Goal: Information Seeking & Learning: Learn about a topic

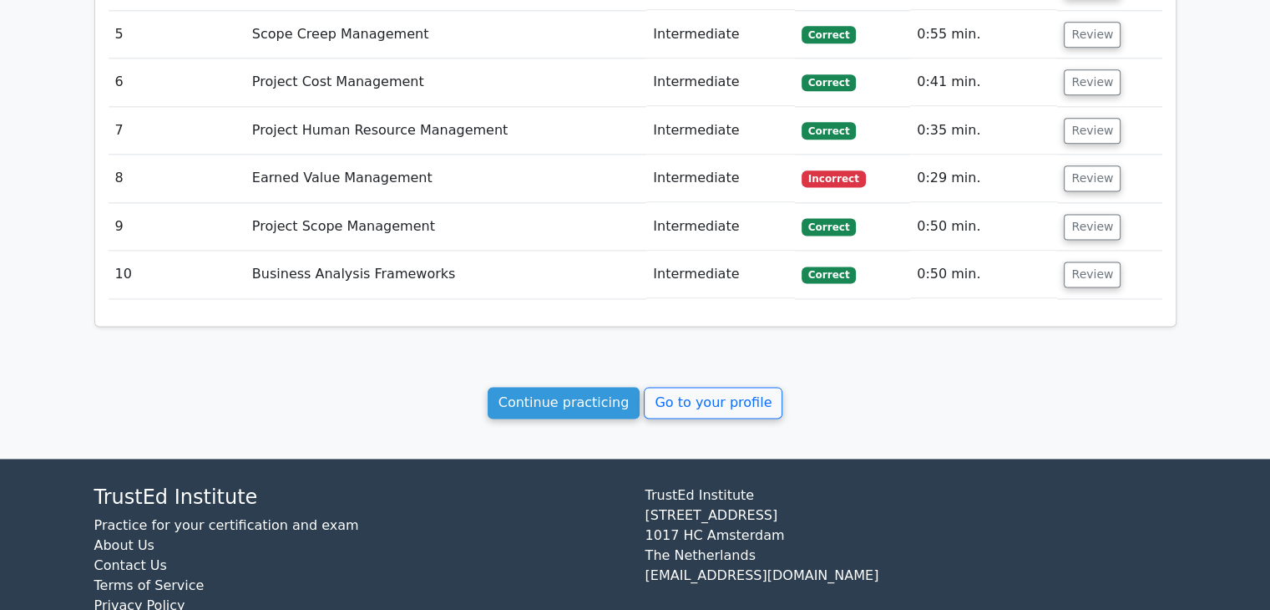
scroll to position [2217, 0]
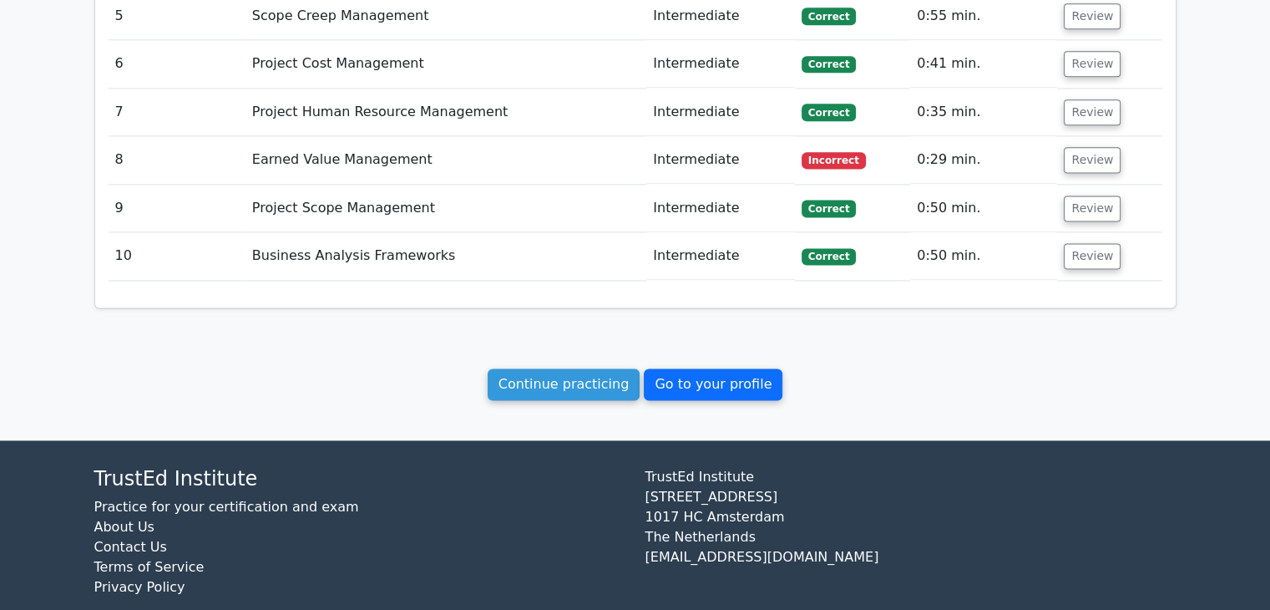
click at [712, 368] on link "Go to your profile" at bounding box center [713, 384] width 139 height 32
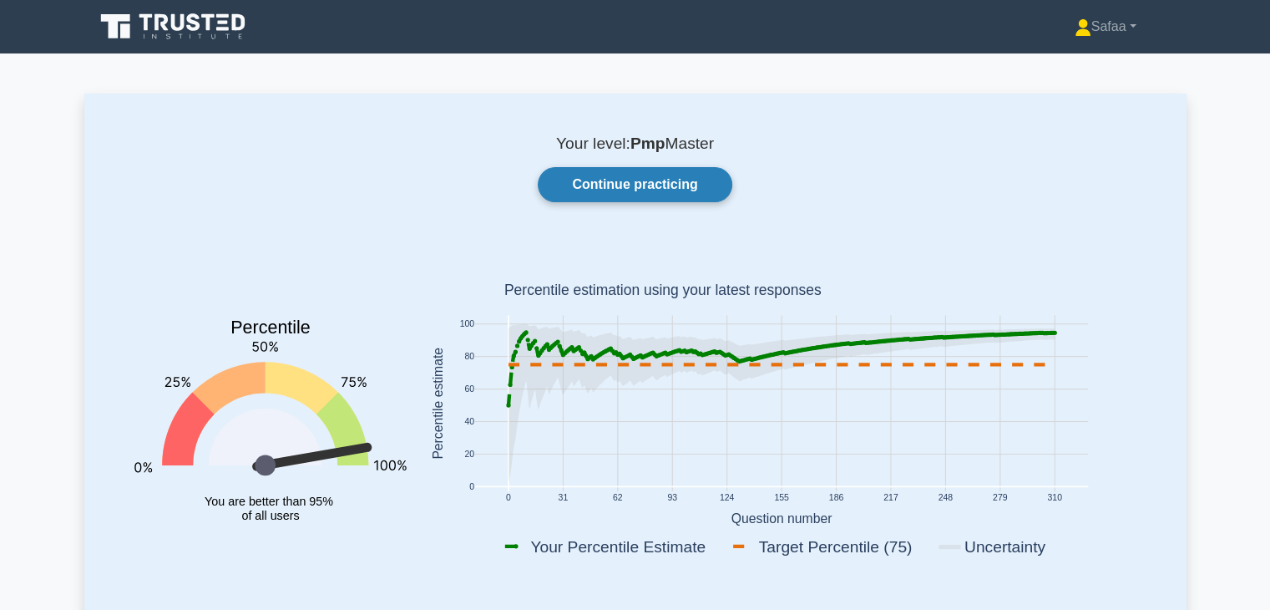
click at [719, 181] on link "Continue practicing" at bounding box center [635, 184] width 194 height 35
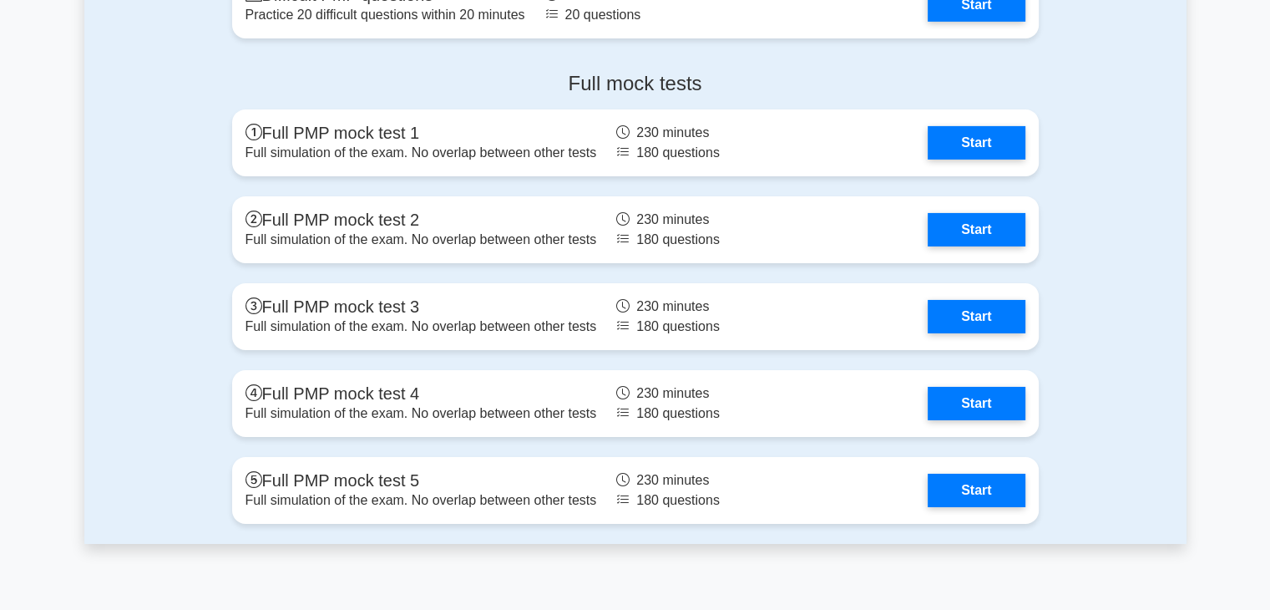
scroll to position [5619, 0]
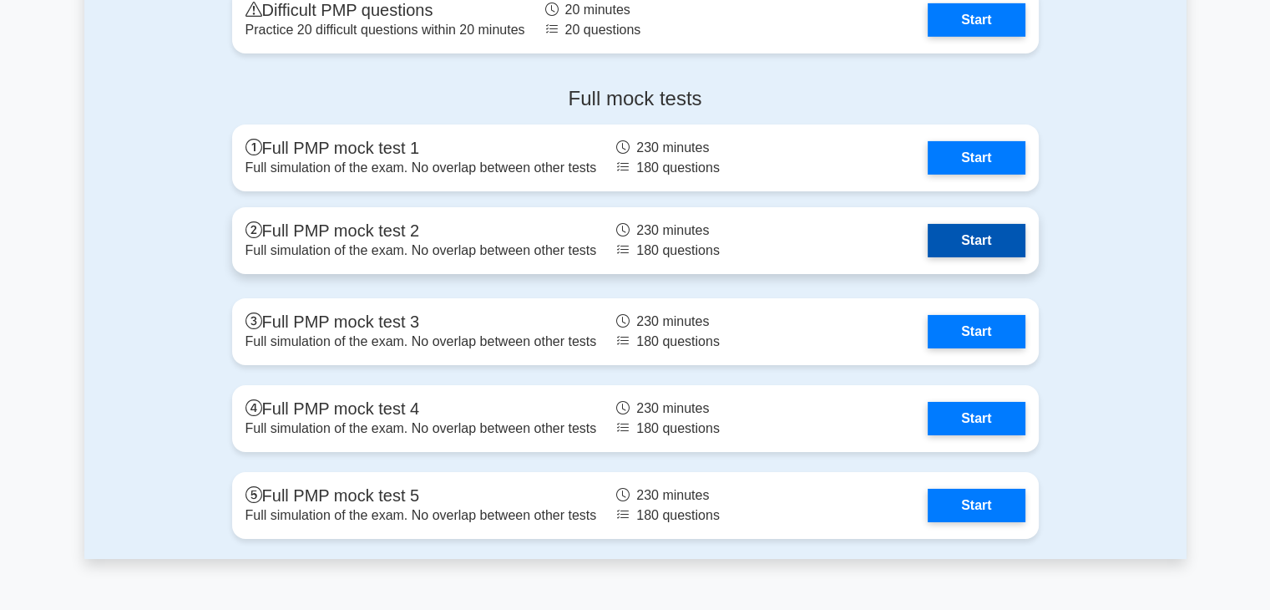
click at [985, 235] on link "Start" at bounding box center [976, 240] width 97 height 33
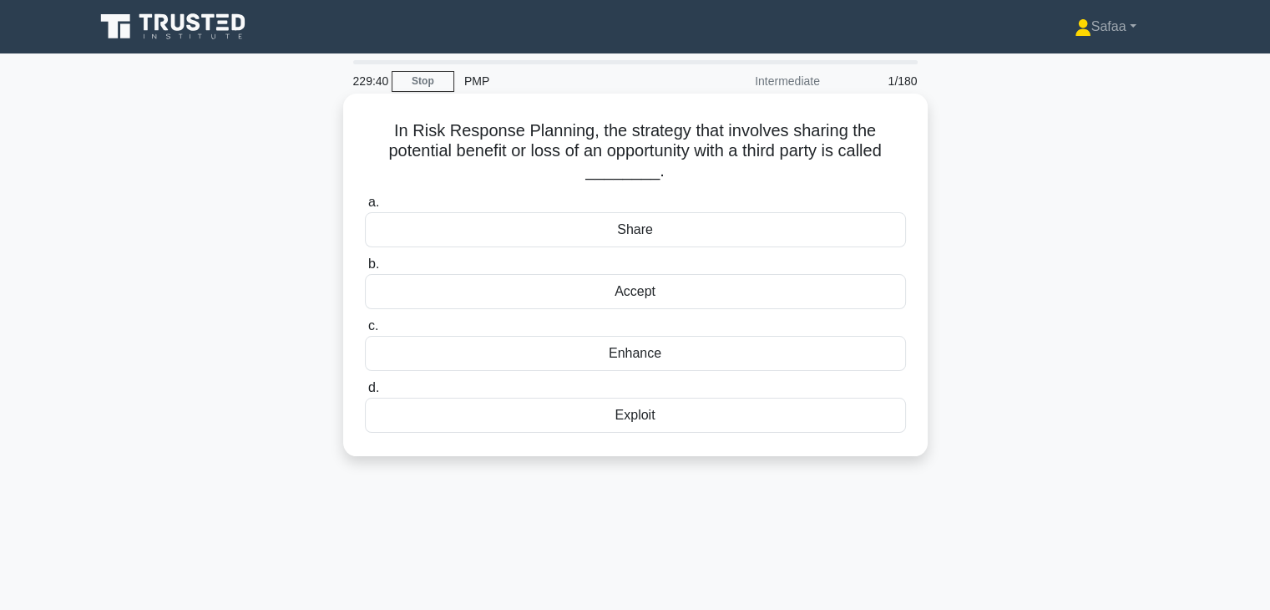
click at [778, 231] on div "Share" at bounding box center [635, 229] width 541 height 35
click at [365, 208] on input "a. Share" at bounding box center [365, 202] width 0 height 11
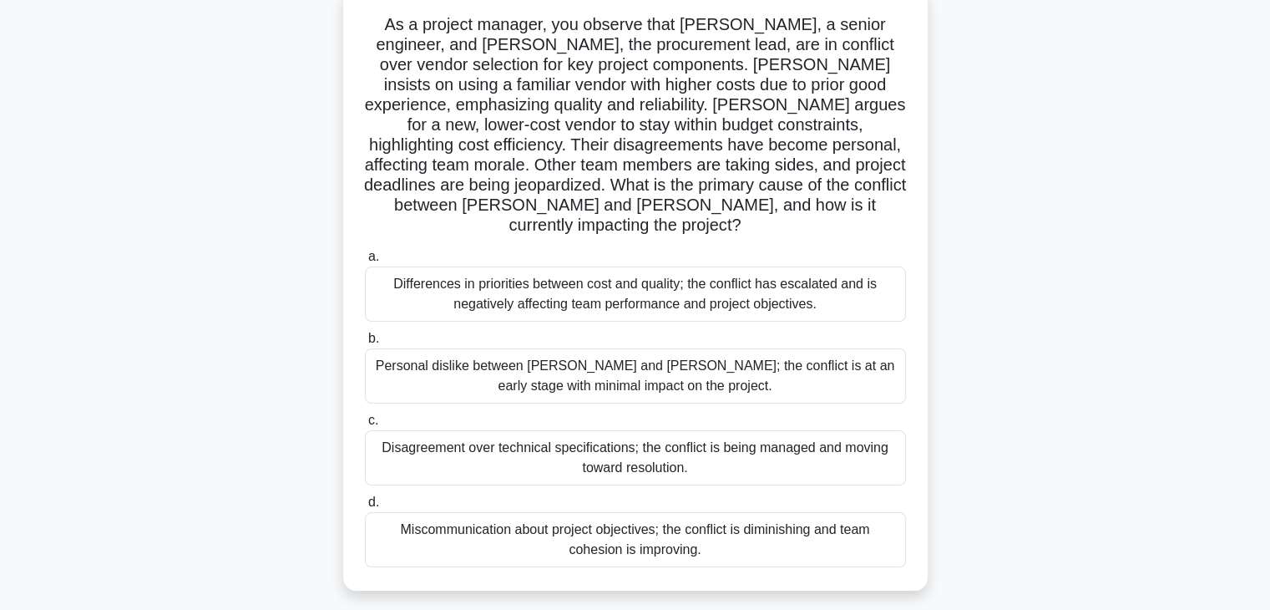
scroll to position [134, 0]
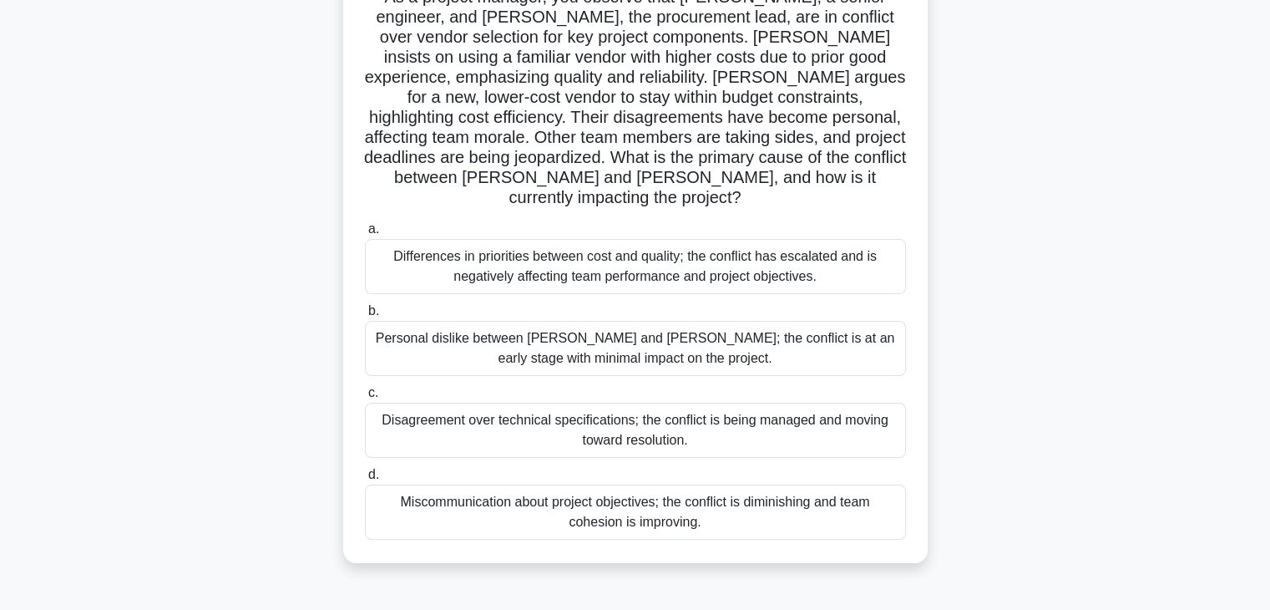
click at [712, 256] on div "Differences in priorities between cost and quality; the conflict has escalated …" at bounding box center [635, 266] width 541 height 55
click at [365, 235] on input "a. Differences in priorities between cost and quality; the conflict has escalat…" at bounding box center [365, 229] width 0 height 11
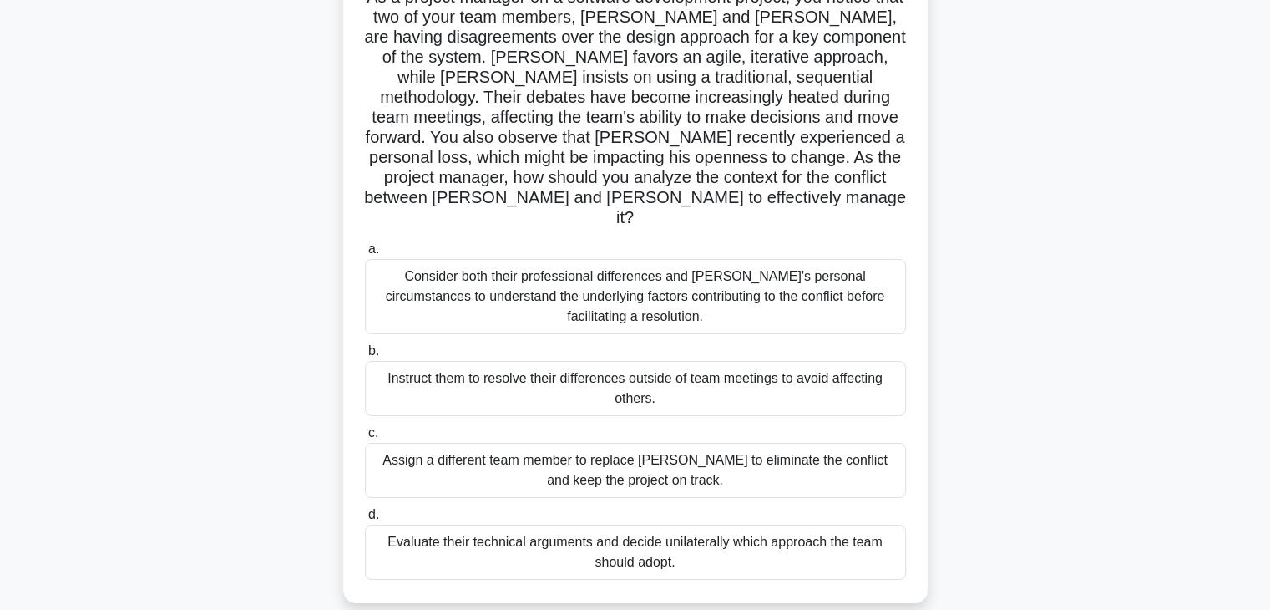
click at [806, 296] on div "Consider both their professional differences and Tom's personal circumstances t…" at bounding box center [635, 296] width 541 height 75
click at [365, 255] on input "a. Consider both their professional differences and Tom's personal circumstance…" at bounding box center [365, 249] width 0 height 11
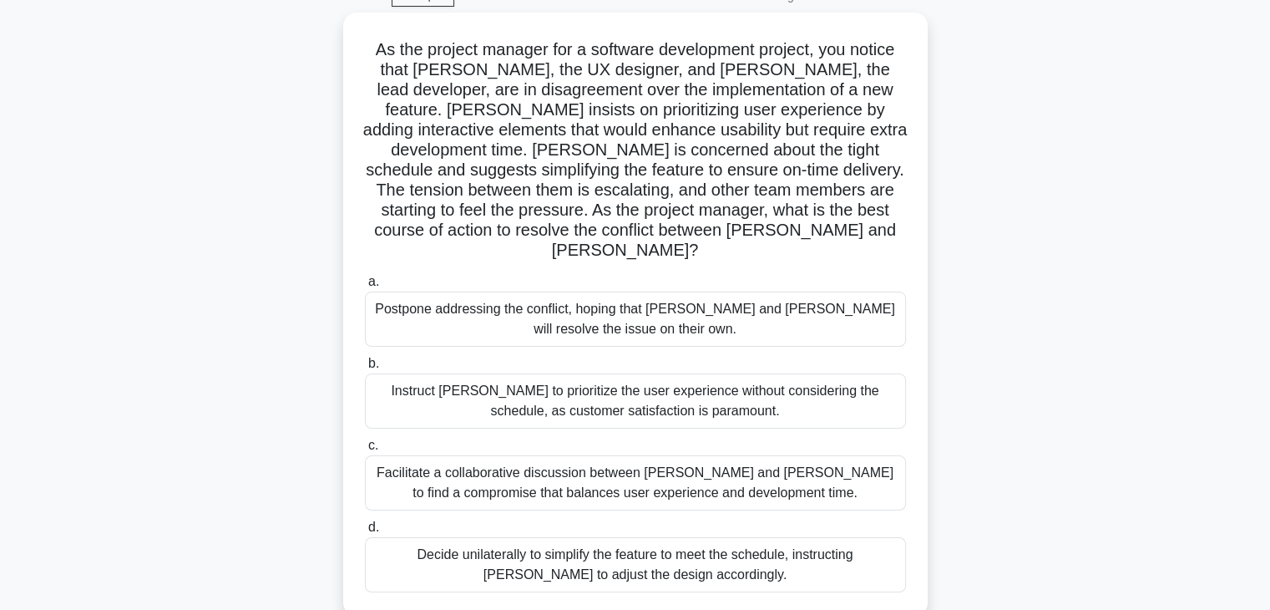
scroll to position [100, 0]
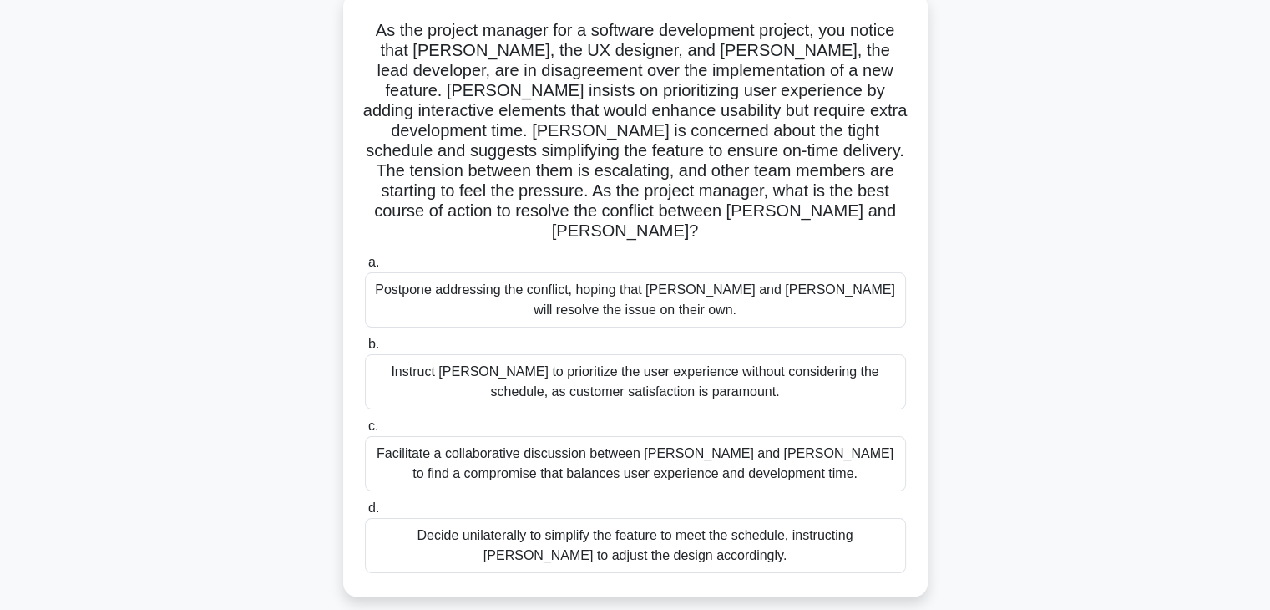
click at [728, 441] on div "Facilitate a collaborative discussion between Alex and Jamie to find a compromi…" at bounding box center [635, 463] width 541 height 55
click at [365, 432] on input "c. Facilitate a collaborative discussion between Alex and Jamie to find a compr…" at bounding box center [365, 426] width 0 height 11
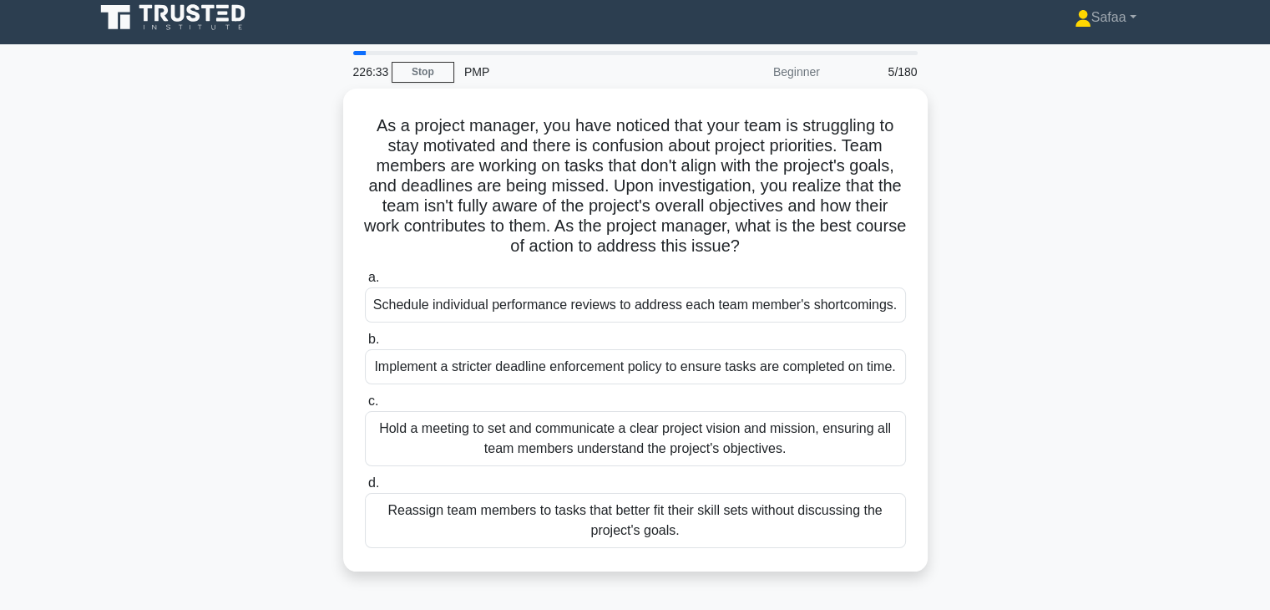
scroll to position [0, 0]
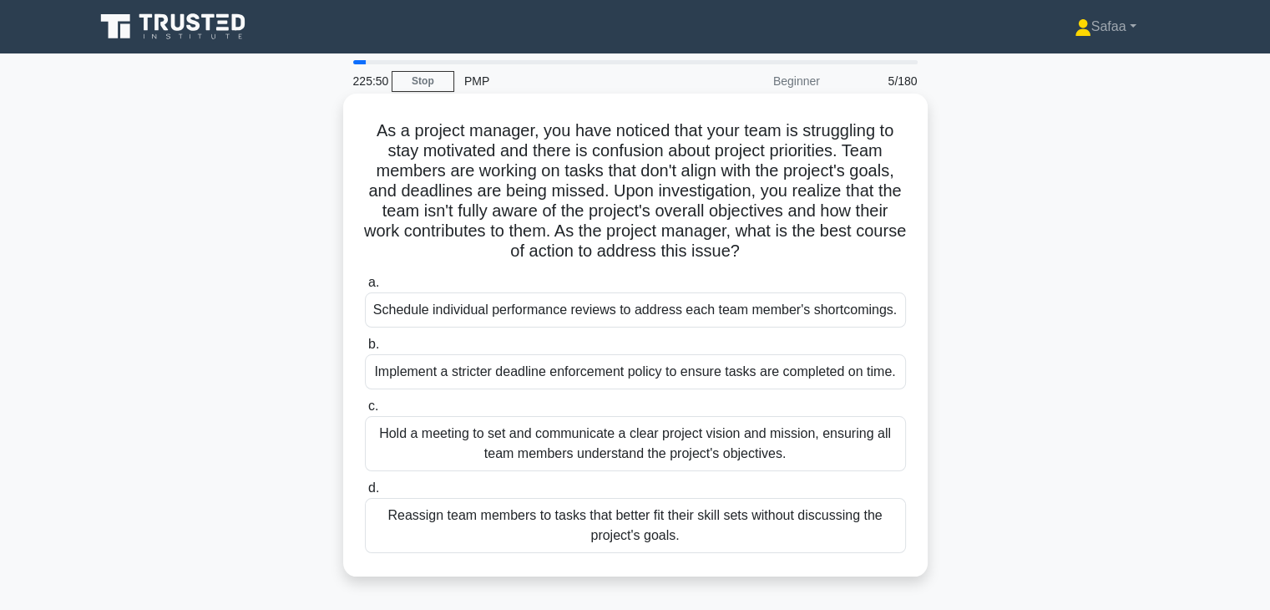
click at [862, 438] on div "Hold a meeting to set and communicate a clear project vision and mission, ensur…" at bounding box center [635, 443] width 541 height 55
click at [365, 412] on input "c. Hold a meeting to set and communicate a clear project vision and mission, en…" at bounding box center [365, 406] width 0 height 11
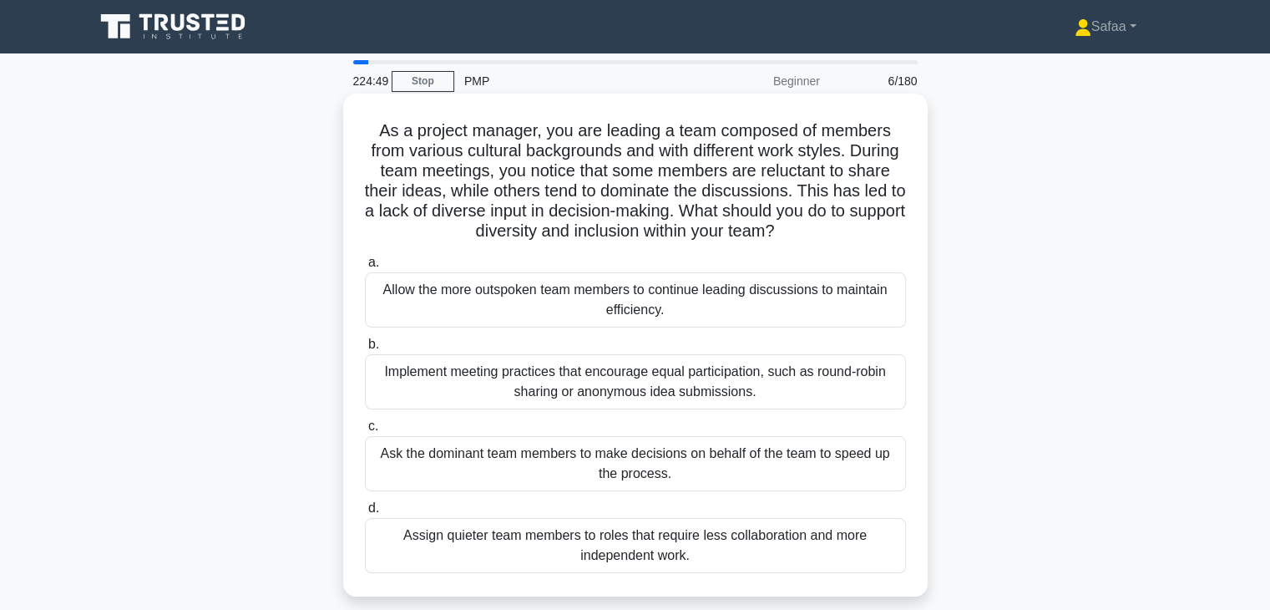
click at [828, 388] on div "Implement meeting practices that encourage equal participation, such as round-r…" at bounding box center [635, 381] width 541 height 55
click at [365, 350] on input "b. Implement meeting practices that encourage equal participation, such as roun…" at bounding box center [365, 344] width 0 height 11
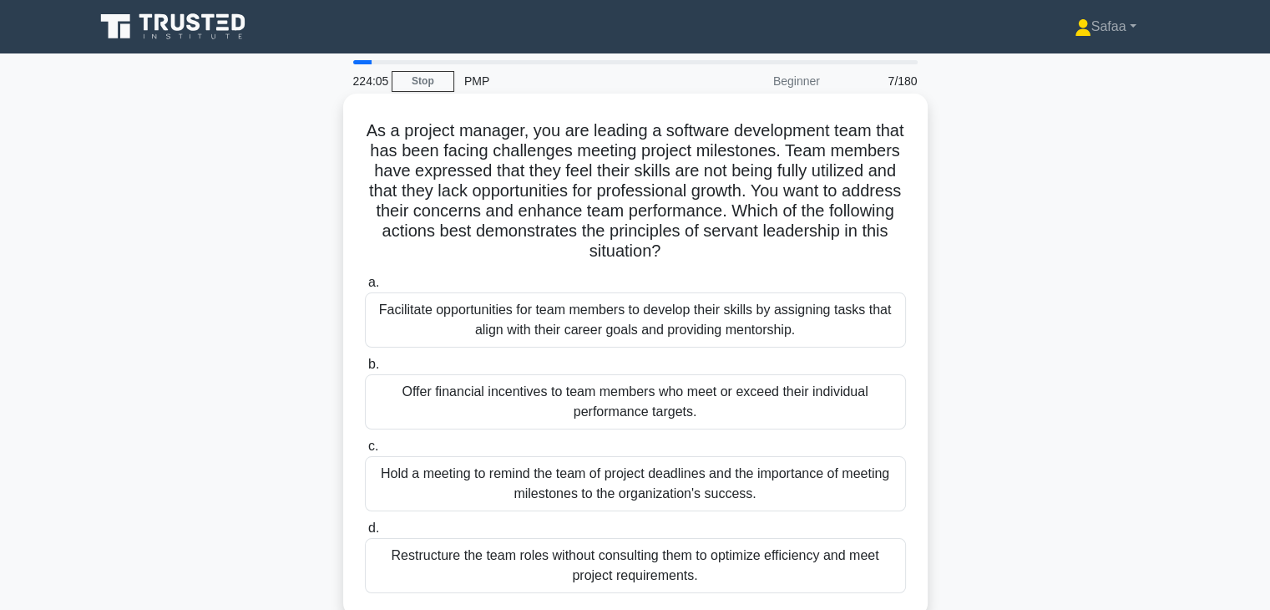
click at [722, 315] on div "Facilitate opportunities for team members to develop their skills by assigning …" at bounding box center [635, 319] width 541 height 55
click at [365, 288] on input "a. Facilitate opportunities for team members to develop their skills by assigni…" at bounding box center [365, 282] width 0 height 11
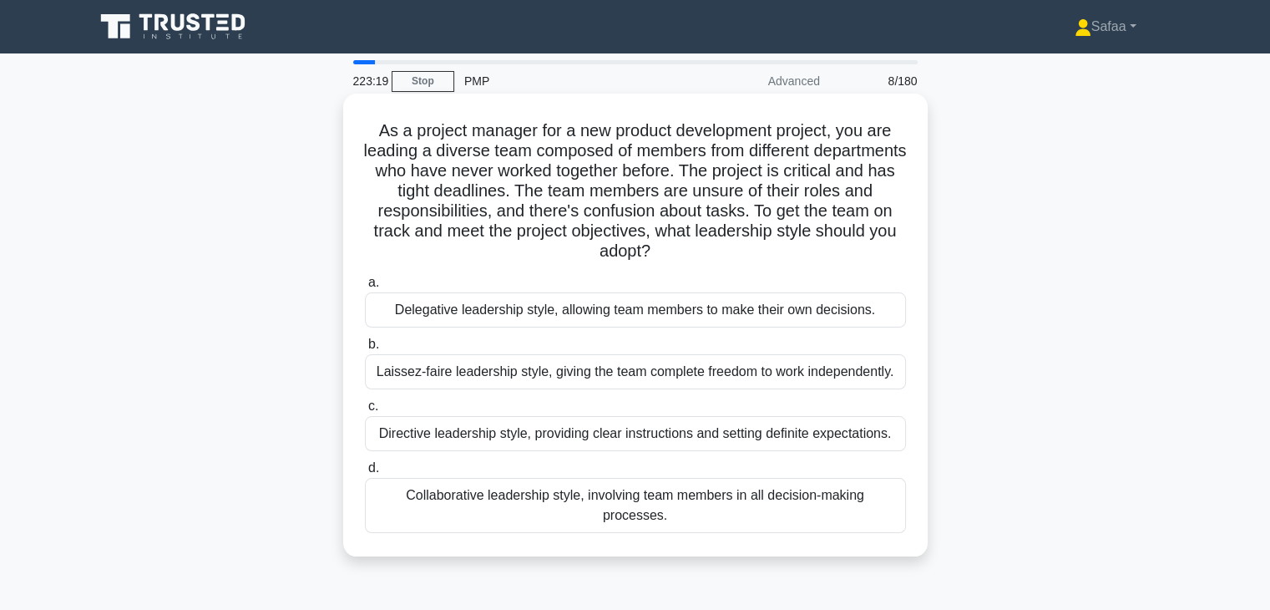
click at [706, 428] on div "Directive leadership style, providing clear instructions and setting definite e…" at bounding box center [635, 433] width 541 height 35
click at [365, 412] on input "c. Directive leadership style, providing clear instructions and setting definit…" at bounding box center [365, 406] width 0 height 11
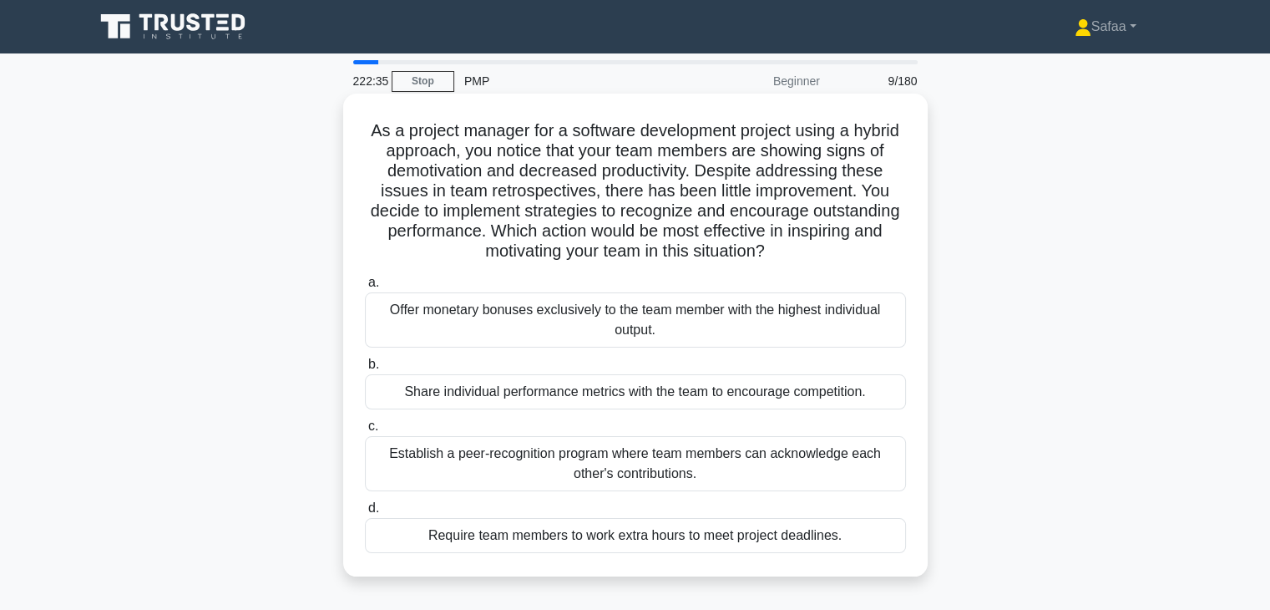
click at [651, 463] on div "Establish a peer-recognition program where team members can acknowledge each ot…" at bounding box center [635, 463] width 541 height 55
click at [365, 432] on input "c. Establish a peer-recognition program where team members can acknowledge each…" at bounding box center [365, 426] width 0 height 11
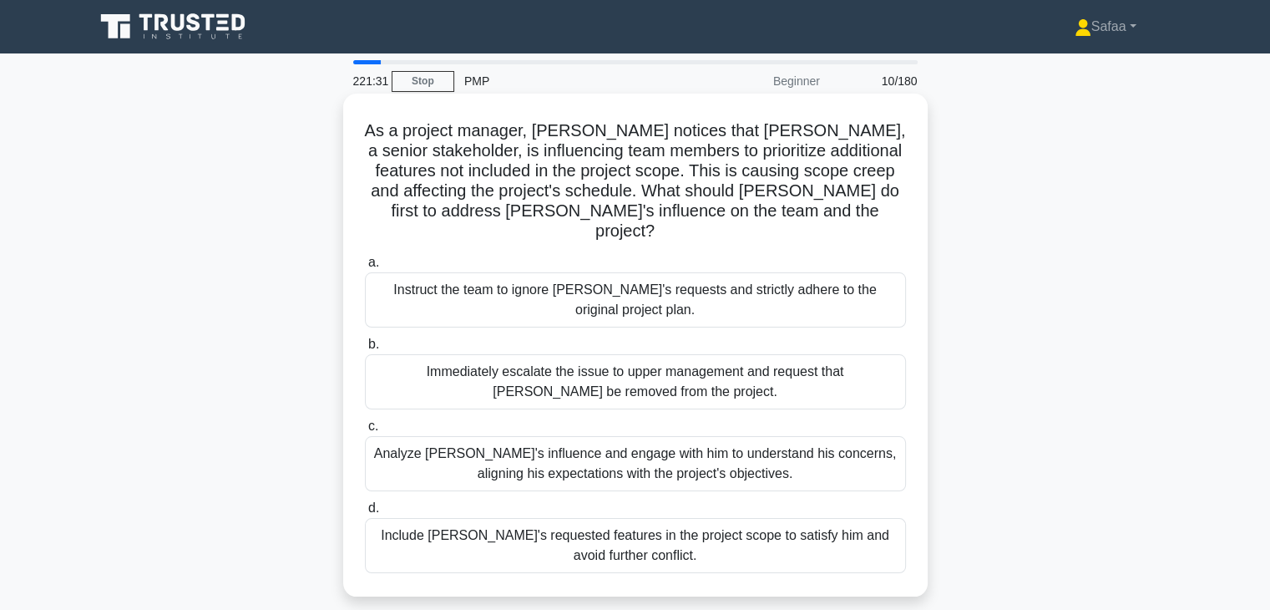
click at [621, 451] on div "Analyze John's influence and engage with him to understand his concerns, aligni…" at bounding box center [635, 463] width 541 height 55
click at [365, 432] on input "c. Analyze John's influence and engage with him to understand his concerns, ali…" at bounding box center [365, 426] width 0 height 11
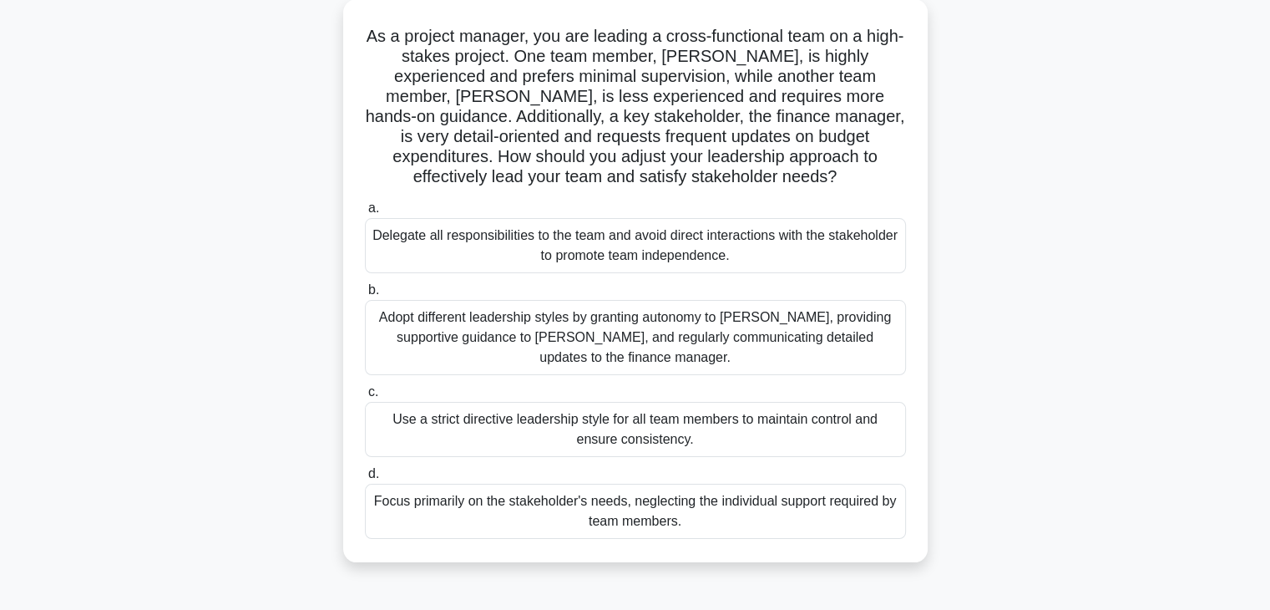
scroll to position [100, 0]
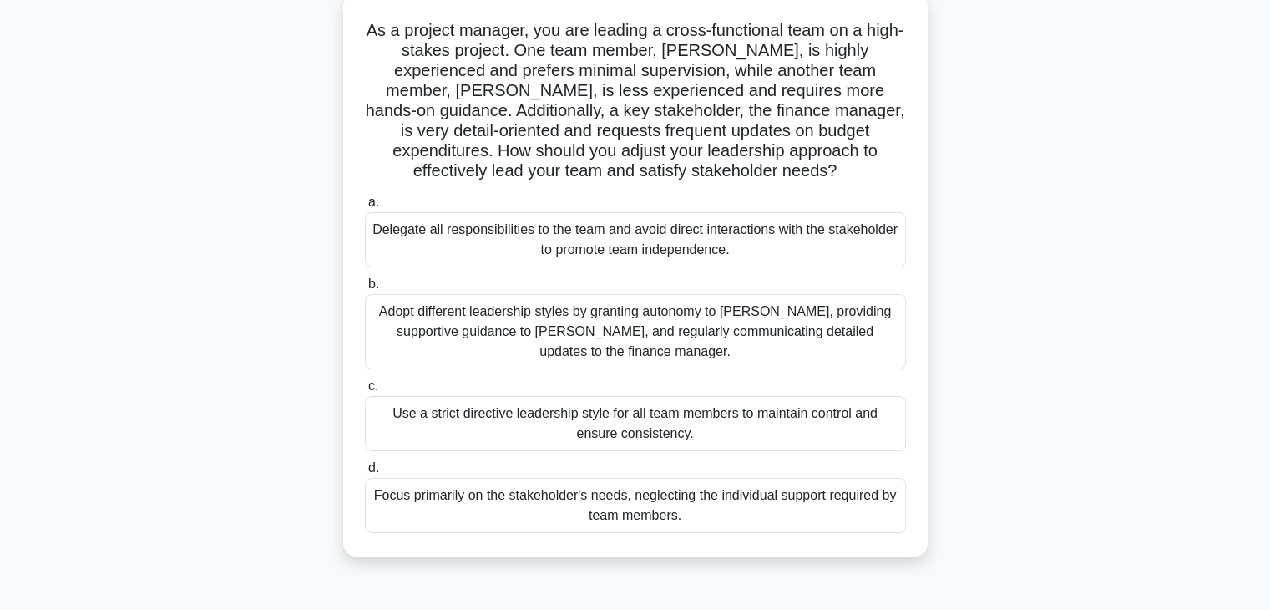
click at [845, 348] on div "Adopt different leadership styles by granting autonomy to Alex, providing suppo…" at bounding box center [635, 331] width 541 height 75
click at [365, 290] on input "b. Adopt different leadership styles by granting autonomy to Alex, providing su…" at bounding box center [365, 284] width 0 height 11
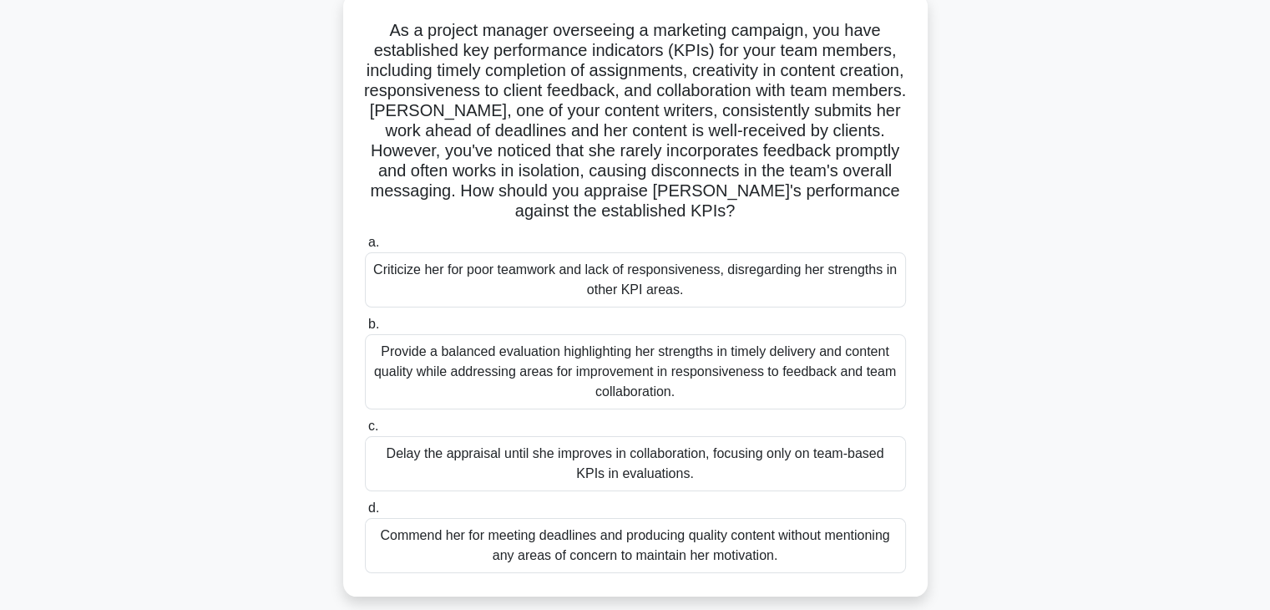
click at [737, 375] on div "Provide a balanced evaluation highlighting her strengths in timely delivery and…" at bounding box center [635, 371] width 541 height 75
click at [365, 330] on input "b. Provide a balanced evaluation highlighting her strengths in timely delivery …" at bounding box center [365, 324] width 0 height 11
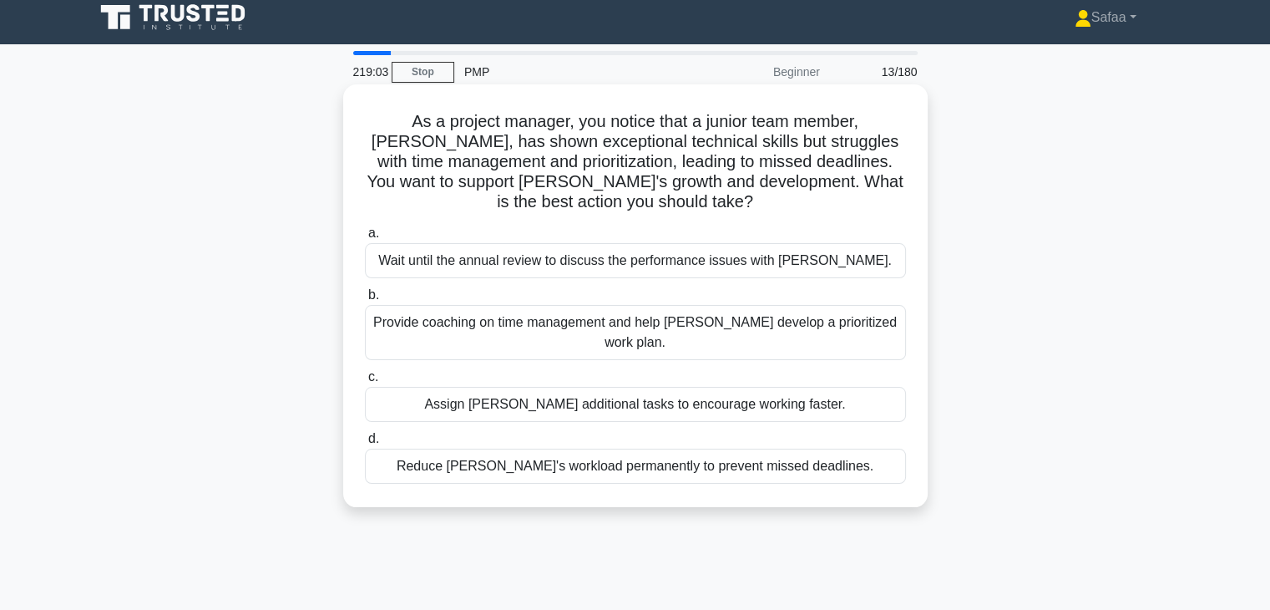
scroll to position [0, 0]
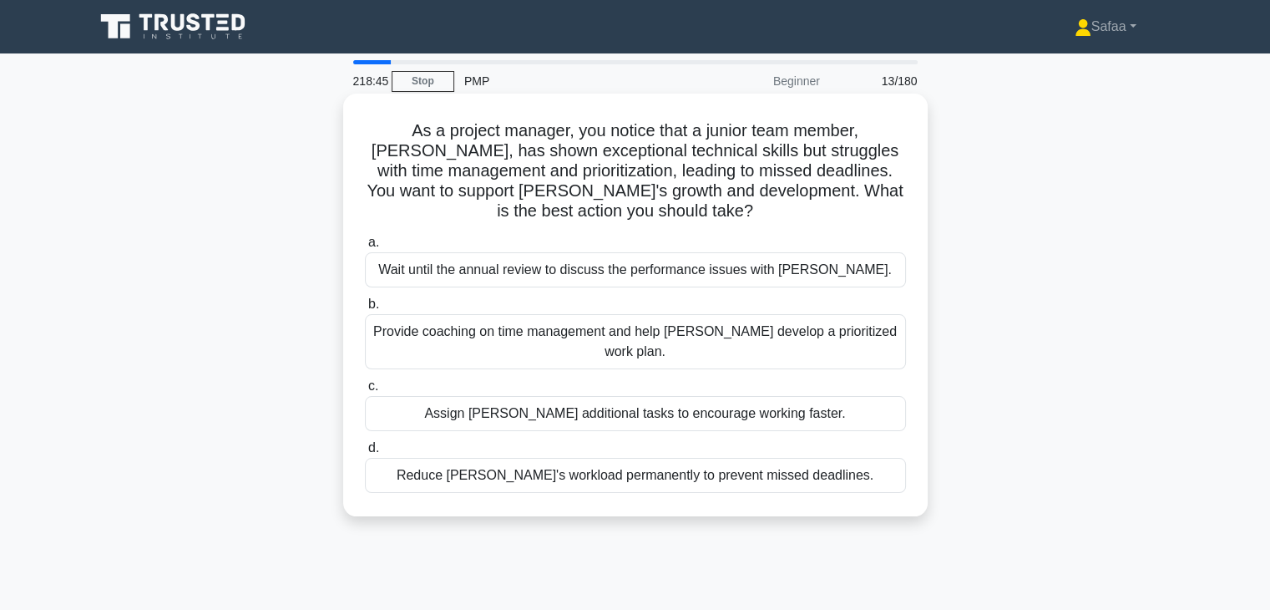
click at [848, 327] on div "Provide coaching on time management and help Alex develop a prioritized work pl…" at bounding box center [635, 341] width 541 height 55
click at [365, 310] on input "b. Provide coaching on time management and help Alex develop a prioritized work…" at bounding box center [365, 304] width 0 height 11
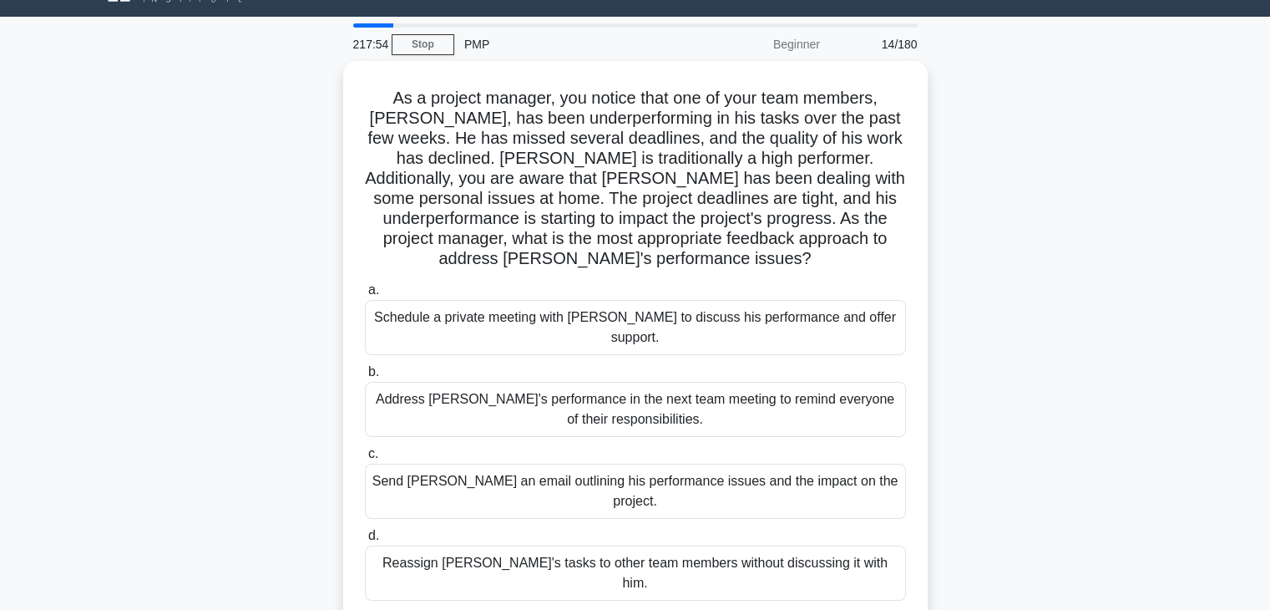
scroll to position [67, 0]
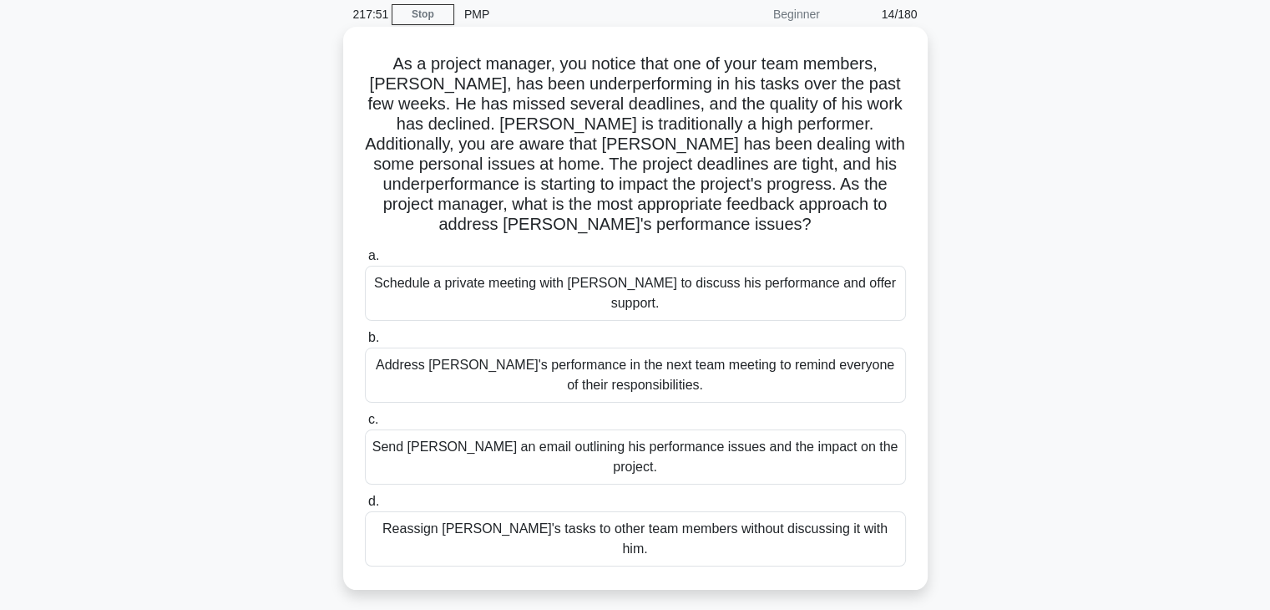
click at [659, 297] on div "Schedule a private meeting with Carlos to discuss his performance and offer sup…" at bounding box center [635, 293] width 541 height 55
click at [365, 261] on input "a. Schedule a private meeting with Carlos to discuss his performance and offer …" at bounding box center [365, 256] width 0 height 11
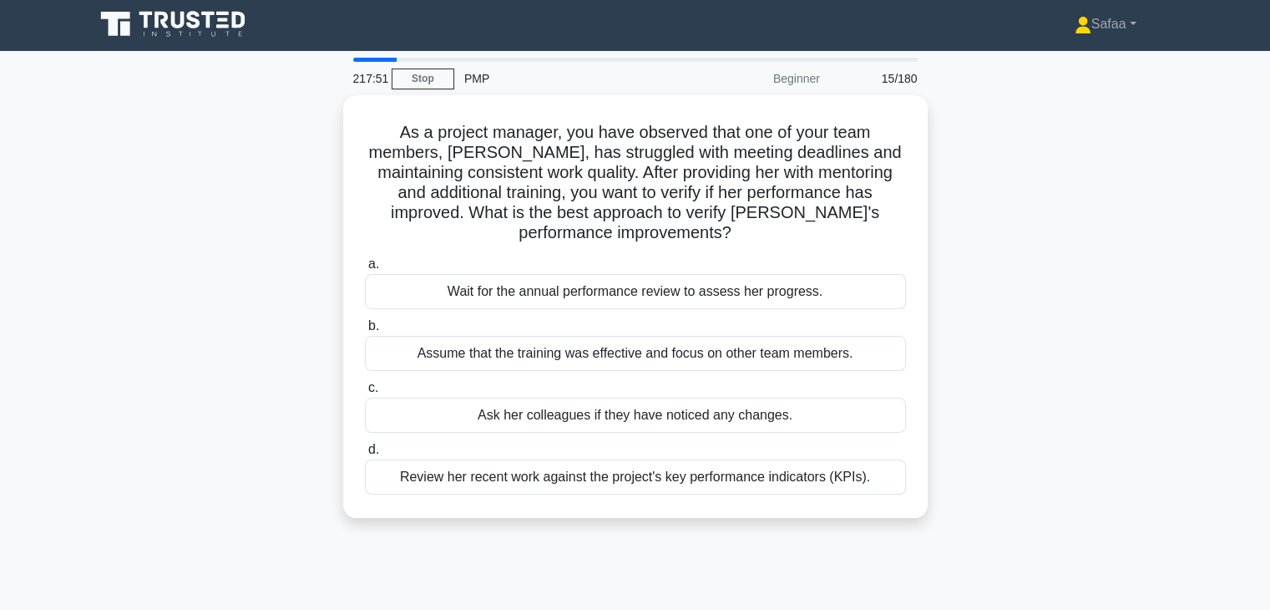
scroll to position [0, 0]
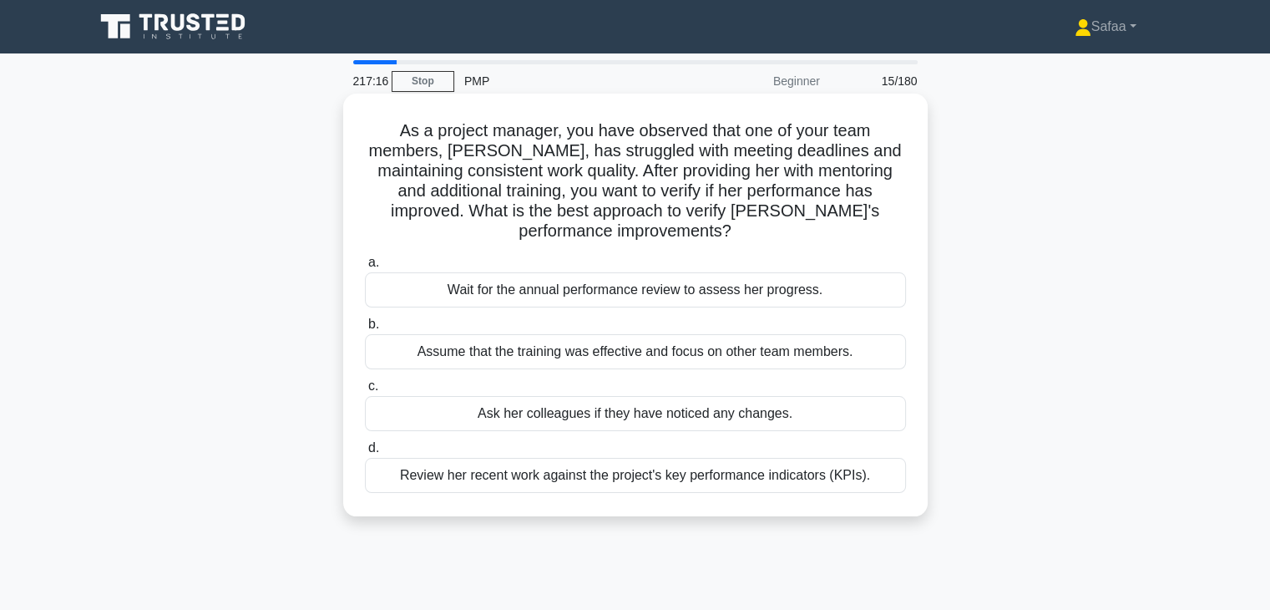
click at [645, 479] on div "Review her recent work against the project's key performance indicators (KPIs)." at bounding box center [635, 475] width 541 height 35
click at [365, 453] on input "d. Review her recent work against the project's key performance indicators (KPI…" at bounding box center [365, 448] width 0 height 11
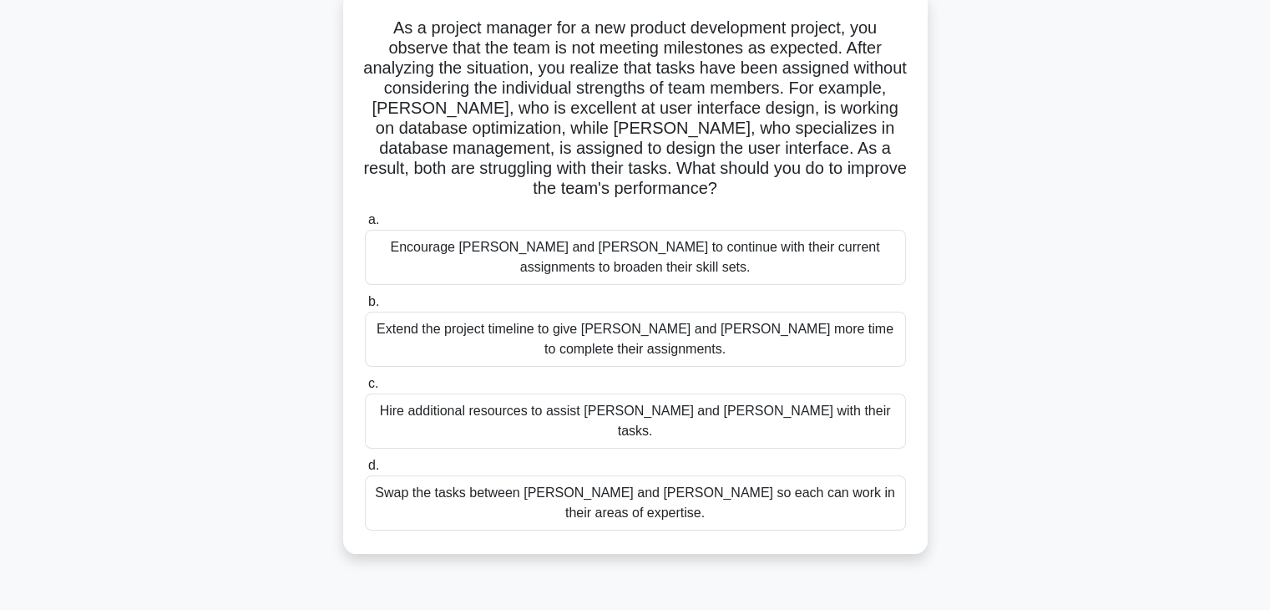
scroll to position [134, 0]
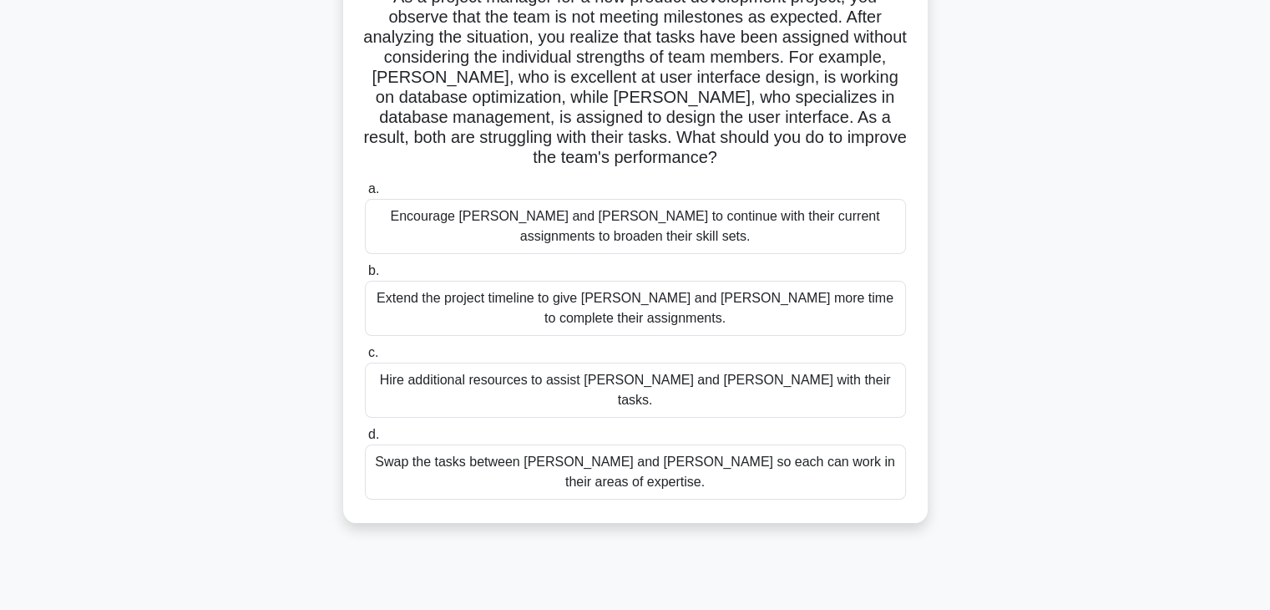
click at [792, 448] on div "Swap the tasks between Alex and Sam so each can work in their areas of expertis…" at bounding box center [635, 471] width 541 height 55
click at [365, 440] on input "d. Swap the tasks between Alex and Sam so each can work in their areas of exper…" at bounding box center [365, 434] width 0 height 11
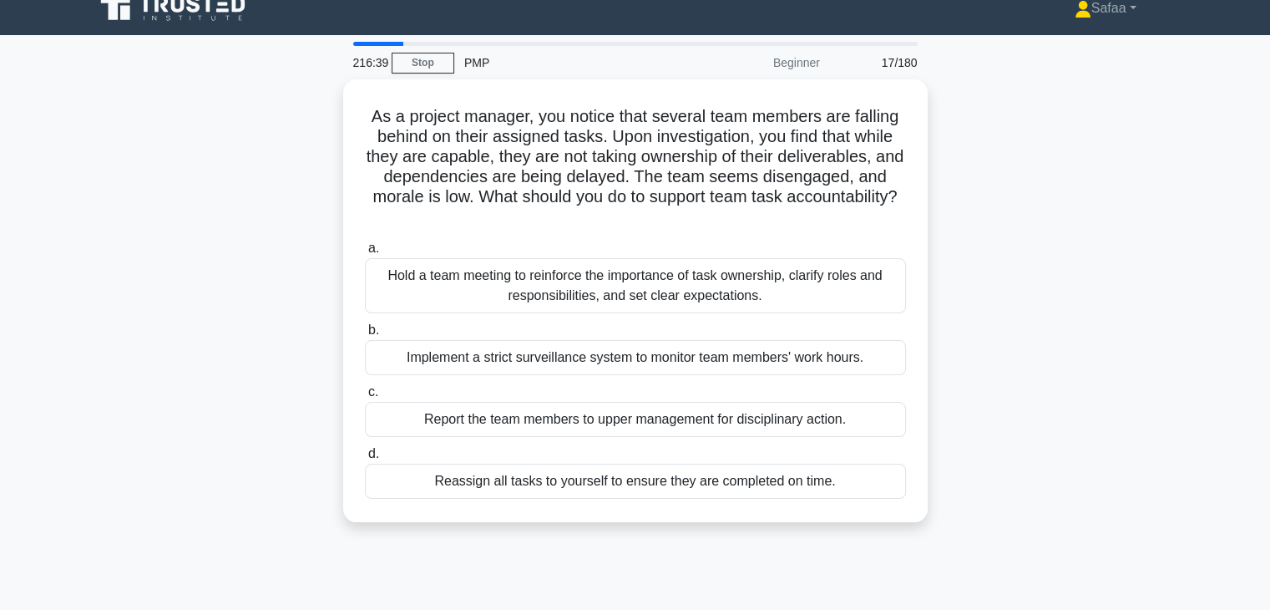
scroll to position [0, 0]
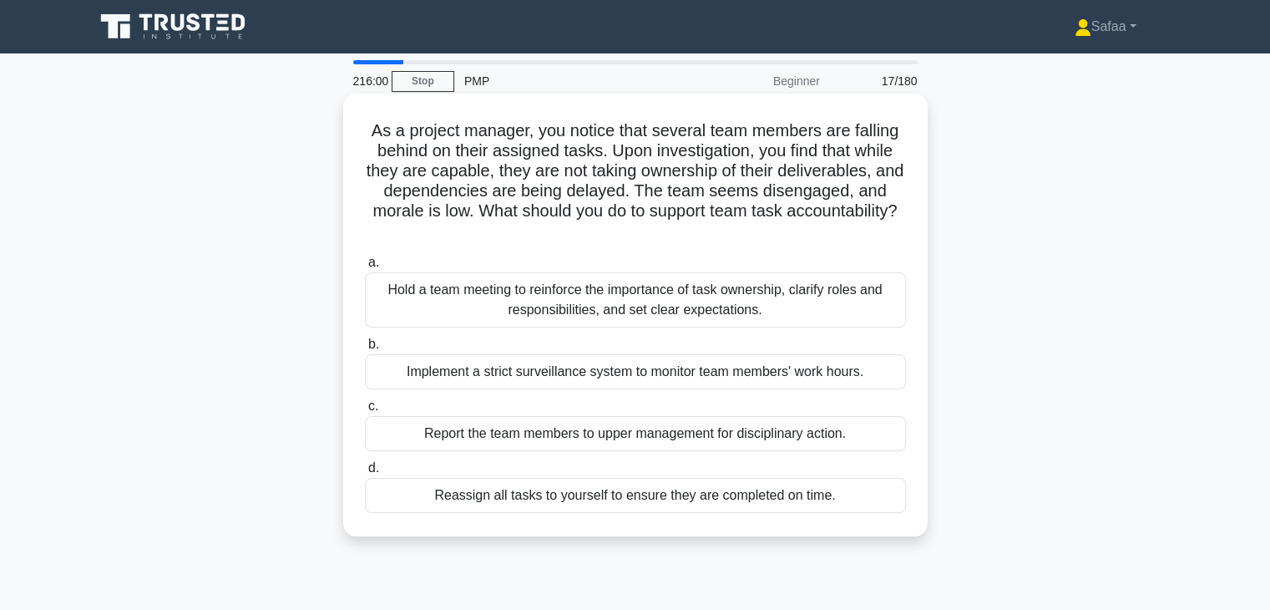
click at [738, 311] on div "Hold a team meeting to reinforce the importance of task ownership, clarify role…" at bounding box center [635, 299] width 541 height 55
click at [365, 268] on input "a. Hold a team meeting to reinforce the importance of task ownership, clarify r…" at bounding box center [365, 262] width 0 height 11
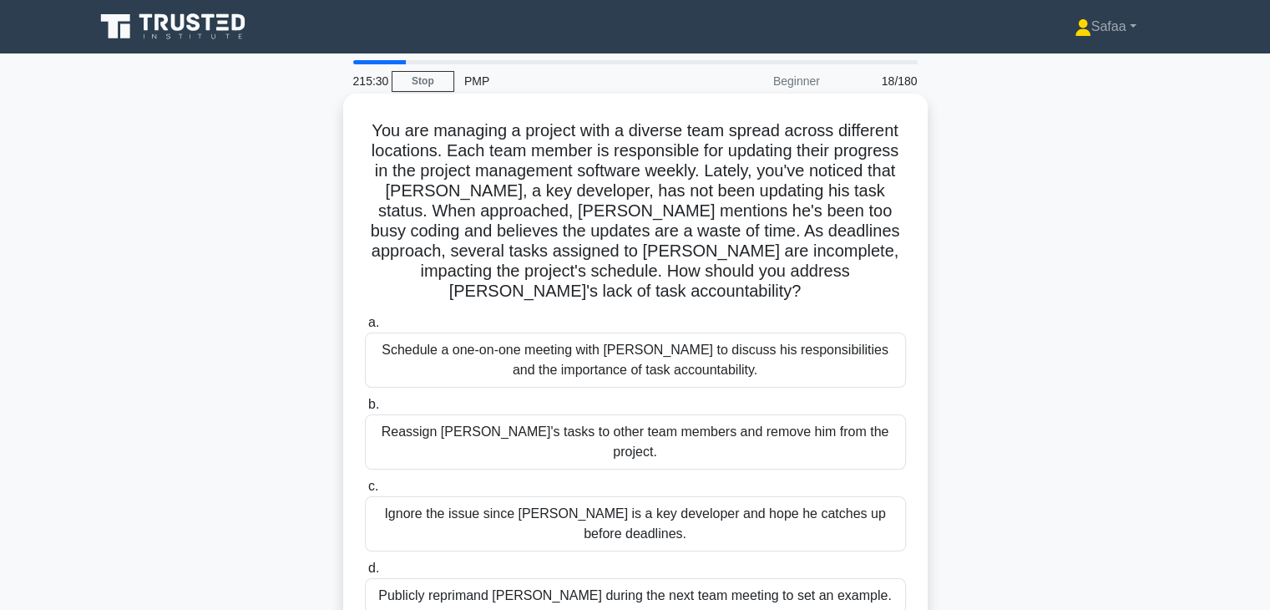
click at [704, 347] on div "Schedule a one-on-one meeting with Alex to discuss his responsibilities and the…" at bounding box center [635, 359] width 541 height 55
click at [365, 328] on input "a. Schedule a one-on-one meeting with Alex to discuss his responsibilities and …" at bounding box center [365, 322] width 0 height 11
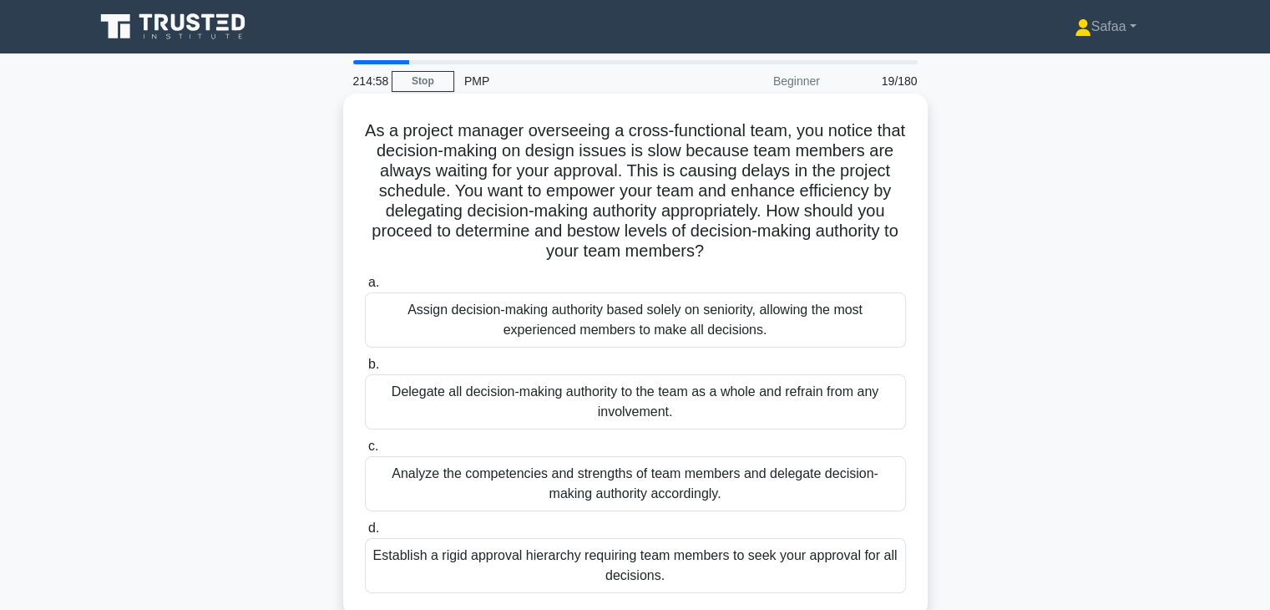
click at [834, 495] on div "Analyze the competencies and strengths of team members and delegate decision-ma…" at bounding box center [635, 483] width 541 height 55
click at [365, 452] on input "c. Analyze the competencies and strengths of team members and delegate decision…" at bounding box center [365, 446] width 0 height 11
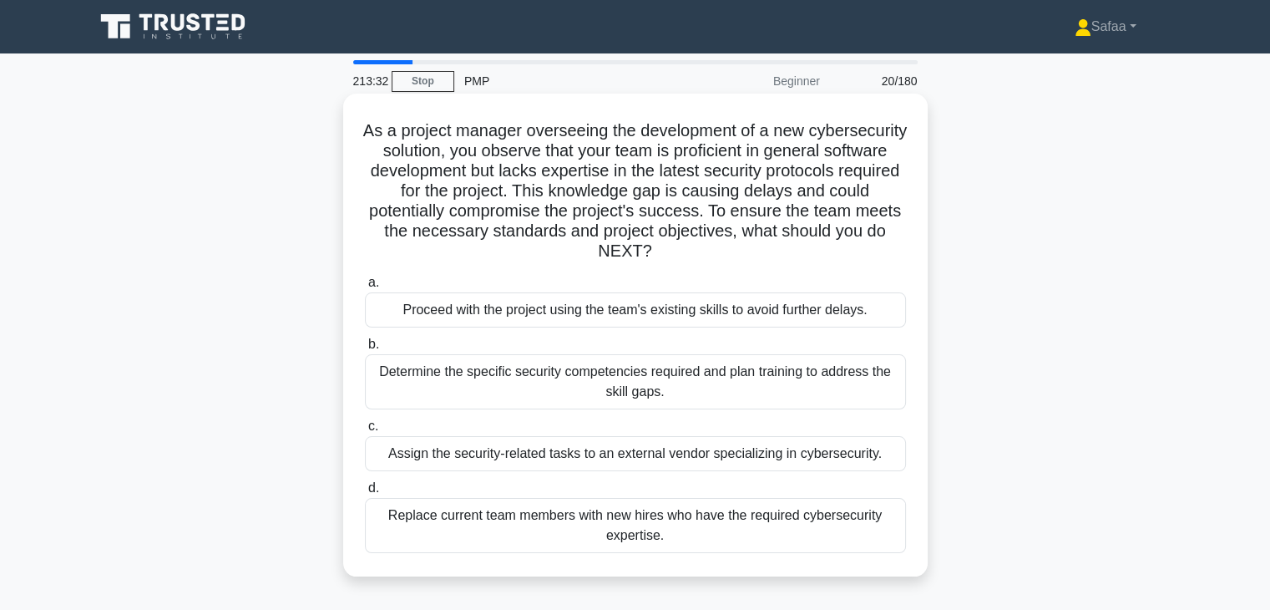
click at [746, 380] on div "Determine the specific security competencies required and plan training to addr…" at bounding box center [635, 381] width 541 height 55
click at [365, 350] on input "b. Determine the specific security competencies required and plan training to a…" at bounding box center [365, 344] width 0 height 11
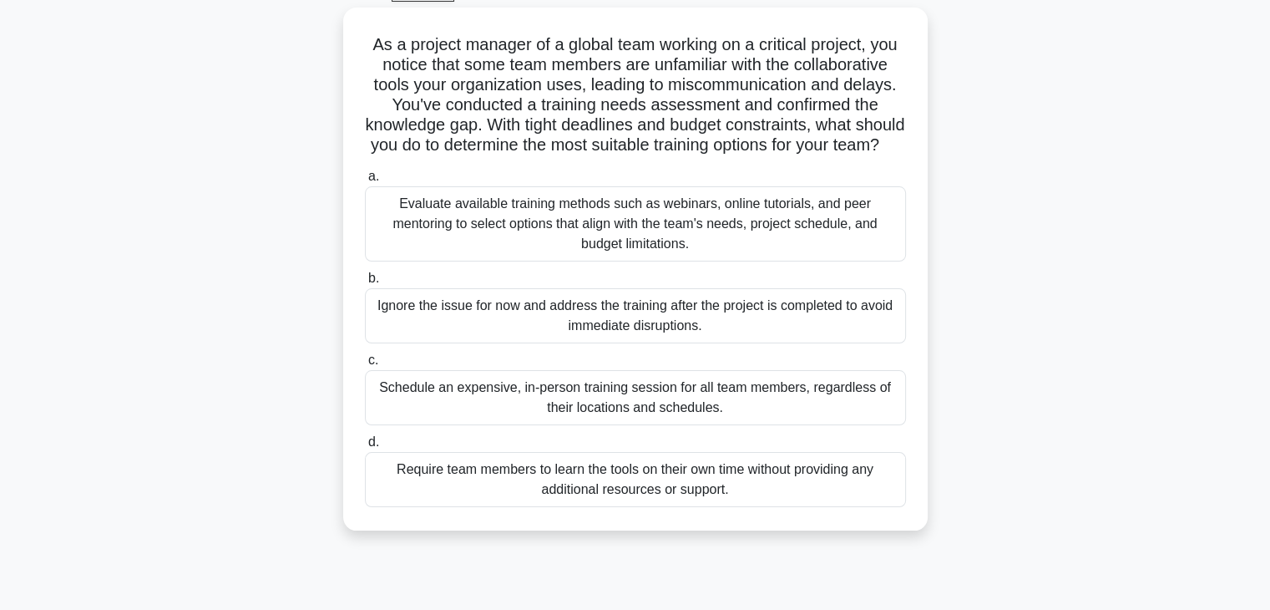
scroll to position [100, 0]
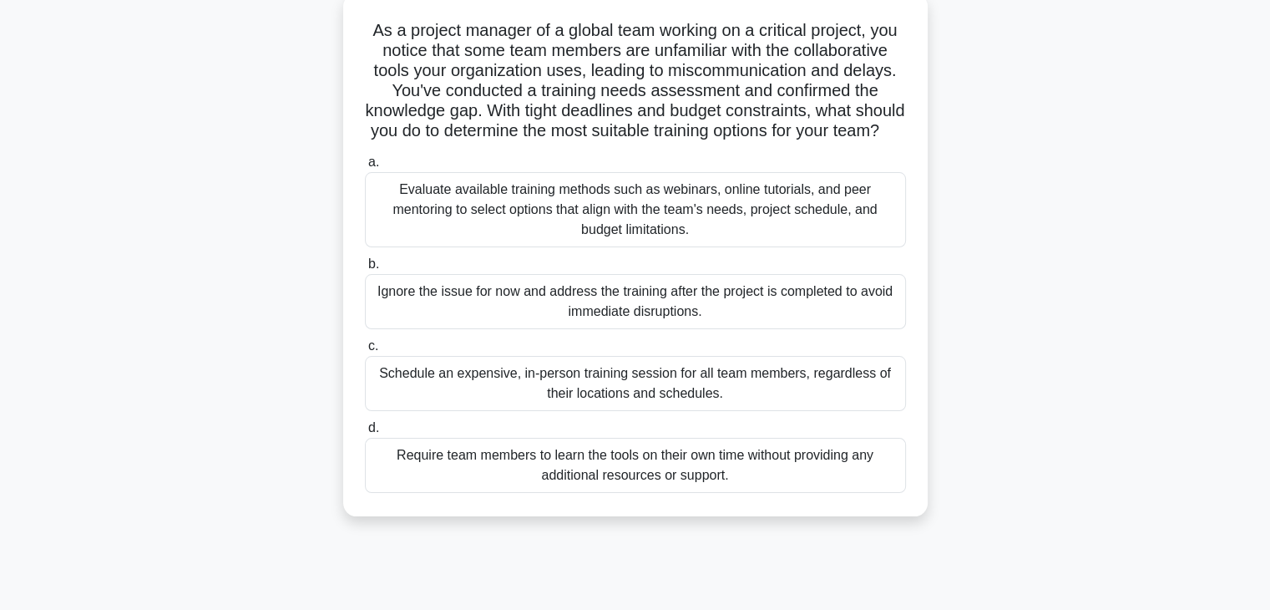
click at [700, 241] on div "Evaluate available training methods such as webinars, online tutorials, and pee…" at bounding box center [635, 209] width 541 height 75
click at [365, 168] on input "a. Evaluate available training methods such as webinars, online tutorials, and …" at bounding box center [365, 162] width 0 height 11
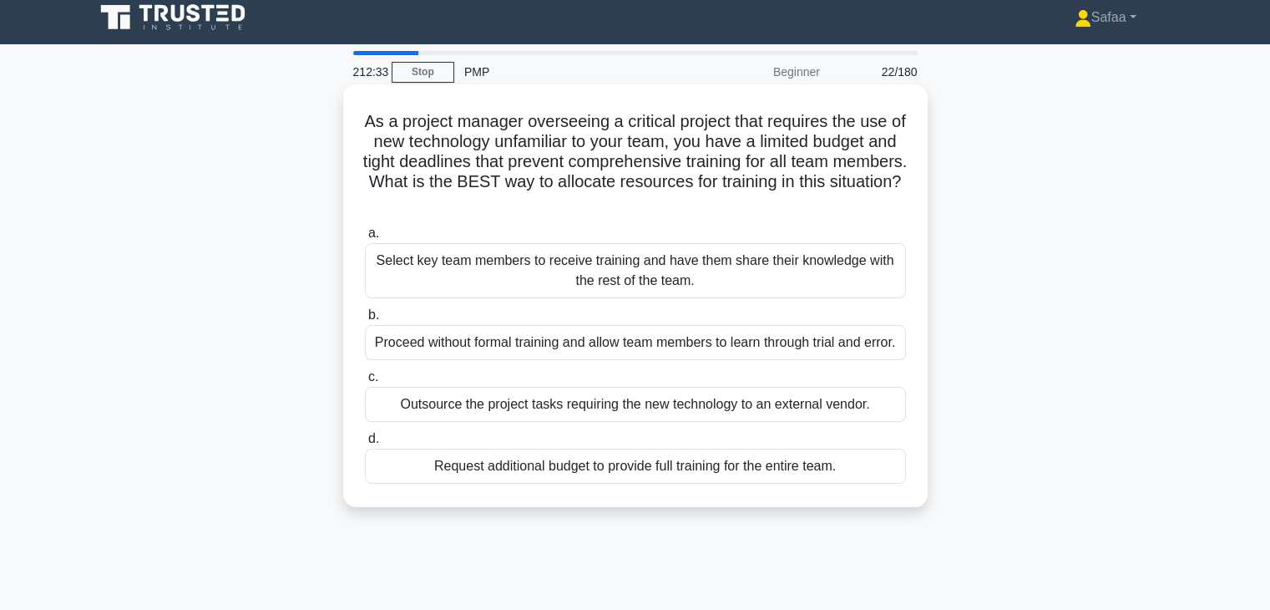
scroll to position [0, 0]
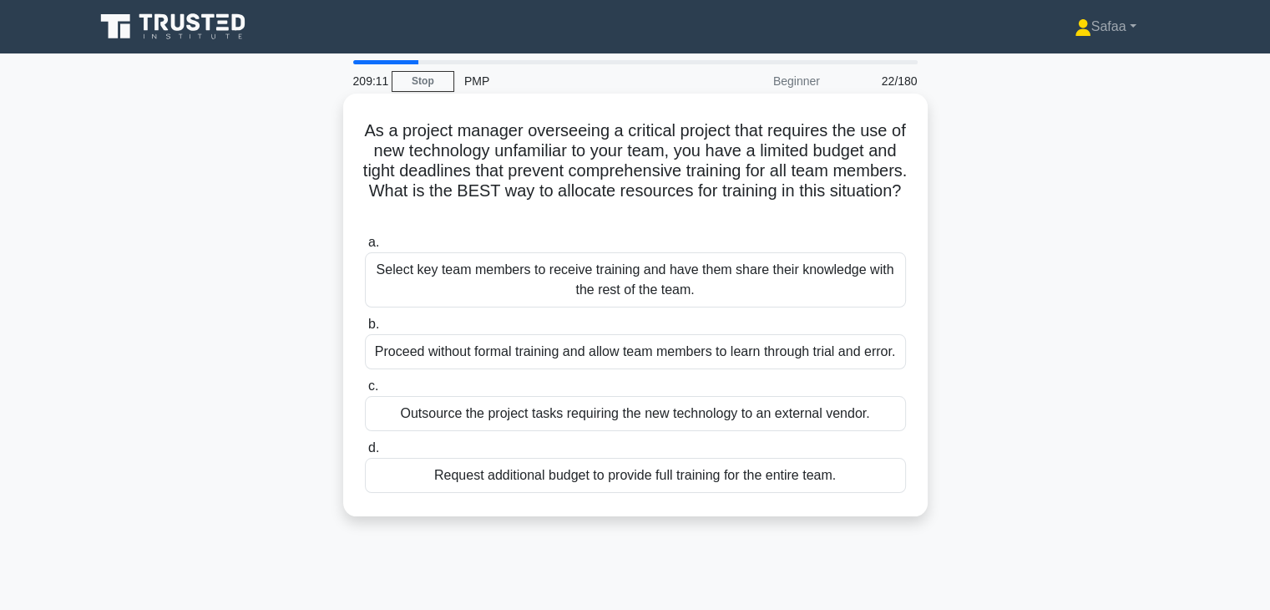
click at [684, 282] on div "Select key team members to receive training and have them share their knowledge…" at bounding box center [635, 279] width 541 height 55
click at [365, 248] on input "a. Select key team members to receive training and have them share their knowle…" at bounding box center [365, 242] width 0 height 11
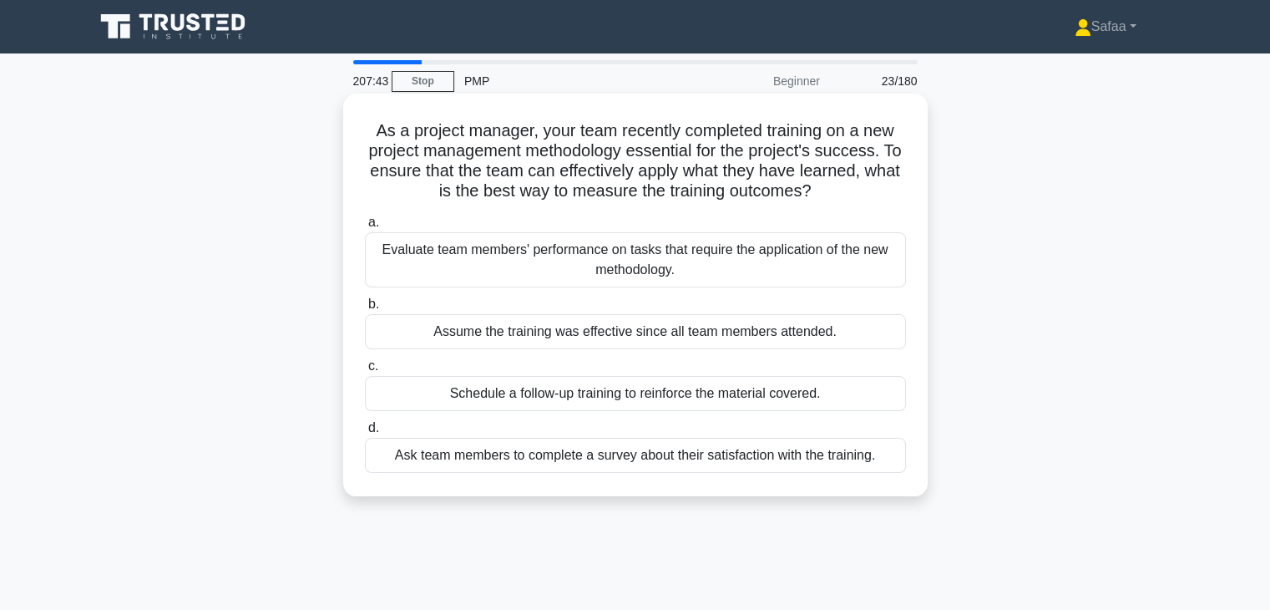
click at [833, 271] on div "Evaluate team members' performance on tasks that require the application of the…" at bounding box center [635, 259] width 541 height 55
click at [365, 228] on input "a. Evaluate team members' performance on tasks that require the application of …" at bounding box center [365, 222] width 0 height 11
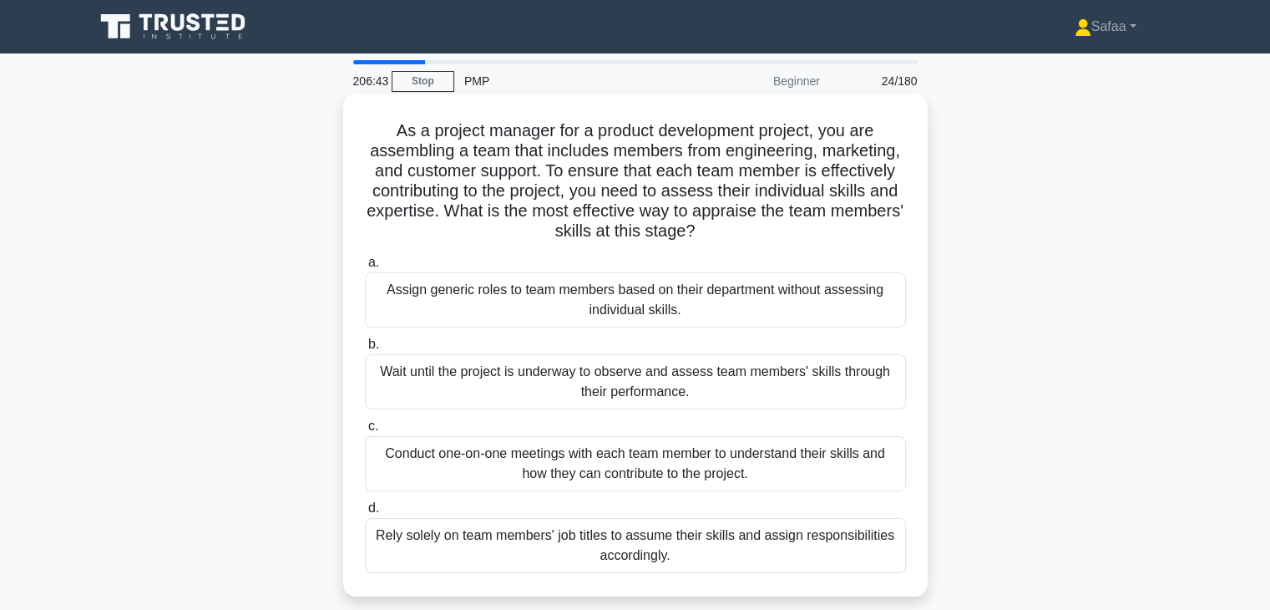
click at [697, 474] on div "Conduct one-on-one meetings with each team member to understand their skills an…" at bounding box center [635, 463] width 541 height 55
click at [365, 432] on input "c. Conduct one-on-one meetings with each team member to understand their skills…" at bounding box center [365, 426] width 0 height 11
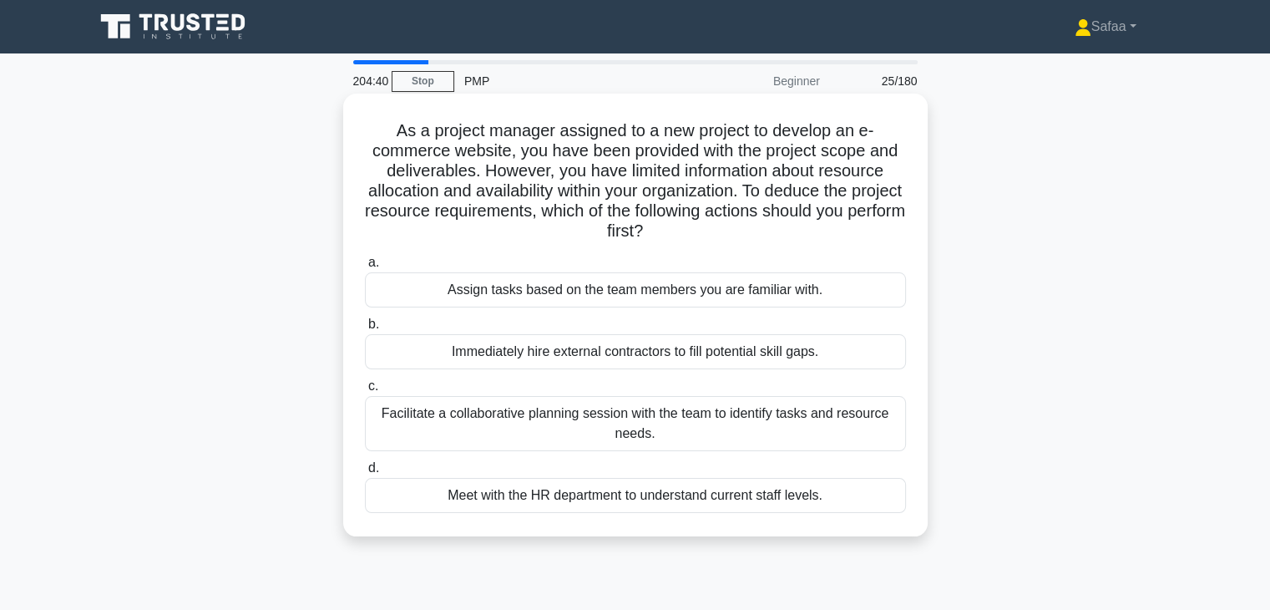
click at [812, 425] on div "Facilitate a collaborative planning session with the team to identify tasks and…" at bounding box center [635, 423] width 541 height 55
click at [365, 392] on input "c. Facilitate a collaborative planning session with the team to identify tasks …" at bounding box center [365, 386] width 0 height 11
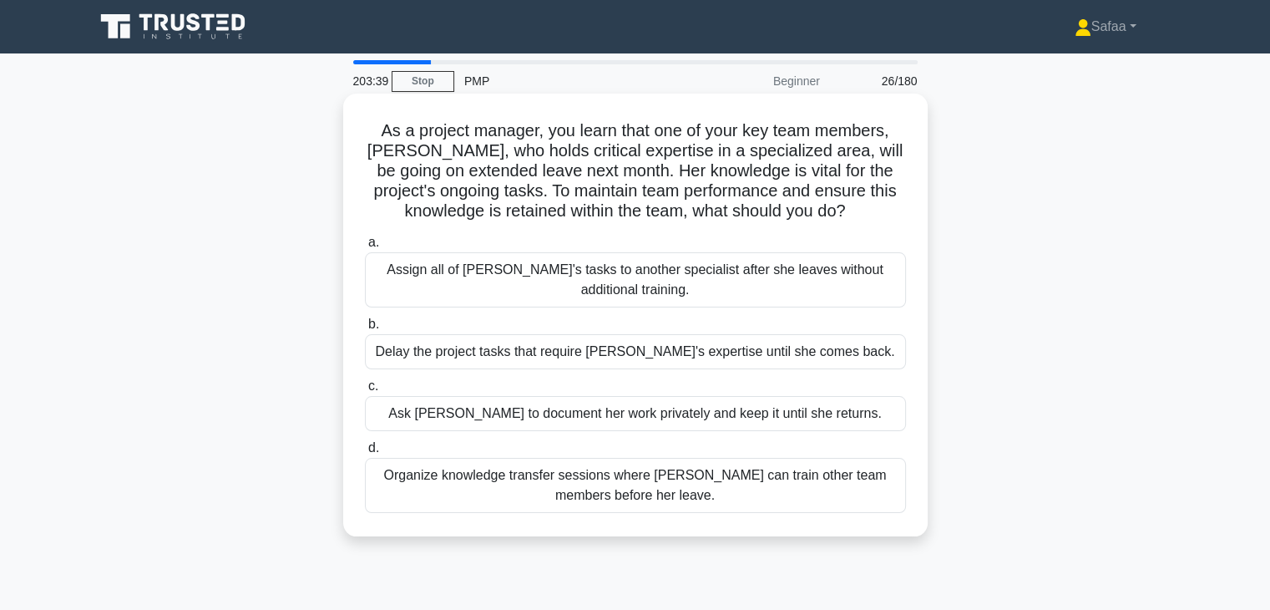
click at [812, 492] on div "Organize knowledge transfer sessions where Emma can train other team members be…" at bounding box center [635, 485] width 541 height 55
click at [365, 453] on input "d. Organize knowledge transfer sessions where Emma can train other team members…" at bounding box center [365, 448] width 0 height 11
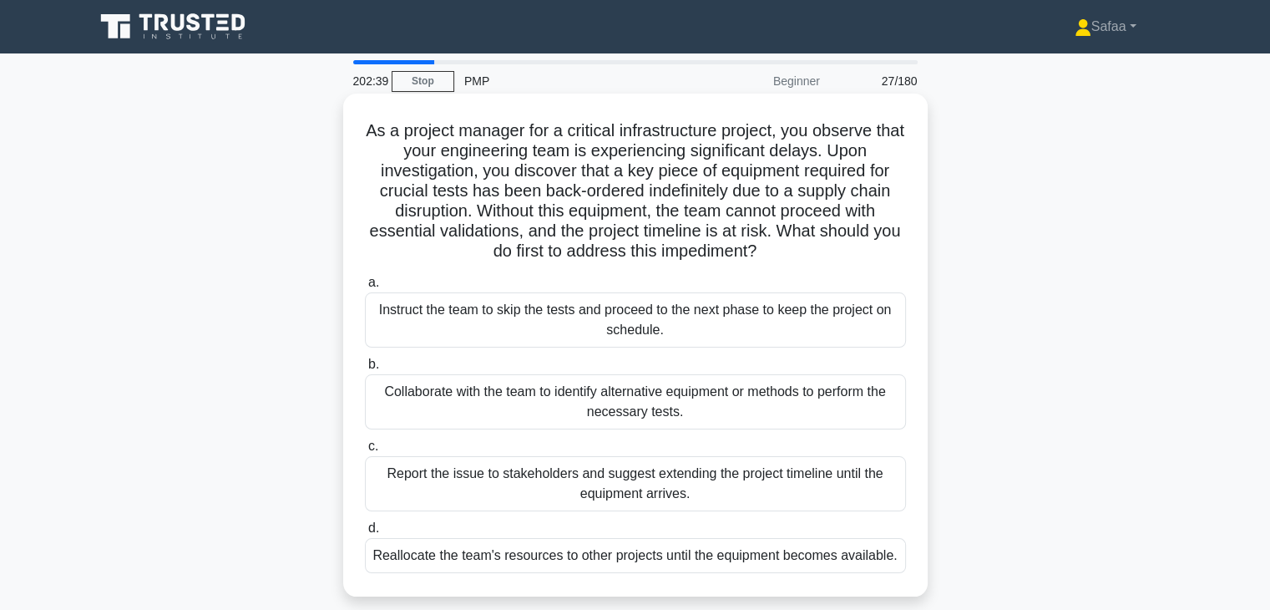
click at [827, 417] on div "Collaborate with the team to identify alternative equipment or methods to perfo…" at bounding box center [635, 401] width 541 height 55
click at [365, 370] on input "b. Collaborate with the team to identify alternative equipment or methods to pe…" at bounding box center [365, 364] width 0 height 11
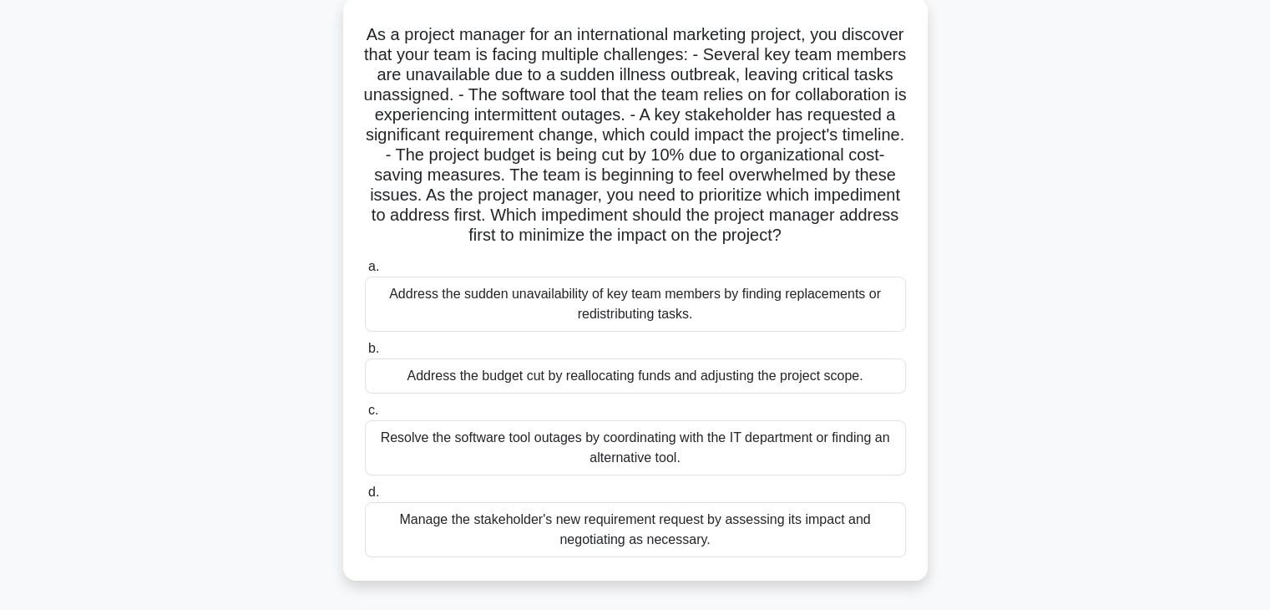
scroll to position [134, 0]
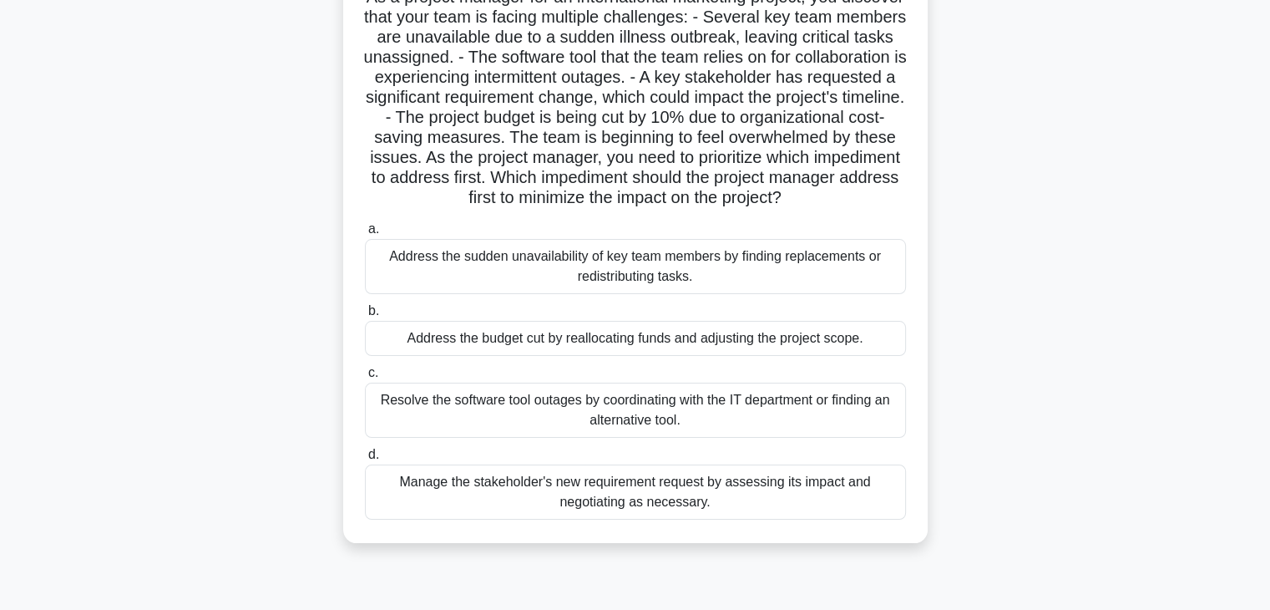
click at [838, 519] on div "Manage the stakeholder's new requirement request by assessing its impact and ne…" at bounding box center [635, 491] width 541 height 55
click at [365, 460] on input "d. Manage the stakeholder's new requirement request by assessing its impact and…" at bounding box center [365, 454] width 0 height 11
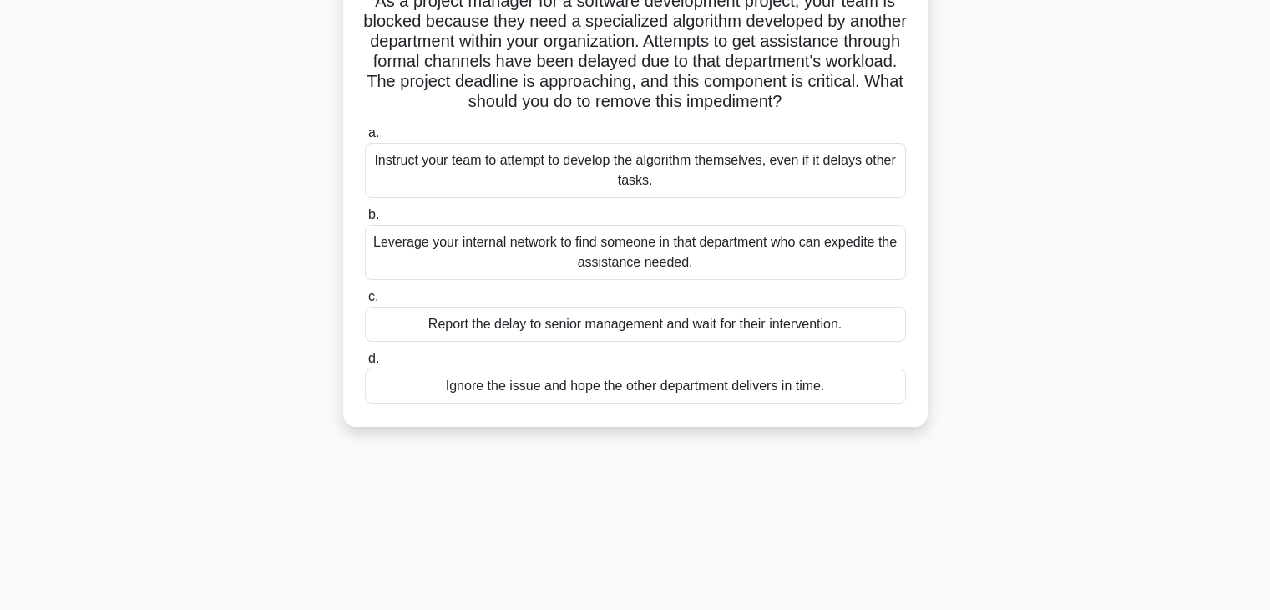
scroll to position [0, 0]
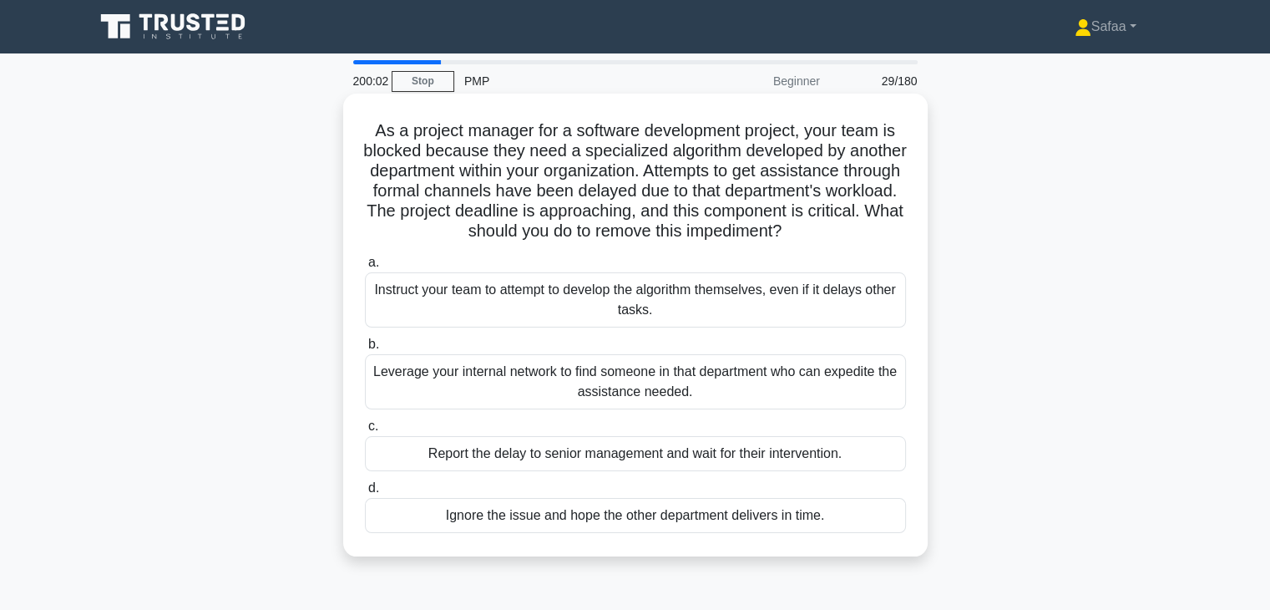
click at [808, 409] on div "Leverage your internal network to find someone in that department who can exped…" at bounding box center [635, 381] width 541 height 55
click at [365, 350] on input "b. Leverage your internal network to find someone in that department who can ex…" at bounding box center [365, 344] width 0 height 11
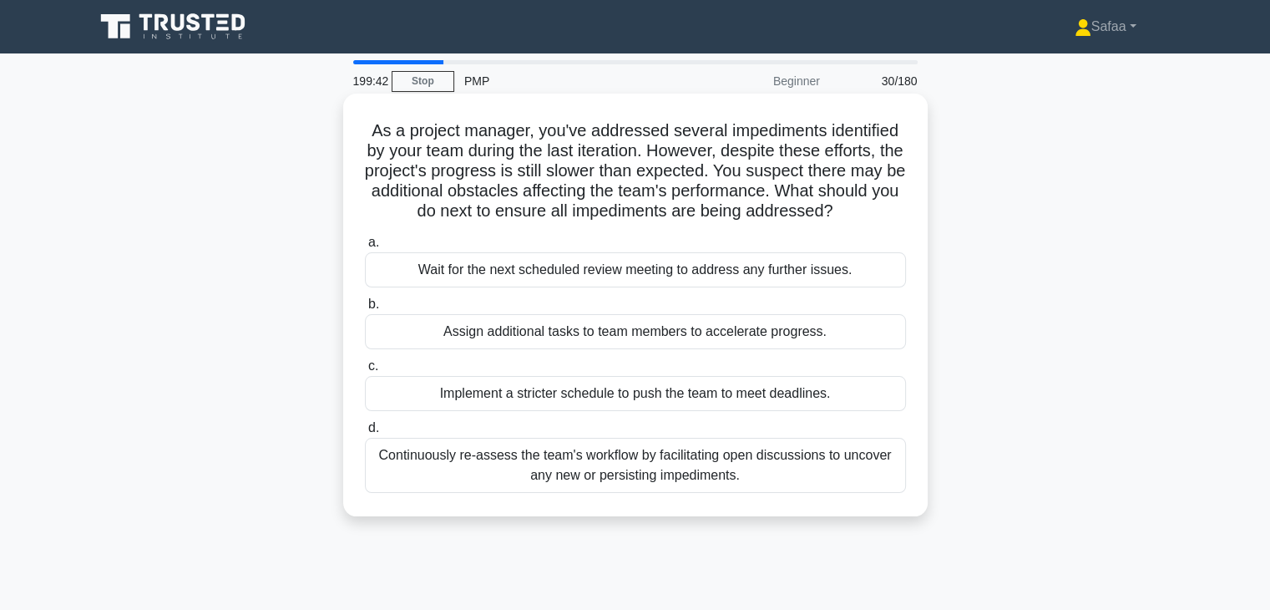
click at [843, 472] on div "Continuously re-assess the team's workflow by facilitating open discussions to …" at bounding box center [635, 465] width 541 height 55
click at [365, 433] on input "d. Continuously re-assess the team's workflow by facilitating open discussions …" at bounding box center [365, 428] width 0 height 11
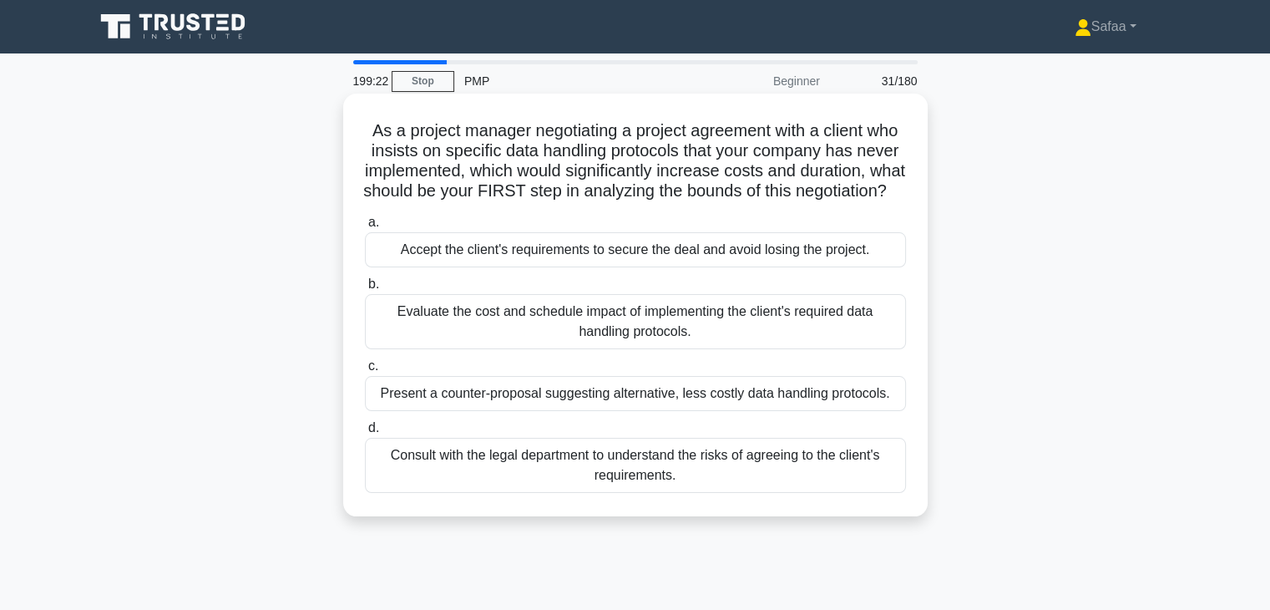
click at [856, 349] on div "Evaluate the cost and schedule impact of implementing the client's required dat…" at bounding box center [635, 321] width 541 height 55
click at [365, 290] on input "b. Evaluate the cost and schedule impact of implementing the client's required …" at bounding box center [365, 284] width 0 height 11
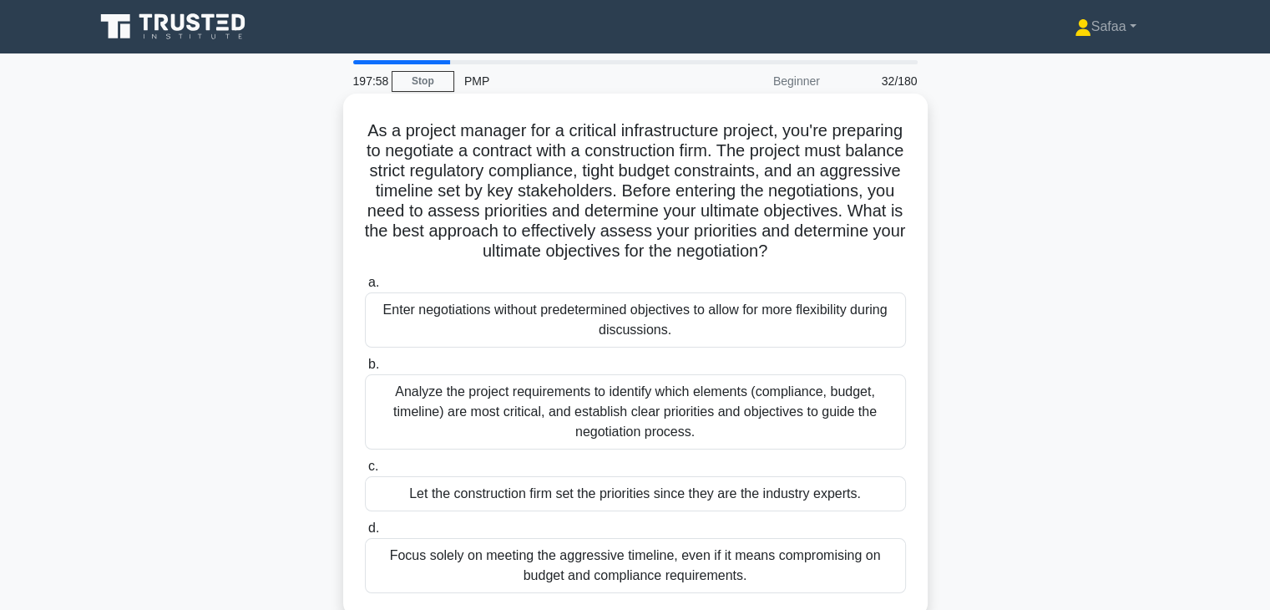
click at [423, 437] on div "Analyze the project requirements to identify which elements (compliance, budget…" at bounding box center [635, 411] width 541 height 75
click at [365, 370] on input "b. Analyze the project requirements to identify which elements (compliance, bud…" at bounding box center [365, 364] width 0 height 11
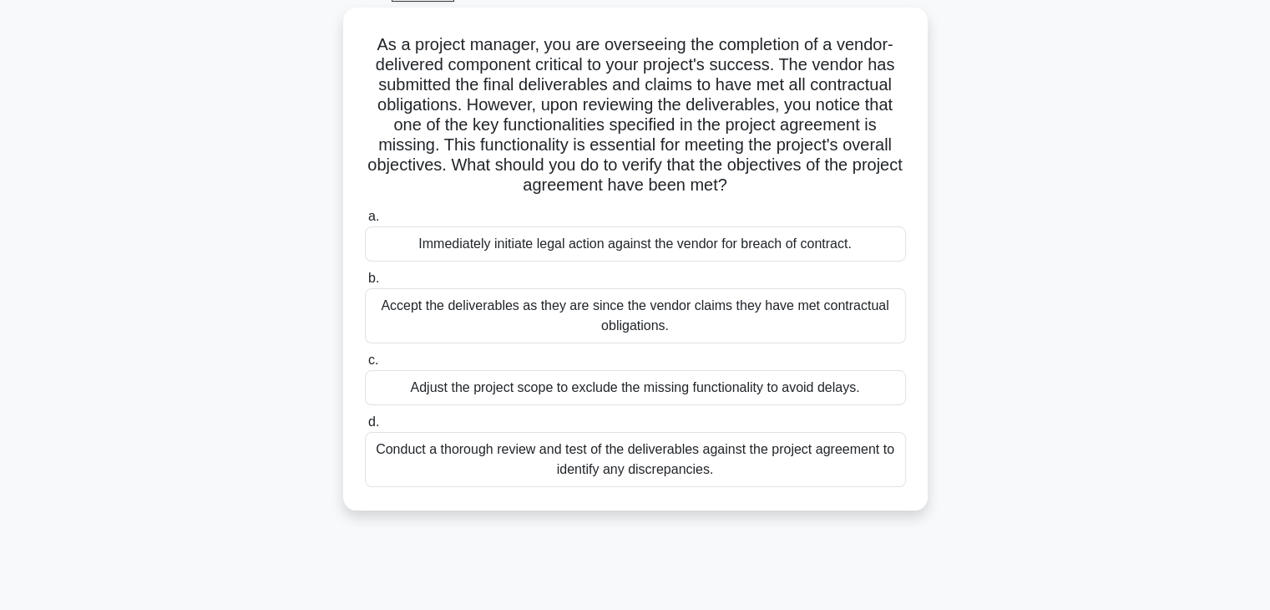
scroll to position [100, 0]
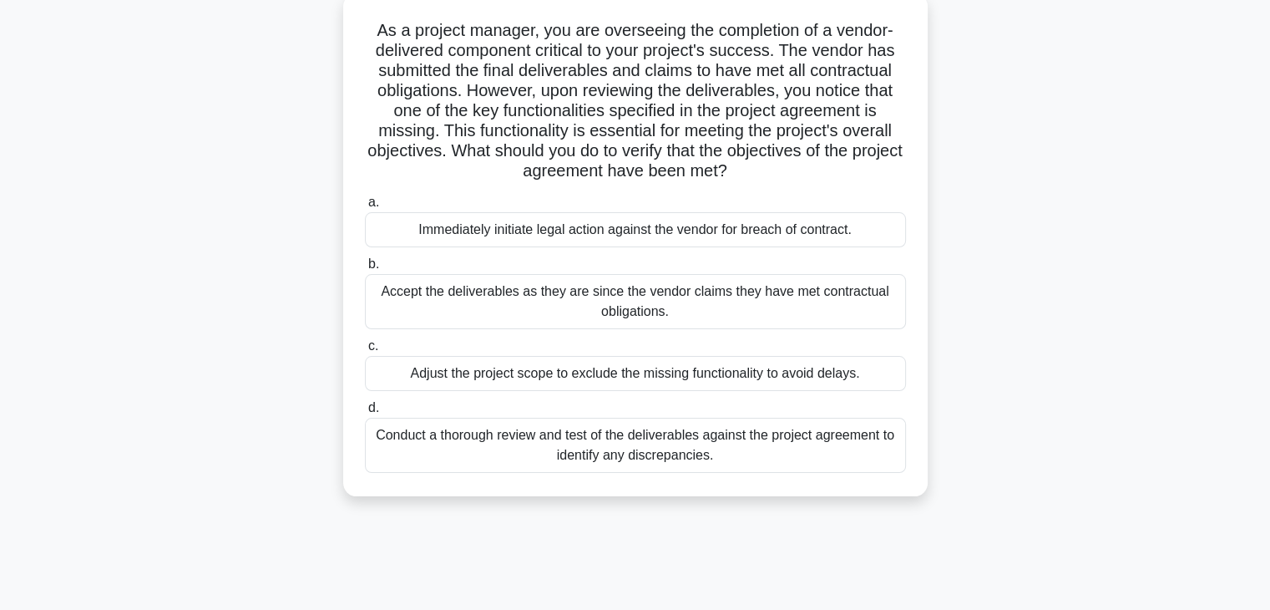
click at [841, 472] on div "Conduct a thorough review and test of the deliverables against the project agre…" at bounding box center [635, 445] width 541 height 55
click at [365, 413] on input "d. Conduct a thorough review and test of the deliverables against the project a…" at bounding box center [365, 408] width 0 height 11
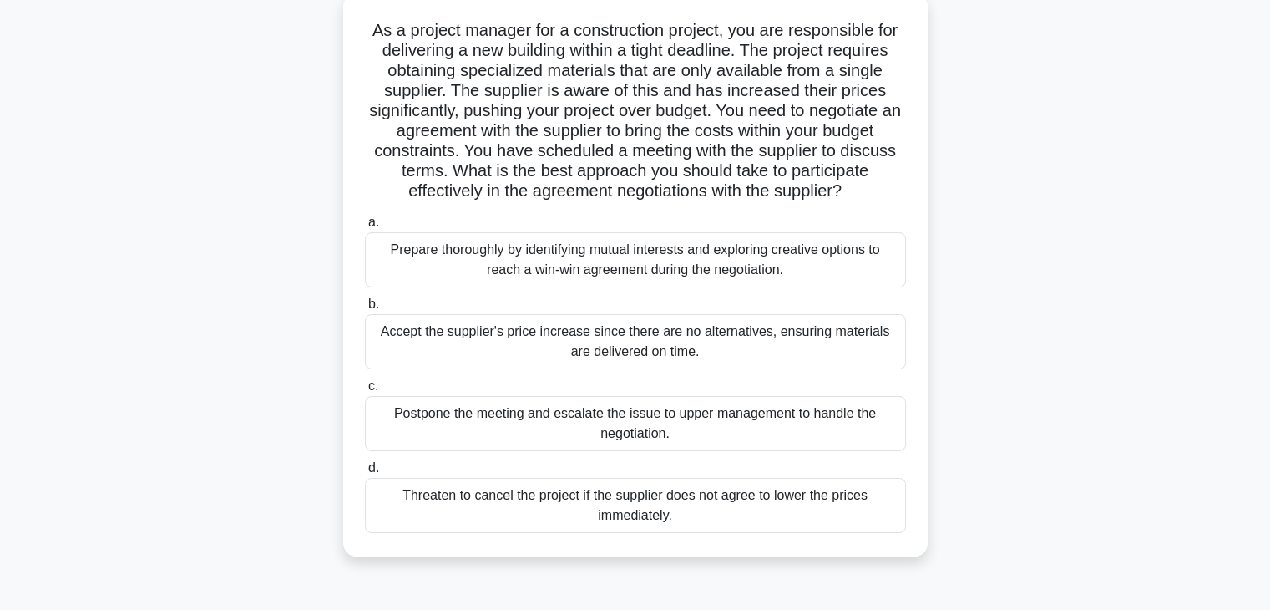
click at [686, 269] on div "Prepare thoroughly by identifying mutual interests and exploring creative optio…" at bounding box center [635, 259] width 541 height 55
click at [365, 228] on input "a. Prepare thoroughly by identifying mutual interests and exploring creative op…" at bounding box center [365, 222] width 0 height 11
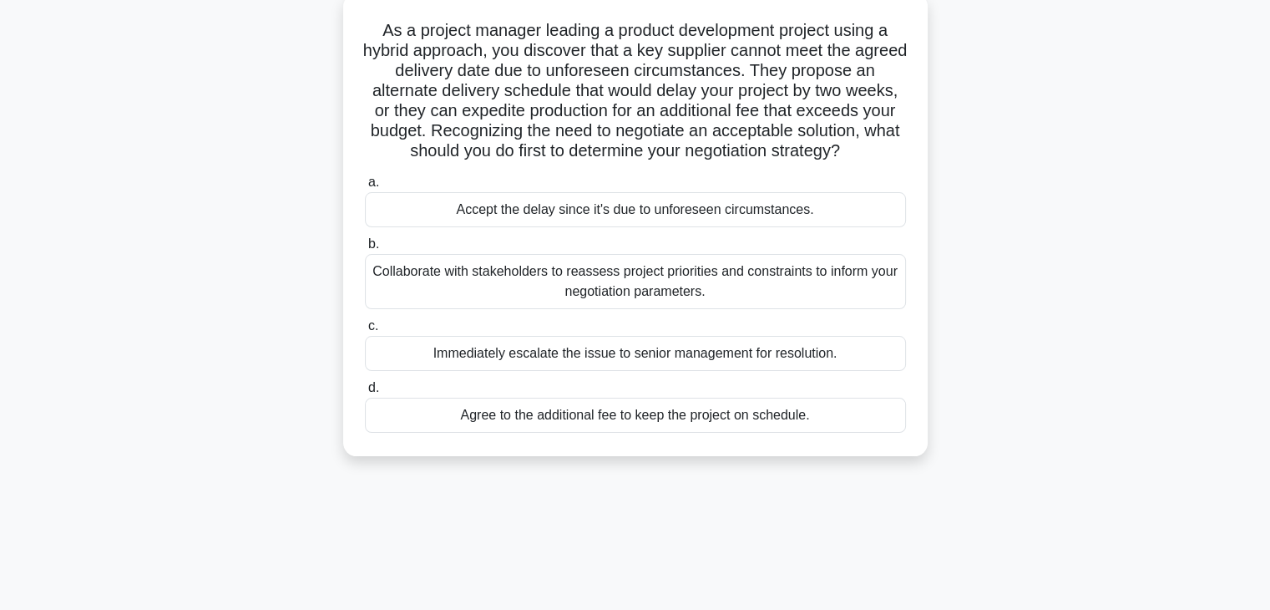
scroll to position [0, 0]
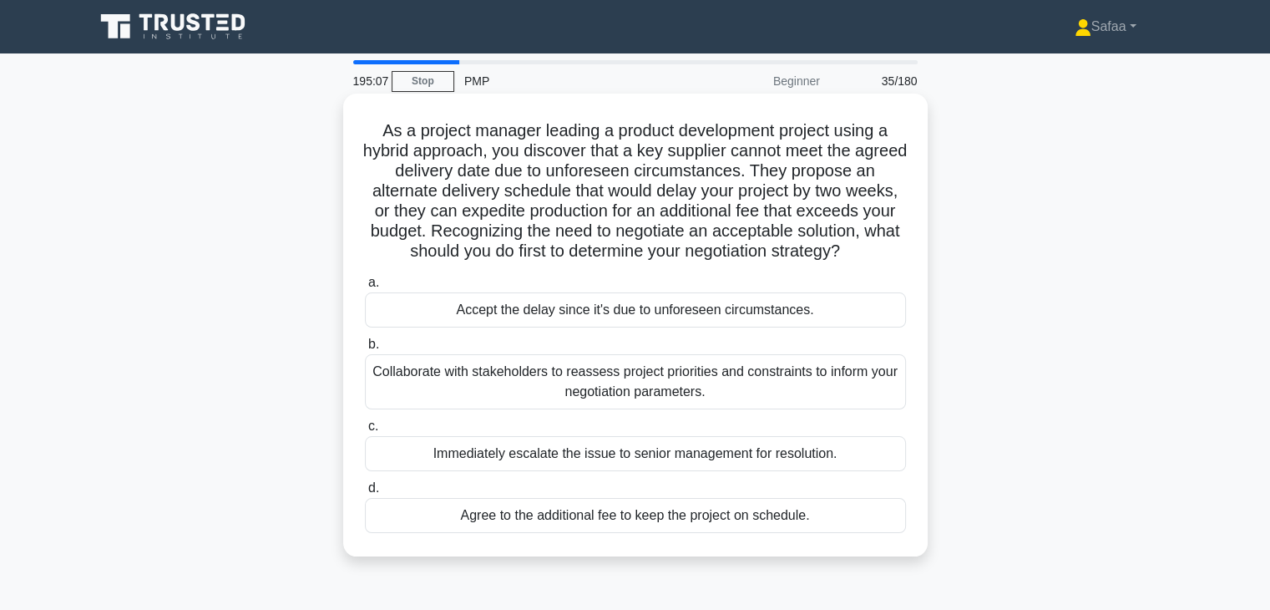
click at [717, 382] on div "Collaborate with stakeholders to reassess project priorities and constraints to…" at bounding box center [635, 381] width 541 height 55
click at [365, 350] on input "b. Collaborate with stakeholders to reassess project priorities and constraints…" at bounding box center [365, 344] width 0 height 11
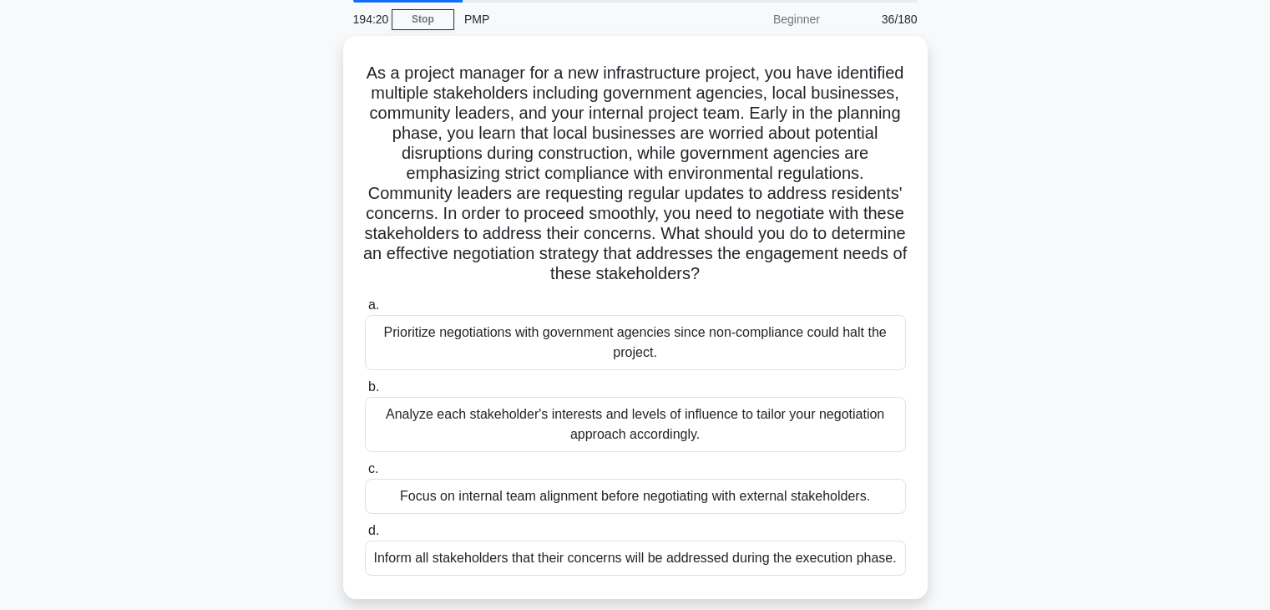
scroll to position [59, 0]
click at [717, 428] on div "Analyze each stakeholder's interests and levels of influence to tailor your neg…" at bounding box center [635, 422] width 541 height 55
click at [365, 391] on input "b. Analyze each stakeholder's interests and levels of influence to tailor your …" at bounding box center [365, 385] width 0 height 11
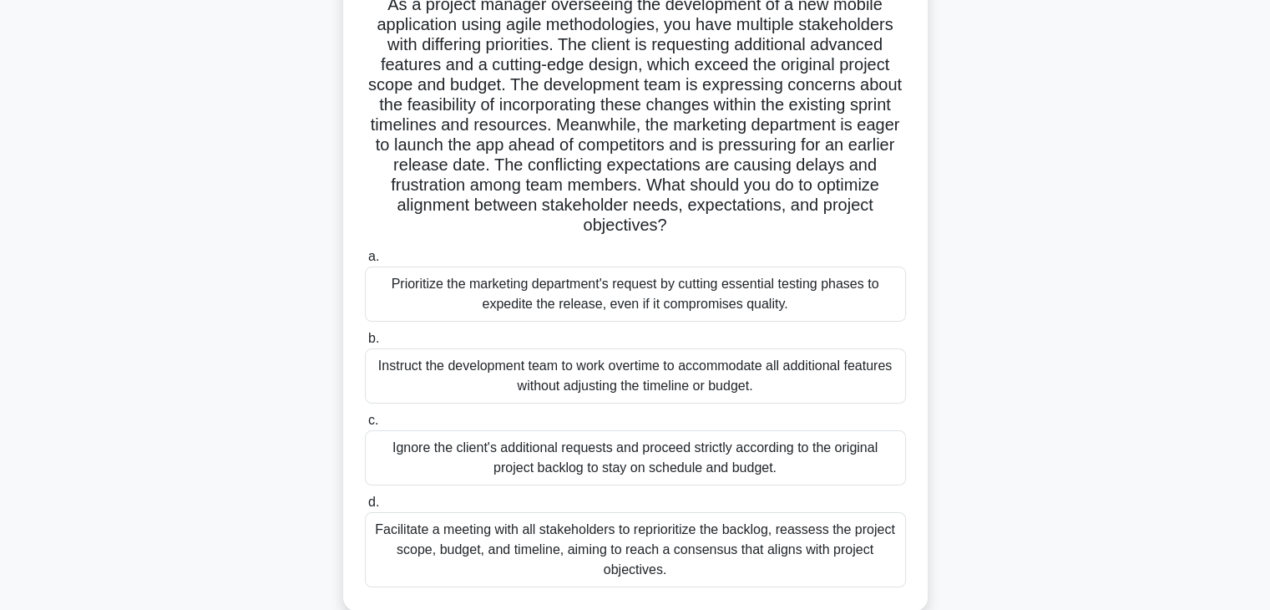
scroll to position [134, 0]
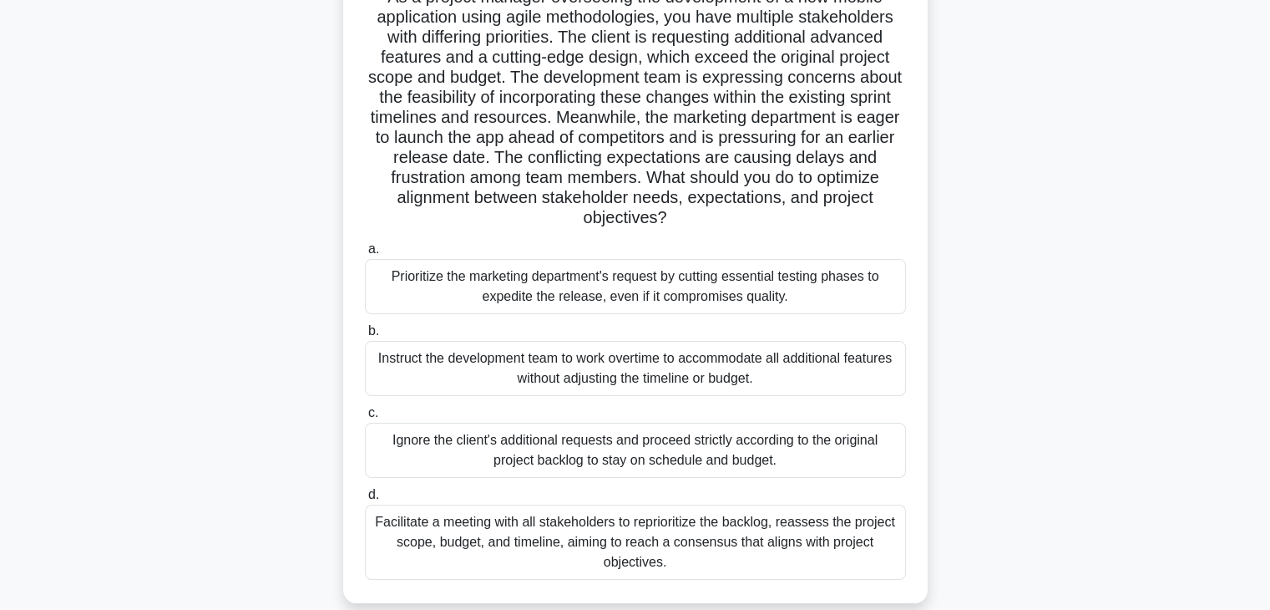
click at [846, 556] on div "Facilitate a meeting with all stakeholders to reprioritize the backlog, reasses…" at bounding box center [635, 541] width 541 height 75
click at [365, 500] on input "d. Facilitate a meeting with all stakeholders to reprioritize the backlog, reas…" at bounding box center [365, 494] width 0 height 11
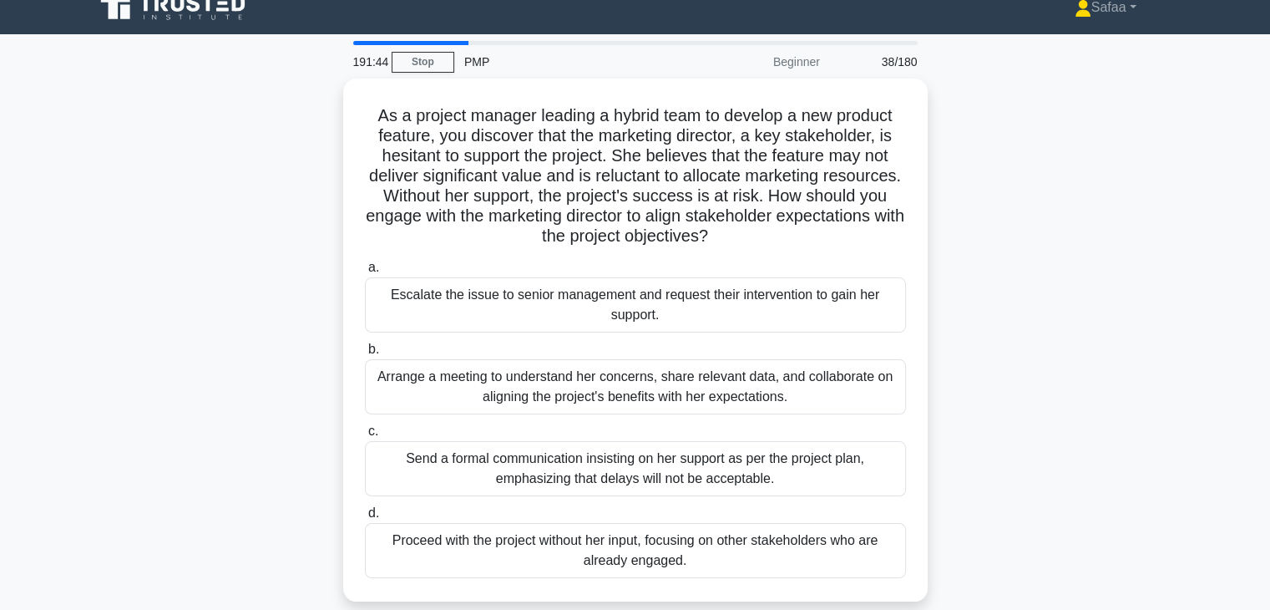
scroll to position [0, 0]
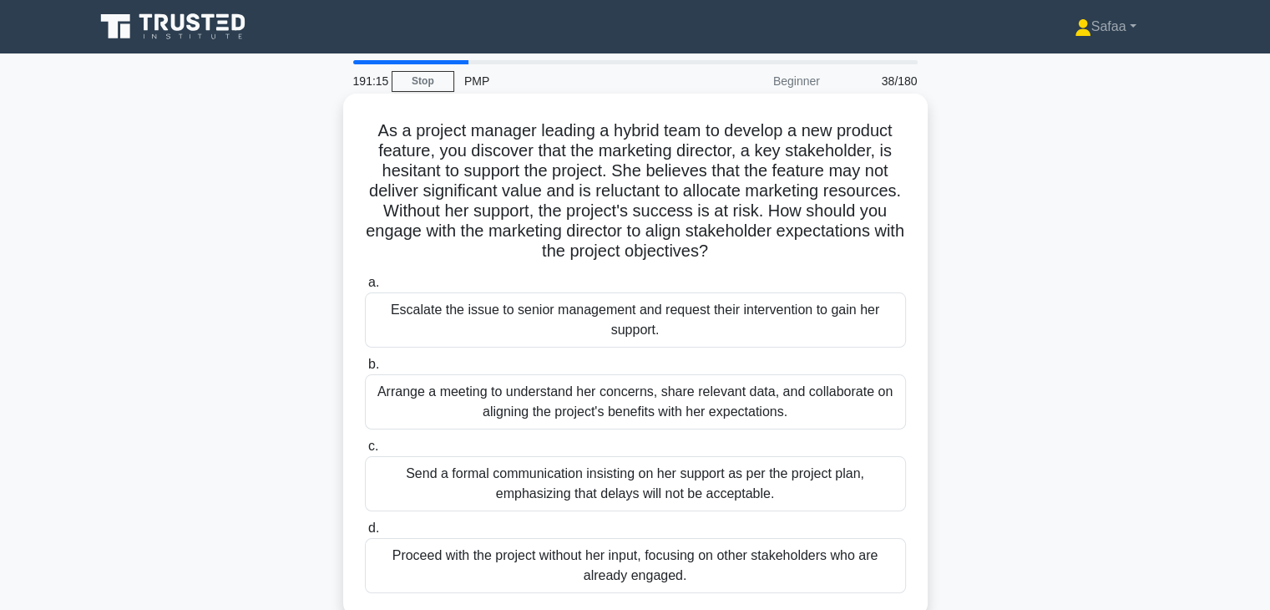
click at [698, 419] on div "Arrange a meeting to understand her concerns, share relevant data, and collabor…" at bounding box center [635, 401] width 541 height 55
click at [365, 370] on input "b. Arrange a meeting to understand her concerns, share relevant data, and colla…" at bounding box center [365, 364] width 0 height 11
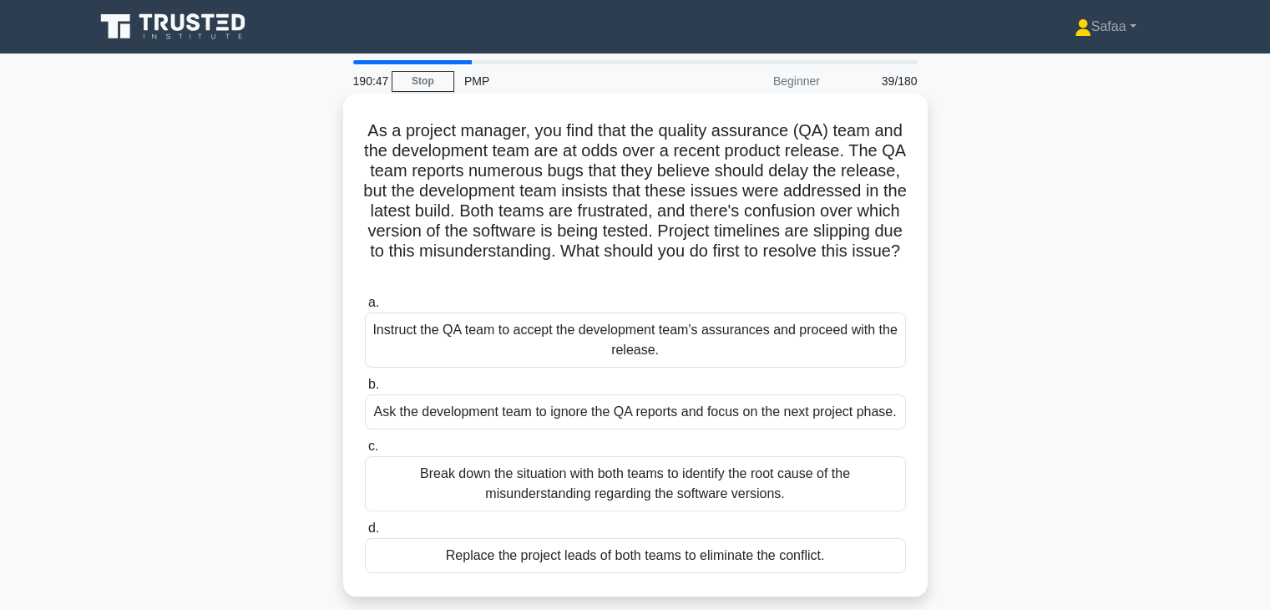
click at [577, 492] on div "Break down the situation with both teams to identify the root cause of the misu…" at bounding box center [635, 483] width 541 height 55
click at [365, 452] on input "c. Break down the situation with both teams to identify the root cause of the m…" at bounding box center [365, 446] width 0 height 11
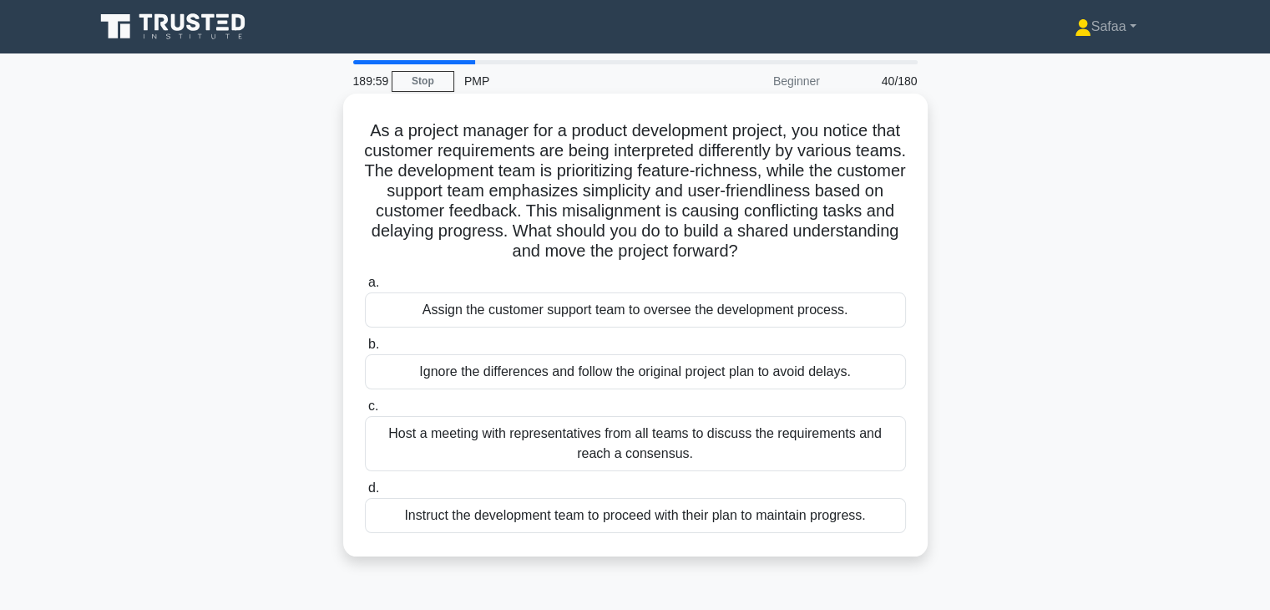
click at [678, 452] on div "Host a meeting with representatives from all teams to discuss the requirements …" at bounding box center [635, 443] width 541 height 55
click at [365, 412] on input "c. Host a meeting with representatives from all teams to discuss the requiremen…" at bounding box center [365, 406] width 0 height 11
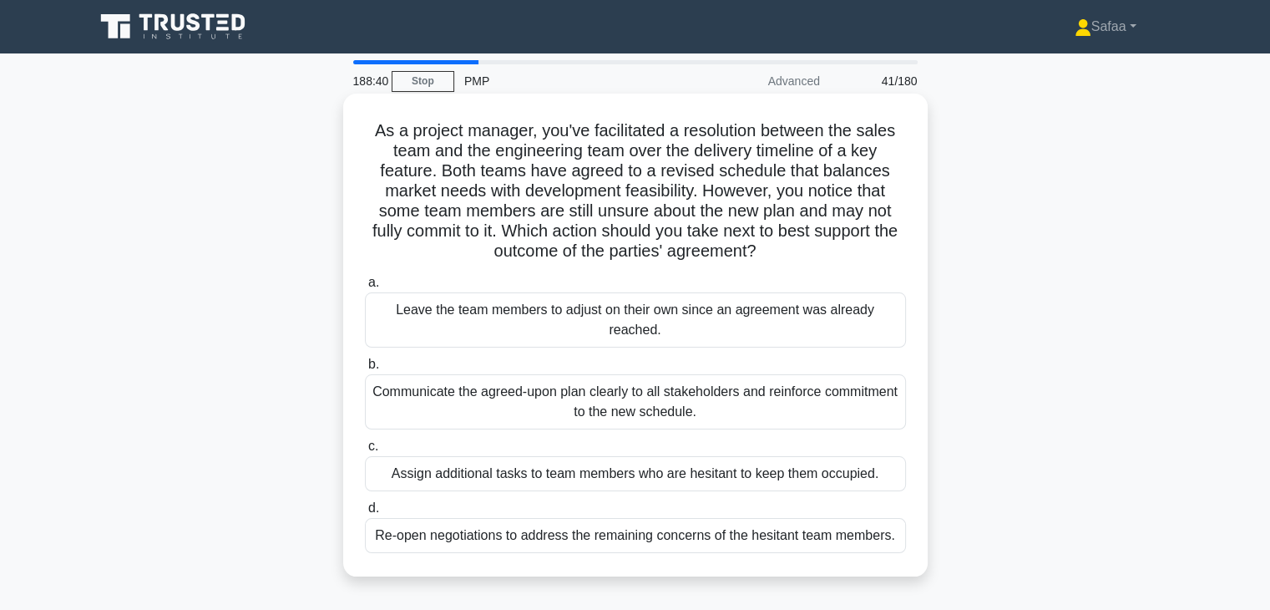
click at [631, 539] on div "Re-open negotiations to address the remaining concerns of the hesitant team mem…" at bounding box center [635, 535] width 541 height 35
click at [365, 514] on input "d. Re-open negotiations to address the remaining concerns of the hesitant team …" at bounding box center [365, 508] width 0 height 11
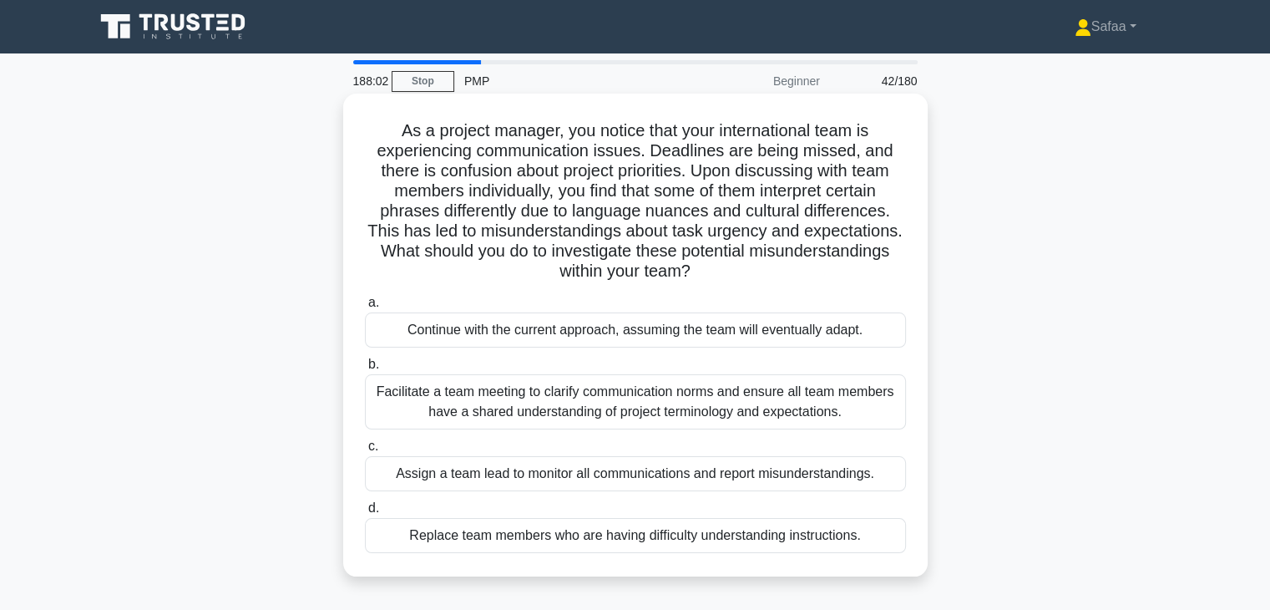
click at [588, 408] on div "Facilitate a team meeting to clarify communication norms and ensure all team me…" at bounding box center [635, 401] width 541 height 55
click at [365, 370] on input "b. Facilitate a team meeting to clarify communication norms and ensure all team…" at bounding box center [365, 364] width 0 height 11
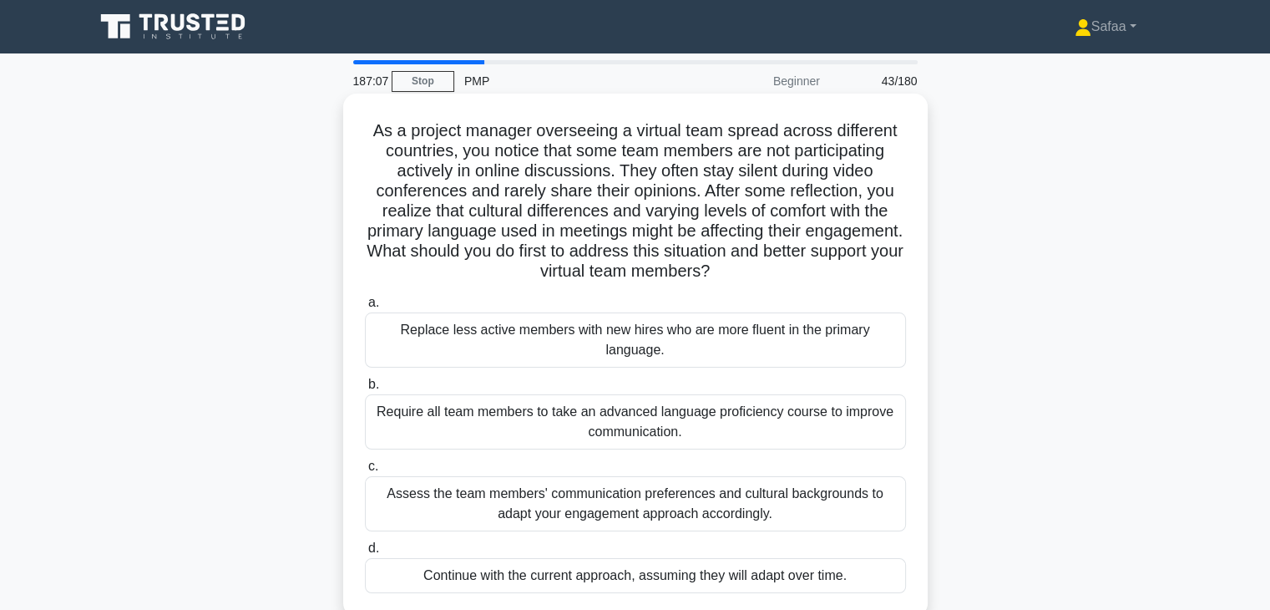
click at [681, 484] on div "Assess the team members' communication preferences and cultural backgrounds to …" at bounding box center [635, 503] width 541 height 55
click at [365, 472] on input "c. Assess the team members' communication preferences and cultural backgrounds …" at bounding box center [365, 466] width 0 height 11
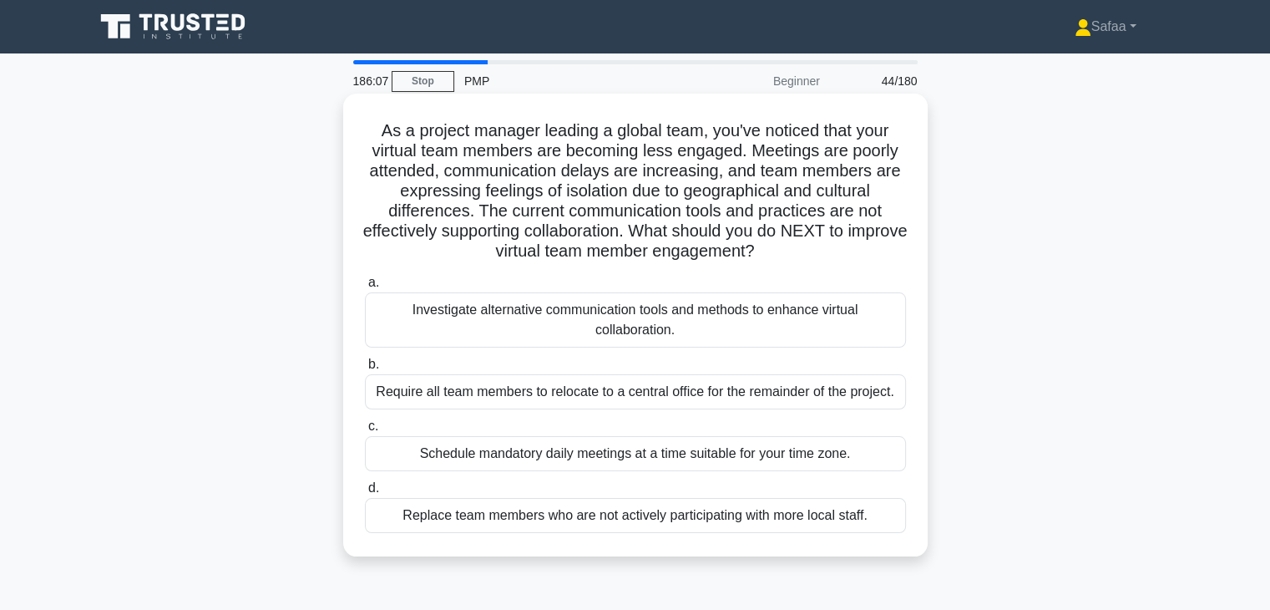
click at [873, 313] on div "Investigate alternative communication tools and methods to enhance virtual coll…" at bounding box center [635, 319] width 541 height 55
click at [365, 288] on input "a. Investigate alternative communication tools and methods to enhance virtual c…" at bounding box center [365, 282] width 0 height 11
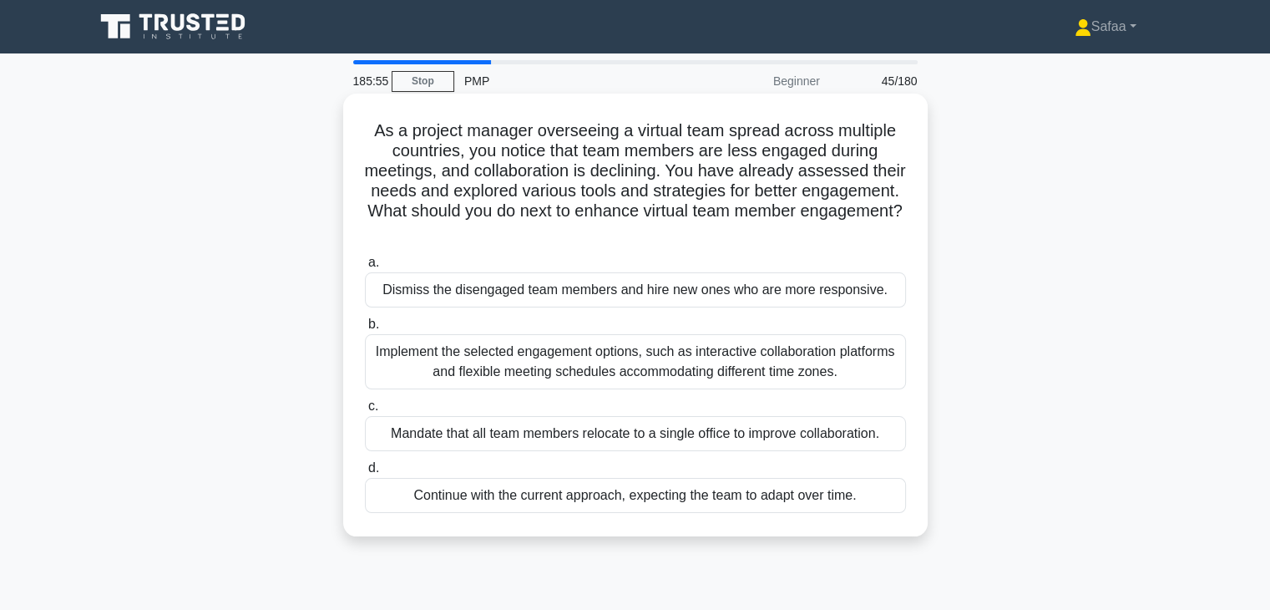
click at [775, 365] on div "Implement the selected engagement options, such as interactive collaboration pl…" at bounding box center [635, 361] width 541 height 55
click at [365, 330] on input "b. Implement the selected engagement options, such as interactive collaboration…" at bounding box center [365, 324] width 0 height 11
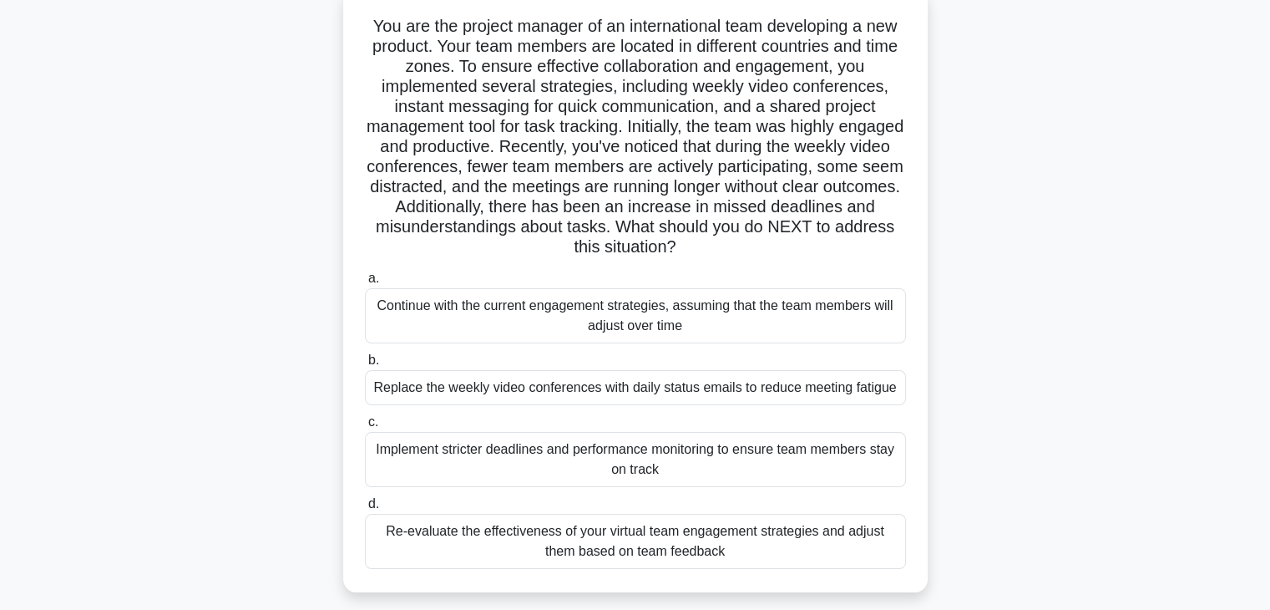
scroll to position [134, 0]
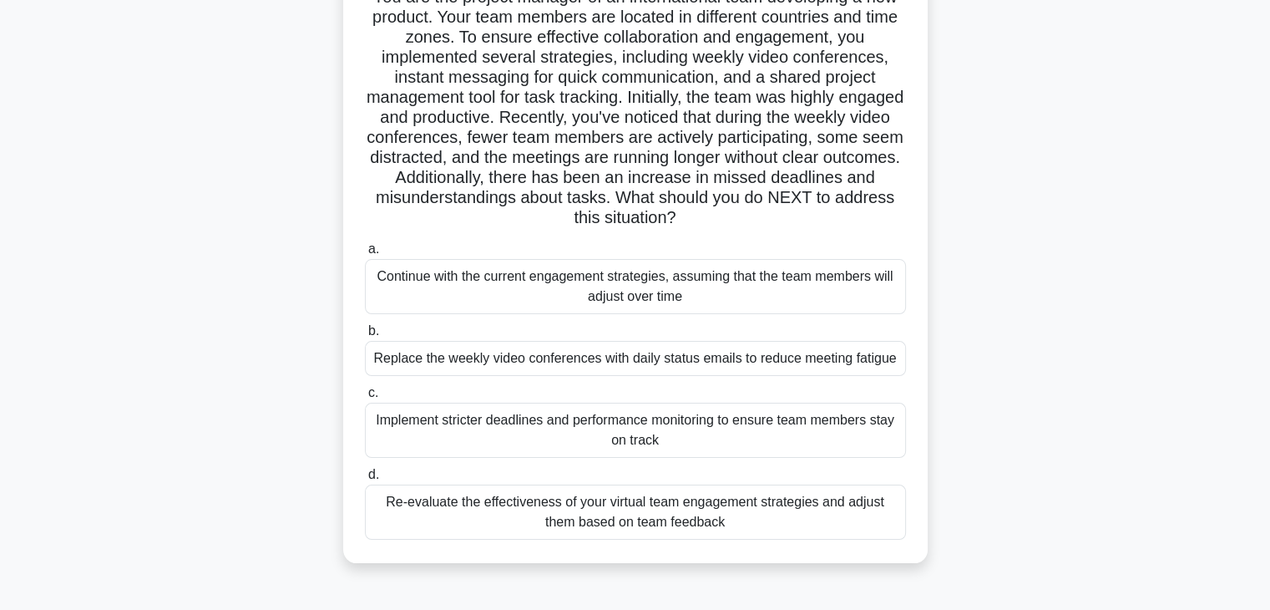
click at [764, 525] on div "Re-evaluate the effectiveness of your virtual team engagement strategies and ad…" at bounding box center [635, 511] width 541 height 55
click at [365, 480] on input "d. Re-evaluate the effectiveness of your virtual team engagement strategies and…" at bounding box center [365, 474] width 0 height 11
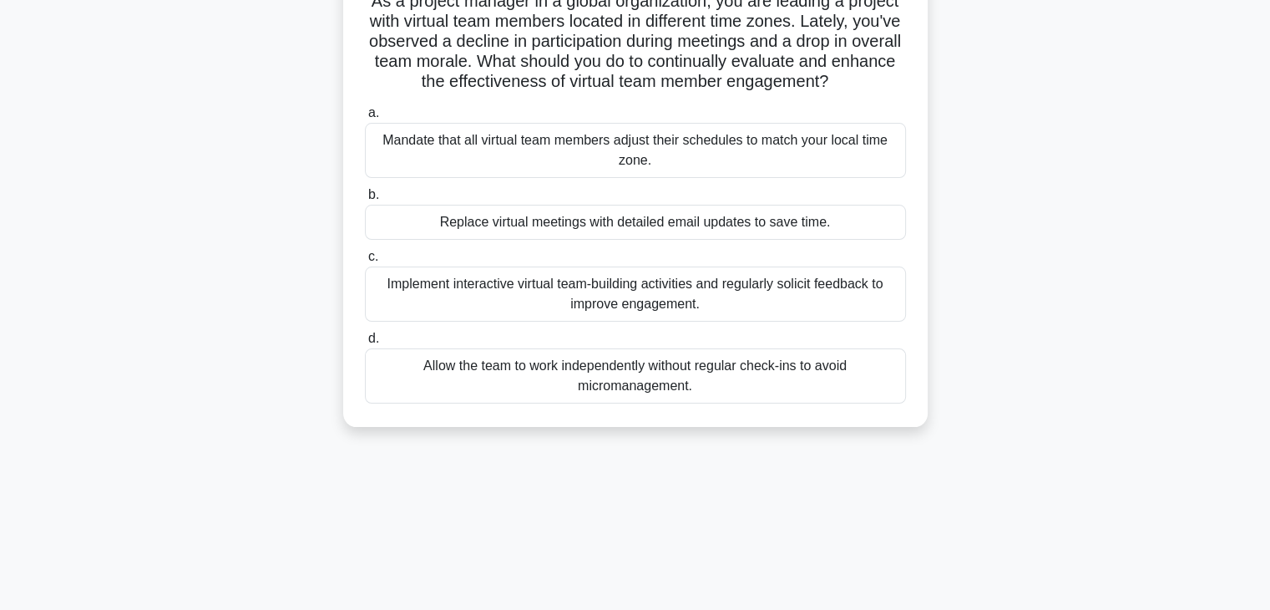
scroll to position [0, 0]
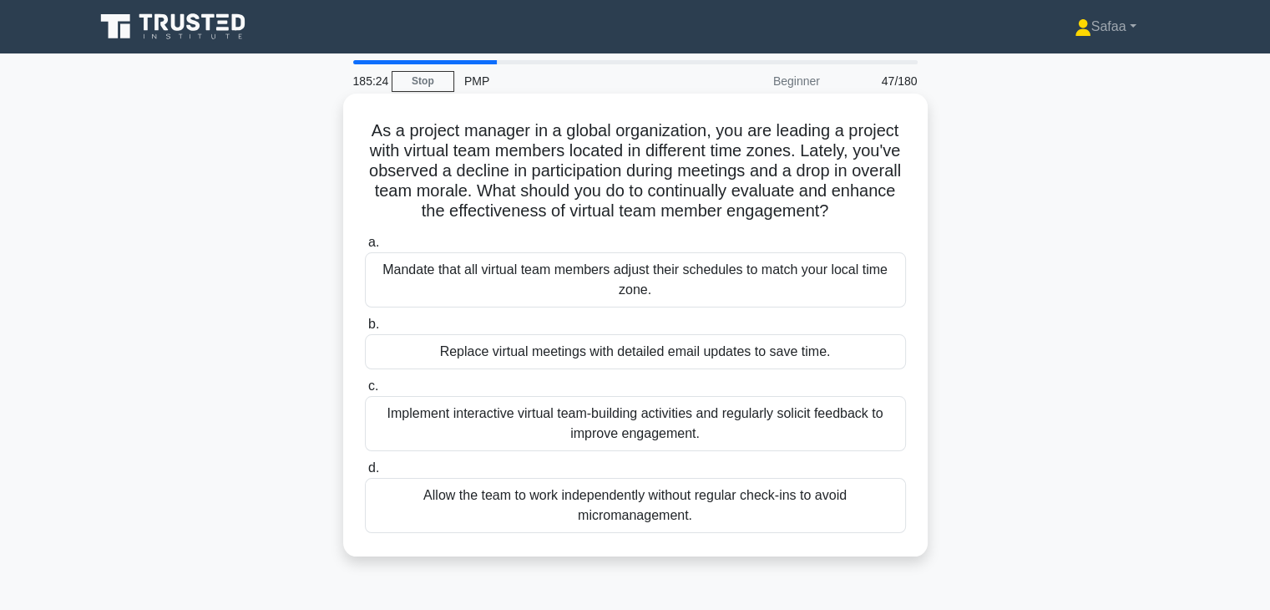
click at [757, 428] on div "Implement interactive virtual team-building activities and regularly solicit fe…" at bounding box center [635, 423] width 541 height 55
click at [365, 392] on input "c. Implement interactive virtual team-building activities and regularly solicit…" at bounding box center [365, 386] width 0 height 11
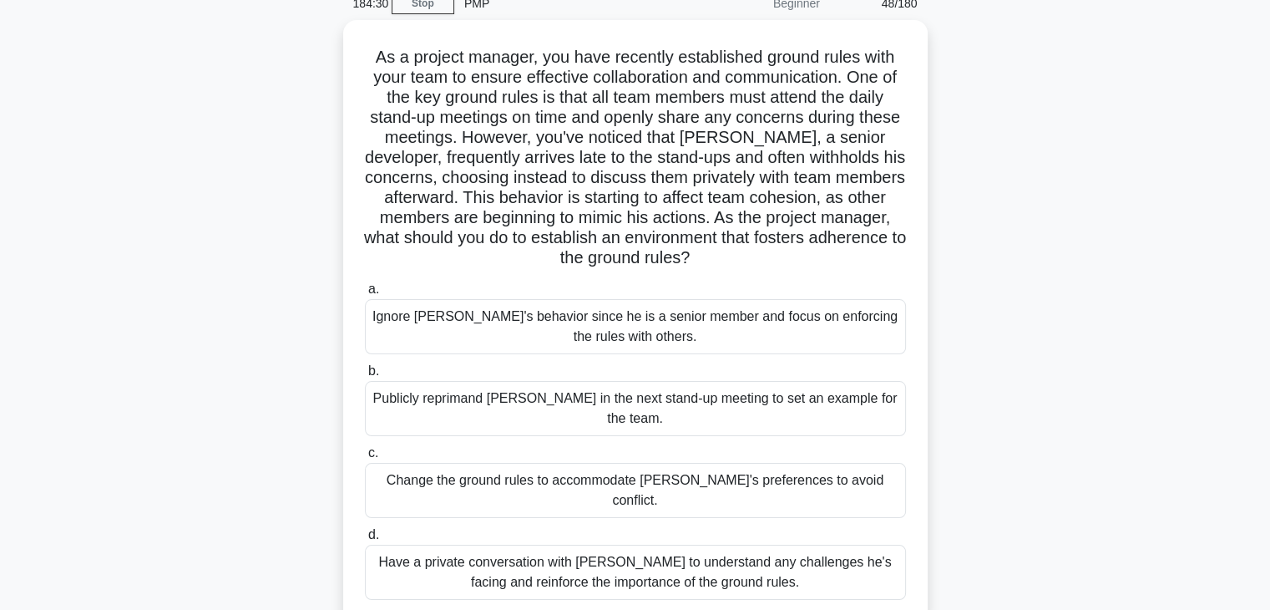
scroll to position [111, 0]
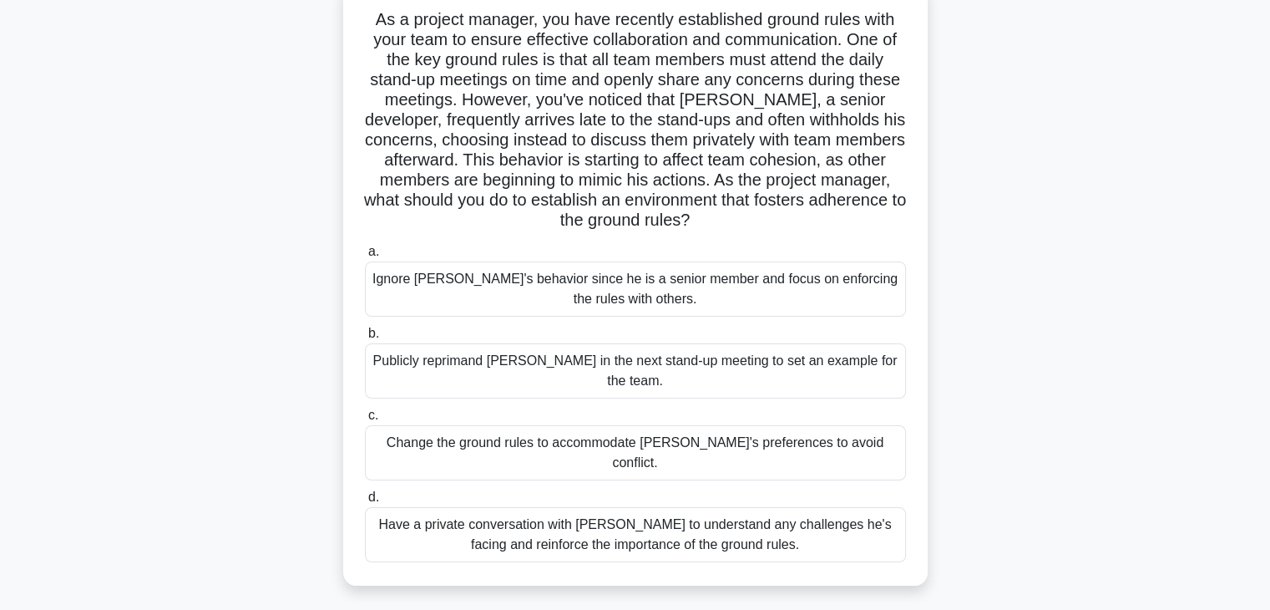
click at [740, 507] on div "Have a private conversation with Jack to understand any challenges he's facing …" at bounding box center [635, 534] width 541 height 55
click at [365, 495] on input "d. Have a private conversation with Jack to understand any challenges he's faci…" at bounding box center [365, 497] width 0 height 11
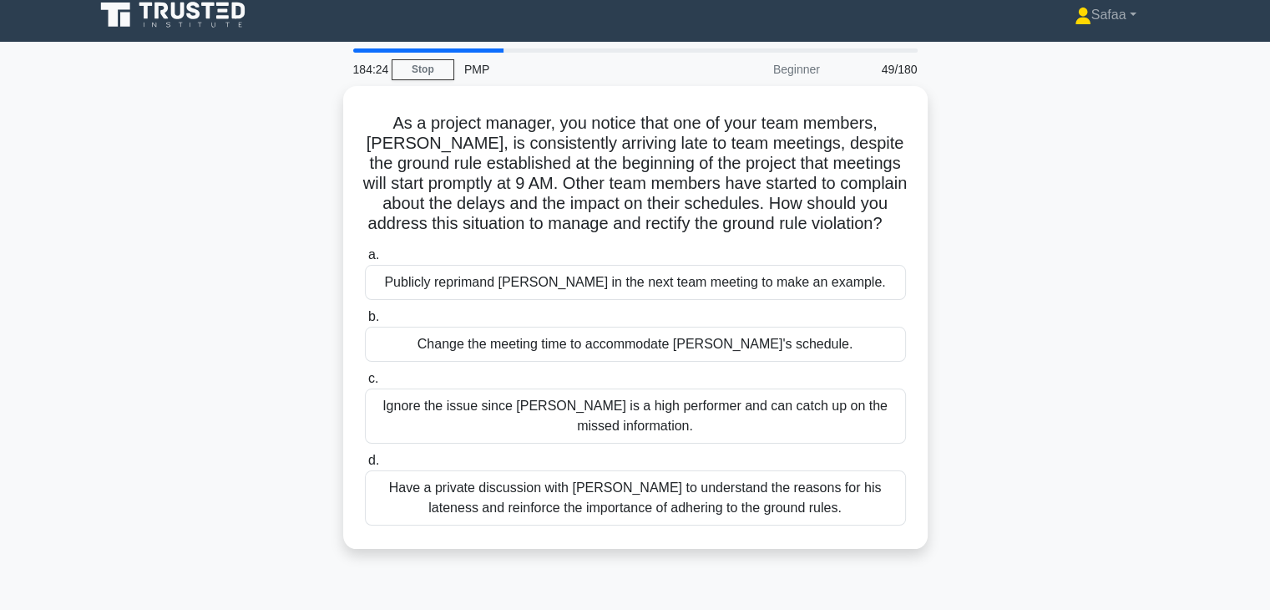
scroll to position [0, 0]
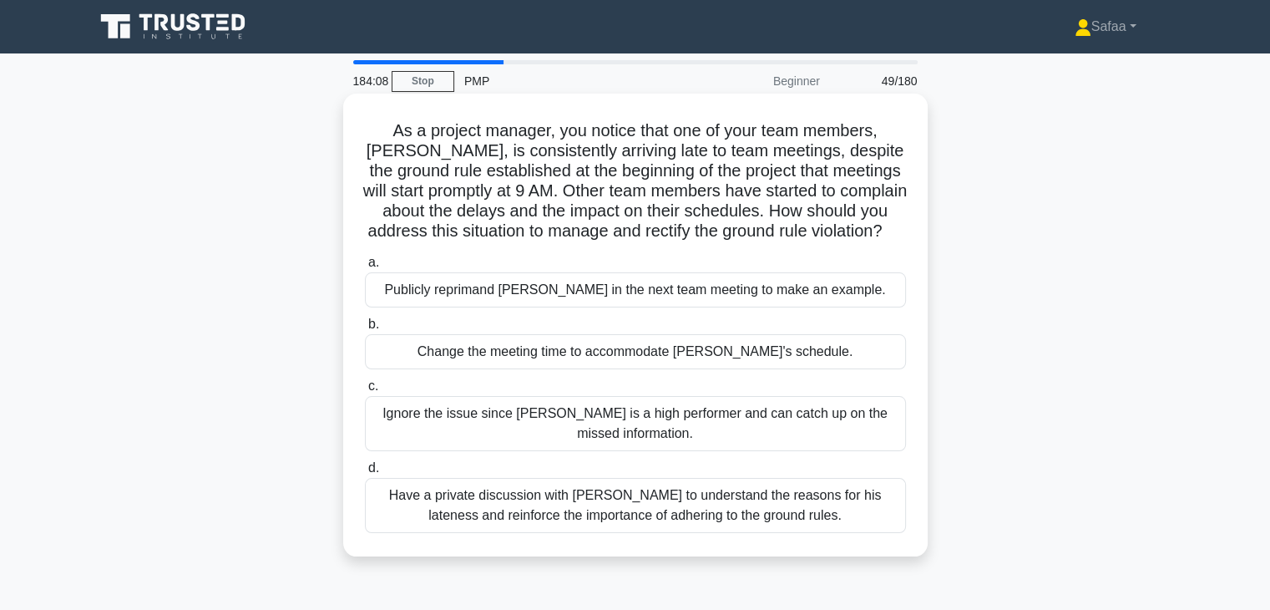
click at [740, 519] on div "Have a private discussion with Tom to understand the reasons for his lateness a…" at bounding box center [635, 505] width 541 height 55
click at [365, 474] on input "d. Have a private discussion with Tom to understand the reasons for his latenes…" at bounding box center [365, 468] width 0 height 11
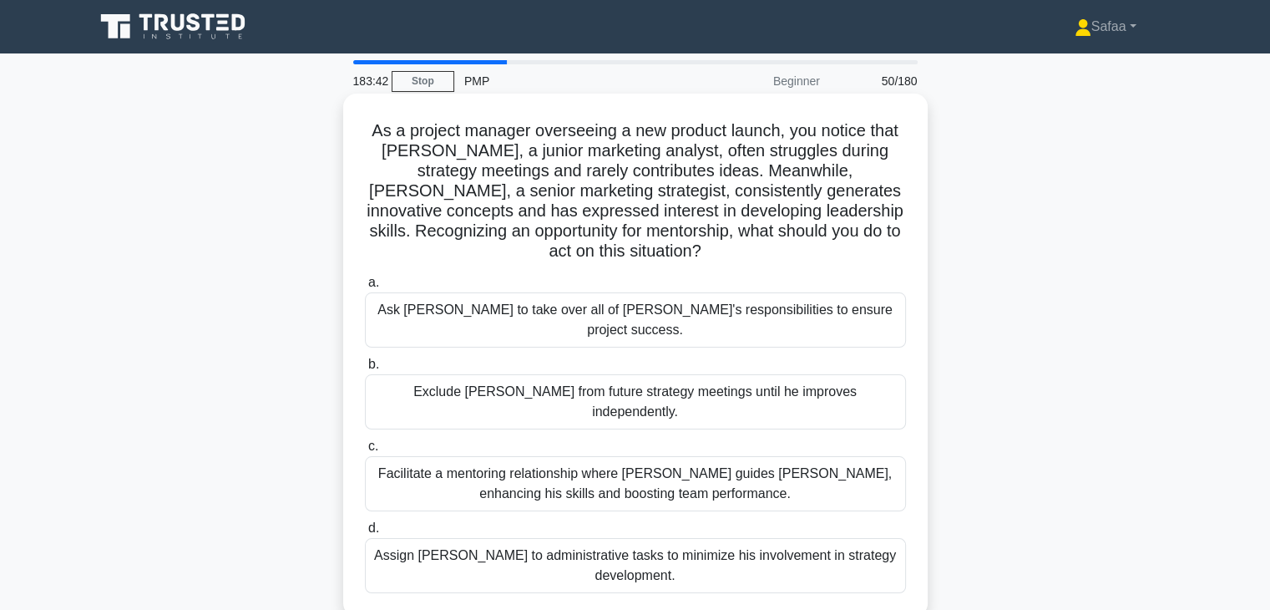
click at [717, 456] on div "Facilitate a mentoring relationship where Linda guides James, enhancing his ski…" at bounding box center [635, 483] width 541 height 55
click at [365, 452] on input "c. Facilitate a mentoring relationship where Linda guides James, enhancing his …" at bounding box center [365, 446] width 0 height 11
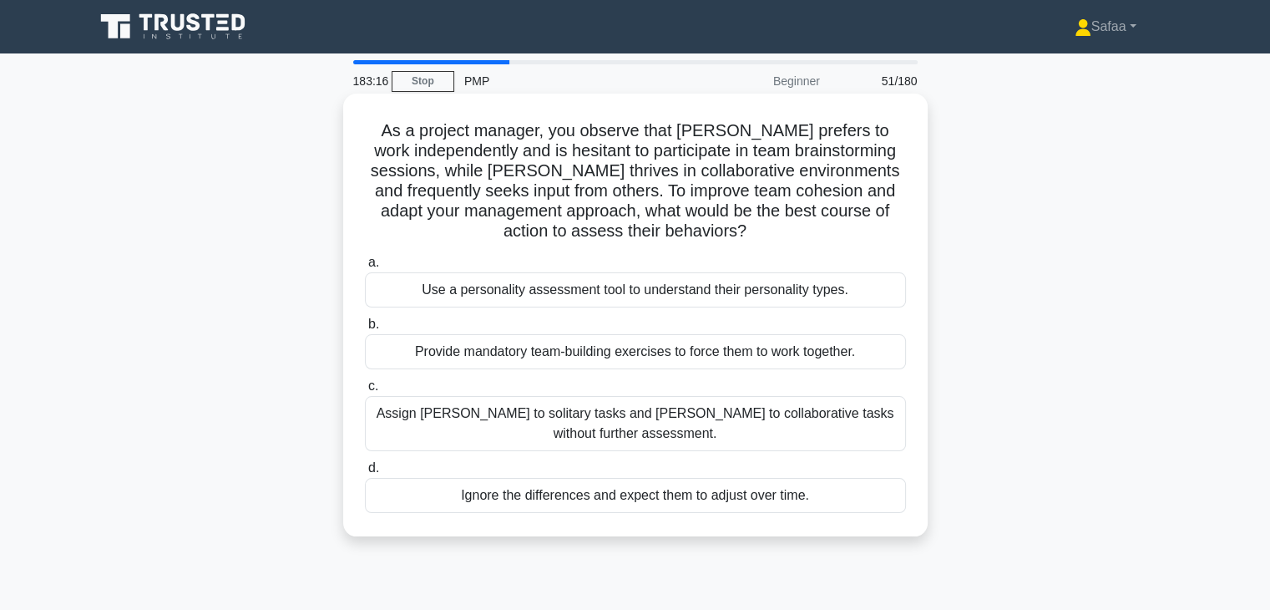
click at [662, 294] on div "Use a personality assessment tool to understand their personality types." at bounding box center [635, 289] width 541 height 35
click at [365, 268] on input "a. Use a personality assessment tool to understand their personality types." at bounding box center [365, 262] width 0 height 11
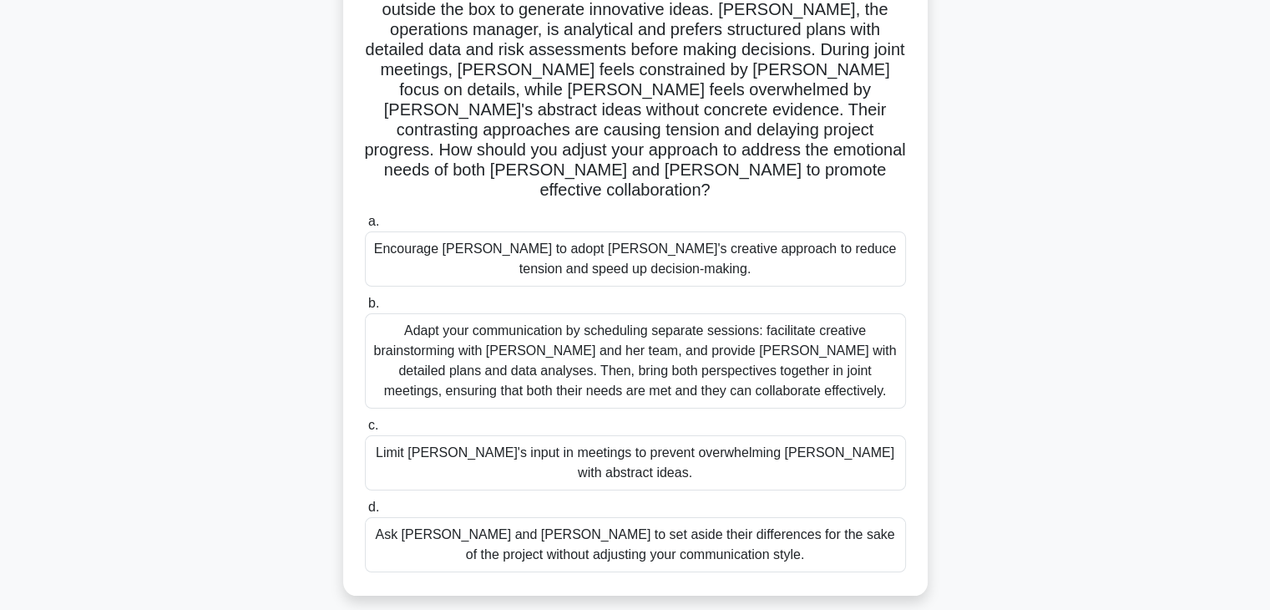
scroll to position [200, 0]
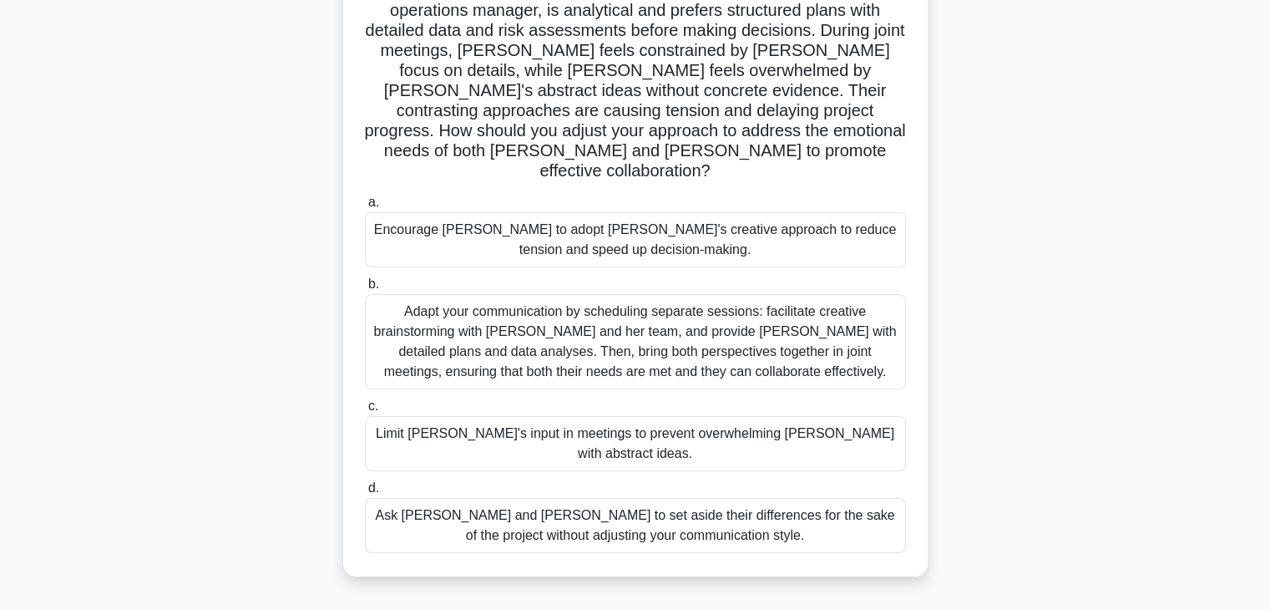
click at [564, 332] on div "Adapt your communication by scheduling separate sessions: facilitate creative b…" at bounding box center [635, 341] width 541 height 95
click at [365, 290] on input "b. Adapt your communication by scheduling separate sessions: facilitate creativ…" at bounding box center [365, 284] width 0 height 11
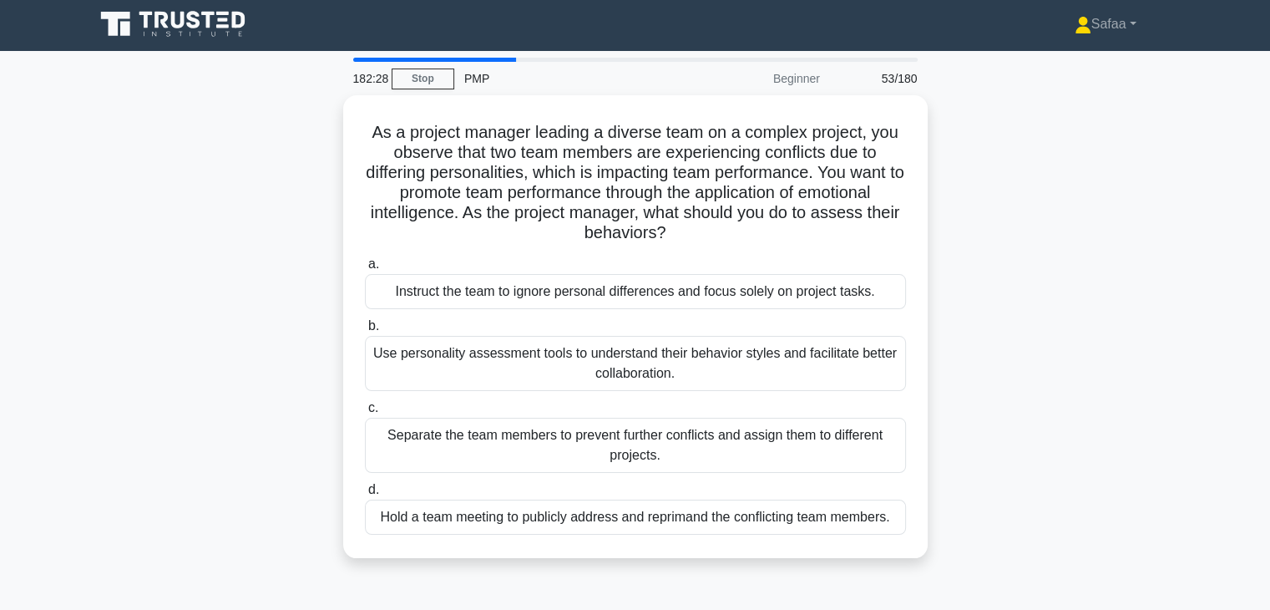
scroll to position [0, 0]
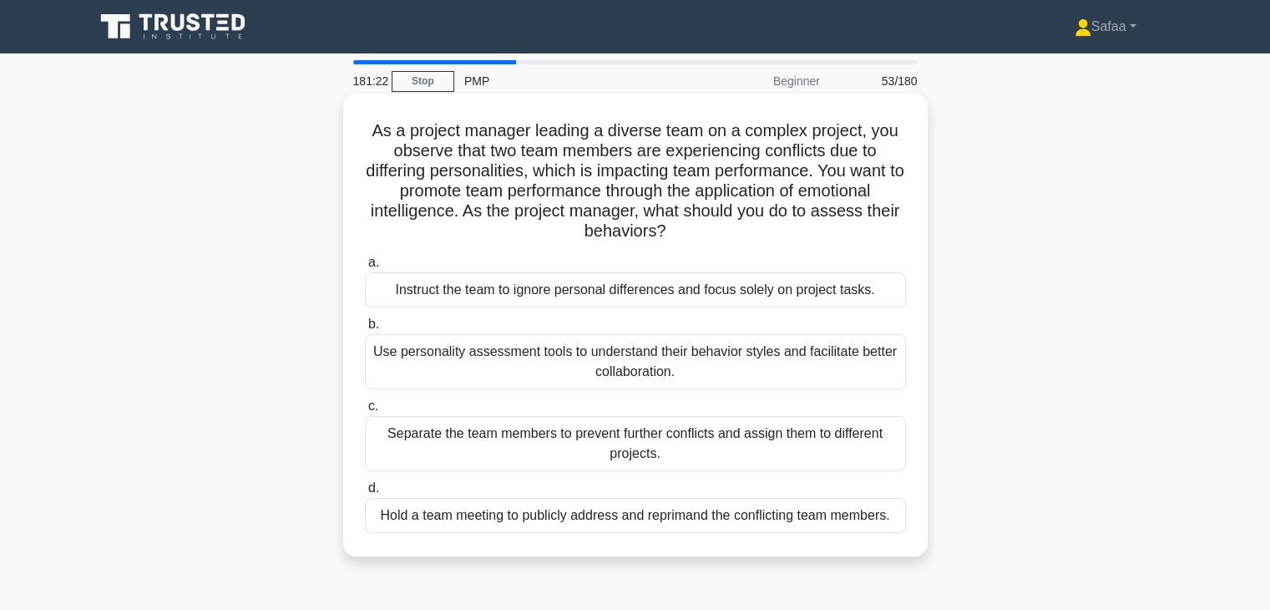
click at [752, 375] on div "Use personality assessment tools to understand their behavior styles and facili…" at bounding box center [635, 361] width 541 height 55
click at [365, 330] on input "b. Use personality assessment tools to understand their behavior styles and fac…" at bounding box center [365, 324] width 0 height 11
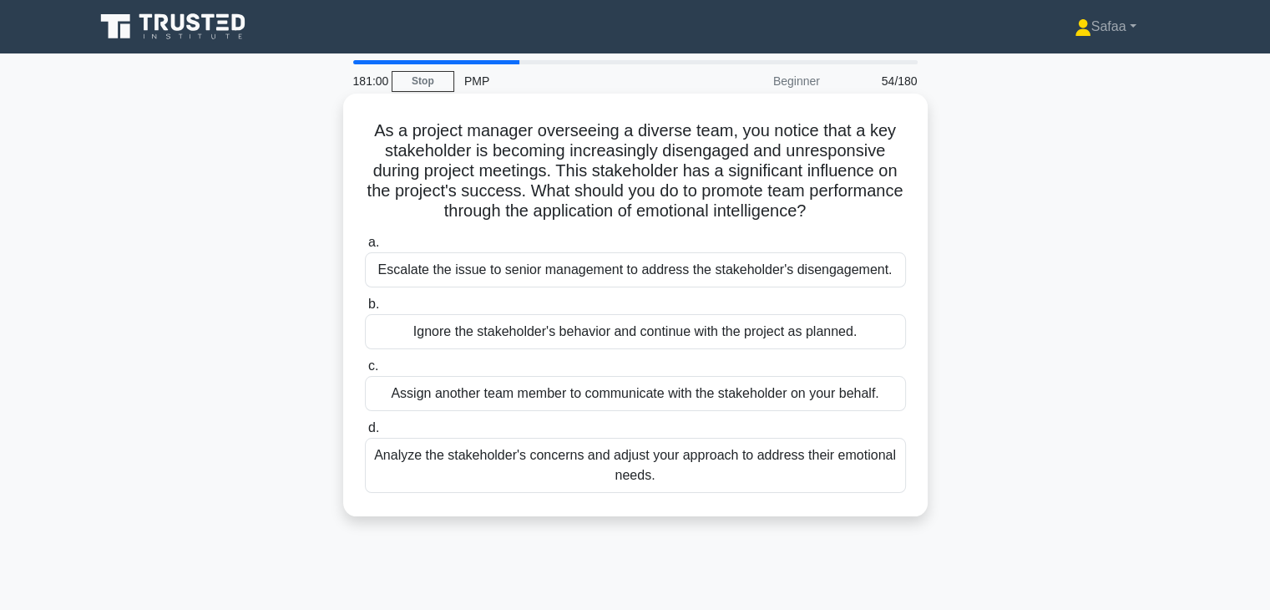
click at [730, 474] on div "Analyze the stakeholder's concerns and adjust your approach to address their em…" at bounding box center [635, 465] width 541 height 55
click at [365, 433] on input "d. Analyze the stakeholder's concerns and adjust your approach to address their…" at bounding box center [365, 428] width 0 height 11
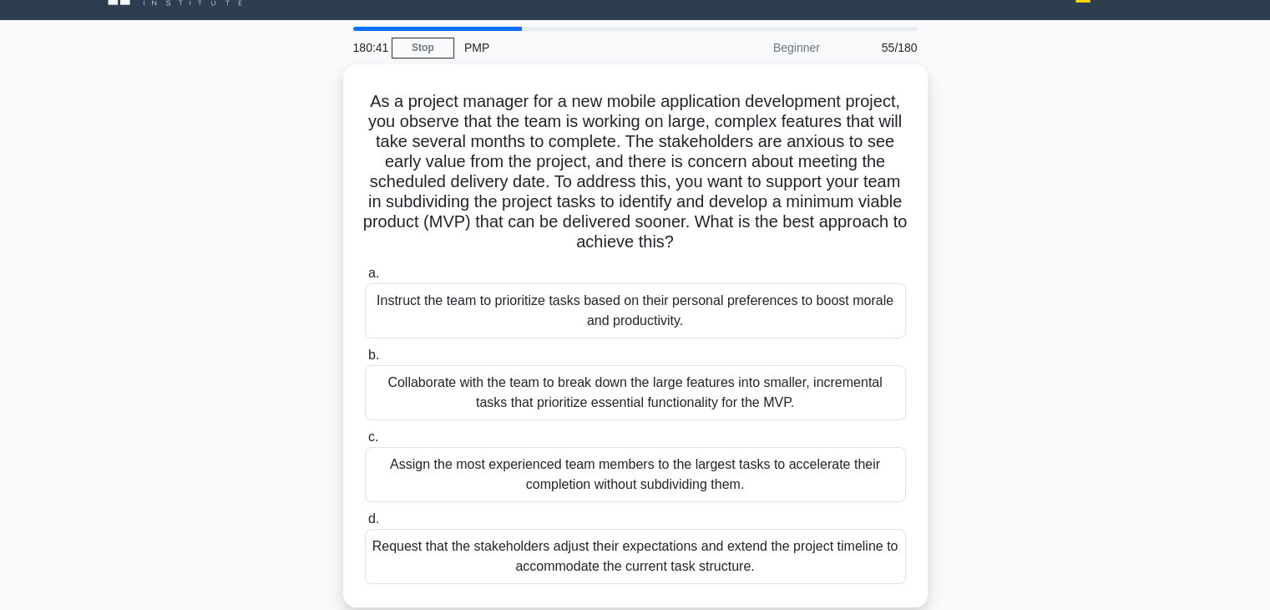
scroll to position [67, 0]
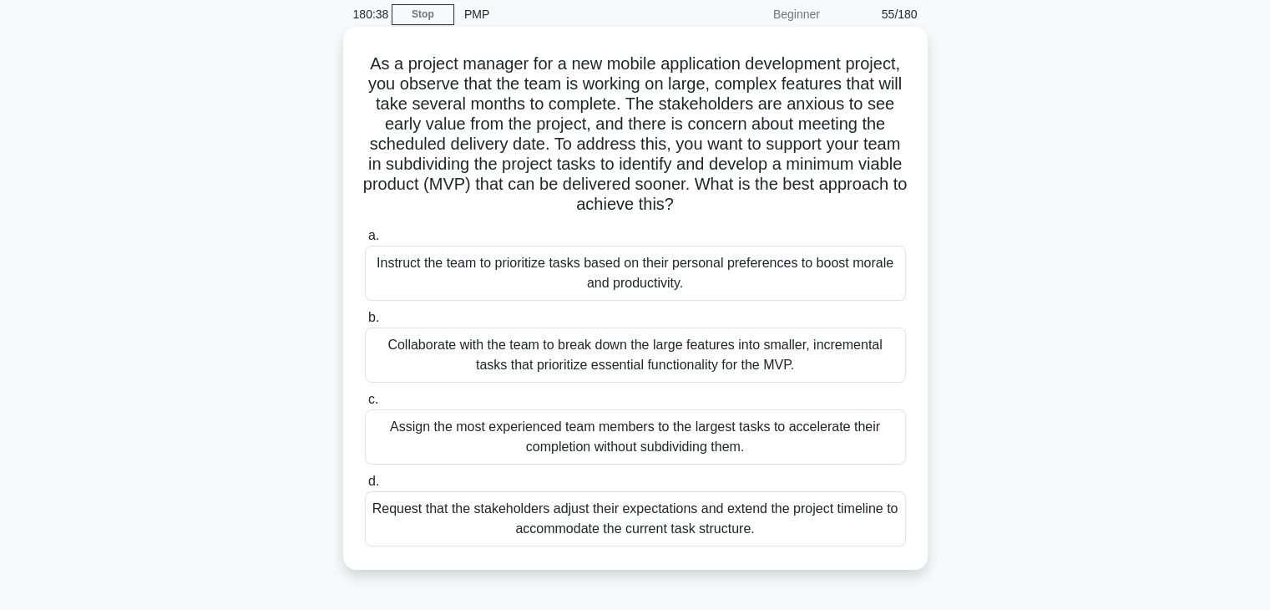
click at [852, 370] on div "Collaborate with the team to break down the large features into smaller, increm…" at bounding box center [635, 354] width 541 height 55
click at [365, 323] on input "b. Collaborate with the team to break down the large features into smaller, inc…" at bounding box center [365, 317] width 0 height 11
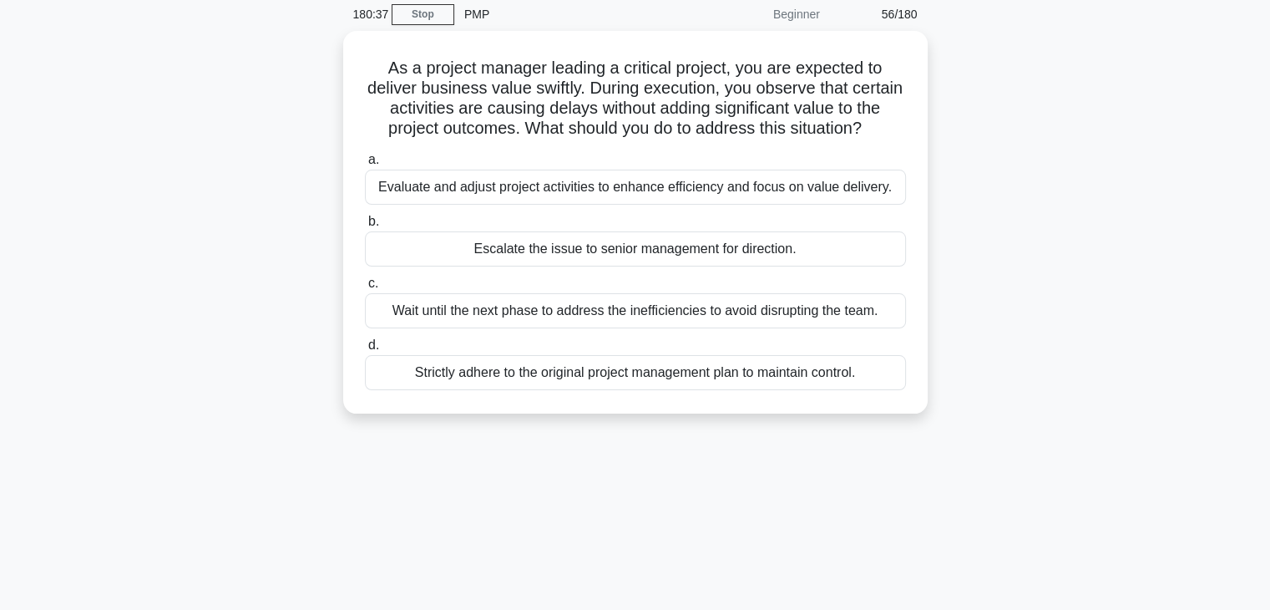
scroll to position [0, 0]
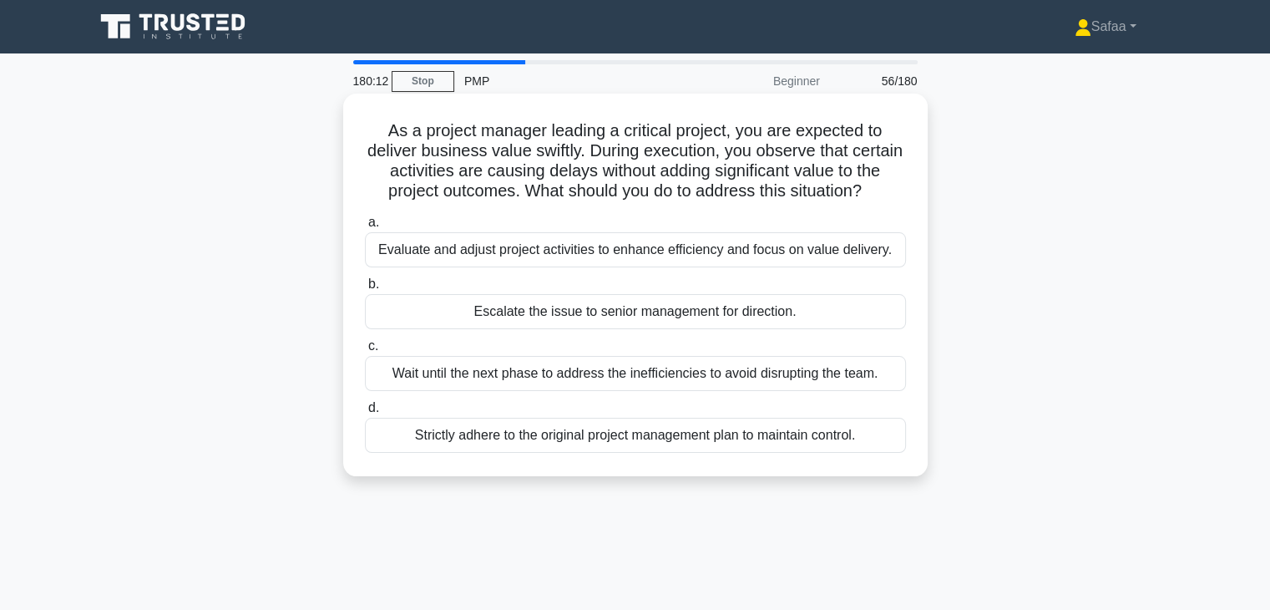
click at [575, 259] on div "Evaluate and adjust project activities to enhance efficiency and focus on value…" at bounding box center [635, 249] width 541 height 35
click at [365, 228] on input "a. Evaluate and adjust project activities to enhance efficiency and focus on va…" at bounding box center [365, 222] width 0 height 11
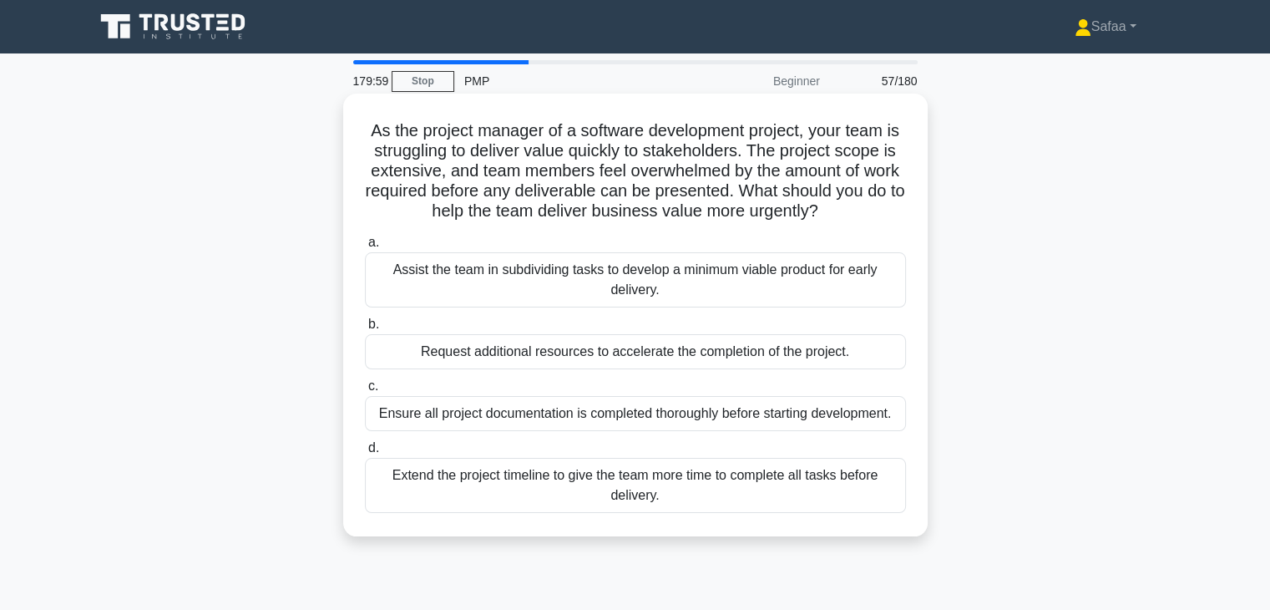
click at [614, 280] on div "Assist the team in subdividing tasks to develop a minimum viable product for ea…" at bounding box center [635, 279] width 541 height 55
click at [365, 248] on input "a. Assist the team in subdividing tasks to develop a minimum viable product for…" at bounding box center [365, 242] width 0 height 11
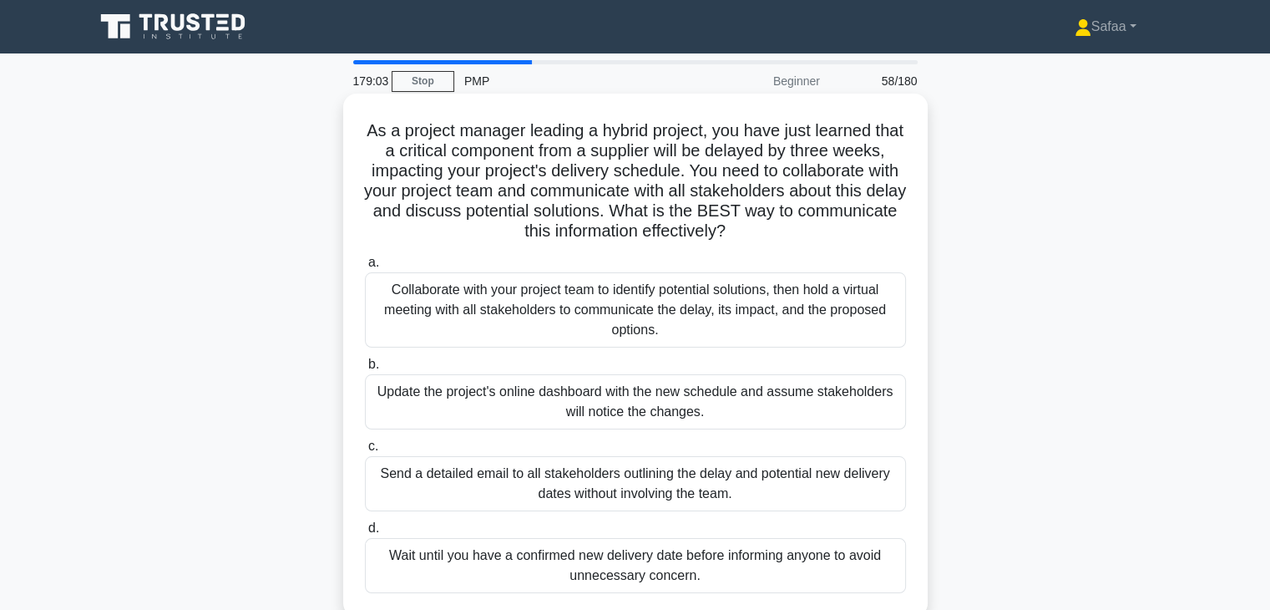
click at [626, 302] on div "Collaborate with your project team to identify potential solutions, then hold a…" at bounding box center [635, 309] width 541 height 75
click at [365, 268] on input "a. Collaborate with your project team to identify potential solutions, then hol…" at bounding box center [365, 262] width 0 height 11
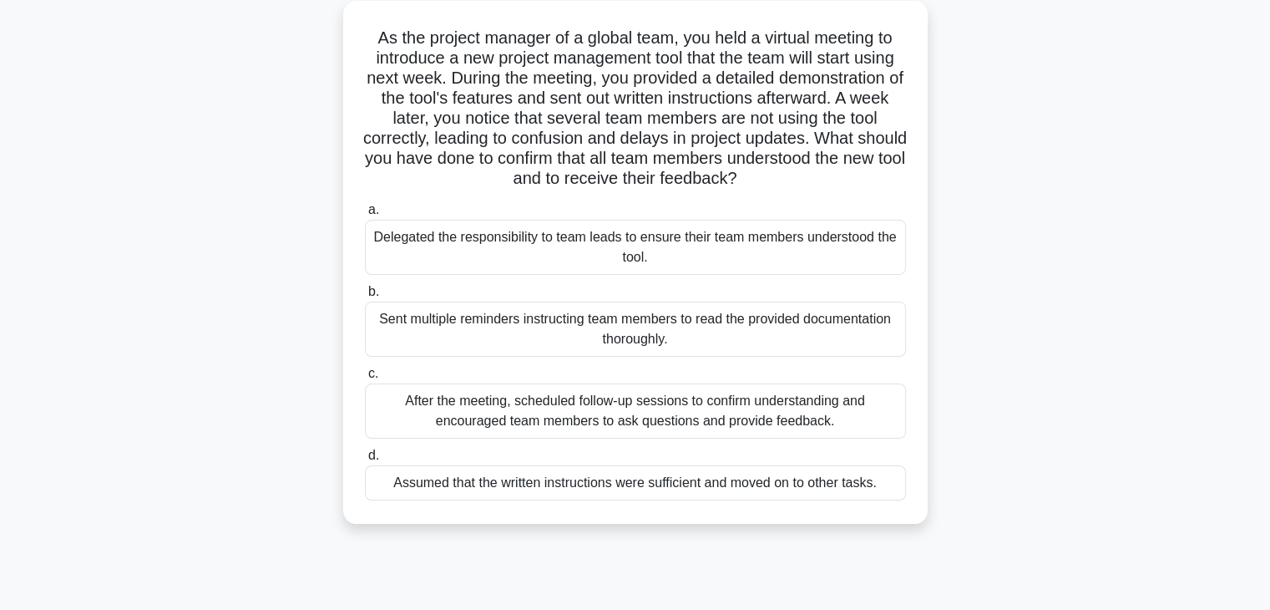
scroll to position [134, 0]
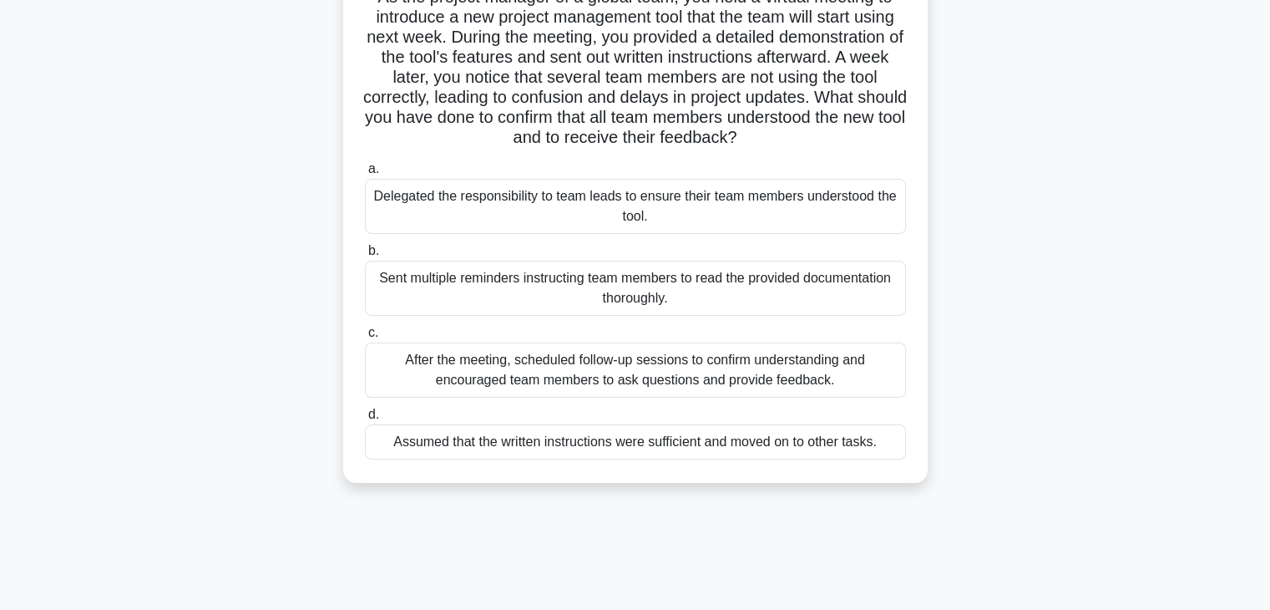
click at [571, 362] on div "After the meeting, scheduled follow-up sessions to confirm understanding and en…" at bounding box center [635, 369] width 541 height 55
click at [365, 338] on input "c. After the meeting, scheduled follow-up sessions to confirm understanding and…" at bounding box center [365, 332] width 0 height 11
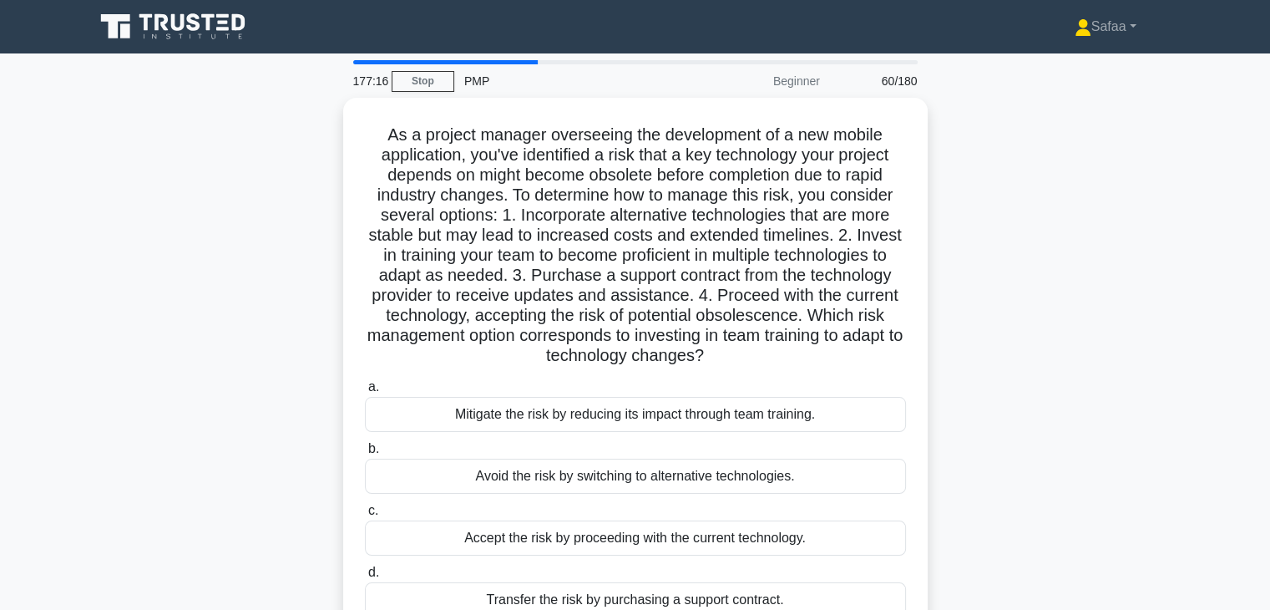
scroll to position [33, 0]
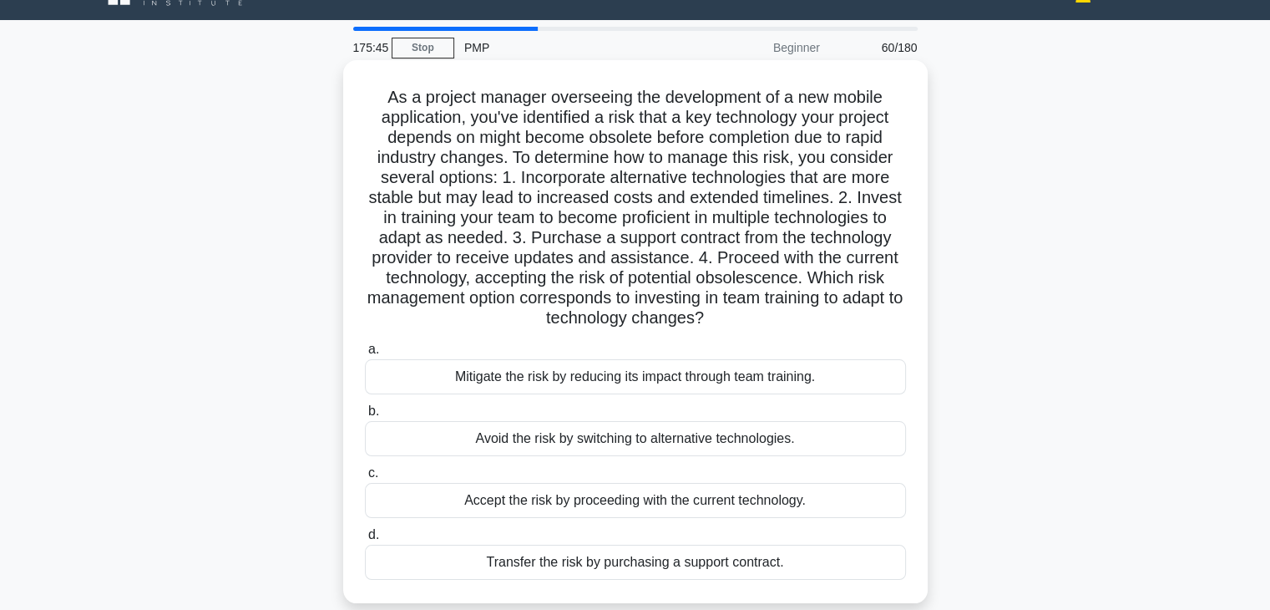
click at [856, 389] on div "Mitigate the risk by reducing its impact through team training." at bounding box center [635, 376] width 541 height 35
click at [365, 355] on input "a. Mitigate the risk by reducing its impact through team training." at bounding box center [365, 349] width 0 height 11
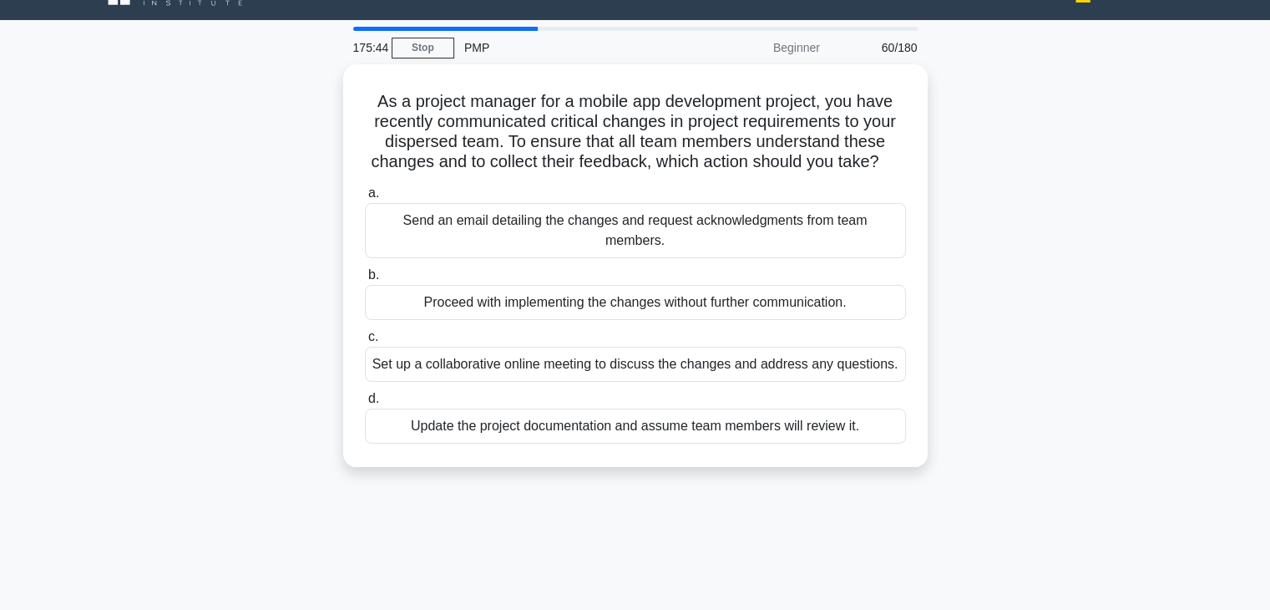
scroll to position [0, 0]
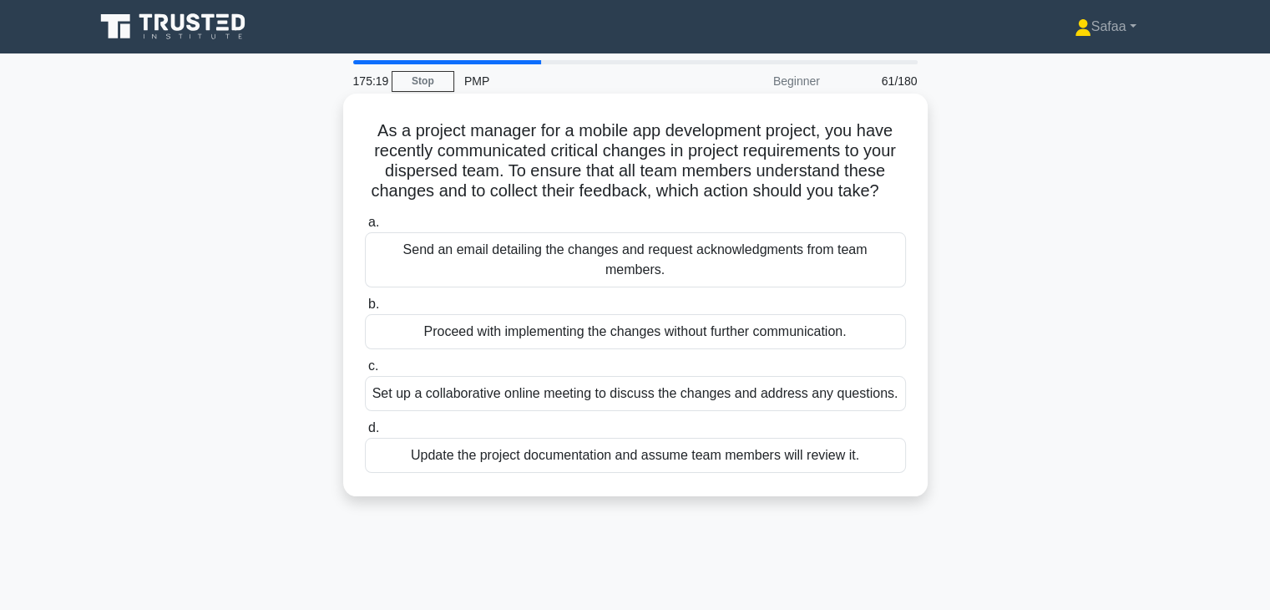
click at [595, 398] on div "Set up a collaborative online meeting to discuss the changes and address any qu…" at bounding box center [635, 393] width 541 height 35
click at [365, 372] on input "c. Set up a collaborative online meeting to discuss the changes and address any…" at bounding box center [365, 366] width 0 height 11
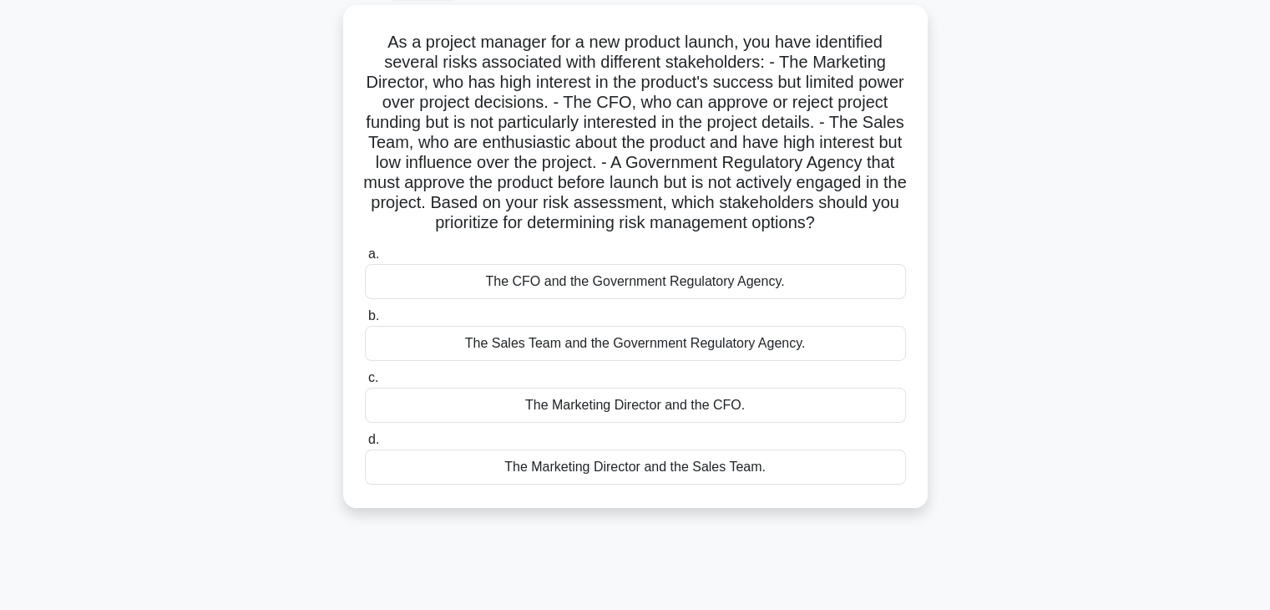
scroll to position [100, 0]
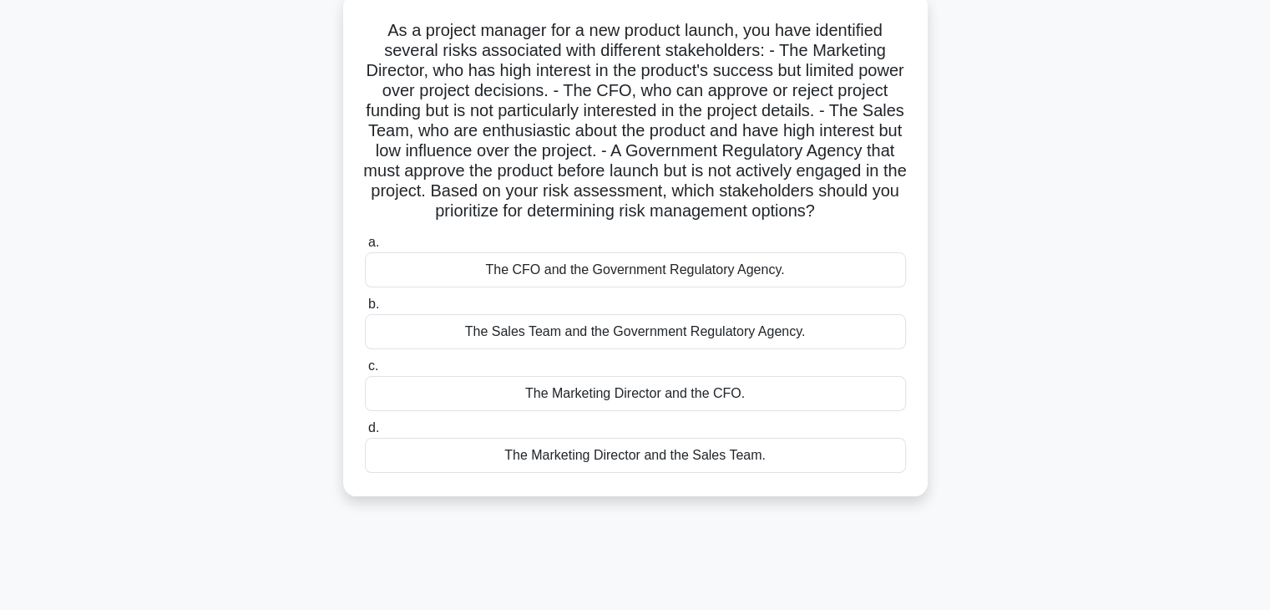
click at [676, 287] on div "The CFO and the Government Regulatory Agency." at bounding box center [635, 269] width 541 height 35
click at [365, 248] on input "a. The CFO and the Government Regulatory Agency." at bounding box center [365, 242] width 0 height 11
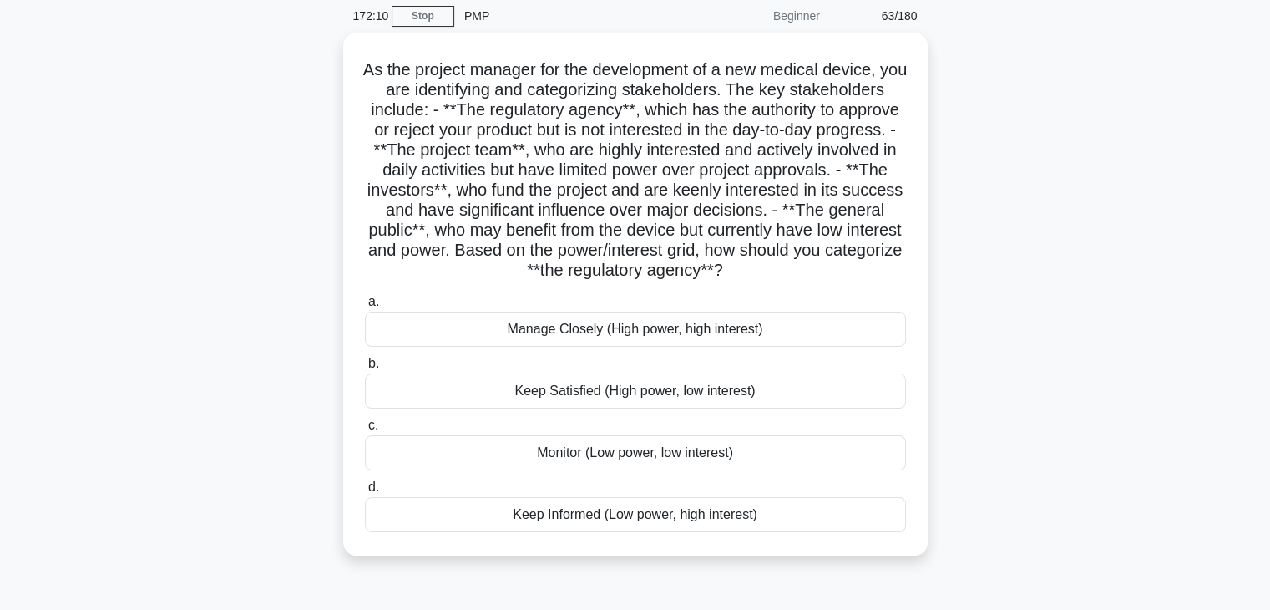
scroll to position [67, 0]
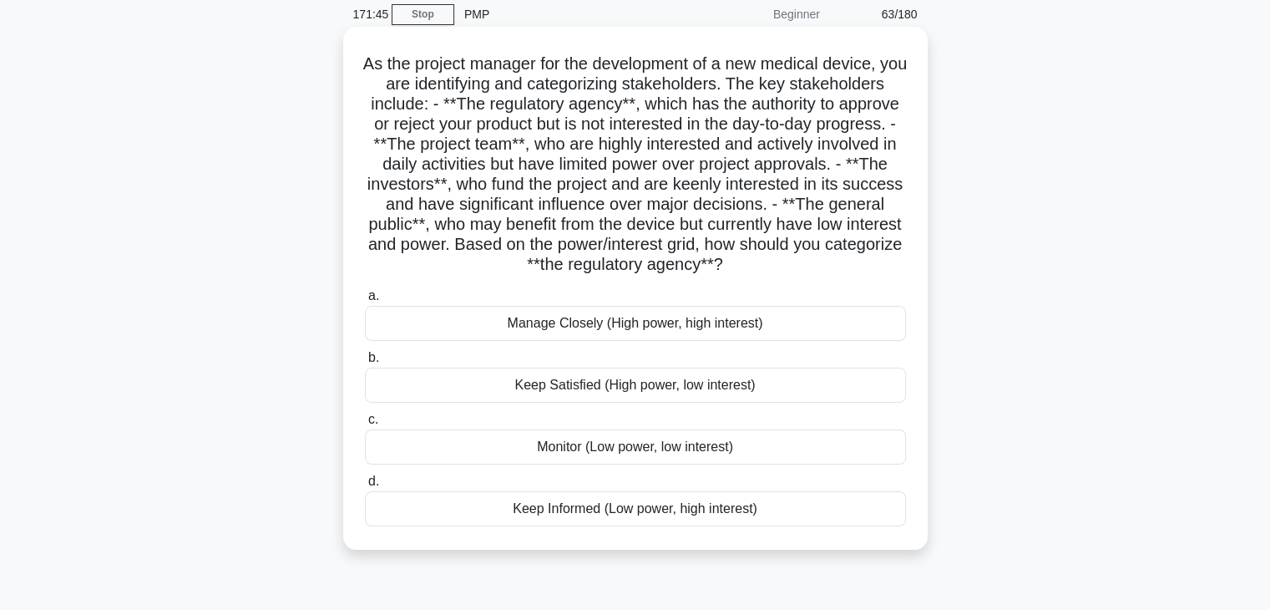
click at [809, 378] on div "Keep Satisfied (High power, low interest)" at bounding box center [635, 384] width 541 height 35
click at [365, 363] on input "b. Keep Satisfied (High power, low interest)" at bounding box center [365, 357] width 0 height 11
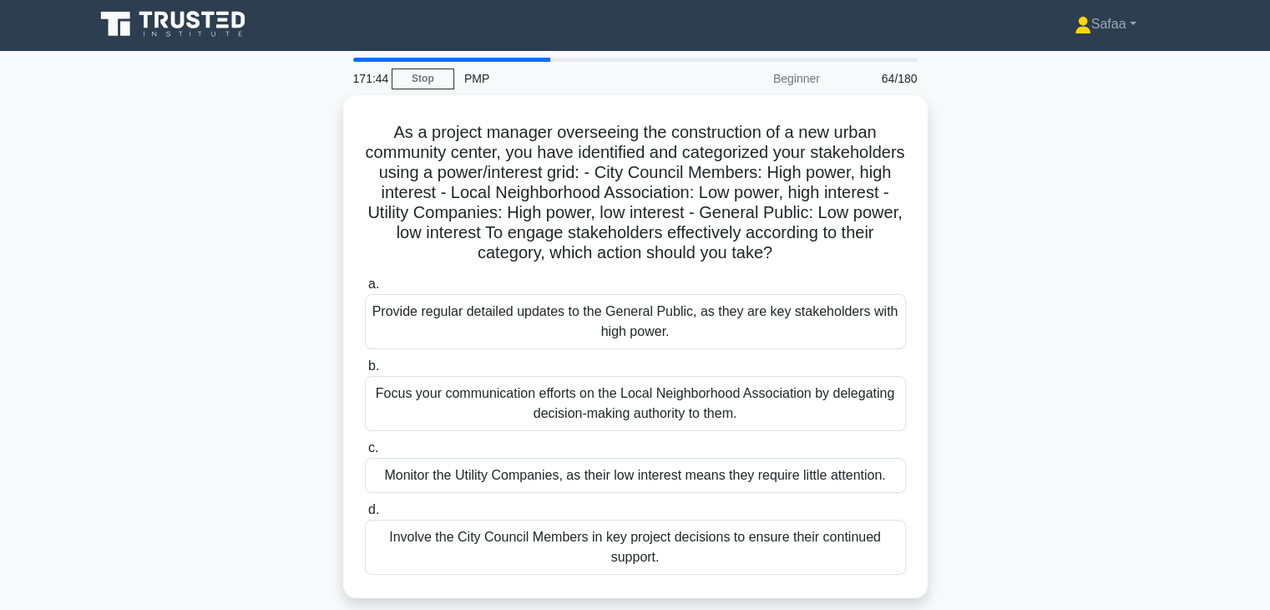
scroll to position [0, 0]
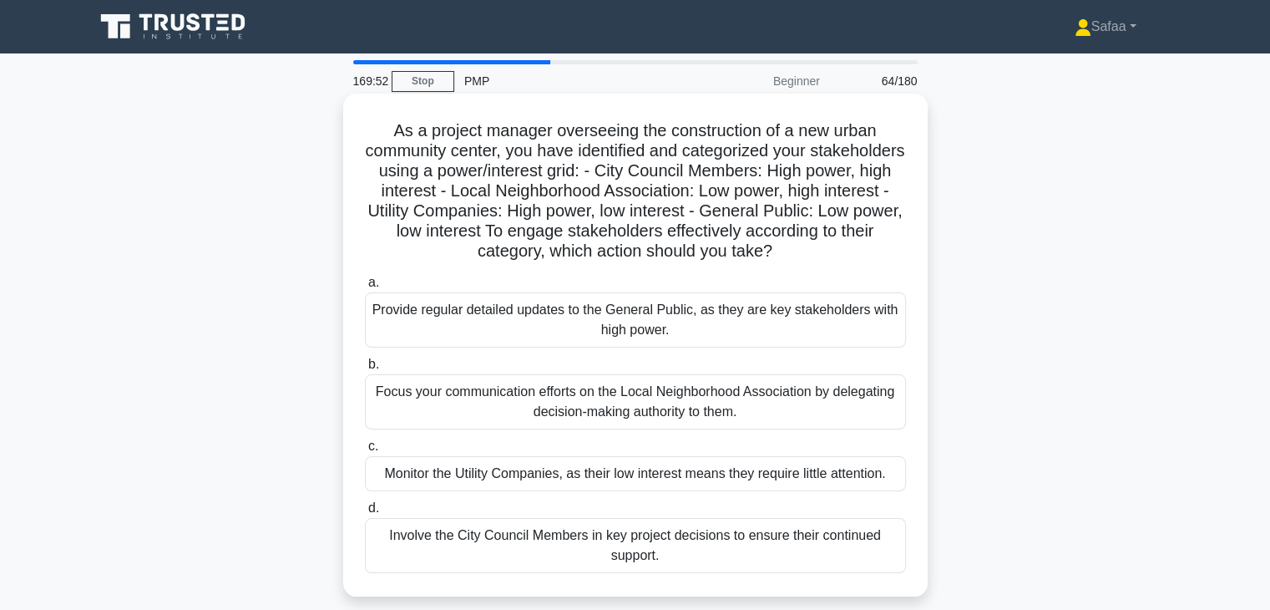
click at [711, 539] on div "Involve the City Council Members in key project decisions to ensure their conti…" at bounding box center [635, 545] width 541 height 55
click at [365, 514] on input "d. Involve the City Council Members in key project decisions to ensure their co…" at bounding box center [365, 508] width 0 height 11
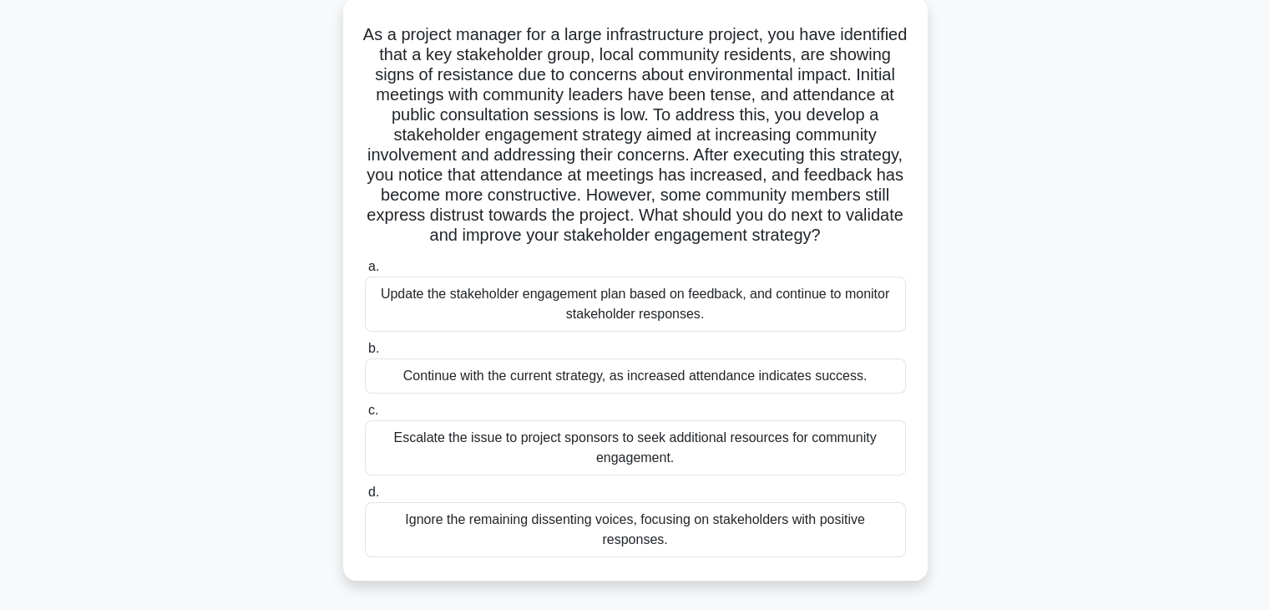
scroll to position [134, 0]
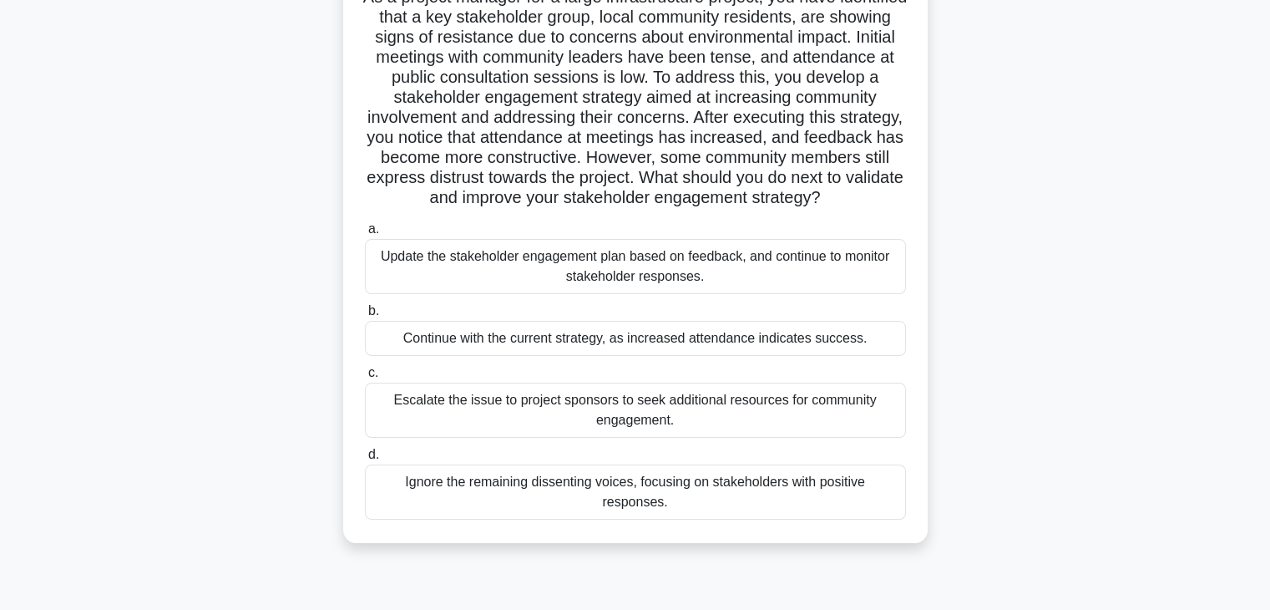
click at [725, 286] on div "Update the stakeholder engagement plan based on feedback, and continue to monit…" at bounding box center [635, 266] width 541 height 55
click at [365, 235] on input "a. Update the stakeholder engagement plan based on feedback, and continue to mo…" at bounding box center [365, 229] width 0 height 11
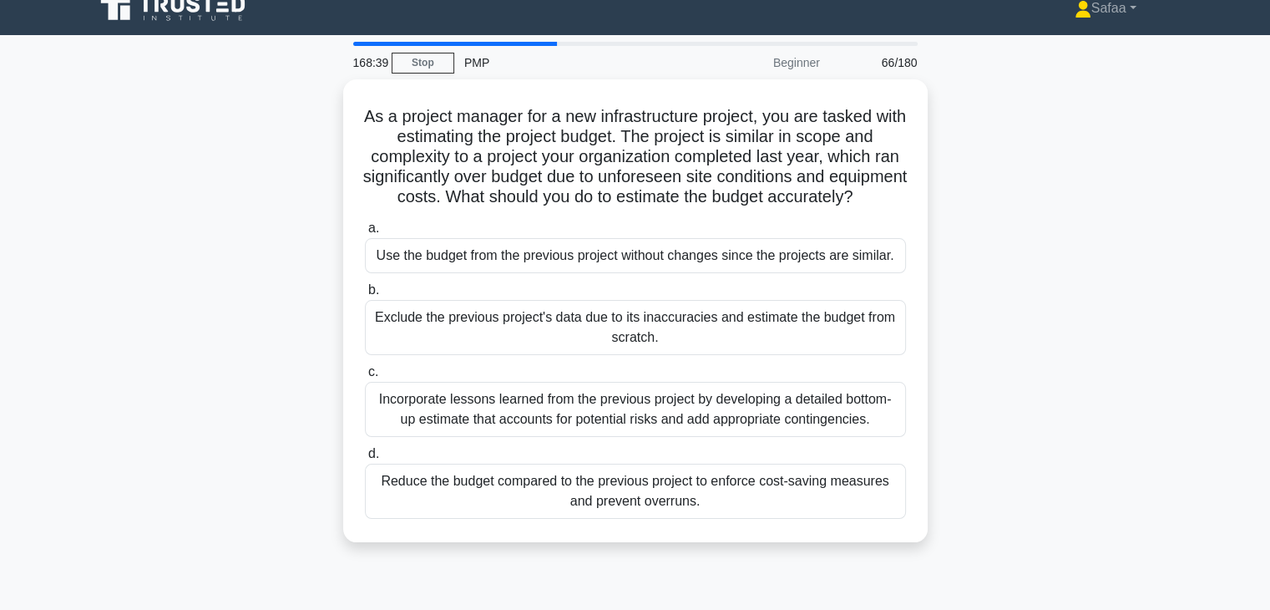
scroll to position [0, 0]
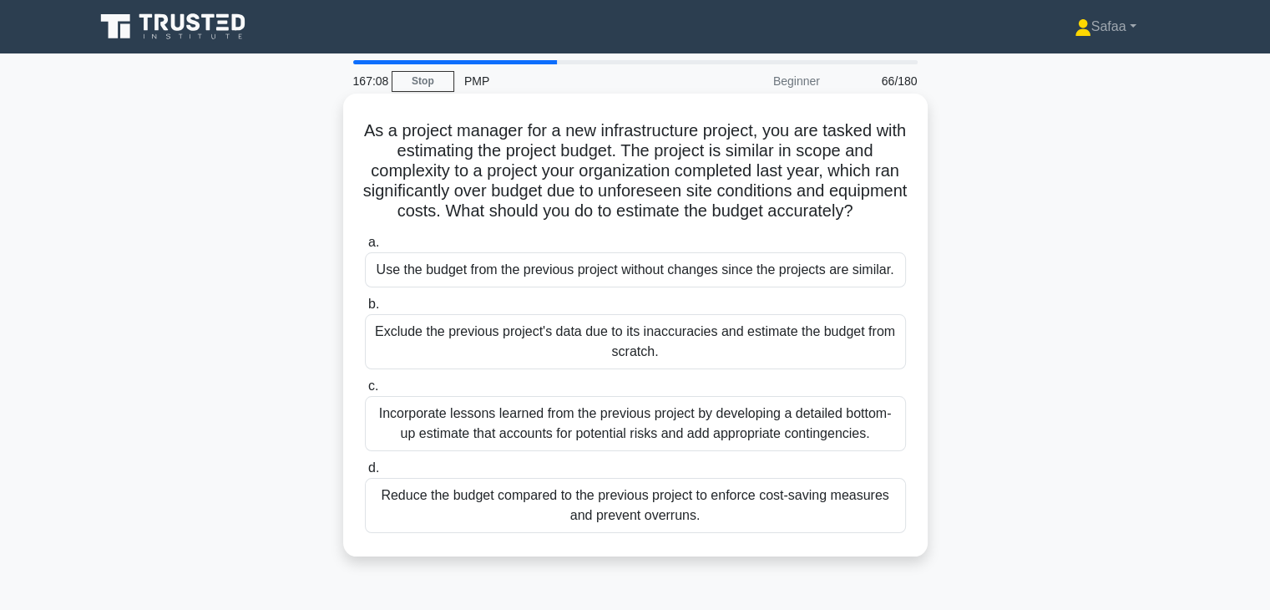
click at [813, 446] on div "Incorporate lessons learned from the previous project by developing a detailed …" at bounding box center [635, 423] width 541 height 55
click at [365, 392] on input "c. Incorporate lessons learned from the previous project by developing a detail…" at bounding box center [365, 386] width 0 height 11
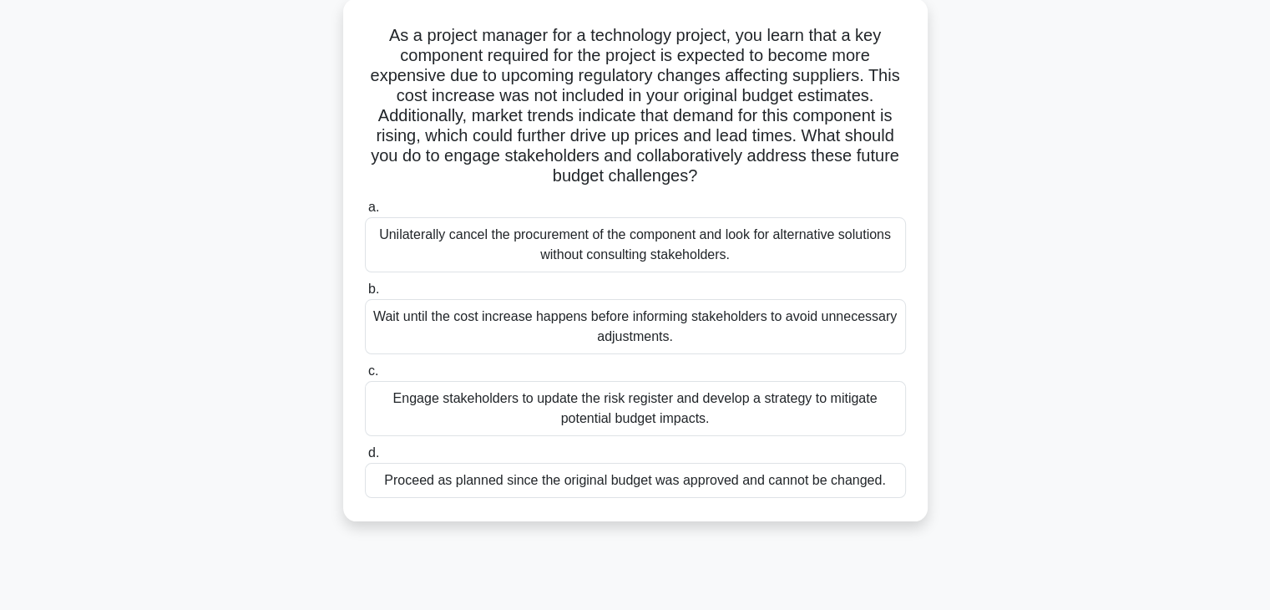
scroll to position [100, 0]
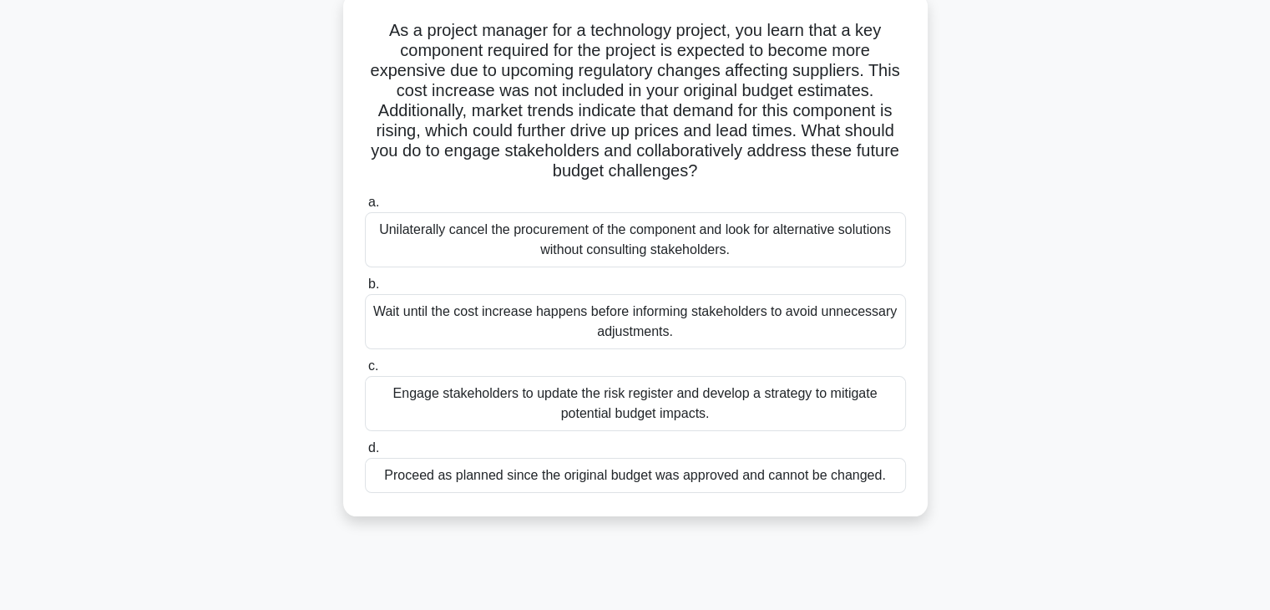
click at [615, 413] on div "Engage stakeholders to update the risk register and develop a strategy to mitig…" at bounding box center [635, 403] width 541 height 55
click at [365, 372] on input "c. Engage stakeholders to update the risk register and develop a strategy to mi…" at bounding box center [365, 366] width 0 height 11
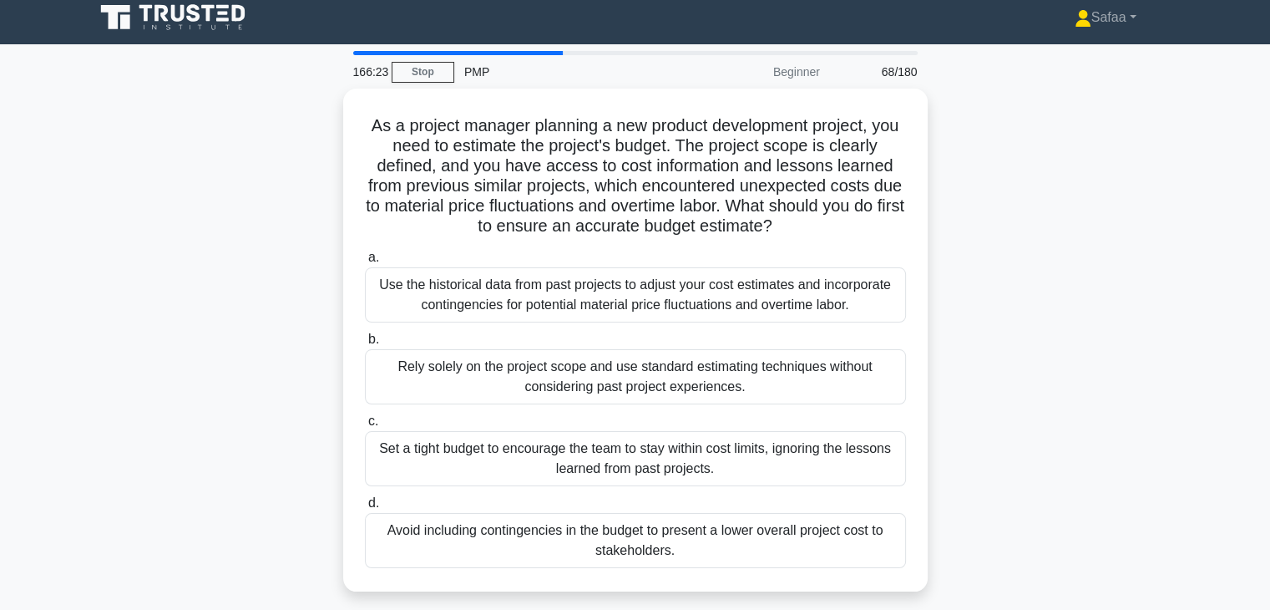
scroll to position [0, 0]
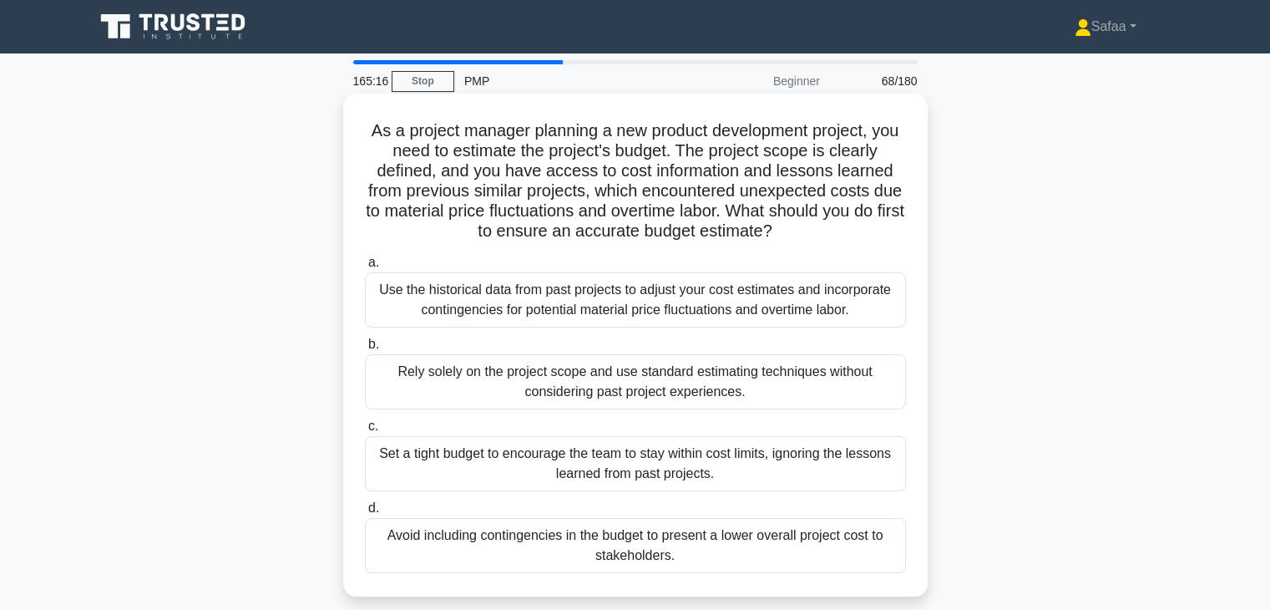
click at [620, 312] on div "Use the historical data from past projects to adjust your cost estimates and in…" at bounding box center [635, 299] width 541 height 55
click at [365, 268] on input "a. Use the historical data from past projects to adjust your cost estimates and…" at bounding box center [365, 262] width 0 height 11
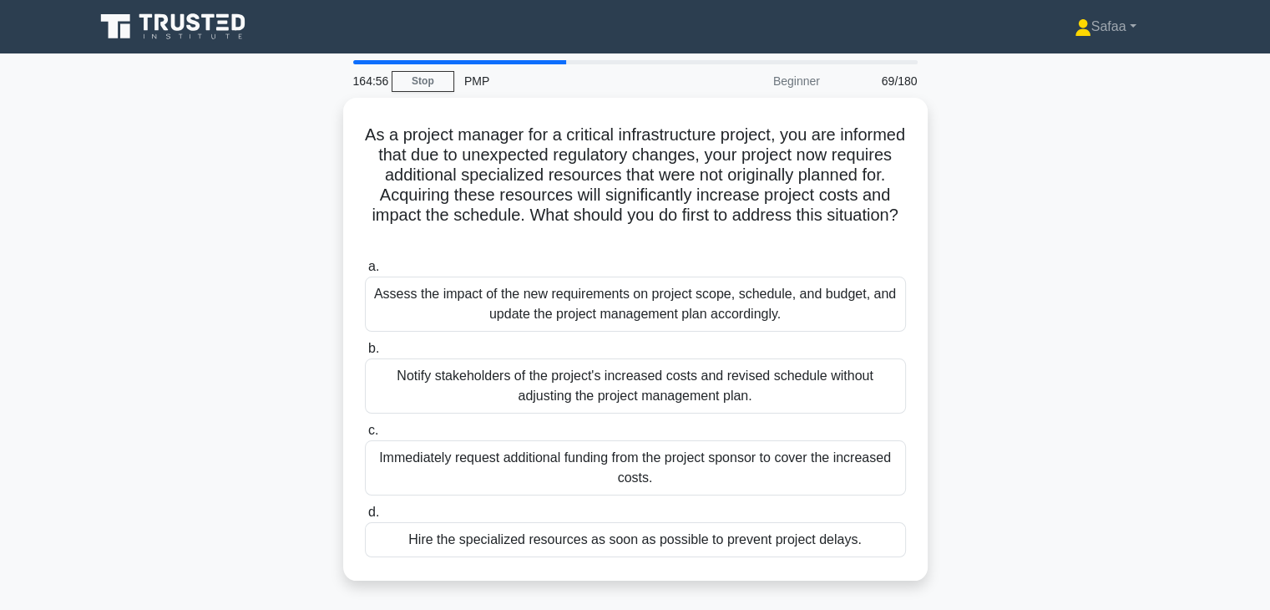
click at [620, 312] on div "Assess the impact of the new requirements on project scope, schedule, and budge…" at bounding box center [635, 303] width 541 height 55
click at [365, 272] on input "a. Assess the impact of the new requirements on project scope, schedule, and bu…" at bounding box center [365, 266] width 0 height 11
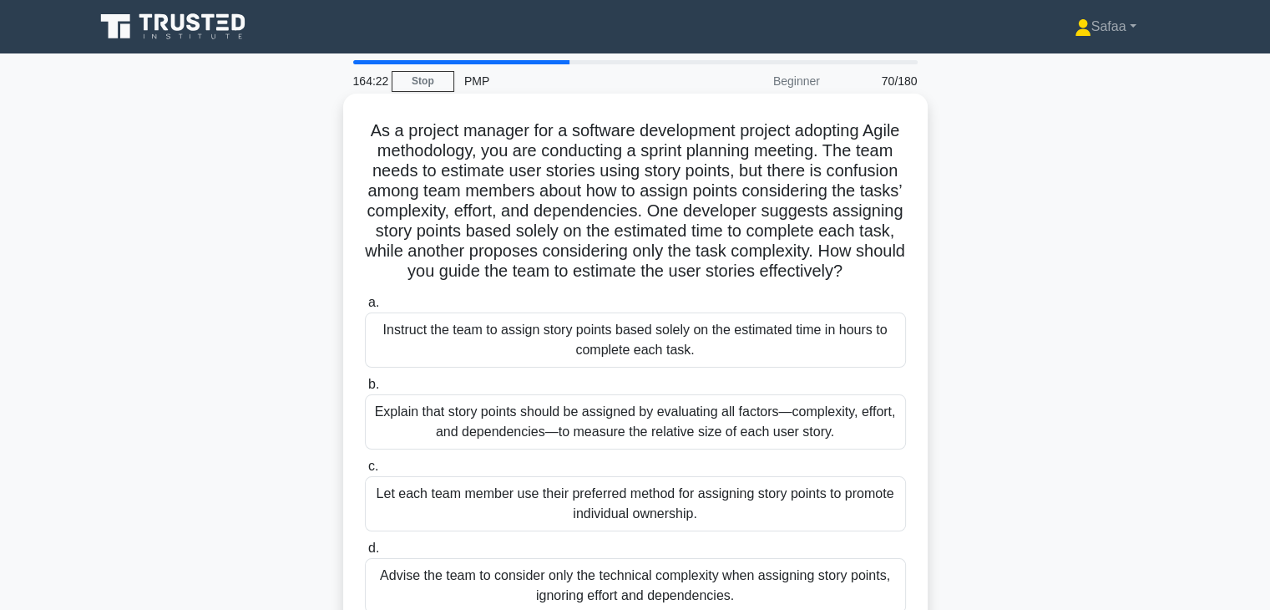
click at [651, 448] on div "Explain that story points should be assigned by evaluating all factors—complexi…" at bounding box center [635, 421] width 541 height 55
click at [365, 390] on input "b. Explain that story points should be assigned by evaluating all factors—compl…" at bounding box center [365, 384] width 0 height 11
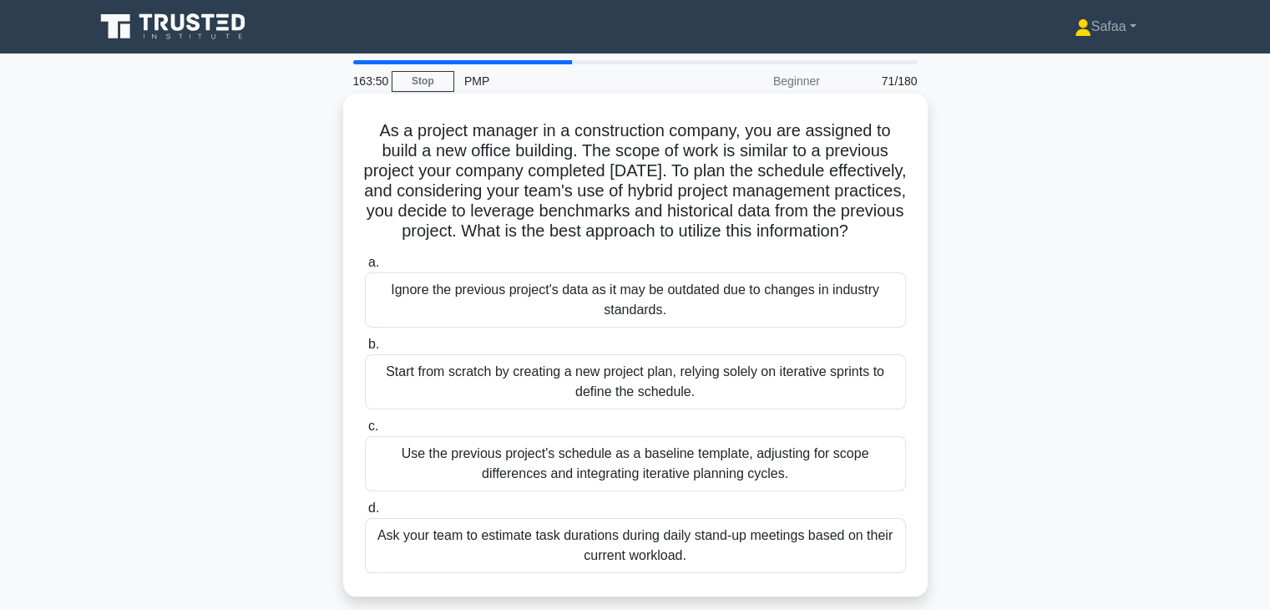
click at [866, 491] on div "Use the previous project's schedule as a baseline template, adjusting for scope…" at bounding box center [635, 463] width 541 height 55
click at [365, 432] on input "c. Use the previous project's schedule as a baseline template, adjusting for sc…" at bounding box center [365, 426] width 0 height 11
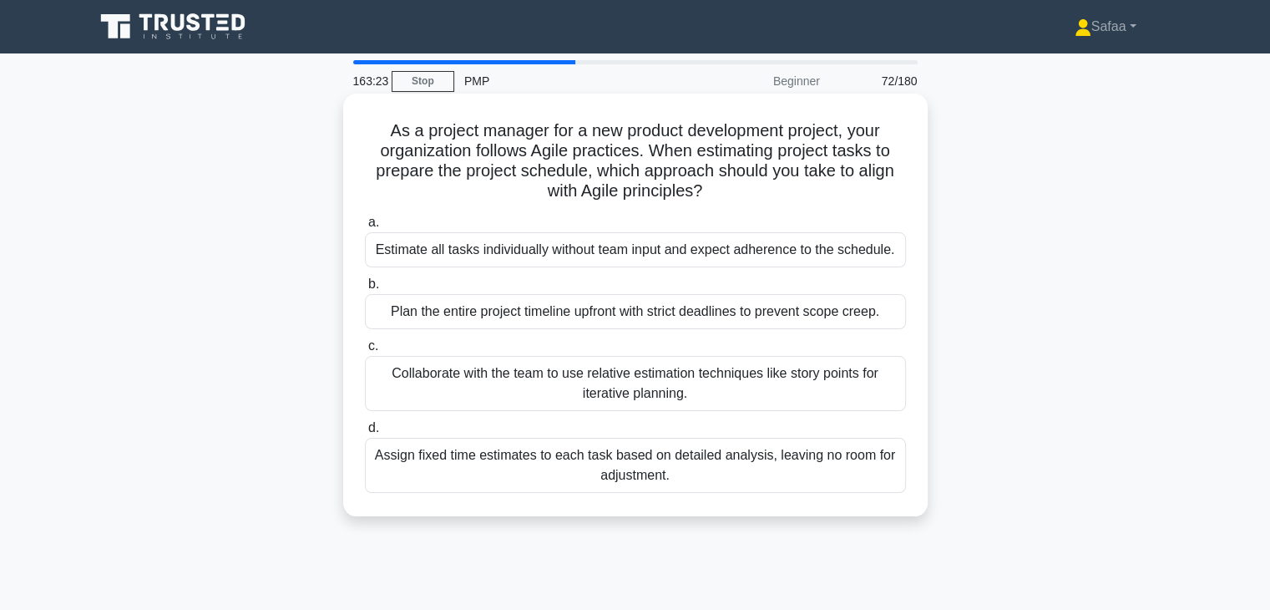
click at [730, 384] on div "Collaborate with the team to use relative estimation techniques like story poin…" at bounding box center [635, 383] width 541 height 55
click at [365, 352] on input "c. Collaborate with the team to use relative estimation techniques like story p…" at bounding box center [365, 346] width 0 height 11
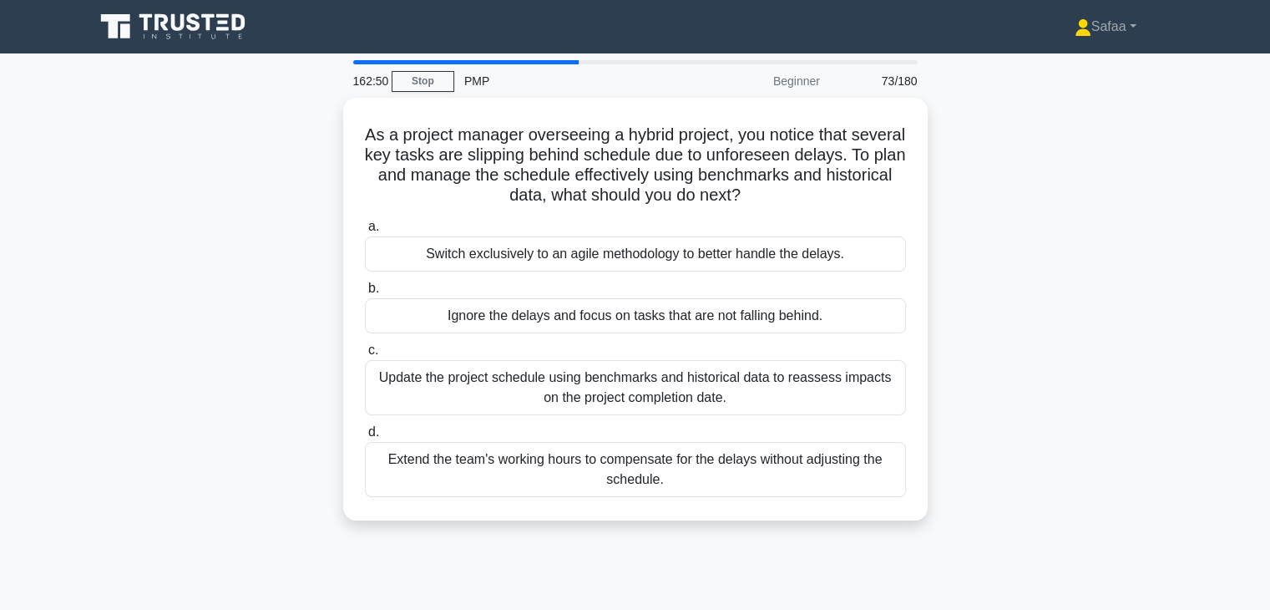
click at [730, 384] on div "Update the project schedule using benchmarks and historical data to reassess im…" at bounding box center [635, 387] width 541 height 55
click at [365, 356] on input "c. Update the project schedule using benchmarks and historical data to reassess…" at bounding box center [365, 350] width 0 height 11
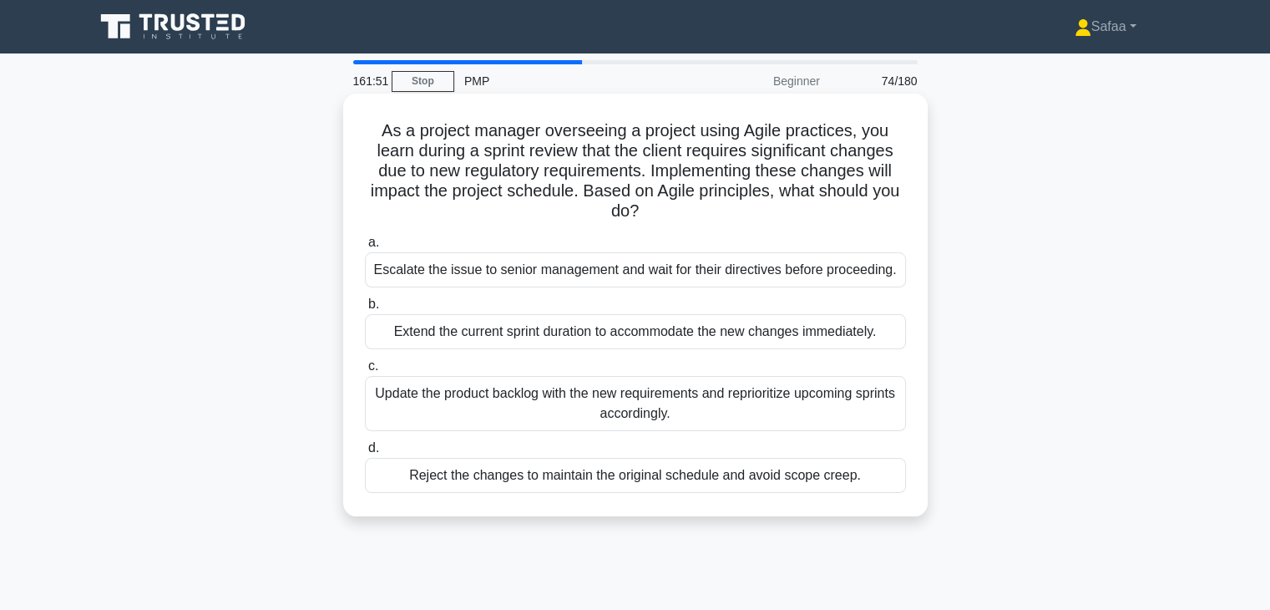
click at [665, 405] on div "Update the product backlog with the new requirements and reprioritize upcoming …" at bounding box center [635, 403] width 541 height 55
click at [365, 372] on input "c. Update the product backlog with the new requirements and reprioritize upcomi…" at bounding box center [365, 366] width 0 height 11
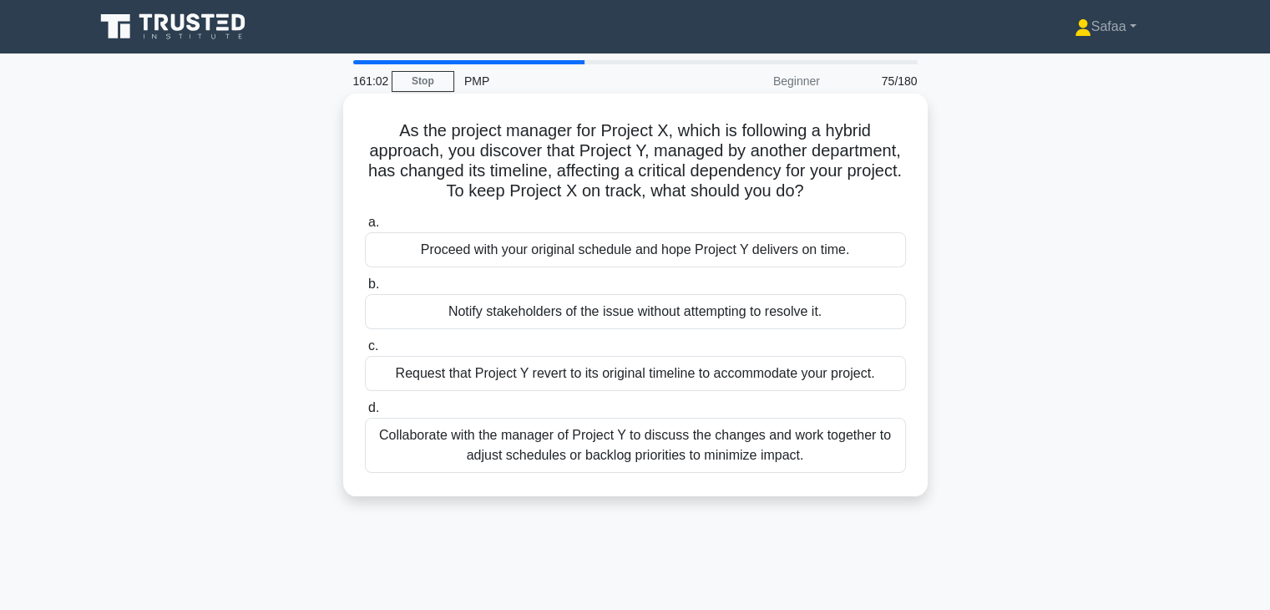
click at [685, 453] on div "Collaborate with the manager of Project Y to discuss the changes and work toget…" at bounding box center [635, 445] width 541 height 55
click at [365, 413] on input "d. Collaborate with the manager of Project Y to discuss the changes and work to…" at bounding box center [365, 408] width 0 height 11
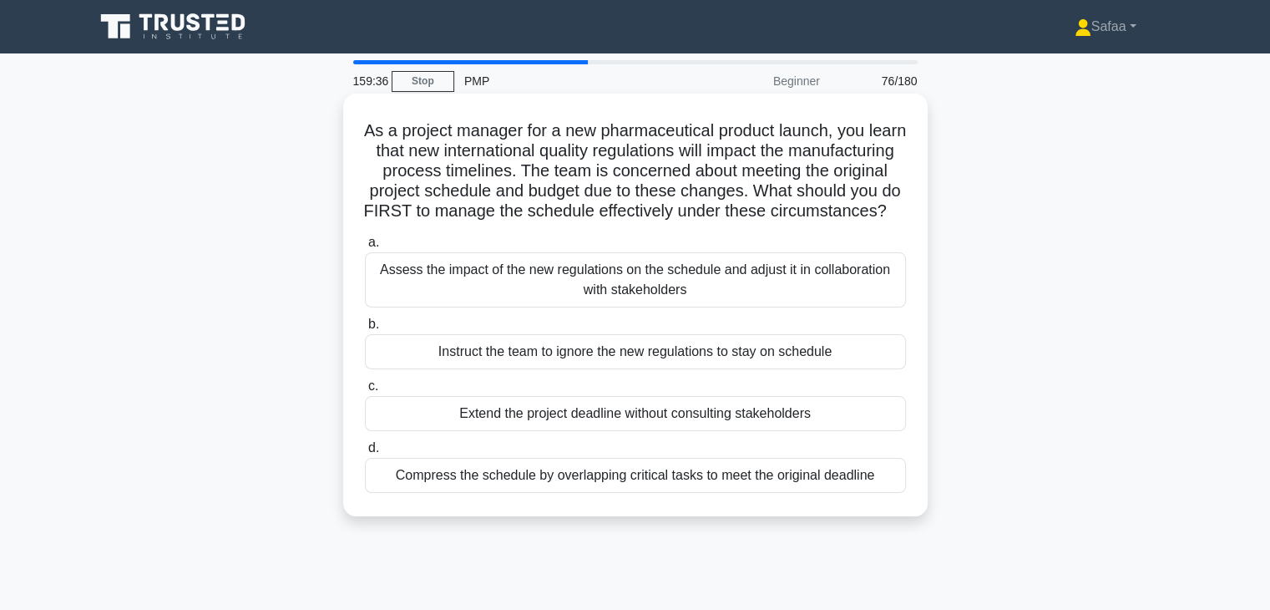
click at [661, 302] on div "Assess the impact of the new regulations on the schedule and adjust it in colla…" at bounding box center [635, 279] width 541 height 55
click at [365, 248] on input "a. Assess the impact of the new regulations on the schedule and adjust it in co…" at bounding box center [365, 242] width 0 height 11
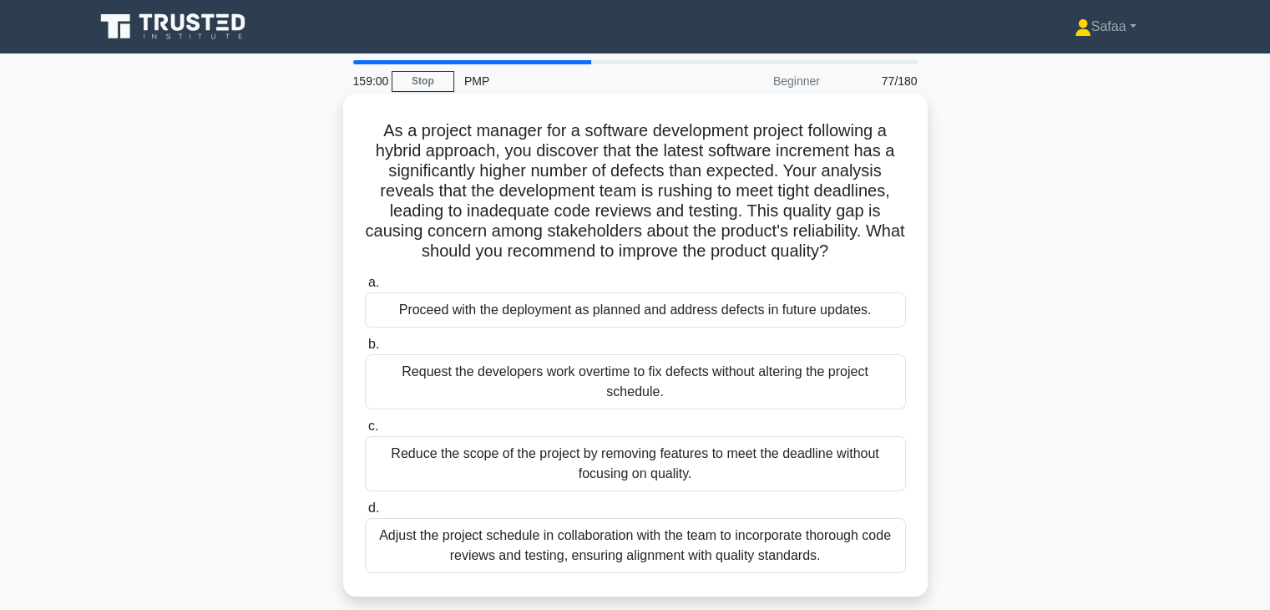
click at [663, 534] on div "Adjust the project schedule in collaboration with the team to incorporate thoro…" at bounding box center [635, 545] width 541 height 55
click at [365, 514] on input "d. Adjust the project schedule in collaboration with the team to incorporate th…" at bounding box center [365, 508] width 0 height 11
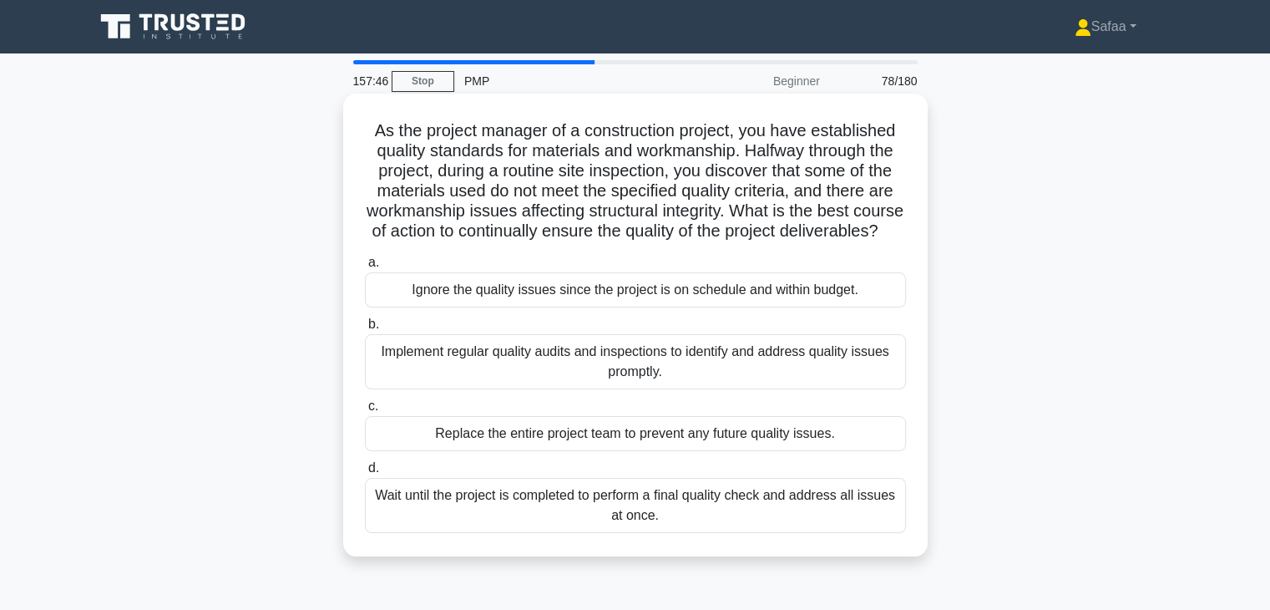
click at [568, 388] on div "Implement regular quality audits and inspections to identify and address qualit…" at bounding box center [635, 361] width 541 height 55
click at [365, 330] on input "b. Implement regular quality audits and inspections to identify and address qua…" at bounding box center [365, 324] width 0 height 11
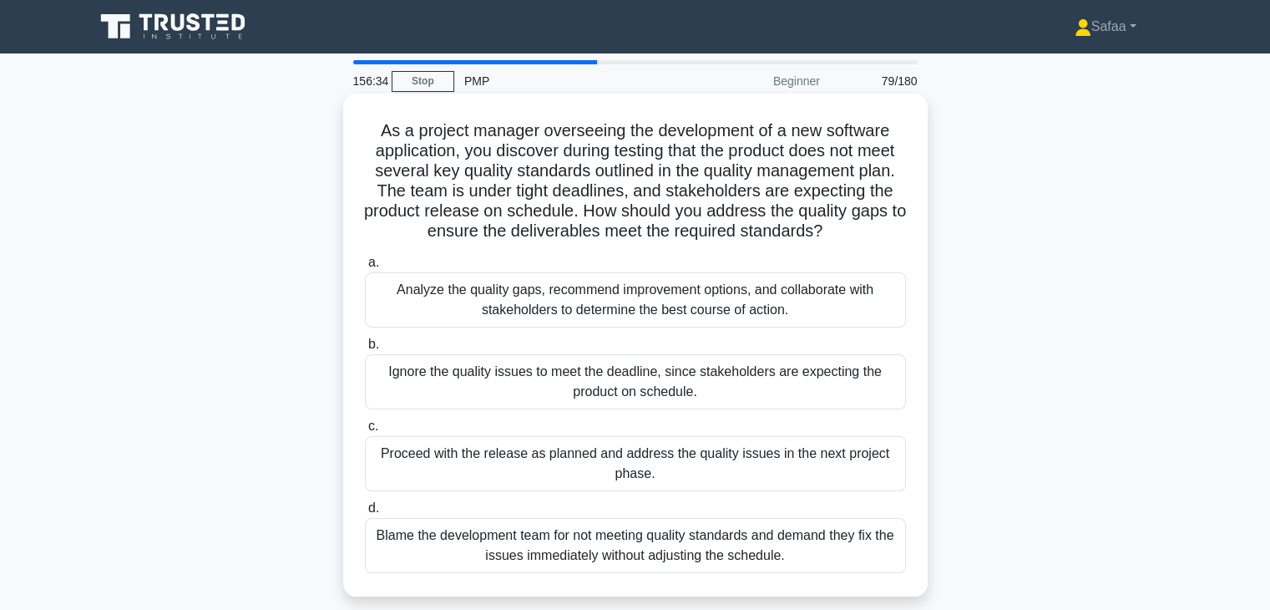
click at [491, 308] on div "Analyze the quality gaps, recommend improvement options, and collaborate with s…" at bounding box center [635, 299] width 541 height 55
click at [365, 268] on input "a. Analyze the quality gaps, recommend improvement options, and collaborate wit…" at bounding box center [365, 262] width 0 height 11
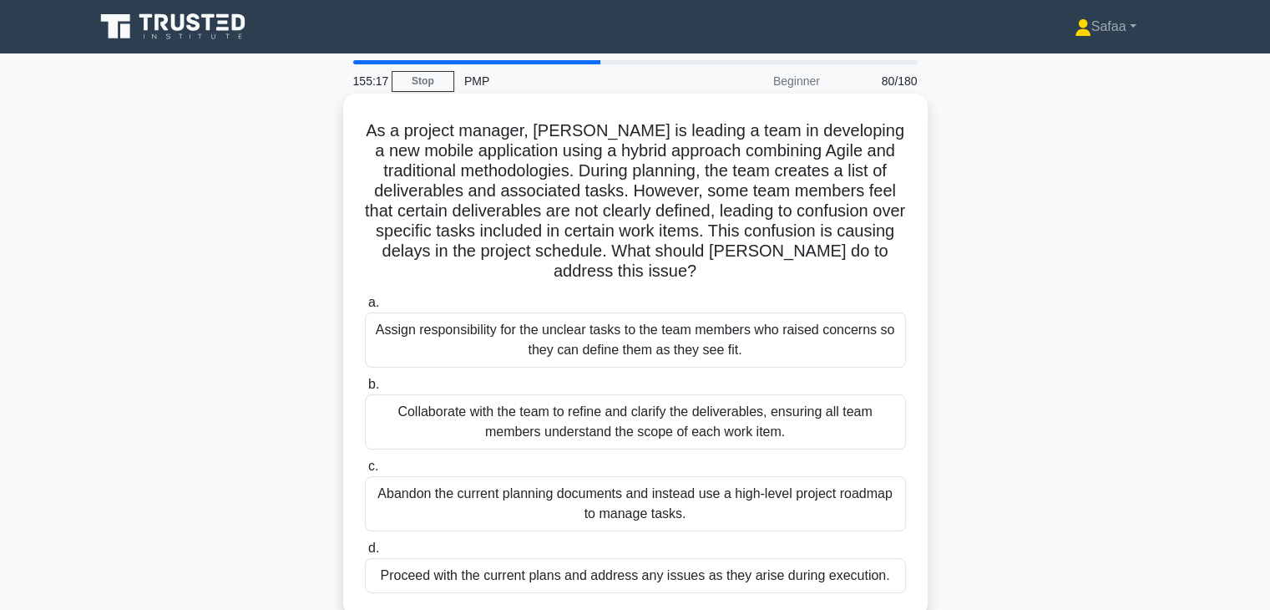
click at [575, 418] on div "Collaborate with the team to refine and clarify the deliverables, ensuring all …" at bounding box center [635, 421] width 541 height 55
click at [365, 390] on input "b. Collaborate with the team to refine and clarify the deliverables, ensuring a…" at bounding box center [365, 384] width 0 height 11
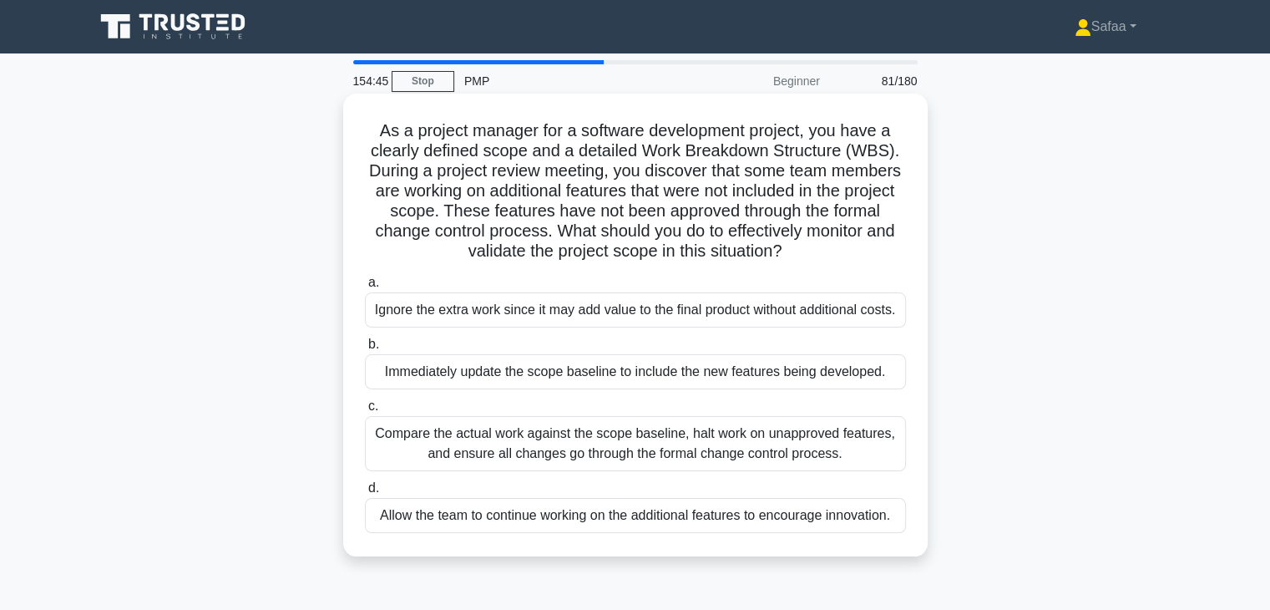
click at [558, 449] on div "Compare the actual work against the scope baseline, halt work on unapproved fea…" at bounding box center [635, 443] width 541 height 55
click at [365, 412] on input "c. Compare the actual work against the scope baseline, halt work on unapproved …" at bounding box center [365, 406] width 0 height 11
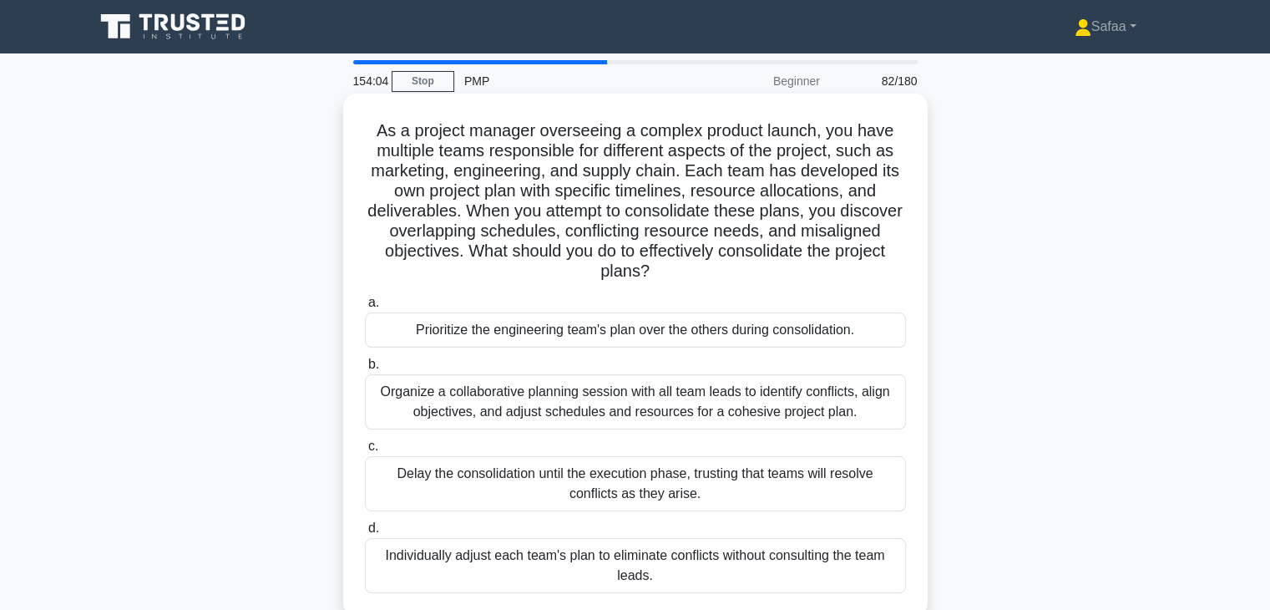
click at [573, 400] on div "Organize a collaborative planning session with all team leads to identify confl…" at bounding box center [635, 401] width 541 height 55
click at [365, 370] on input "b. Organize a collaborative planning session with all team leads to identify co…" at bounding box center [365, 364] width 0 height 11
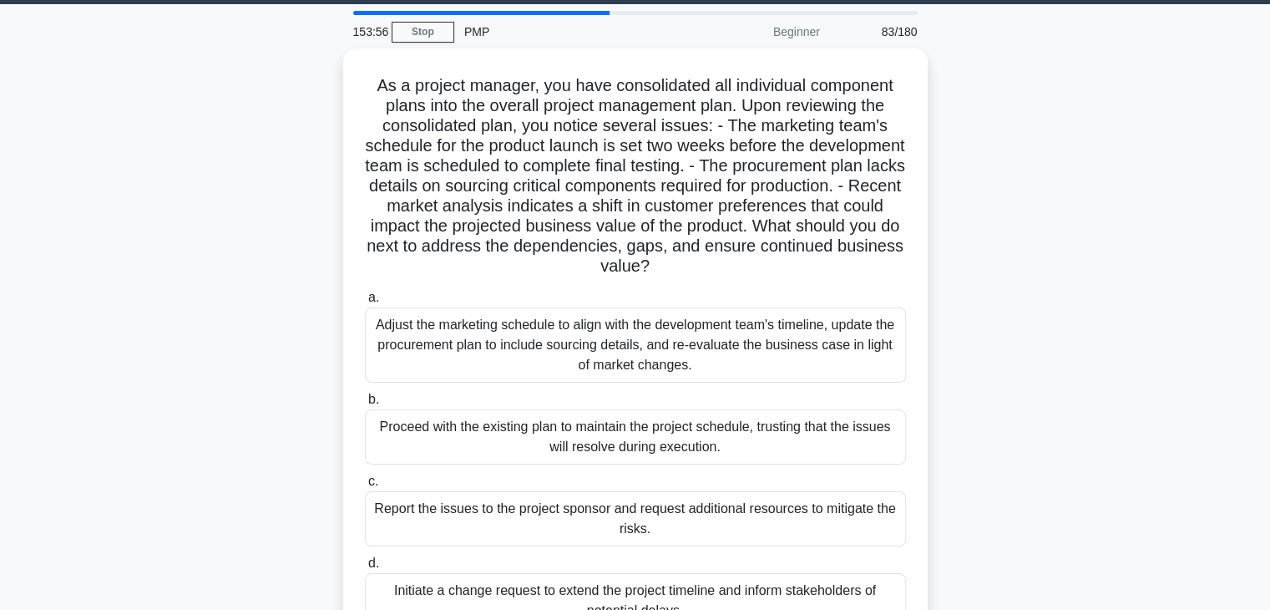
scroll to position [67, 0]
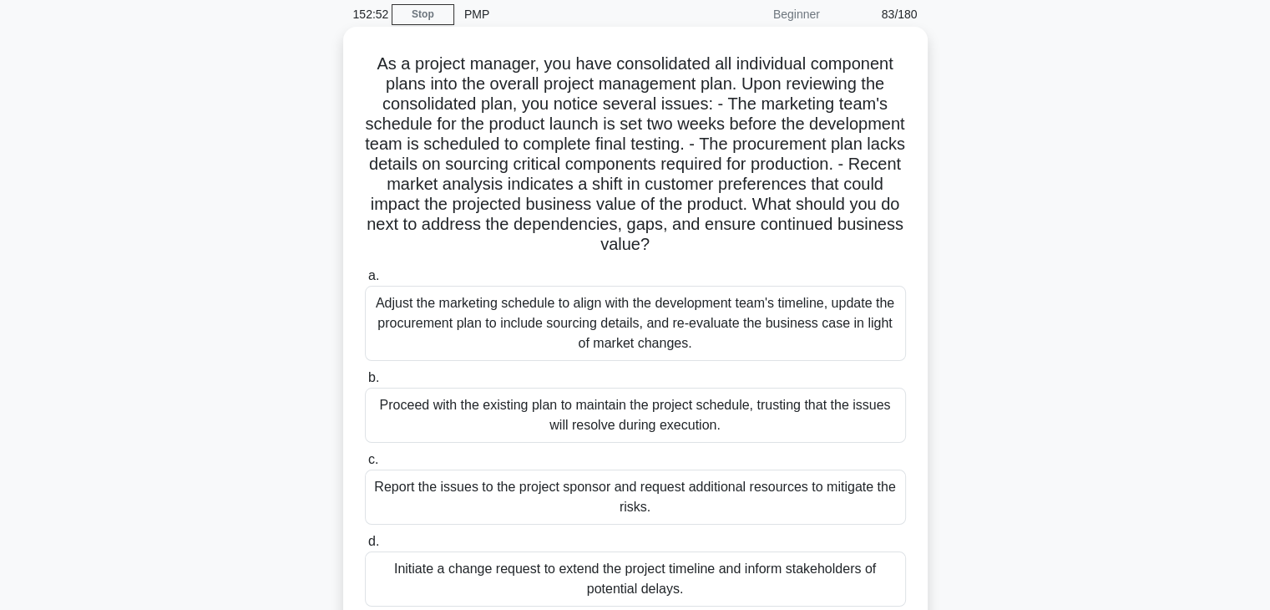
click at [666, 329] on div "Adjust the marketing schedule to align with the development team's timeline, up…" at bounding box center [635, 323] width 541 height 75
click at [365, 281] on input "a. Adjust the marketing schedule to align with the development team's timeline,…" at bounding box center [365, 276] width 0 height 11
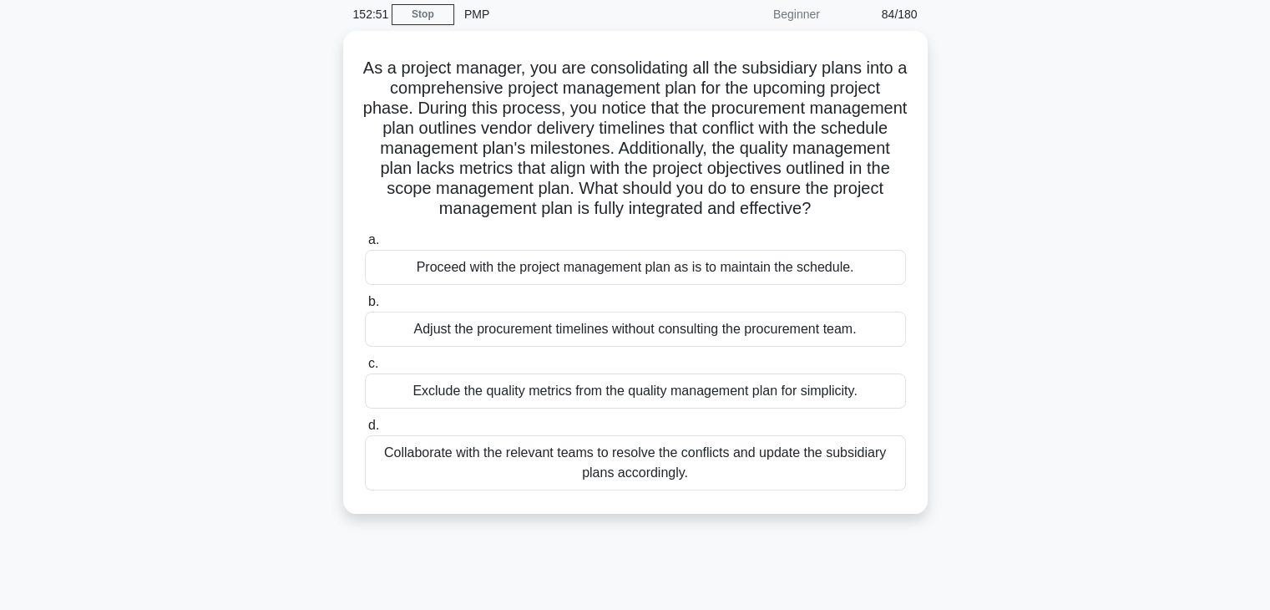
scroll to position [0, 0]
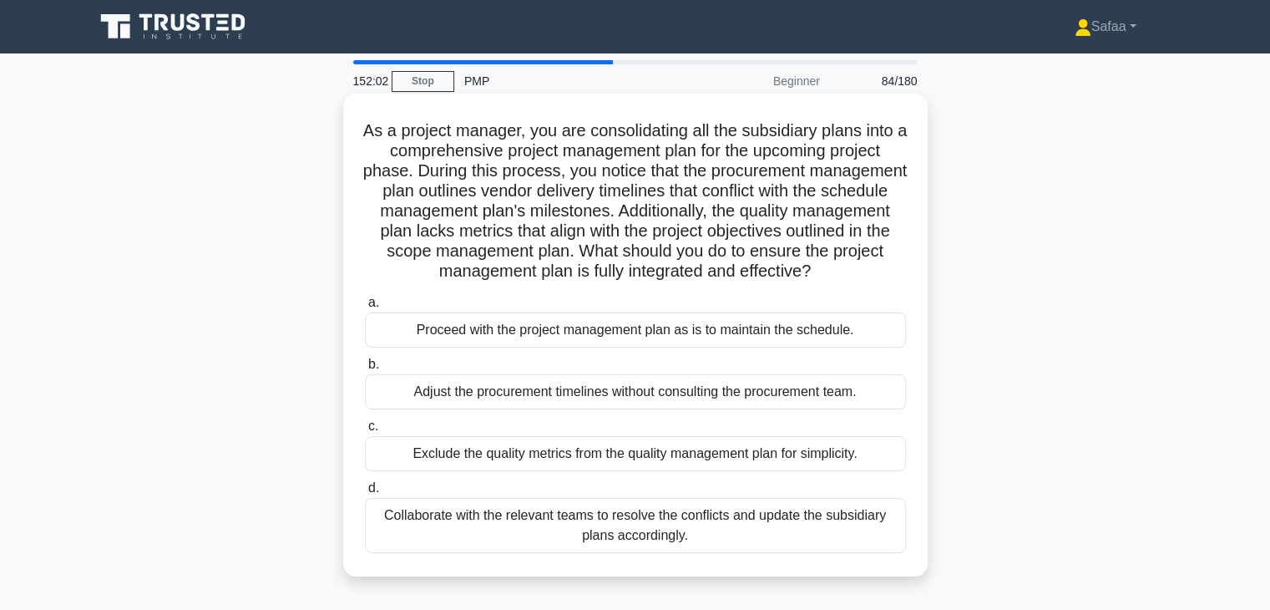
click at [705, 537] on div "Collaborate with the relevant teams to resolve the conflicts and update the sub…" at bounding box center [635, 525] width 541 height 55
click at [365, 494] on input "d. Collaborate with the relevant teams to resolve the conflicts and update the …" at bounding box center [365, 488] width 0 height 11
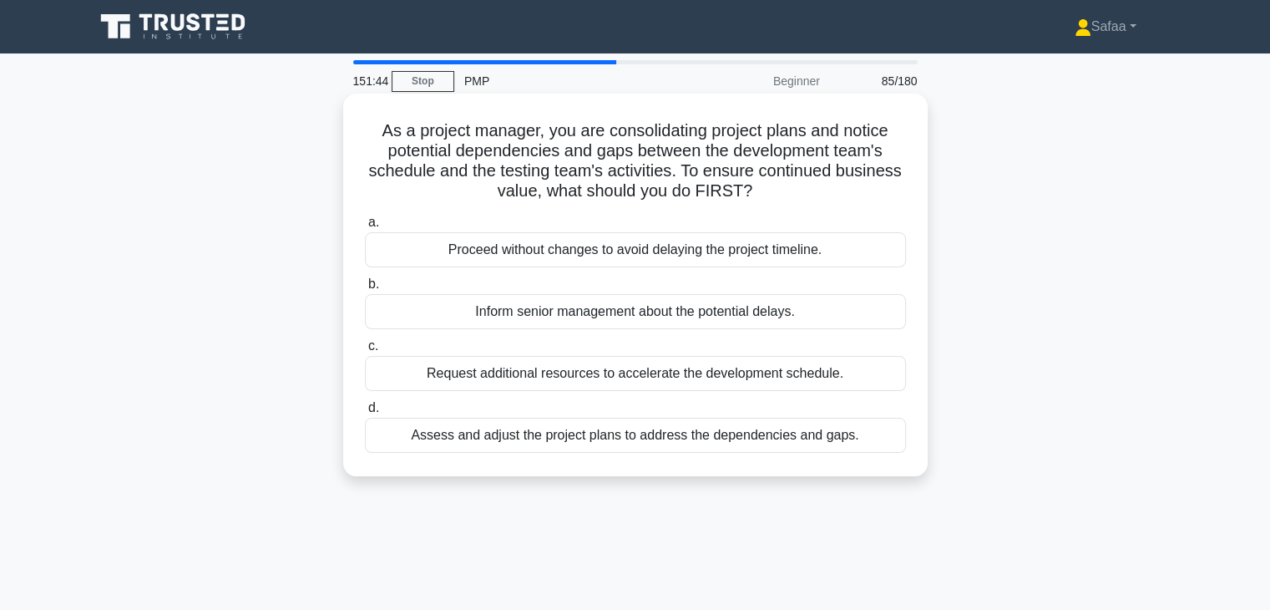
click at [672, 438] on div "Assess and adjust the project plans to address the dependencies and gaps." at bounding box center [635, 435] width 541 height 35
click at [365, 413] on input "d. Assess and adjust the project plans to address the dependencies and gaps." at bounding box center [365, 408] width 0 height 11
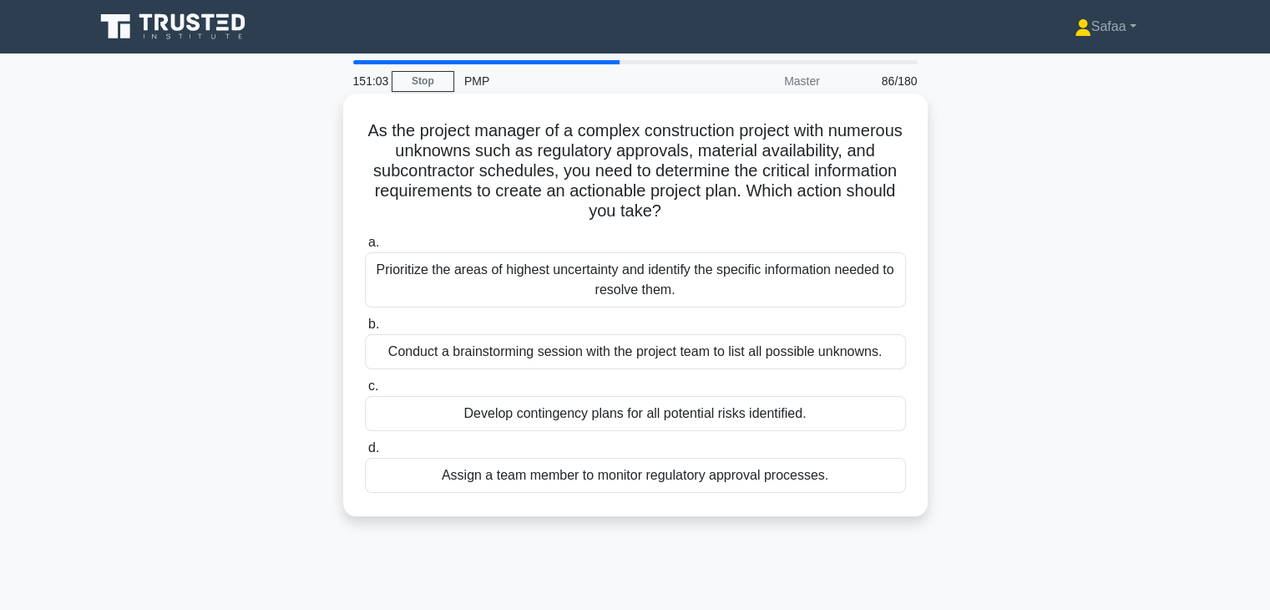
click at [631, 290] on div "Prioritize the areas of highest uncertainty and identify the specific informati…" at bounding box center [635, 279] width 541 height 55
click at [365, 248] on input "a. Prioritize the areas of highest uncertainty and identify the specific inform…" at bounding box center [365, 242] width 0 height 11
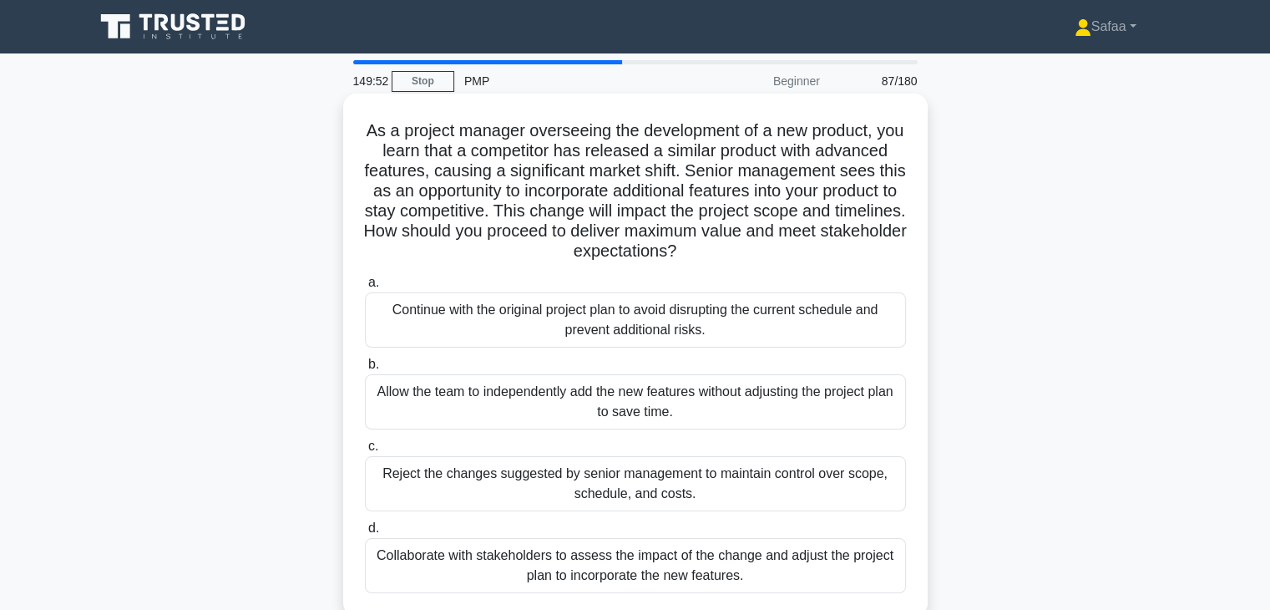
click at [747, 575] on div "Collaborate with stakeholders to assess the impact of the change and adjust the…" at bounding box center [635, 565] width 541 height 55
click at [365, 534] on input "d. Collaborate with stakeholders to assess the impact of the change and adjust …" at bounding box center [365, 528] width 0 height 11
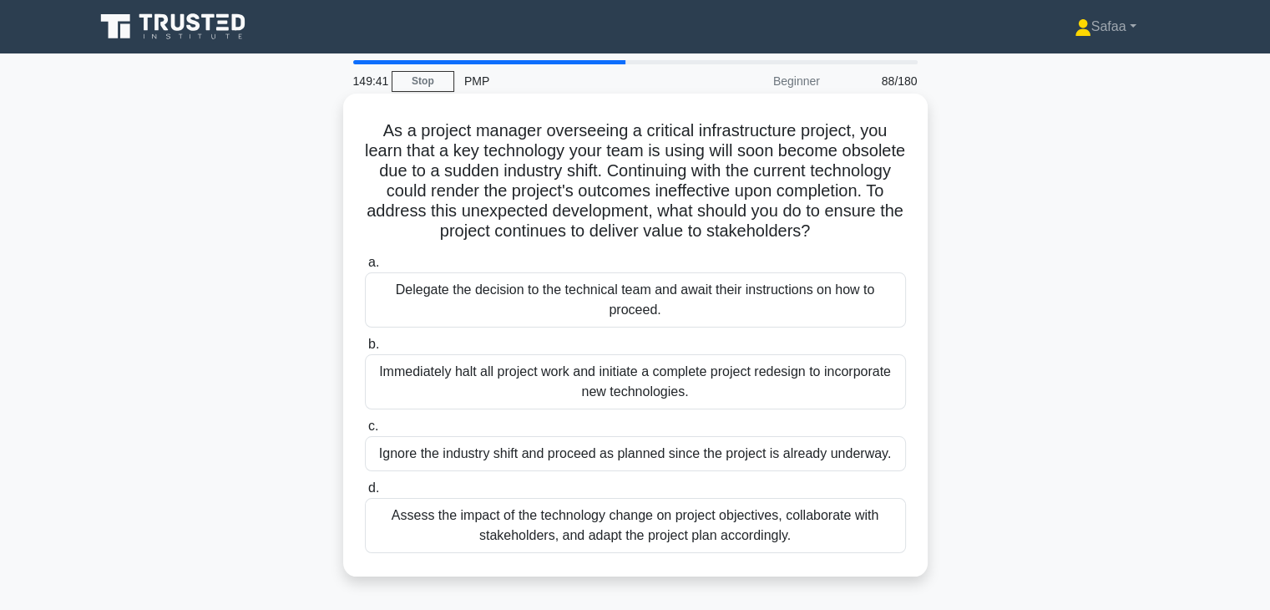
click at [696, 527] on div "Assess the impact of the technology change on project objectives, collaborate w…" at bounding box center [635, 525] width 541 height 55
click at [365, 494] on input "d. Assess the impact of the technology change on project objectives, collaborat…" at bounding box center [365, 488] width 0 height 11
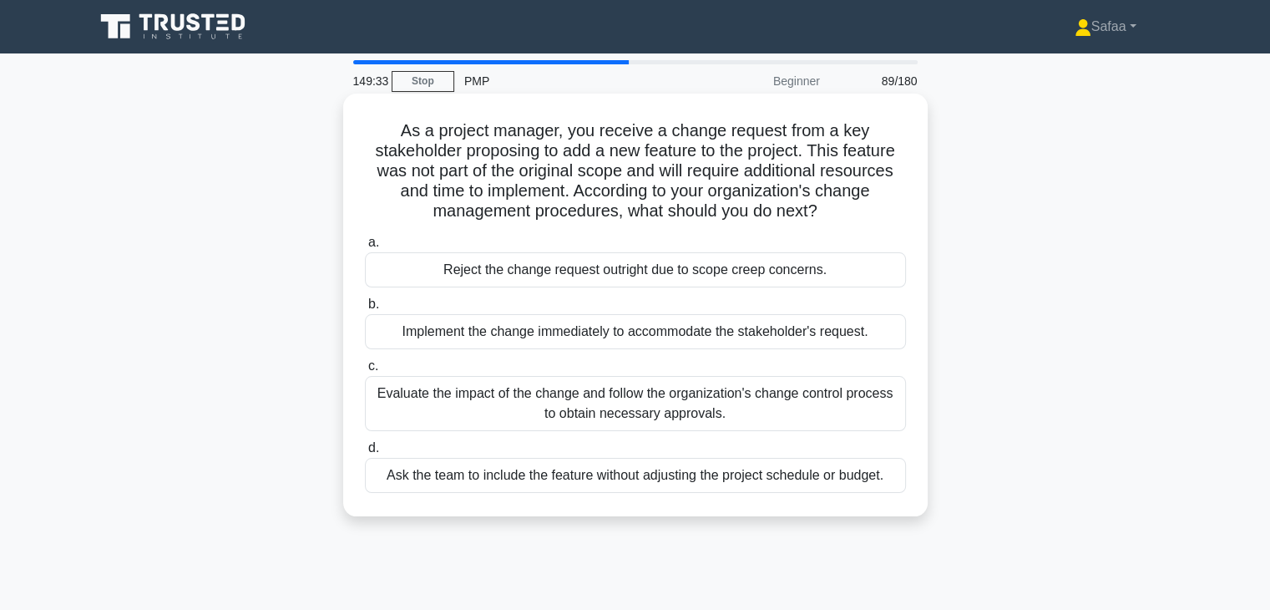
click at [666, 415] on div "Evaluate the impact of the change and follow the organization's change control …" at bounding box center [635, 403] width 541 height 55
click at [365, 372] on input "c. Evaluate the impact of the change and follow the organization's change contr…" at bounding box center [365, 366] width 0 height 11
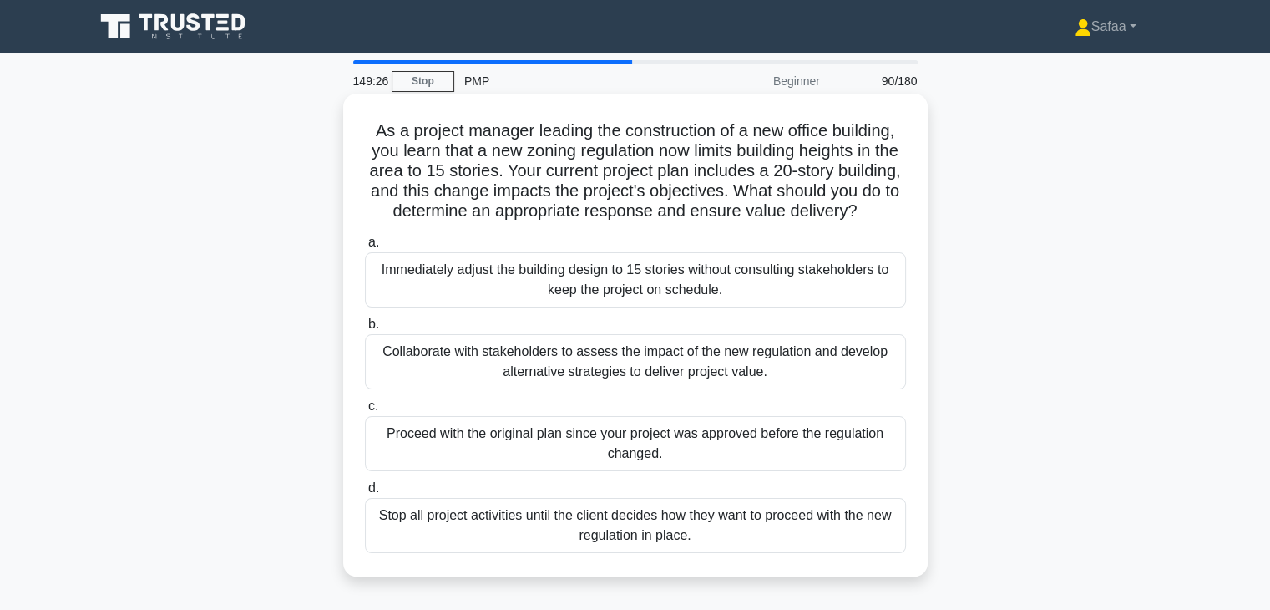
click at [661, 389] on div "Collaborate with stakeholders to assess the impact of the new regulation and de…" at bounding box center [635, 361] width 541 height 55
click at [365, 330] on input "b. Collaborate with stakeholders to assess the impact of the new regulation and…" at bounding box center [365, 324] width 0 height 11
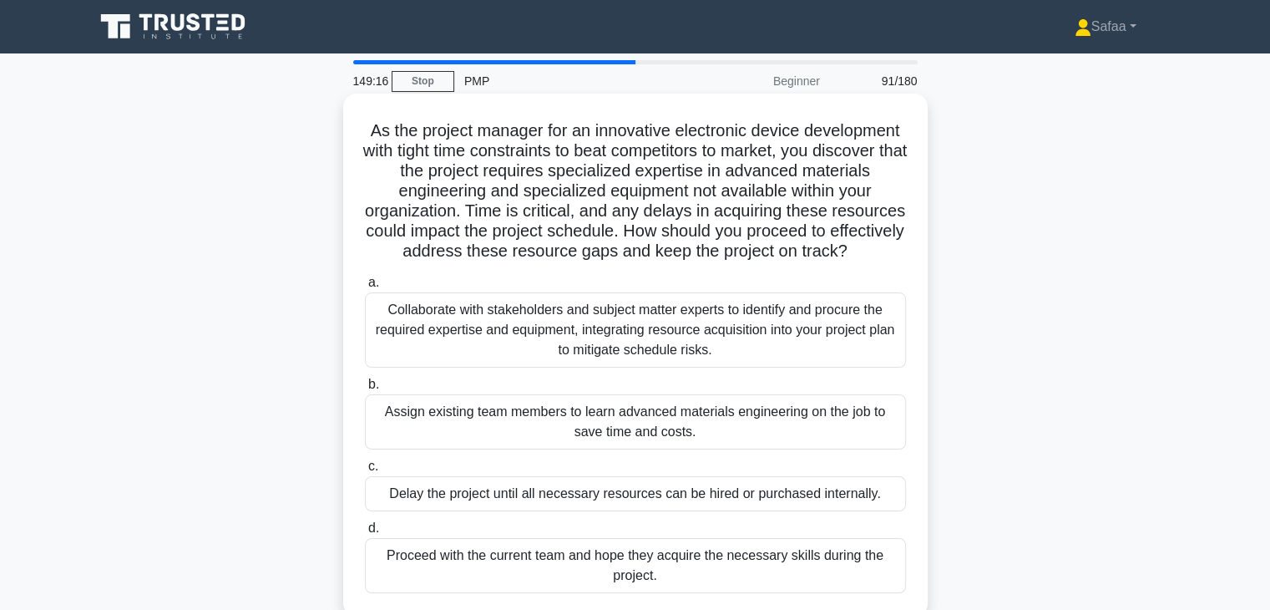
click at [655, 332] on div "Collaborate with stakeholders and subject matter experts to identify and procur…" at bounding box center [635, 329] width 541 height 75
click at [365, 288] on input "a. Collaborate with stakeholders and subject matter experts to identify and pro…" at bounding box center [365, 282] width 0 height 11
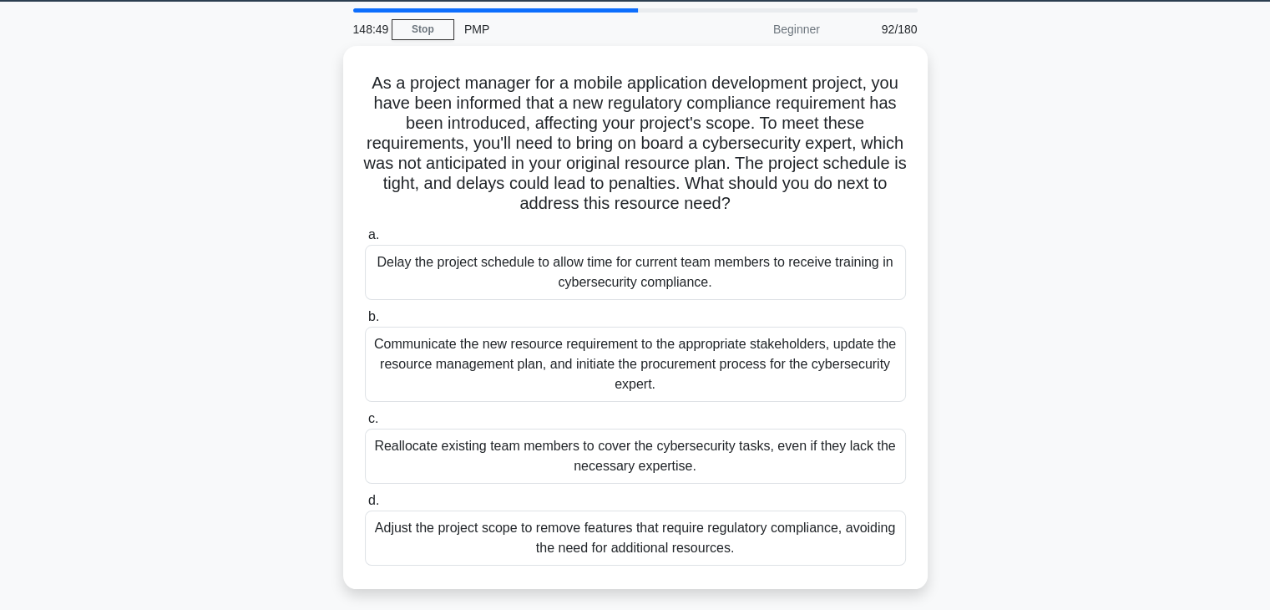
scroll to position [67, 0]
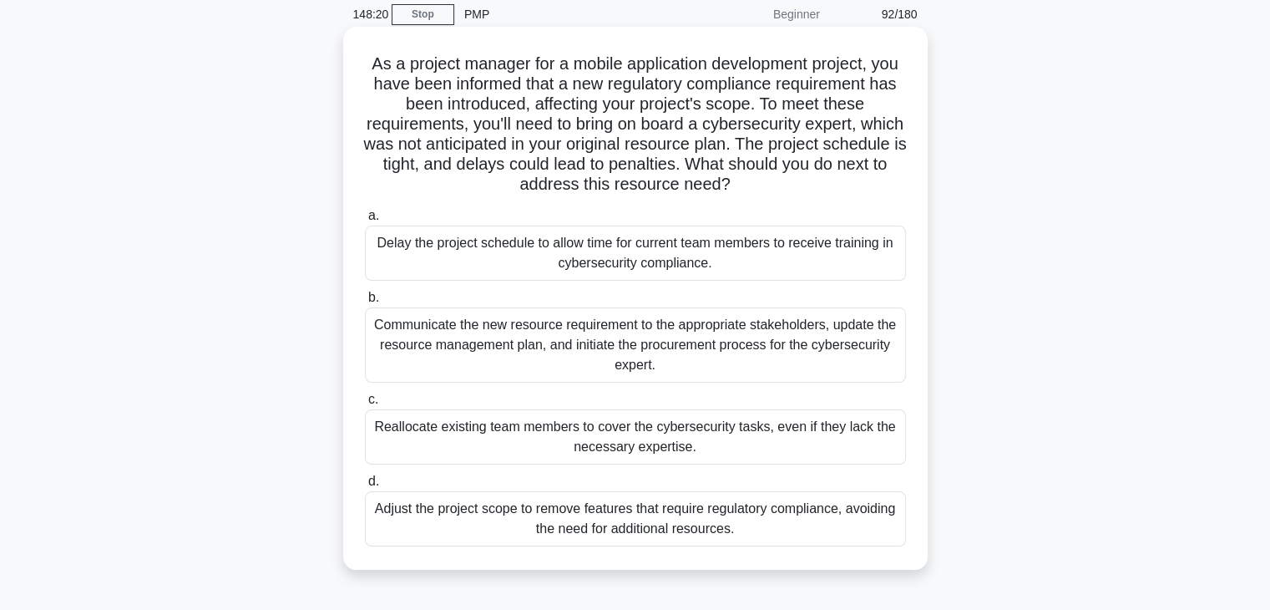
click at [566, 354] on div "Communicate the new resource requirement to the appropriate stakeholders, updat…" at bounding box center [635, 344] width 541 height 75
click at [365, 303] on input "b. Communicate the new resource requirement to the appropriate stakeholders, up…" at bounding box center [365, 297] width 0 height 11
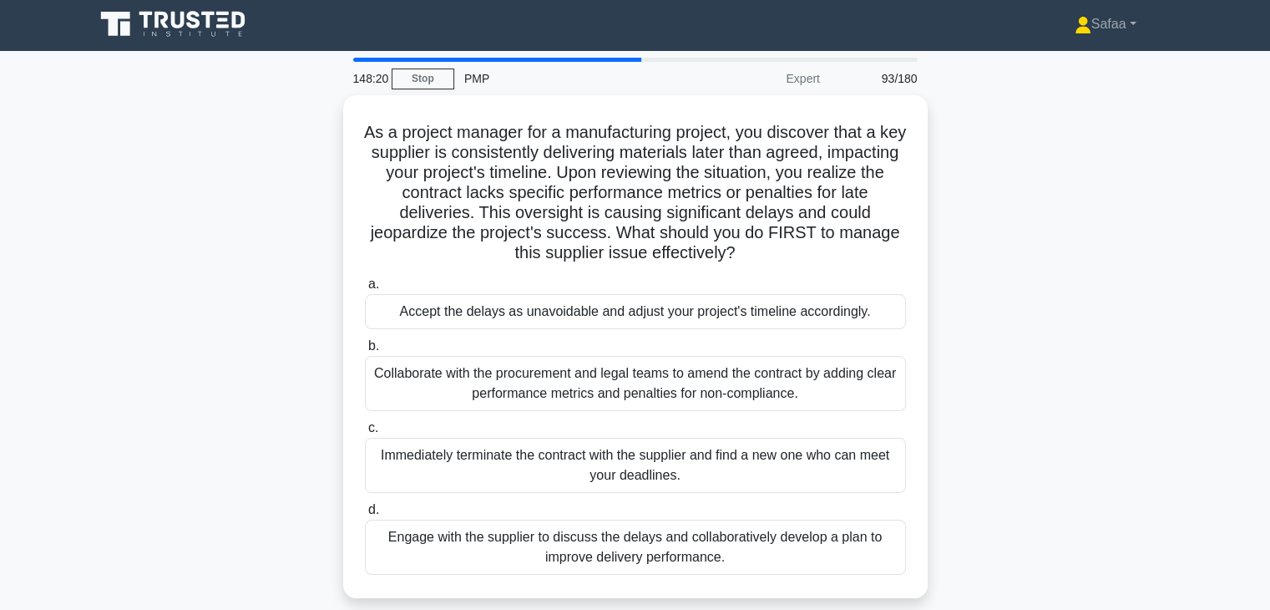
scroll to position [0, 0]
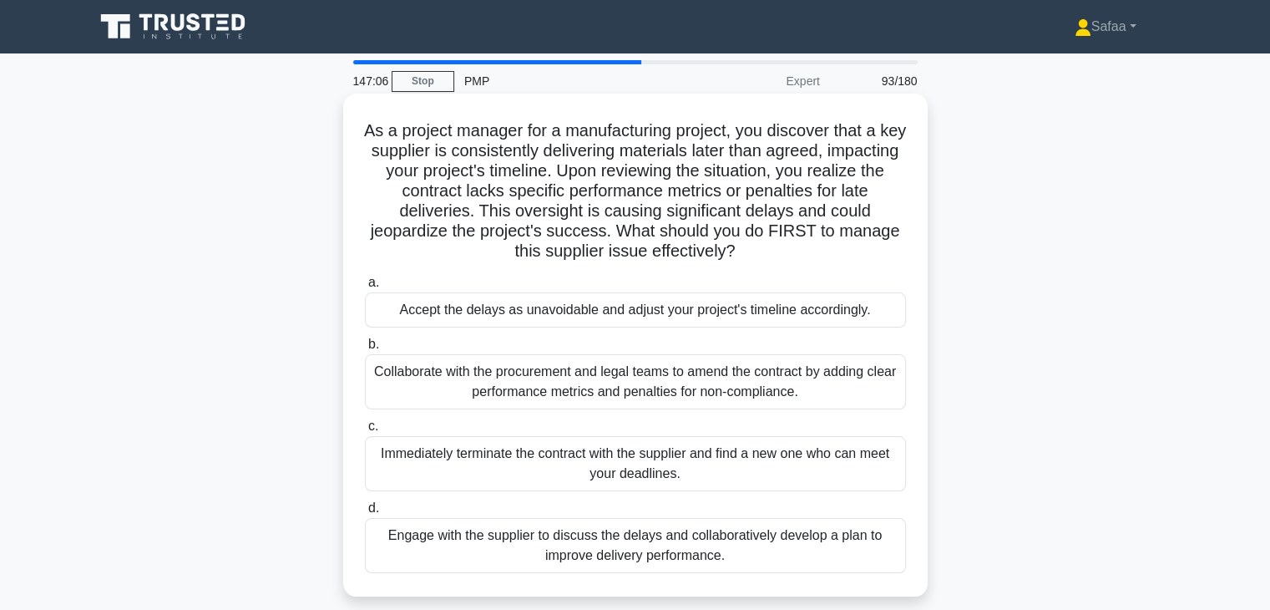
click at [603, 560] on div "Engage with the supplier to discuss the delays and collaboratively develop a pl…" at bounding box center [635, 545] width 541 height 55
click at [365, 514] on input "d. Engage with the supplier to discuss the delays and collaboratively develop a…" at bounding box center [365, 508] width 0 height 11
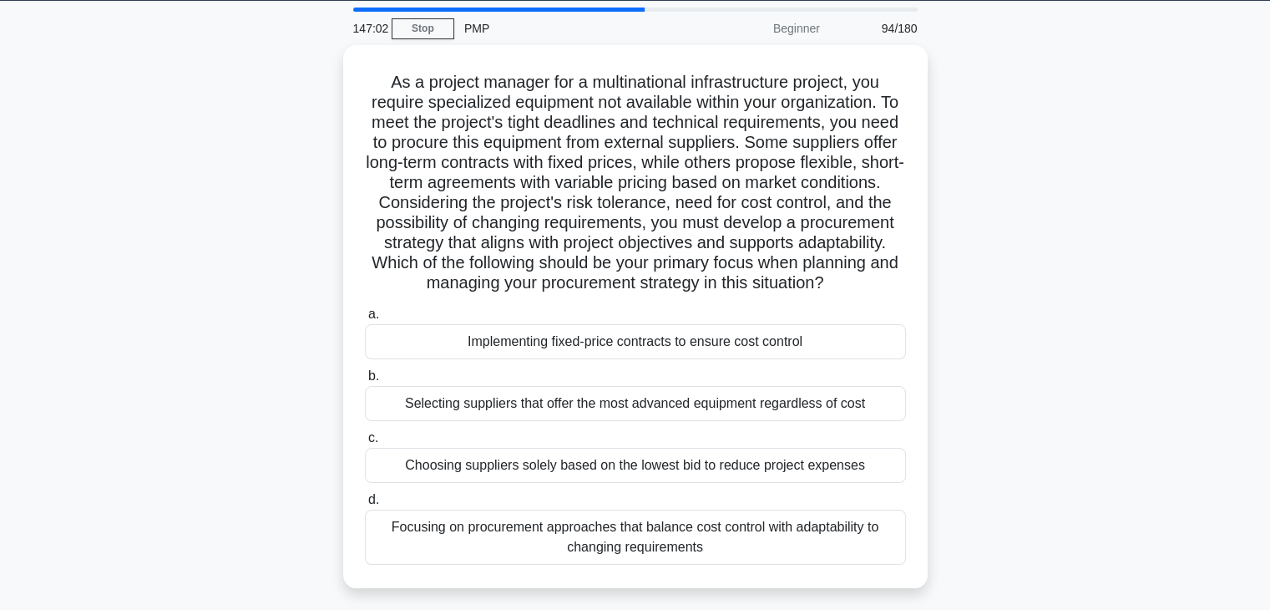
scroll to position [67, 0]
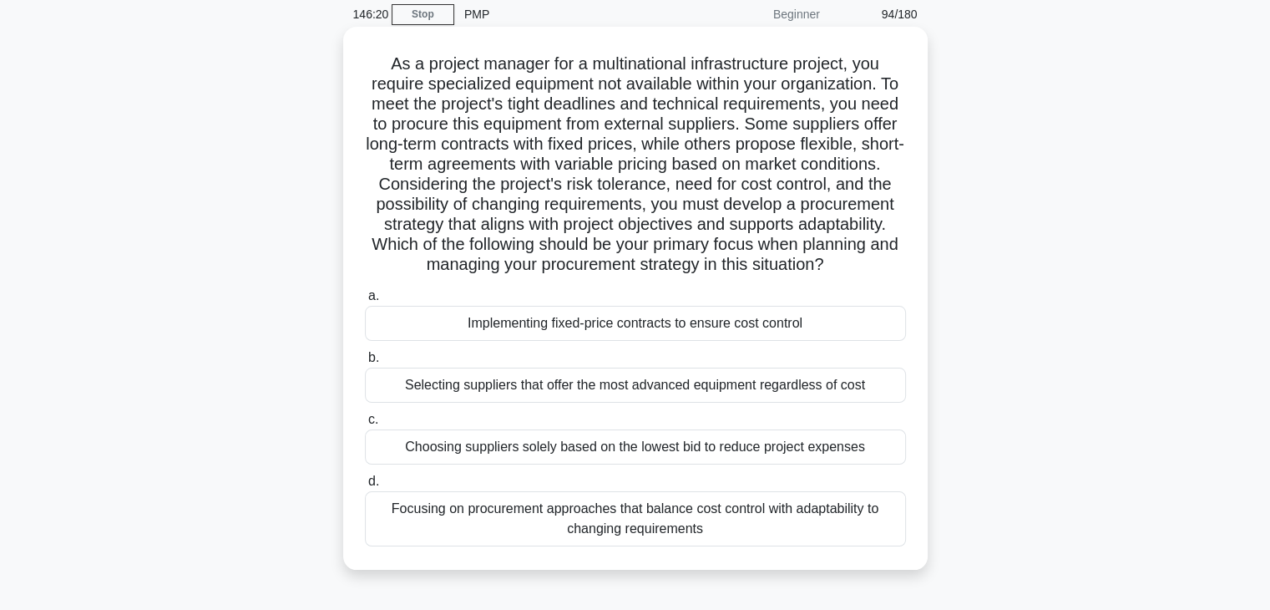
click at [514, 546] on div "Focusing on procurement approaches that balance cost control with adaptability …" at bounding box center [635, 518] width 541 height 55
click at [365, 487] on input "d. Focusing on procurement approaches that balance cost control with adaptabili…" at bounding box center [365, 481] width 0 height 11
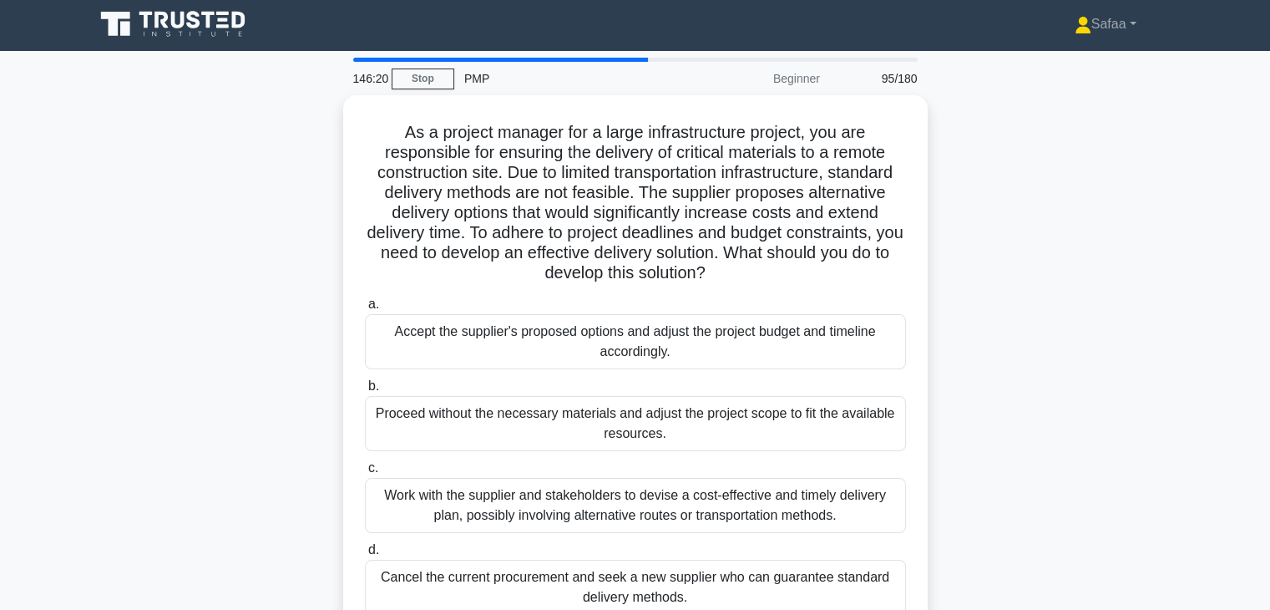
scroll to position [0, 0]
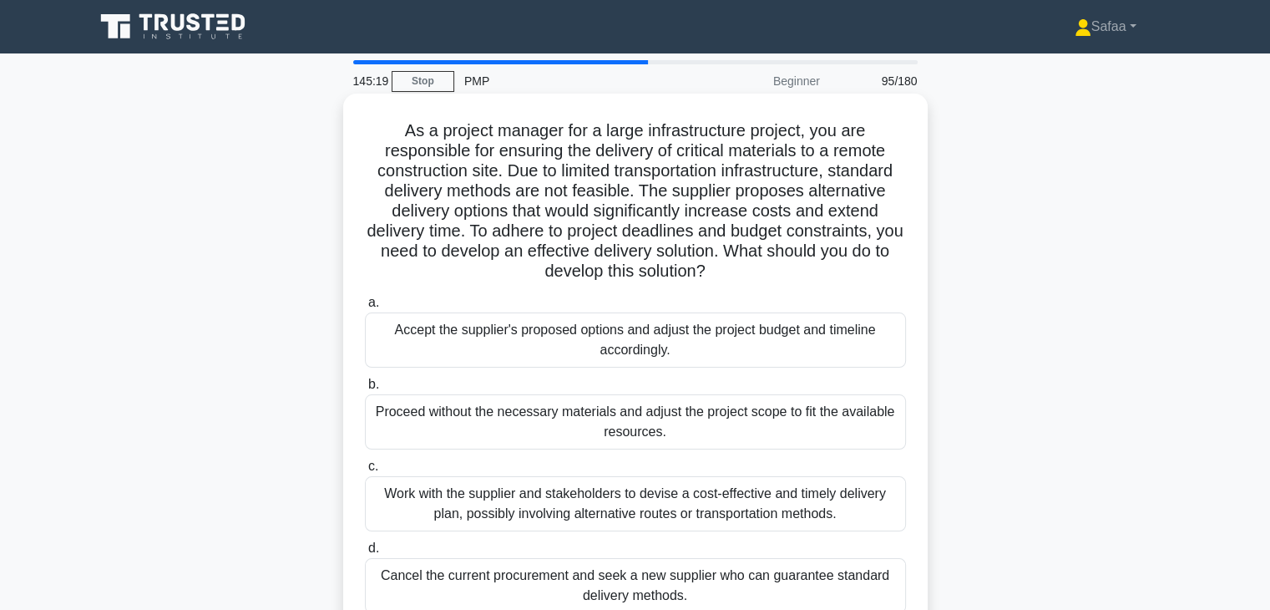
click at [762, 505] on div "Work with the supplier and stakeholders to devise a cost-effective and timely d…" at bounding box center [635, 503] width 541 height 55
click at [365, 472] on input "c. Work with the supplier and stakeholders to devise a cost-effective and timel…" at bounding box center [365, 466] width 0 height 11
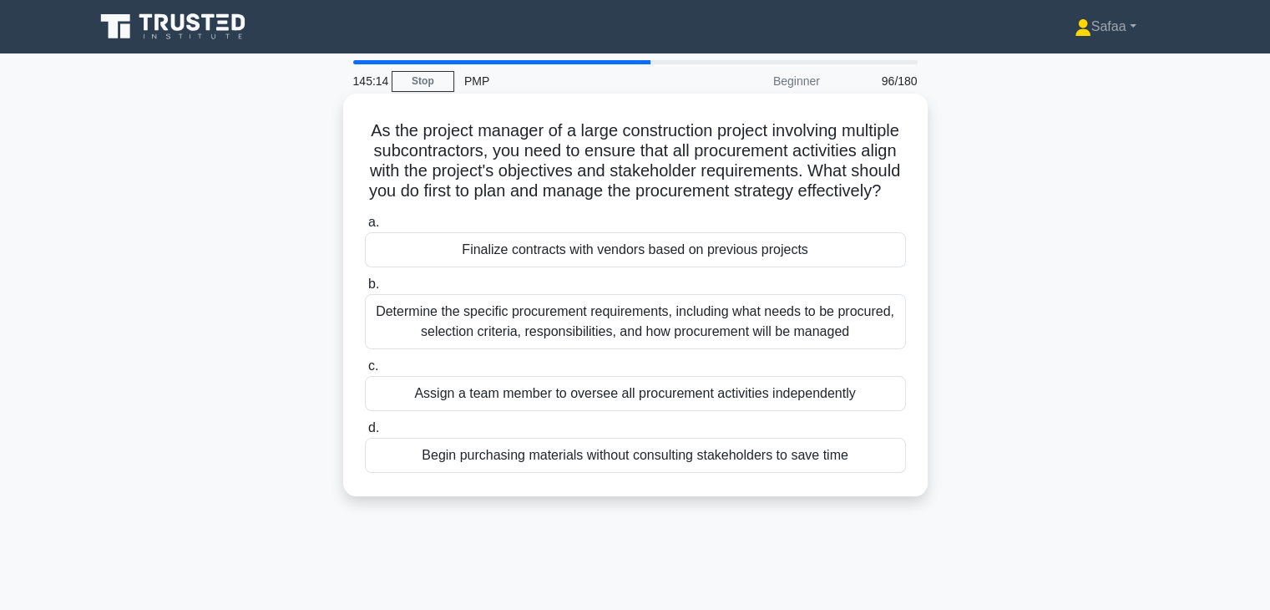
click at [760, 349] on div "Determine the specific procurement requirements, including what needs to be pro…" at bounding box center [635, 321] width 541 height 55
click at [365, 290] on input "b. Determine the specific procurement requirements, including what needs to be …" at bounding box center [365, 284] width 0 height 11
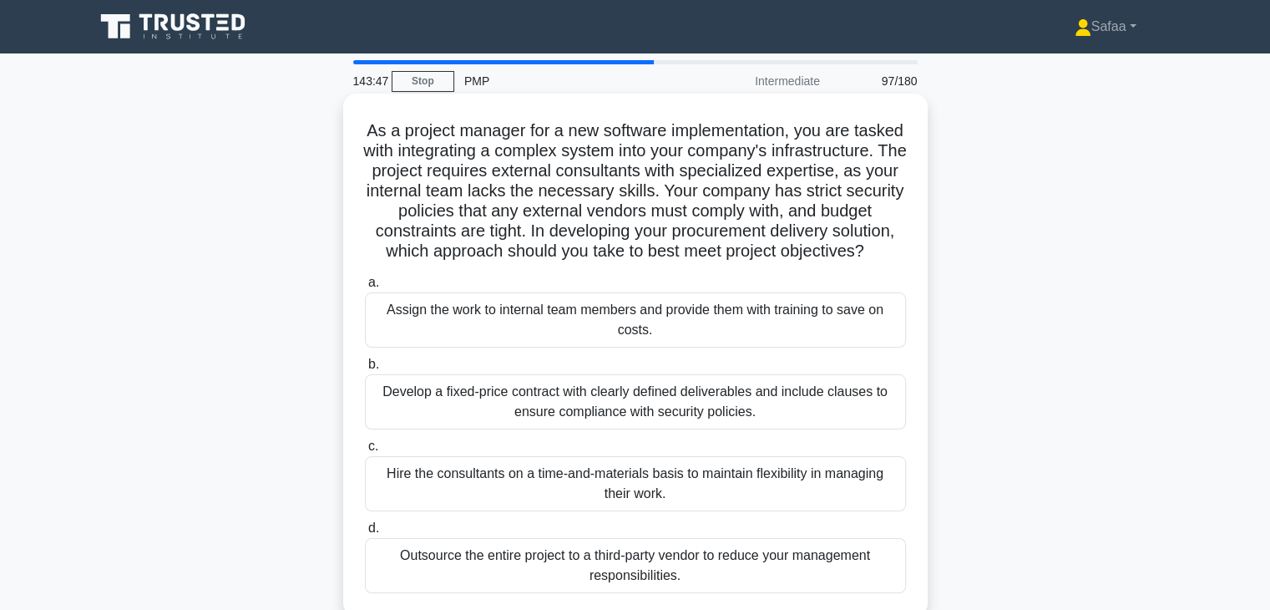
click at [764, 424] on div "Develop a fixed-price contract with clearly defined deliverables and include cl…" at bounding box center [635, 401] width 541 height 55
click at [365, 370] on input "b. Develop a fixed-price contract with clearly defined deliverables and include…" at bounding box center [365, 364] width 0 height 11
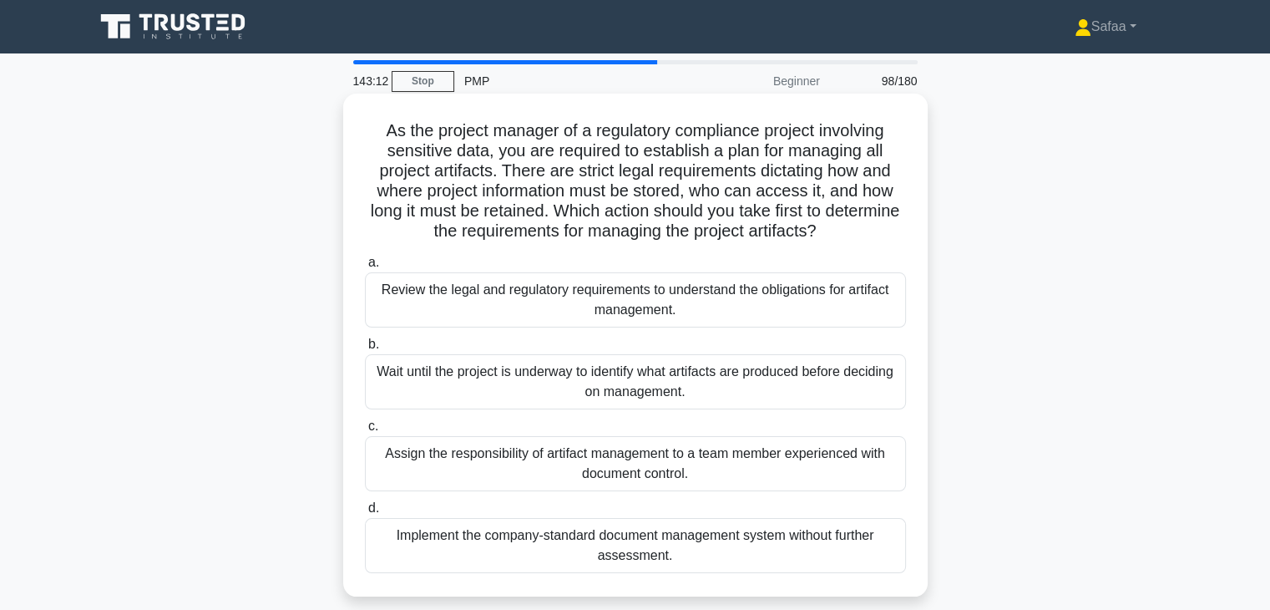
click at [705, 301] on div "Review the legal and regulatory requirements to understand the obligations for …" at bounding box center [635, 299] width 541 height 55
click at [365, 268] on input "a. Review the legal and regulatory requirements to understand the obligations f…" at bounding box center [365, 262] width 0 height 11
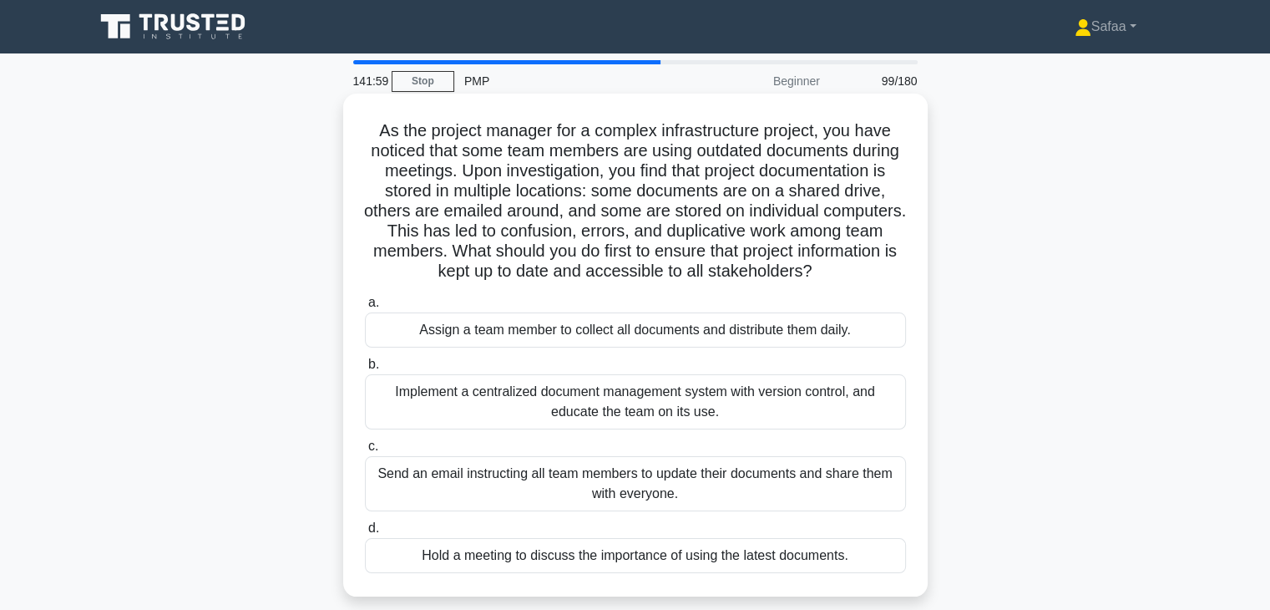
click at [696, 418] on div "Implement a centralized document management system with version control, and ed…" at bounding box center [635, 401] width 541 height 55
click at [365, 370] on input "b. Implement a centralized document management system with version control, and…" at bounding box center [365, 364] width 0 height 11
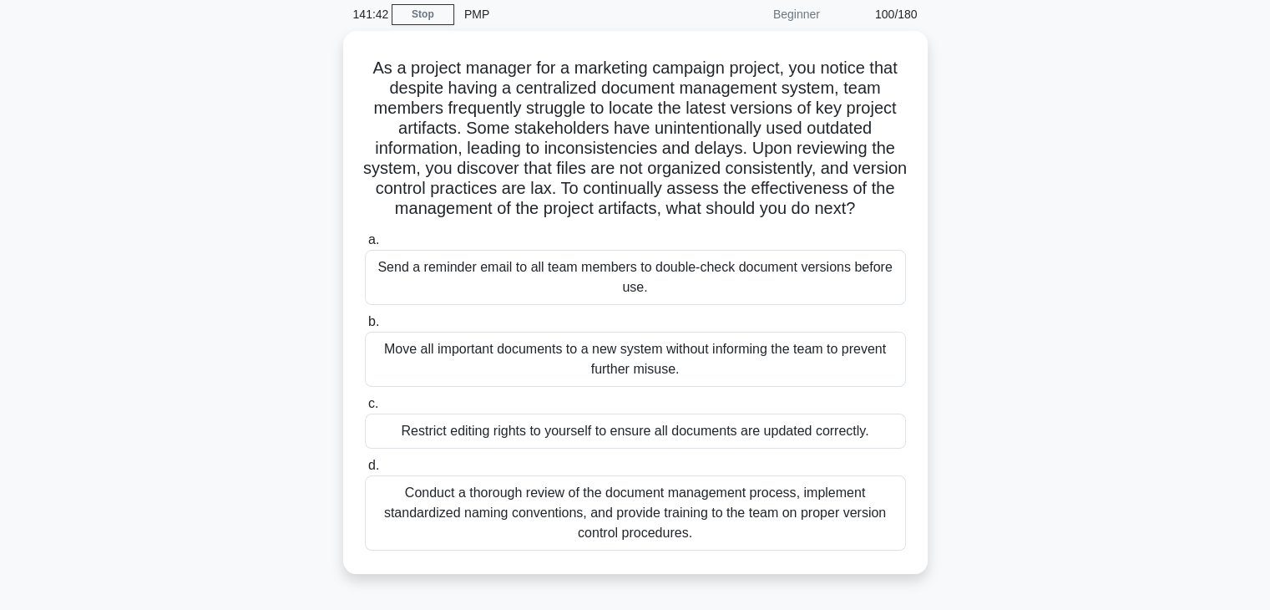
scroll to position [100, 0]
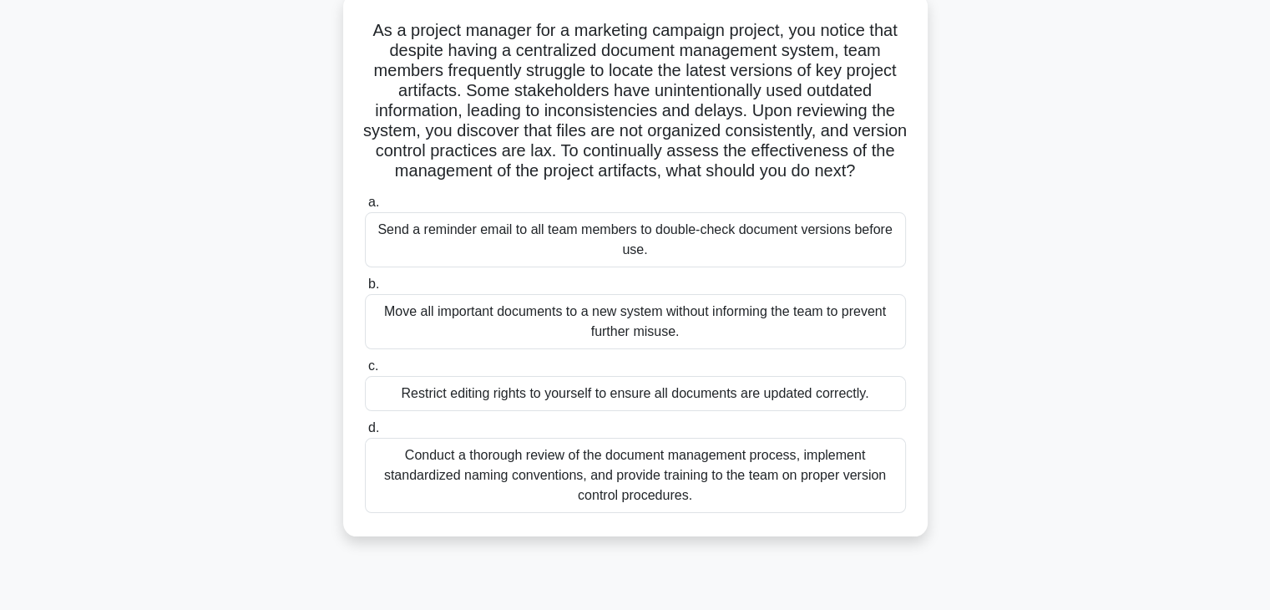
click at [695, 513] on div "Conduct a thorough review of the document management process, implement standar…" at bounding box center [635, 475] width 541 height 75
click at [365, 433] on input "d. Conduct a thorough review of the document management process, implement stan…" at bounding box center [365, 428] width 0 height 11
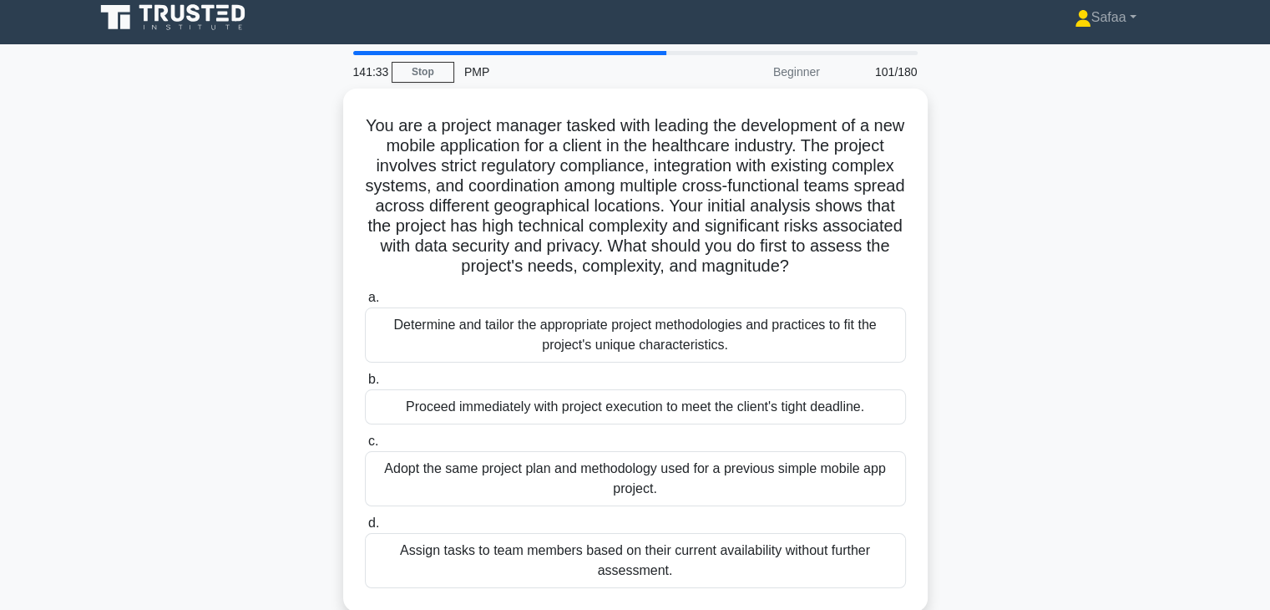
scroll to position [0, 0]
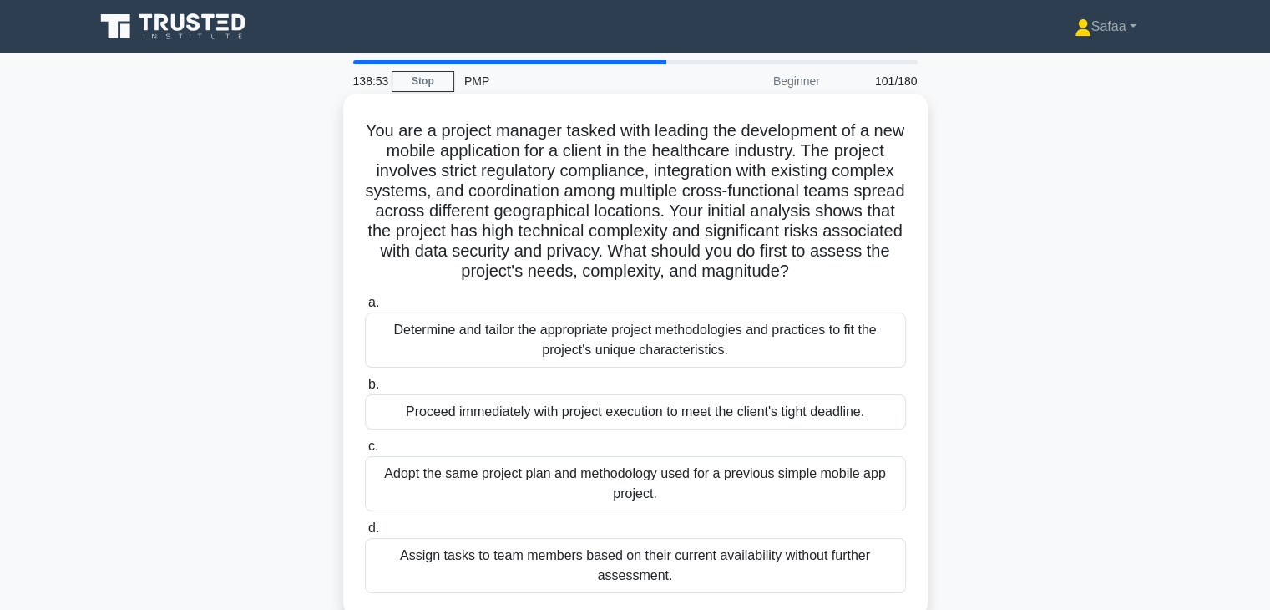
click at [714, 355] on div "Determine and tailor the appropriate project methodologies and practices to fit…" at bounding box center [635, 339] width 541 height 55
click at [365, 308] on input "a. Determine and tailor the appropriate project methodologies and practices to …" at bounding box center [365, 302] width 0 height 11
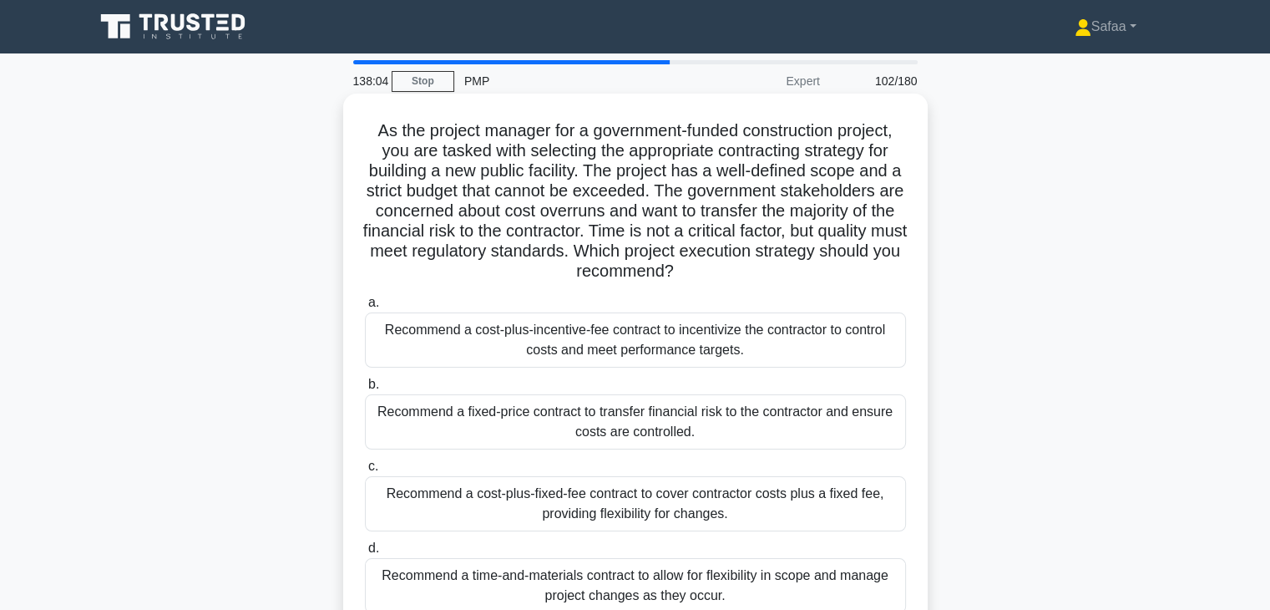
click at [680, 429] on div "Recommend a fixed-price contract to transfer financial risk to the contractor a…" at bounding box center [635, 421] width 541 height 55
click at [365, 390] on input "b. Recommend a fixed-price contract to transfer financial risk to the contracto…" at bounding box center [365, 384] width 0 height 11
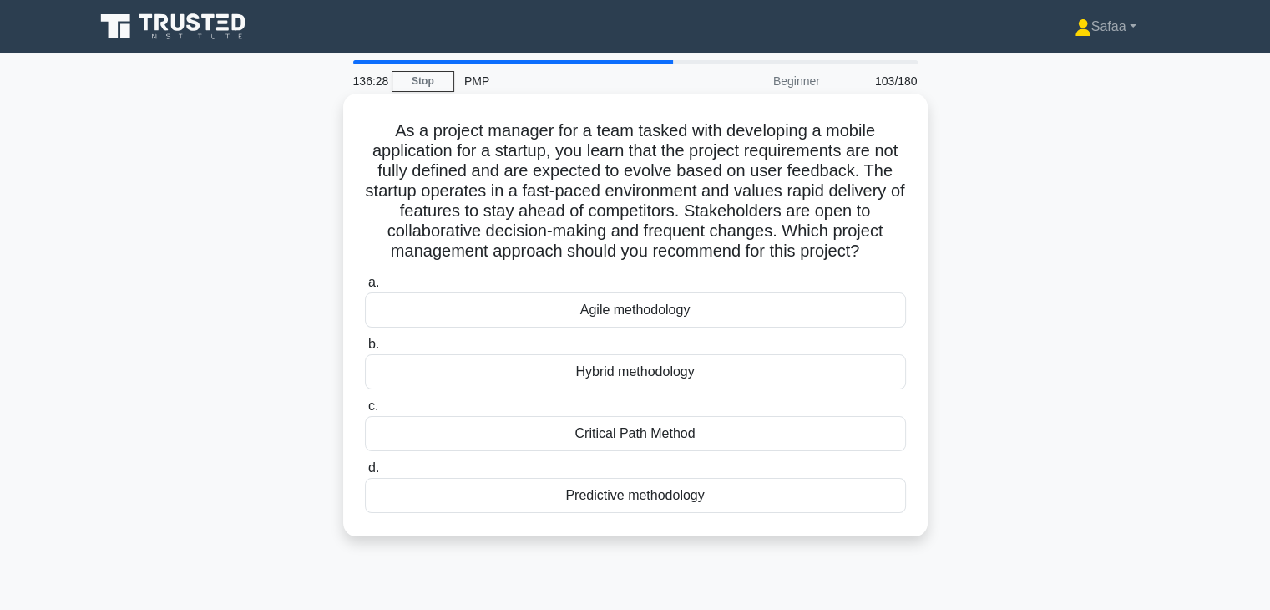
click at [742, 327] on div "Agile methodology" at bounding box center [635, 309] width 541 height 35
click at [365, 288] on input "a. Agile methodology" at bounding box center [365, 282] width 0 height 11
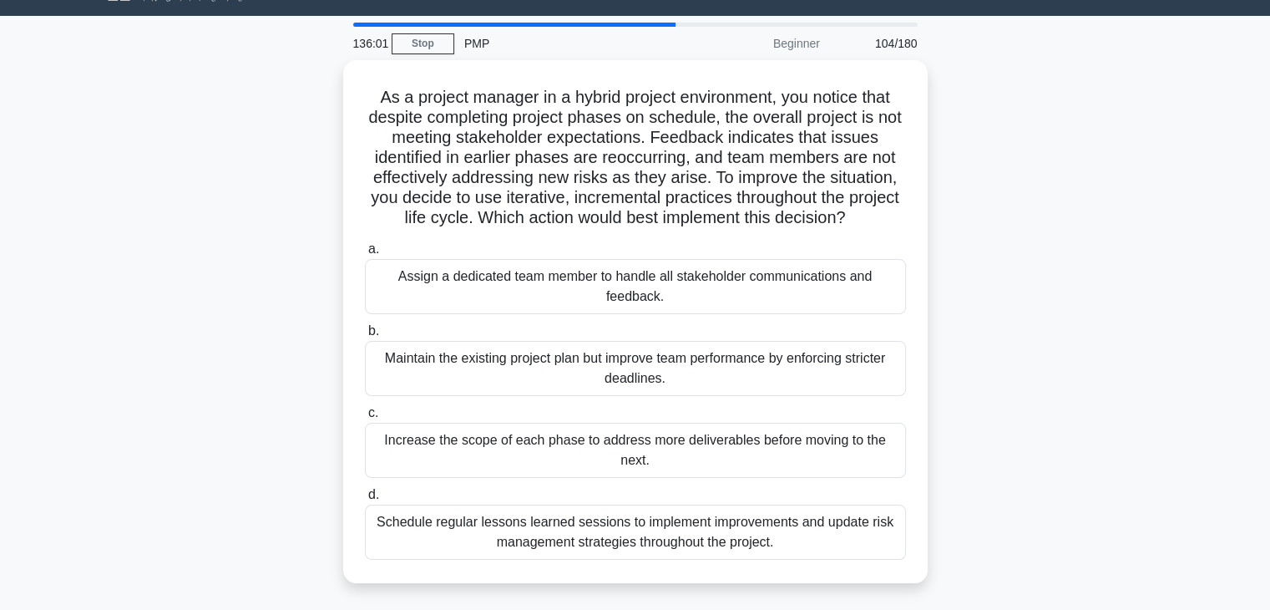
scroll to position [67, 0]
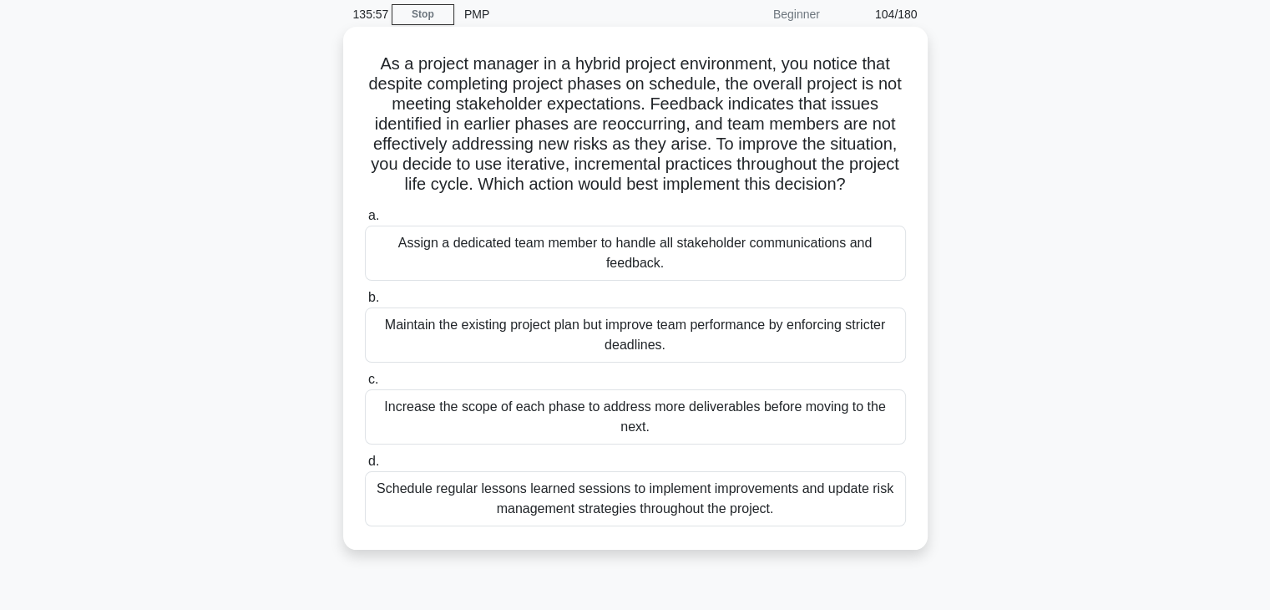
click at [780, 502] on div "Schedule regular lessons learned sessions to implement improvements and update …" at bounding box center [635, 498] width 541 height 55
click at [365, 467] on input "d. Schedule regular lessons learned sessions to implement improvements and upda…" at bounding box center [365, 461] width 0 height 11
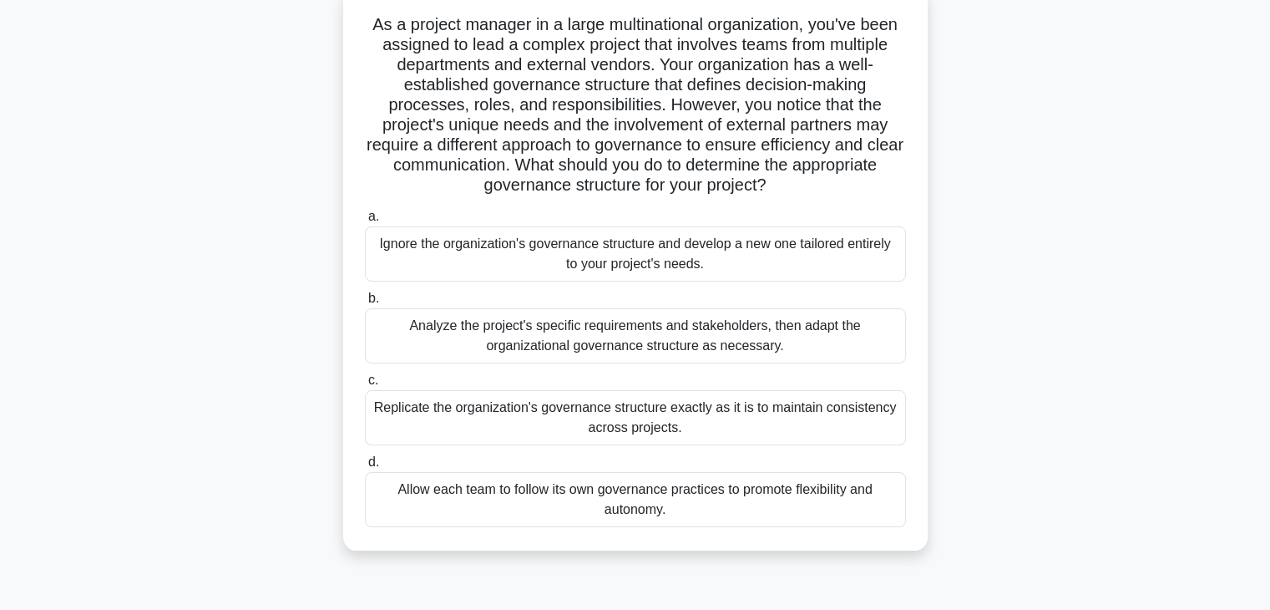
scroll to position [134, 0]
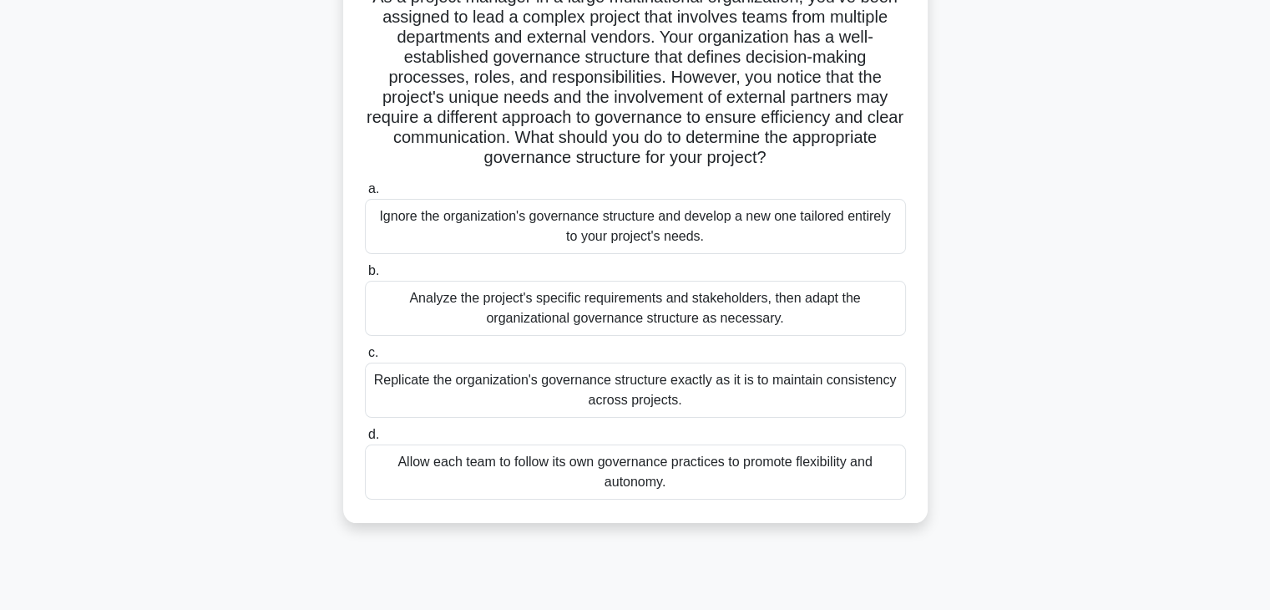
click at [767, 318] on div "Analyze the project's specific requirements and stakeholders, then adapt the or…" at bounding box center [635, 308] width 541 height 55
click at [365, 276] on input "b. Analyze the project's specific requirements and stakeholders, then adapt the…" at bounding box center [365, 271] width 0 height 11
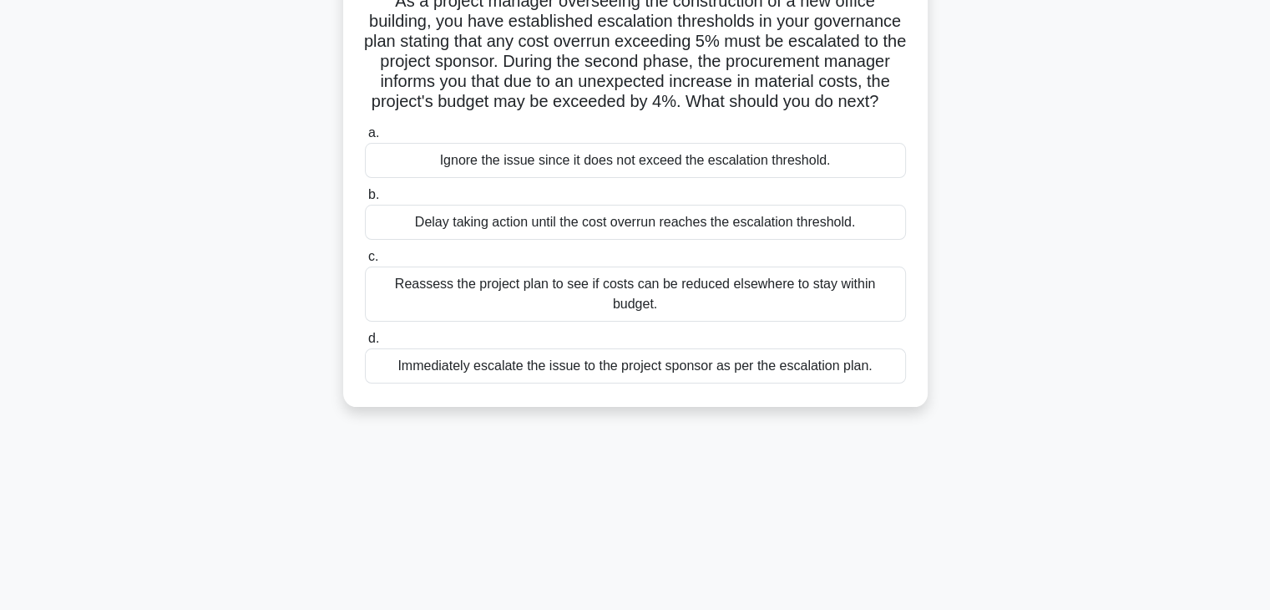
scroll to position [0, 0]
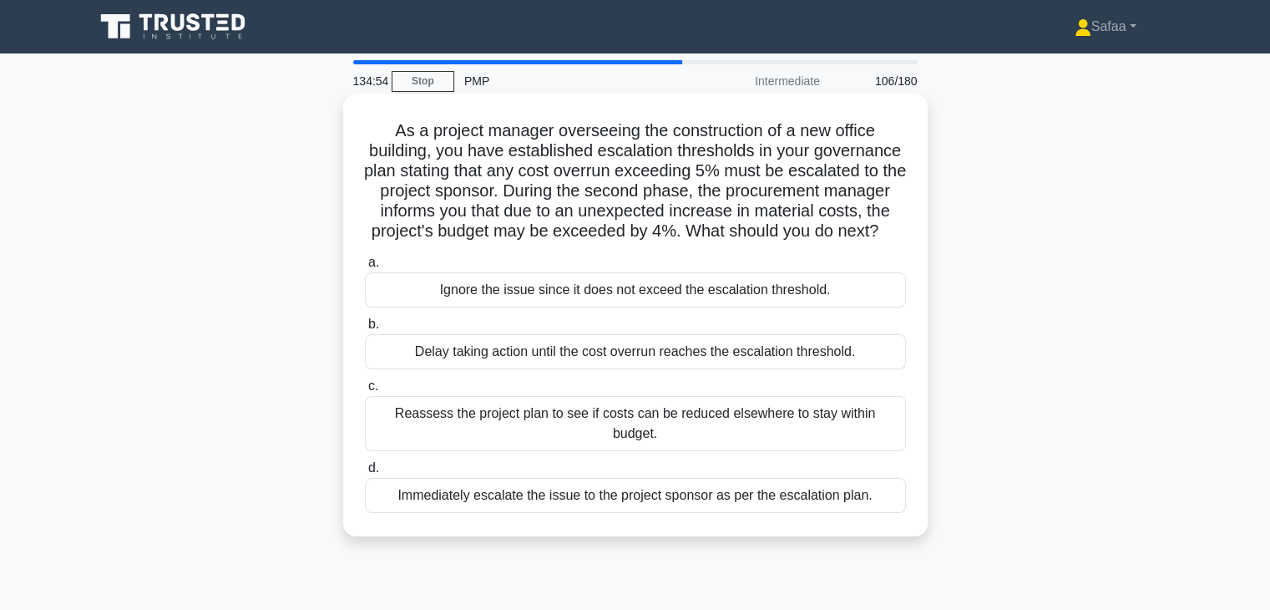
click at [676, 446] on div "Reassess the project plan to see if costs can be reduced elsewhere to stay with…" at bounding box center [635, 423] width 541 height 55
click at [365, 392] on input "c. Reassess the project plan to see if costs can be reduced elsewhere to stay w…" at bounding box center [365, 386] width 0 height 11
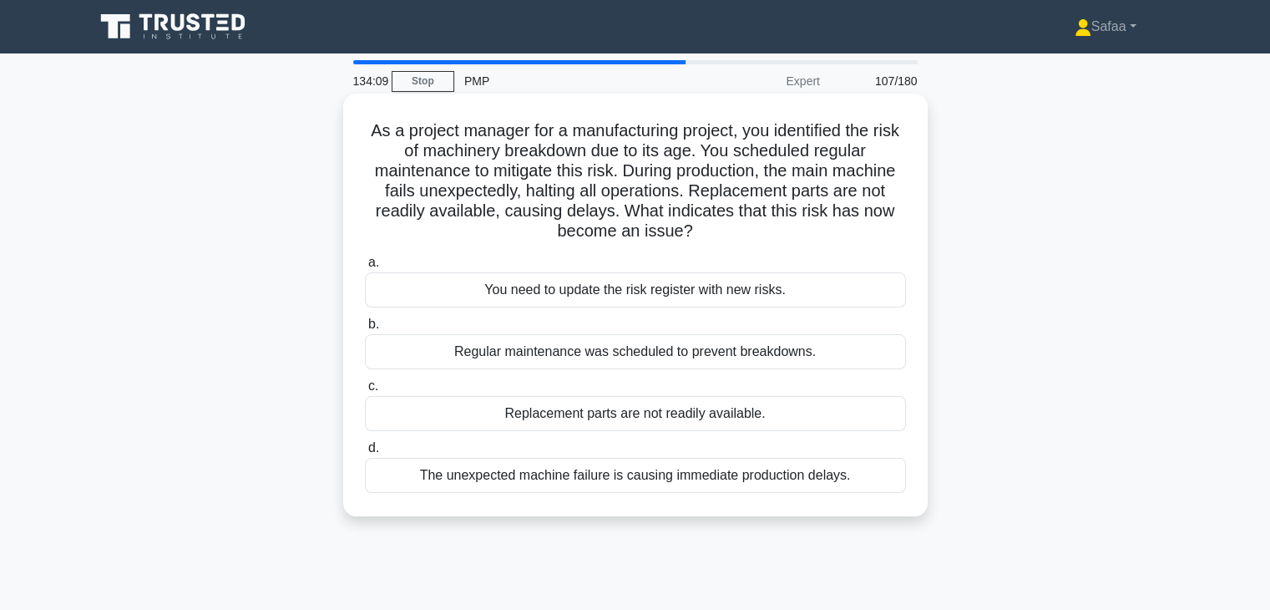
click at [634, 358] on div "Regular maintenance was scheduled to prevent breakdowns." at bounding box center [635, 351] width 541 height 35
click at [365, 330] on input "b. Regular maintenance was scheduled to prevent breakdowns." at bounding box center [365, 324] width 0 height 11
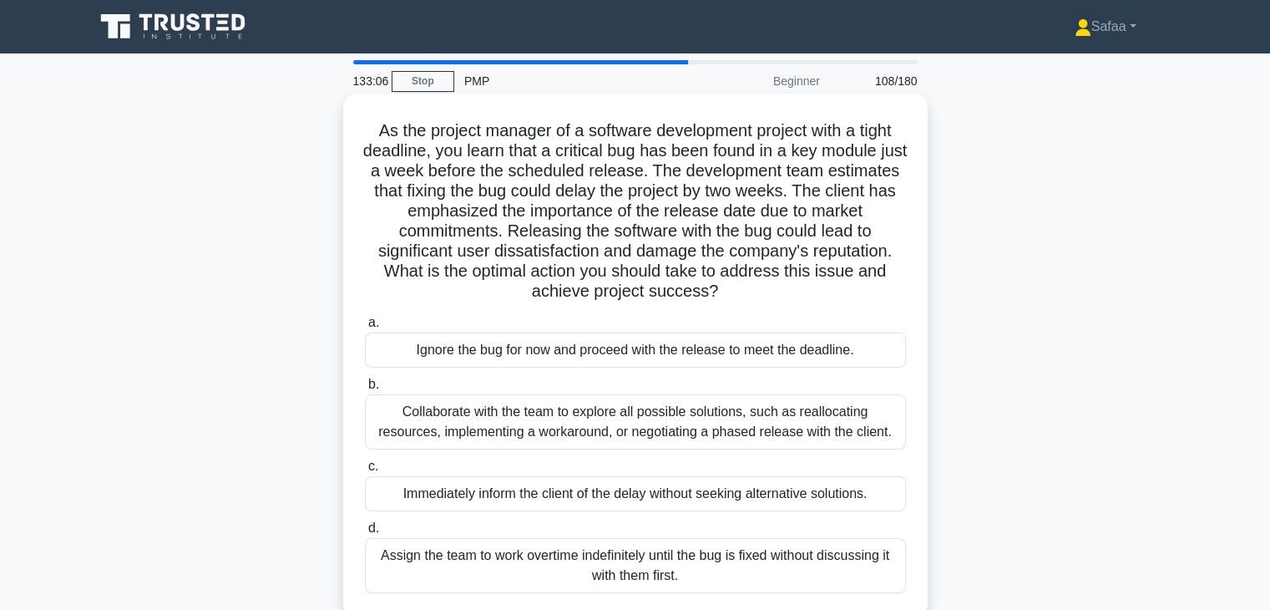
click at [681, 432] on div "Collaborate with the team to explore all possible solutions, such as reallocati…" at bounding box center [635, 421] width 541 height 55
click at [365, 390] on input "b. Collaborate with the team to explore all possible solutions, such as realloc…" at bounding box center [365, 384] width 0 height 11
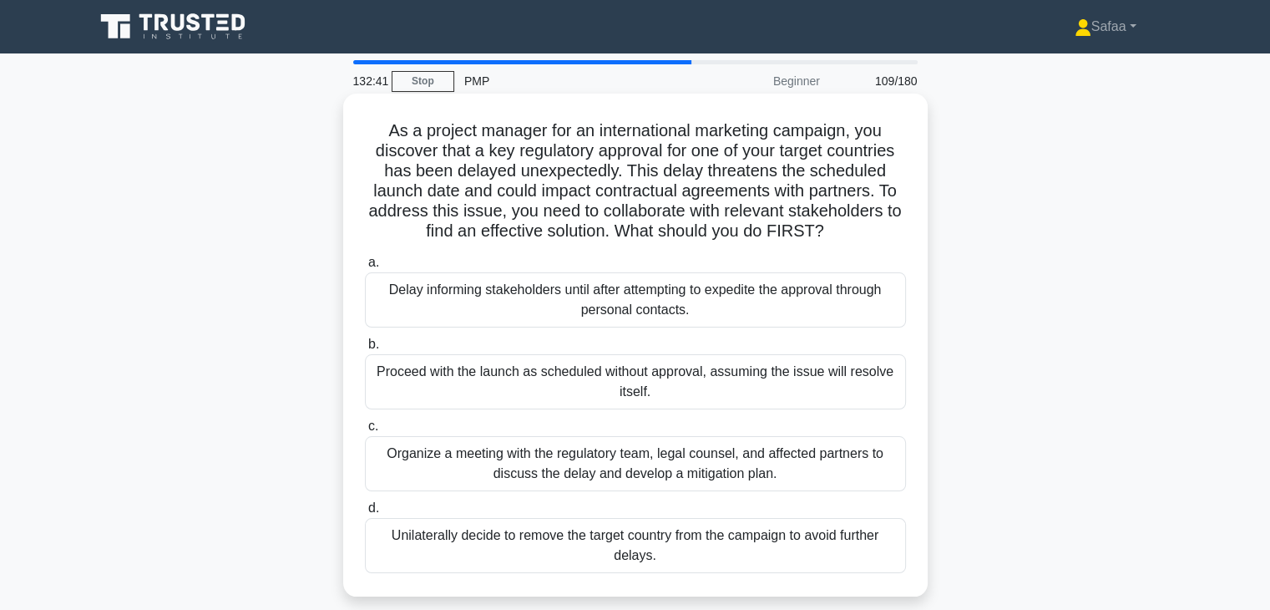
click at [684, 474] on div "Organize a meeting with the regulatory team, legal counsel, and affected partne…" at bounding box center [635, 463] width 541 height 55
click at [365, 432] on input "c. Organize a meeting with the regulatory team, legal counsel, and affected par…" at bounding box center [365, 426] width 0 height 11
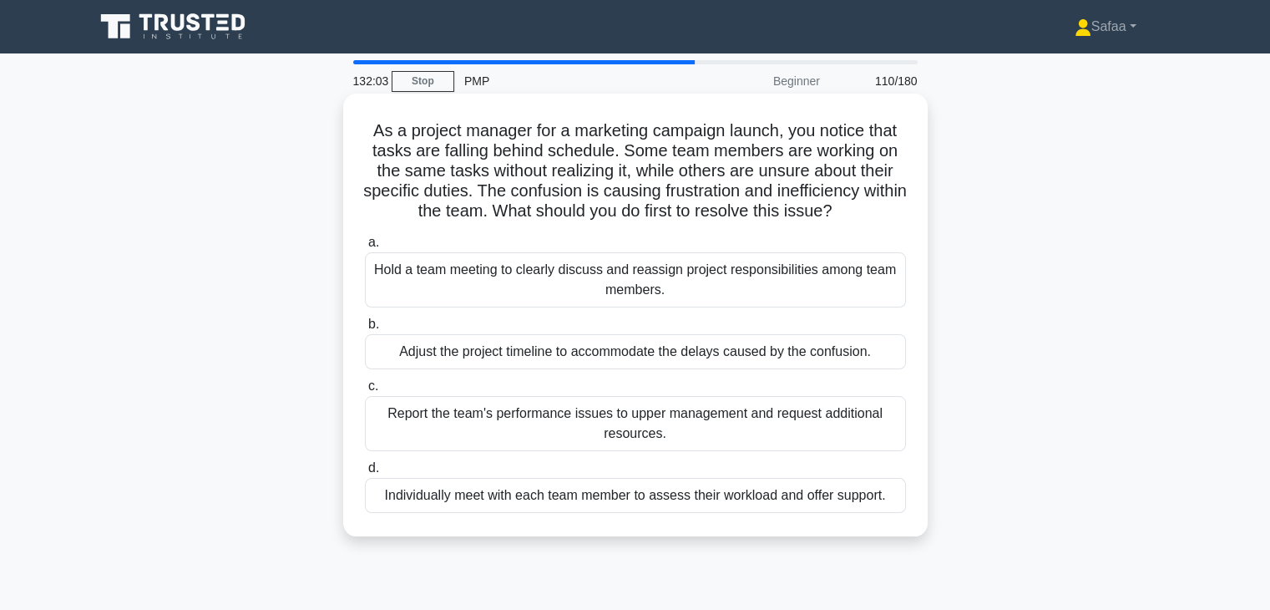
click at [737, 298] on div "Hold a team meeting to clearly discuss and reassign project responsibilities am…" at bounding box center [635, 279] width 541 height 55
click at [365, 248] on input "a. Hold a team meeting to clearly discuss and reassign project responsibilities…" at bounding box center [365, 242] width 0 height 11
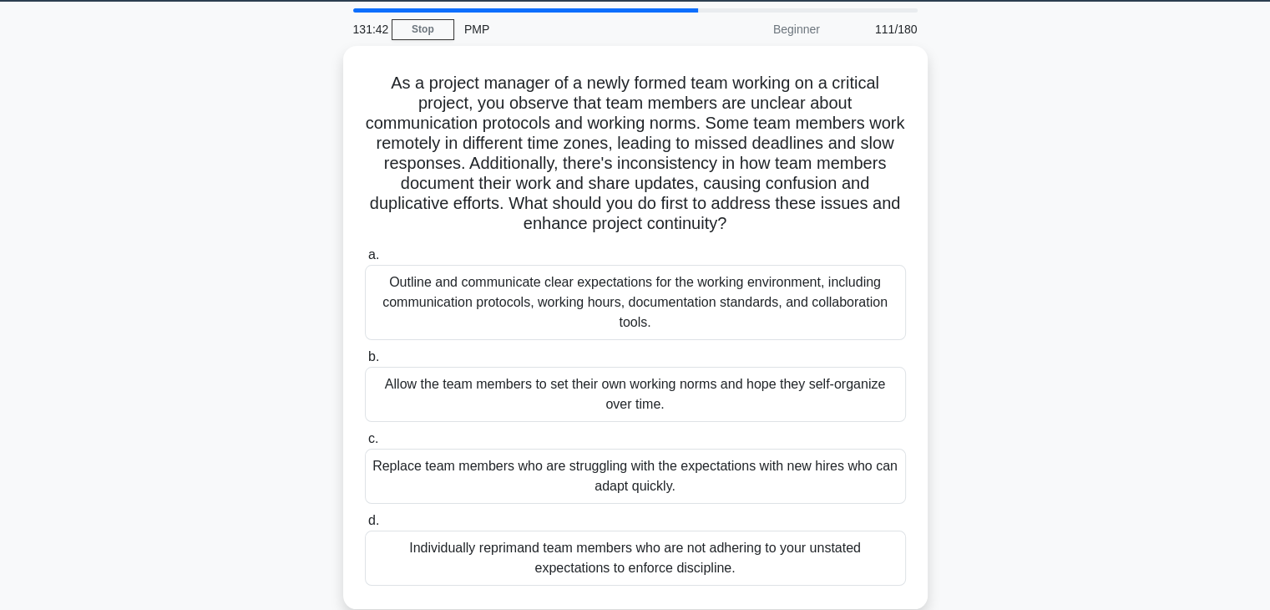
scroll to position [67, 0]
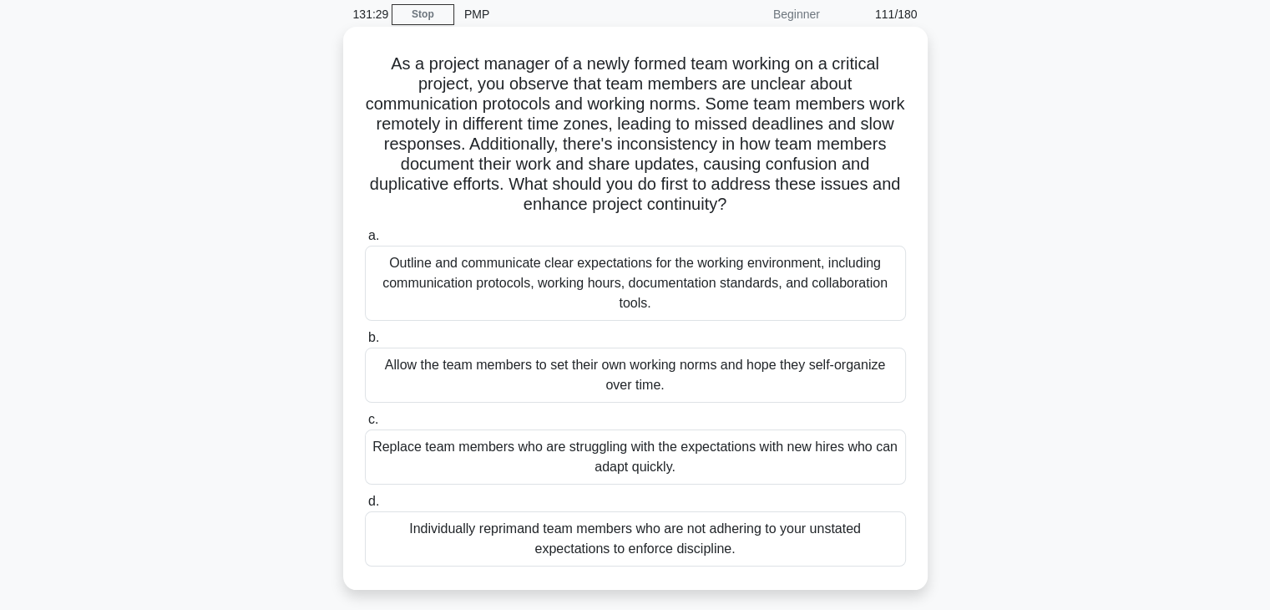
click at [805, 298] on div "Outline and communicate clear expectations for the working environment, includi…" at bounding box center [635, 283] width 541 height 75
click at [365, 241] on input "a. Outline and communicate clear expectations for the working environment, incl…" at bounding box center [365, 235] width 0 height 11
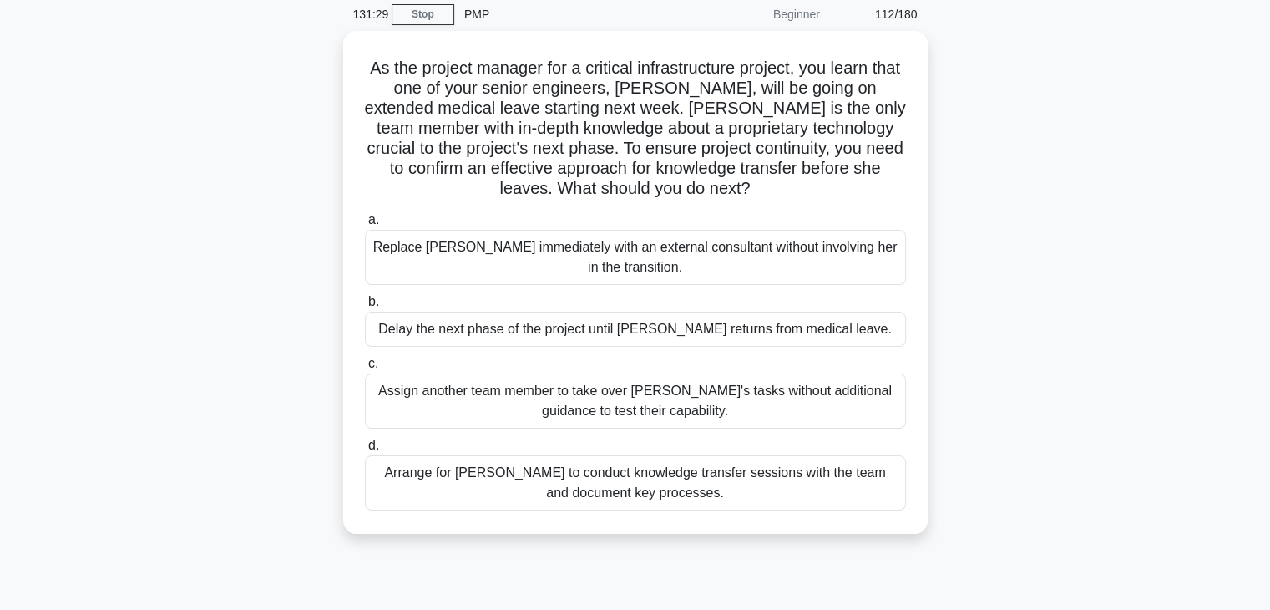
scroll to position [0, 0]
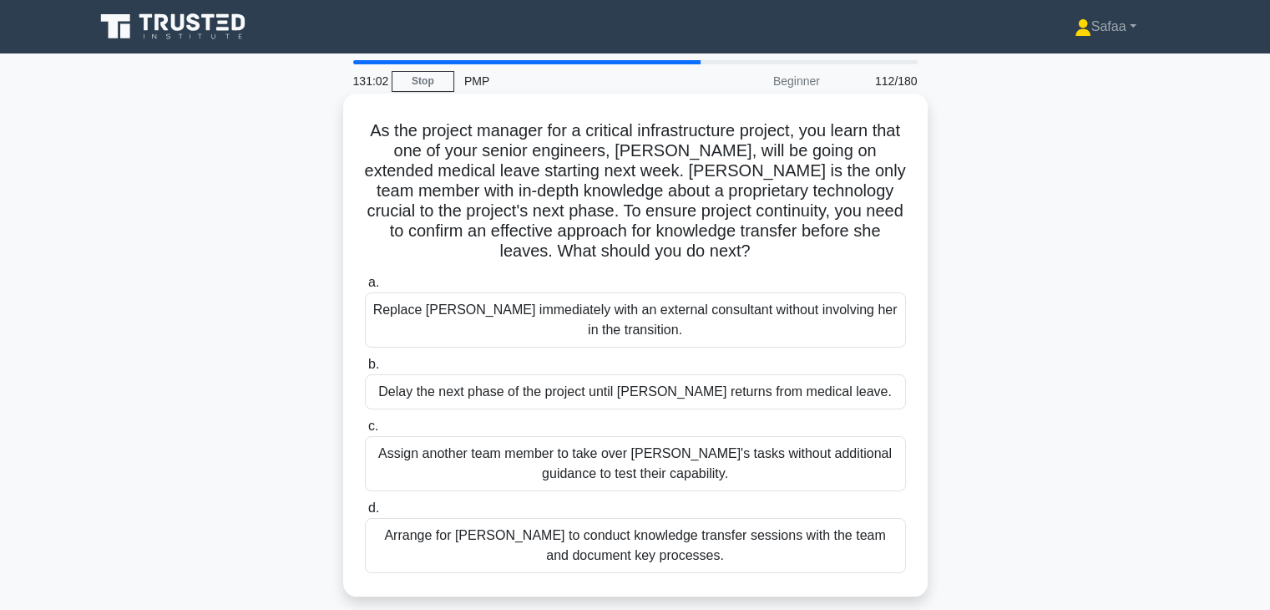
click at [765, 561] on div "Arrange for Maria to conduct knowledge transfer sessions with the team and docu…" at bounding box center [635, 545] width 541 height 55
click at [365, 514] on input "d. Arrange for Maria to conduct knowledge transfer sessions with the team and d…" at bounding box center [365, 508] width 0 height 11
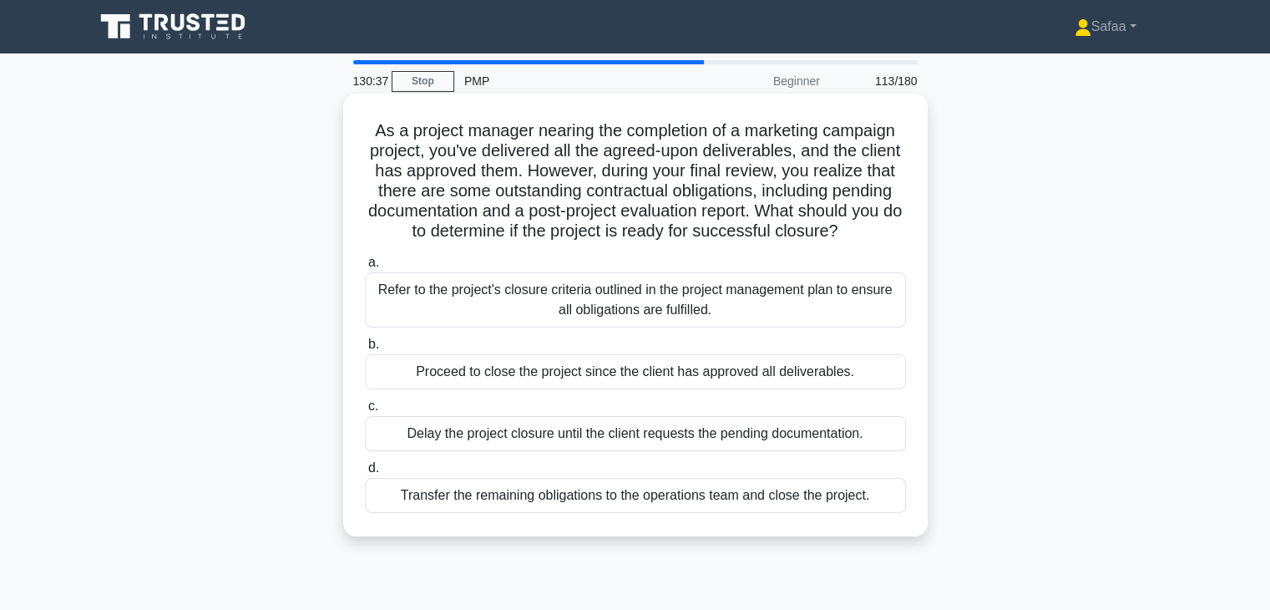
click at [743, 309] on div "Refer to the project's closure criteria outlined in the project management plan…" at bounding box center [635, 299] width 541 height 55
click at [365, 268] on input "a. Refer to the project's closure criteria outlined in the project management p…" at bounding box center [365, 262] width 0 height 11
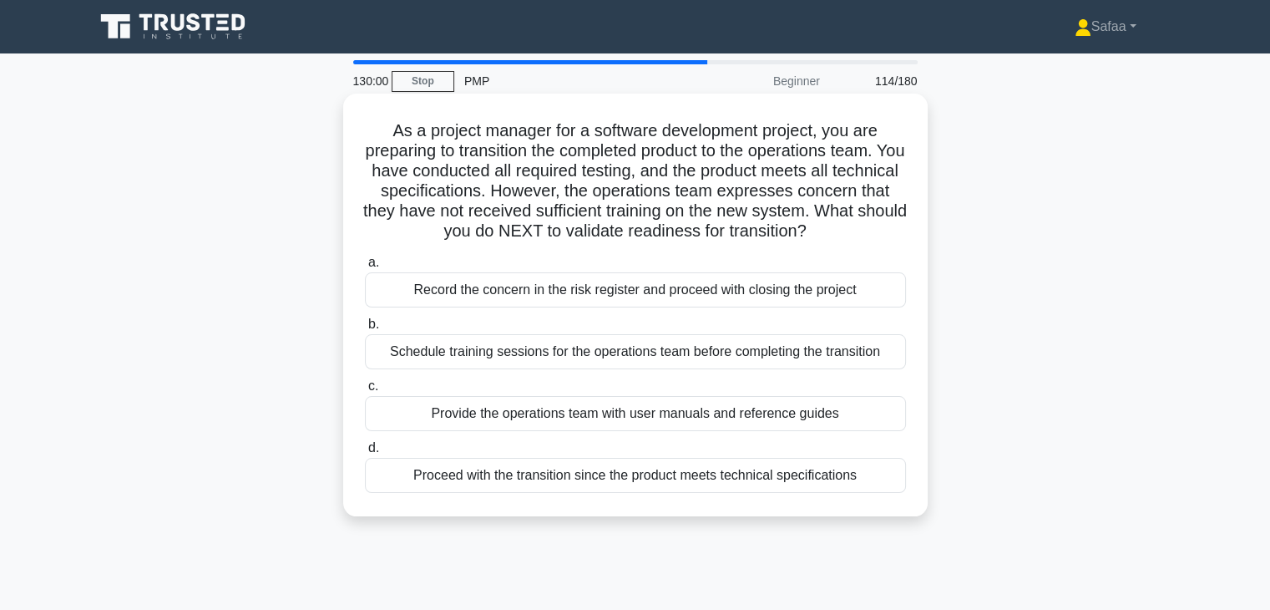
click at [846, 369] on div "Schedule training sessions for the operations team before completing the transi…" at bounding box center [635, 351] width 541 height 35
click at [365, 330] on input "b. Schedule training sessions for the operations team before completing the tra…" at bounding box center [365, 324] width 0 height 11
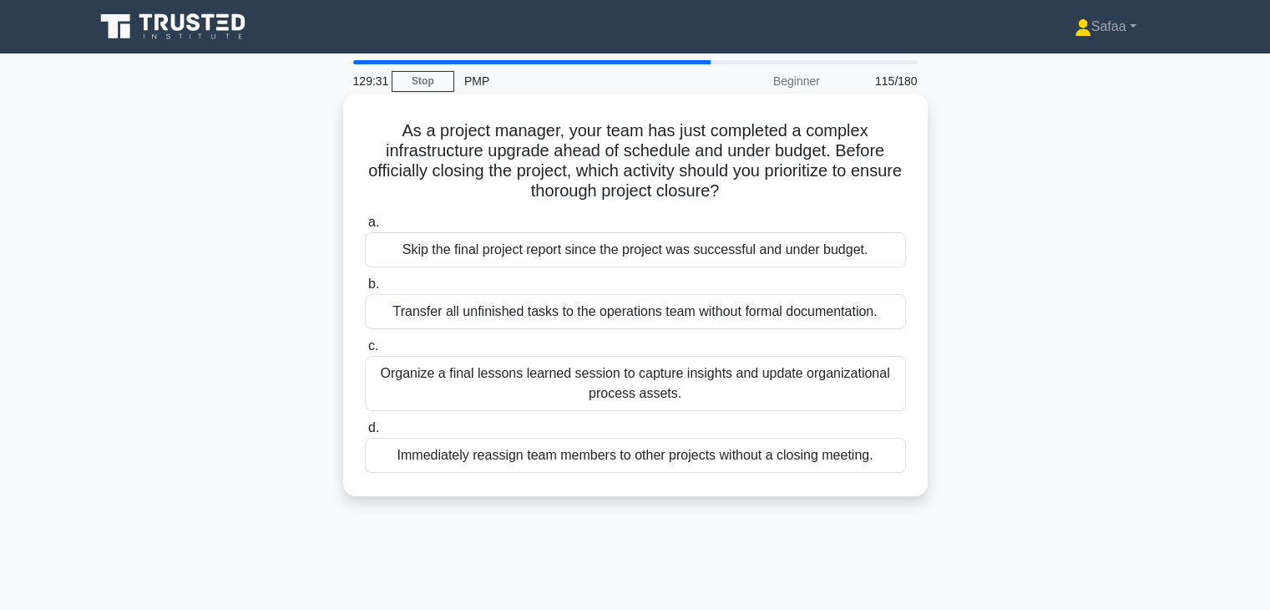
click at [792, 417] on div "a. Skip the final project report since the project was successful and under bud…" at bounding box center [635, 342] width 561 height 267
click at [783, 401] on div "Organize a final lessons learned session to capture insights and update organiz…" at bounding box center [635, 383] width 541 height 55
click at [365, 352] on input "c. Organize a final lessons learned session to capture insights and update orga…" at bounding box center [365, 346] width 0 height 11
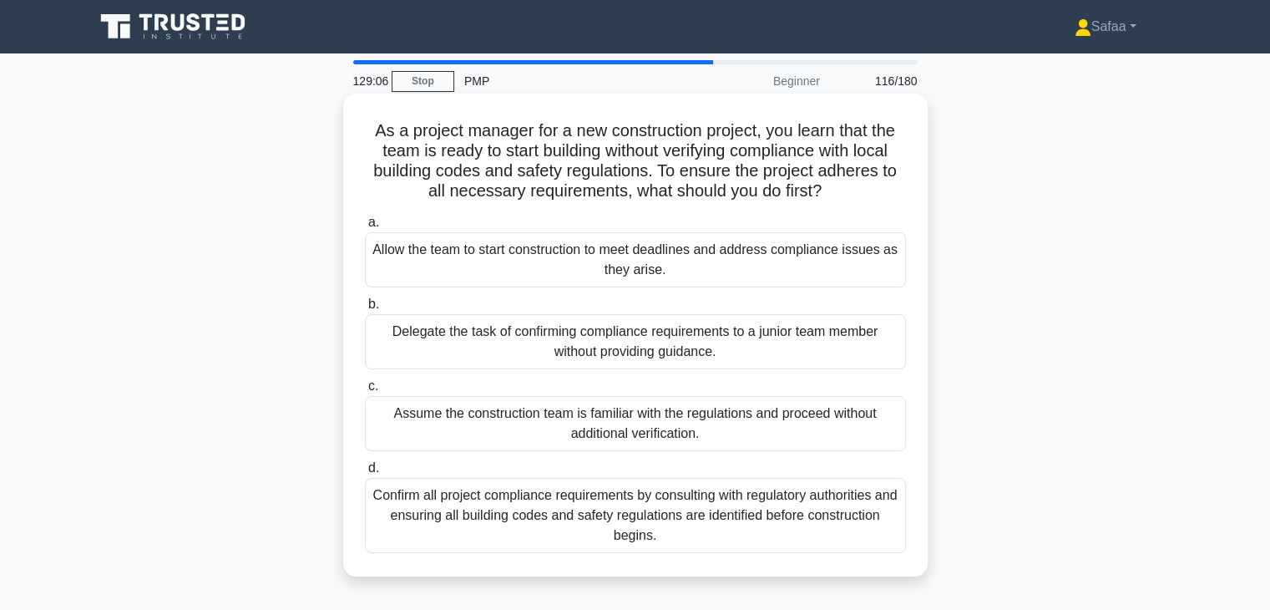
click at [592, 512] on div "Confirm all project compliance requirements by consulting with regulatory autho…" at bounding box center [635, 515] width 541 height 75
click at [365, 474] on input "d. Confirm all project compliance requirements by consulting with regulatory au…" at bounding box center [365, 468] width 0 height 11
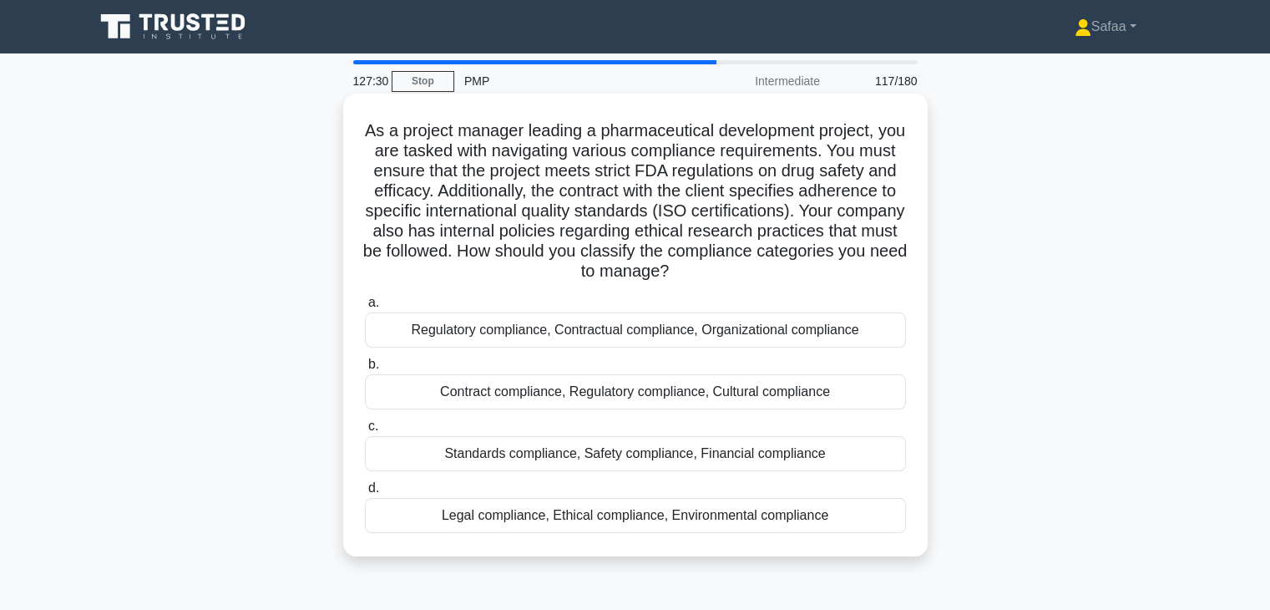
click at [554, 347] on div "Regulatory compliance, Contractual compliance, Organizational compliance" at bounding box center [635, 329] width 541 height 35
click at [365, 308] on input "a. Regulatory compliance, Contractual compliance, Organizational compliance" at bounding box center [365, 302] width 0 height 11
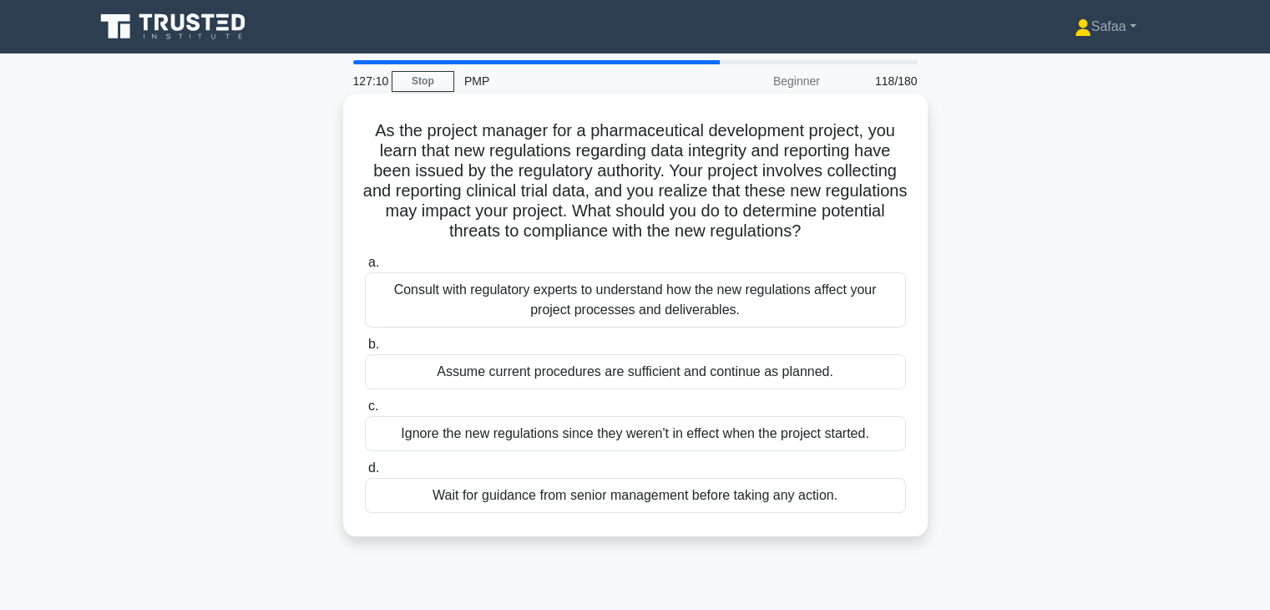
click at [605, 299] on div "Consult with regulatory experts to understand how the new regulations affect yo…" at bounding box center [635, 299] width 541 height 55
click at [365, 268] on input "a. Consult with regulatory experts to understand how the new regulations affect…" at bounding box center [365, 262] width 0 height 11
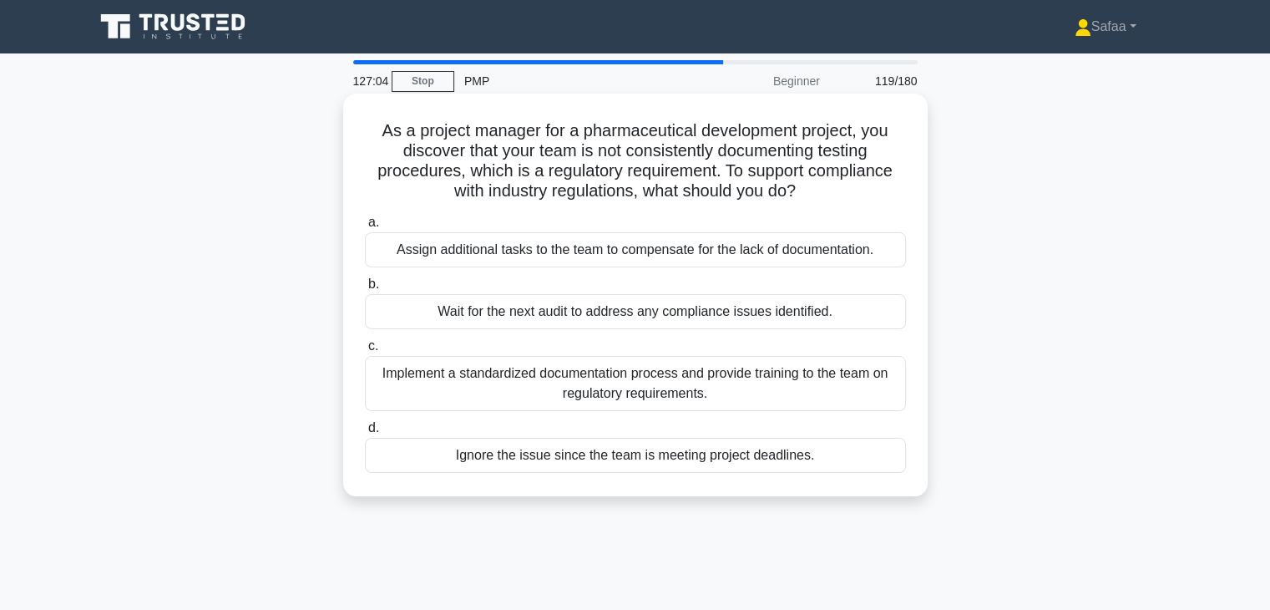
click at [657, 398] on div "Implement a standardized documentation process and provide training to the team…" at bounding box center [635, 383] width 541 height 55
click at [365, 352] on input "c. Implement a standardized documentation process and provide training to the t…" at bounding box center [365, 346] width 0 height 11
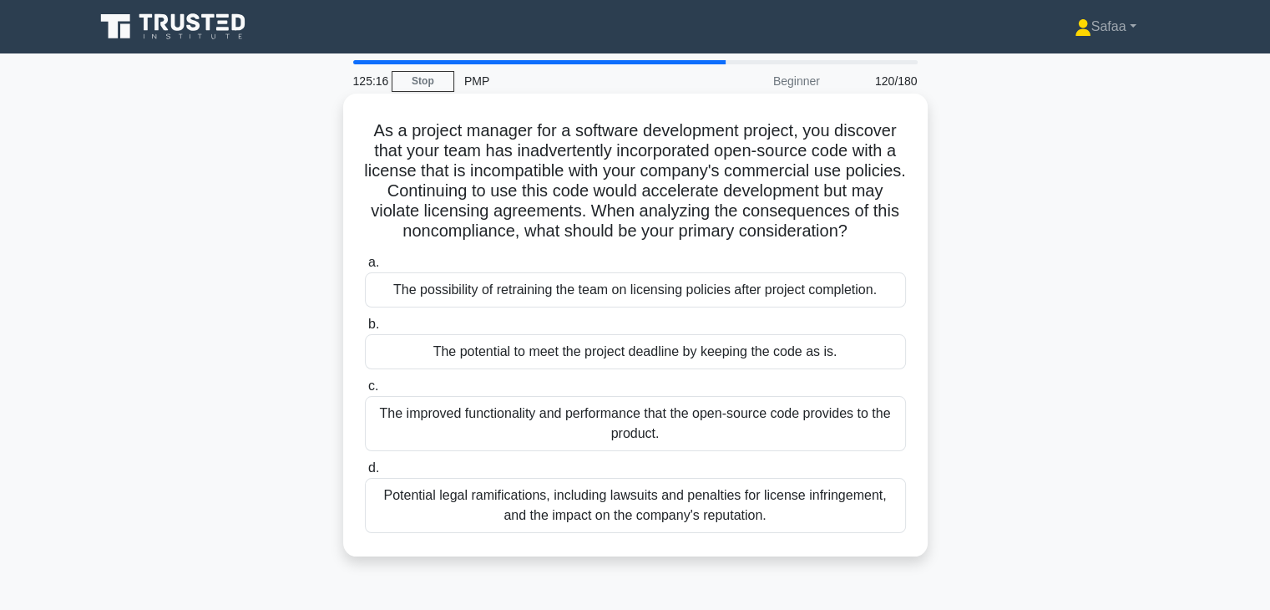
click at [728, 512] on div "Potential legal ramifications, including lawsuits and penalties for license inf…" at bounding box center [635, 505] width 541 height 55
click at [365, 474] on input "d. Potential legal ramifications, including lawsuits and penalties for license …" at bounding box center [365, 468] width 0 height 11
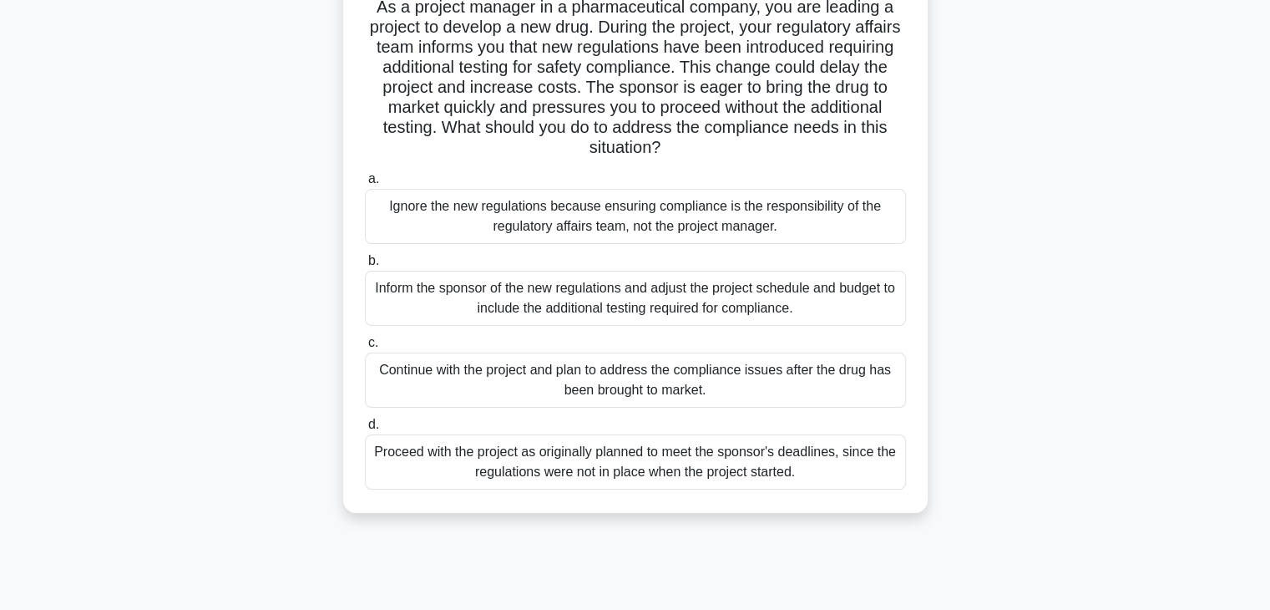
scroll to position [134, 0]
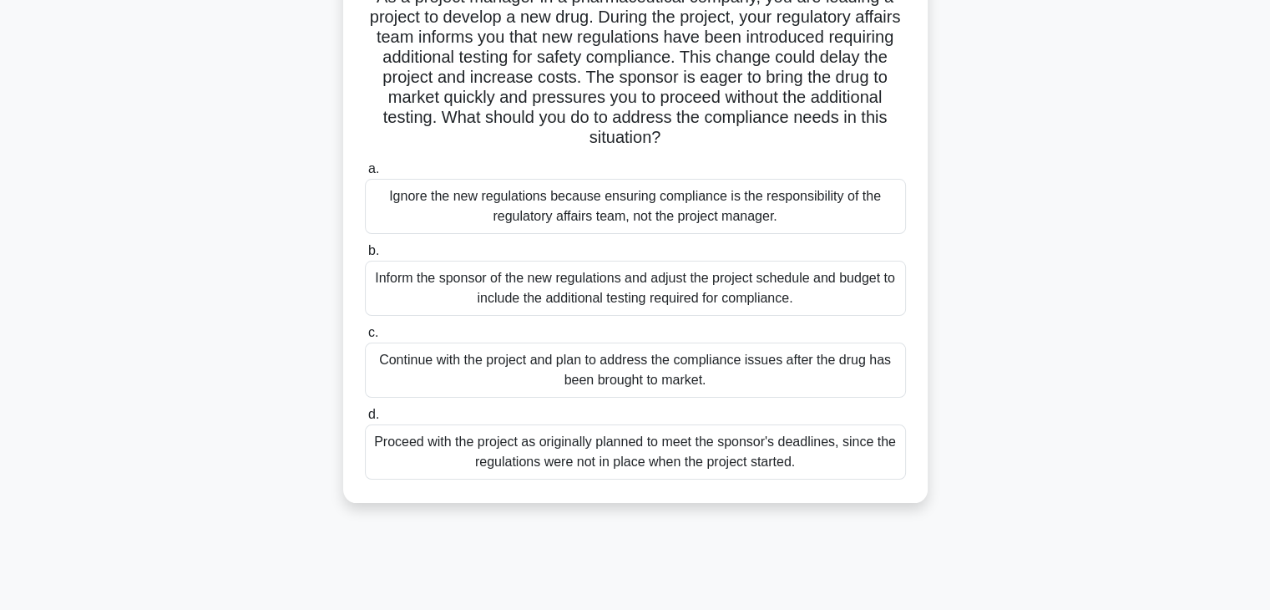
click at [777, 293] on div "Inform the sponsor of the new regulations and adjust the project schedule and b…" at bounding box center [635, 288] width 541 height 55
click at [365, 256] on input "b. Inform the sponsor of the new regulations and adjust the project schedule an…" at bounding box center [365, 251] width 0 height 11
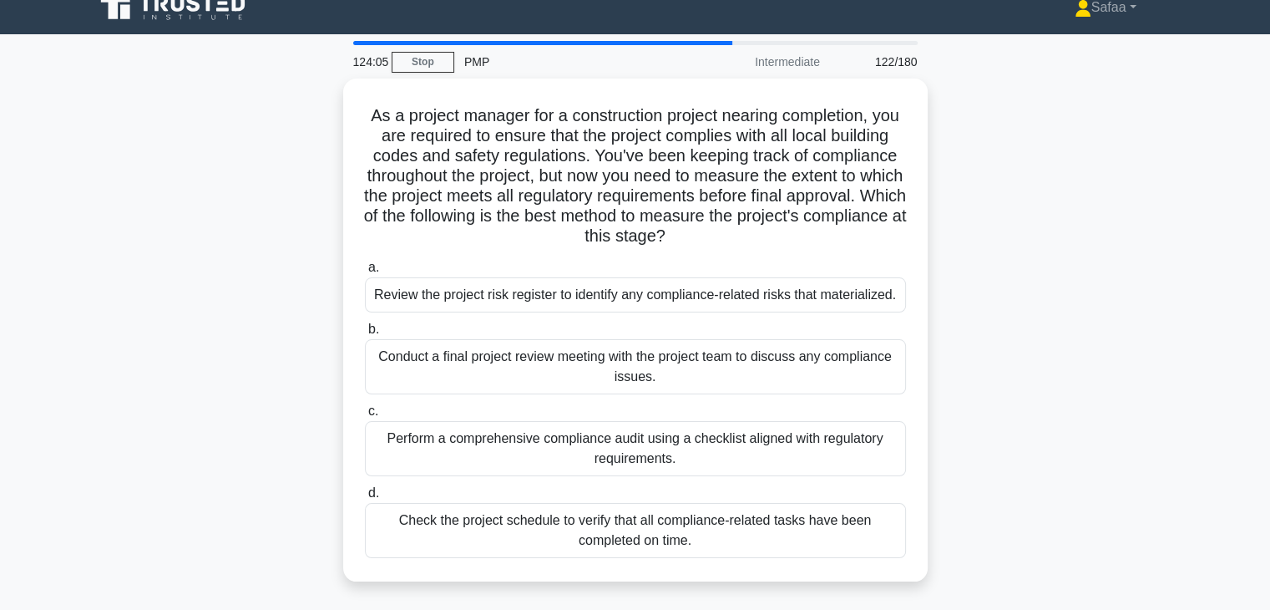
scroll to position [0, 0]
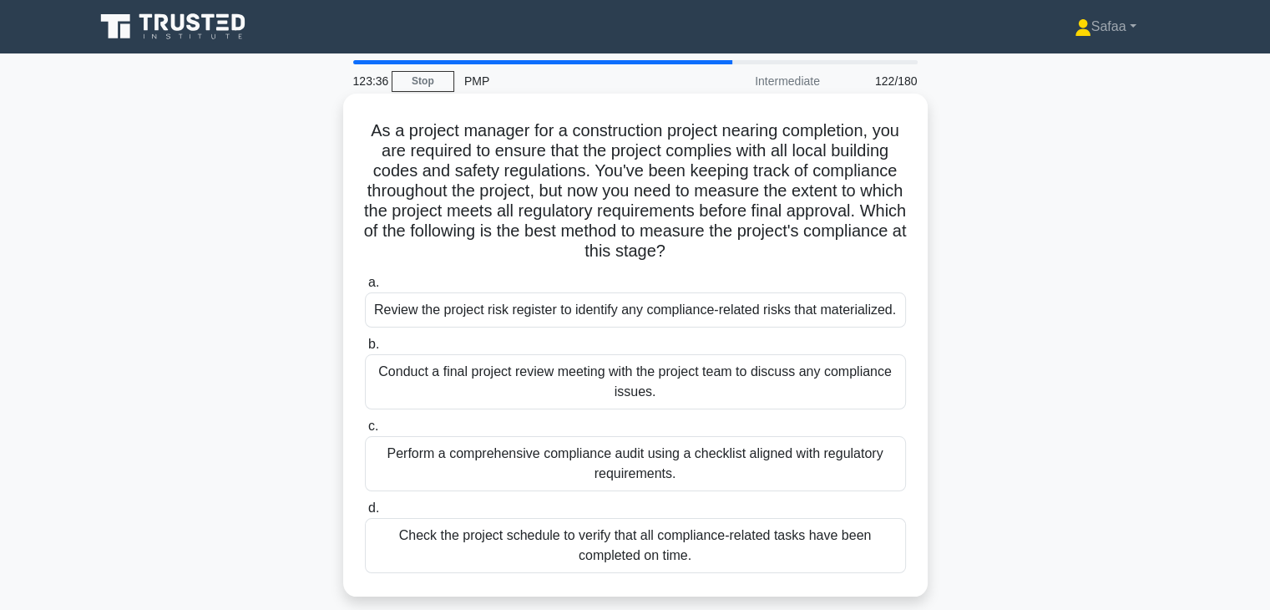
click at [661, 463] on div "Perform a comprehensive compliance audit using a checklist aligned with regulat…" at bounding box center [635, 463] width 541 height 55
click at [365, 432] on input "c. Perform a comprehensive compliance audit using a checklist aligned with regu…" at bounding box center [365, 426] width 0 height 11
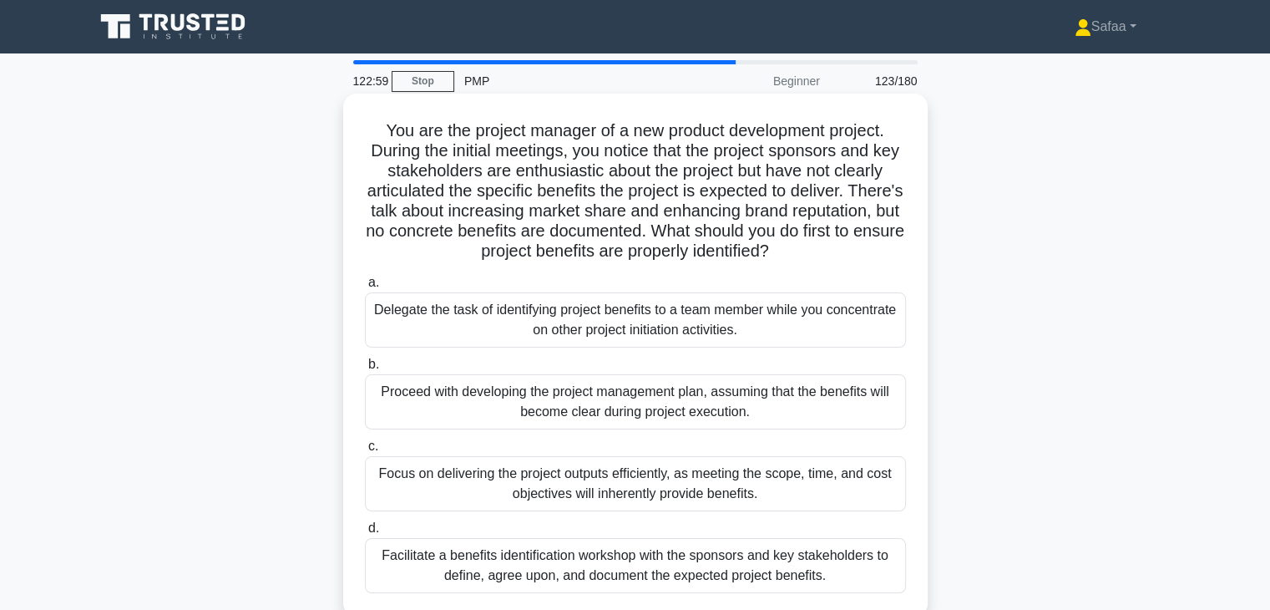
click at [651, 567] on div "Facilitate a benefits identification workshop with the sponsors and key stakeho…" at bounding box center [635, 565] width 541 height 55
click at [365, 534] on input "d. Facilitate a benefits identification workshop with the sponsors and key stak…" at bounding box center [365, 528] width 0 height 11
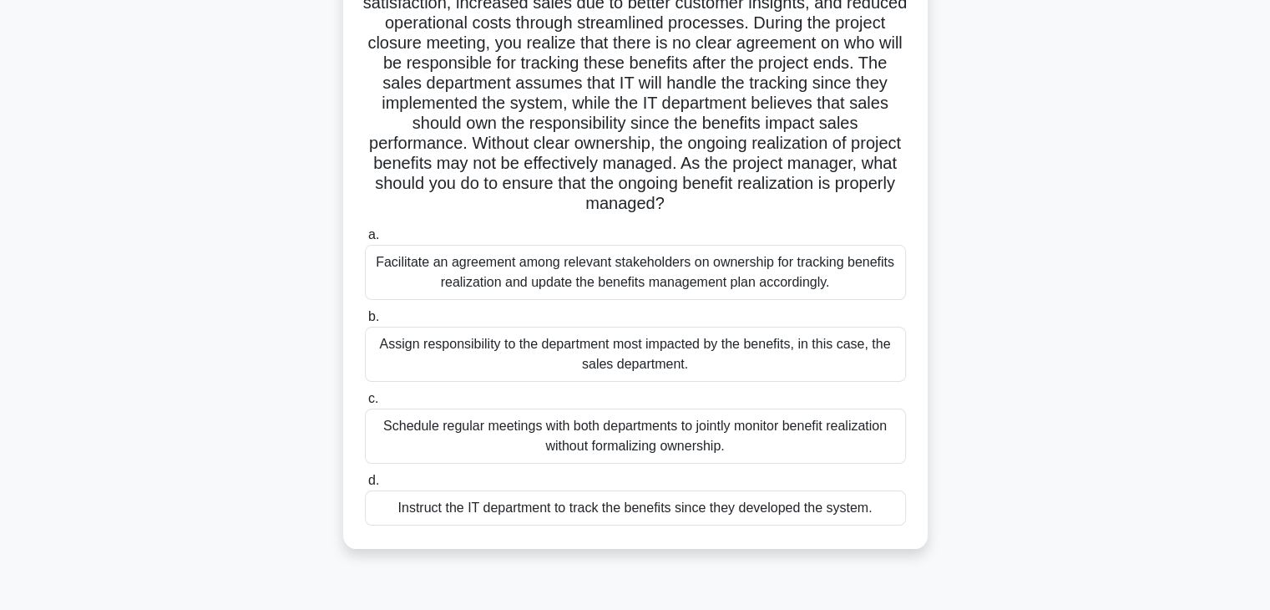
scroll to position [234, 0]
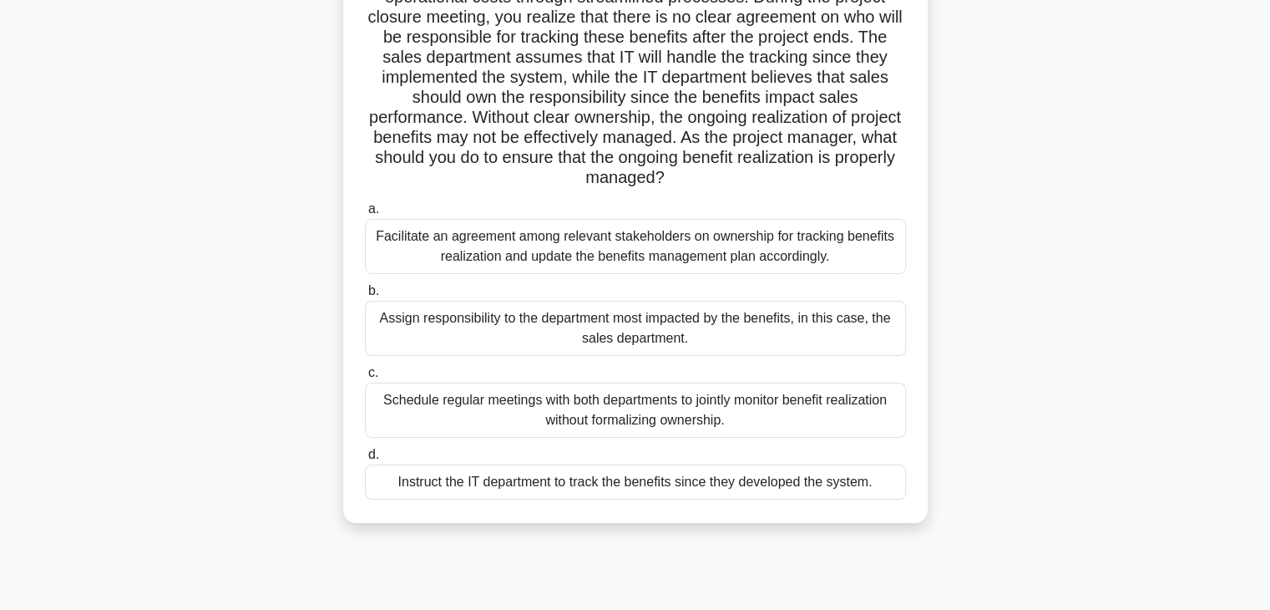
click at [808, 247] on div "Facilitate an agreement among relevant stakeholders on ownership for tracking b…" at bounding box center [635, 246] width 541 height 55
click at [365, 215] on input "a. Facilitate an agreement among relevant stakeholders on ownership for trackin…" at bounding box center [365, 209] width 0 height 11
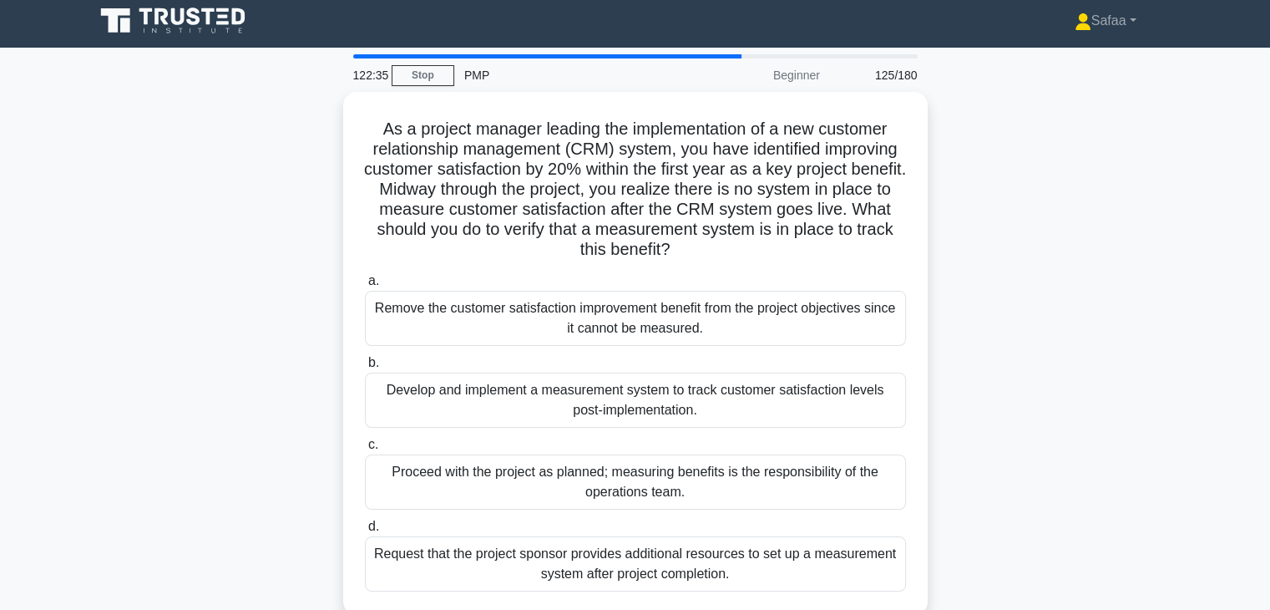
scroll to position [0, 0]
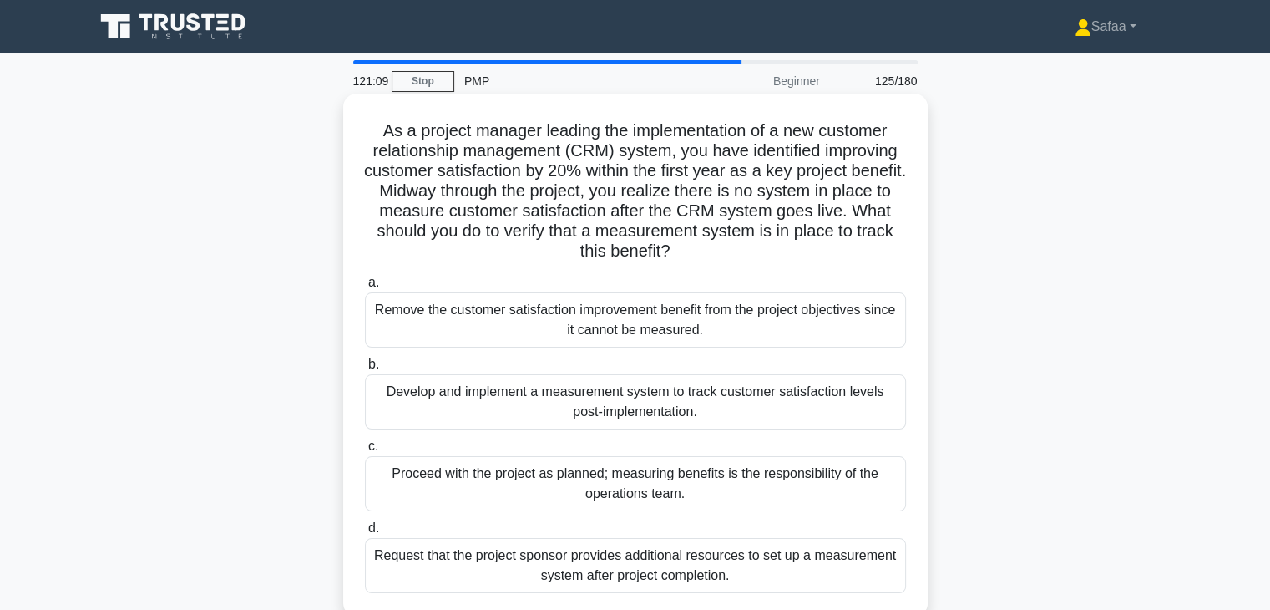
click at [736, 418] on div "Develop and implement a measurement system to track customer satisfaction level…" at bounding box center [635, 401] width 541 height 55
click at [365, 370] on input "b. Develop and implement a measurement system to track customer satisfaction le…" at bounding box center [365, 364] width 0 height 11
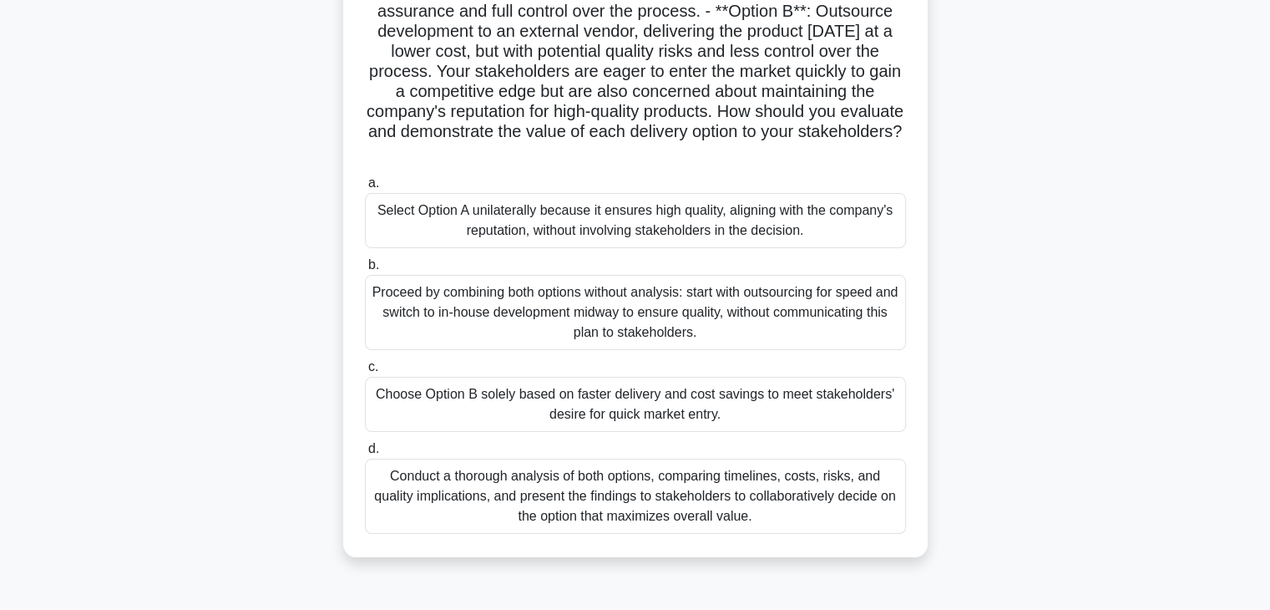
scroll to position [200, 0]
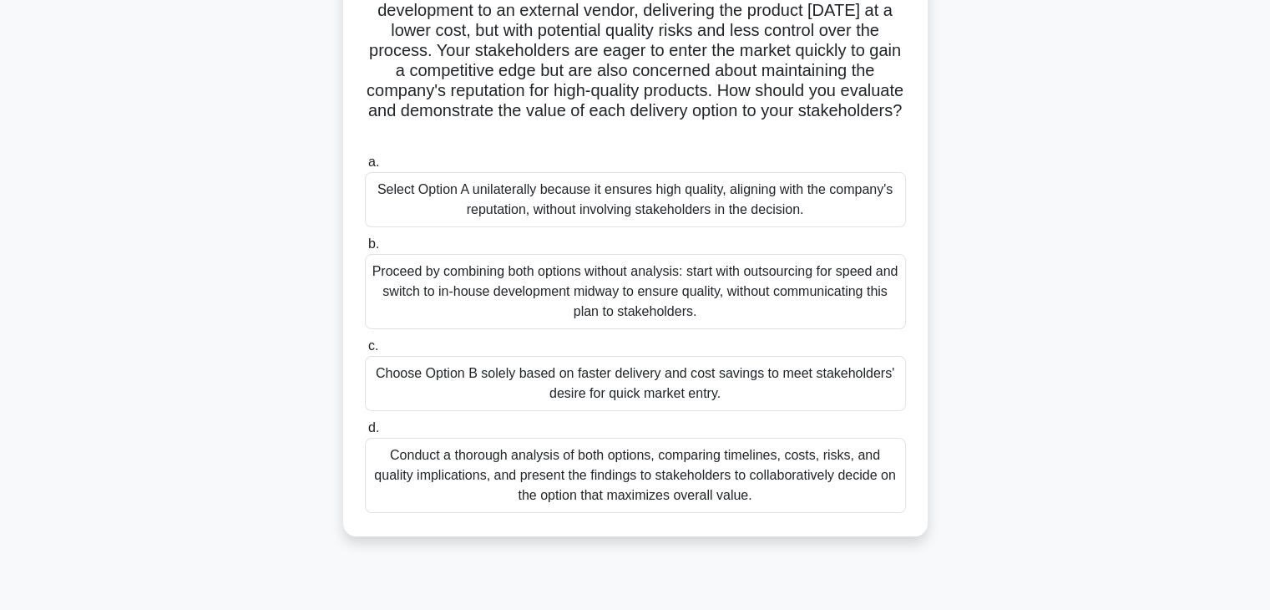
click at [674, 493] on div "Conduct a thorough analysis of both options, comparing timelines, costs, risks,…" at bounding box center [635, 475] width 541 height 75
click at [365, 433] on input "d. Conduct a thorough analysis of both options, comparing timelines, costs, ris…" at bounding box center [365, 428] width 0 height 11
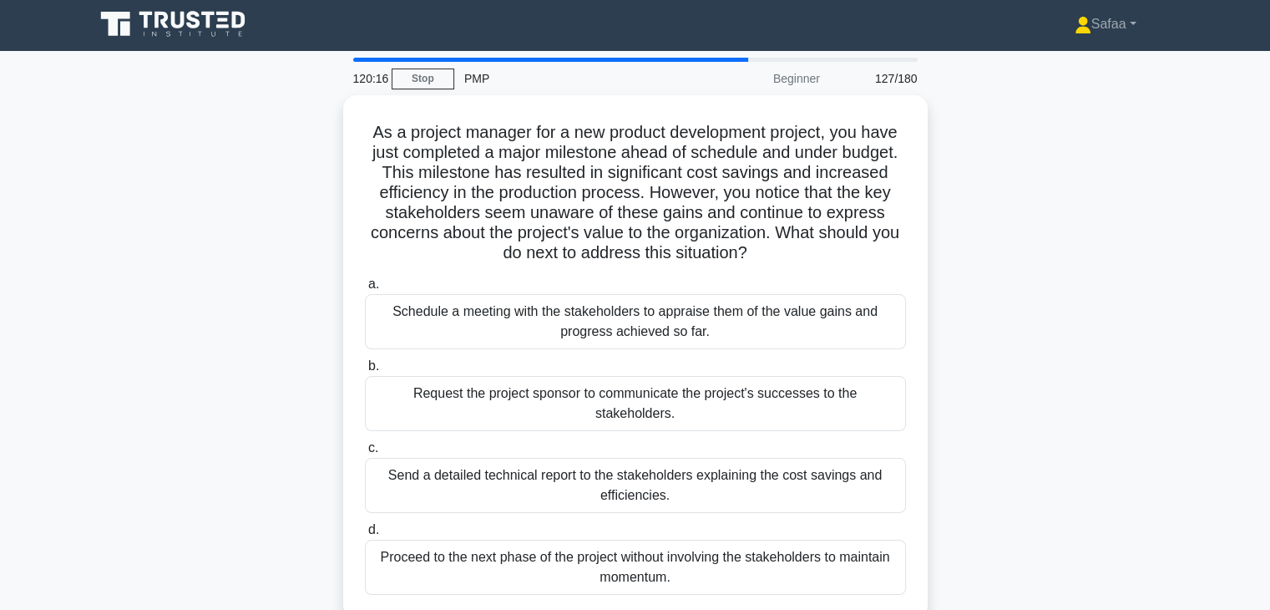
scroll to position [0, 0]
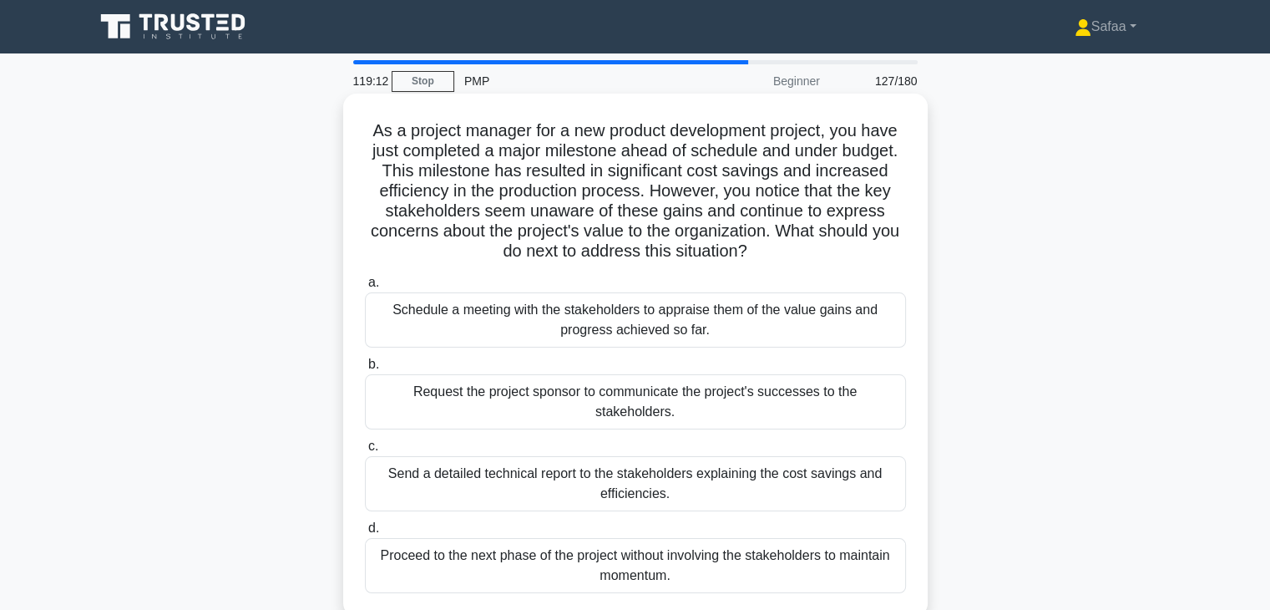
click at [561, 315] on div "Schedule a meeting with the stakeholders to appraise them of the value gains an…" at bounding box center [635, 319] width 541 height 55
click at [365, 288] on input "a. Schedule a meeting with the stakeholders to appraise them of the value gains…" at bounding box center [365, 282] width 0 height 11
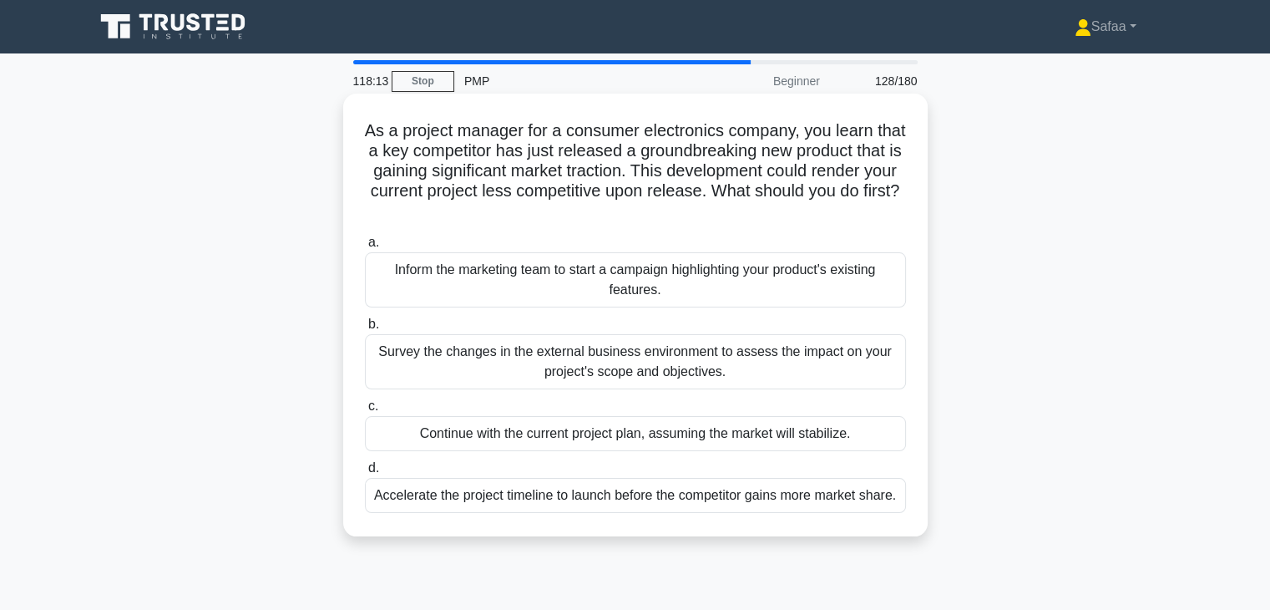
click at [461, 390] on div "a. Inform the marketing team to start a campaign highlighting your product's ex…" at bounding box center [635, 372] width 561 height 287
click at [460, 376] on div "Survey the changes in the external business environment to assess the impact on…" at bounding box center [635, 361] width 541 height 55
click at [365, 330] on input "b. Survey the changes in the external business environment to assess the impact…" at bounding box center [365, 324] width 0 height 11
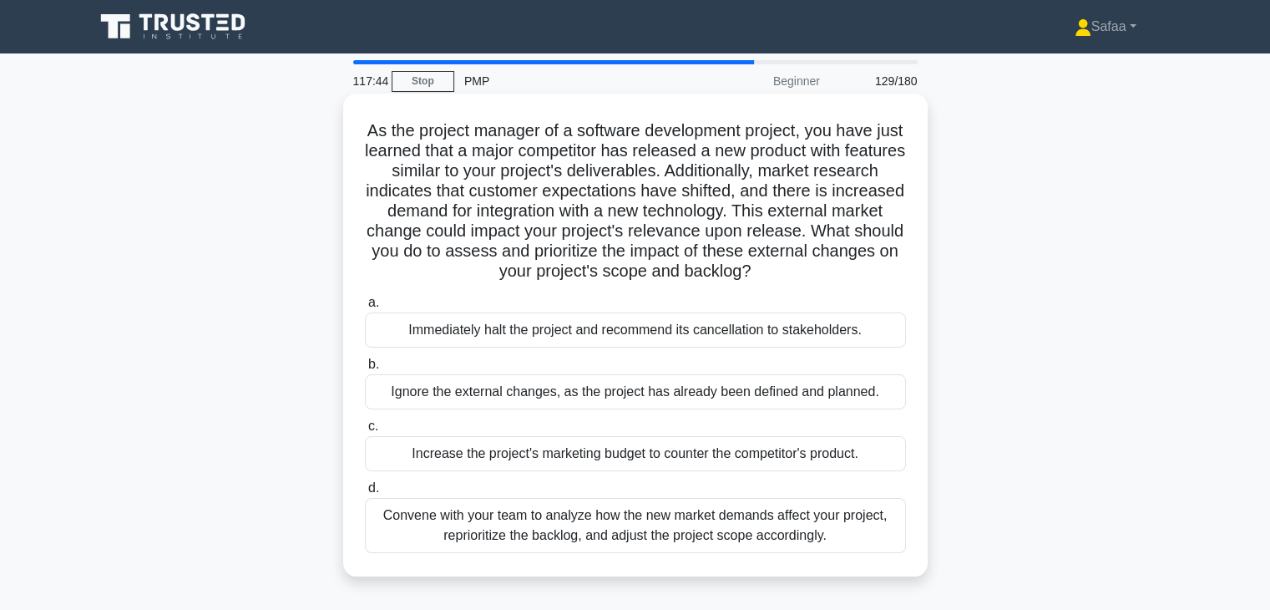
click at [639, 529] on div "Convene with your team to analyze how the new market demands affect your projec…" at bounding box center [635, 525] width 541 height 55
click at [365, 494] on input "d. Convene with your team to analyze how the new market demands affect your pro…" at bounding box center [365, 488] width 0 height 11
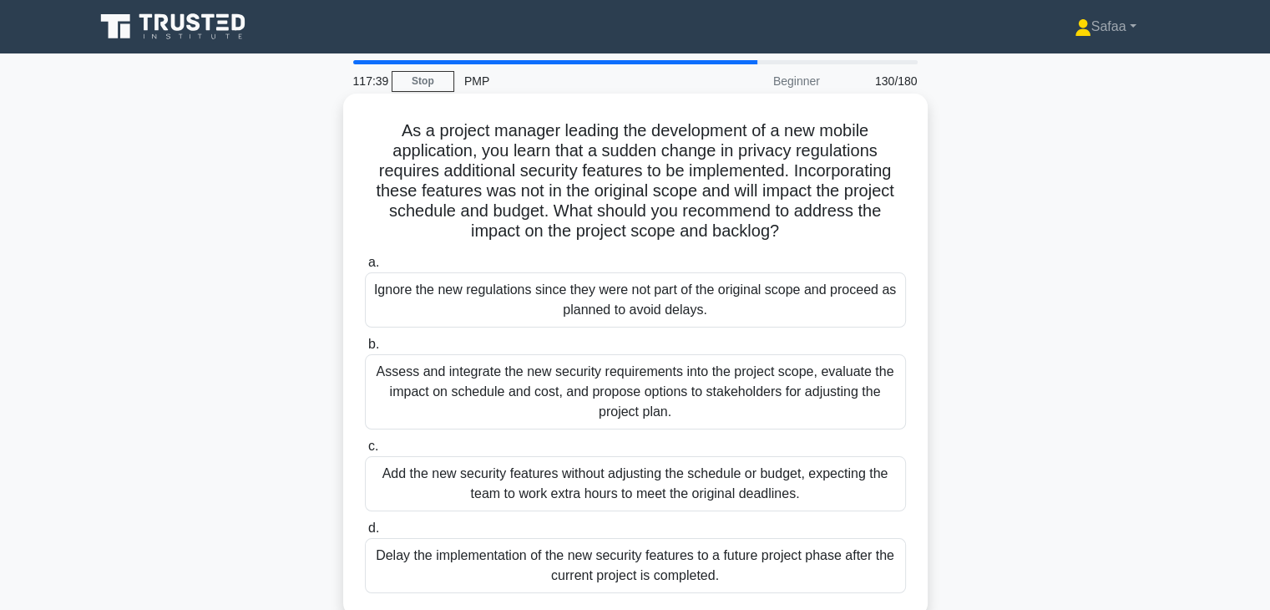
click at [598, 385] on div "Assess and integrate the new security requirements into the project scope, eval…" at bounding box center [635, 391] width 541 height 75
click at [365, 350] on input "b. Assess and integrate the new security requirements into the project scope, e…" at bounding box center [365, 344] width 0 height 11
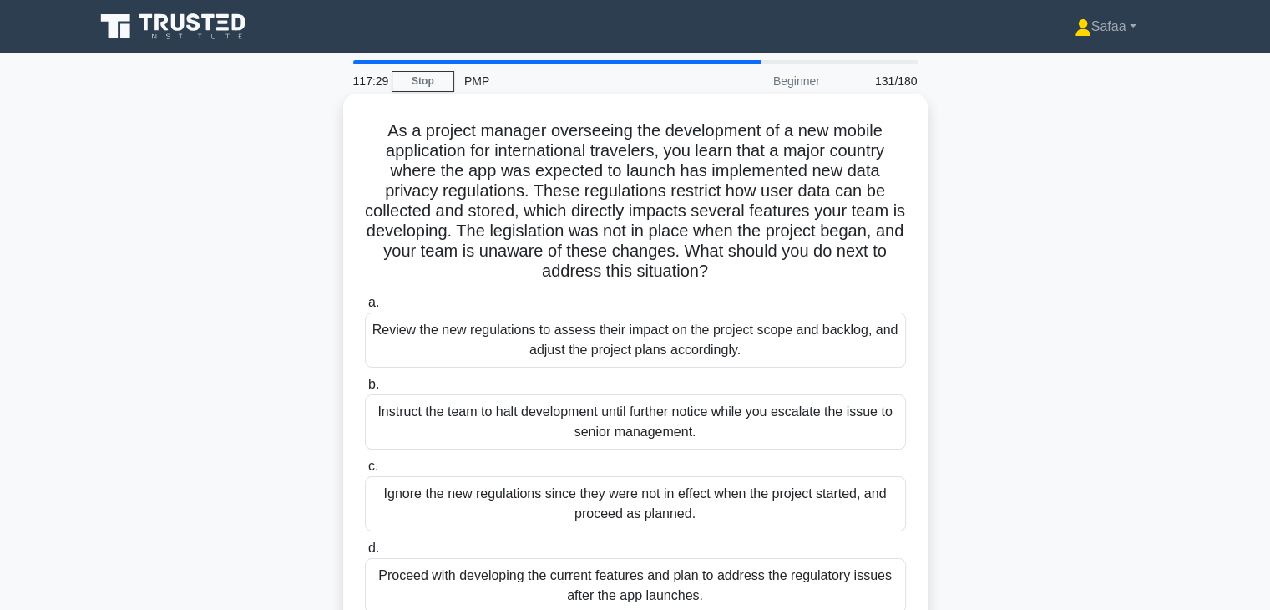
click at [607, 340] on div "Review the new regulations to assess their impact on the project scope and back…" at bounding box center [635, 339] width 541 height 55
click at [365, 308] on input "a. Review the new regulations to assess their impact on the project scope and b…" at bounding box center [365, 302] width 0 height 11
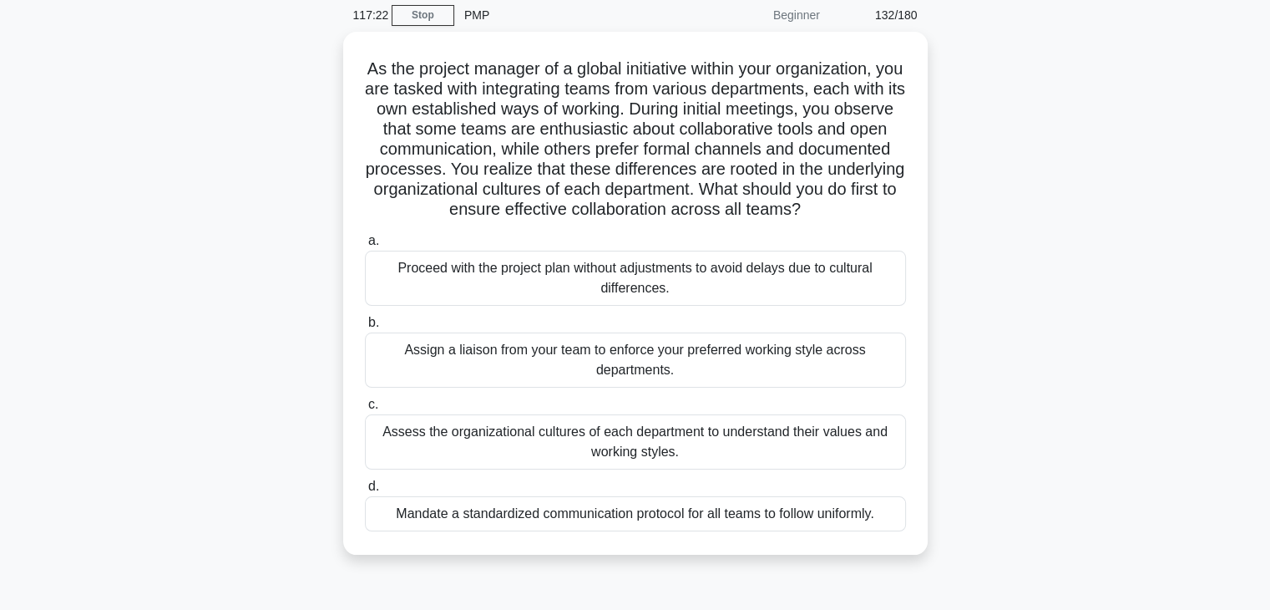
scroll to position [67, 0]
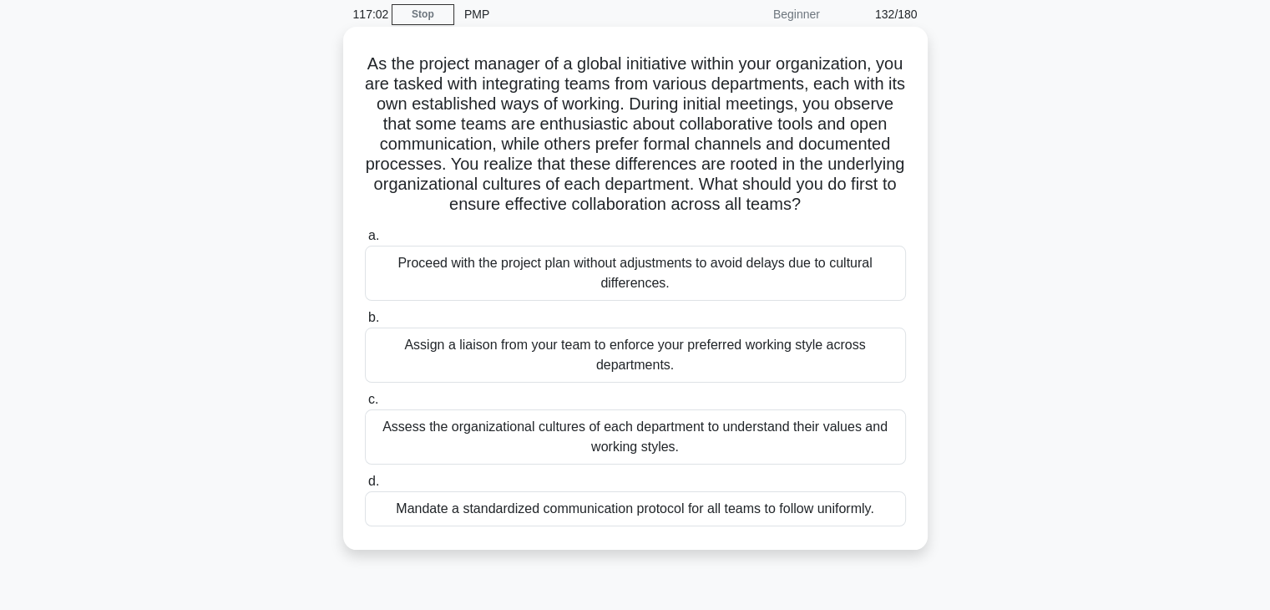
click at [711, 526] on div "Mandate a standardized communication protocol for all teams to follow uniformly." at bounding box center [635, 508] width 541 height 35
click at [365, 487] on input "d. Mandate a standardized communication protocol for all teams to follow unifor…" at bounding box center [365, 481] width 0 height 11
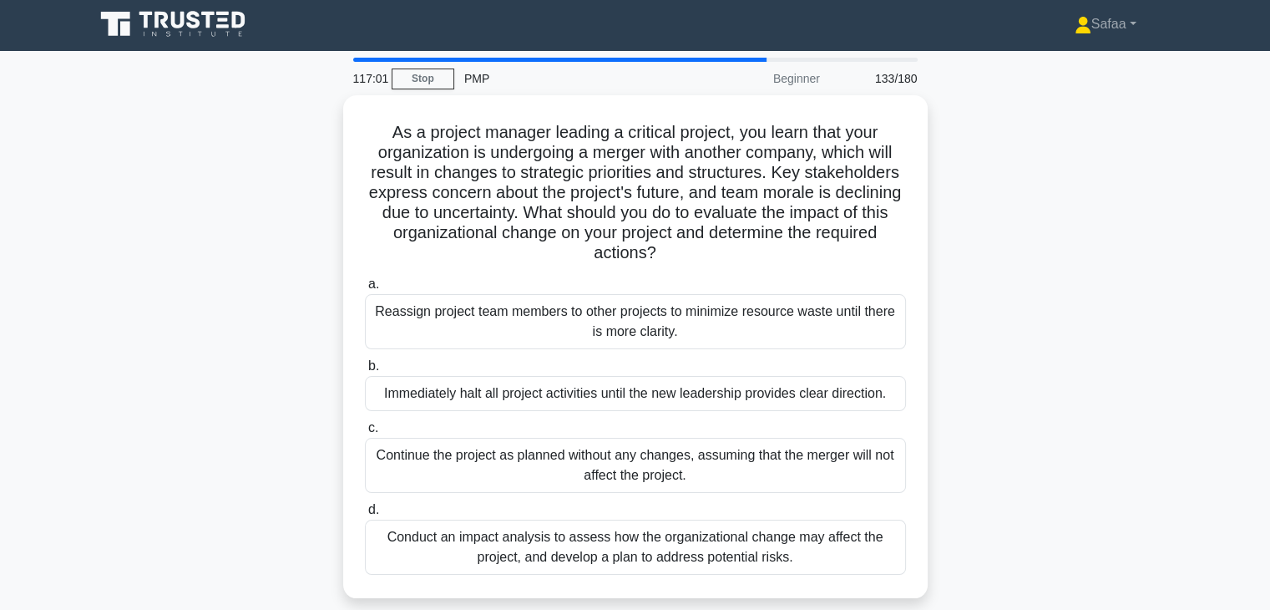
scroll to position [0, 0]
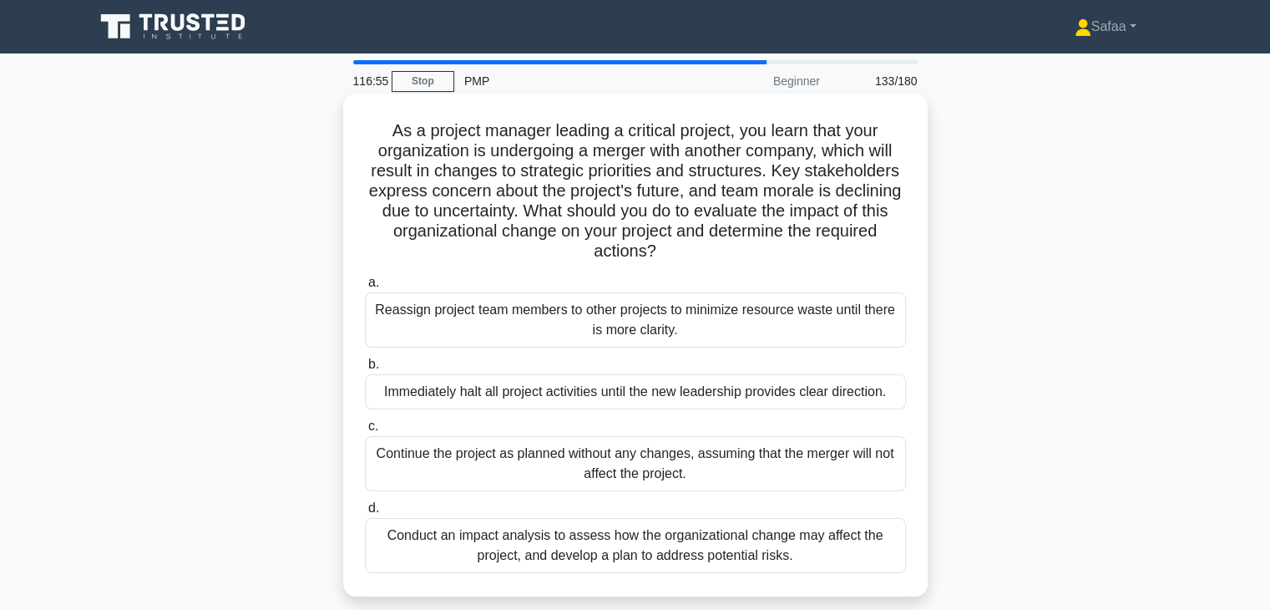
click at [717, 549] on div "Conduct an impact analysis to assess how the organizational change may affect t…" at bounding box center [635, 545] width 541 height 55
click at [365, 514] on input "d. Conduct an impact analysis to assess how the organizational change may affec…" at bounding box center [365, 508] width 0 height 11
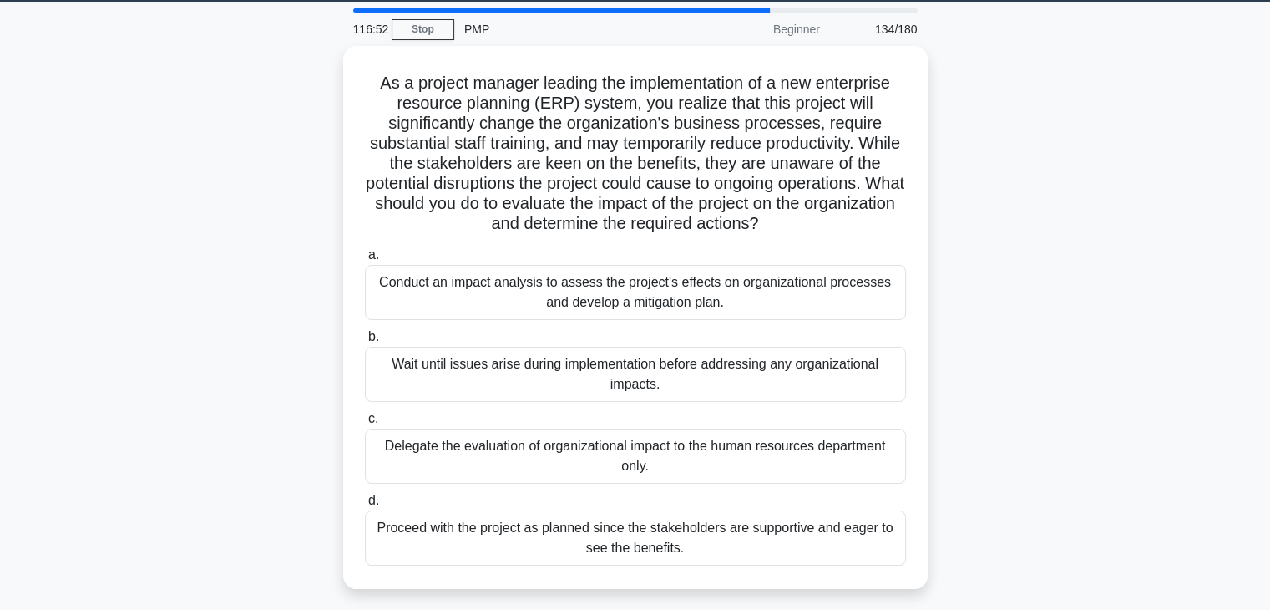
scroll to position [67, 0]
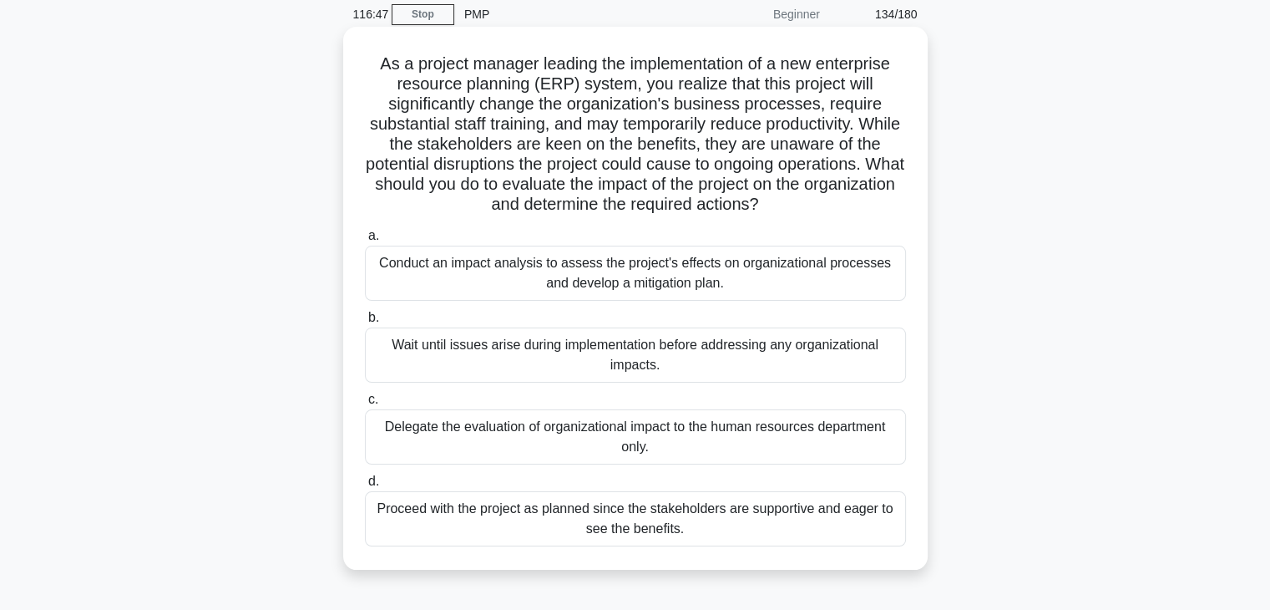
click at [762, 285] on div "Conduct an impact analysis to assess the project's effects on organizational pr…" at bounding box center [635, 273] width 541 height 55
click at [365, 241] on input "a. Conduct an impact analysis to assess the project's effects on organizational…" at bounding box center [365, 235] width 0 height 11
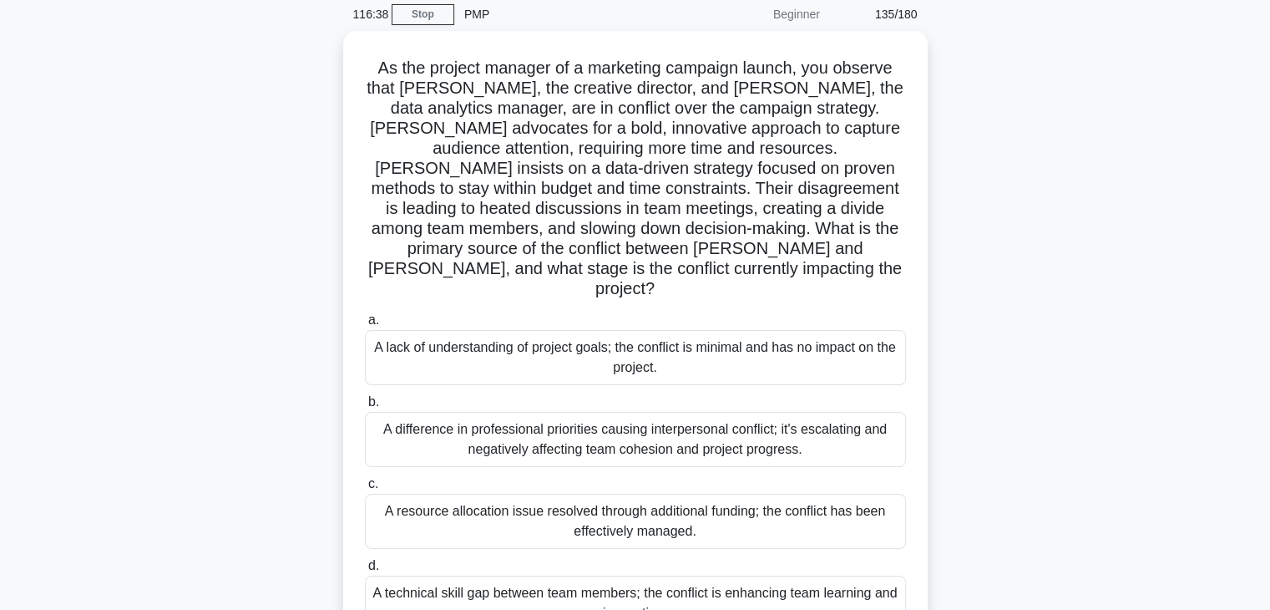
scroll to position [100, 0]
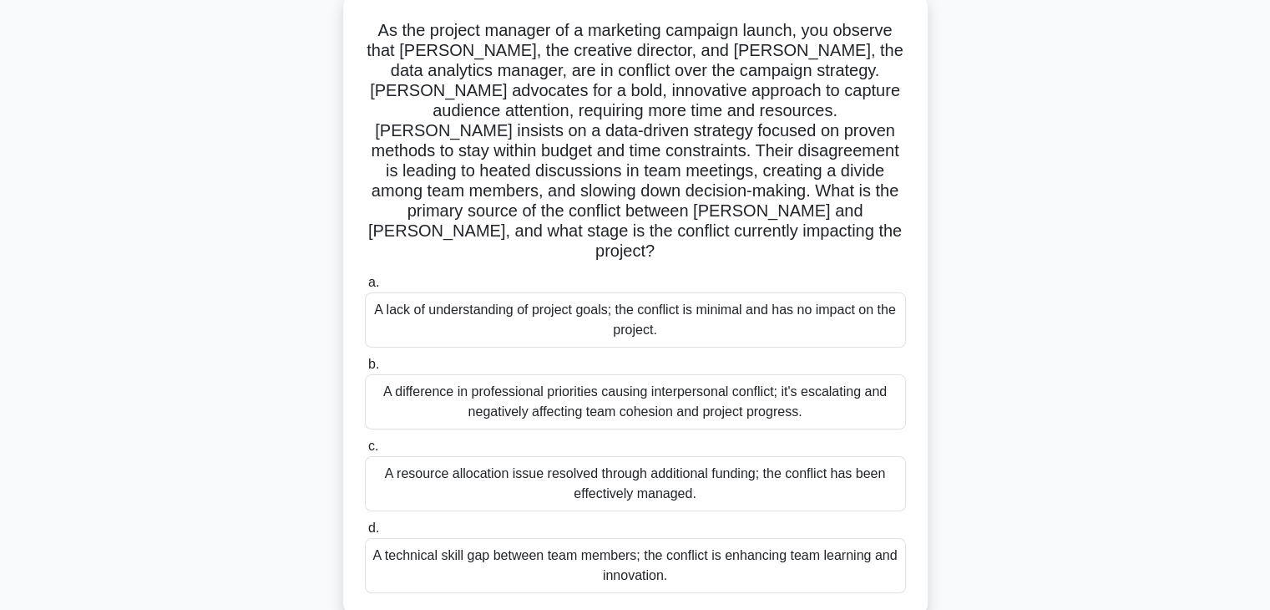
click at [844, 374] on div "A difference in professional priorities causing interpersonal conflict; it's es…" at bounding box center [635, 401] width 541 height 55
click at [365, 362] on input "b. A difference in professional priorities causing interpersonal conflict; it's…" at bounding box center [365, 364] width 0 height 11
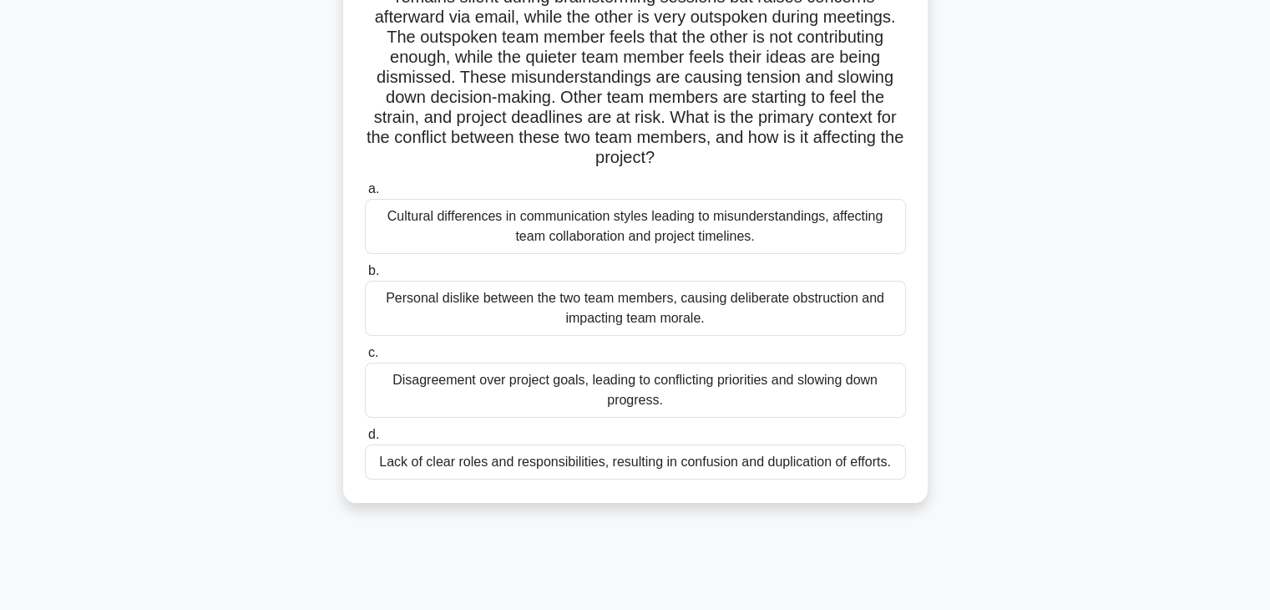
scroll to position [200, 0]
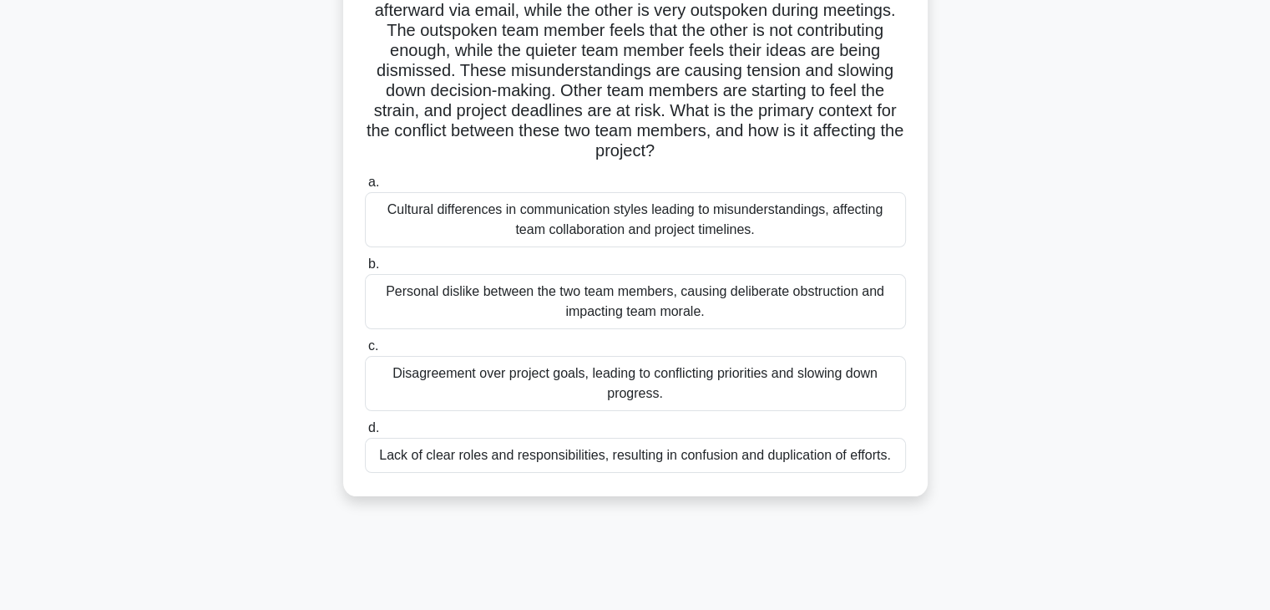
click at [650, 234] on div "Cultural differences in communication styles leading to misunderstandings, affe…" at bounding box center [635, 219] width 541 height 55
click at [365, 188] on input "a. Cultural differences in communication styles leading to misunderstandings, a…" at bounding box center [365, 182] width 0 height 11
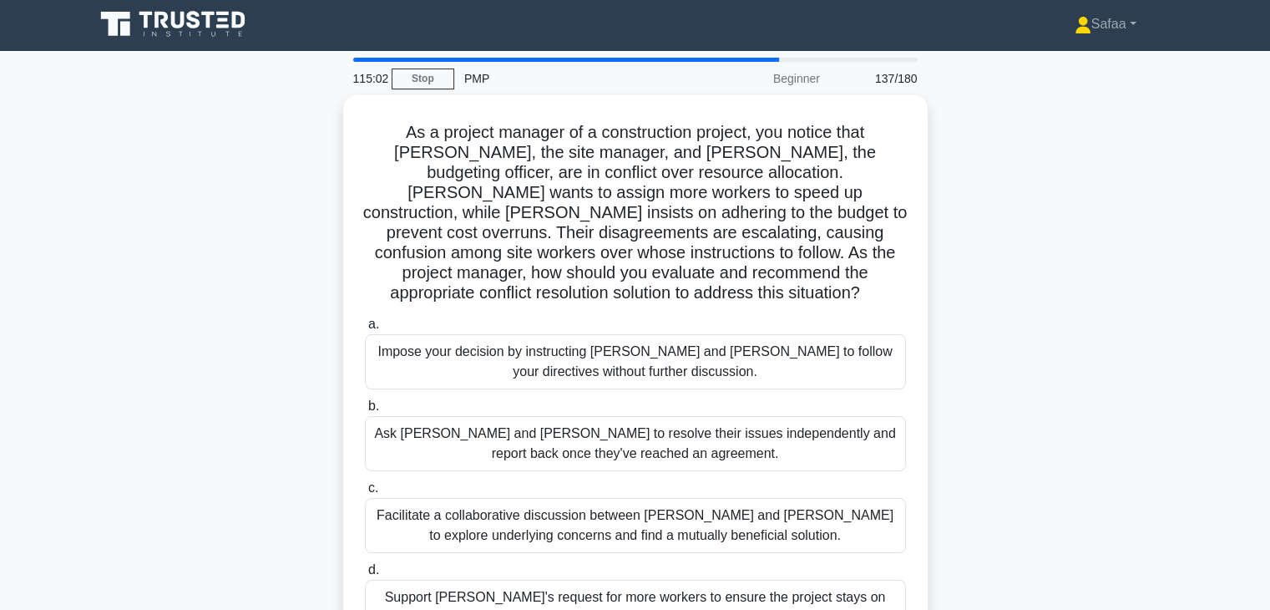
scroll to position [0, 0]
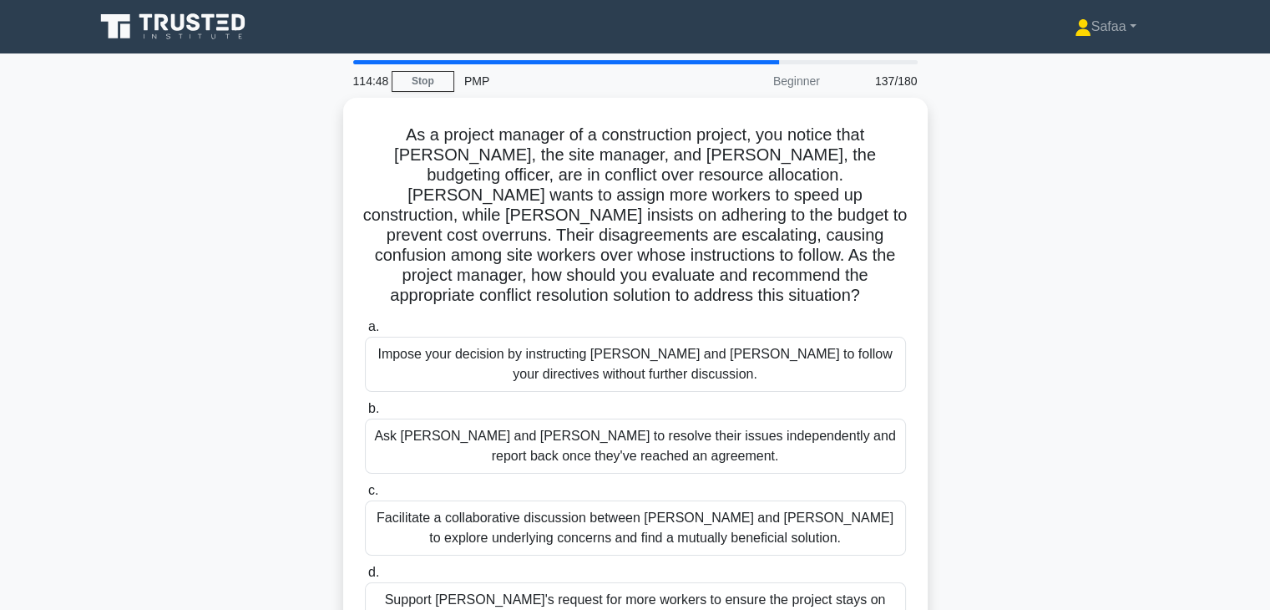
click at [650, 234] on h5 "As a project manager of a construction project, you notice that Tom, the site m…" at bounding box center [635, 215] width 545 height 182
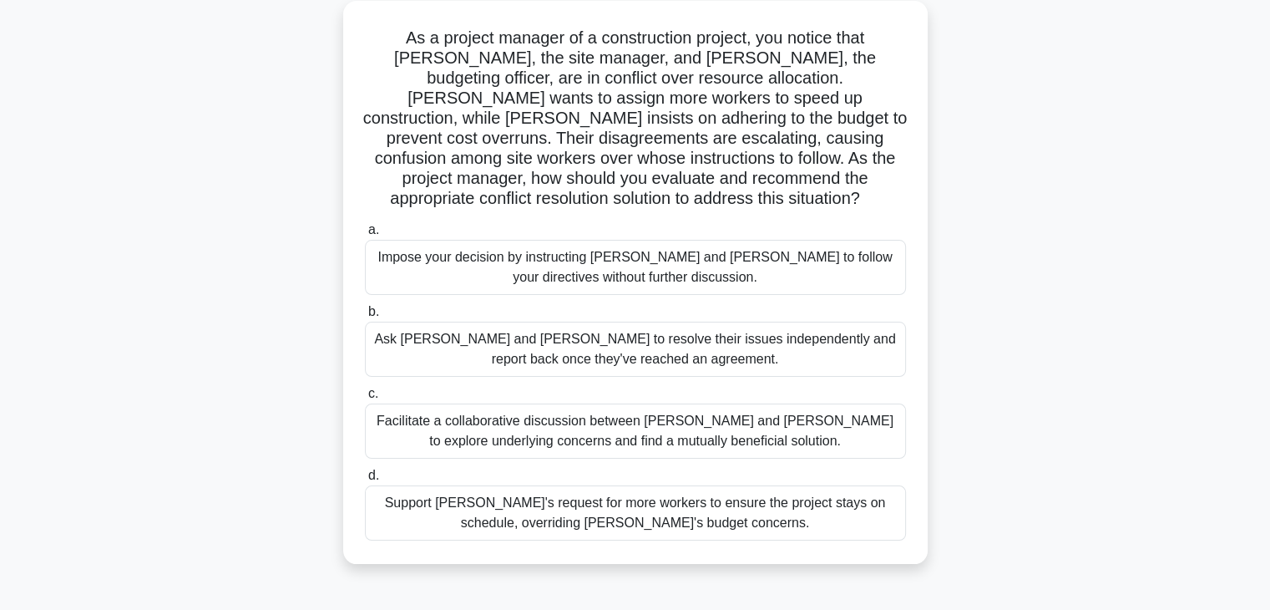
scroll to position [100, 0]
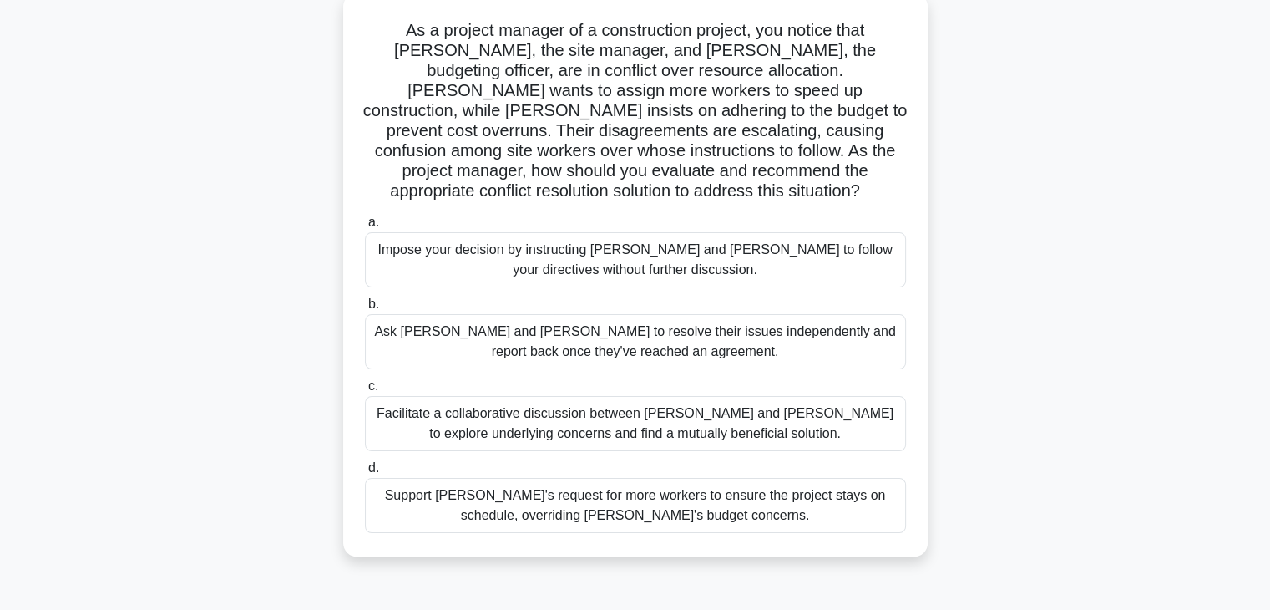
click at [727, 405] on div "Facilitate a collaborative discussion between Tom and Lisa to explore underlyin…" at bounding box center [635, 423] width 541 height 55
click at [365, 392] on input "c. Facilitate a collaborative discussion between Tom and Lisa to explore underl…" at bounding box center [365, 386] width 0 height 11
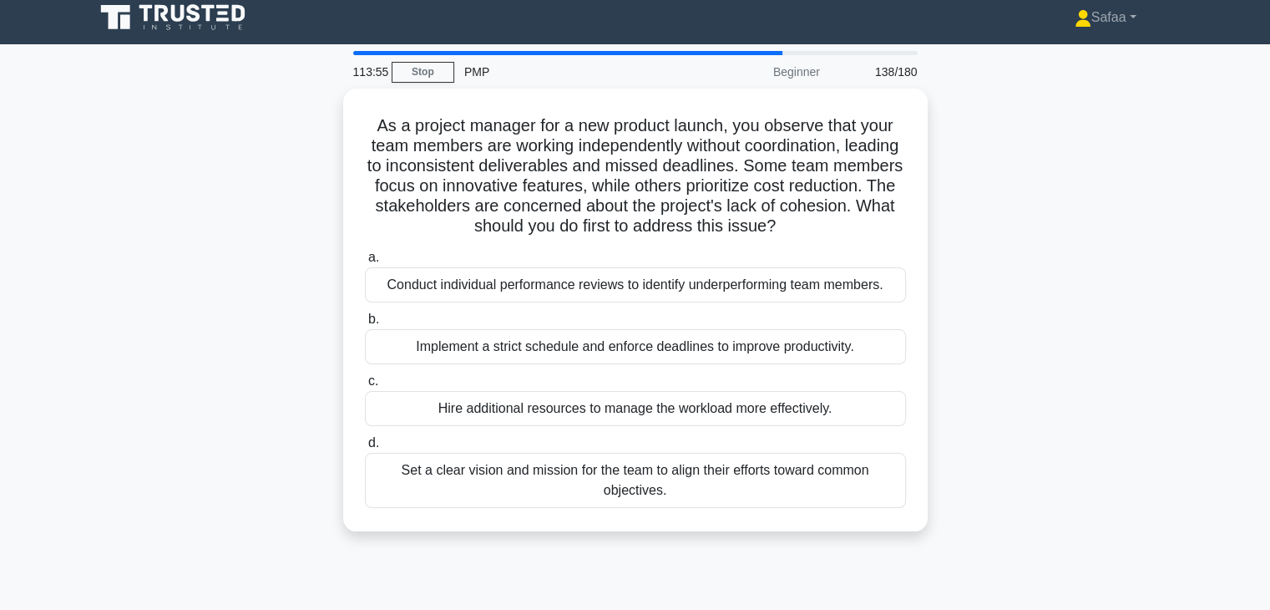
scroll to position [0, 0]
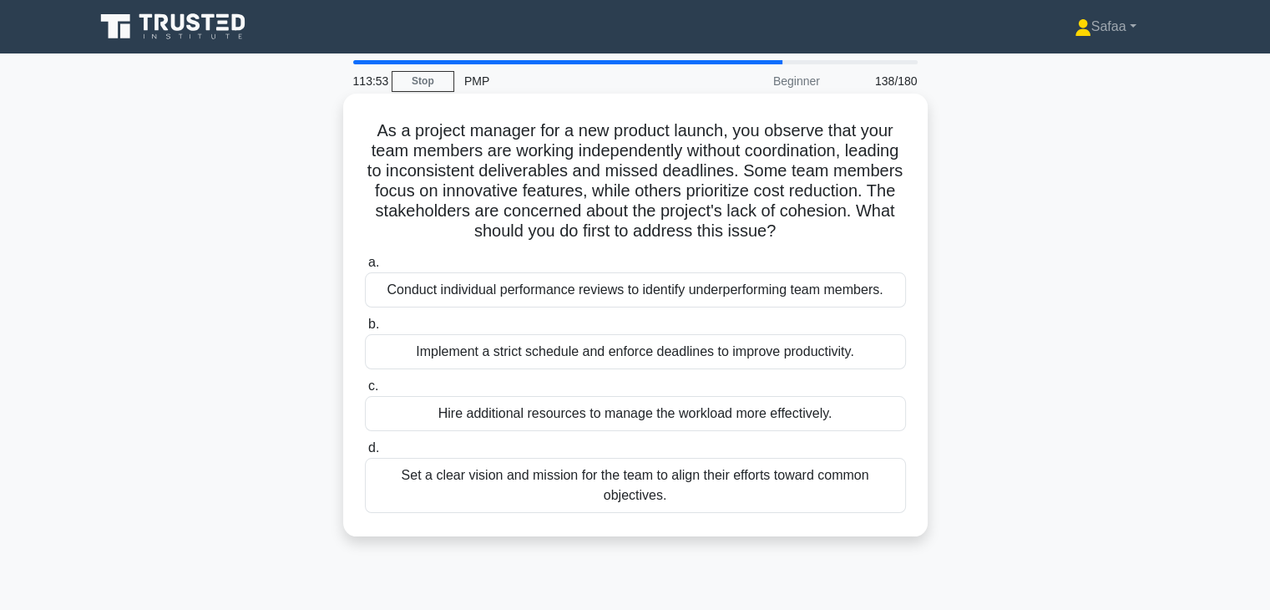
click at [588, 507] on div "Set a clear vision and mission for the team to align their efforts toward commo…" at bounding box center [635, 485] width 541 height 55
click at [365, 453] on input "d. Set a clear vision and mission for the team to align their efforts toward co…" at bounding box center [365, 448] width 0 height 11
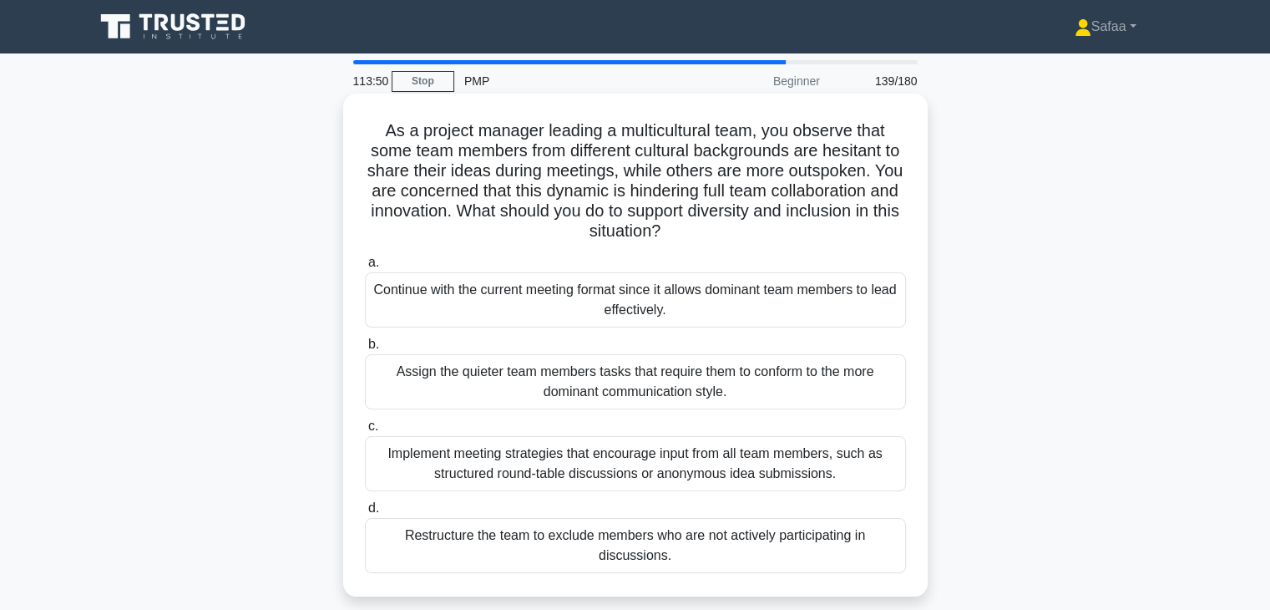
click at [591, 471] on div "Implement meeting strategies that encourage input from all team members, such a…" at bounding box center [635, 463] width 541 height 55
click at [365, 432] on input "c. Implement meeting strategies that encourage input from all team members, suc…" at bounding box center [365, 426] width 0 height 11
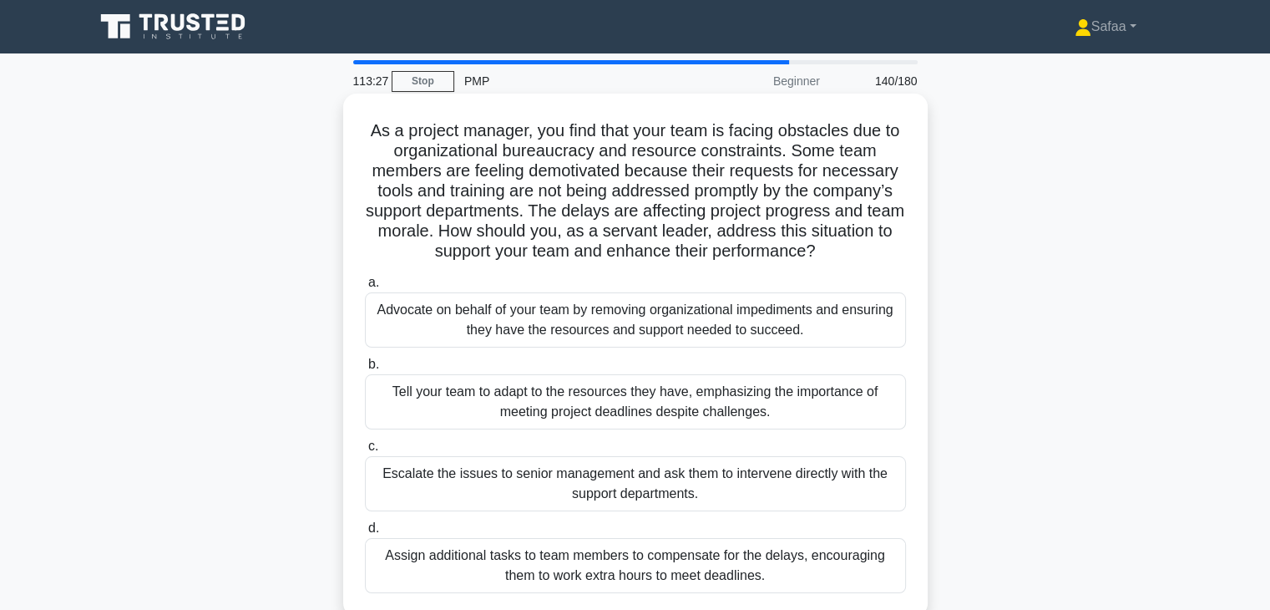
click at [570, 324] on div "Advocate on behalf of your team by removing organizational impediments and ensu…" at bounding box center [635, 319] width 541 height 55
click at [365, 288] on input "a. Advocate on behalf of your team by removing organizational impediments and e…" at bounding box center [365, 282] width 0 height 11
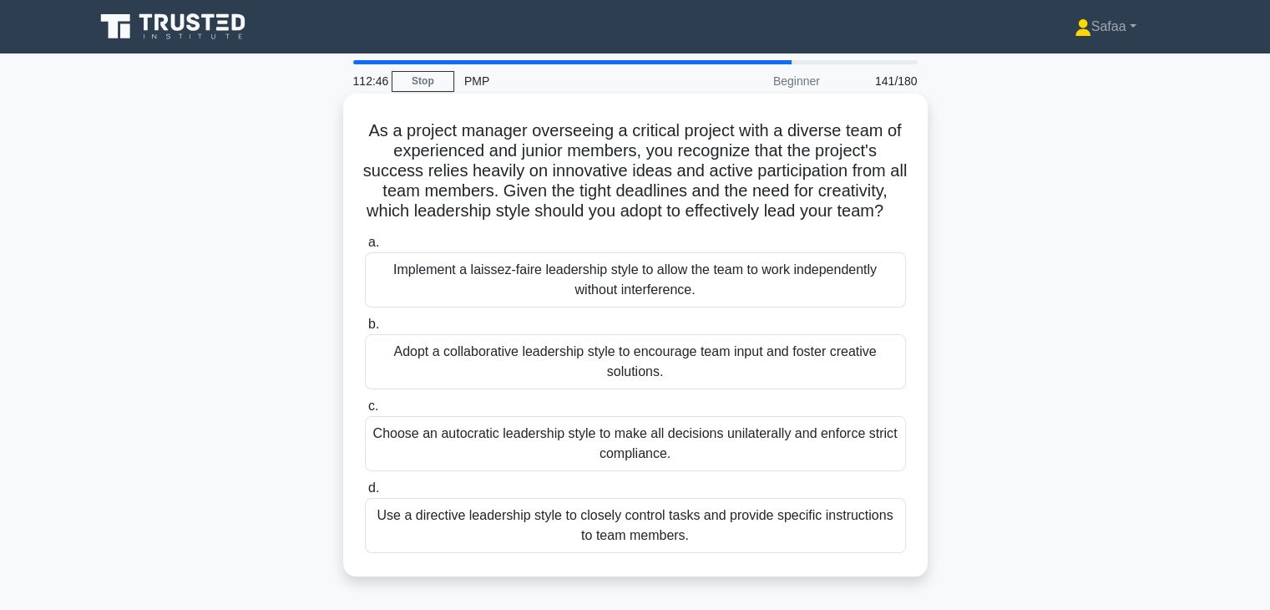
click at [546, 384] on div "Adopt a collaborative leadership style to encourage team input and foster creat…" at bounding box center [635, 361] width 541 height 55
click at [365, 330] on input "b. Adopt a collaborative leadership style to encourage team input and foster cr…" at bounding box center [365, 324] width 0 height 11
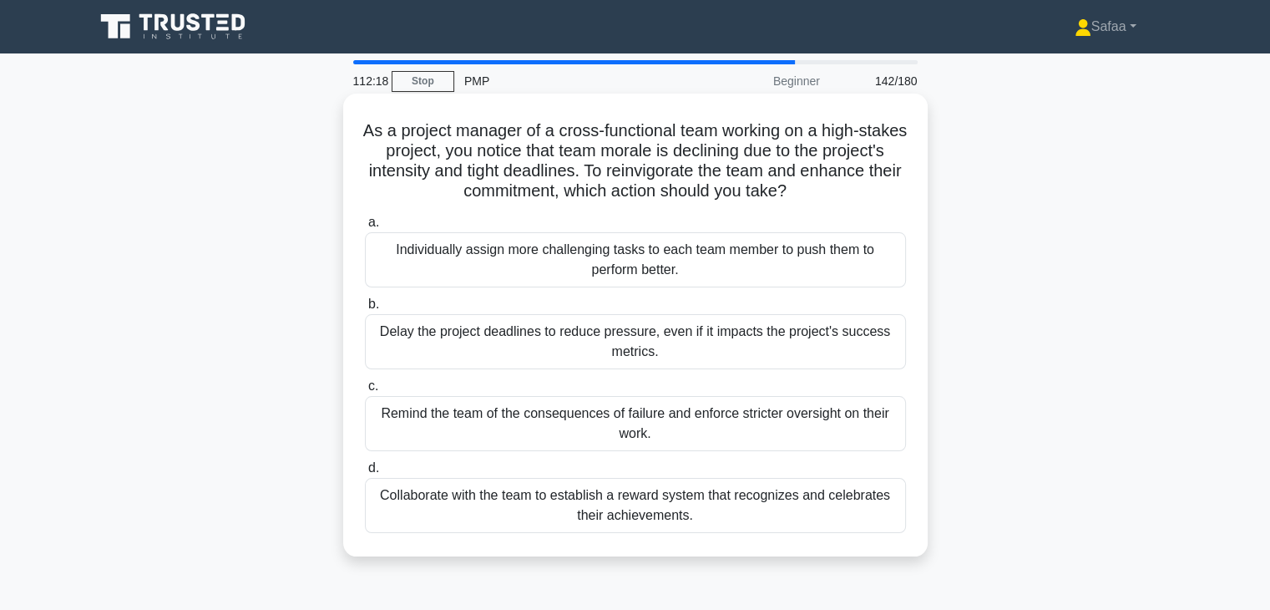
click at [600, 504] on div "Collaborate with the team to establish a reward system that recognizes and cele…" at bounding box center [635, 505] width 541 height 55
click at [365, 474] on input "d. Collaborate with the team to establish a reward system that recognizes and c…" at bounding box center [365, 468] width 0 height 11
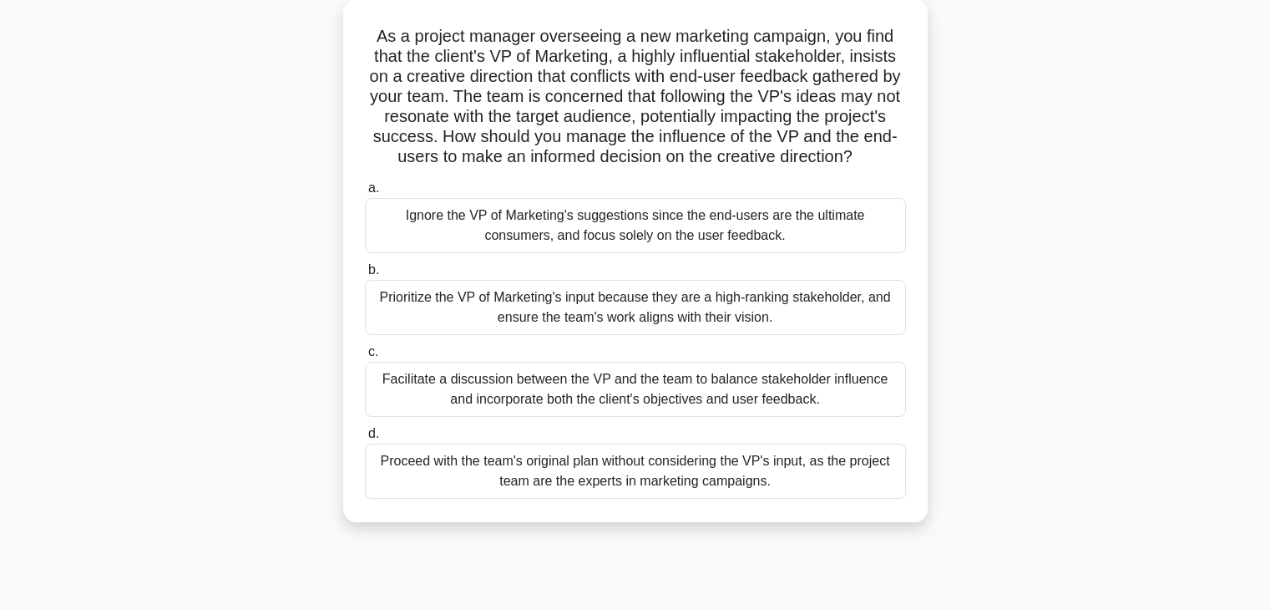
scroll to position [100, 0]
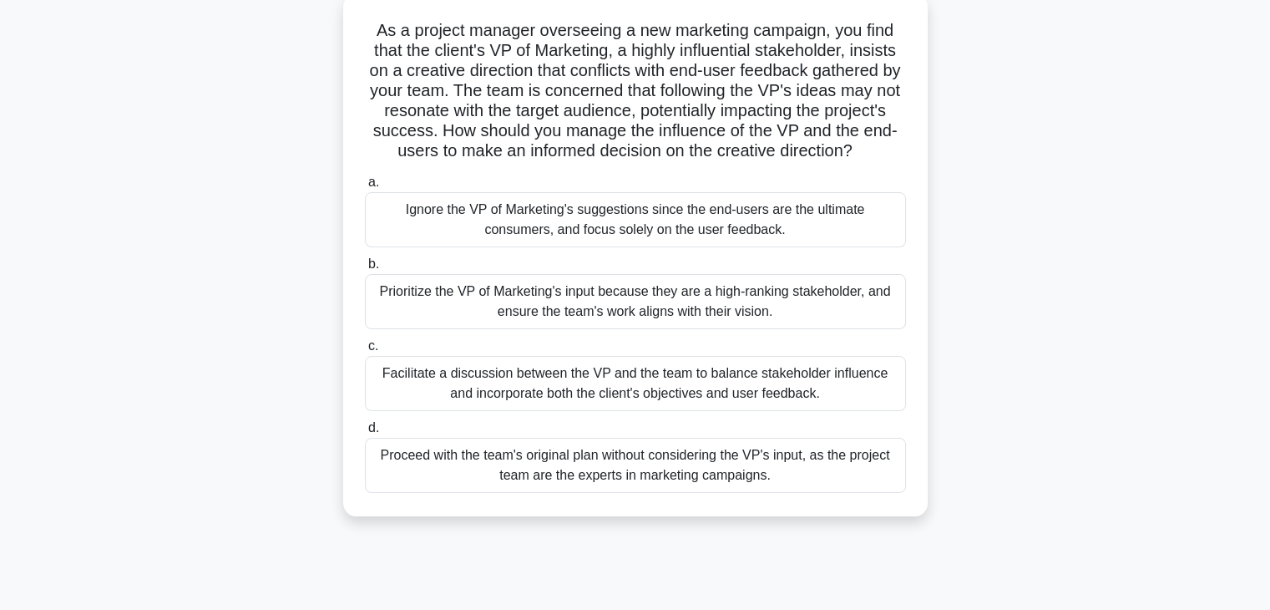
click at [625, 411] on div "Facilitate a discussion between the VP and the team to balance stakeholder infl…" at bounding box center [635, 383] width 541 height 55
click at [365, 352] on input "c. Facilitate a discussion between the VP and the team to balance stakeholder i…" at bounding box center [365, 346] width 0 height 11
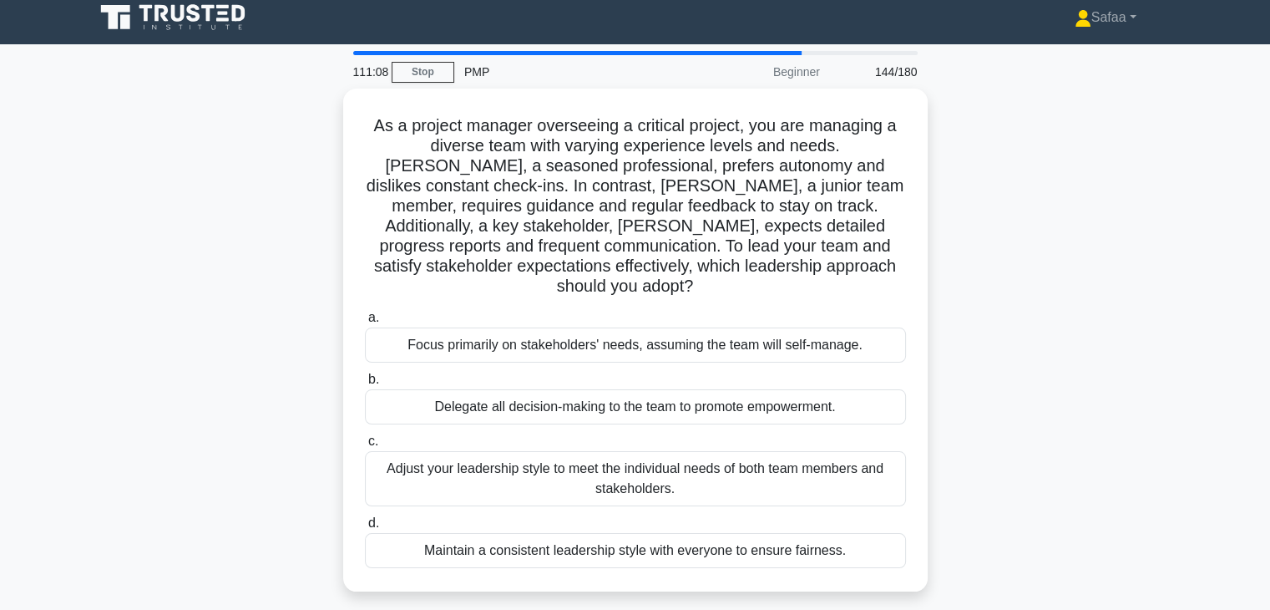
scroll to position [0, 0]
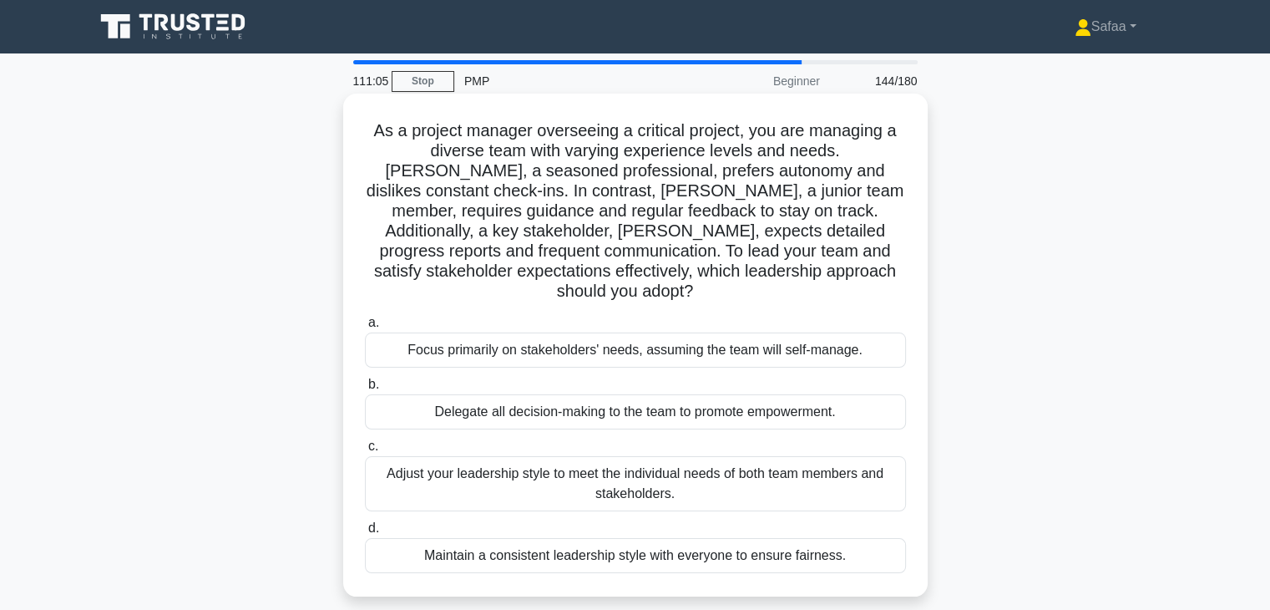
click at [650, 468] on div "Adjust your leadership style to meet the individual needs of both team members …" at bounding box center [635, 483] width 541 height 55
click at [365, 452] on input "c. Adjust your leadership style to meet the individual needs of both team membe…" at bounding box center [365, 446] width 0 height 11
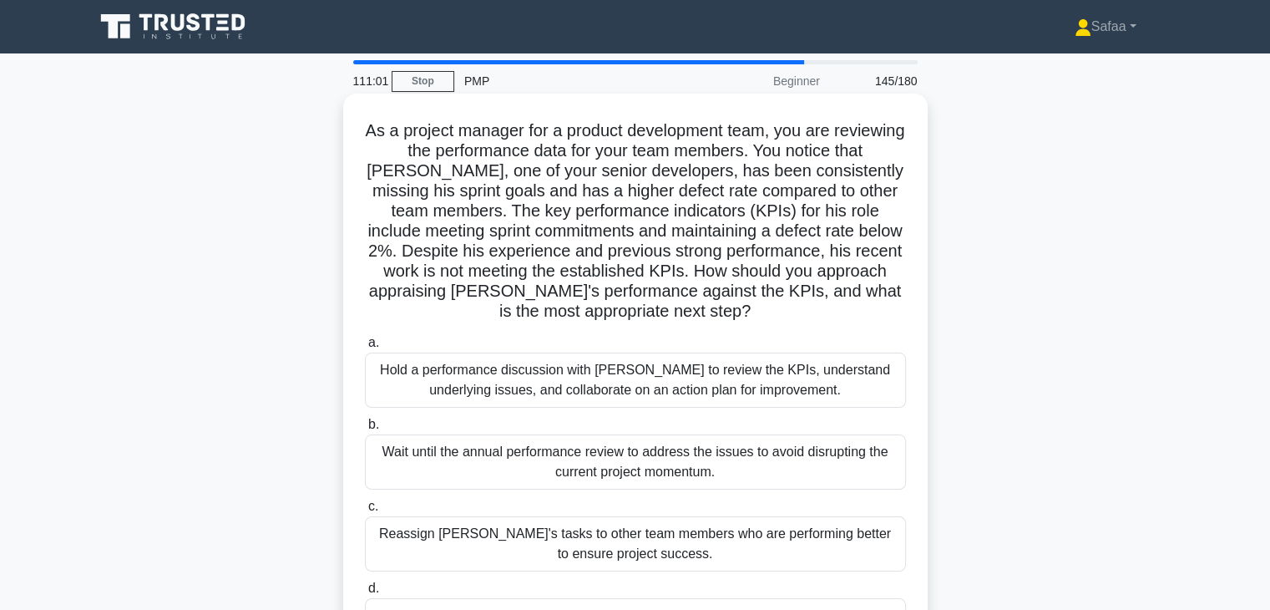
click at [647, 388] on div "Hold a performance discussion with David to review the KPIs, understand underly…" at bounding box center [635, 379] width 541 height 55
click at [365, 348] on input "a. Hold a performance discussion with David to review the KPIs, understand unde…" at bounding box center [365, 342] width 0 height 11
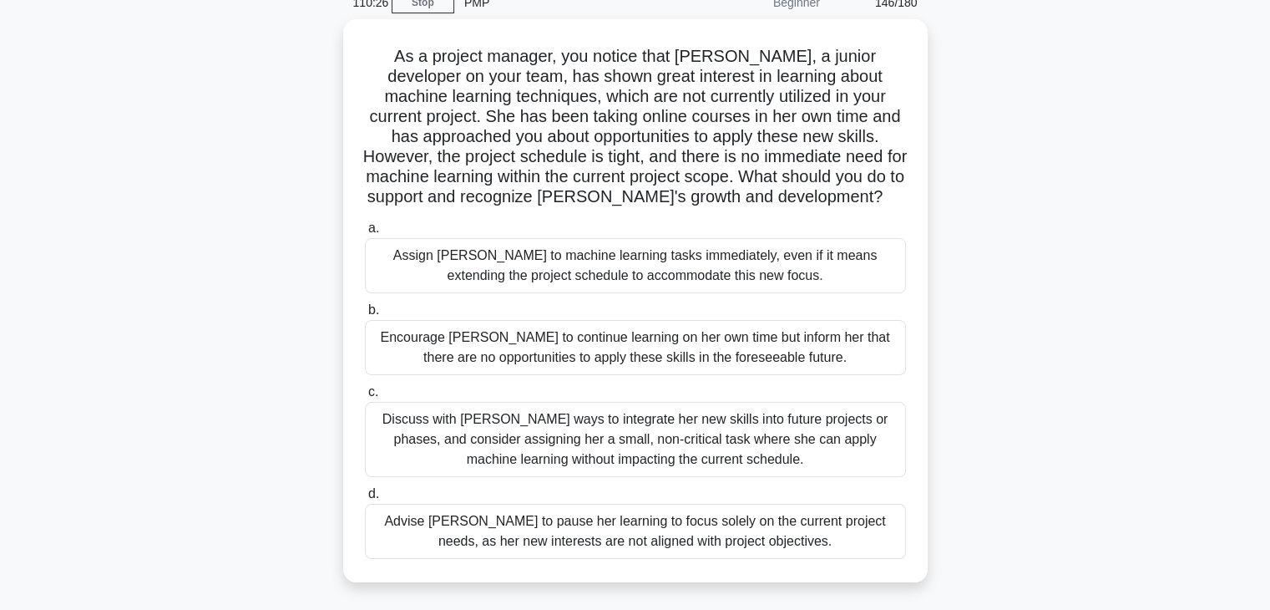
scroll to position [100, 0]
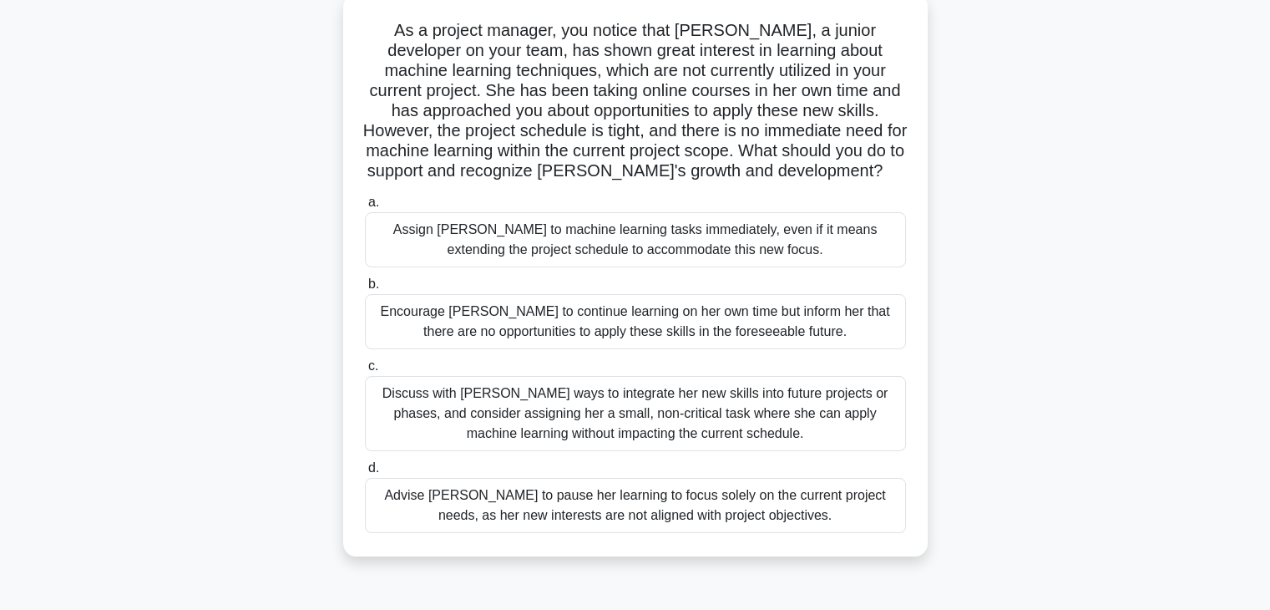
click at [706, 426] on div "Discuss with Emily ways to integrate her new skills into future projects or pha…" at bounding box center [635, 413] width 541 height 75
click at [365, 372] on input "c. Discuss with Emily ways to integrate her new skills into future projects or …" at bounding box center [365, 366] width 0 height 11
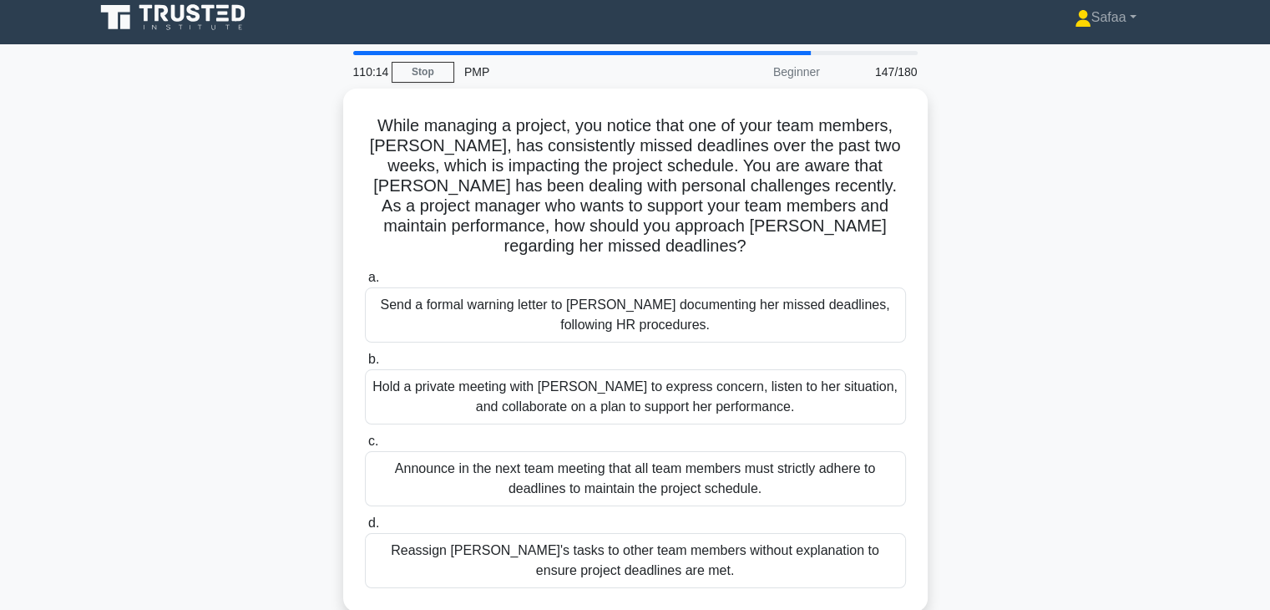
scroll to position [0, 0]
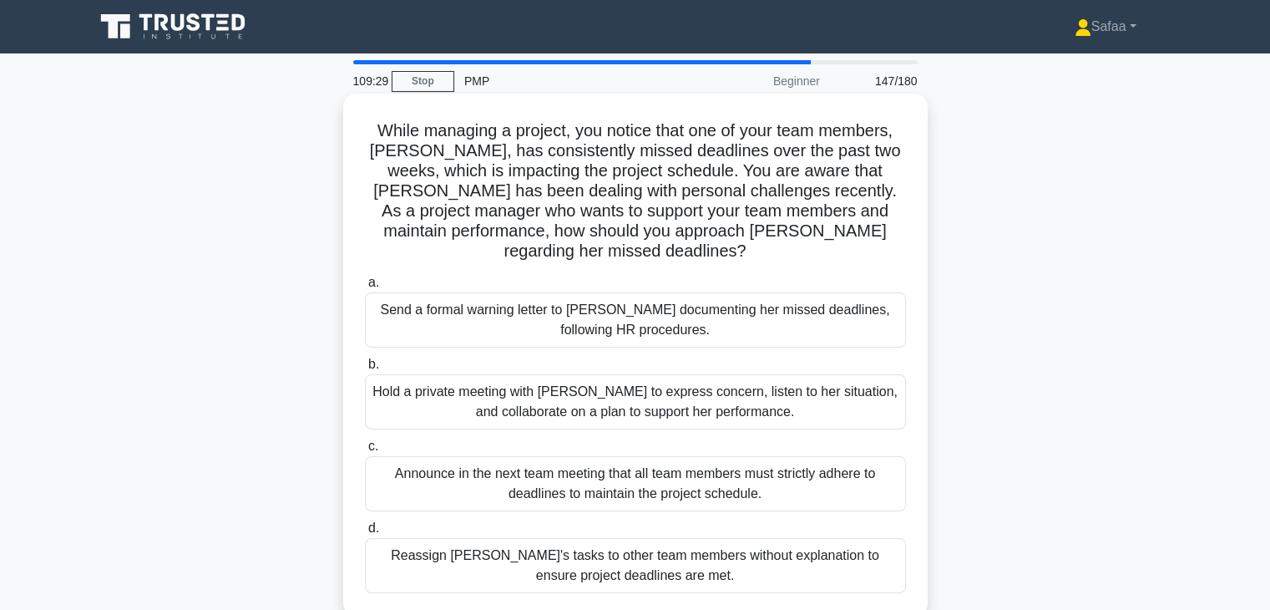
click at [589, 374] on div "Hold a private meeting with Emma to express concern, listen to her situation, a…" at bounding box center [635, 401] width 541 height 55
click at [365, 370] on input "b. Hold a private meeting with Emma to express concern, listen to her situation…" at bounding box center [365, 364] width 0 height 11
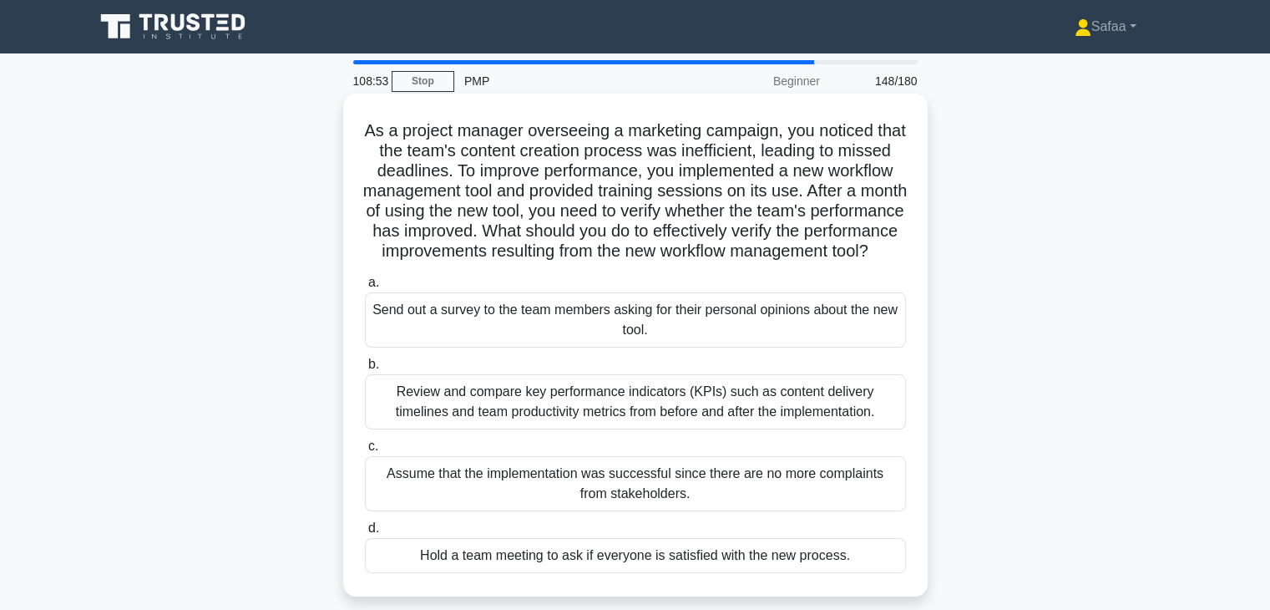
click at [591, 429] on div "Review and compare key performance indicators (KPIs) such as content delivery t…" at bounding box center [635, 401] width 541 height 55
click at [365, 370] on input "b. Review and compare key performance indicators (KPIs) such as content deliver…" at bounding box center [365, 364] width 0 height 11
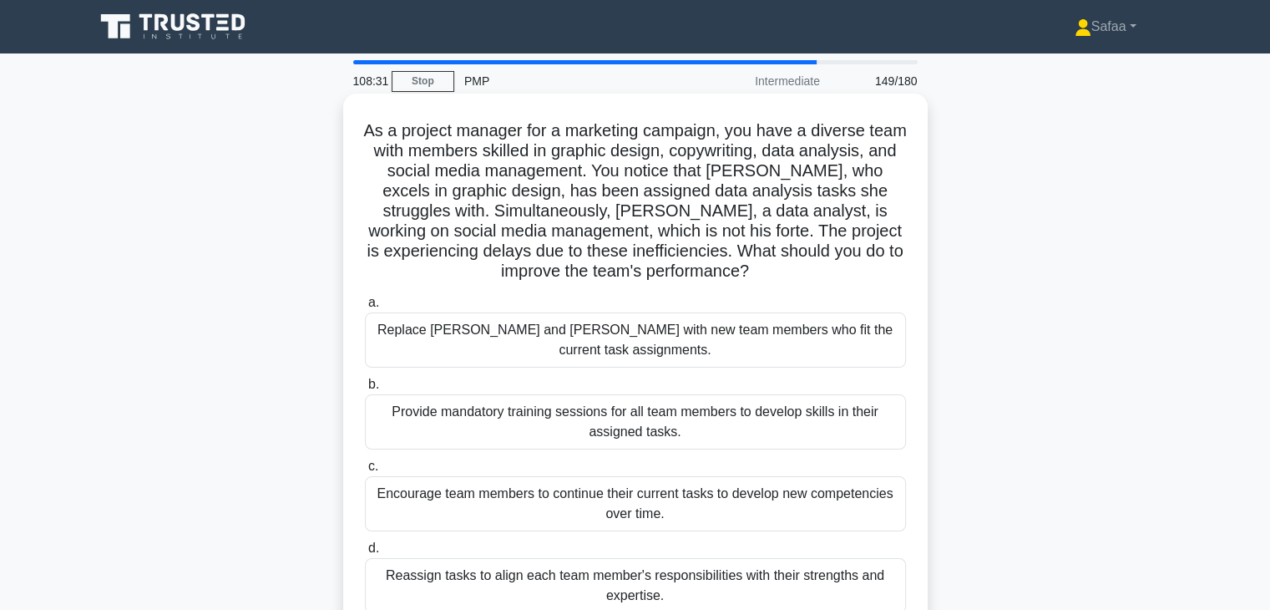
click at [611, 564] on div "Reassign tasks to align each team member's responsibilities with their strength…" at bounding box center [635, 585] width 541 height 55
click at [365, 554] on input "d. Reassign tasks to align each team member's responsibilities with their stren…" at bounding box center [365, 548] width 0 height 11
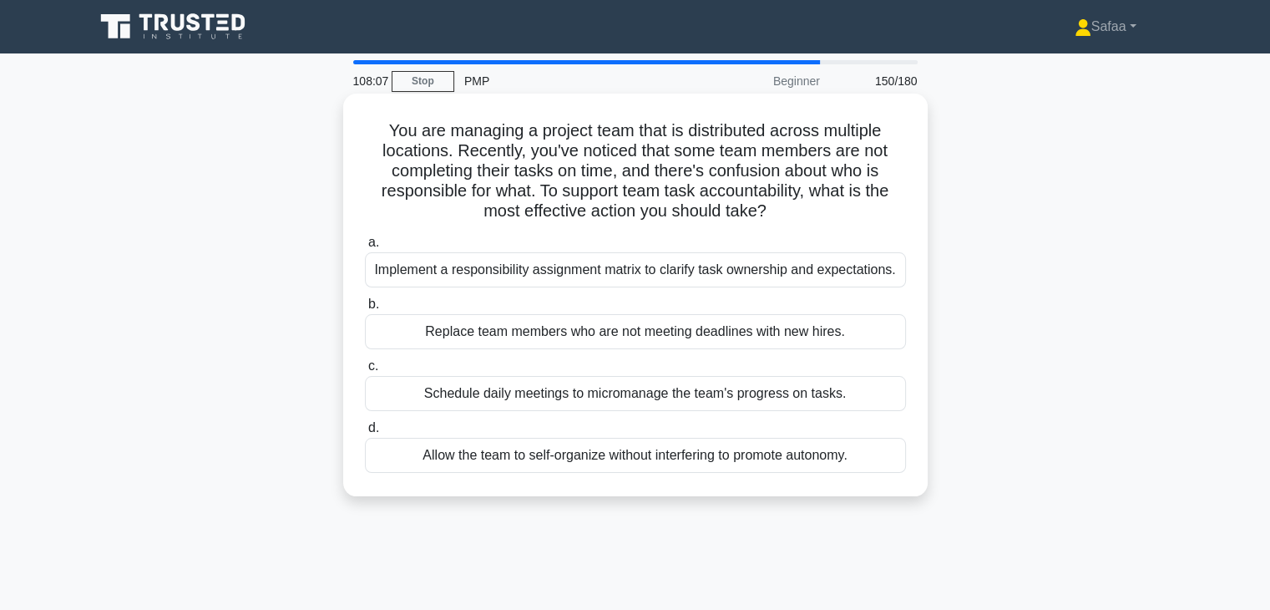
click at [736, 281] on div "Implement a responsibility assignment matrix to clarify task ownership and expe…" at bounding box center [635, 269] width 541 height 35
click at [365, 248] on input "a. Implement a responsibility assignment matrix to clarify task ownership and e…" at bounding box center [365, 242] width 0 height 11
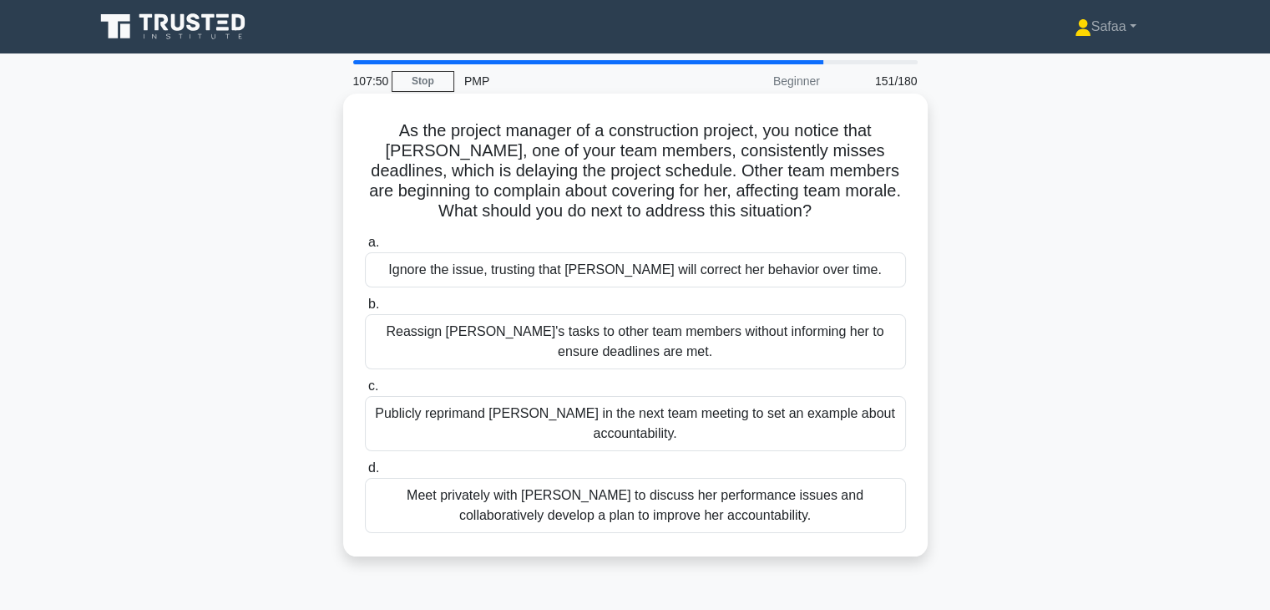
click at [440, 521] on div "Meet privately with Emily to discuss her performance issues and collaboratively…" at bounding box center [635, 505] width 541 height 55
click at [365, 474] on input "d. Meet privately with Emily to discuss her performance issues and collaborativ…" at bounding box center [365, 468] width 0 height 11
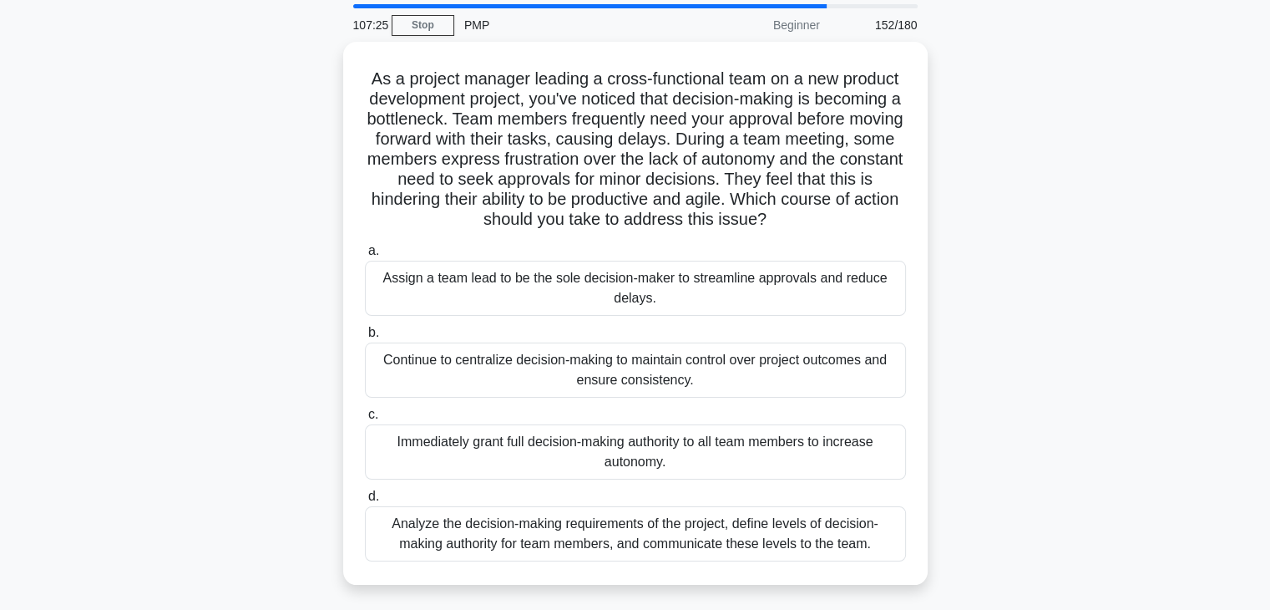
scroll to position [67, 0]
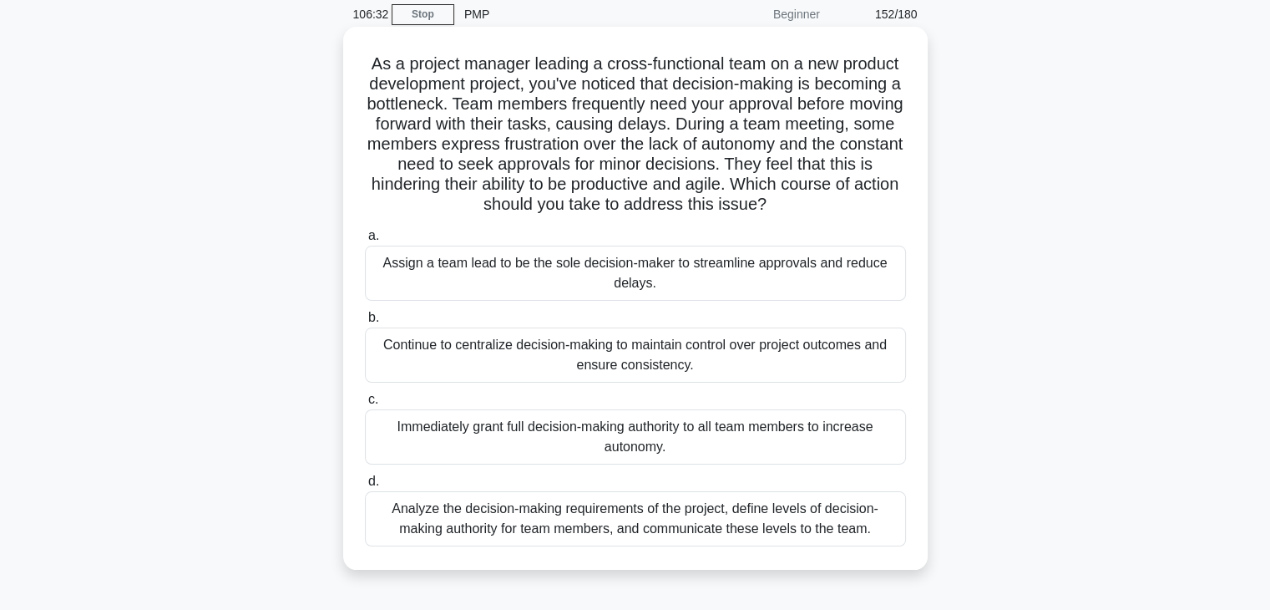
click at [472, 507] on div "Analyze the decision-making requirements of the project, define levels of decis…" at bounding box center [635, 518] width 541 height 55
click at [365, 487] on input "d. Analyze the decision-making requirements of the project, define levels of de…" at bounding box center [365, 481] width 0 height 11
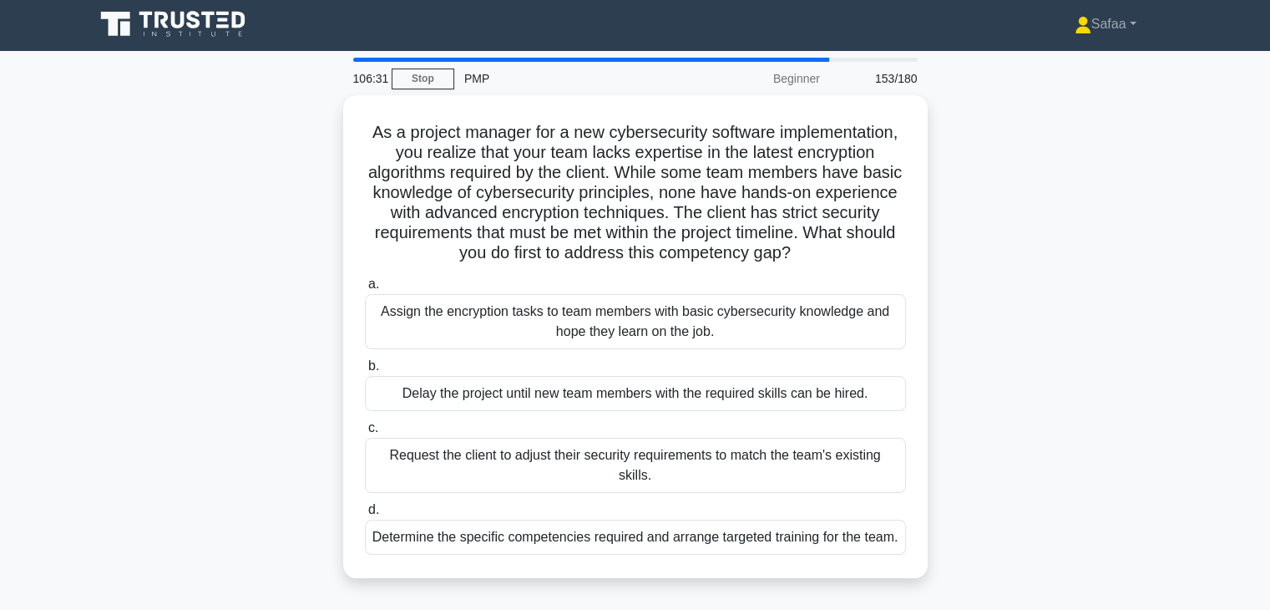
scroll to position [0, 0]
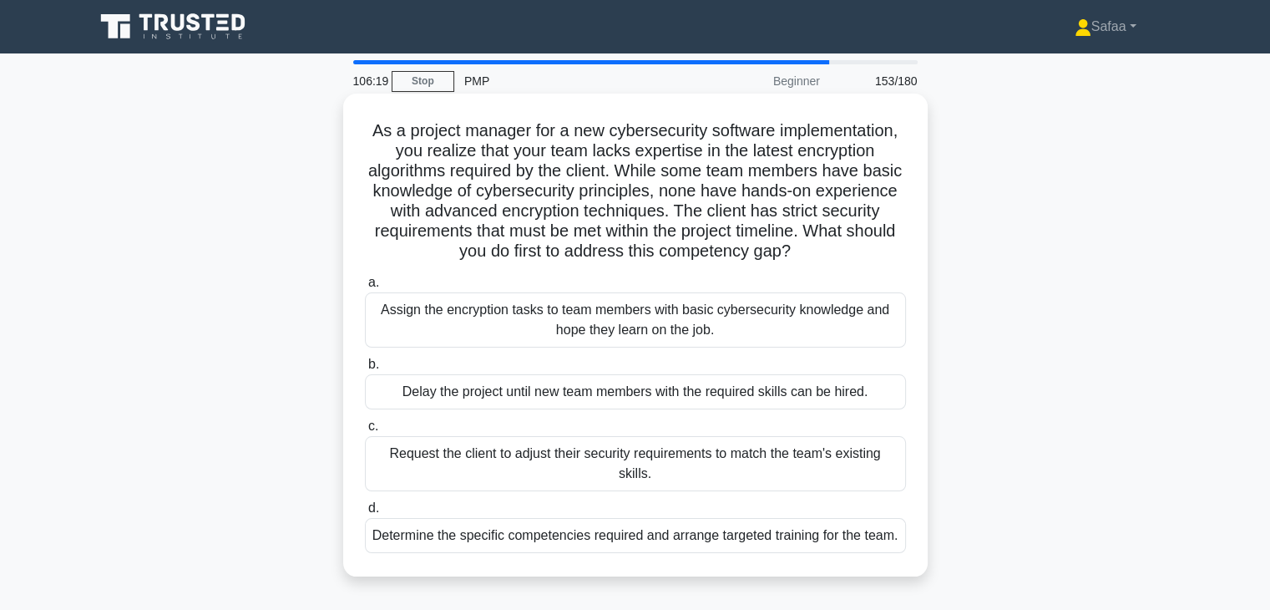
click at [591, 533] on div "Determine the specific competencies required and arrange targeted training for …" at bounding box center [635, 535] width 541 height 35
click at [365, 514] on input "d. Determine the specific competencies required and arrange targeted training f…" at bounding box center [365, 508] width 0 height 11
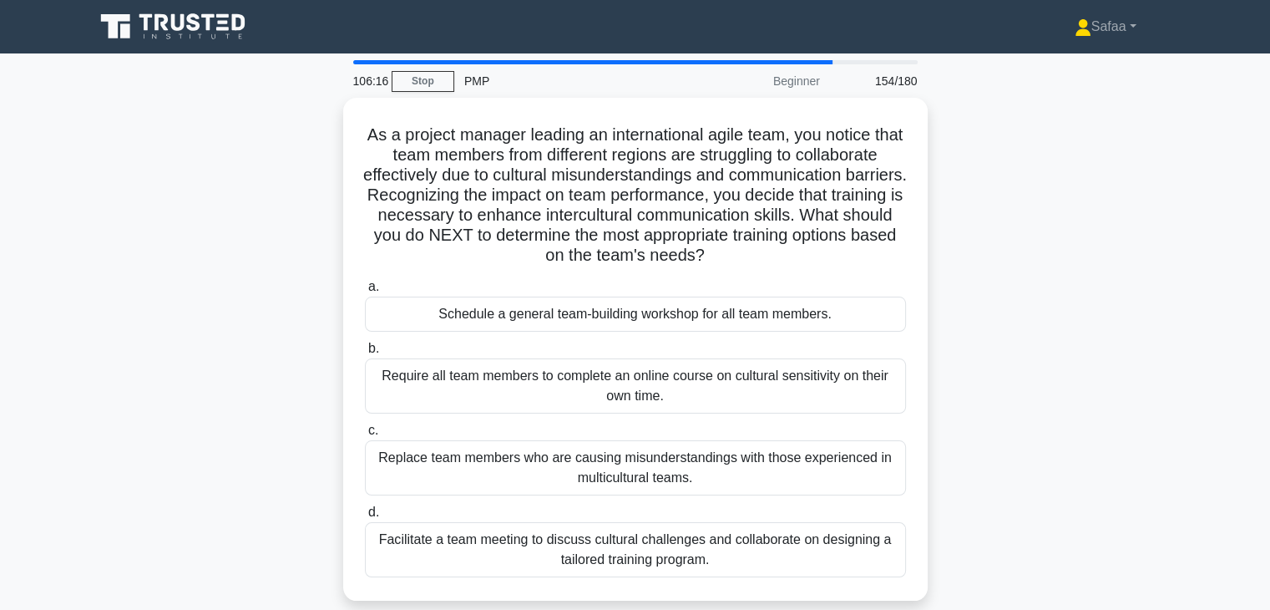
click at [591, 533] on div "Facilitate a team meeting to discuss cultural challenges and collaborate on des…" at bounding box center [635, 549] width 541 height 55
click at [365, 518] on input "d. Facilitate a team meeting to discuss cultural challenges and collaborate on …" at bounding box center [365, 512] width 0 height 11
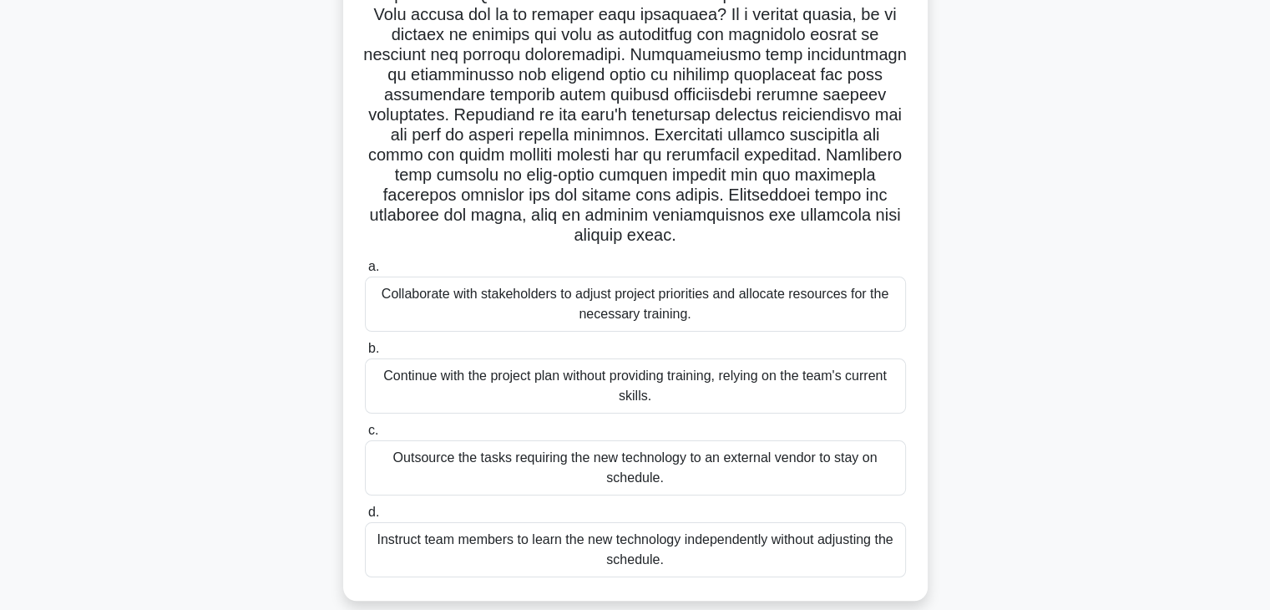
scroll to position [234, 0]
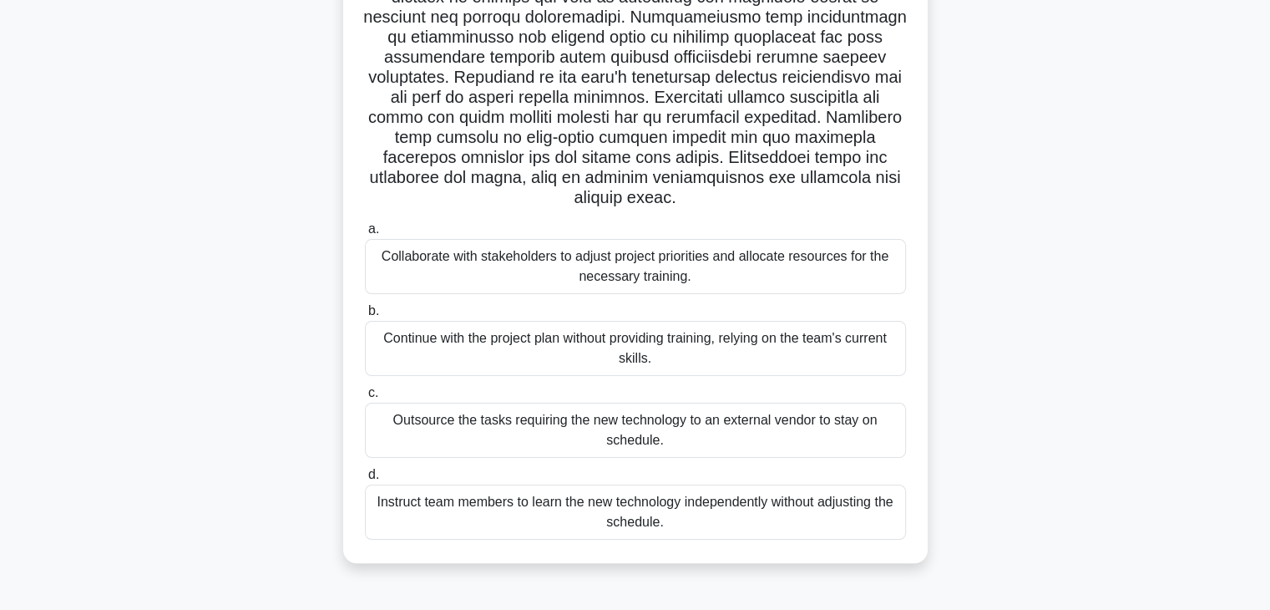
click at [499, 280] on div "Collaborate with stakeholders to adjust project priorities and allocate resourc…" at bounding box center [635, 266] width 541 height 55
click at [365, 235] on input "a. Collaborate with stakeholders to adjust project priorities and allocate reso…" at bounding box center [365, 229] width 0 height 11
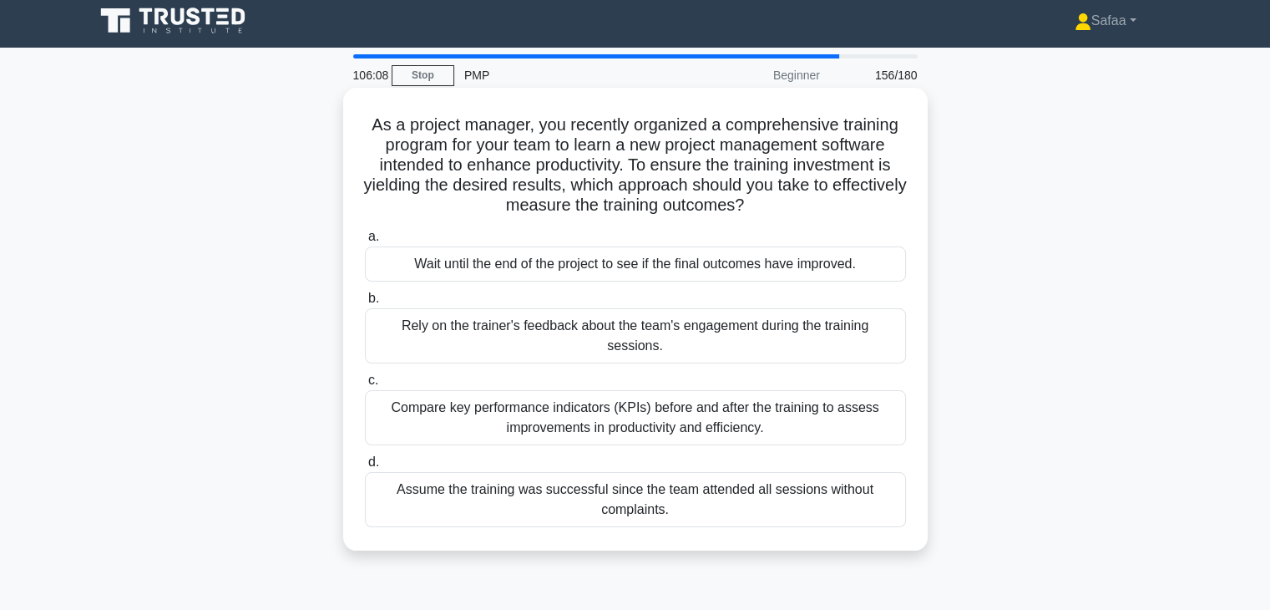
scroll to position [0, 0]
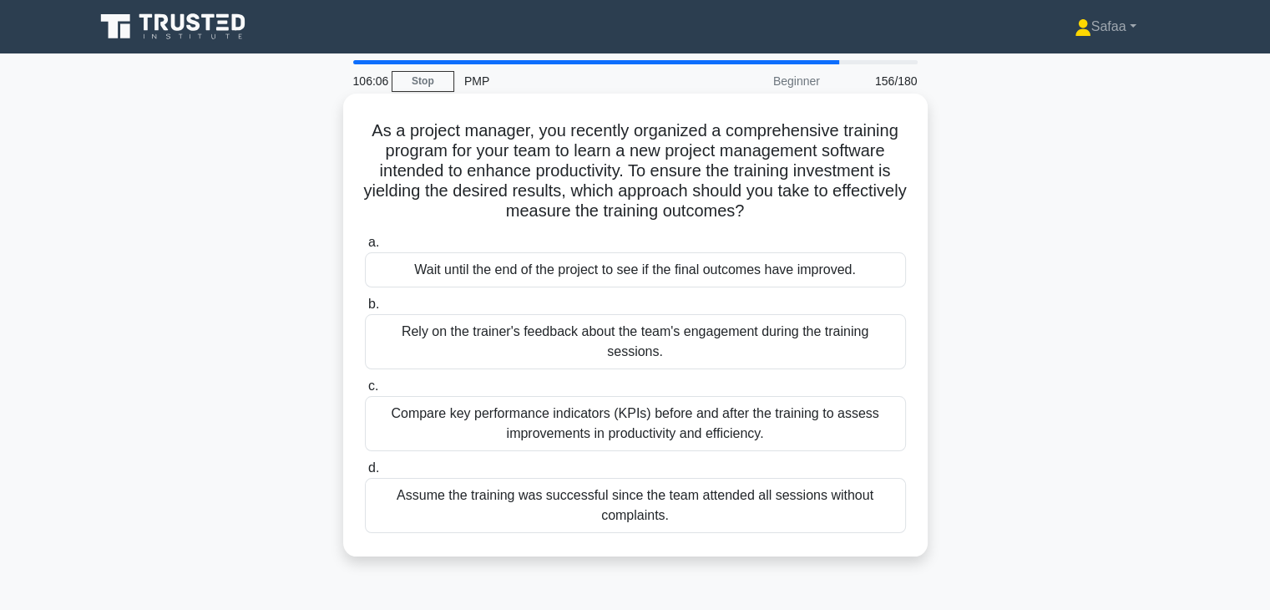
click at [861, 404] on div "Compare key performance indicators (KPIs) before and after the training to asse…" at bounding box center [635, 423] width 541 height 55
click at [365, 392] on input "c. Compare key performance indicators (KPIs) before and after the training to a…" at bounding box center [365, 386] width 0 height 11
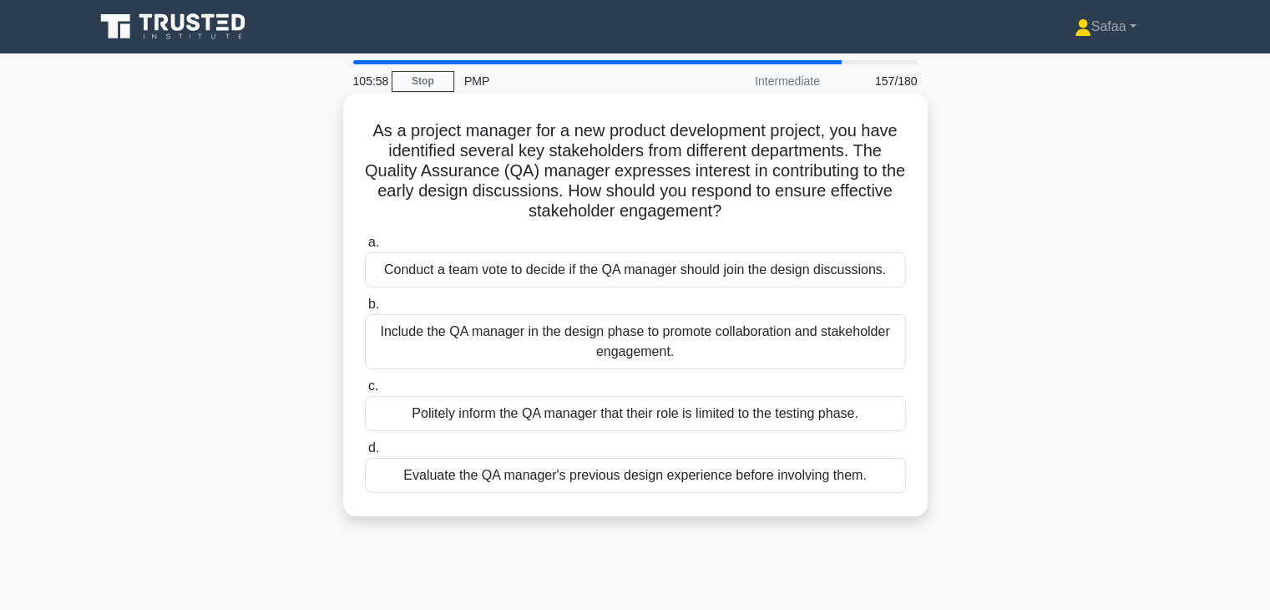
click at [848, 337] on div "Include the QA manager in the design phase to promote collaboration and stakeho…" at bounding box center [635, 341] width 541 height 55
click at [365, 310] on input "b. Include the QA manager in the design phase to promote collaboration and stak…" at bounding box center [365, 304] width 0 height 11
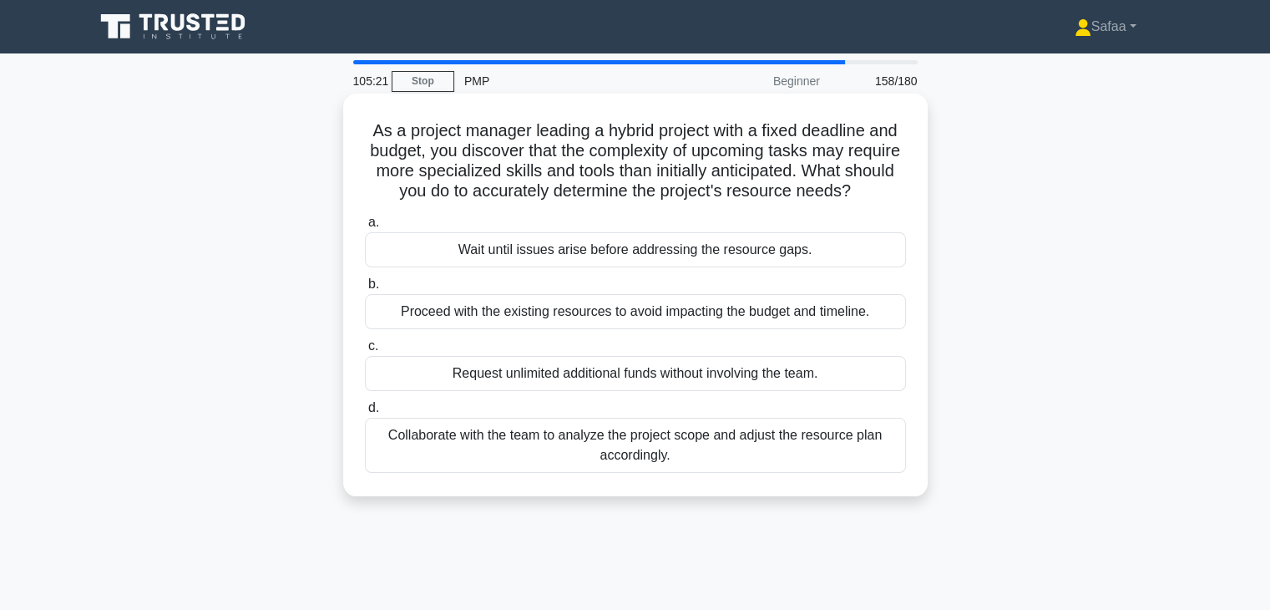
click at [834, 433] on div "Collaborate with the team to analyze the project scope and adjust the resource …" at bounding box center [635, 445] width 541 height 55
click at [365, 413] on input "d. Collaborate with the team to analyze the project scope and adjust the resour…" at bounding box center [365, 408] width 0 height 11
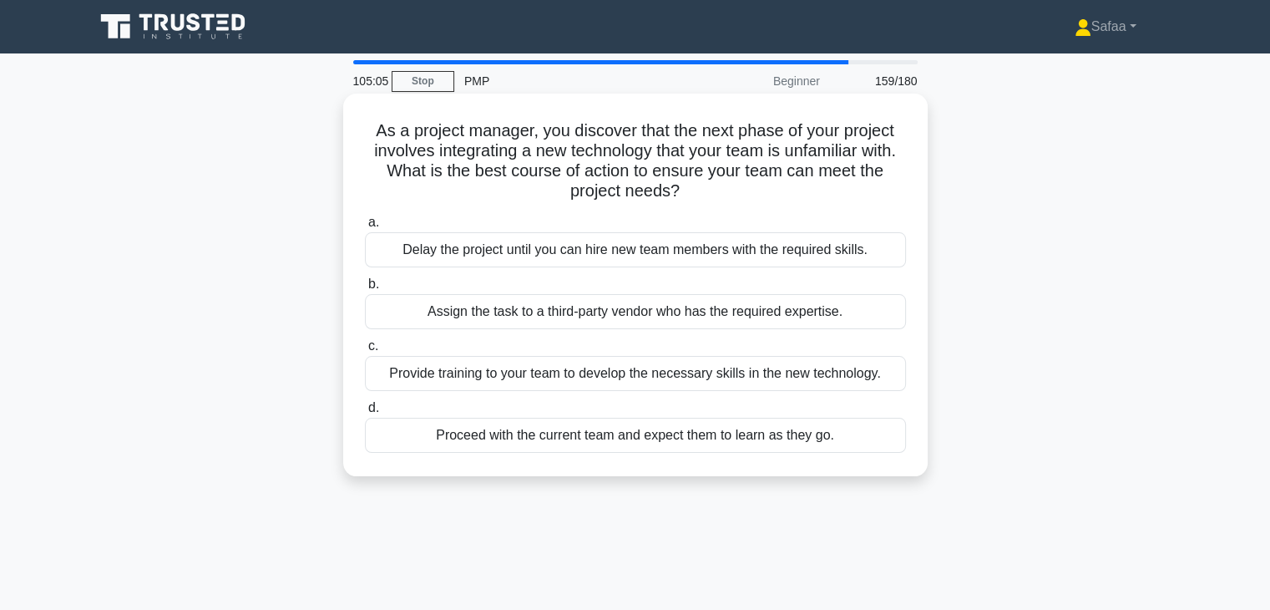
click at [745, 369] on div "Provide training to your team to develop the necessary skills in the new techno…" at bounding box center [635, 373] width 541 height 35
click at [365, 352] on input "c. Provide training to your team to develop the necessary skills in the new tec…" at bounding box center [365, 346] width 0 height 11
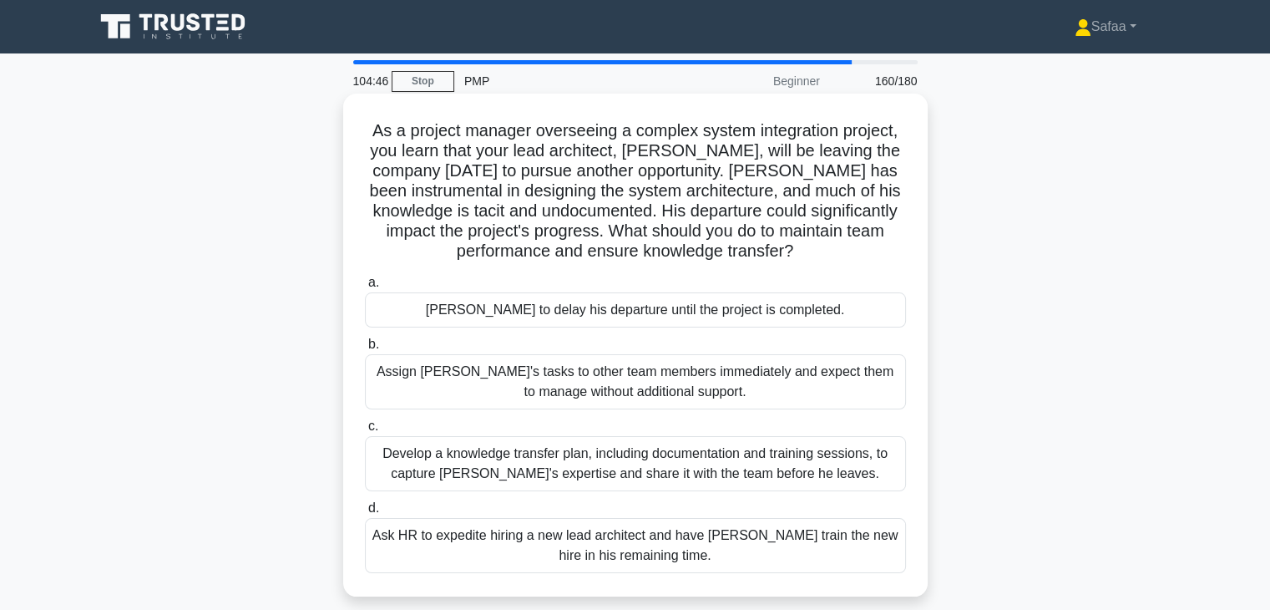
click at [711, 479] on div "Develop a knowledge transfer plan, including documentation and training session…" at bounding box center [635, 463] width 541 height 55
click at [365, 432] on input "c. Develop a knowledge transfer plan, including documentation and training sess…" at bounding box center [365, 426] width 0 height 11
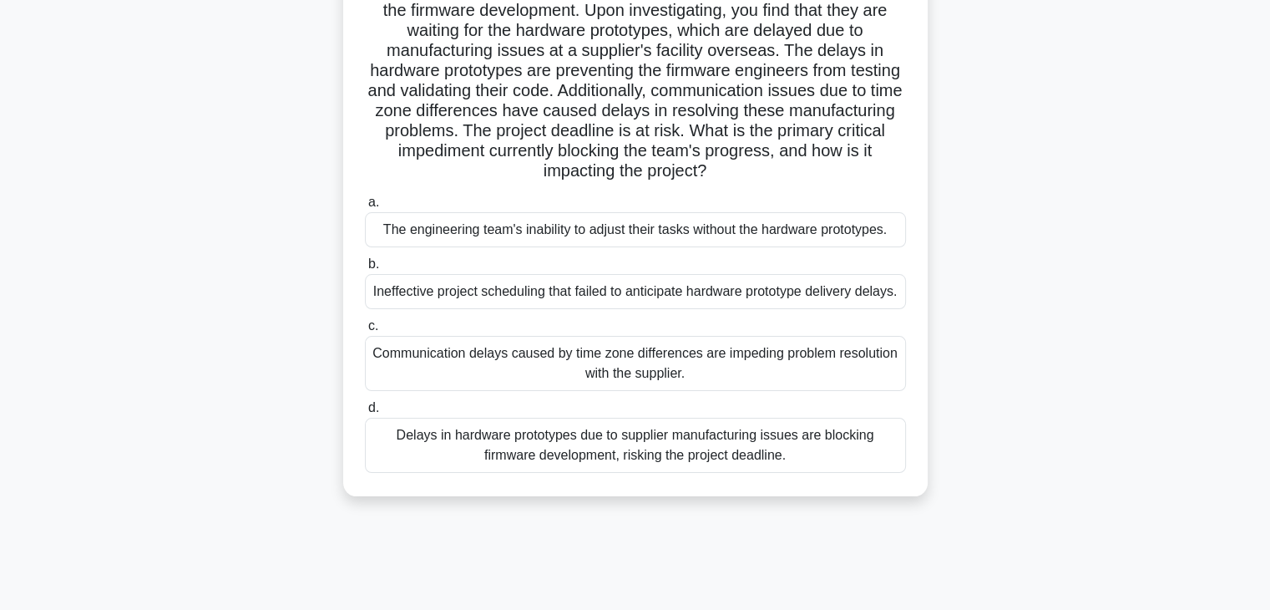
scroll to position [167, 0]
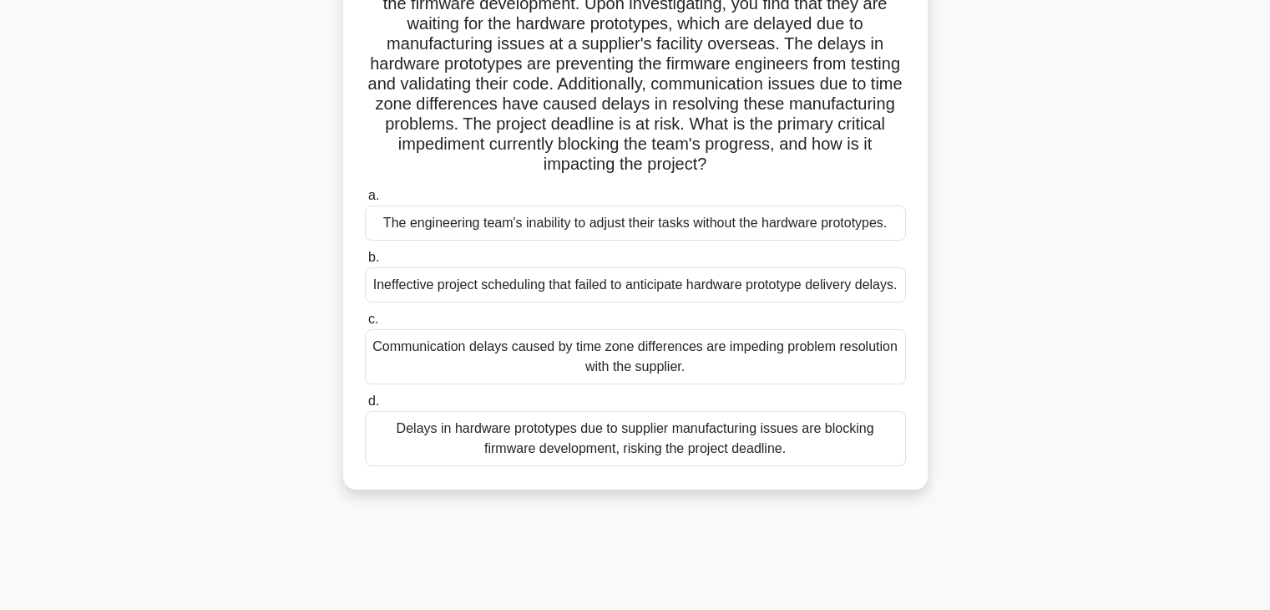
click at [645, 464] on div "Delays in hardware prototypes due to supplier manufacturing issues are blocking…" at bounding box center [635, 438] width 541 height 55
click at [365, 407] on input "d. Delays in hardware prototypes due to supplier manufacturing issues are block…" at bounding box center [365, 401] width 0 height 11
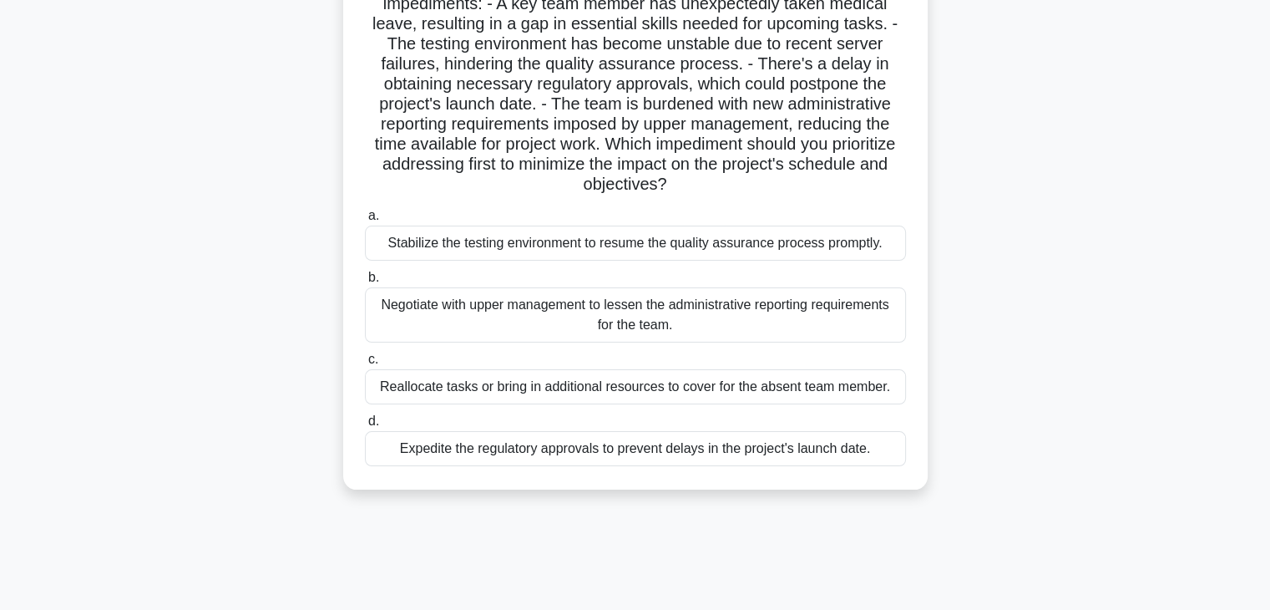
click at [595, 453] on div "Expedite the regulatory approvals to prevent delays in the project's launch dat…" at bounding box center [635, 448] width 541 height 35
click at [365, 427] on input "d. Expedite the regulatory approvals to prevent delays in the project's launch …" at bounding box center [365, 421] width 0 height 11
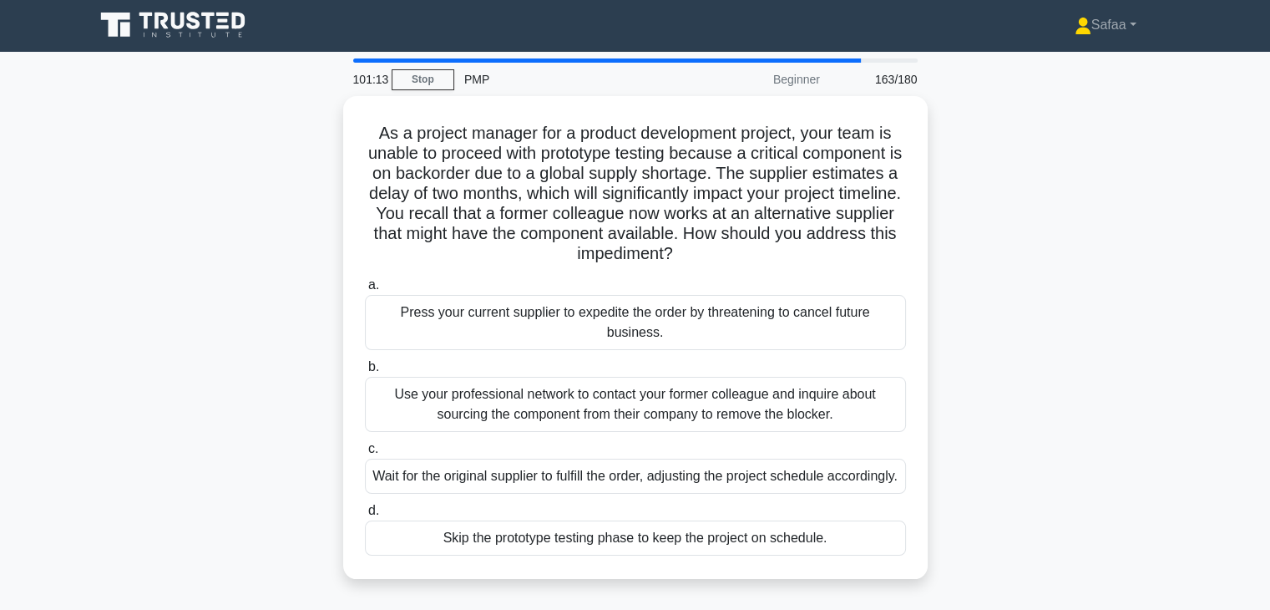
scroll to position [0, 0]
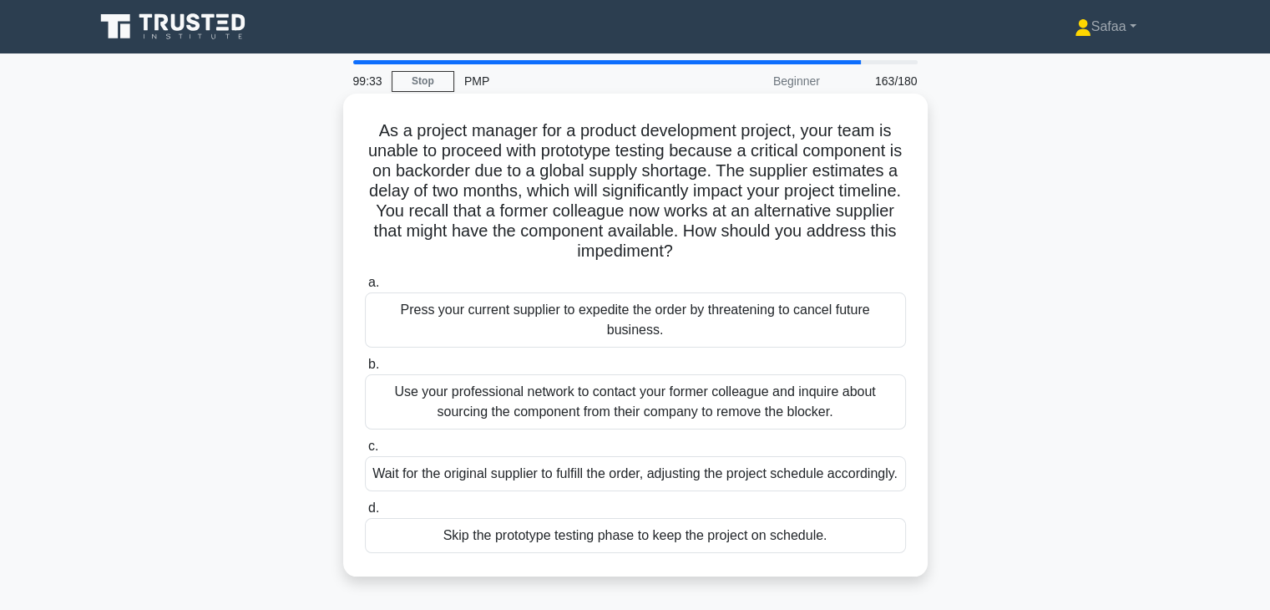
click at [763, 423] on div "Use your professional network to contact your former colleague and inquire abou…" at bounding box center [635, 401] width 541 height 55
click at [365, 370] on input "b. Use your professional network to contact your former colleague and inquire a…" at bounding box center [365, 364] width 0 height 11
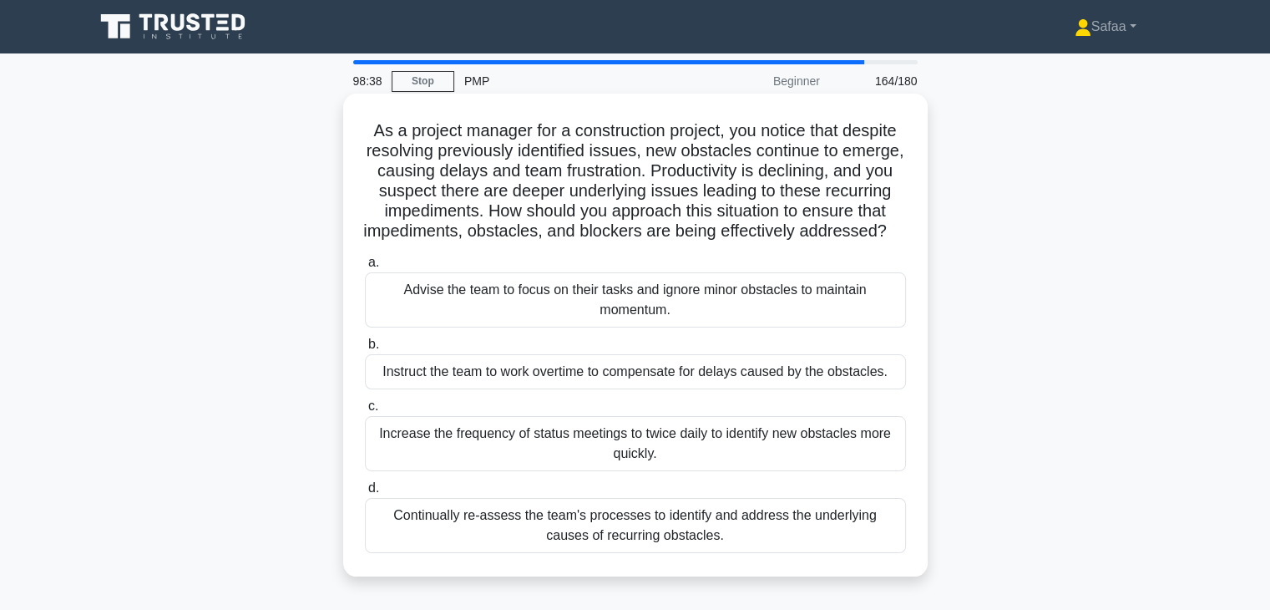
click at [680, 548] on div "Continually re-assess the team's processes to identify and address the underlyi…" at bounding box center [635, 525] width 541 height 55
click at [365, 494] on input "d. Continually re-assess the team's processes to identify and address the under…" at bounding box center [365, 488] width 0 height 11
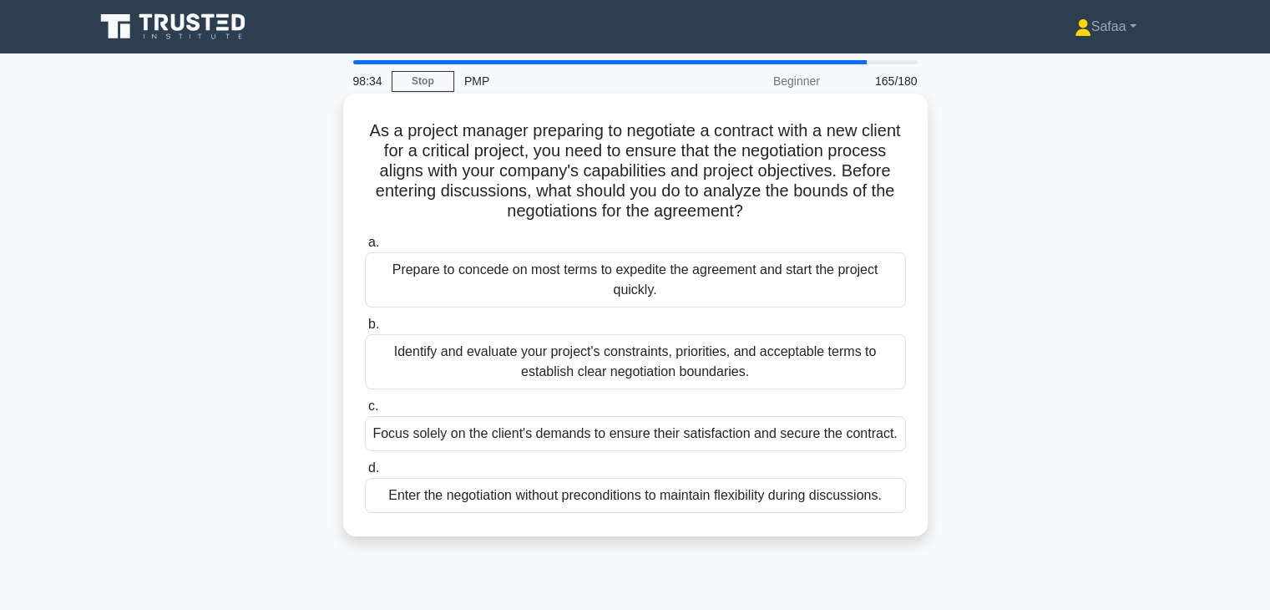
click at [638, 365] on div "Identify and evaluate your project's constraints, priorities, and acceptable te…" at bounding box center [635, 361] width 541 height 55
click at [365, 330] on input "b. Identify and evaluate your project's constraints, priorities, and acceptable…" at bounding box center [365, 324] width 0 height 11
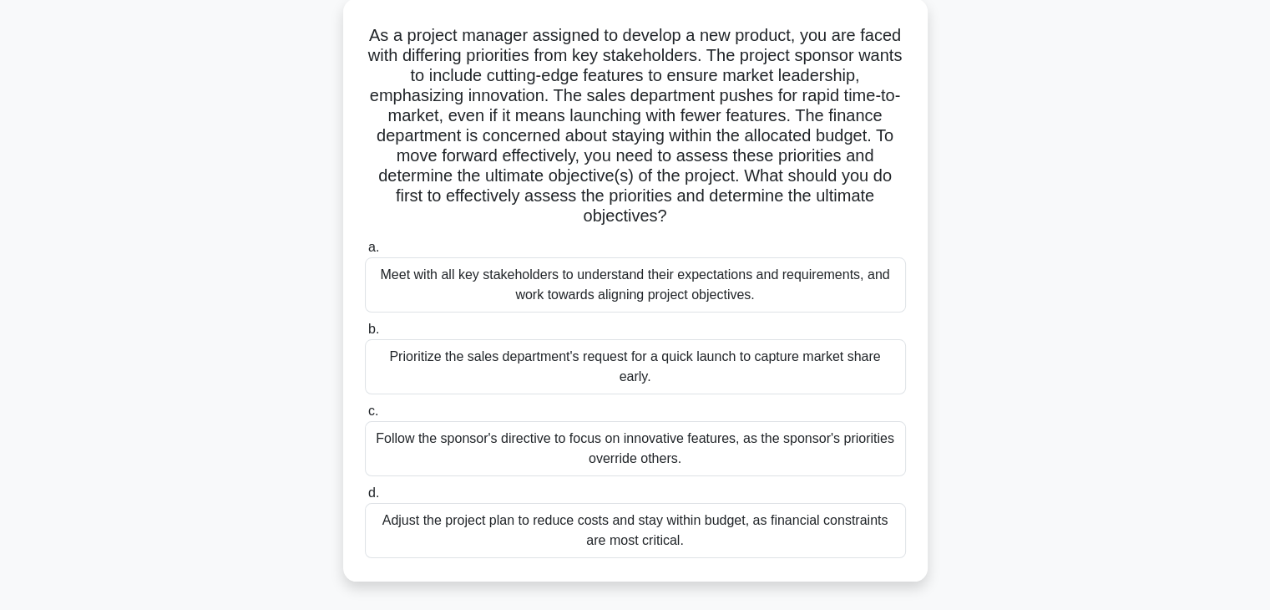
scroll to position [100, 0]
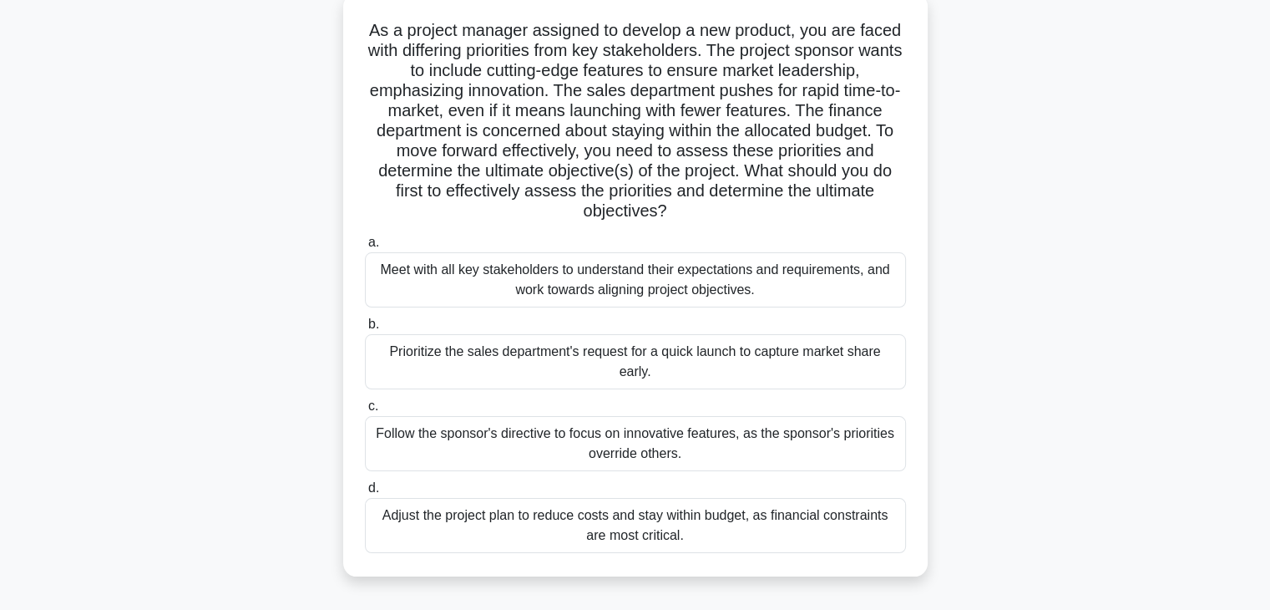
click at [807, 282] on div "Meet with all key stakeholders to understand their expectations and requirement…" at bounding box center [635, 279] width 541 height 55
click at [365, 248] on input "a. Meet with all key stakeholders to understand their expectations and requirem…" at bounding box center [365, 242] width 0 height 11
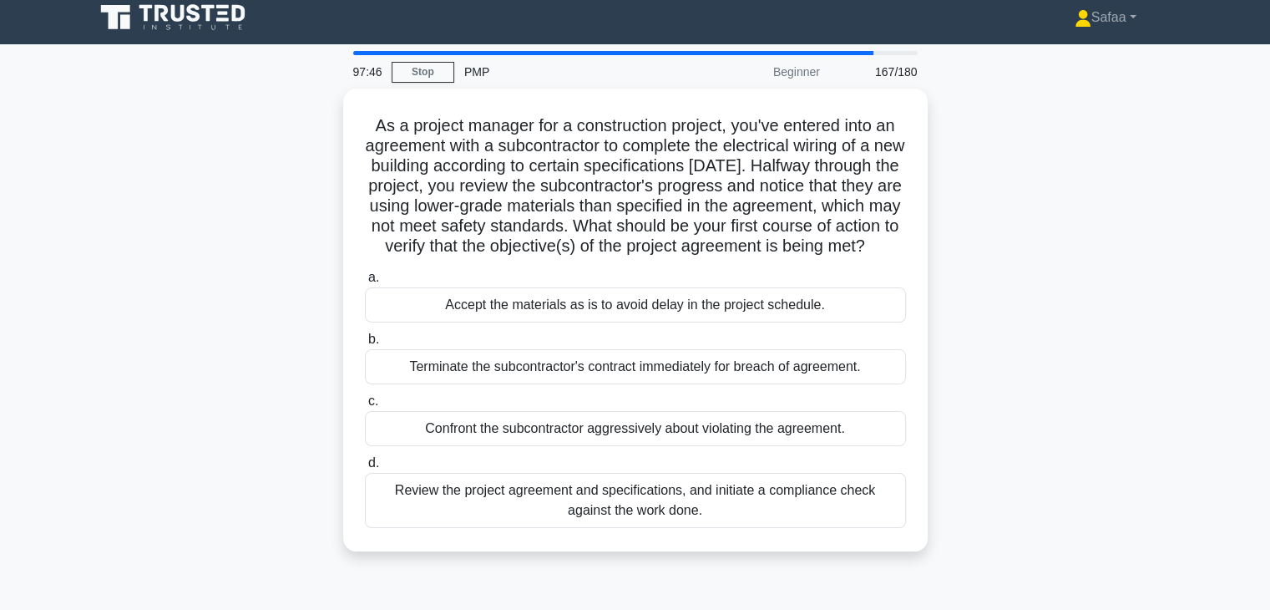
scroll to position [0, 0]
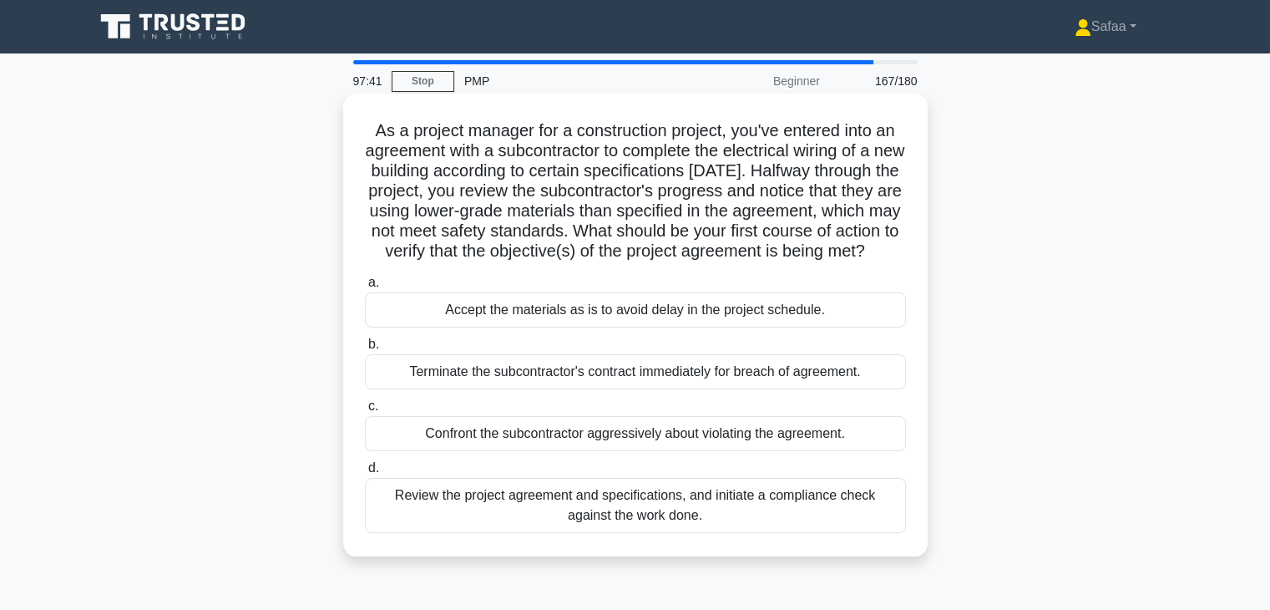
click at [773, 522] on div "Review the project agreement and specifications, and initiate a compliance chec…" at bounding box center [635, 505] width 541 height 55
click at [365, 474] on input "d. Review the project agreement and specifications, and initiate a compliance c…" at bounding box center [365, 468] width 0 height 11
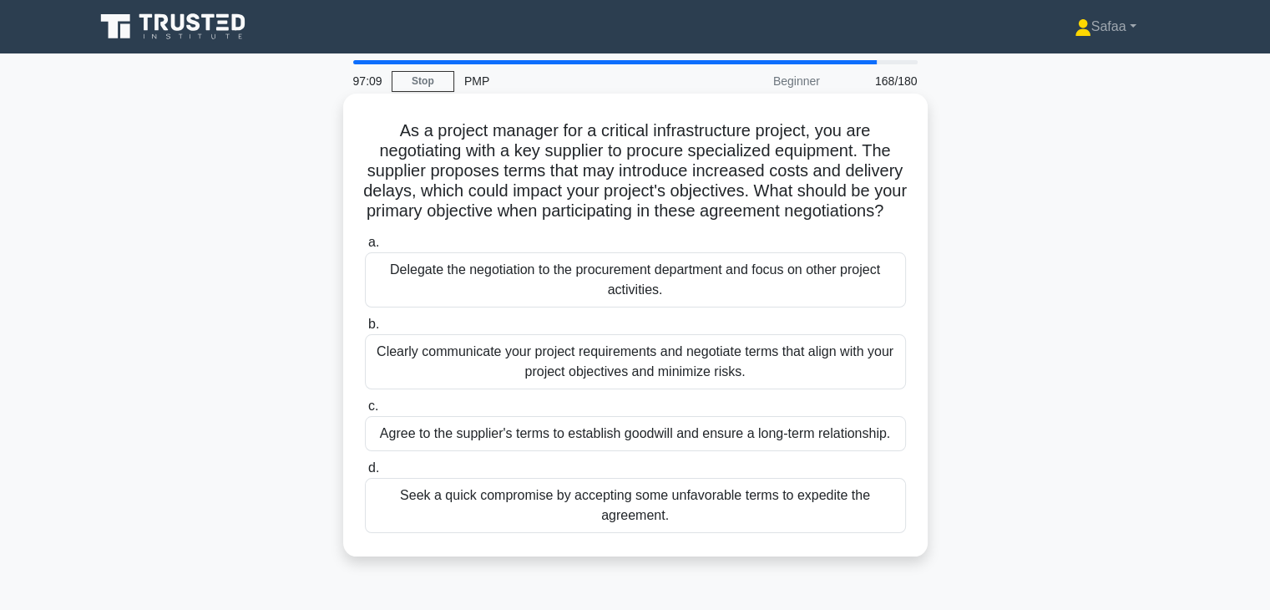
click at [656, 387] on div "Clearly communicate your project requirements and negotiate terms that align wi…" at bounding box center [635, 361] width 541 height 55
click at [365, 330] on input "b. Clearly communicate your project requirements and negotiate terms that align…" at bounding box center [365, 324] width 0 height 11
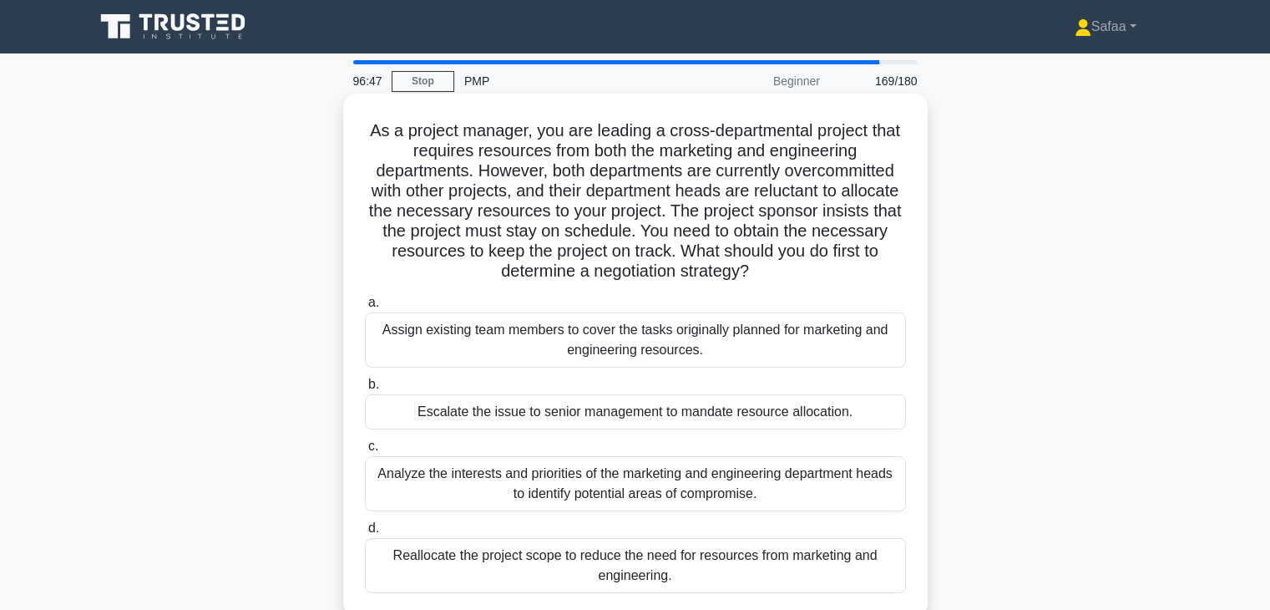
click at [782, 502] on div "Analyze the interests and priorities of the marketing and engineering departmen…" at bounding box center [635, 483] width 541 height 55
click at [365, 452] on input "c. Analyze the interests and priorities of the marketing and engineering depart…" at bounding box center [365, 446] width 0 height 11
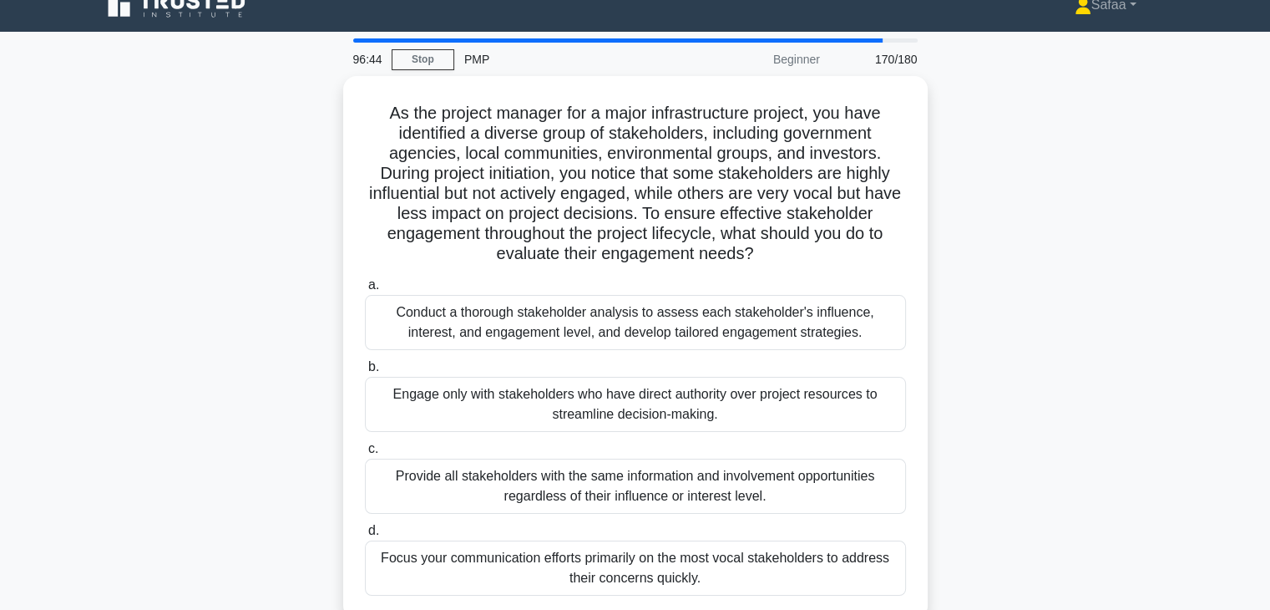
scroll to position [33, 0]
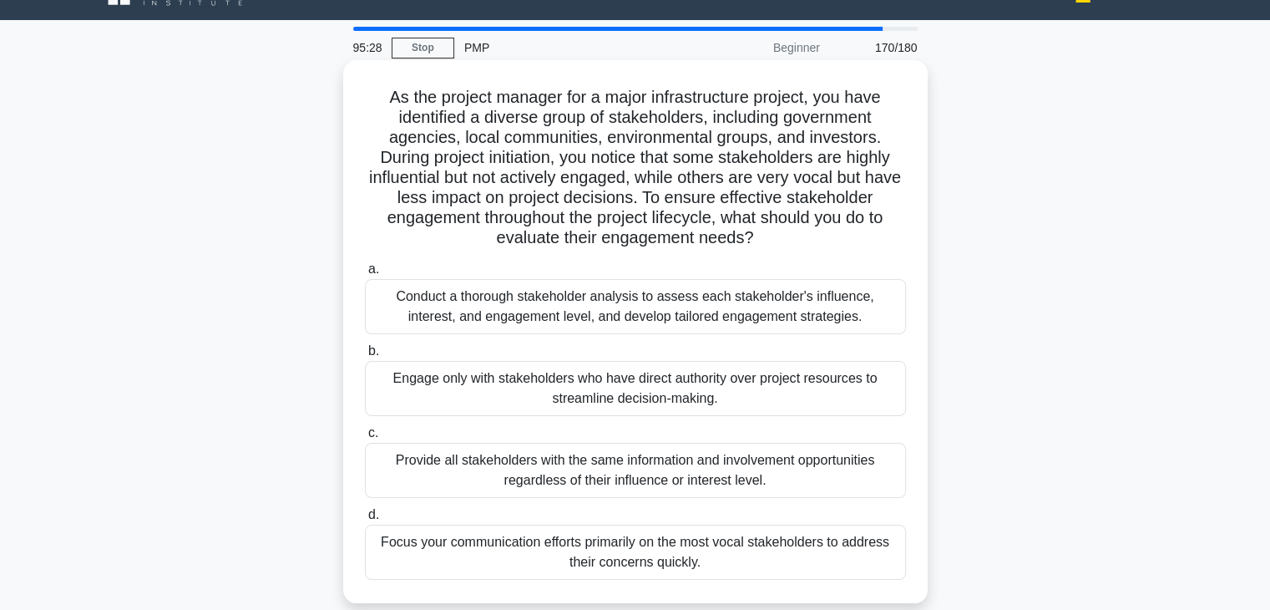
click at [676, 320] on div "Conduct a thorough stakeholder analysis to assess each stakeholder's influence,…" at bounding box center [635, 306] width 541 height 55
click at [365, 275] on input "a. Conduct a thorough stakeholder analysis to assess each stakeholder's influen…" at bounding box center [365, 269] width 0 height 11
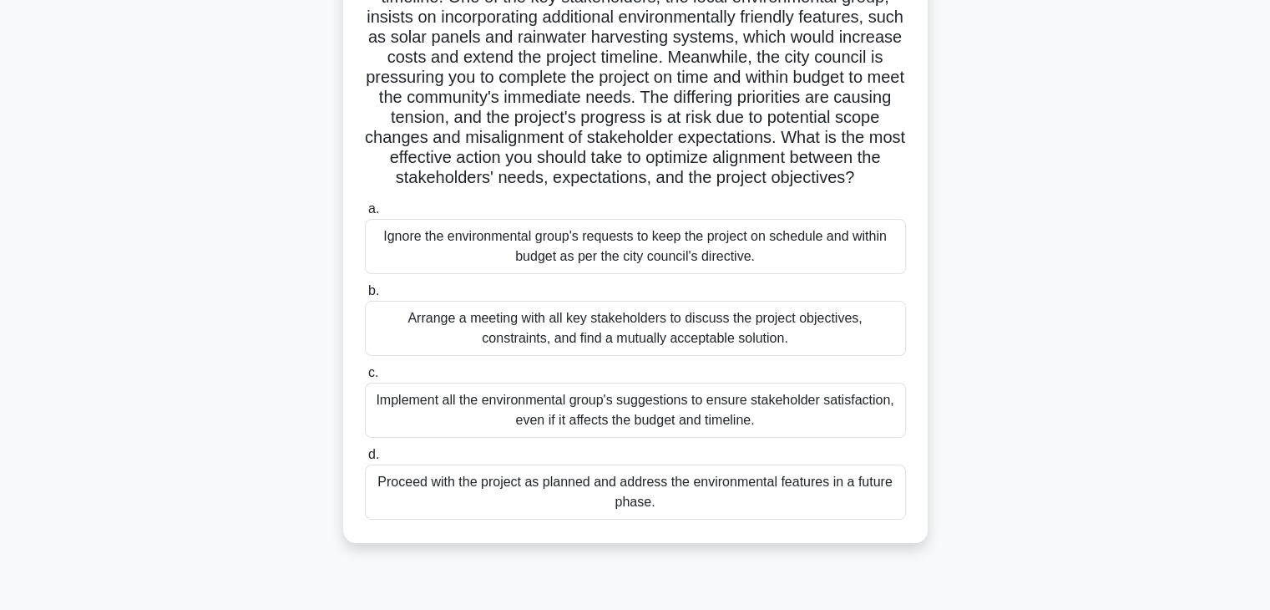
scroll to position [200, 0]
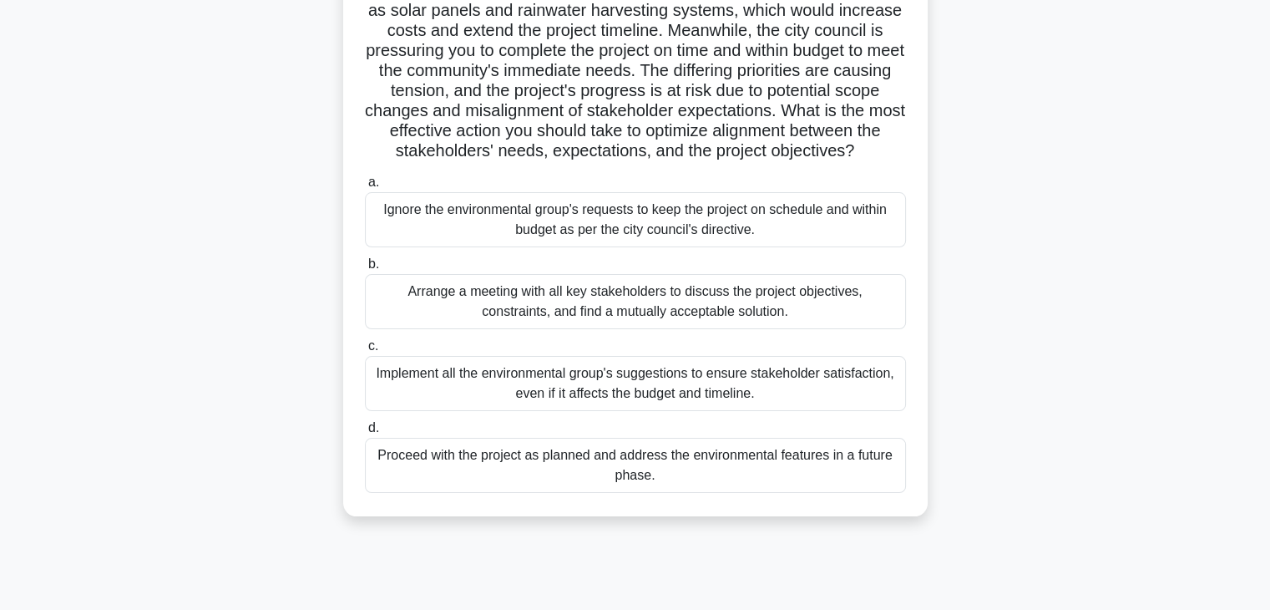
click at [785, 329] on div "Arrange a meeting with all key stakeholders to discuss the project objectives, …" at bounding box center [635, 301] width 541 height 55
click at [365, 270] on input "b. Arrange a meeting with all key stakeholders to discuss the project objective…" at bounding box center [365, 264] width 0 height 11
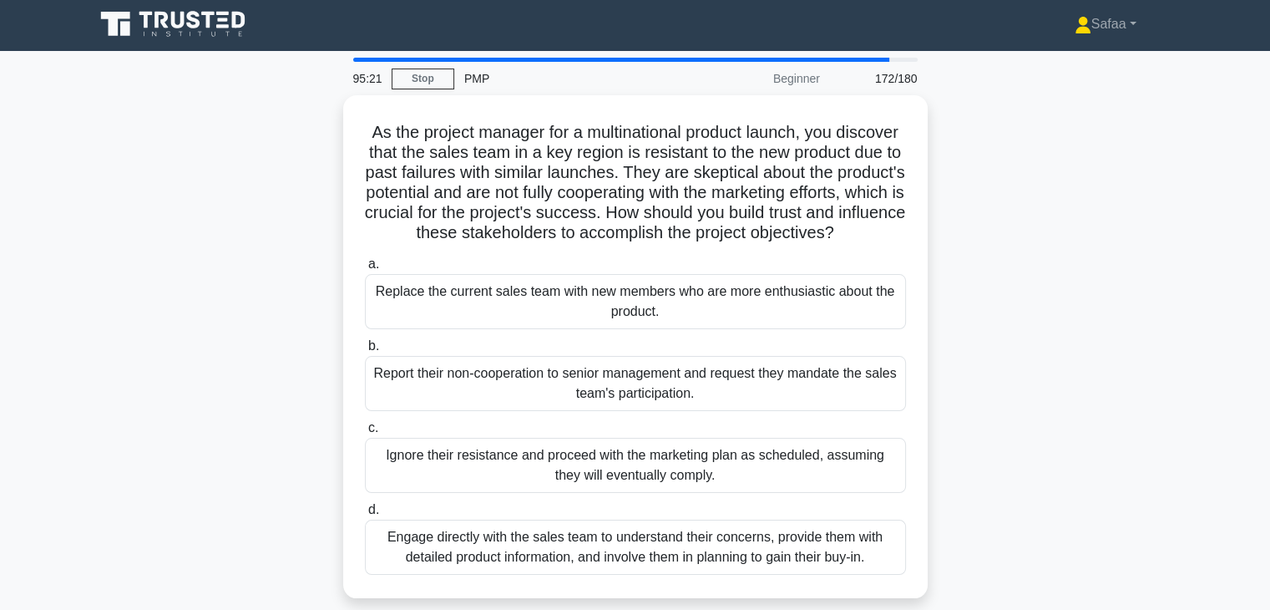
scroll to position [0, 0]
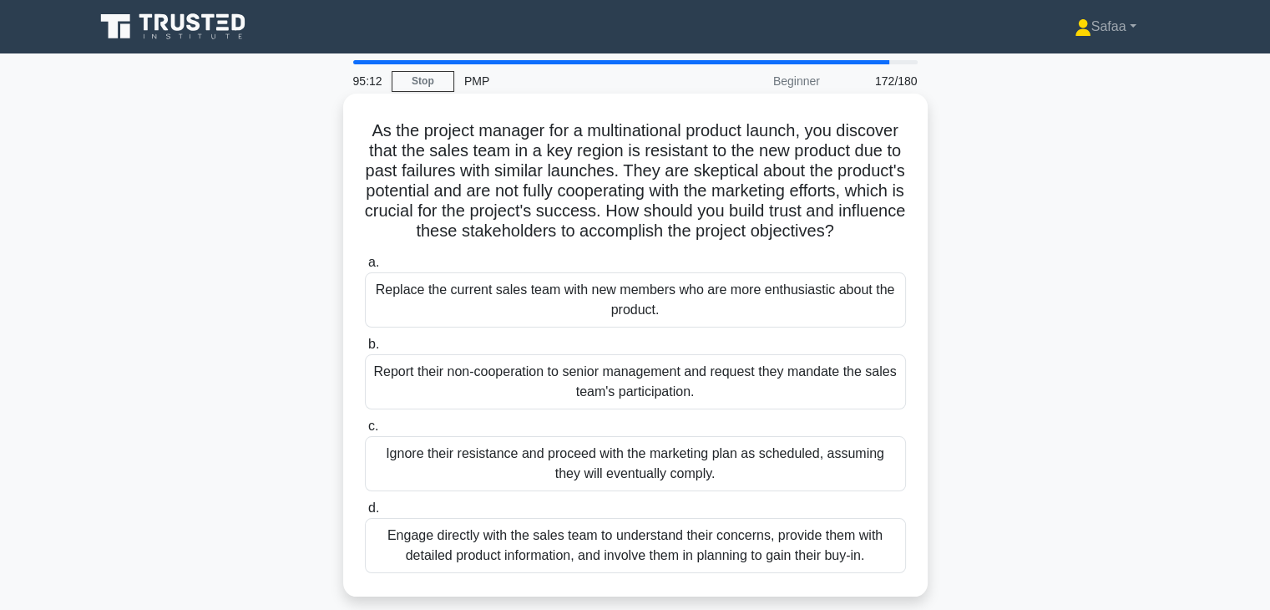
click at [636, 572] on div "Engage directly with the sales team to understand their concerns, provide them …" at bounding box center [635, 545] width 541 height 55
click at [365, 514] on input "d. Engage directly with the sales team to understand their concerns, provide th…" at bounding box center [365, 508] width 0 height 11
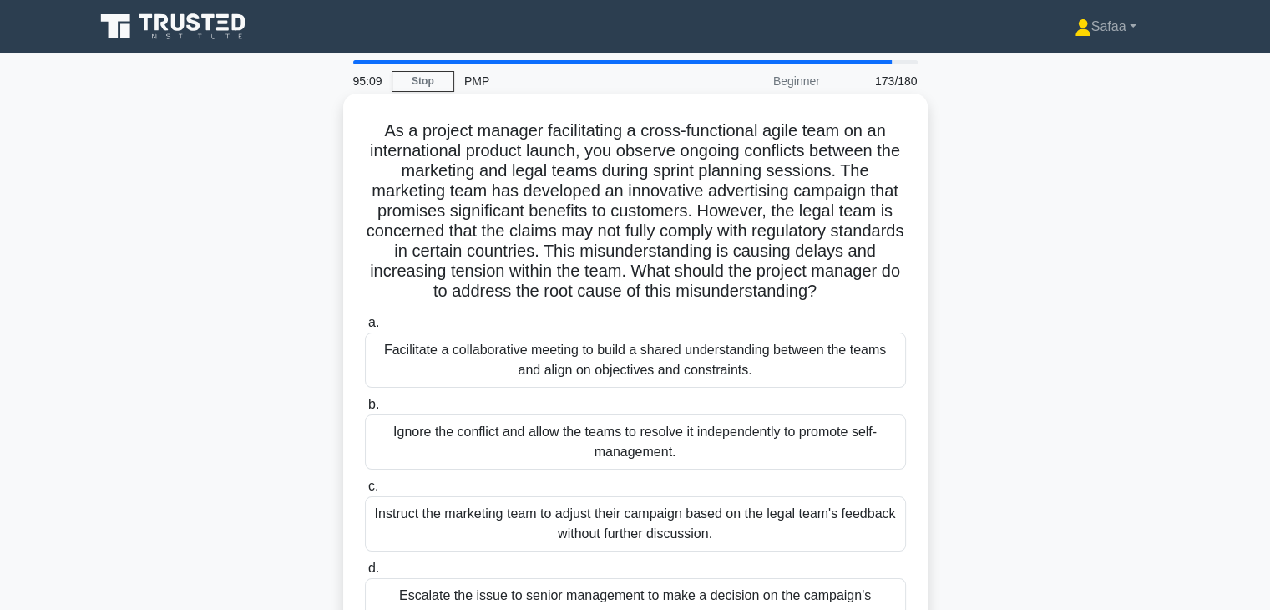
click at [735, 368] on div "Facilitate a collaborative meeting to build a shared understanding between the …" at bounding box center [635, 359] width 541 height 55
click at [365, 328] on input "a. Facilitate a collaborative meeting to build a shared understanding between t…" at bounding box center [365, 322] width 0 height 11
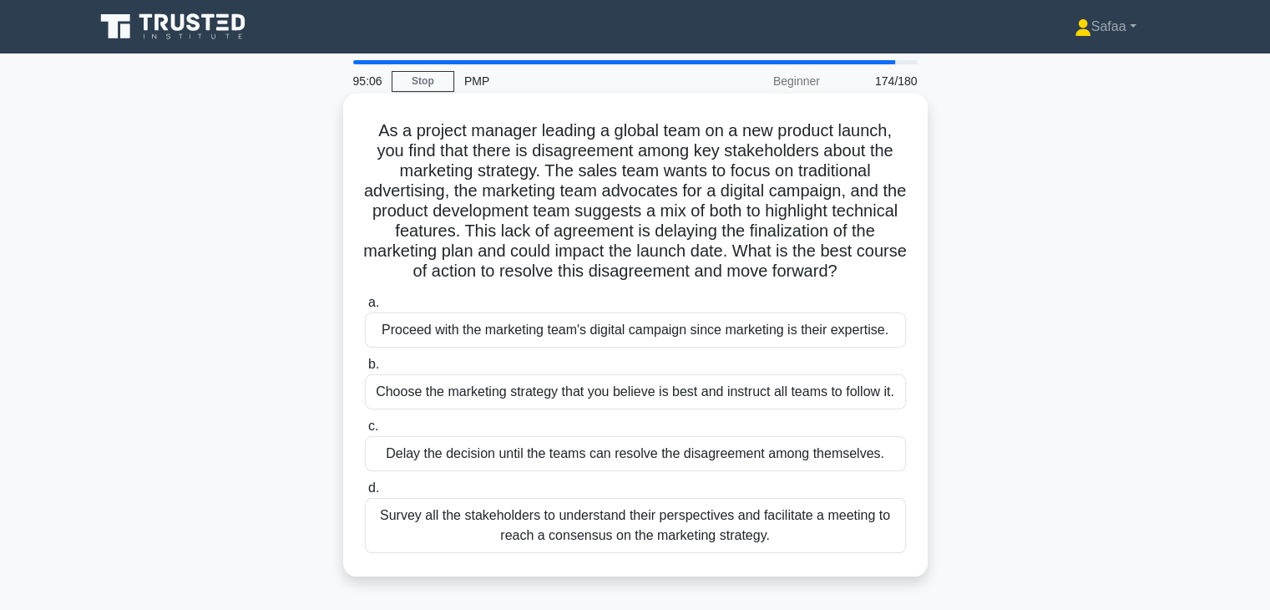
click at [657, 519] on div "Survey all the stakeholders to understand their perspectives and facilitate a m…" at bounding box center [635, 525] width 541 height 55
click at [365, 494] on input "d. Survey all the stakeholders to understand their perspectives and facilitate …" at bounding box center [365, 488] width 0 height 11
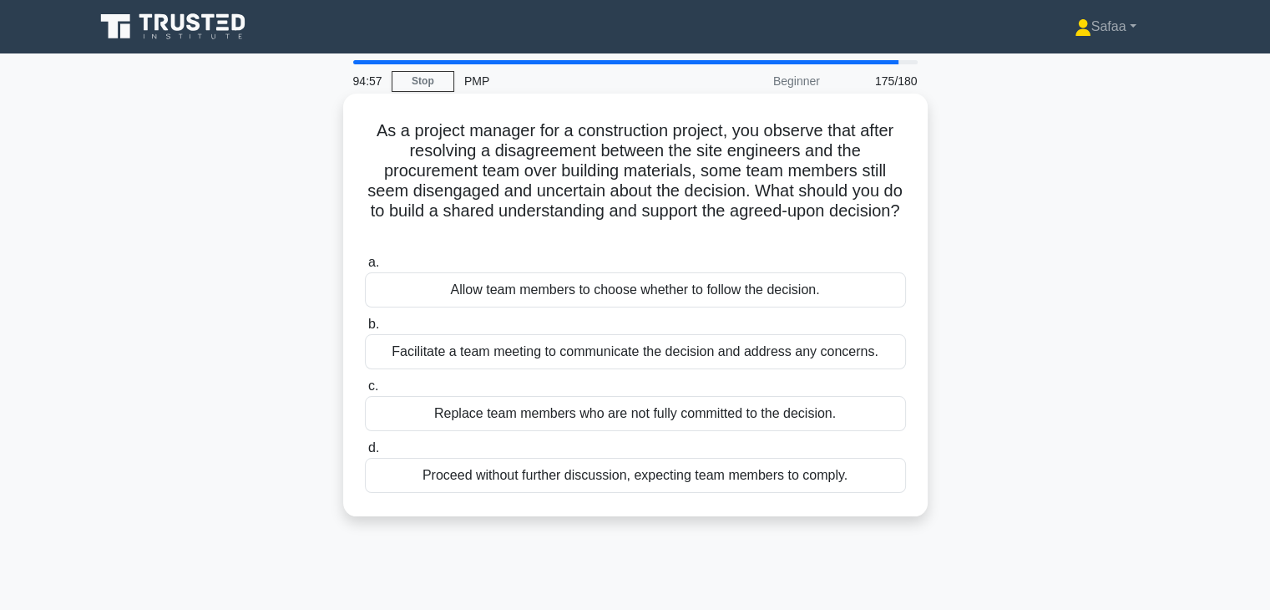
click at [691, 358] on div "Facilitate a team meeting to communicate the decision and address any concerns." at bounding box center [635, 351] width 541 height 35
click at [365, 330] on input "b. Facilitate a team meeting to communicate the decision and address any concer…" at bounding box center [365, 324] width 0 height 11
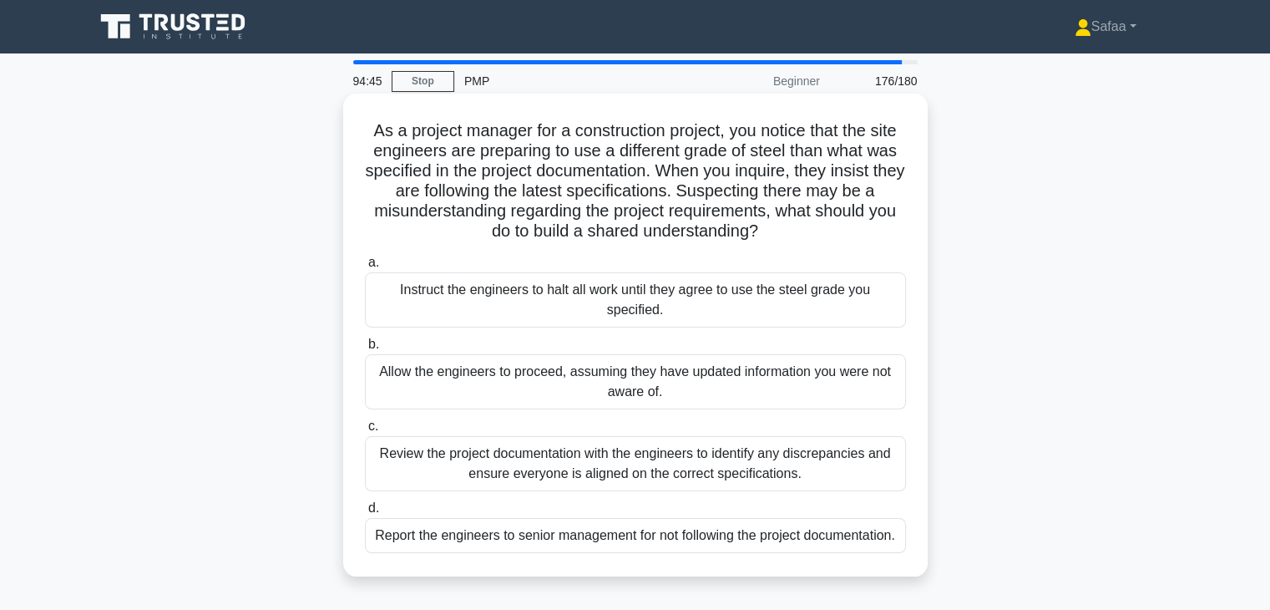
click at [618, 472] on div "Review the project documentation with the engineers to identify any discrepanci…" at bounding box center [635, 463] width 541 height 55
click at [365, 432] on input "c. Review the project documentation with the engineers to identify any discrepa…" at bounding box center [365, 426] width 0 height 11
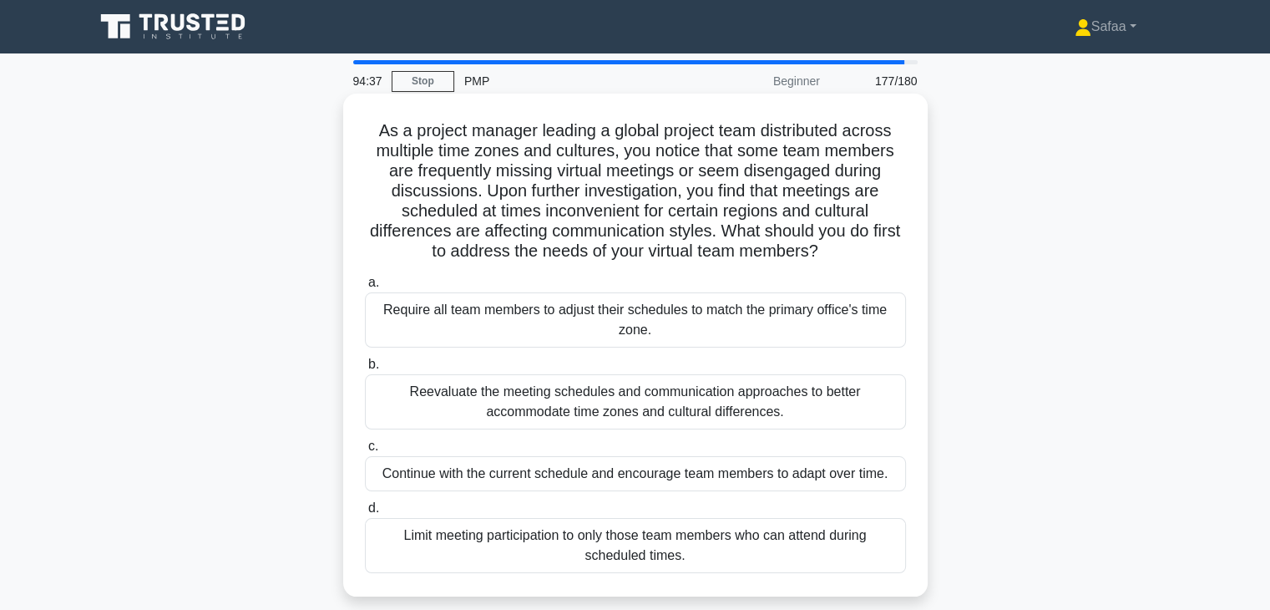
click at [628, 393] on div "Reevaluate the meeting schedules and communication approaches to better accommo…" at bounding box center [635, 401] width 541 height 55
click at [365, 370] on input "b. Reevaluate the meeting schedules and communication approaches to better acco…" at bounding box center [365, 364] width 0 height 11
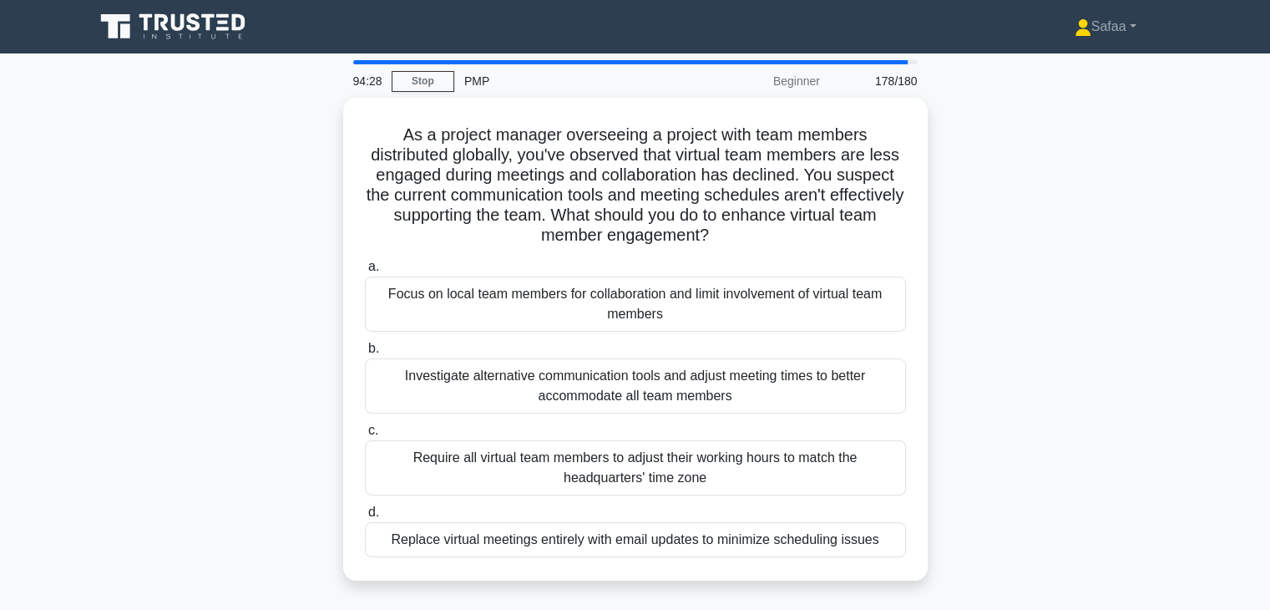
click at [628, 393] on div "Investigate alternative communication tools and adjust meeting times to better …" at bounding box center [635, 385] width 541 height 55
click at [365, 354] on input "b. Investigate alternative communication tools and adjust meeting times to bett…" at bounding box center [365, 348] width 0 height 11
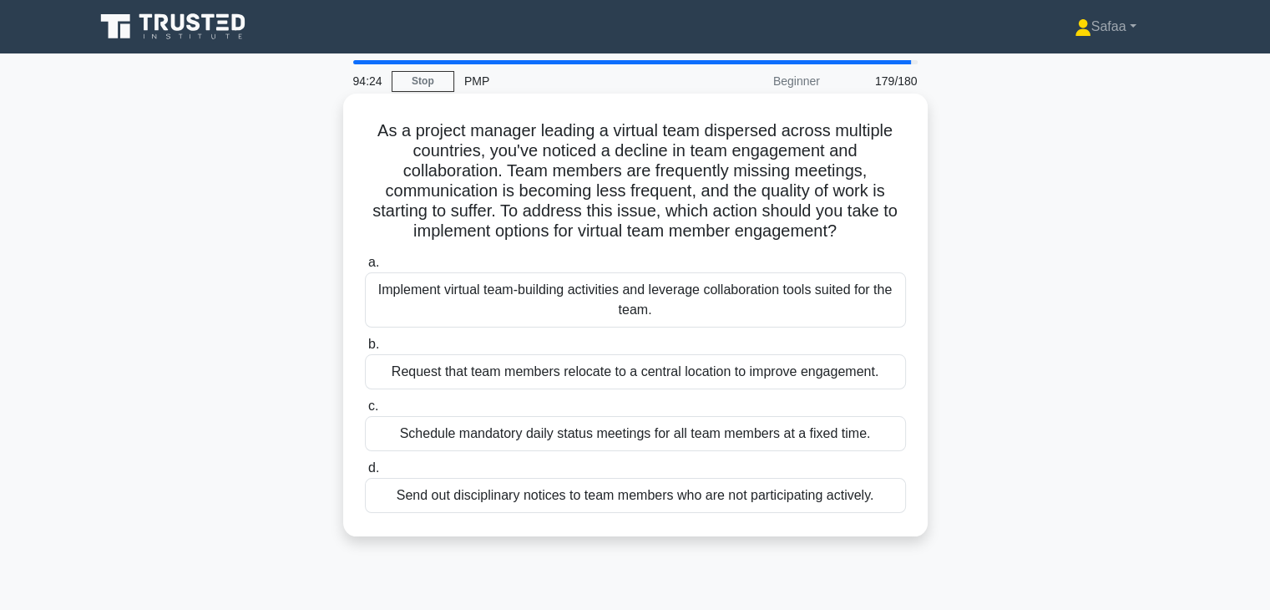
click at [681, 311] on div "Implement virtual team-building activities and leverage collaboration tools sui…" at bounding box center [635, 299] width 541 height 55
click at [365, 268] on input "a. Implement virtual team-building activities and leverage collaboration tools …" at bounding box center [365, 262] width 0 height 11
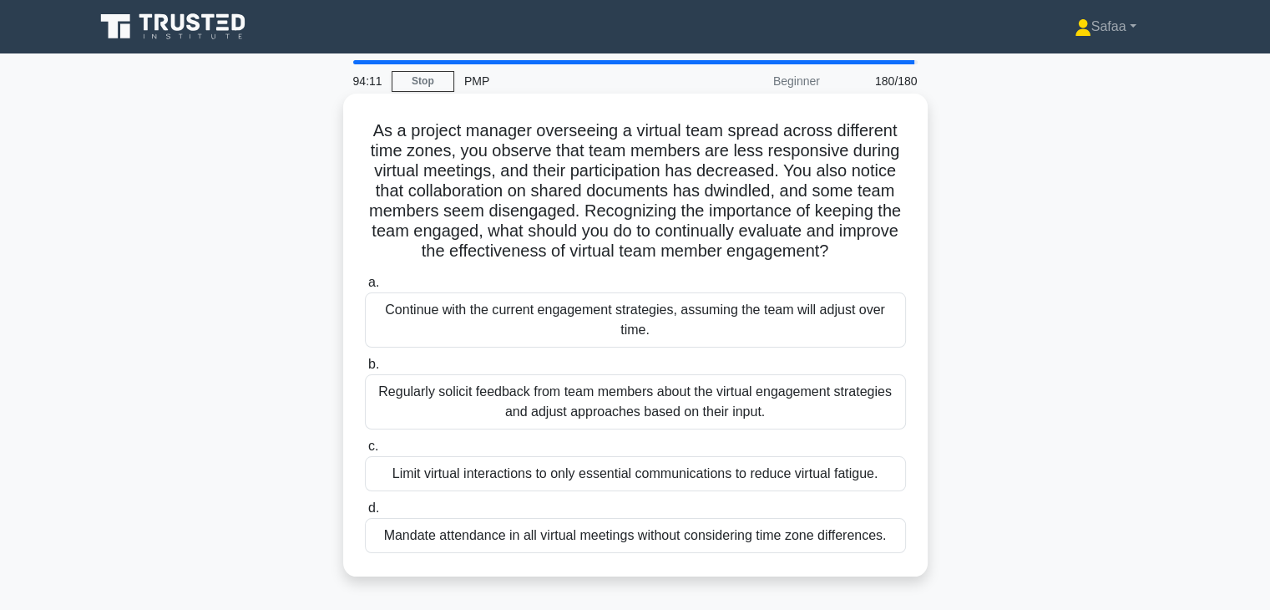
click at [675, 398] on div "Regularly solicit feedback from team members about the virtual engagement strat…" at bounding box center [635, 401] width 541 height 55
click at [365, 370] on input "b. Regularly solicit feedback from team members about the virtual engagement st…" at bounding box center [365, 364] width 0 height 11
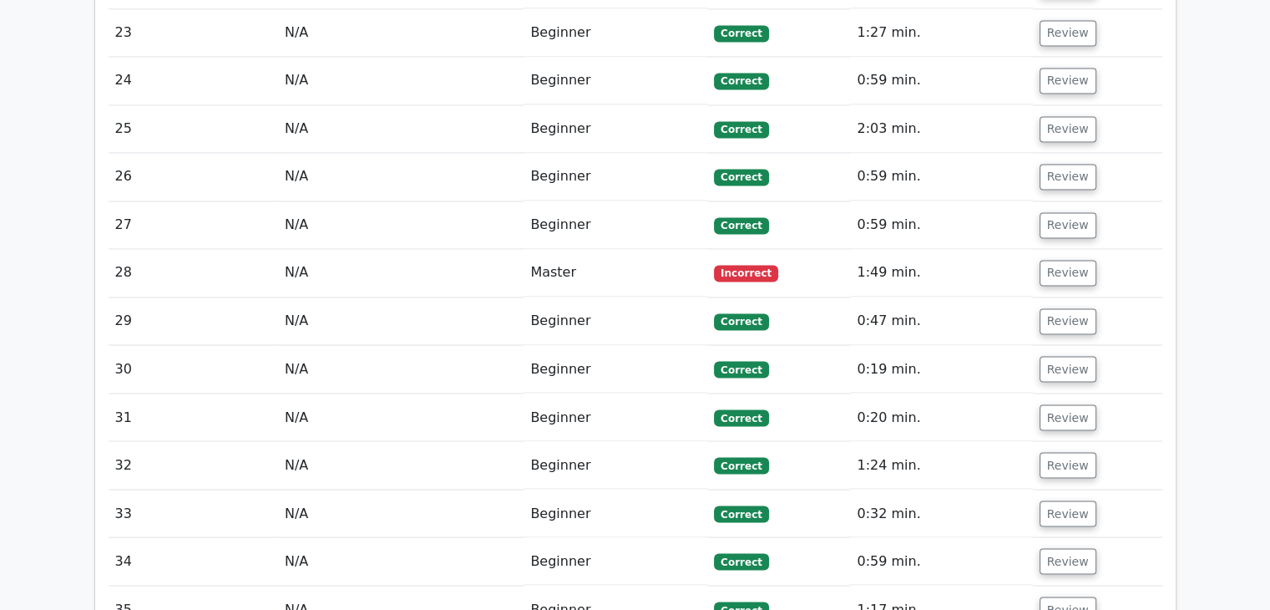
scroll to position [2855, 0]
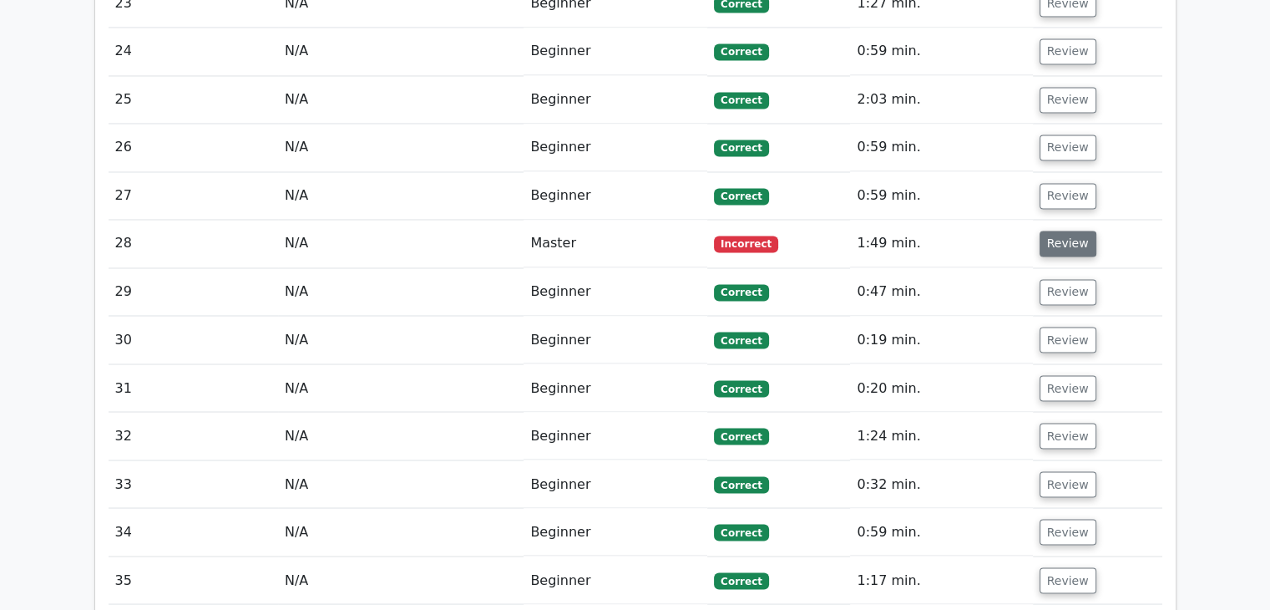
click at [1073, 240] on button "Review" at bounding box center [1068, 243] width 57 height 26
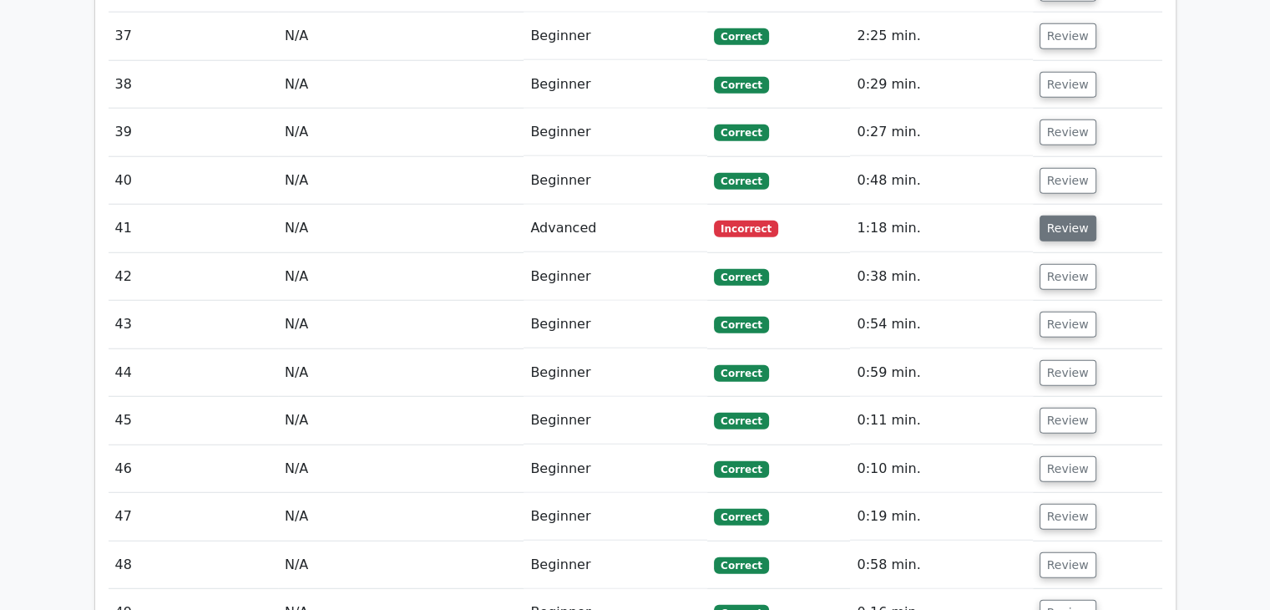
click at [1065, 215] on button "Review" at bounding box center [1068, 228] width 57 height 26
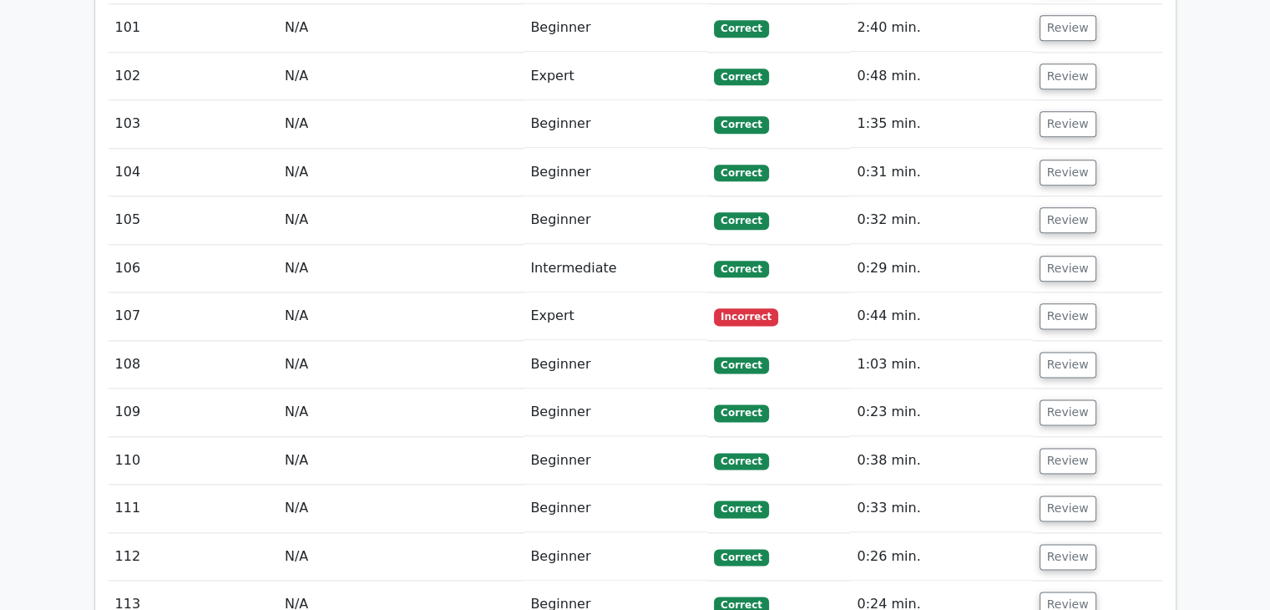
scroll to position [8463, 0]
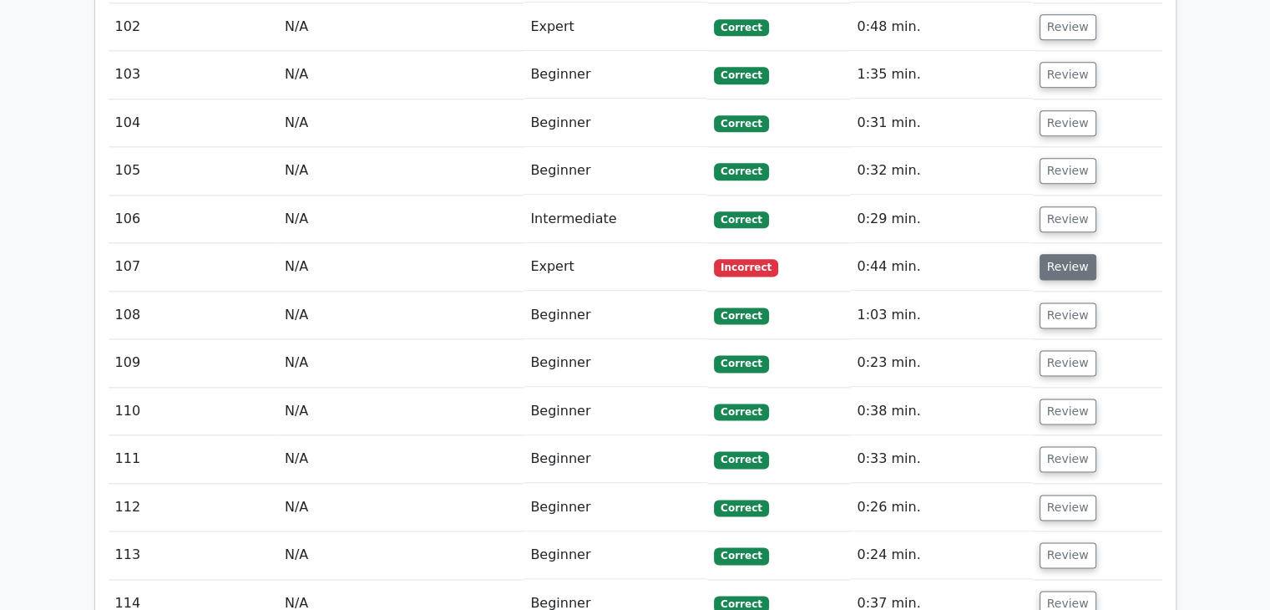
click at [1064, 254] on button "Review" at bounding box center [1068, 267] width 57 height 26
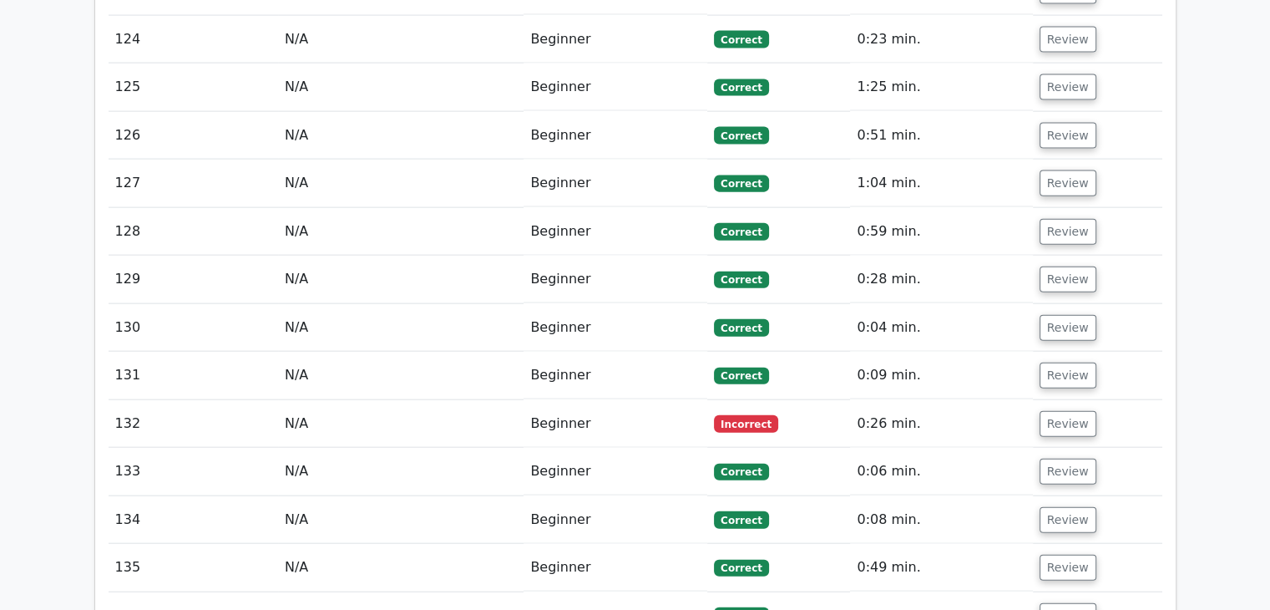
scroll to position [10176, 0]
click at [1046, 362] on button "Review" at bounding box center [1068, 375] width 57 height 26
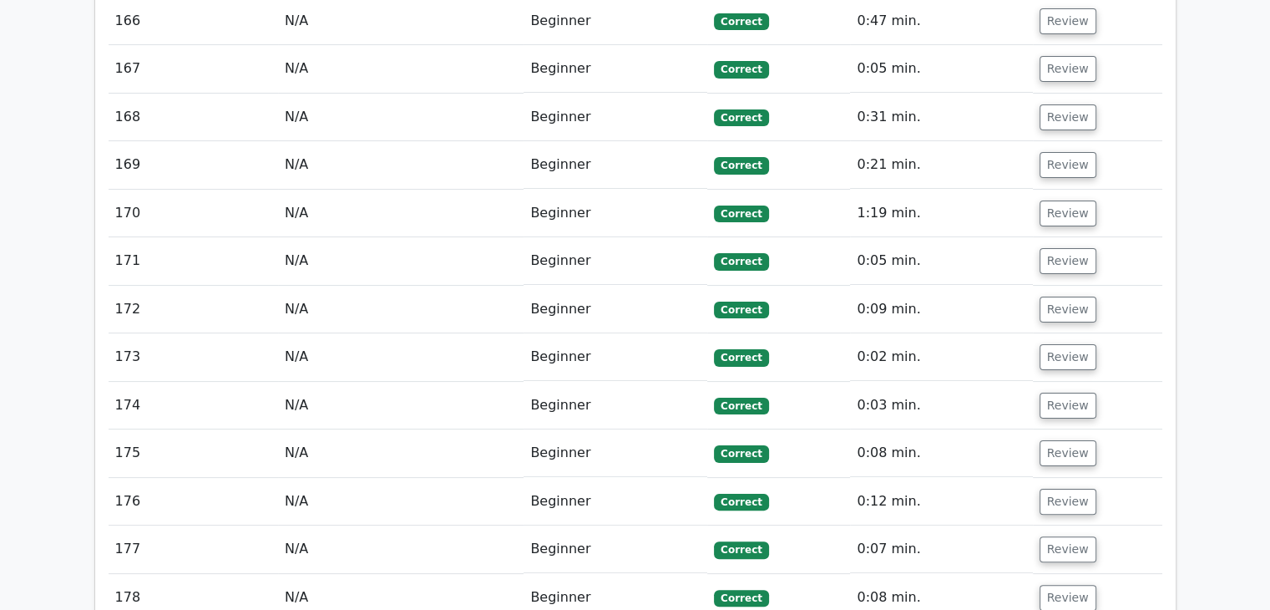
scroll to position [13210, 0]
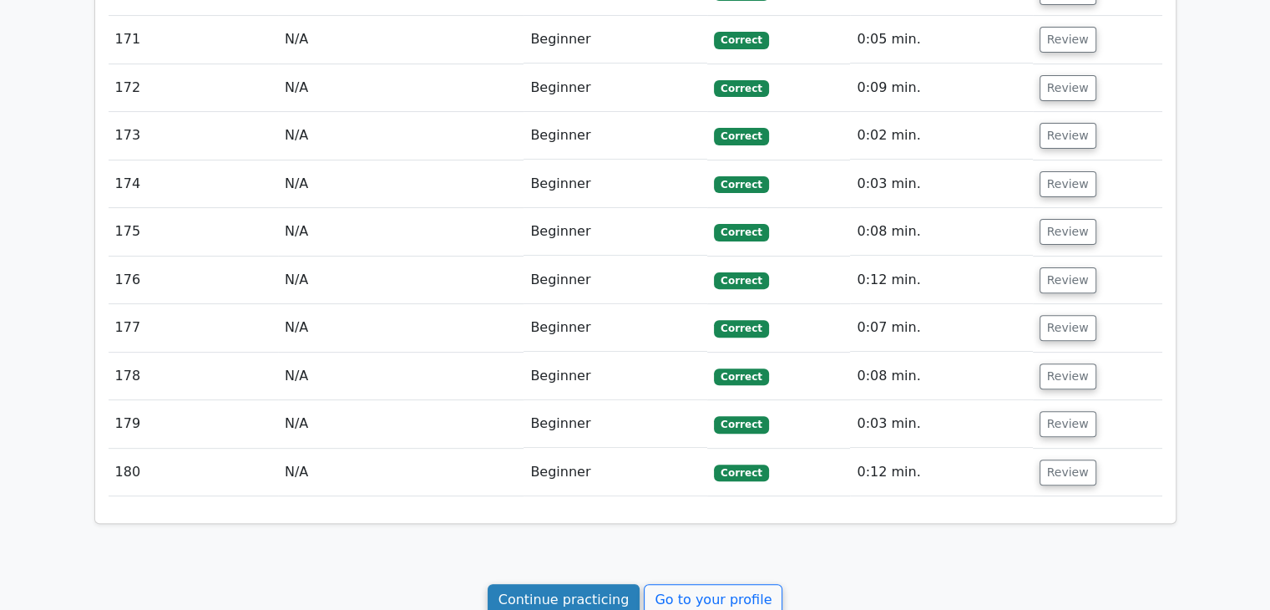
click at [600, 584] on link "Continue practicing" at bounding box center [564, 600] width 153 height 32
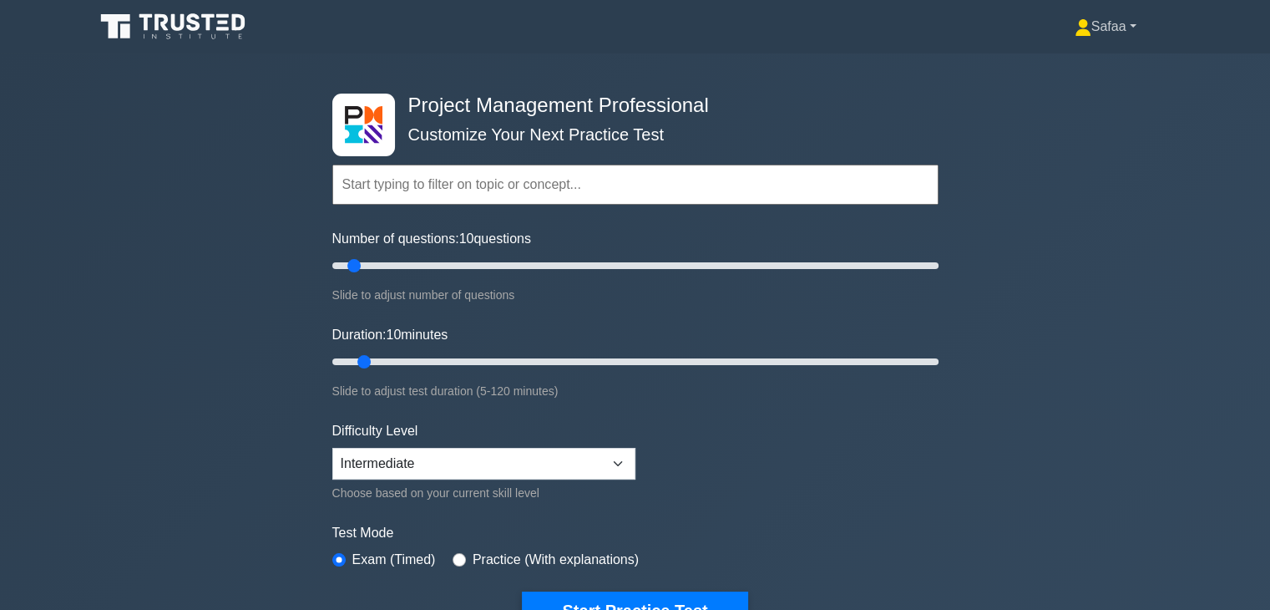
click at [1081, 38] on link "Safaa" at bounding box center [1106, 26] width 142 height 33
click at [1068, 64] on link "Profile" at bounding box center [1102, 66] width 132 height 27
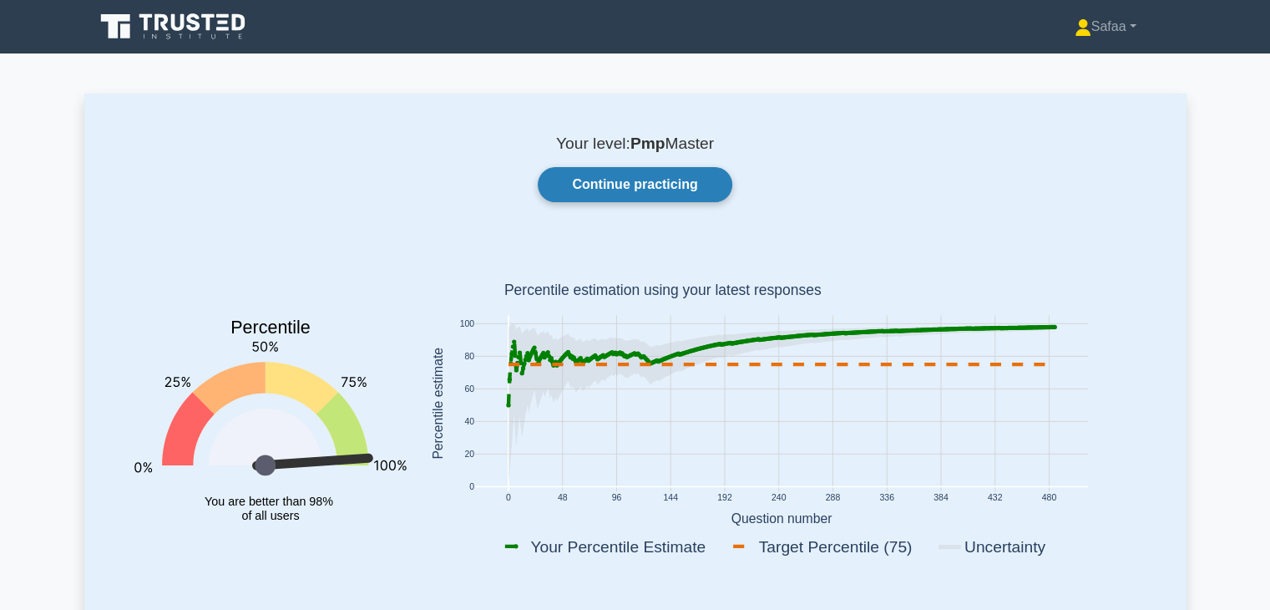
click at [621, 183] on link "Continue practicing" at bounding box center [635, 184] width 194 height 35
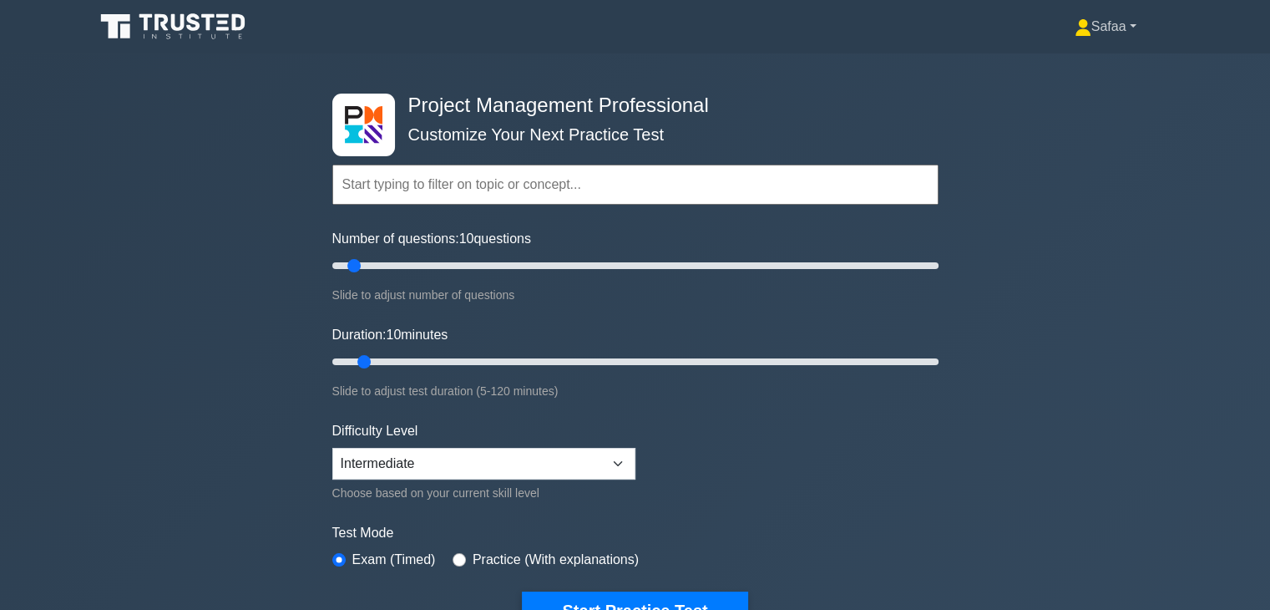
click at [1118, 38] on link "Safaa" at bounding box center [1106, 26] width 142 height 33
click at [1062, 67] on link "Profile" at bounding box center [1102, 66] width 132 height 27
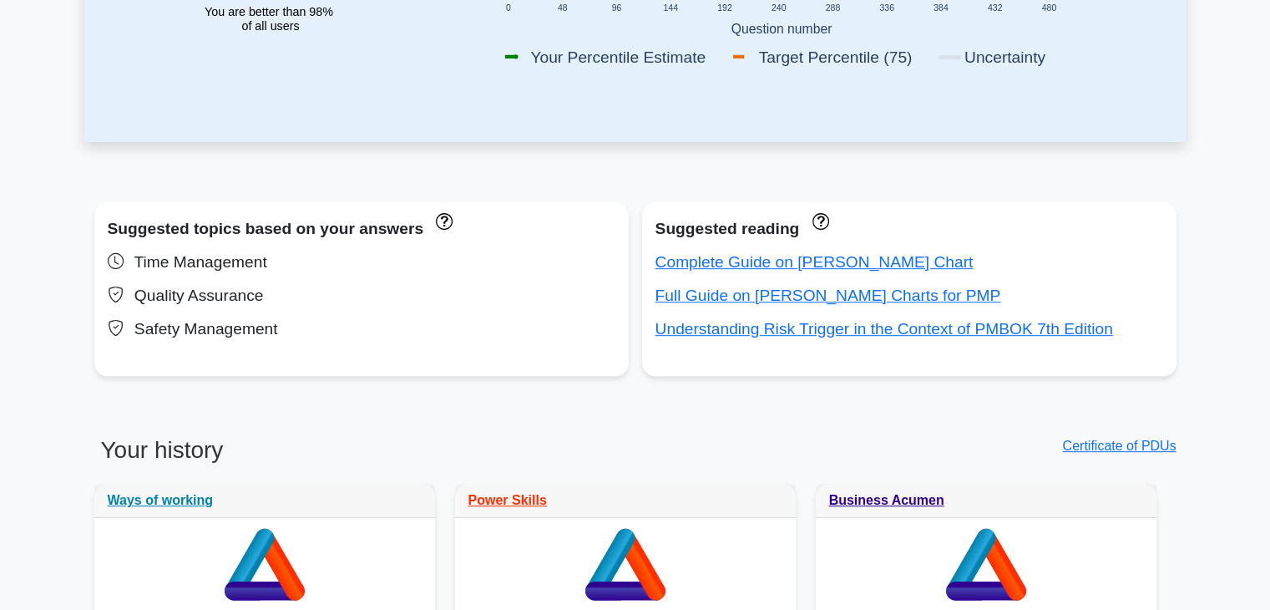
scroll to position [556, 0]
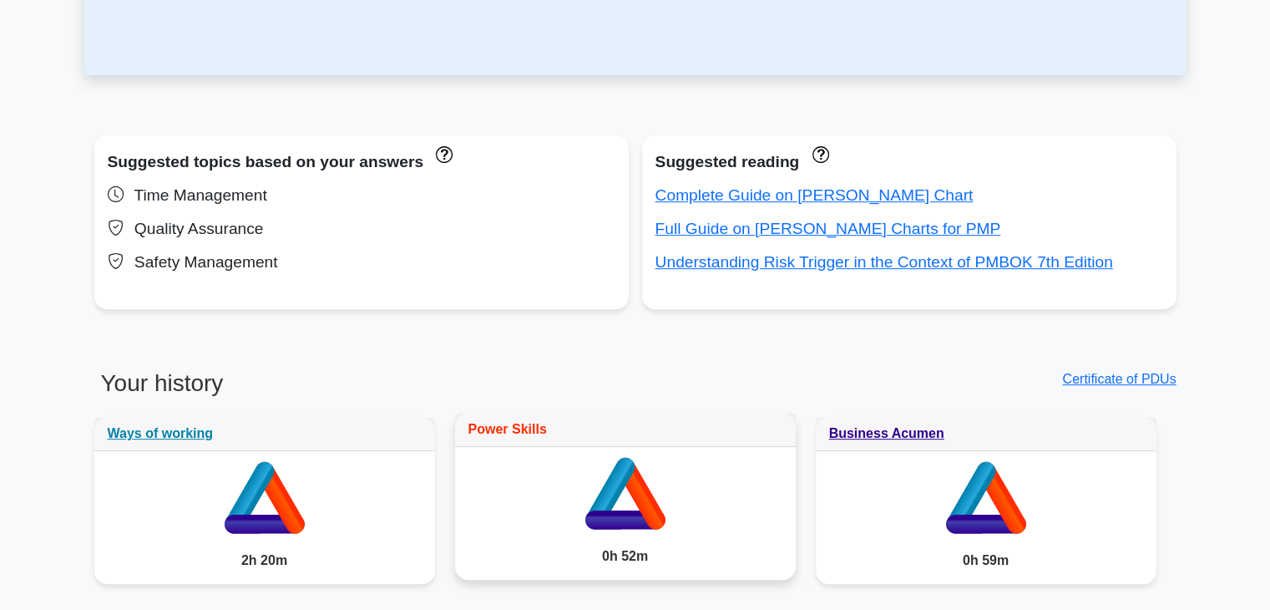
click at [514, 428] on link "Power Skills" at bounding box center [508, 429] width 79 height 14
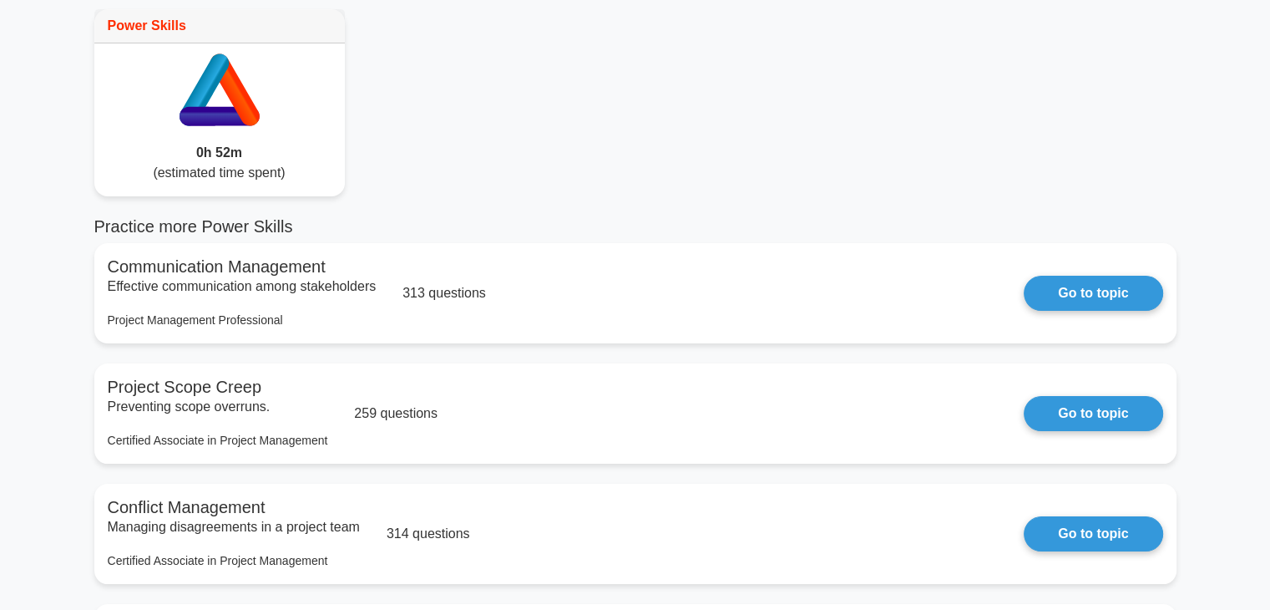
scroll to position [100, 0]
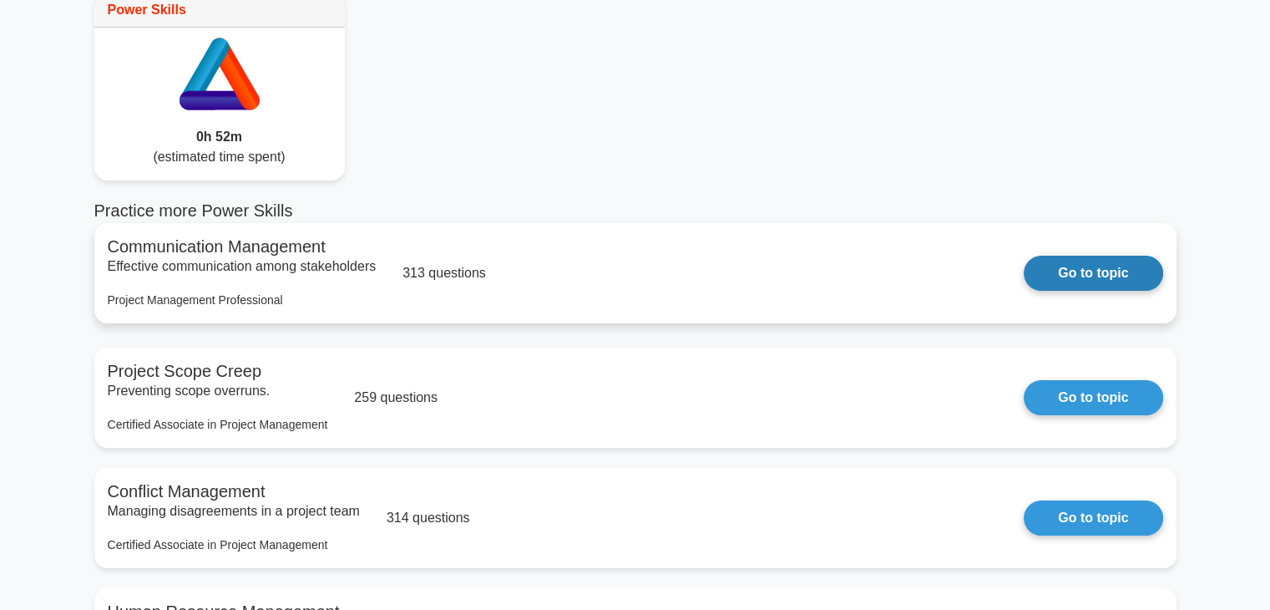
click at [1111, 273] on link "Go to topic" at bounding box center [1093, 273] width 139 height 35
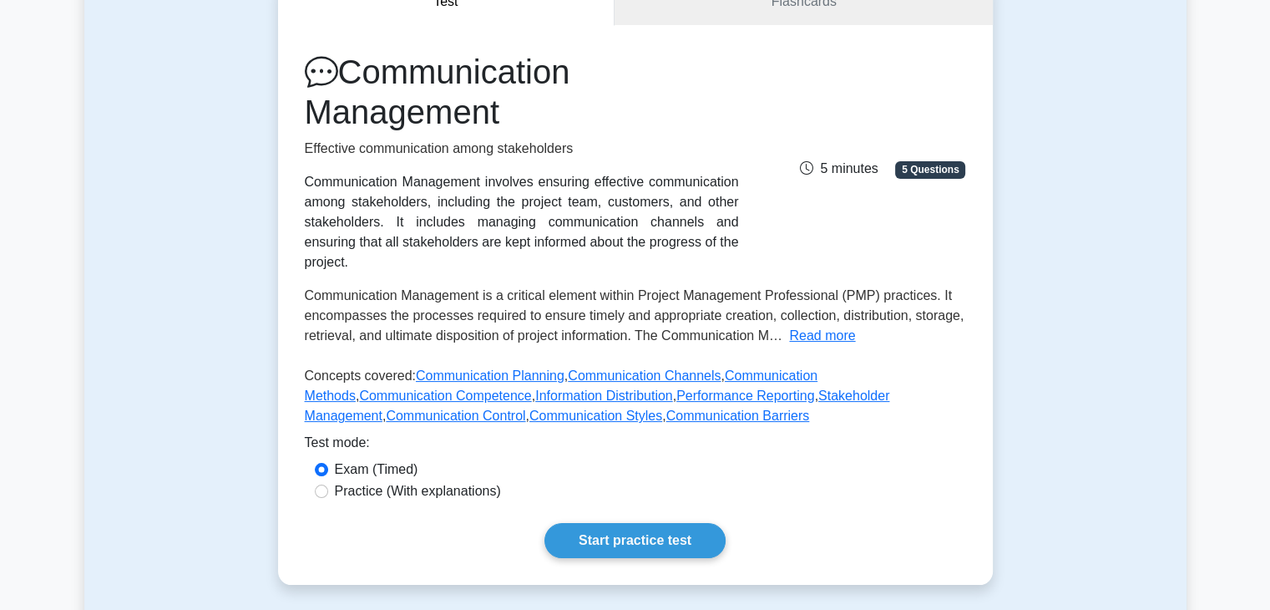
scroll to position [200, 0]
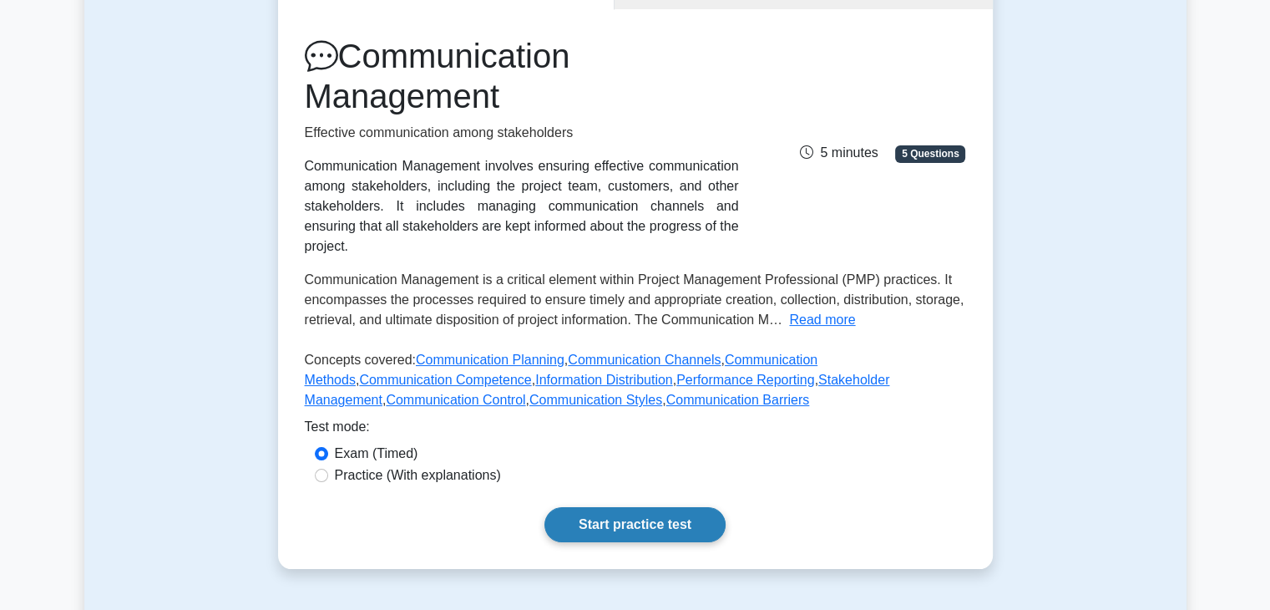
click at [613, 507] on link "Start practice test" at bounding box center [635, 524] width 181 height 35
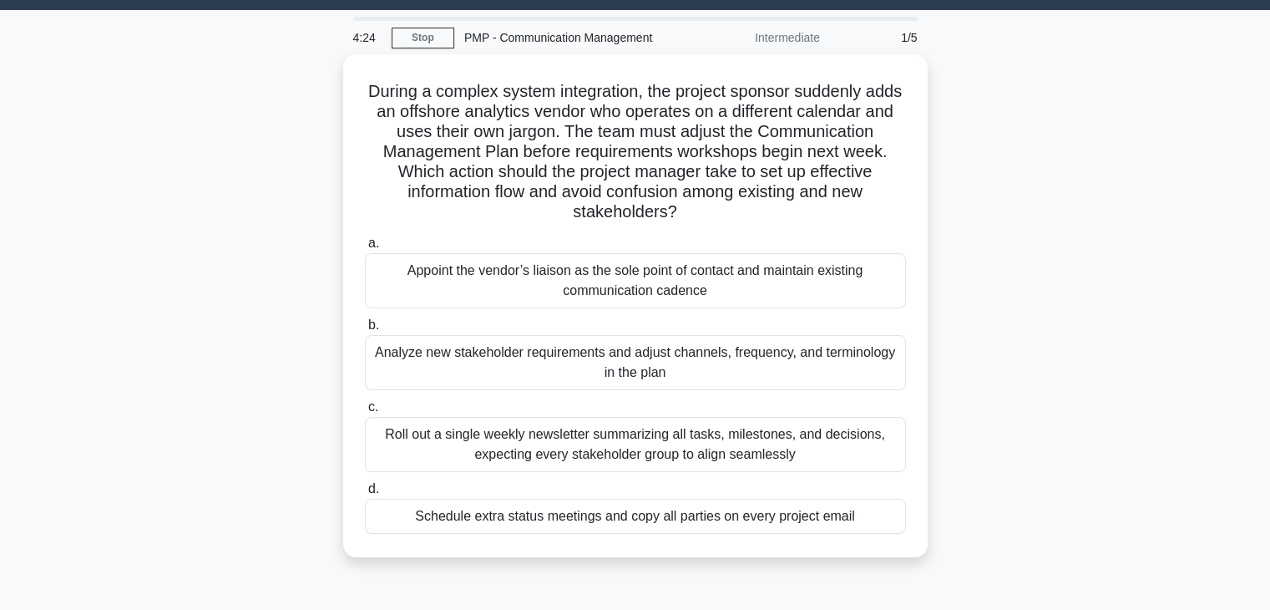
scroll to position [67, 0]
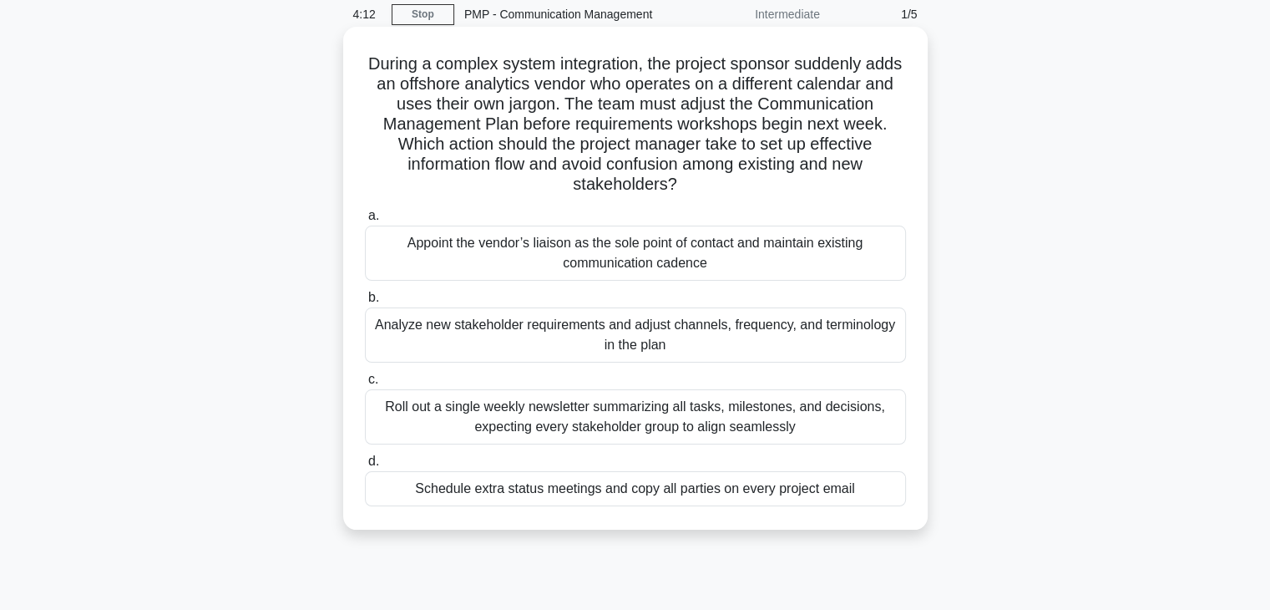
click at [666, 345] on div "Analyze new stakeholder requirements and adjust channels, frequency, and termin…" at bounding box center [635, 334] width 541 height 55
click at [365, 303] on input "b. Analyze new stakeholder requirements and adjust channels, frequency, and ter…" at bounding box center [365, 297] width 0 height 11
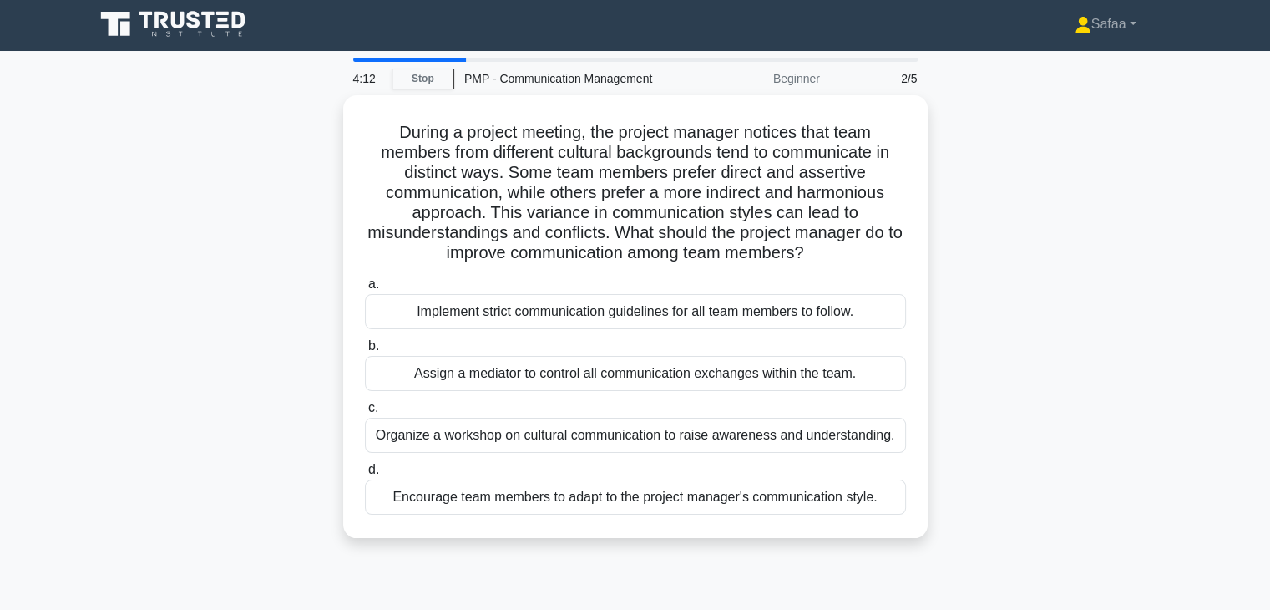
scroll to position [0, 0]
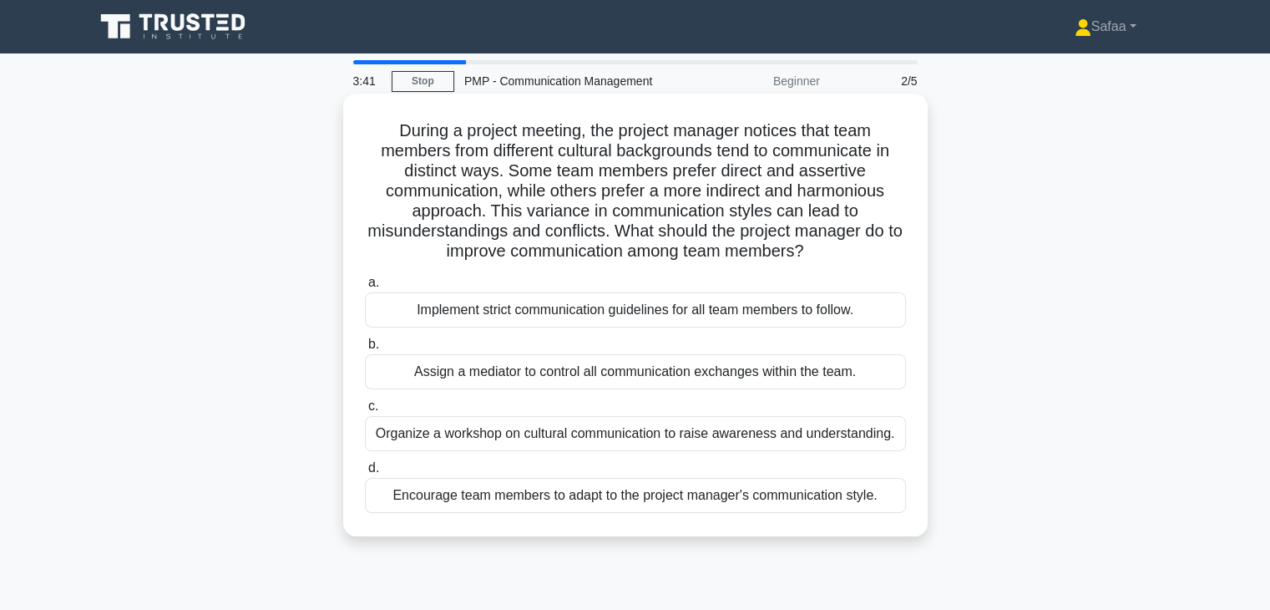
click at [707, 432] on div "Organize a workshop on cultural communication to raise awareness and understand…" at bounding box center [635, 433] width 541 height 35
click at [365, 412] on input "c. Organize a workshop on cultural communication to raise awareness and underst…" at bounding box center [365, 406] width 0 height 11
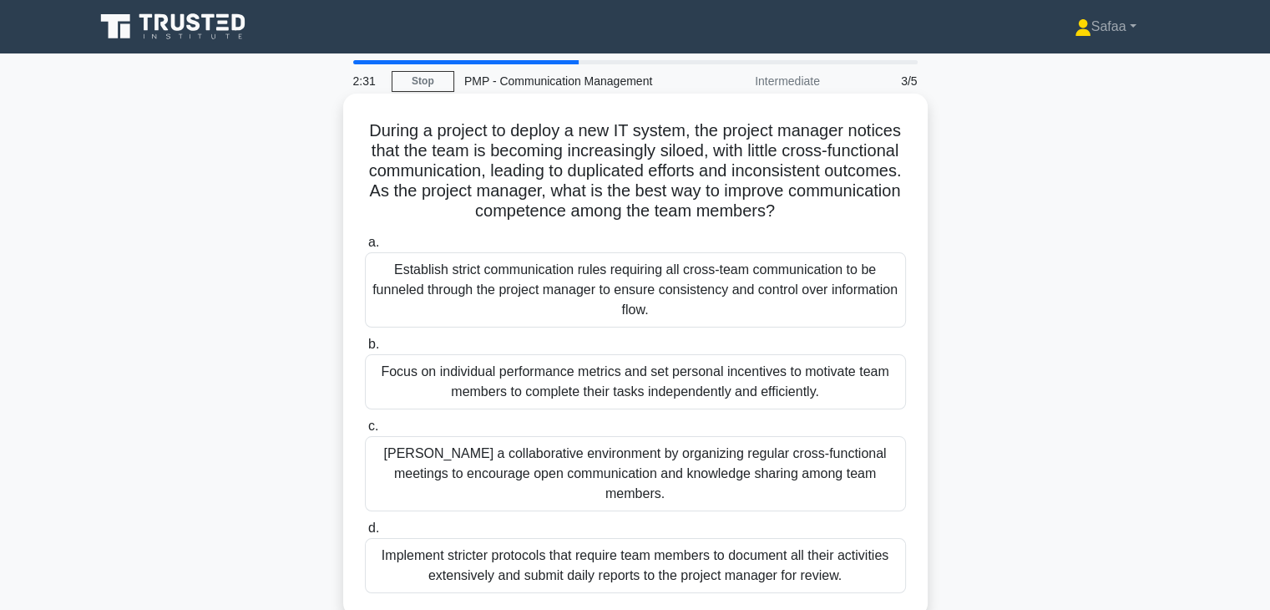
click at [822, 463] on div "Foster a collaborative environment by organizing regular cross-functional meeti…" at bounding box center [635, 473] width 541 height 75
click at [365, 432] on input "c. Foster a collaborative environment by organizing regular cross-functional me…" at bounding box center [365, 426] width 0 height 11
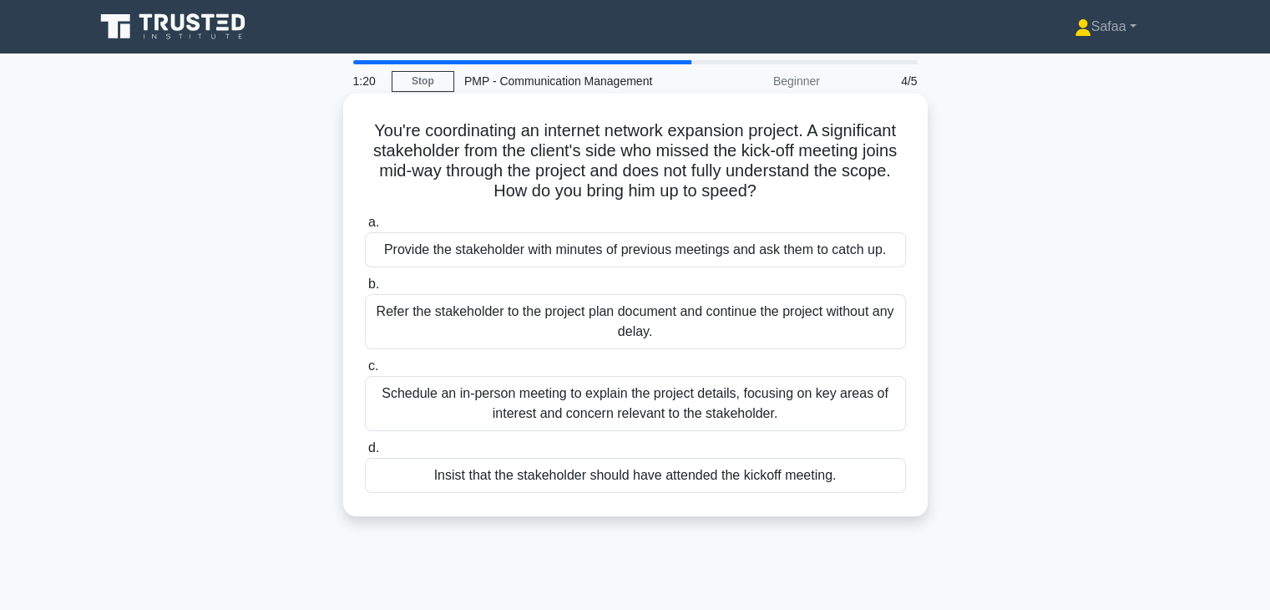
click at [859, 402] on div "Schedule an in-person meeting to explain the project details, focusing on key a…" at bounding box center [635, 403] width 541 height 55
click at [365, 372] on input "c. Schedule an in-person meeting to explain the project details, focusing on ke…" at bounding box center [365, 366] width 0 height 11
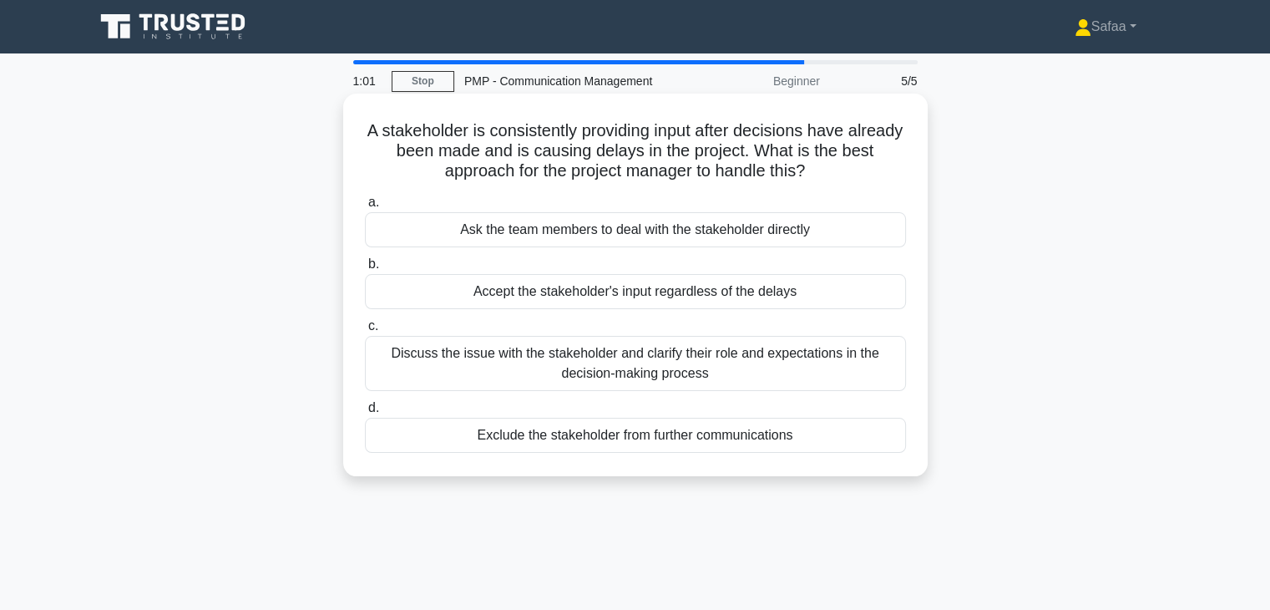
click at [851, 378] on div "Discuss the issue with the stakeholder and clarify their role and expectations …" at bounding box center [635, 363] width 541 height 55
click at [365, 332] on input "c. Discuss the issue with the stakeholder and clarify their role and expectatio…" at bounding box center [365, 326] width 0 height 11
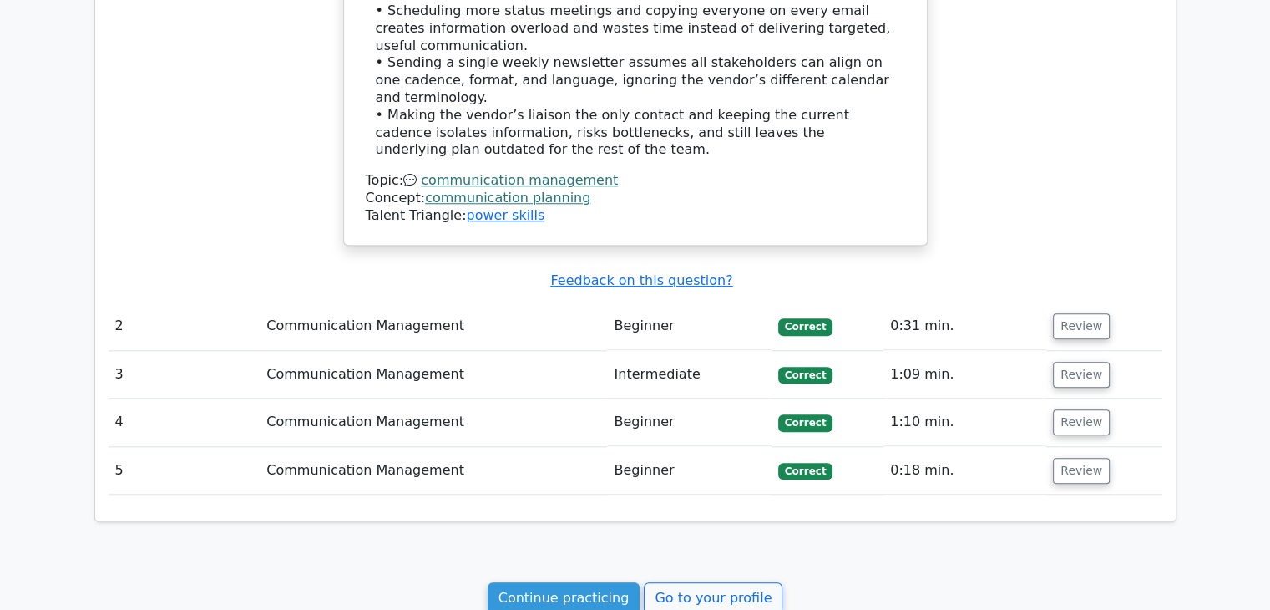
scroll to position [1636, 0]
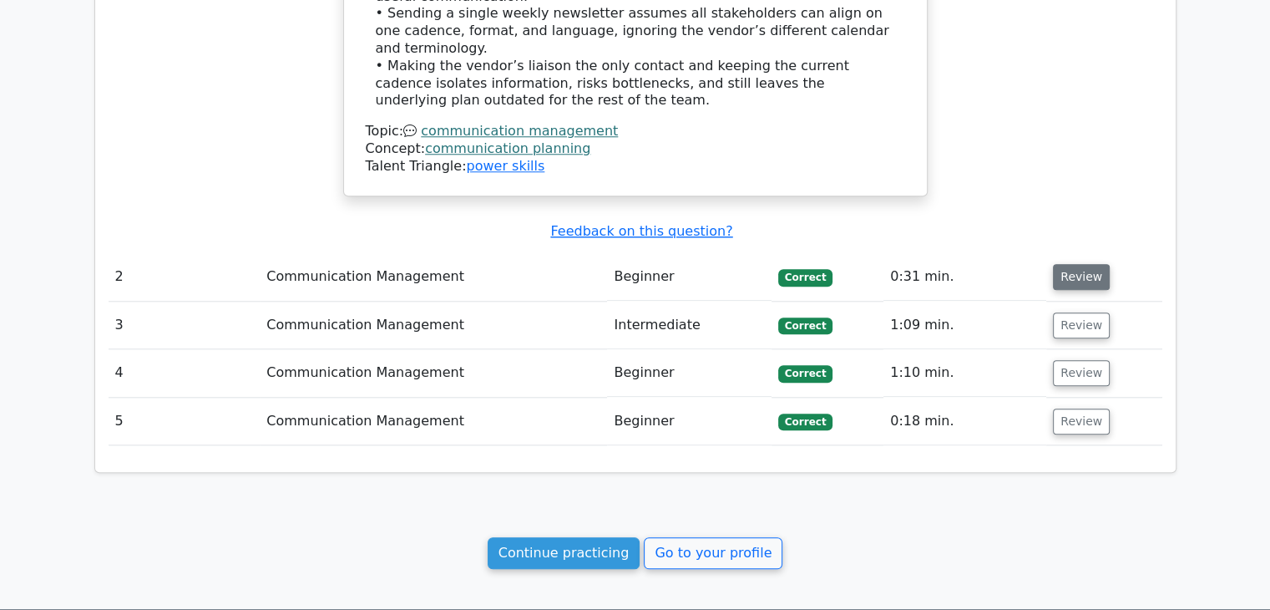
click at [1091, 264] on button "Review" at bounding box center [1081, 277] width 57 height 26
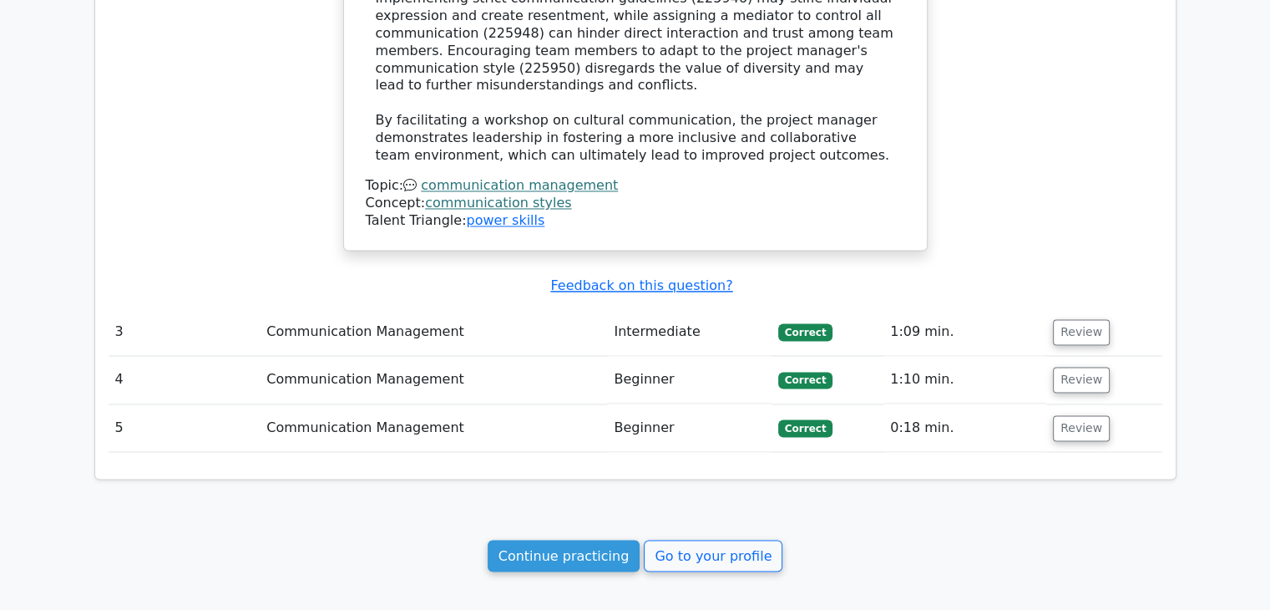
scroll to position [2649, 0]
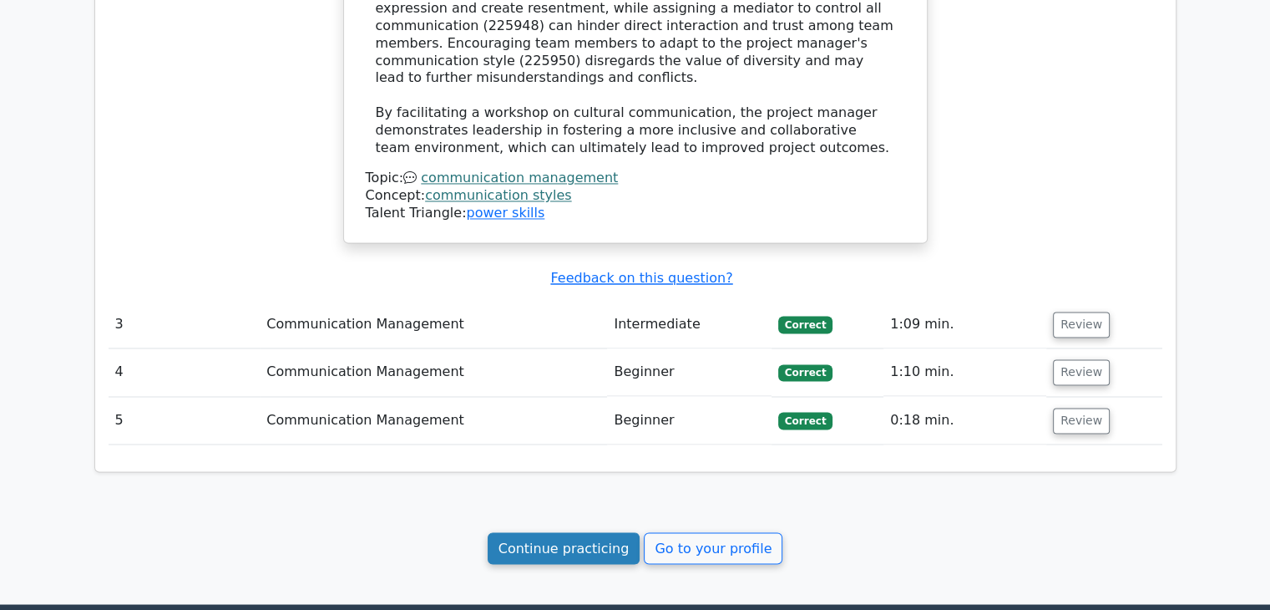
click at [547, 532] on link "Continue practicing" at bounding box center [564, 548] width 153 height 32
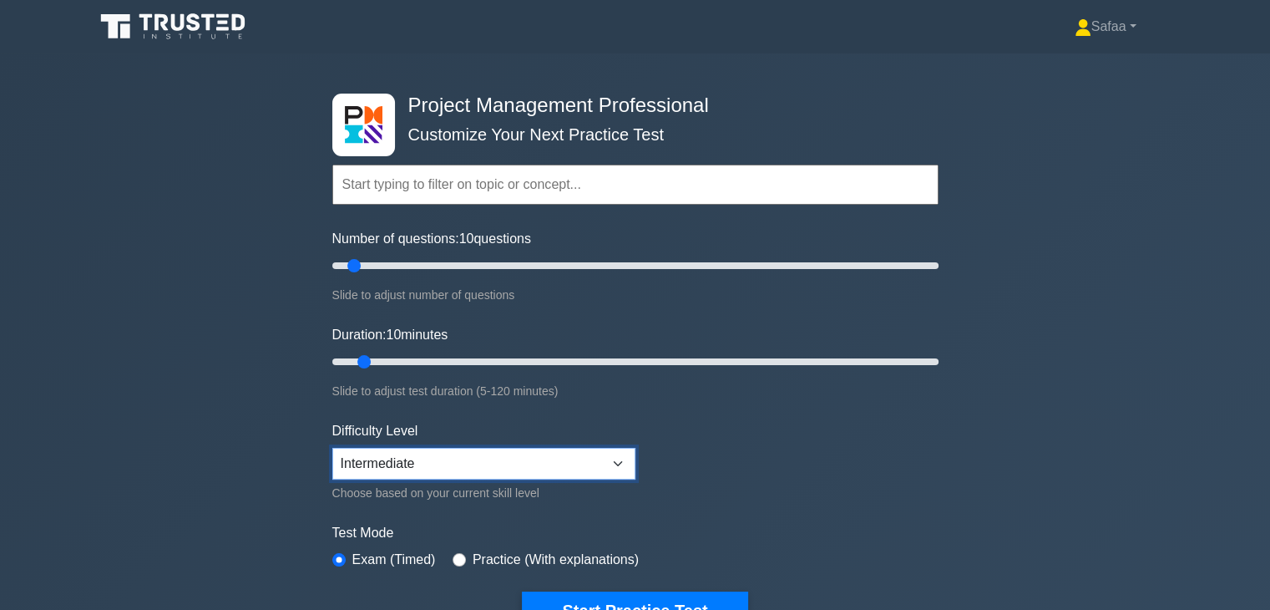
click at [462, 462] on select "Beginner Intermediate Expert" at bounding box center [483, 464] width 303 height 32
select select "expert"
click at [332, 448] on select "Beginner Intermediate Expert" at bounding box center [483, 464] width 303 height 32
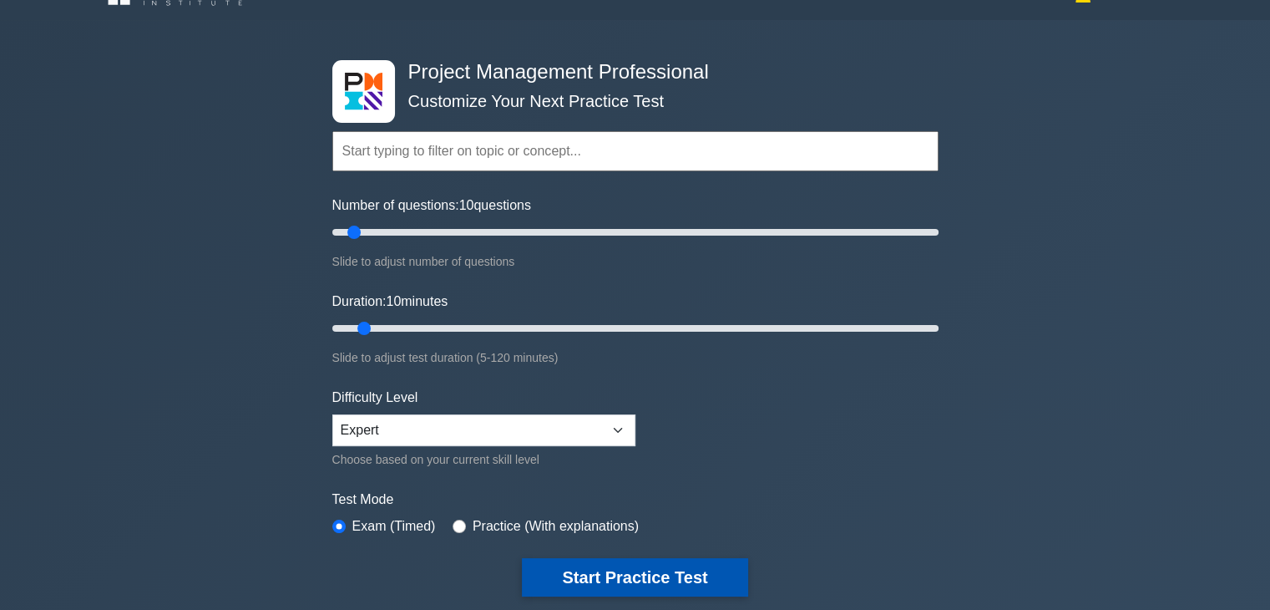
click at [706, 562] on button "Start Practice Test" at bounding box center [634, 577] width 225 height 38
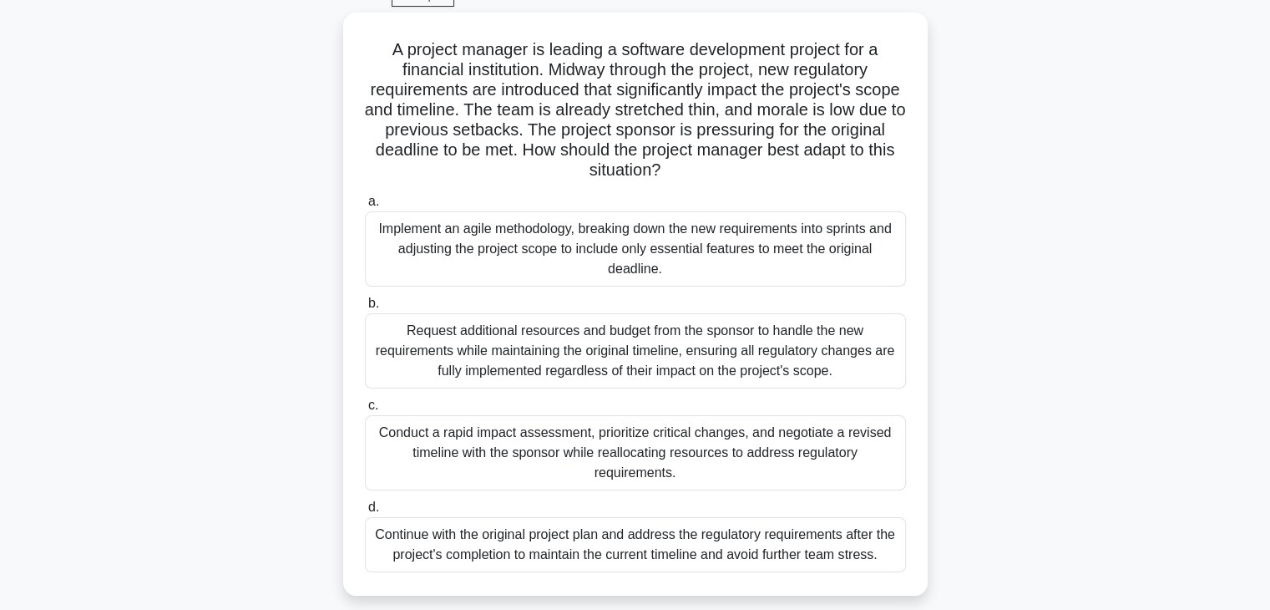
scroll to position [100, 0]
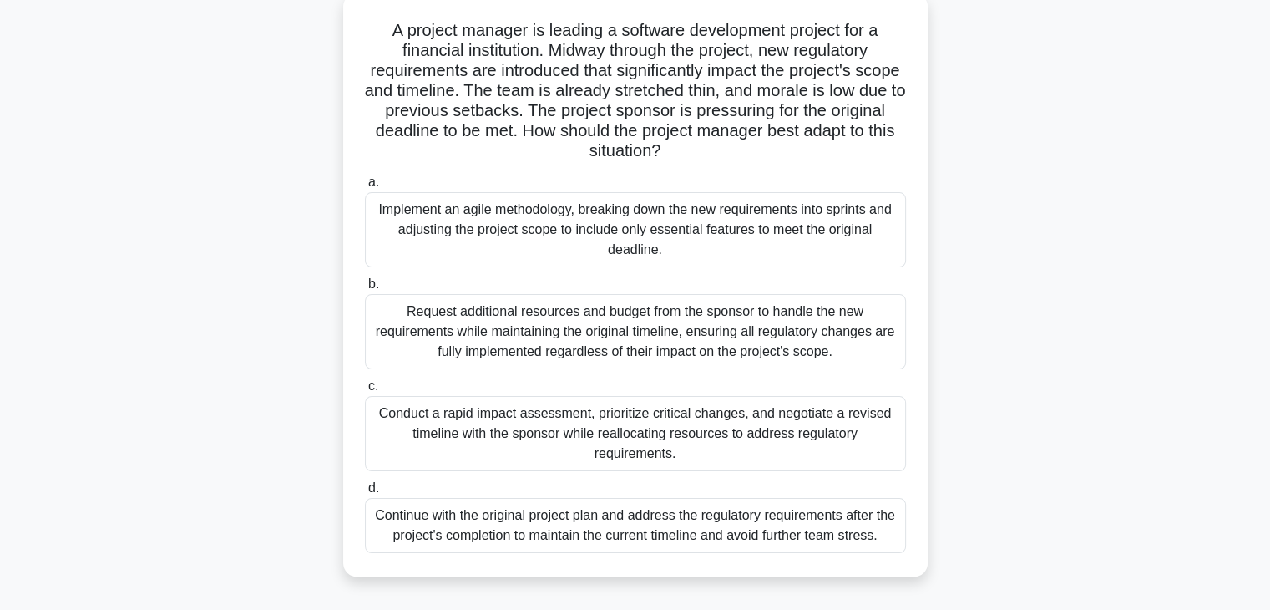
click at [824, 477] on div "a. Implement an agile methodology, breaking down the new requirements into spri…" at bounding box center [635, 362] width 561 height 387
click at [795, 436] on div "Conduct a rapid impact assessment, prioritize critical changes, and negotiate a…" at bounding box center [635, 433] width 541 height 75
click at [365, 392] on input "c. Conduct a rapid impact assessment, prioritize critical changes, and negotiat…" at bounding box center [365, 386] width 0 height 11
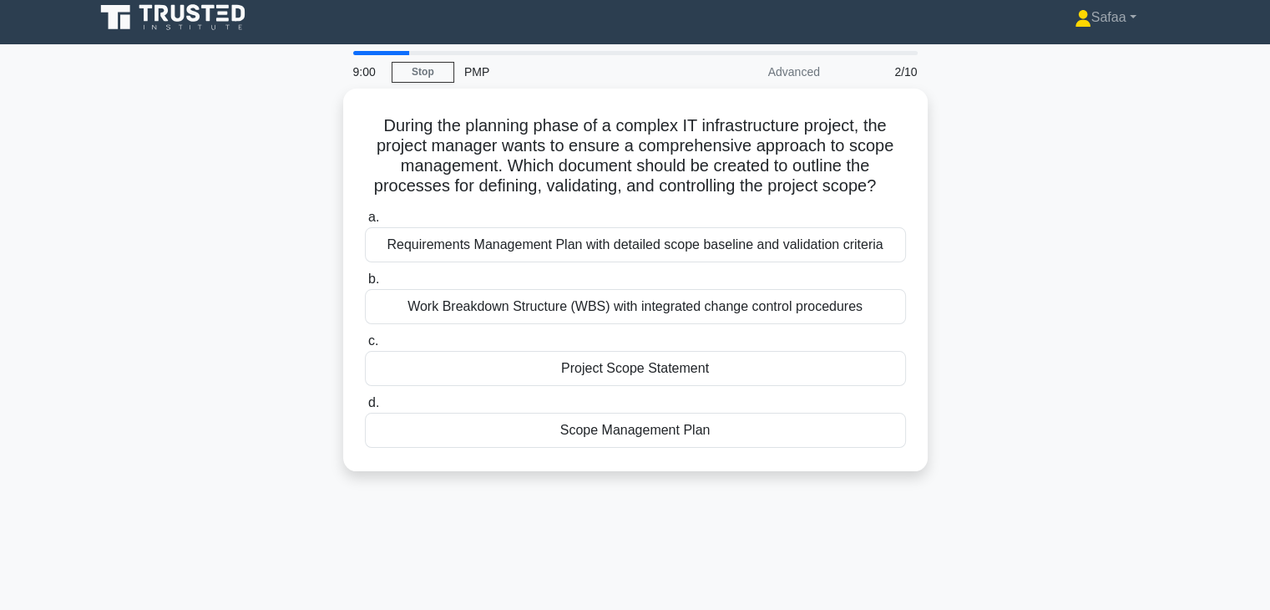
scroll to position [0, 0]
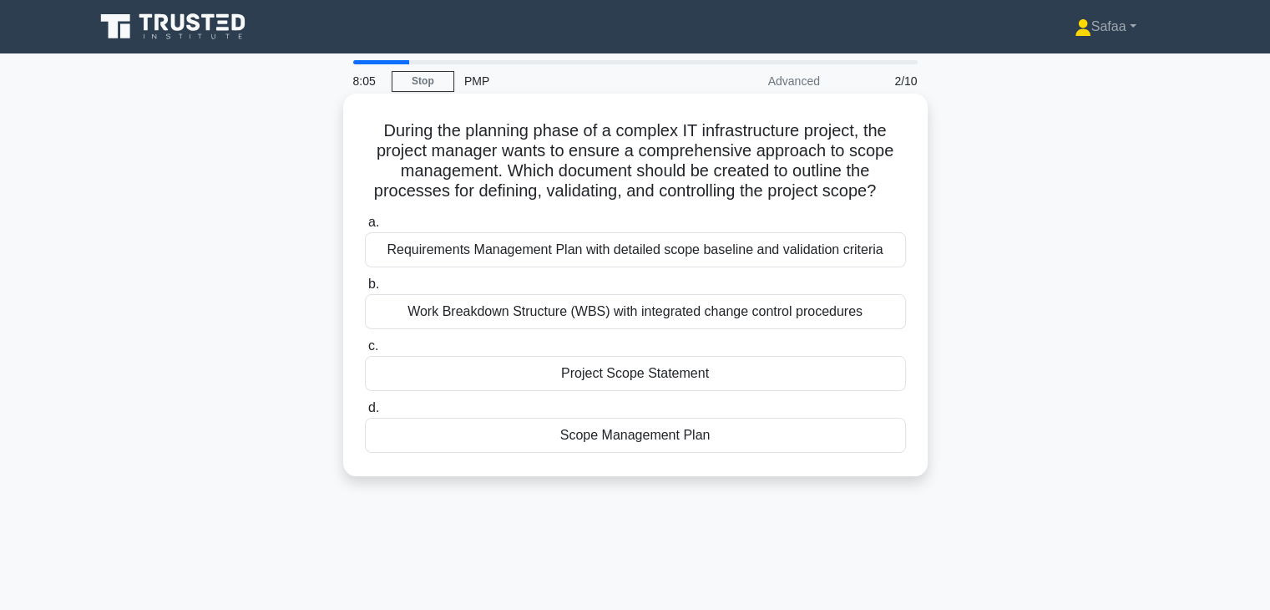
click at [709, 436] on div "Scope Management Plan" at bounding box center [635, 435] width 541 height 35
click at [365, 413] on input "d. Scope Management Plan" at bounding box center [365, 408] width 0 height 11
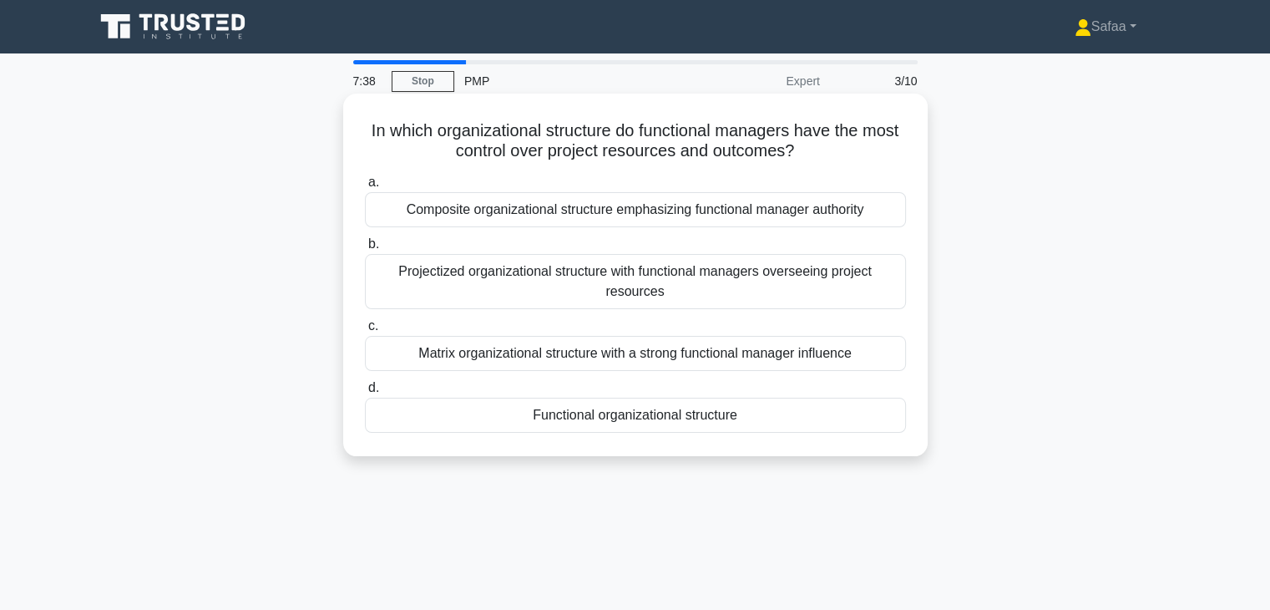
click at [694, 414] on div "Functional organizational structure" at bounding box center [635, 415] width 541 height 35
click at [365, 393] on input "d. Functional organizational structure" at bounding box center [365, 387] width 0 height 11
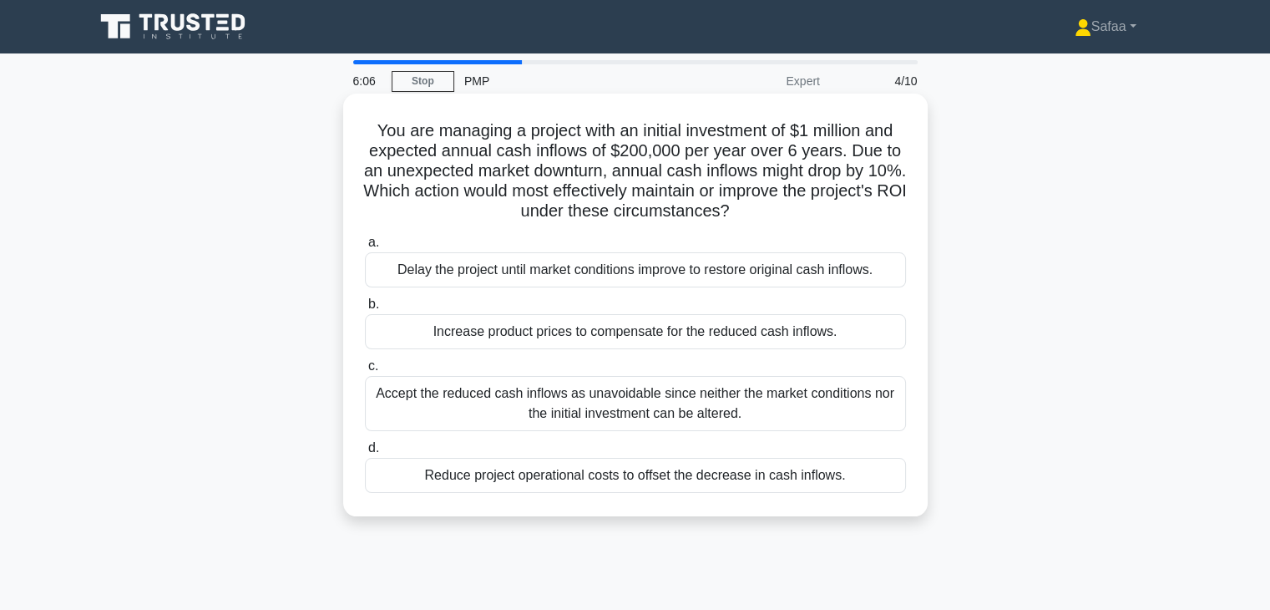
click at [493, 484] on div "Reduce project operational costs to offset the decrease in cash inflows." at bounding box center [635, 475] width 541 height 35
click at [365, 453] on input "d. Reduce project operational costs to offset the decrease in cash inflows." at bounding box center [365, 448] width 0 height 11
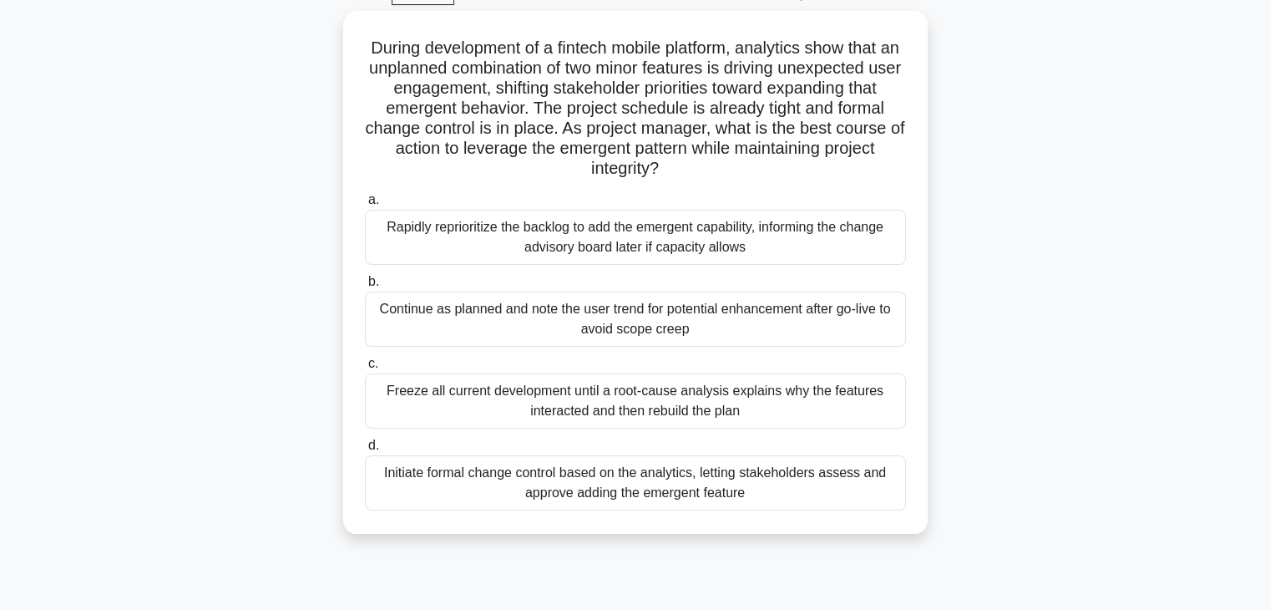
scroll to position [100, 0]
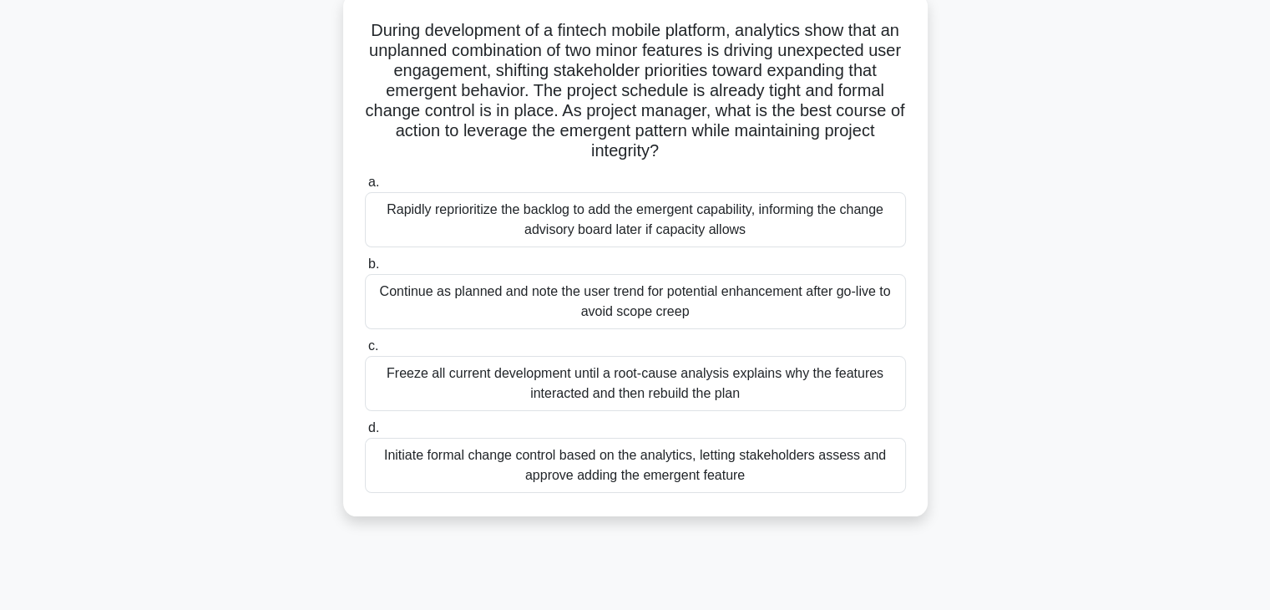
click at [661, 463] on div "Initiate formal change control based on the analytics, letting stakeholders ass…" at bounding box center [635, 465] width 541 height 55
click at [365, 433] on input "d. Initiate formal change control based on the analytics, letting stakeholders …" at bounding box center [365, 428] width 0 height 11
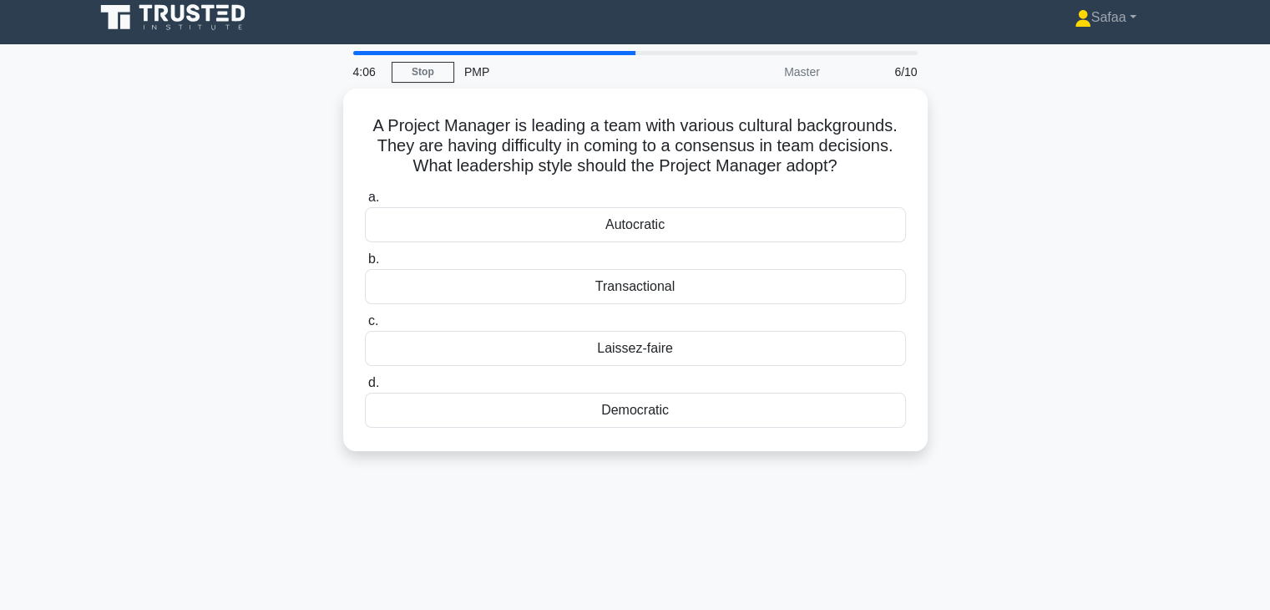
scroll to position [0, 0]
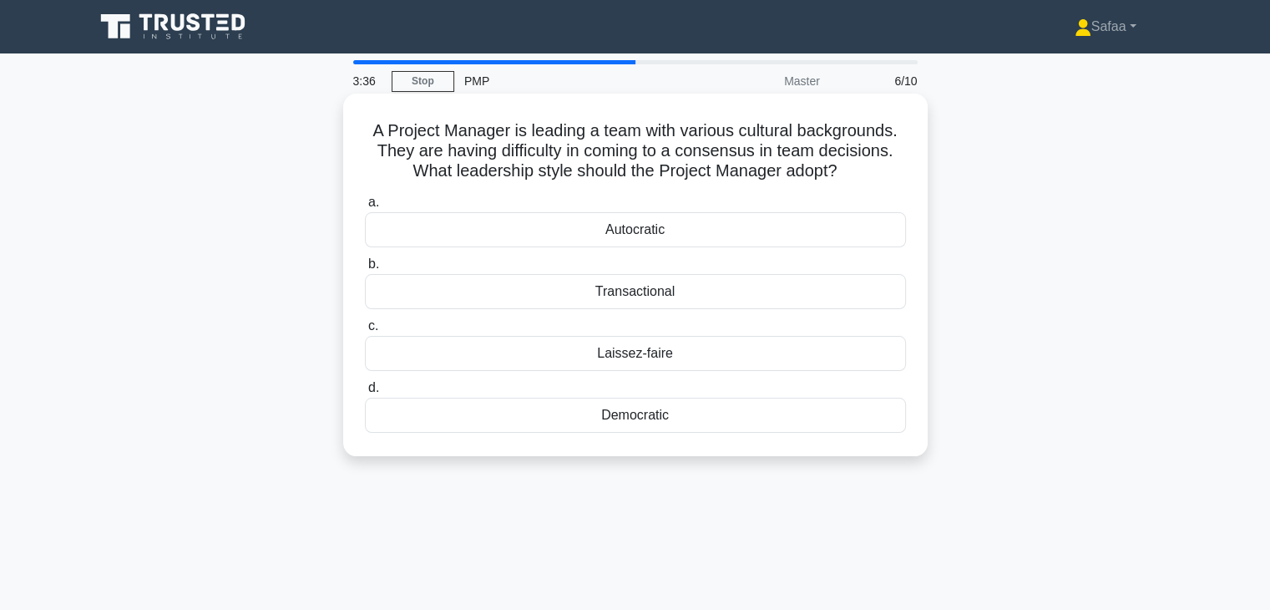
click at [615, 234] on div "Autocratic" at bounding box center [635, 229] width 541 height 35
click at [365, 208] on input "a. Autocratic" at bounding box center [365, 202] width 0 height 11
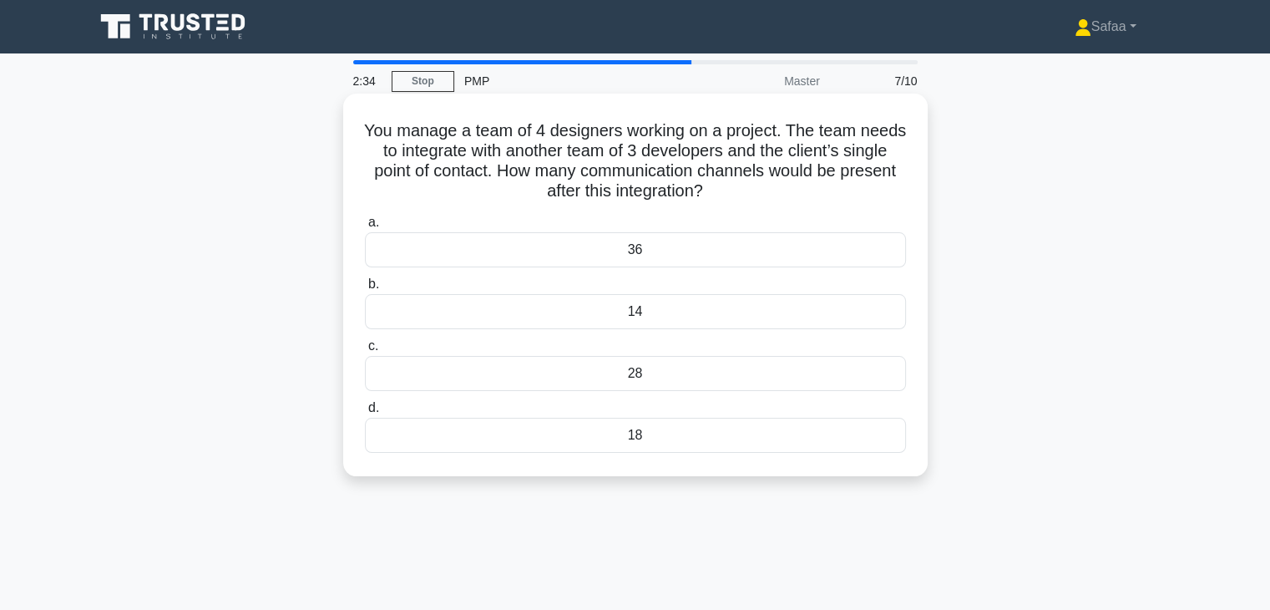
click at [634, 320] on div "14" at bounding box center [635, 311] width 541 height 35
click at [365, 290] on input "b. 14" at bounding box center [365, 284] width 0 height 11
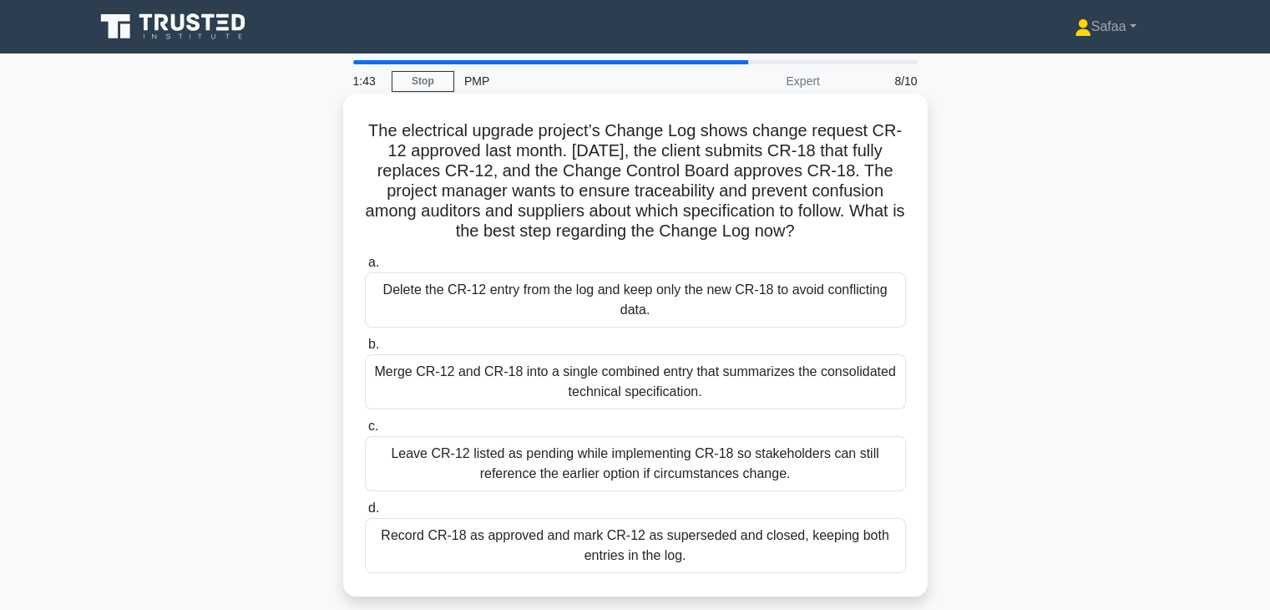
click at [643, 310] on div "Delete the CR-12 entry from the log and keep only the new CR-18 to avoid confli…" at bounding box center [635, 299] width 541 height 55
click at [365, 268] on input "a. Delete the CR-12 entry from the log and keep only the new CR-18 to avoid con…" at bounding box center [365, 262] width 0 height 11
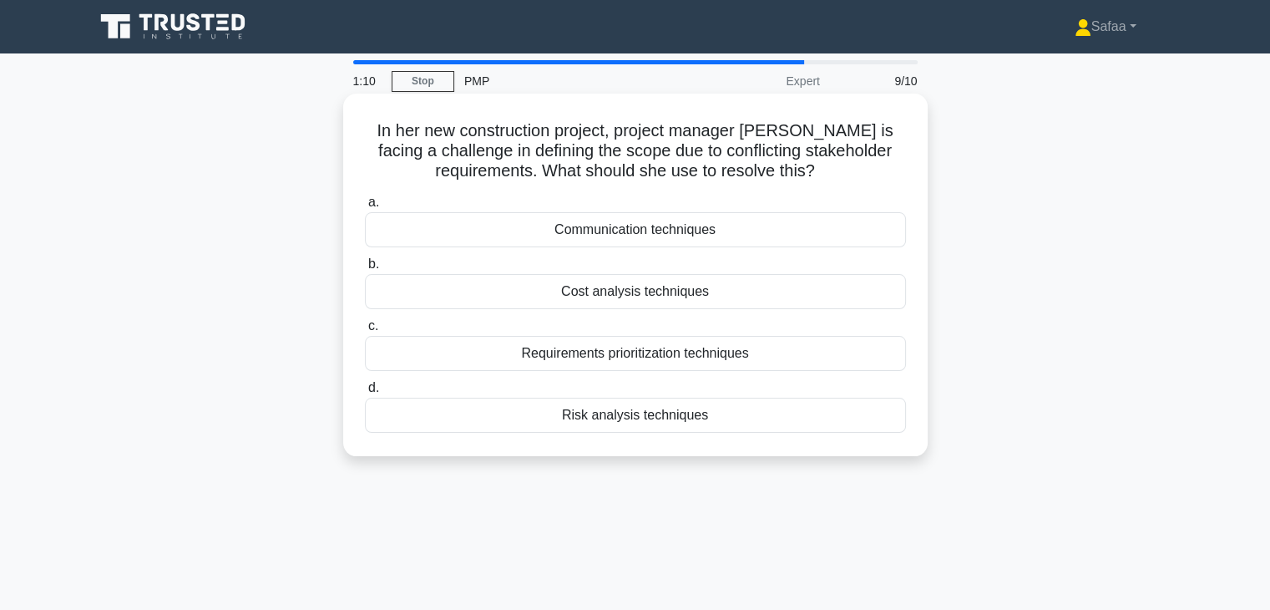
click at [635, 355] on div "Requirements prioritization techniques" at bounding box center [635, 353] width 541 height 35
click at [365, 332] on input "c. Requirements prioritization techniques" at bounding box center [365, 326] width 0 height 11
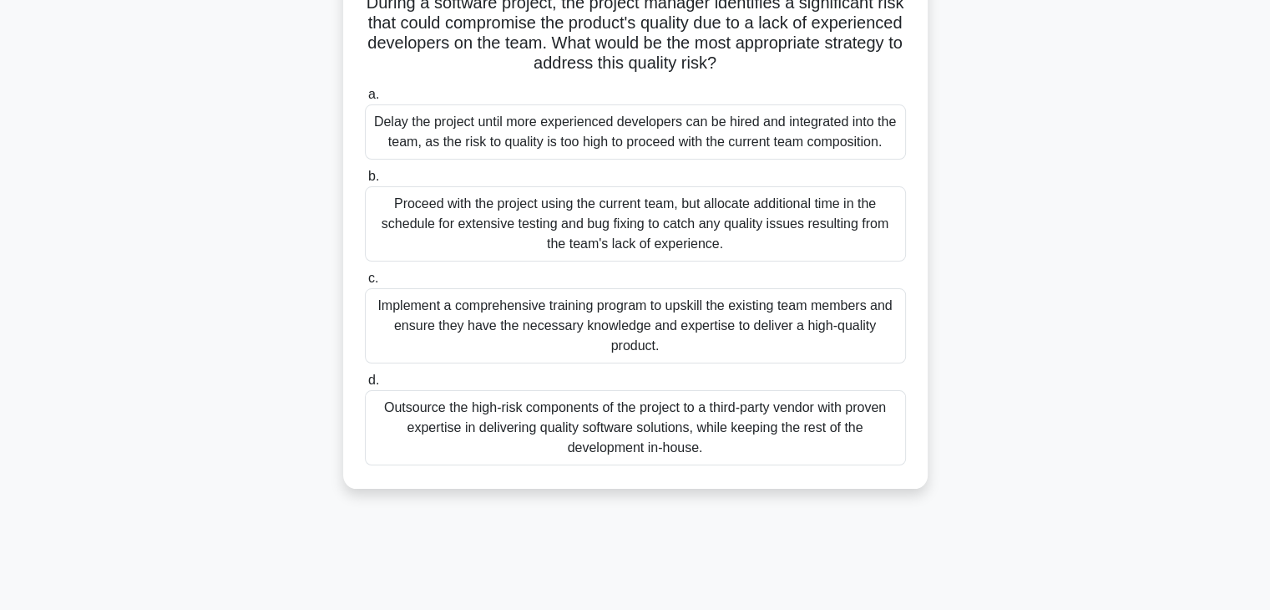
scroll to position [134, 0]
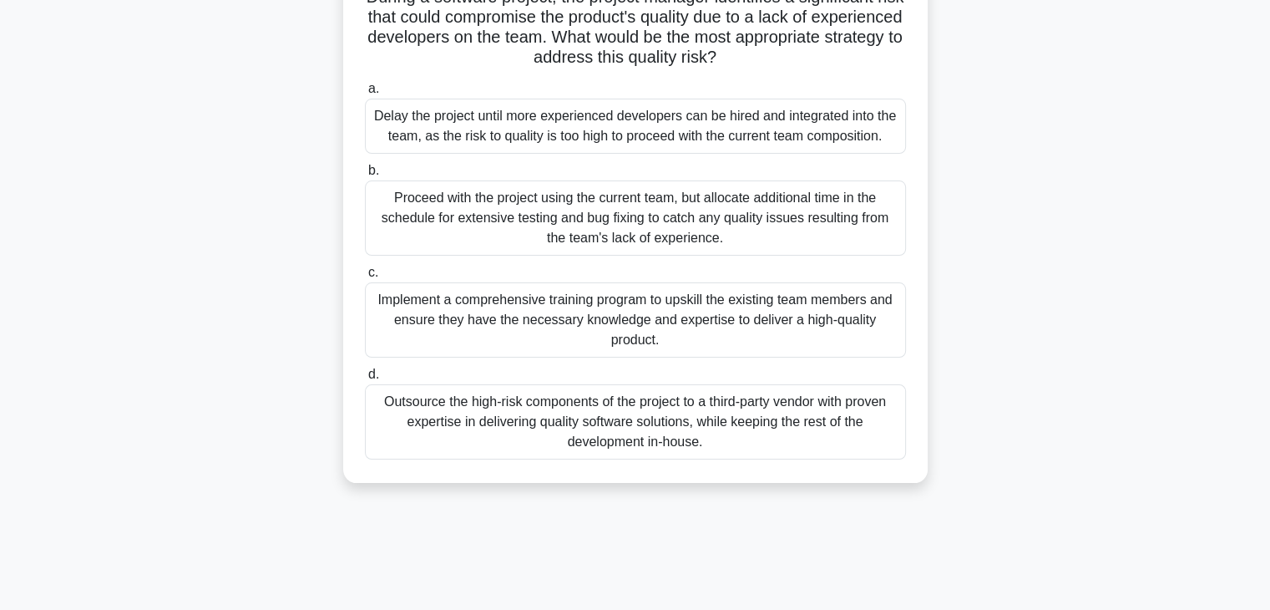
click at [570, 306] on div "Implement a comprehensive training program to upskill the existing team members…" at bounding box center [635, 319] width 541 height 75
click at [365, 278] on input "c. Implement a comprehensive training program to upskill the existing team memb…" at bounding box center [365, 272] width 0 height 11
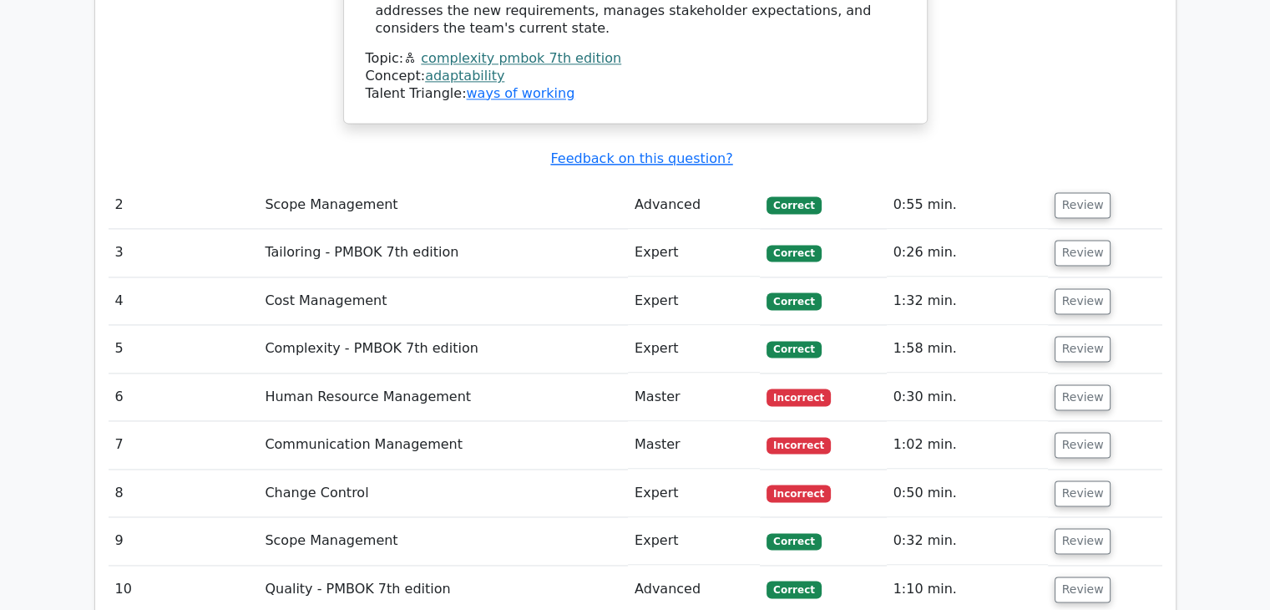
scroll to position [2381, 0]
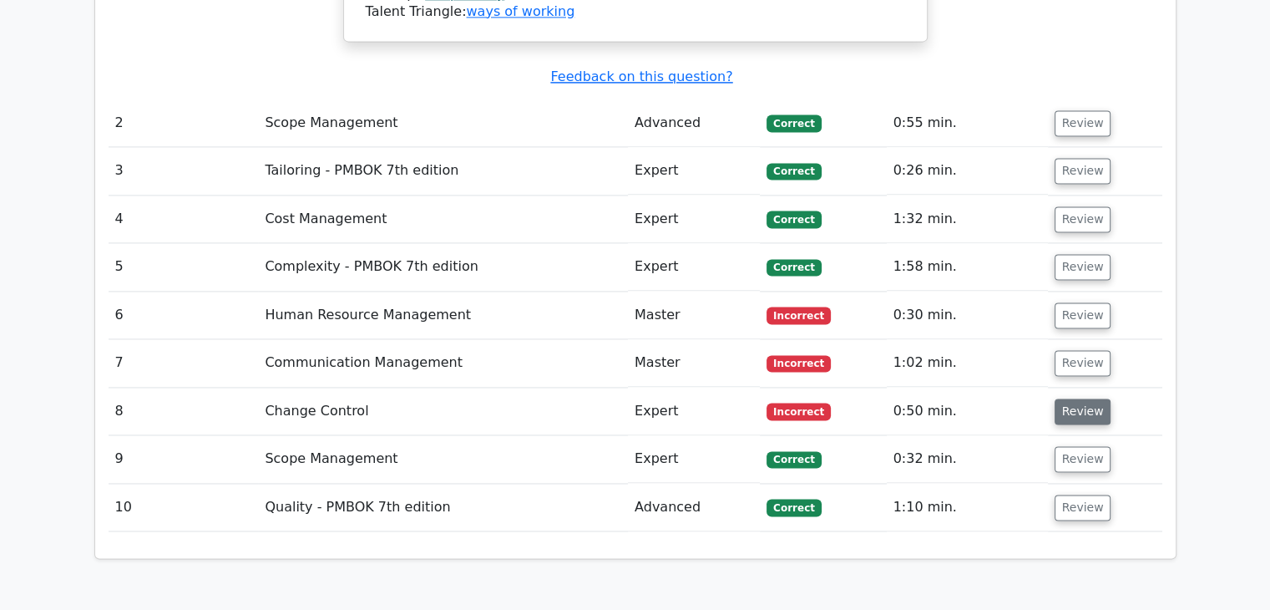
click at [1076, 398] on button "Review" at bounding box center [1083, 411] width 57 height 26
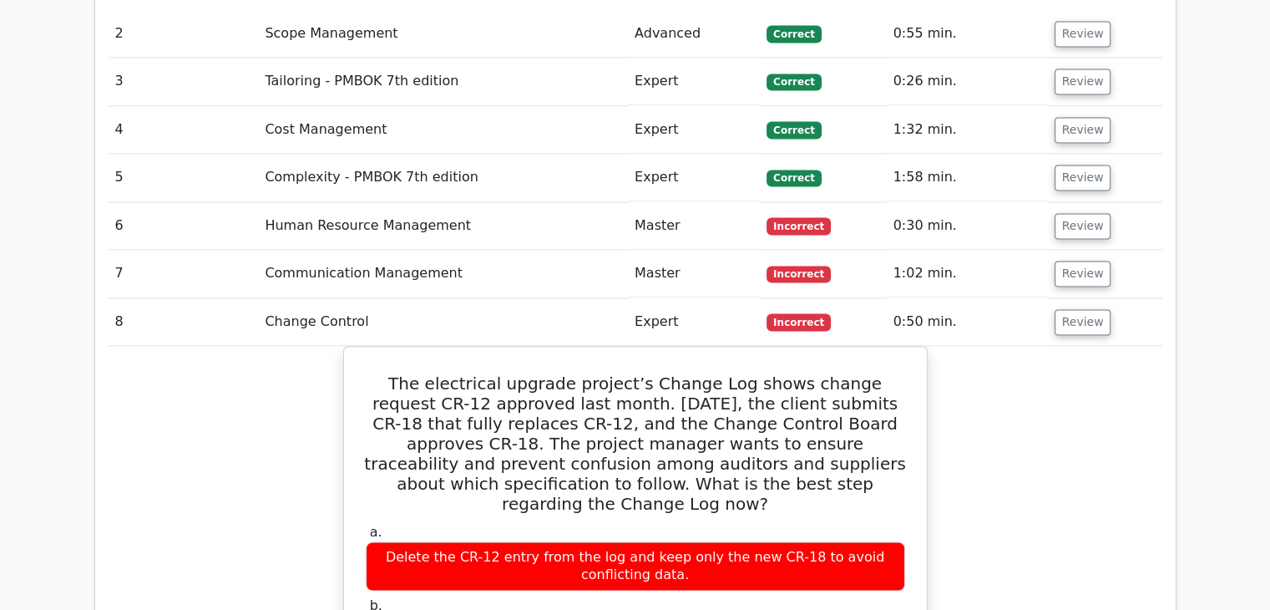
scroll to position [2484, 0]
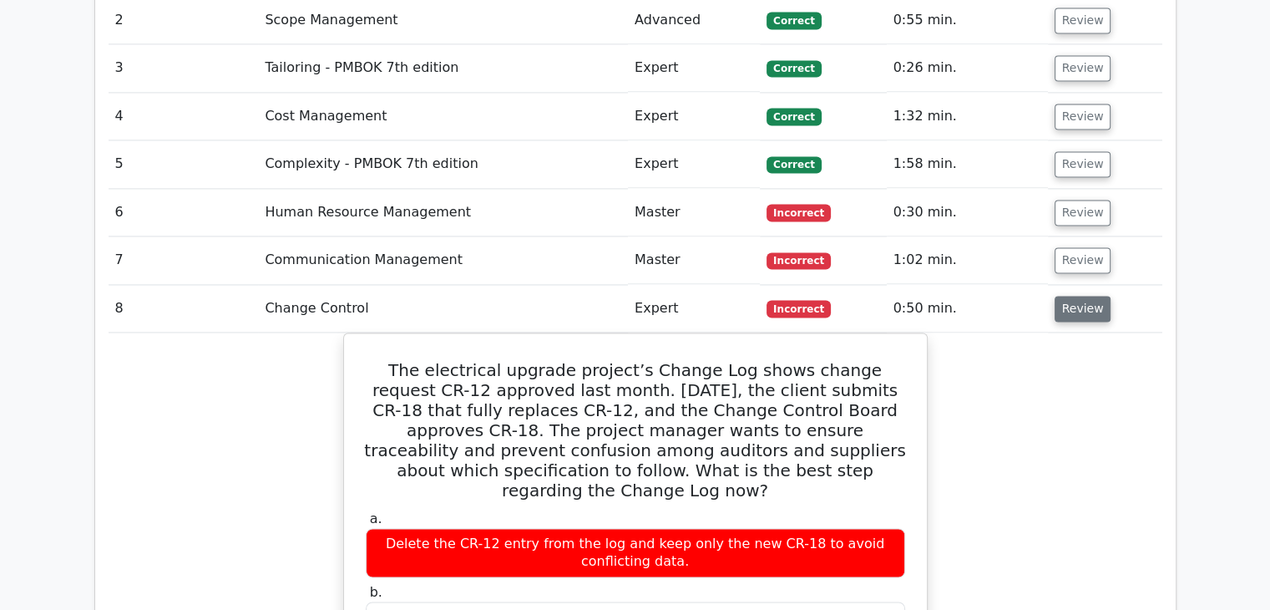
click at [1079, 296] on button "Review" at bounding box center [1083, 309] width 57 height 26
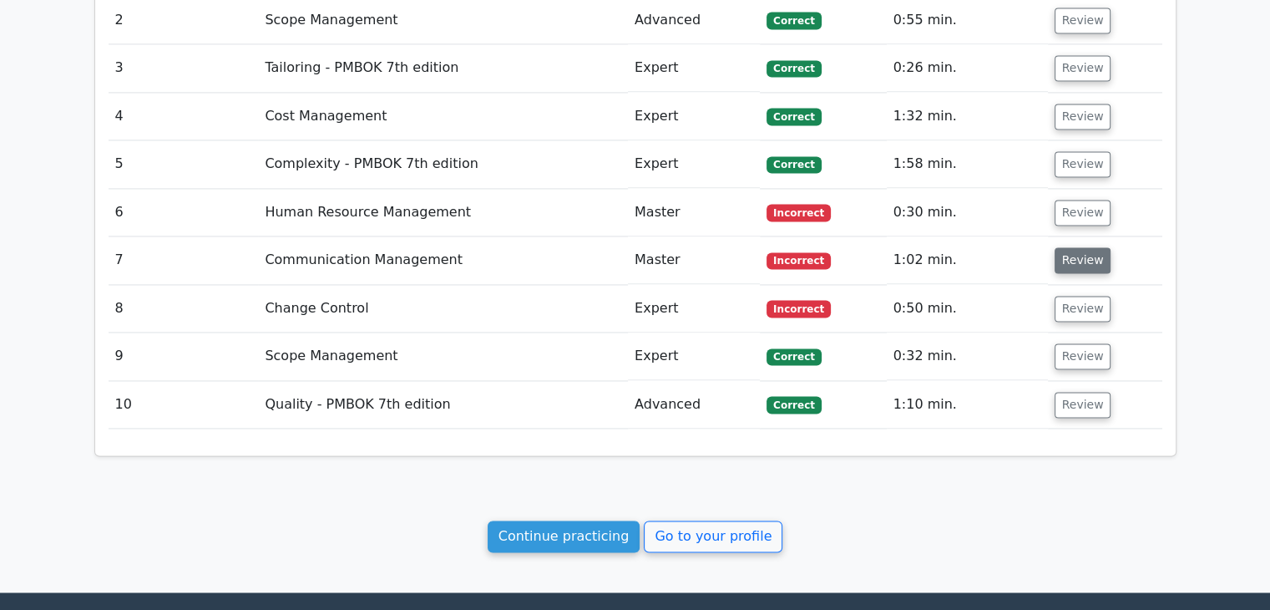
click at [1079, 247] on button "Review" at bounding box center [1083, 260] width 57 height 26
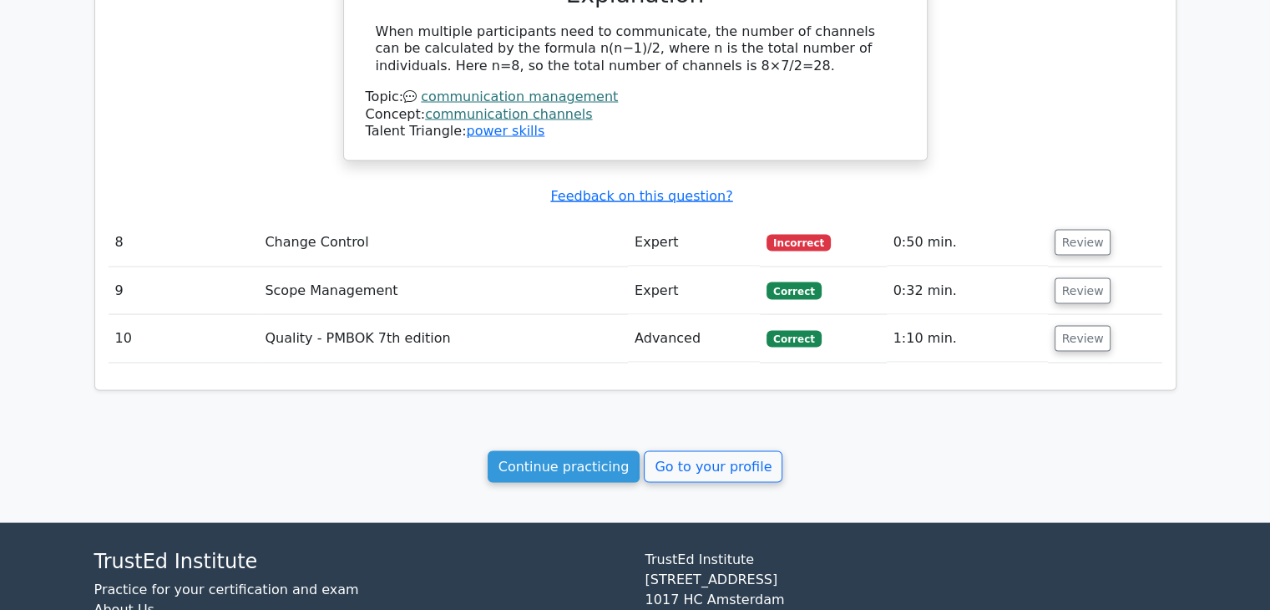
scroll to position [3157, 0]
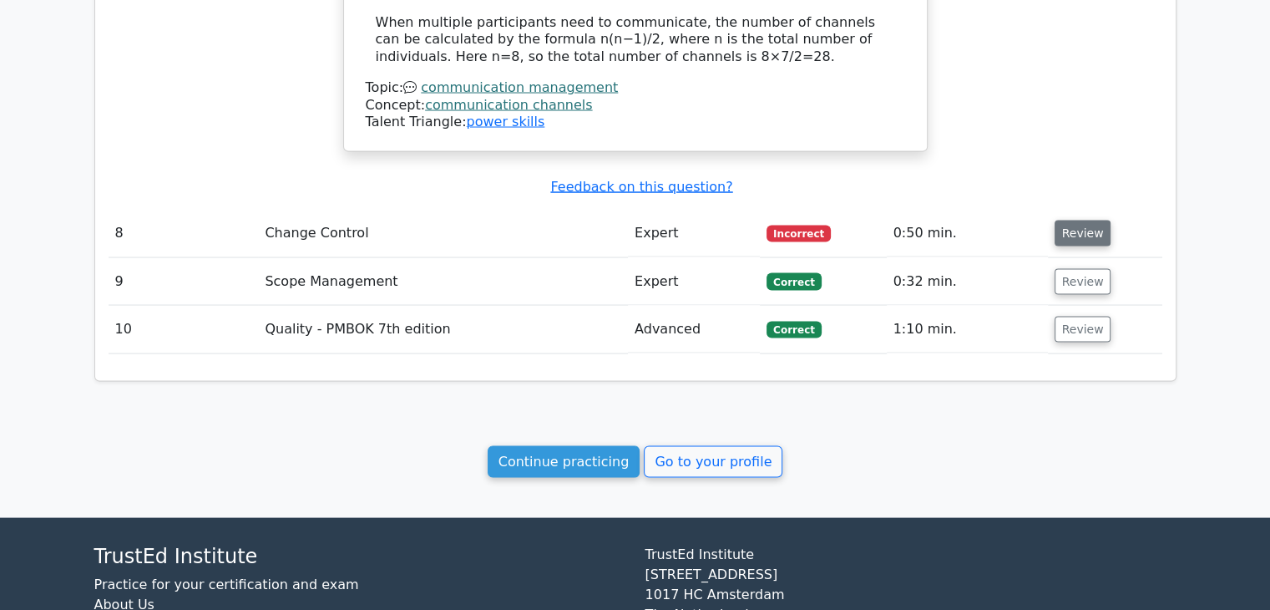
click at [1087, 220] on button "Review" at bounding box center [1083, 233] width 57 height 26
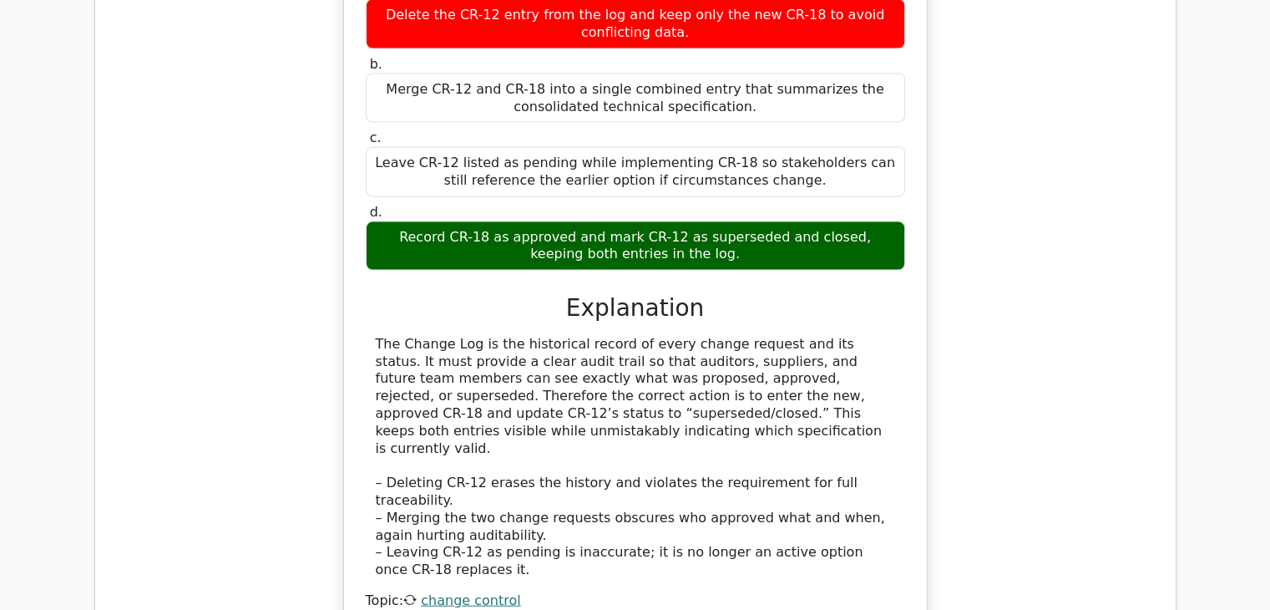
scroll to position [4059, 0]
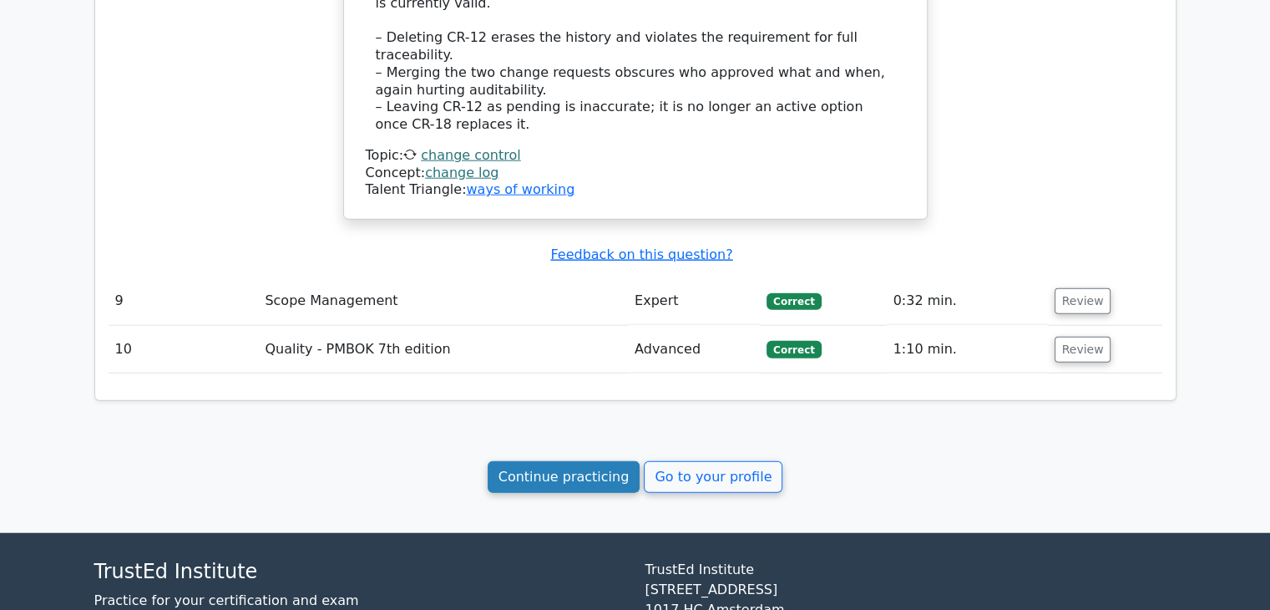
click at [585, 461] on link "Continue practicing" at bounding box center [564, 477] width 153 height 32
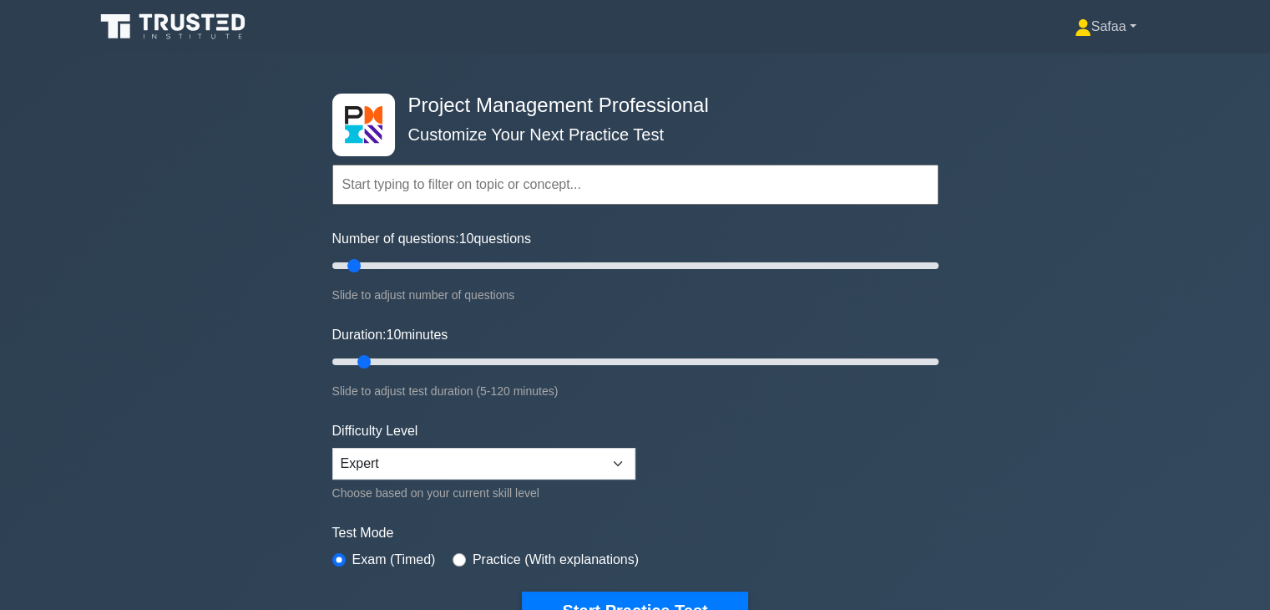
click at [1096, 41] on link "Safaa" at bounding box center [1106, 26] width 142 height 33
click at [1065, 61] on link "Profile" at bounding box center [1102, 66] width 132 height 27
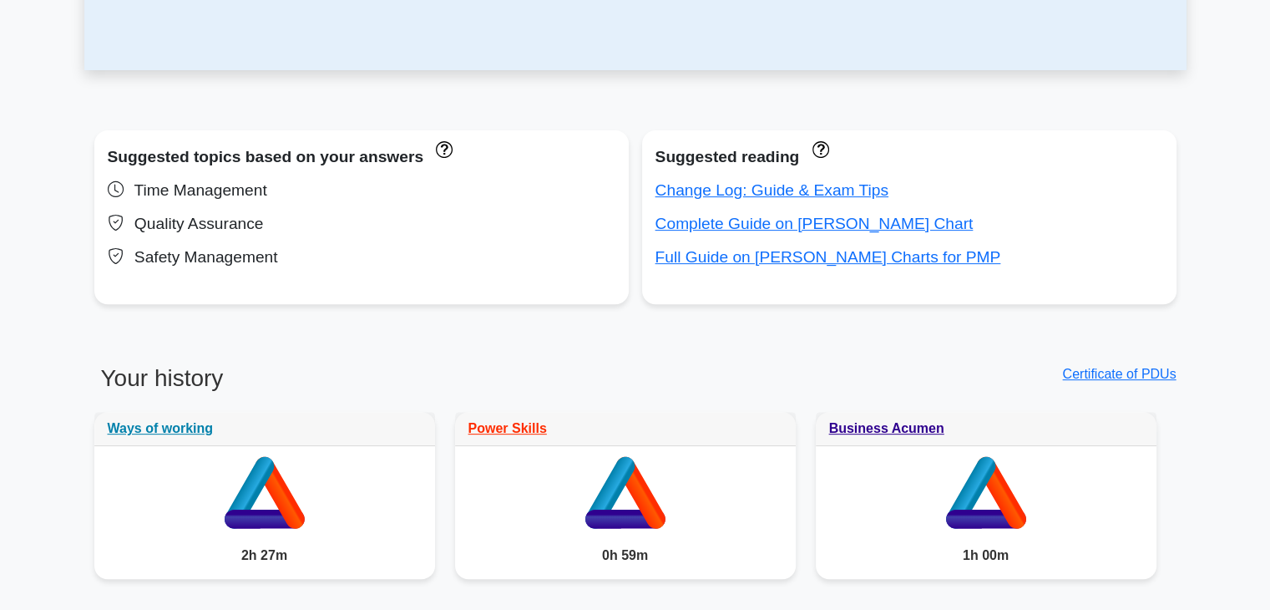
scroll to position [568, 0]
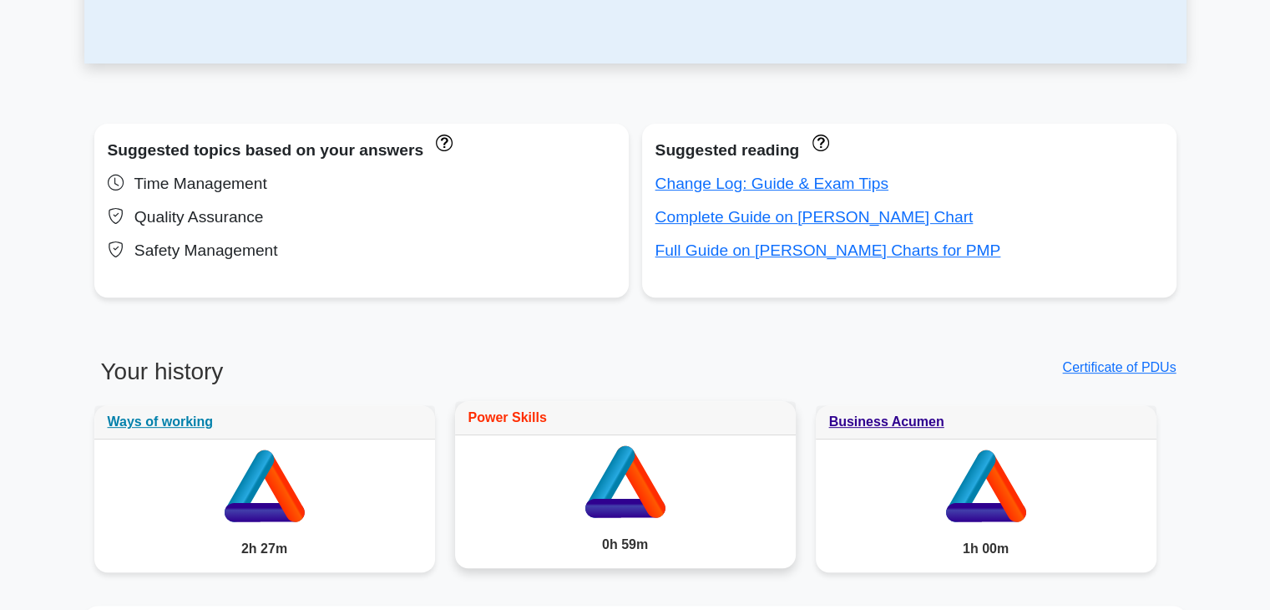
click at [491, 422] on link "Power Skills" at bounding box center [508, 417] width 79 height 14
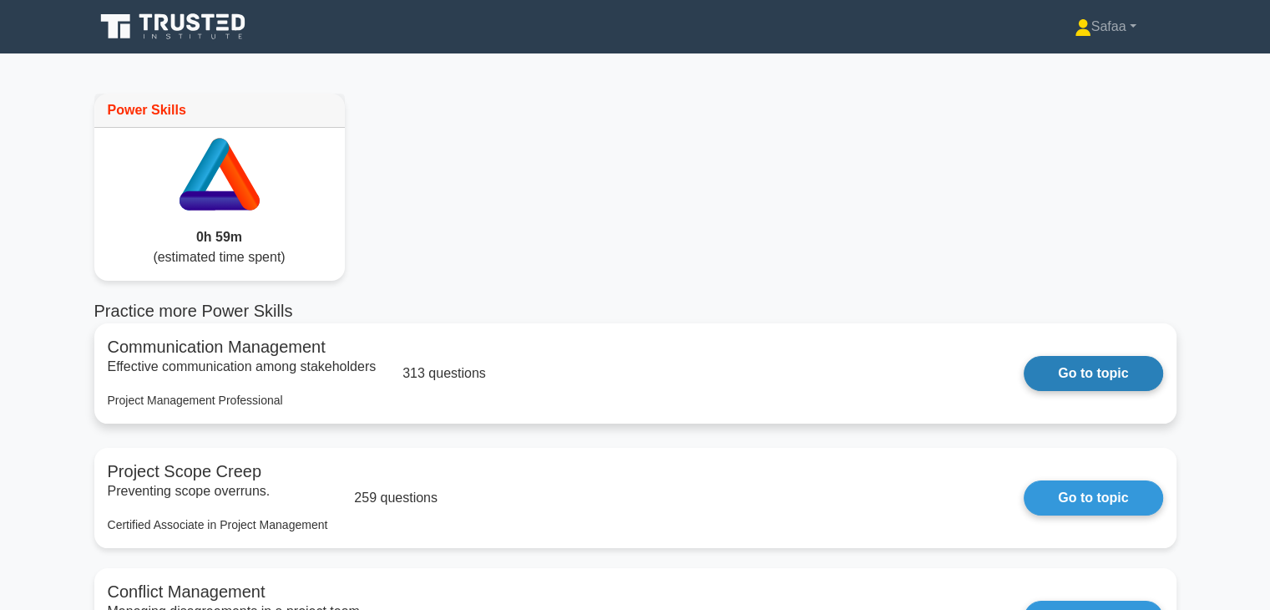
click at [1091, 382] on link "Go to topic" at bounding box center [1093, 373] width 139 height 35
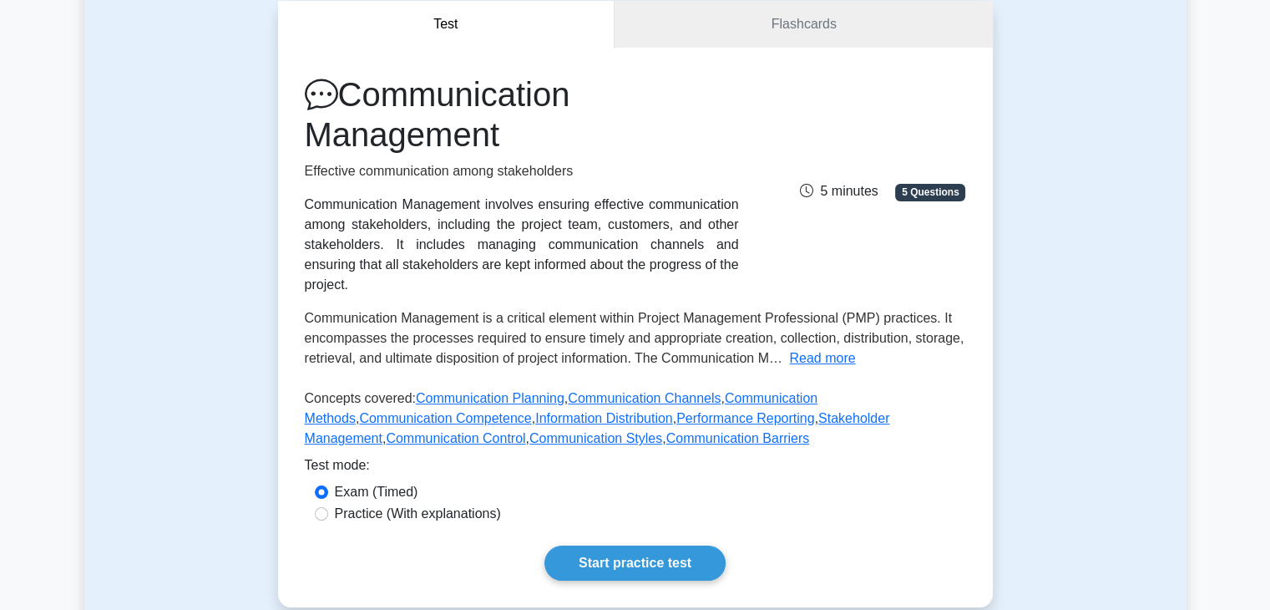
scroll to position [200, 0]
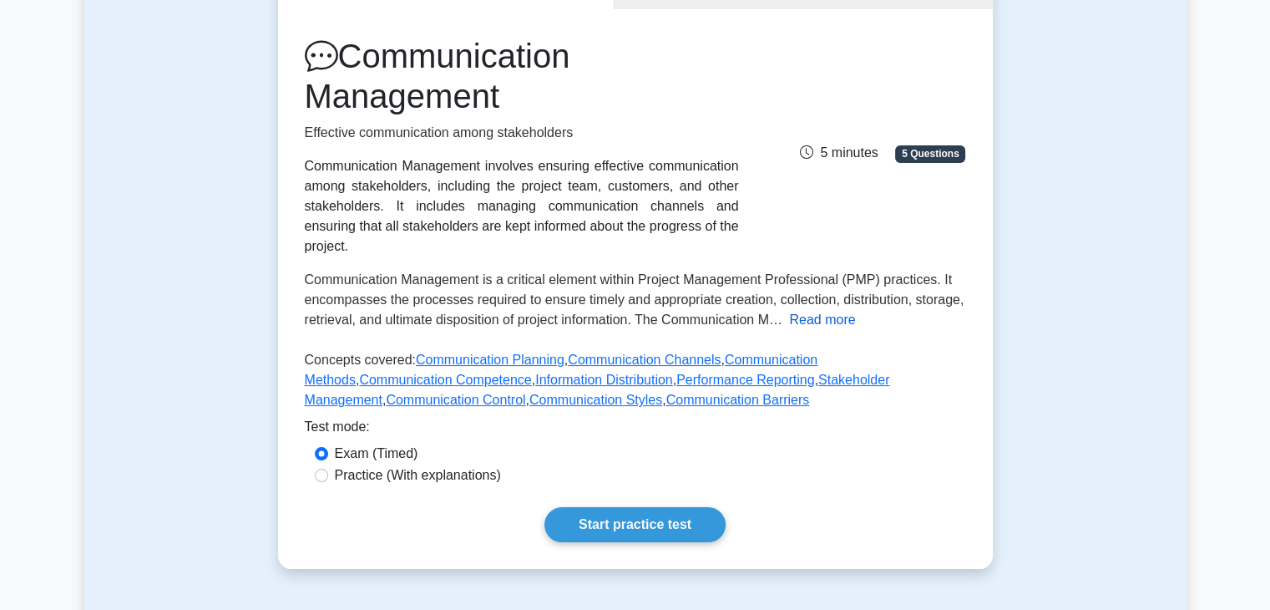
click at [842, 310] on button "Read more" at bounding box center [822, 320] width 66 height 20
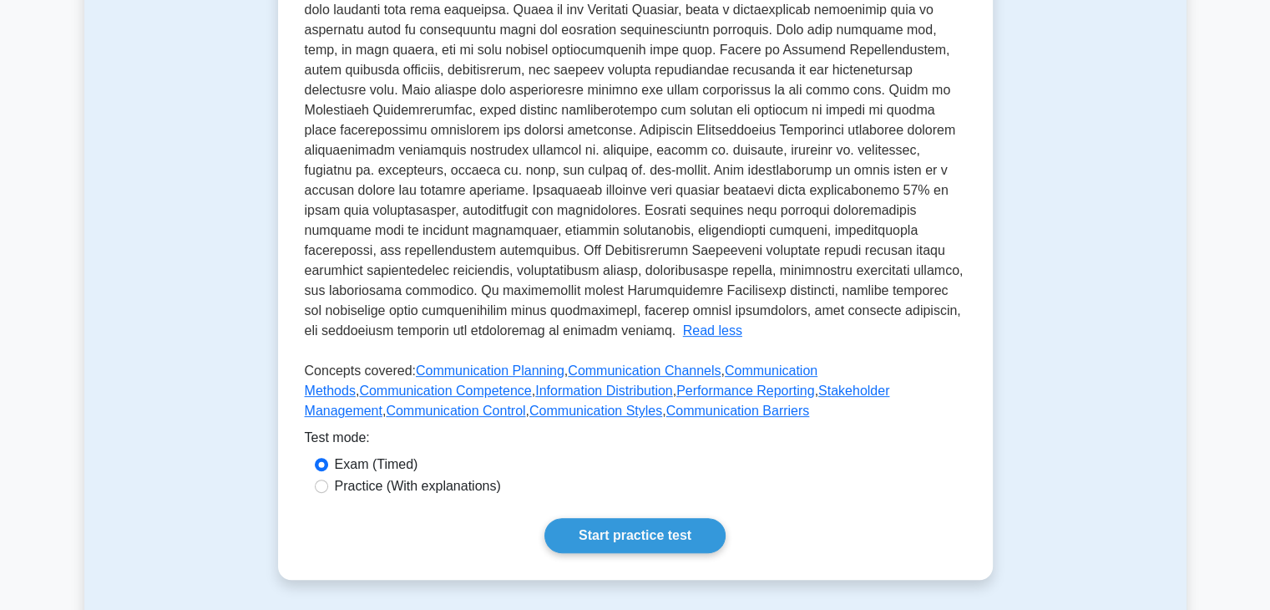
scroll to position [568, 0]
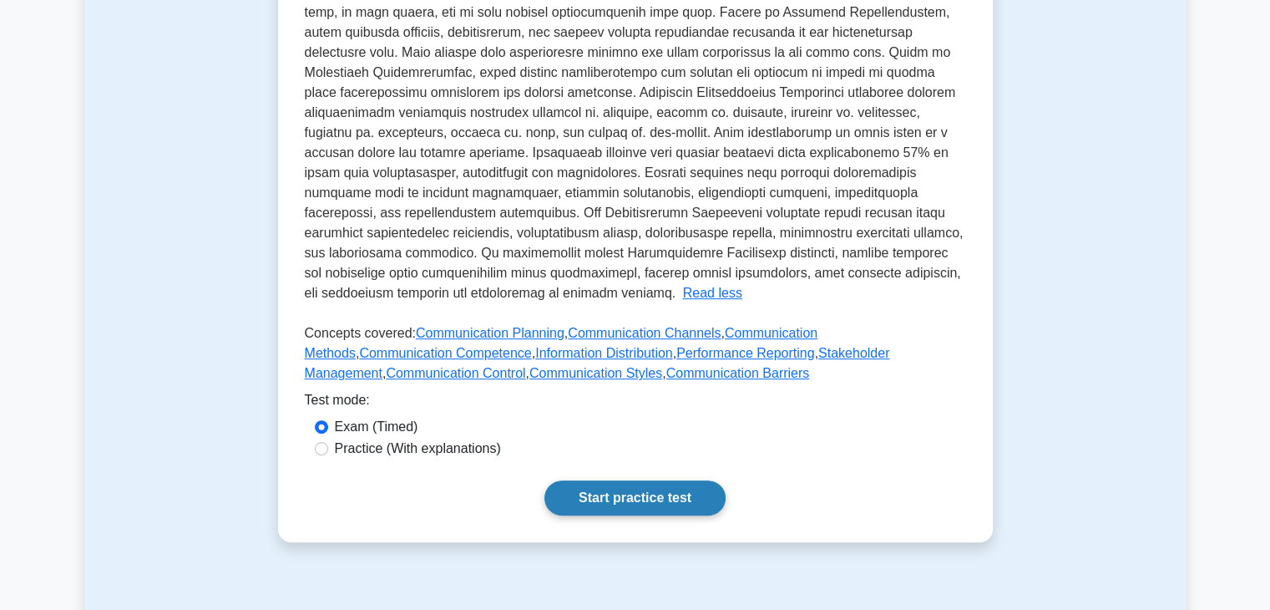
click at [638, 480] on link "Start practice test" at bounding box center [635, 497] width 181 height 35
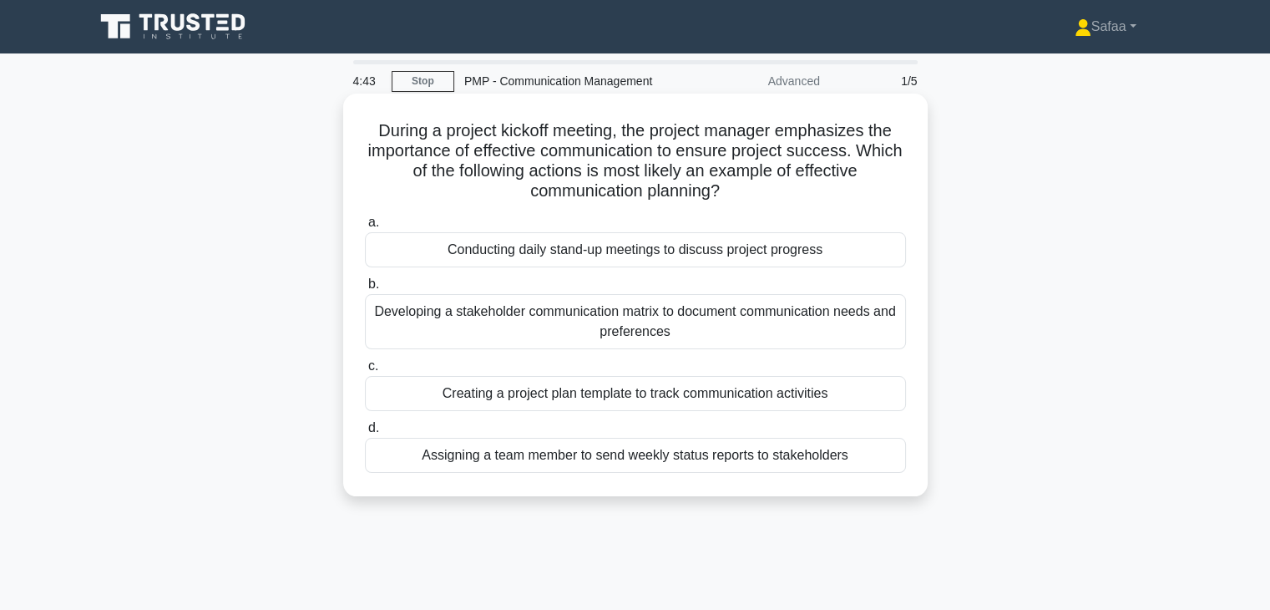
click at [783, 336] on div "Developing a stakeholder communication matrix to document communication needs a…" at bounding box center [635, 321] width 541 height 55
click at [365, 290] on input "b. Developing a stakeholder communication matrix to document communication need…" at bounding box center [365, 284] width 0 height 11
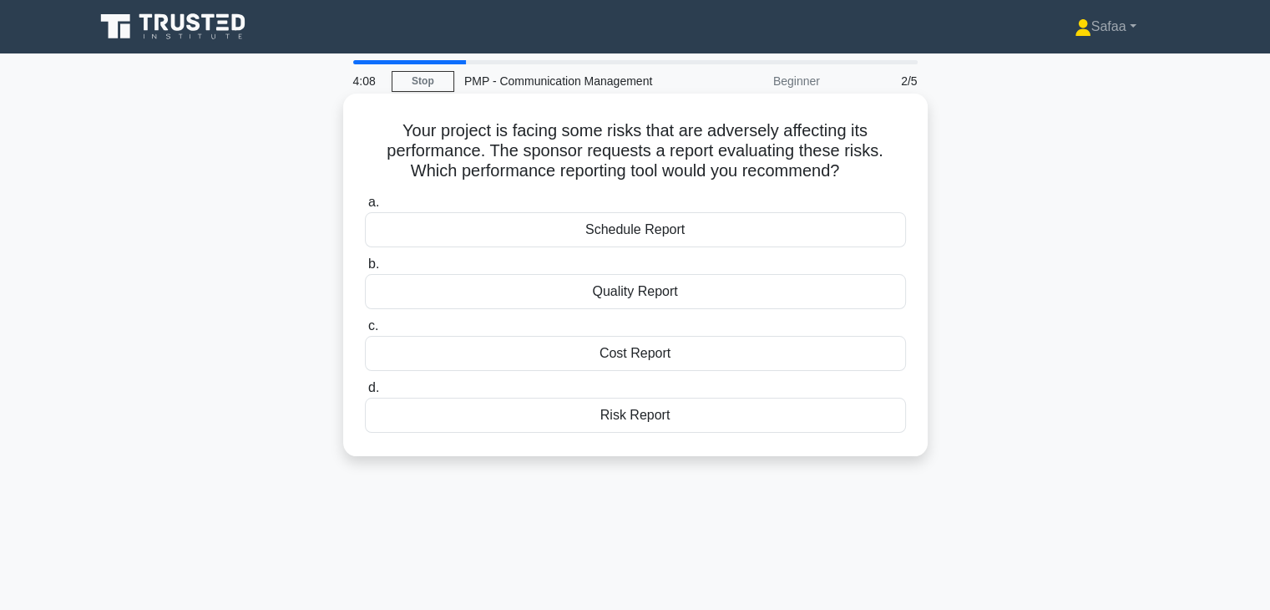
click at [665, 416] on div "Risk Report" at bounding box center [635, 415] width 541 height 35
click at [365, 393] on input "d. Risk Report" at bounding box center [365, 387] width 0 height 11
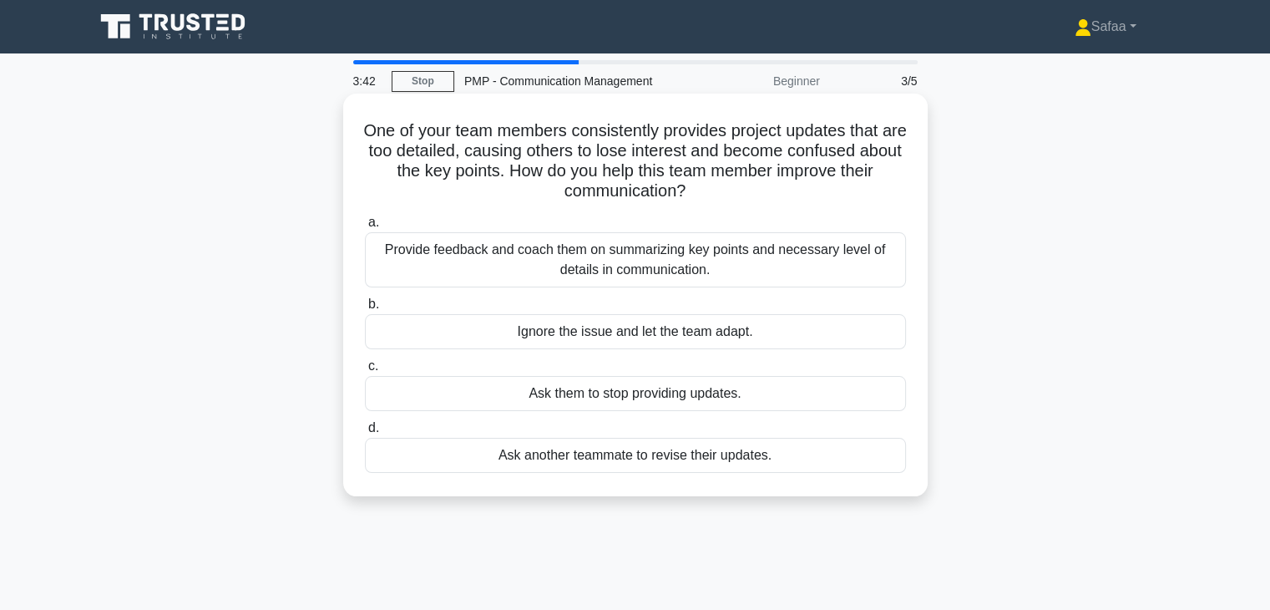
click at [651, 266] on div "Provide feedback and coach them on summarizing key points and necessary level o…" at bounding box center [635, 259] width 541 height 55
click at [365, 228] on input "a. Provide feedback and coach them on summarizing key points and necessary leve…" at bounding box center [365, 222] width 0 height 11
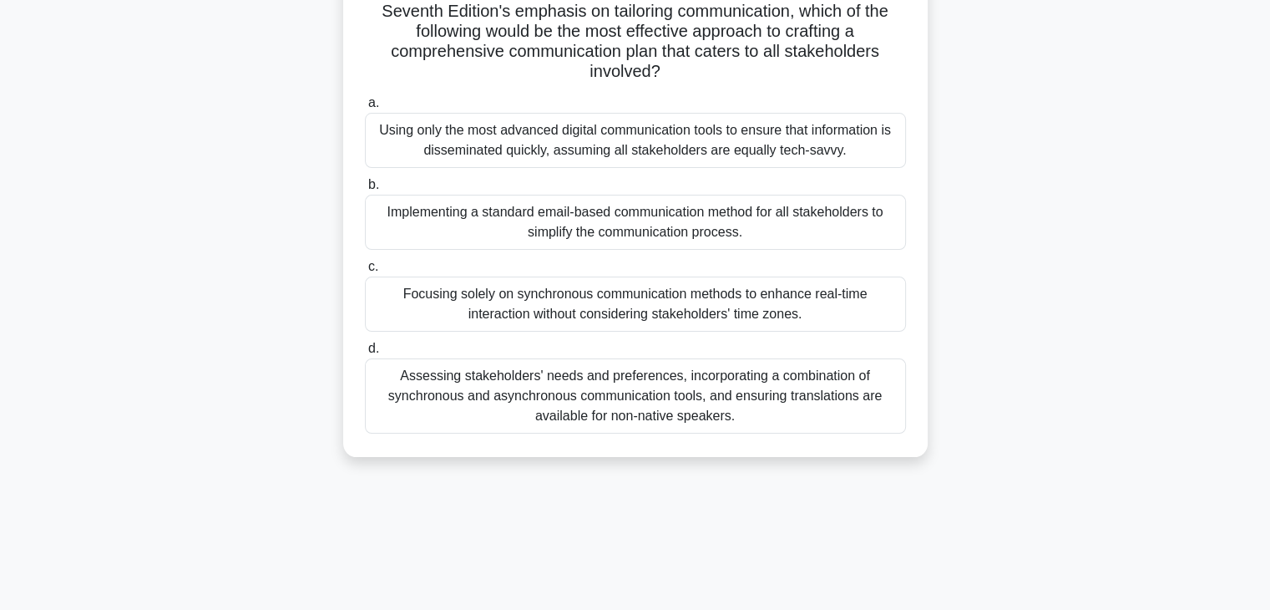
scroll to position [293, 0]
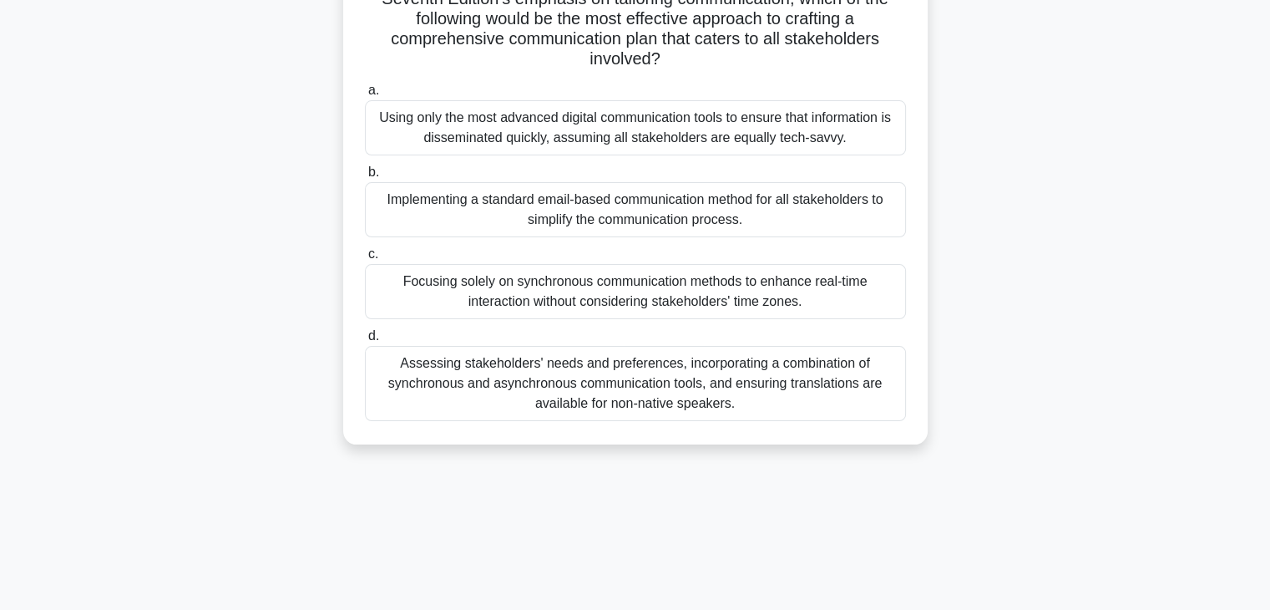
click at [744, 382] on div "Assessing stakeholders' needs and preferences, incorporating a combination of s…" at bounding box center [635, 383] width 541 height 75
click at [365, 342] on input "d. Assessing stakeholders' needs and preferences, incorporating a combination o…" at bounding box center [365, 336] width 0 height 11
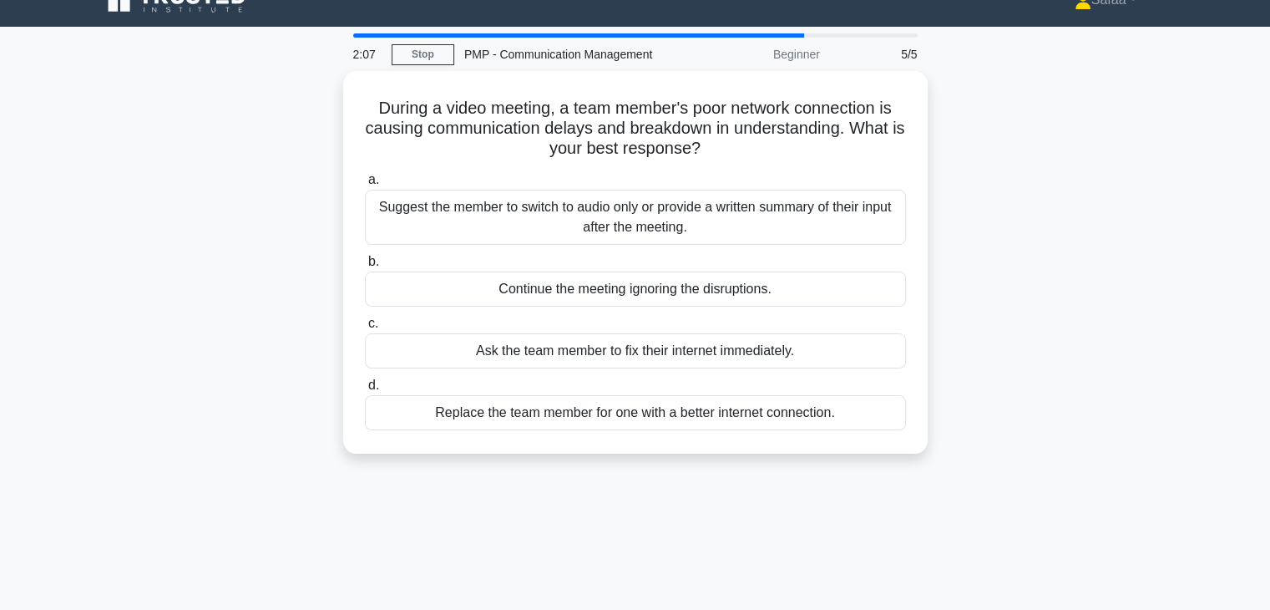
scroll to position [0, 0]
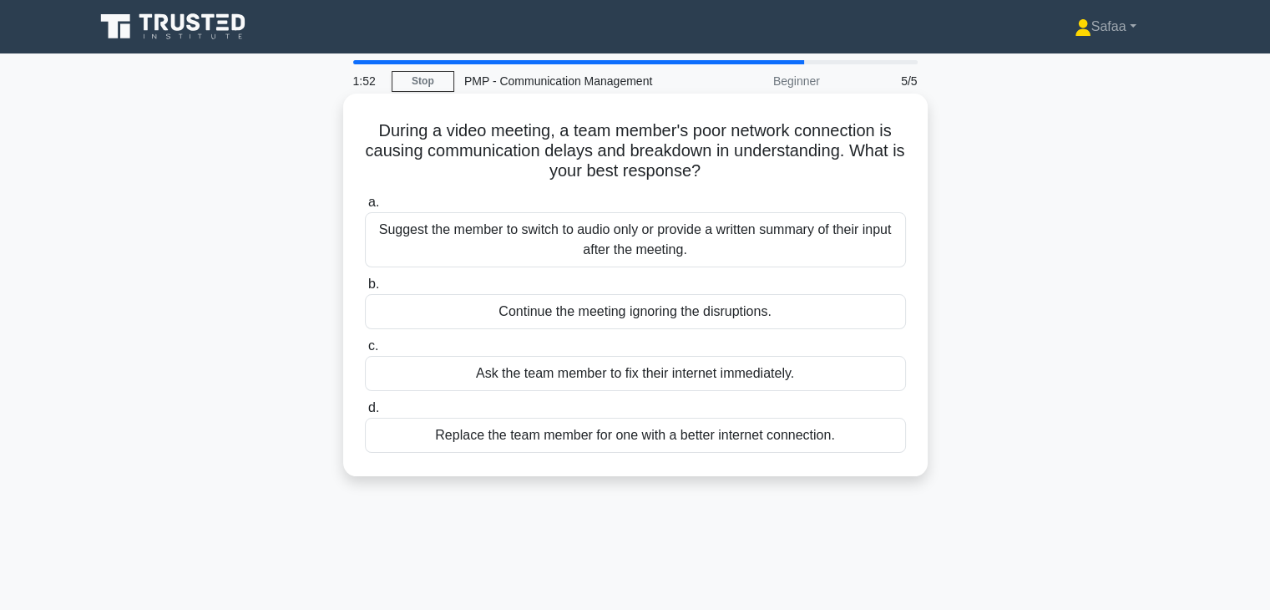
click at [845, 235] on div "Suggest the member to switch to audio only or provide a written summary of thei…" at bounding box center [635, 239] width 541 height 55
click at [365, 208] on input "a. Suggest the member to switch to audio only or provide a written summary of t…" at bounding box center [365, 202] width 0 height 11
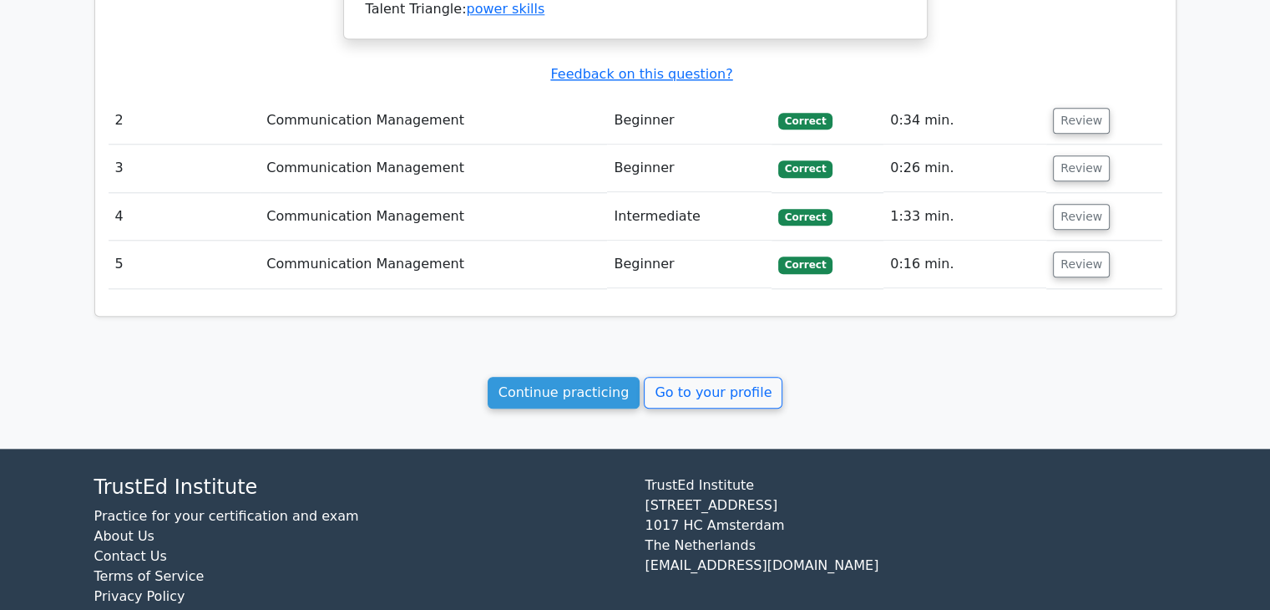
scroll to position [1729, 0]
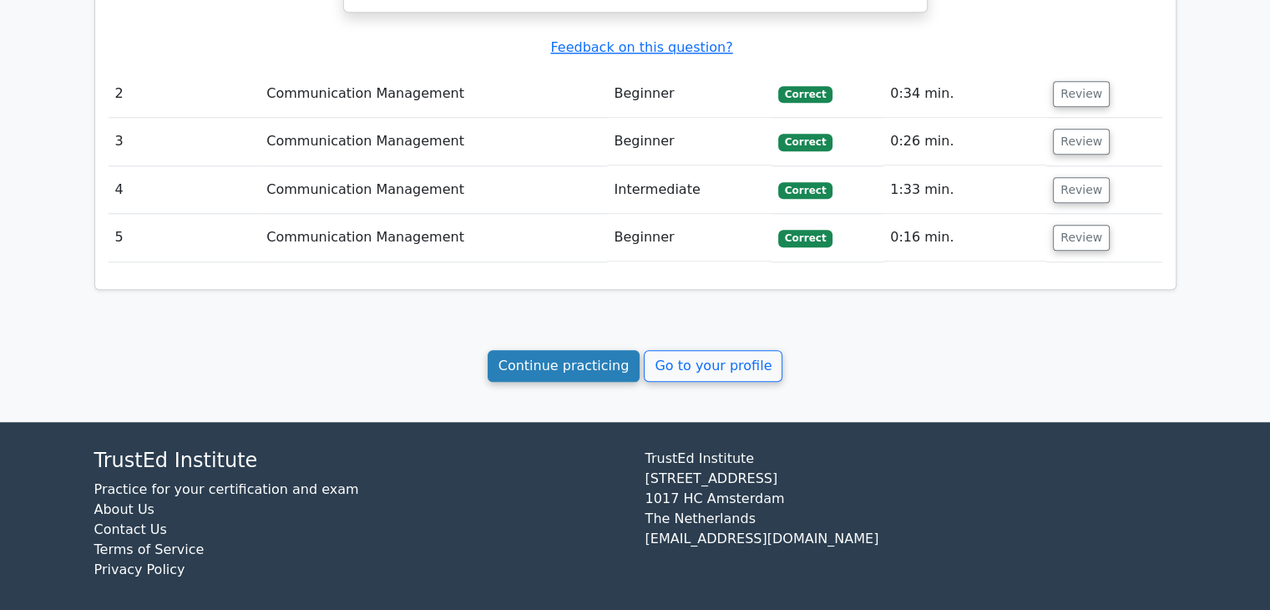
click at [595, 358] on link "Continue practicing" at bounding box center [564, 366] width 153 height 32
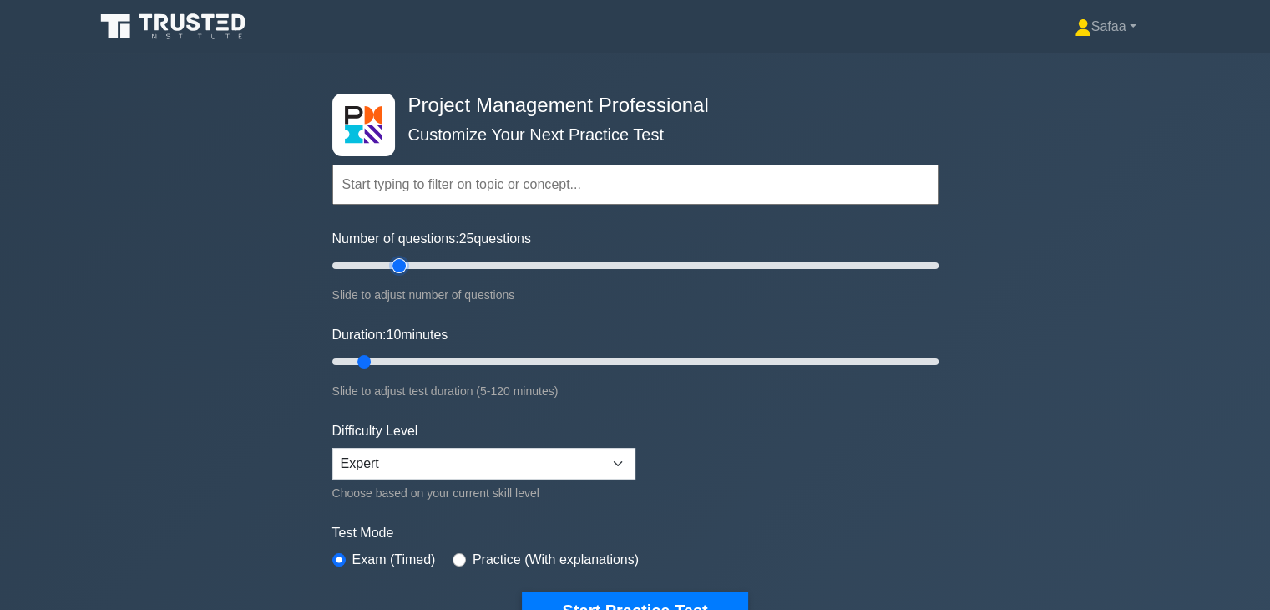
type input "25"
click at [399, 268] on input "Number of questions: 25 questions" at bounding box center [635, 266] width 606 height 20
click at [397, 357] on input "Duration: 15 minutes" at bounding box center [635, 362] width 606 height 20
click at [403, 357] on input "Duration: 20 minutes" at bounding box center [635, 362] width 606 height 20
type input "25"
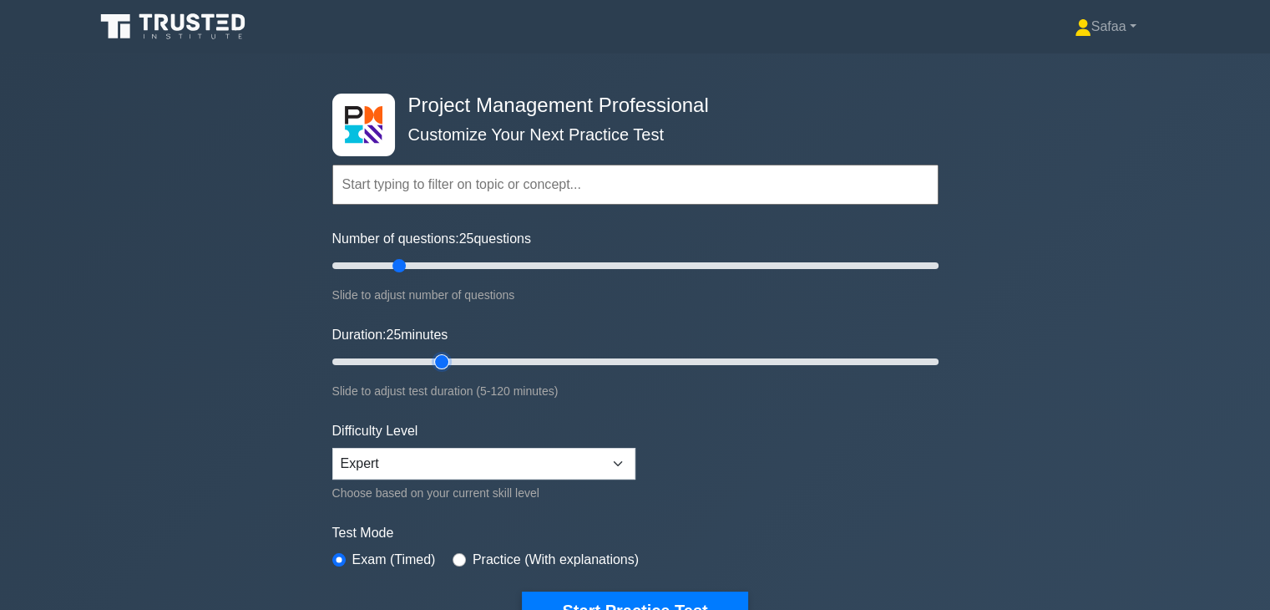
click at [444, 355] on input "Duration: 25 minutes" at bounding box center [635, 362] width 606 height 20
click at [411, 175] on input "text" at bounding box center [635, 185] width 606 height 40
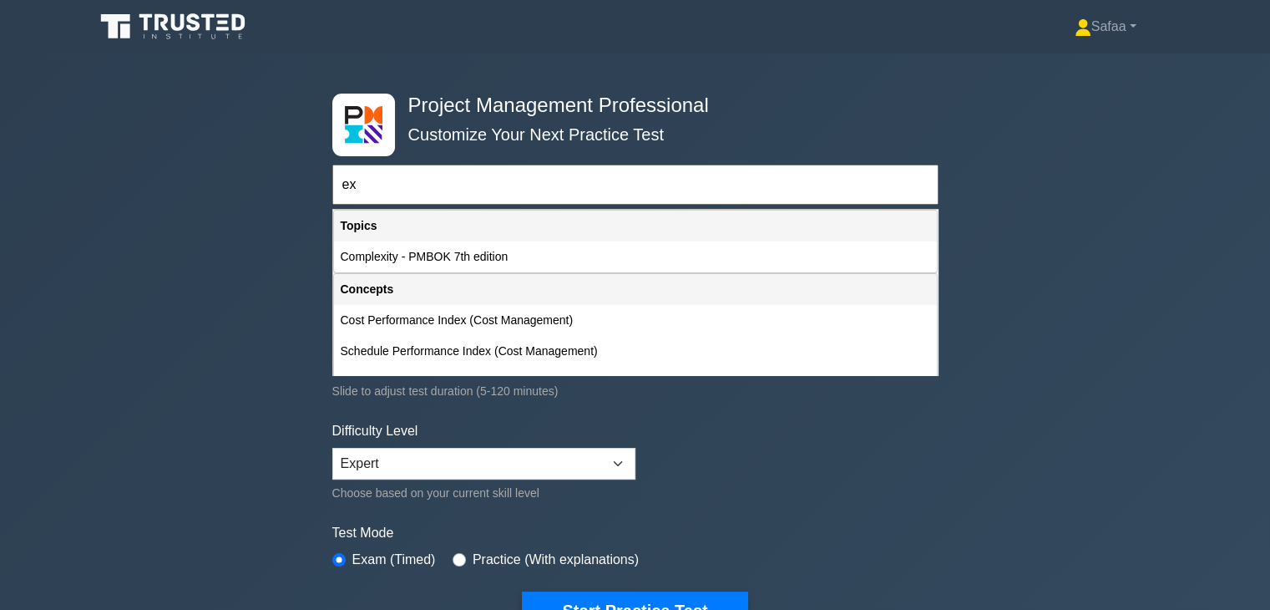
type input "e"
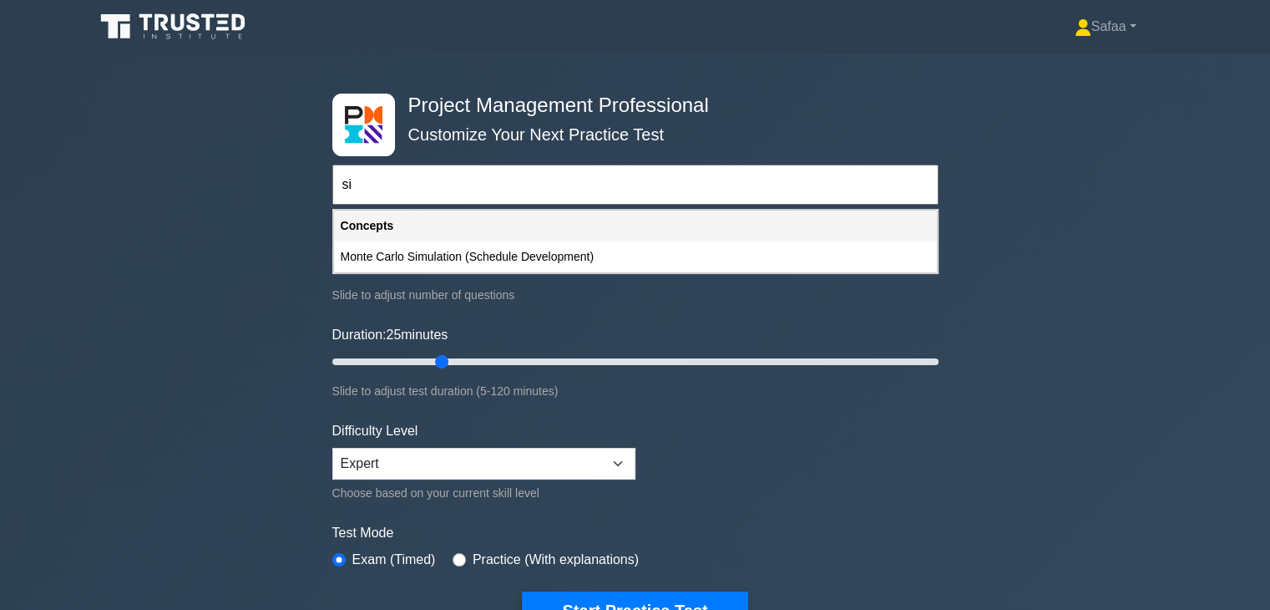
type input "s"
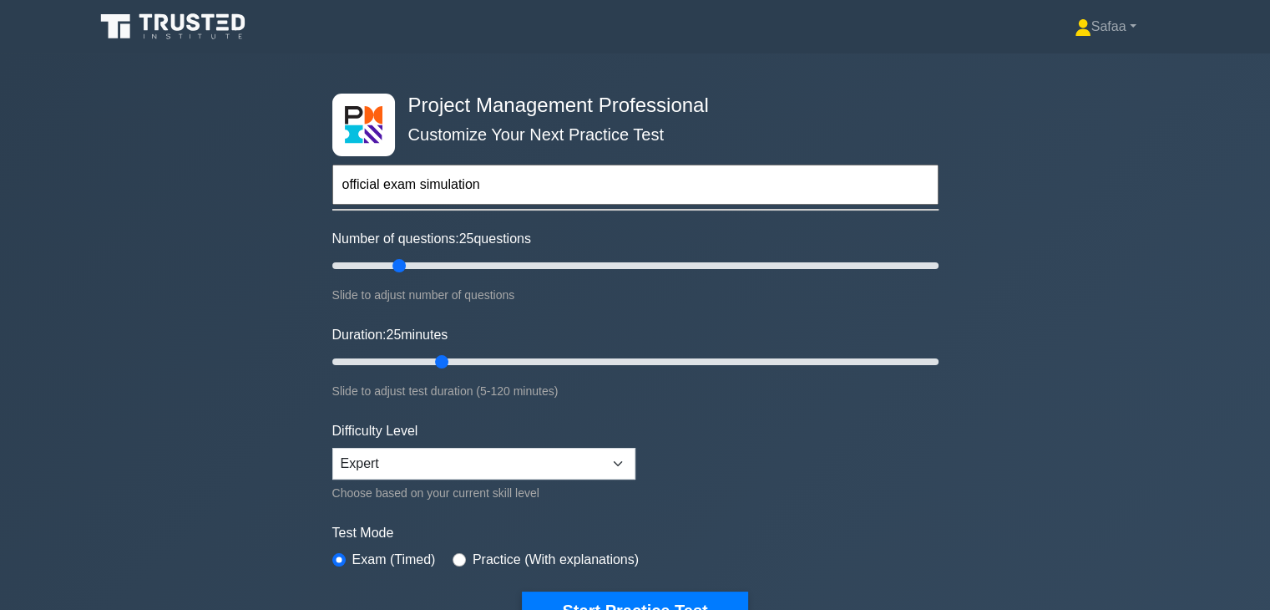
type input "official exam simulation"
click at [522, 591] on button "Start Practice Test" at bounding box center [634, 610] width 225 height 38
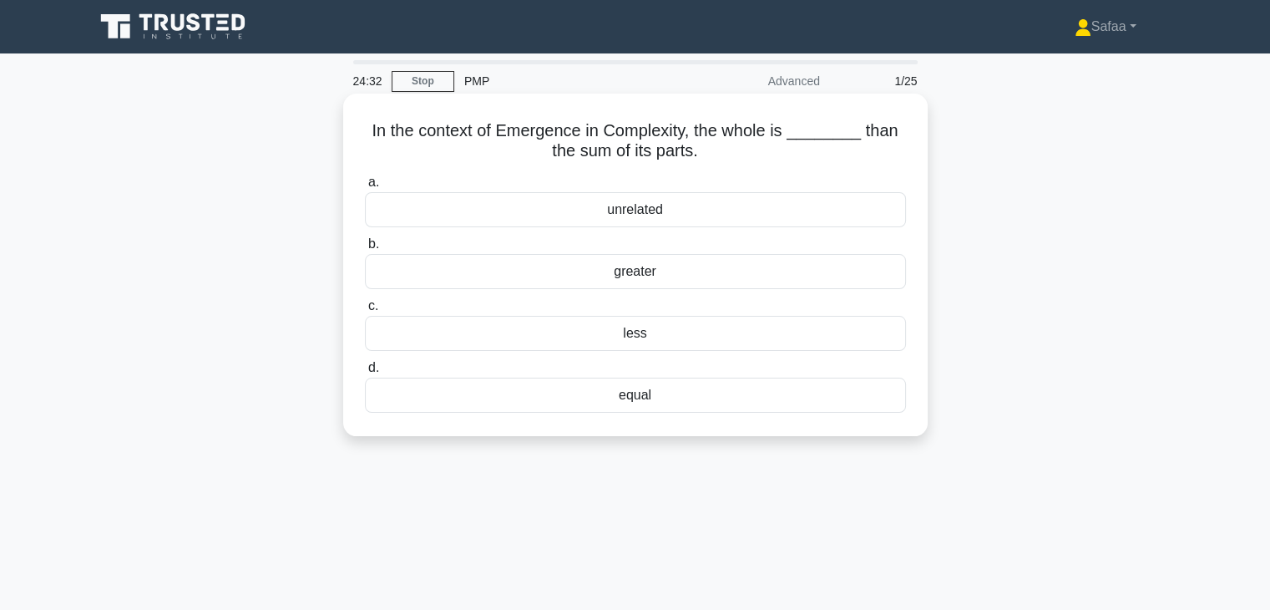
click at [720, 390] on div "equal" at bounding box center [635, 394] width 541 height 35
click at [365, 373] on input "d. equal" at bounding box center [365, 367] width 0 height 11
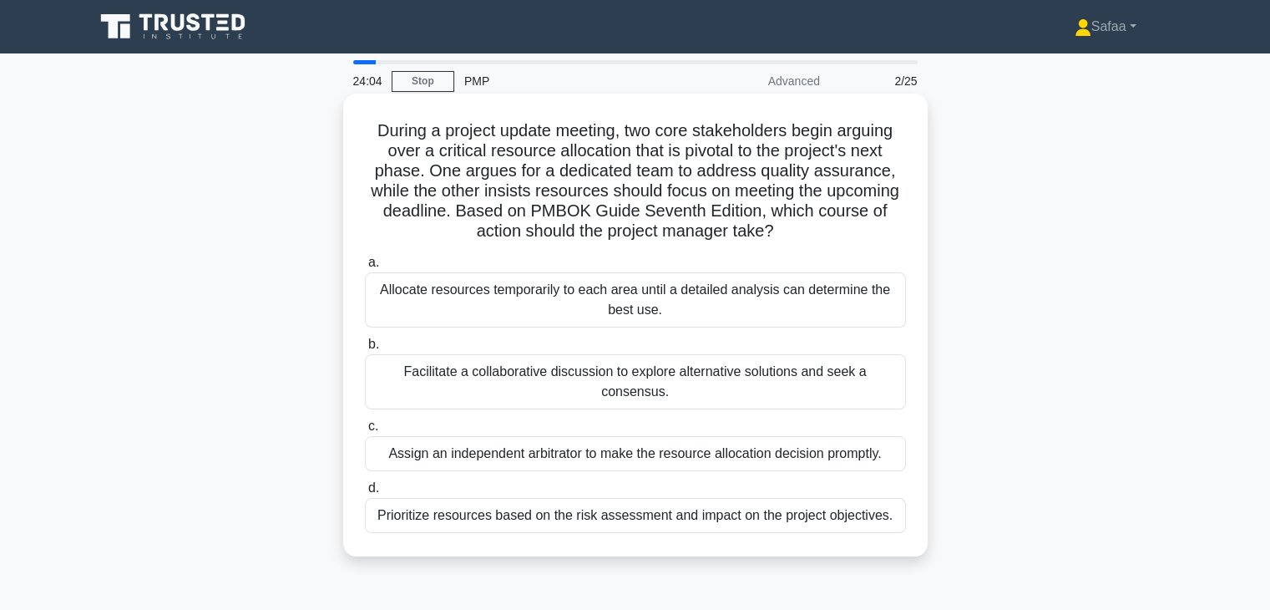
click at [848, 371] on div "Facilitate a collaborative discussion to explore alternative solutions and seek…" at bounding box center [635, 381] width 541 height 55
click at [365, 350] on input "b. Facilitate a collaborative discussion to explore alternative solutions and s…" at bounding box center [365, 344] width 0 height 11
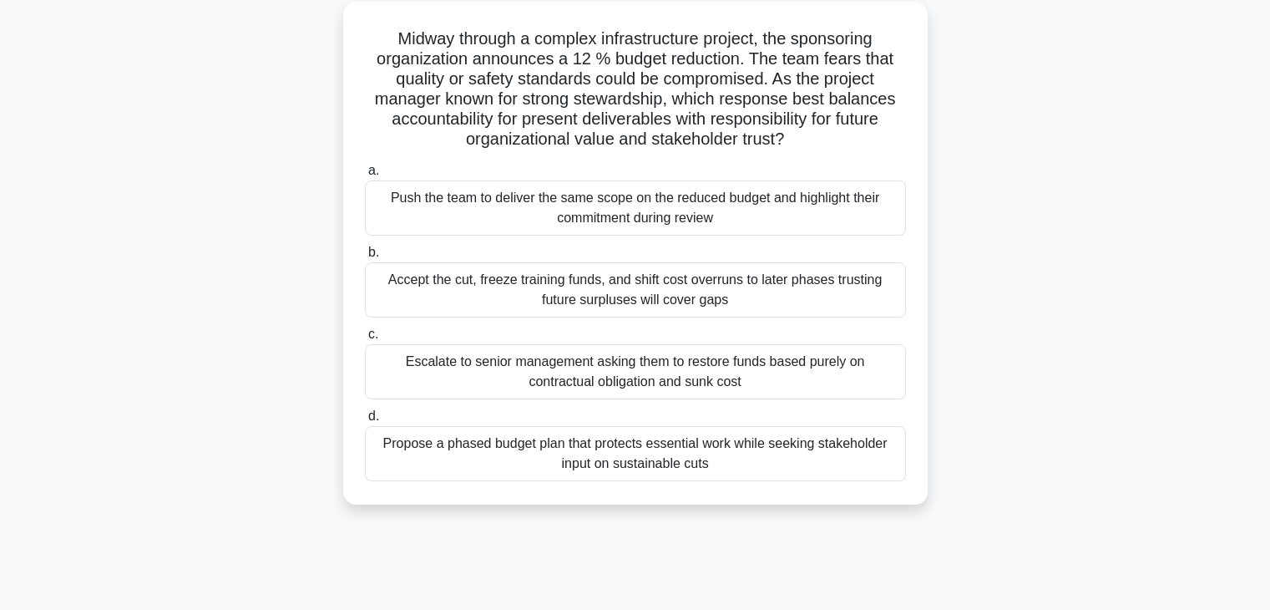
scroll to position [134, 0]
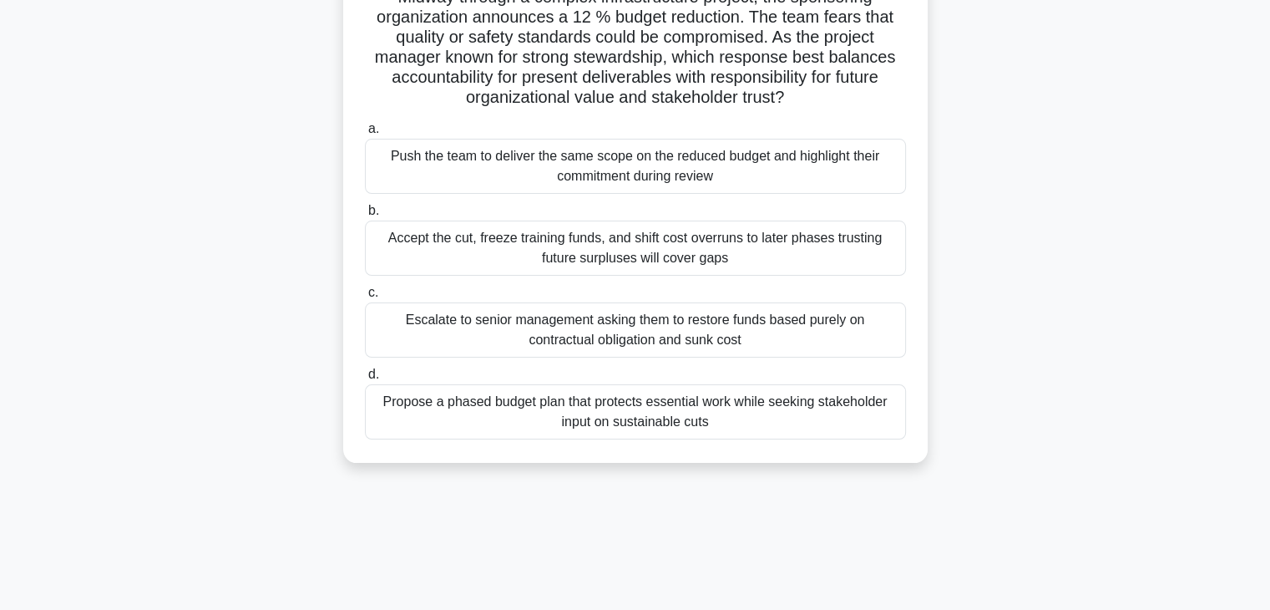
click at [759, 419] on div "Propose a phased budget plan that protects essential work while seeking stakeho…" at bounding box center [635, 411] width 541 height 55
click at [365, 380] on input "d. Propose a phased budget plan that protects essential work while seeking stak…" at bounding box center [365, 374] width 0 height 11
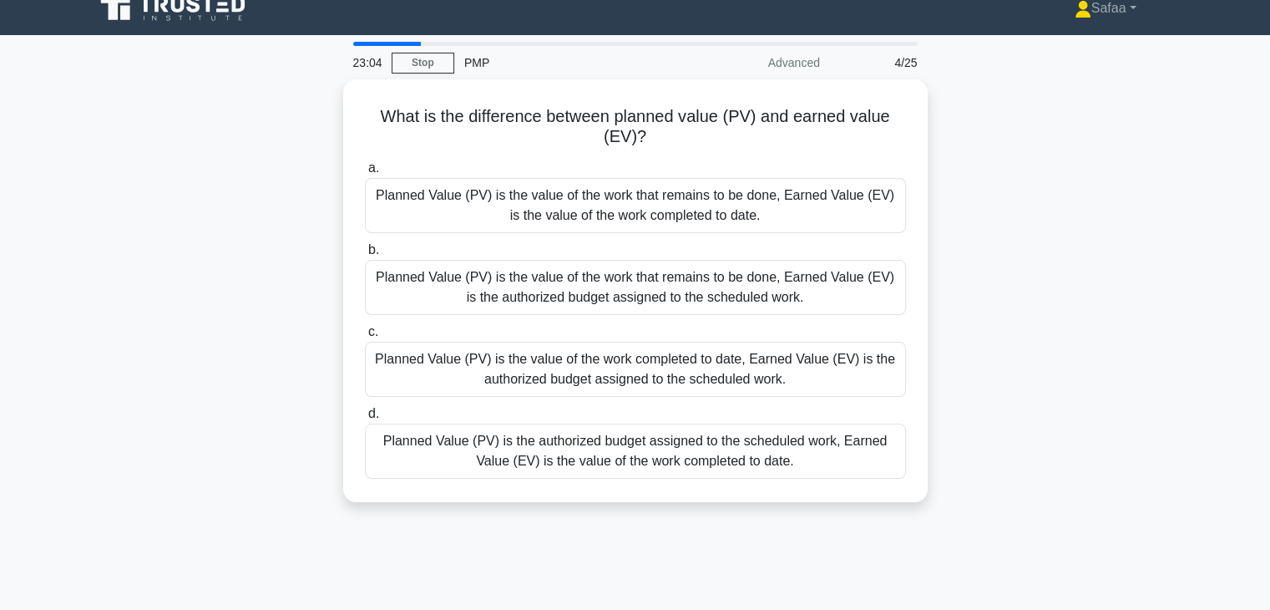
scroll to position [0, 0]
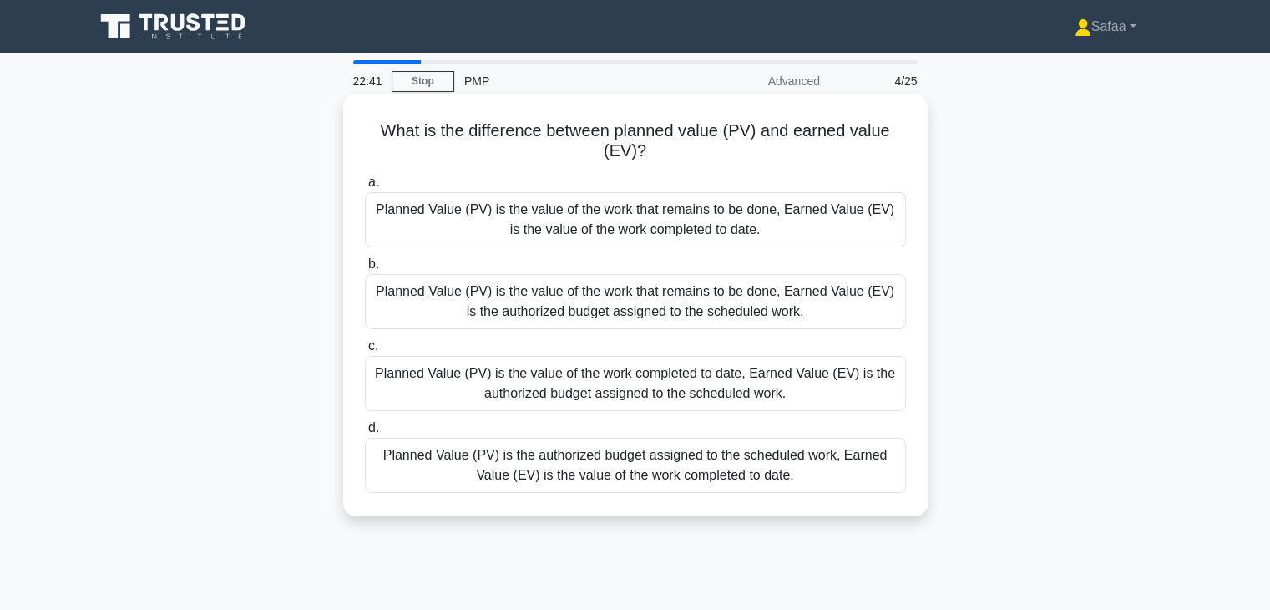
click at [809, 468] on div "Planned Value (PV) is the authorized budget assigned to the scheduled work, Ear…" at bounding box center [635, 465] width 541 height 55
click at [365, 433] on input "d. Planned Value (PV) is the authorized budget assigned to the scheduled work, …" at bounding box center [365, 428] width 0 height 11
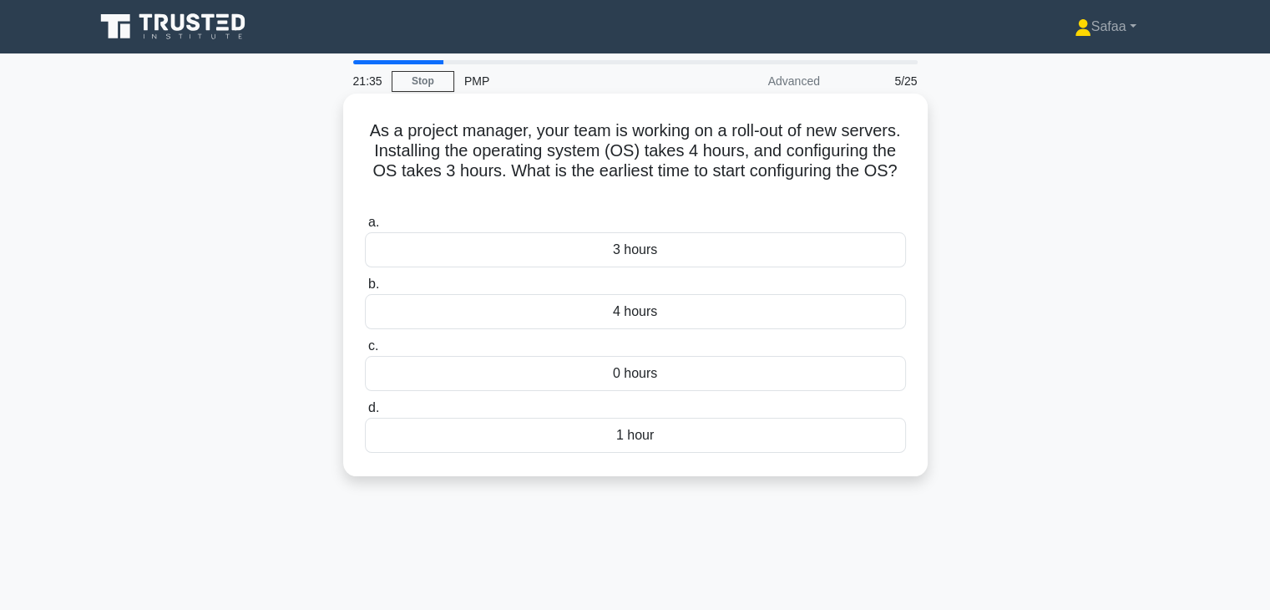
click at [842, 312] on div "4 hours" at bounding box center [635, 311] width 541 height 35
click at [365, 290] on input "b. 4 hours" at bounding box center [365, 284] width 0 height 11
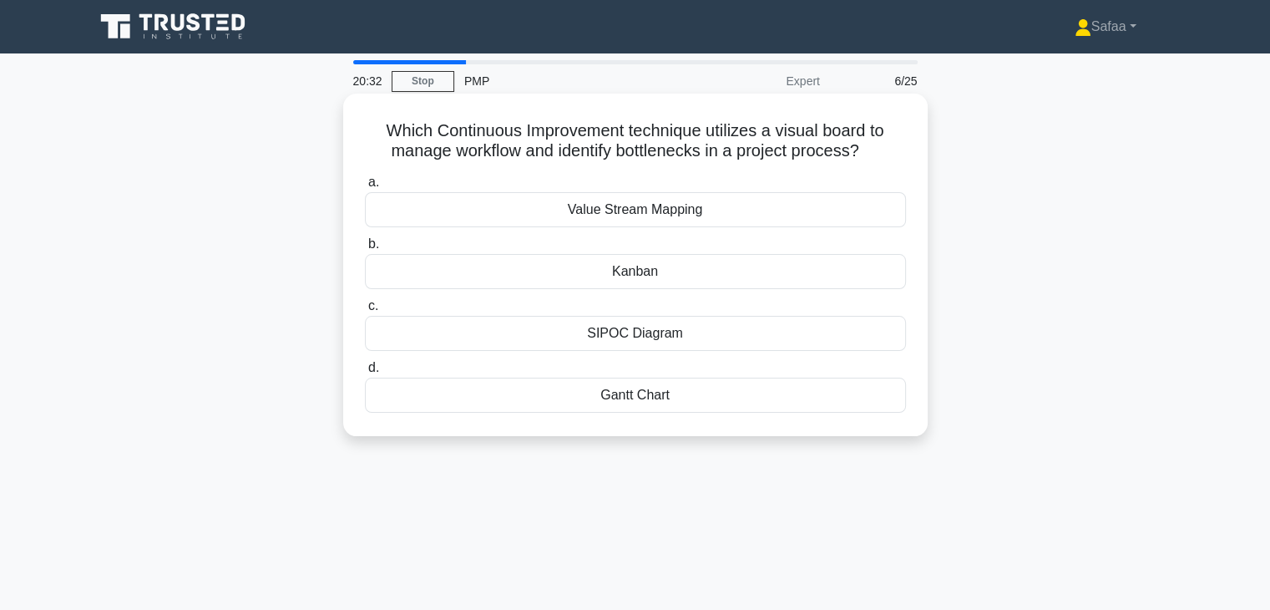
click at [634, 406] on div "Gantt Chart" at bounding box center [635, 394] width 541 height 35
click at [365, 373] on input "[PERSON_NAME] Chart" at bounding box center [365, 367] width 0 height 11
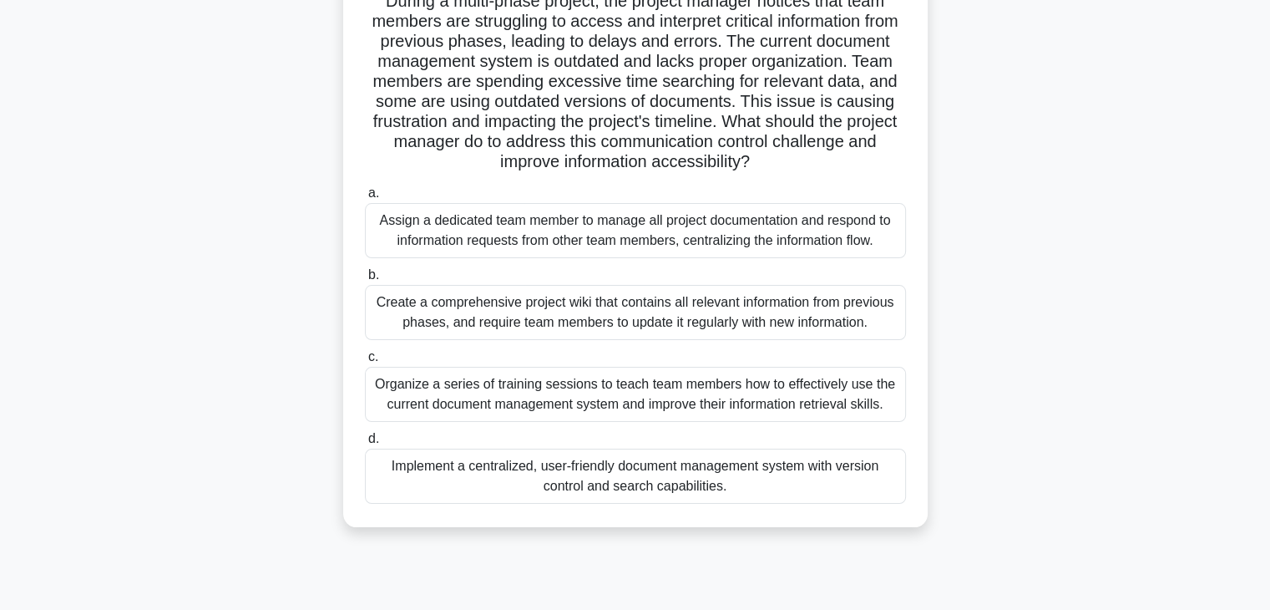
scroll to position [167, 0]
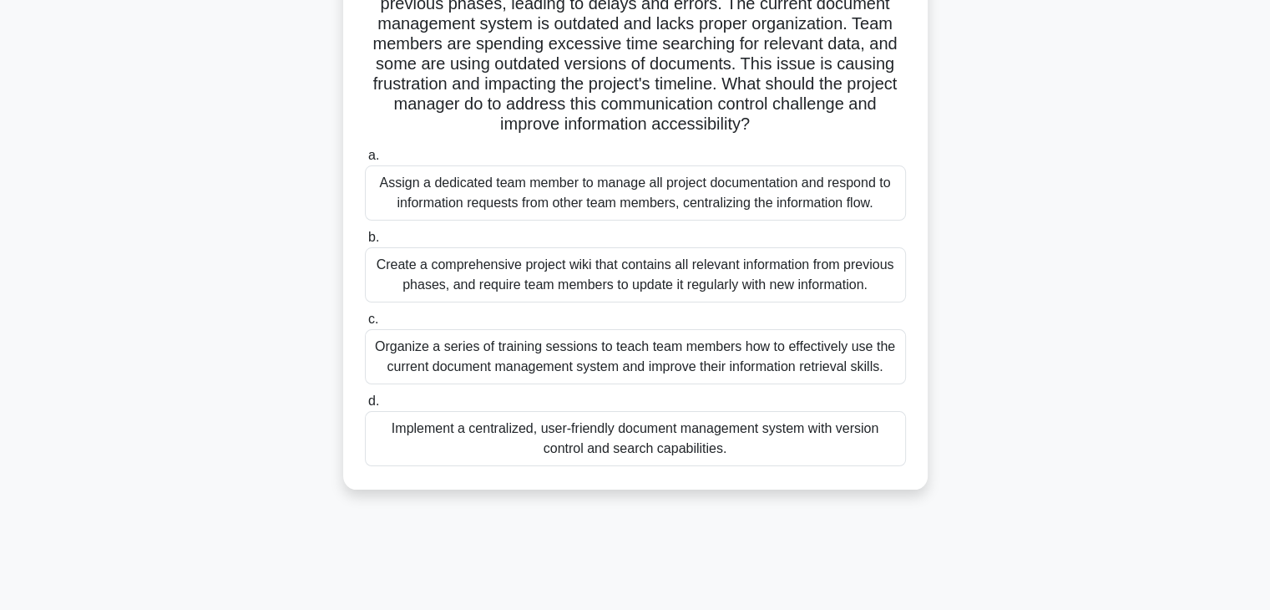
click at [775, 423] on div "Implement a centralized, user-friendly document management system with version …" at bounding box center [635, 438] width 541 height 55
click at [365, 407] on input "d. Implement a centralized, user-friendly document management system with versi…" at bounding box center [365, 401] width 0 height 11
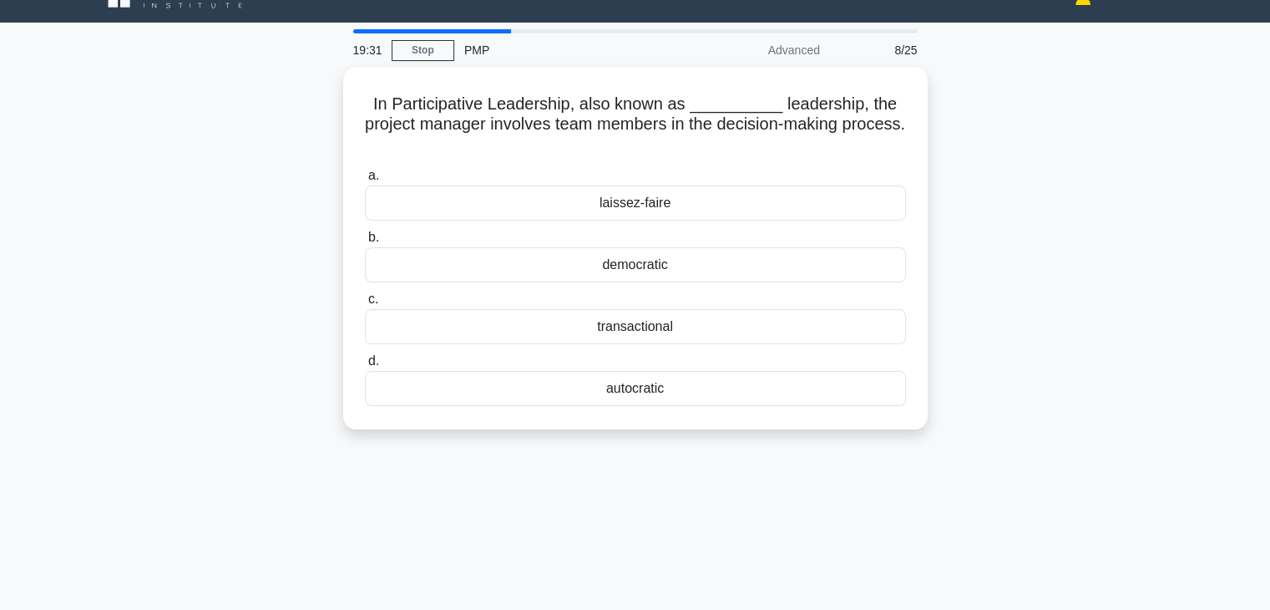
scroll to position [0, 0]
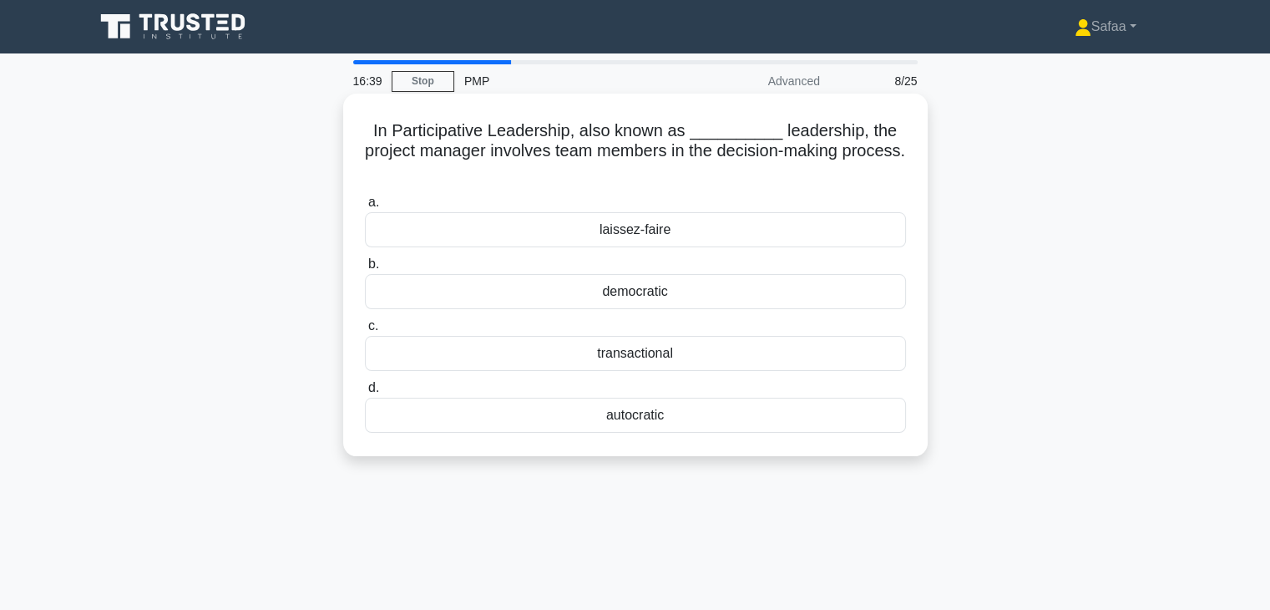
click at [762, 359] on div "transactional" at bounding box center [635, 353] width 541 height 35
click at [365, 332] on input "c. transactional" at bounding box center [365, 326] width 0 height 11
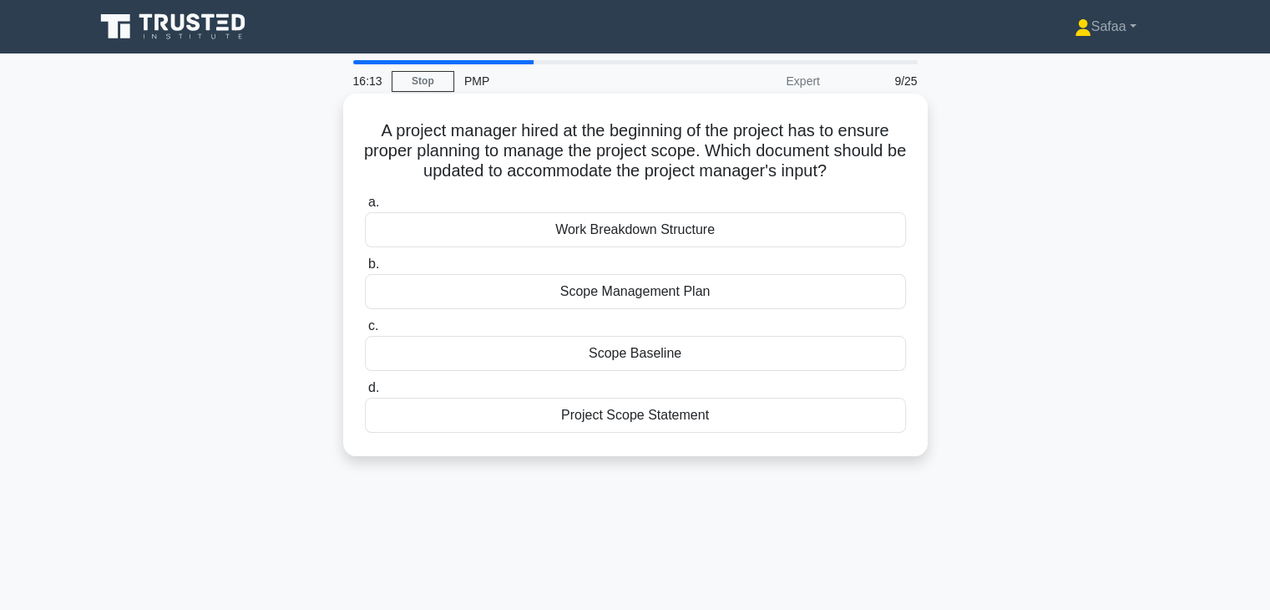
click at [711, 235] on div "Work Breakdown Structure" at bounding box center [635, 229] width 541 height 35
click at [365, 208] on input "a. Work Breakdown Structure" at bounding box center [365, 202] width 0 height 11
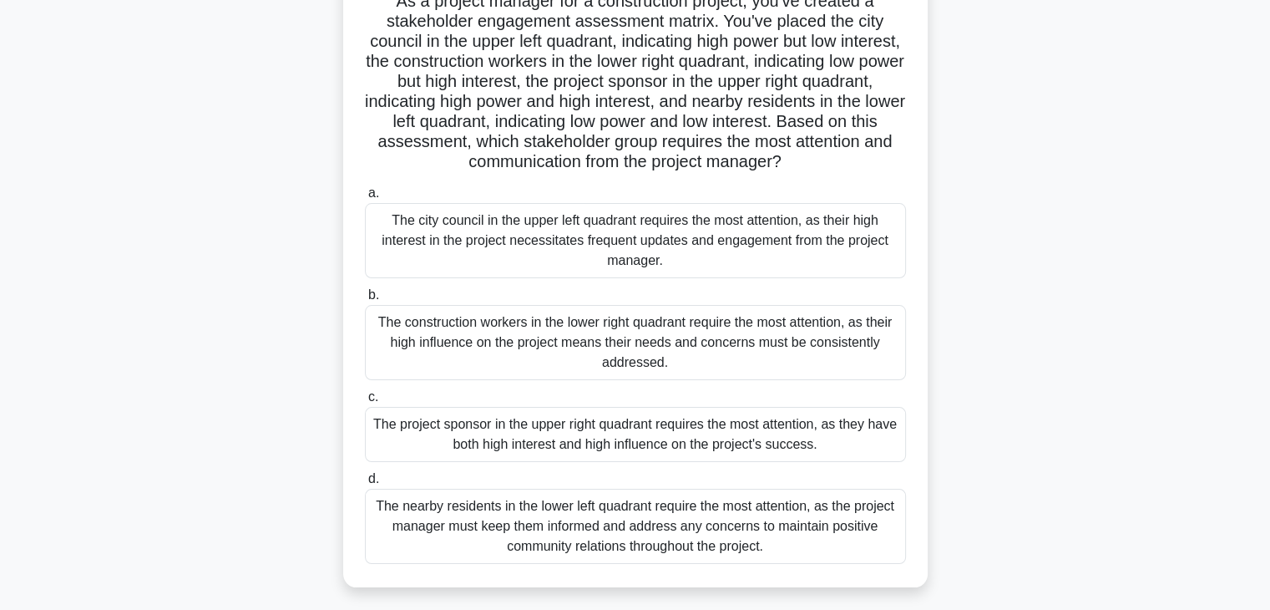
scroll to position [100, 0]
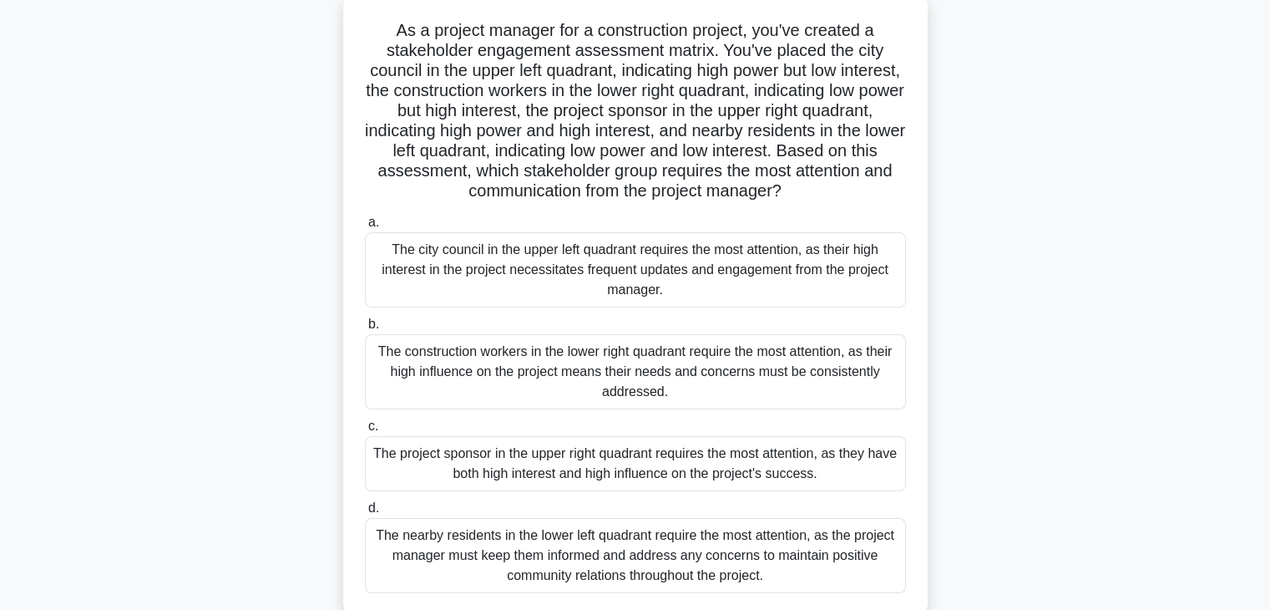
click at [763, 274] on div "The city council in the upper left quadrant requires the most attention, as the…" at bounding box center [635, 269] width 541 height 75
click at [365, 228] on input "a. The city council in the upper left quadrant requires the most attention, as …" at bounding box center [365, 222] width 0 height 11
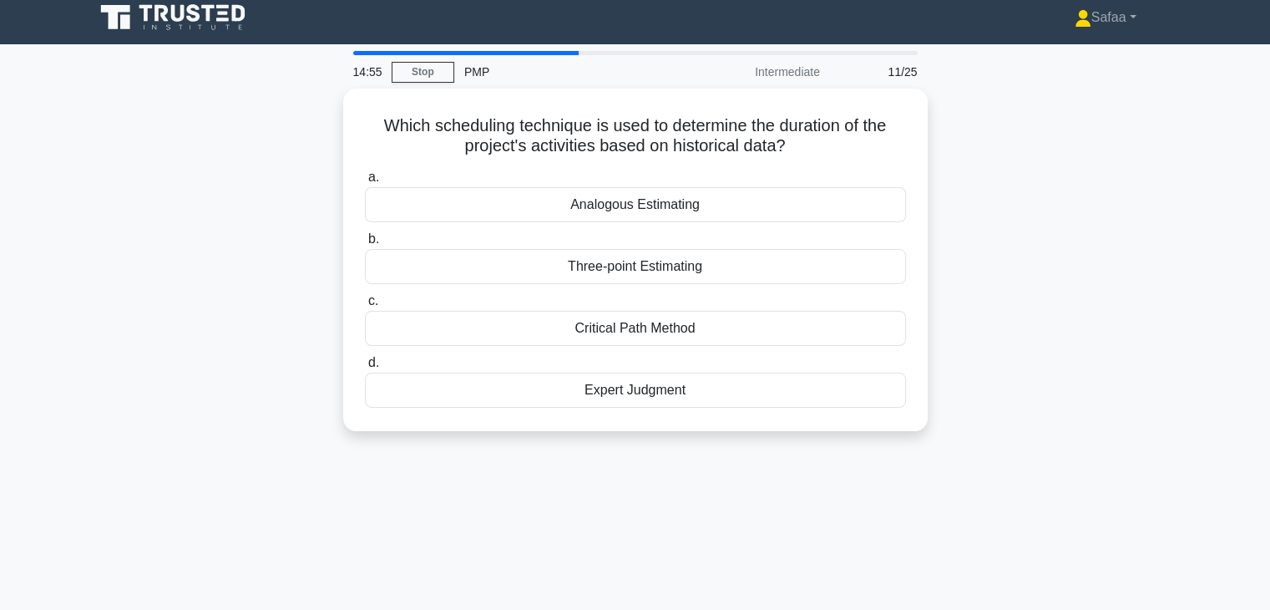
scroll to position [0, 0]
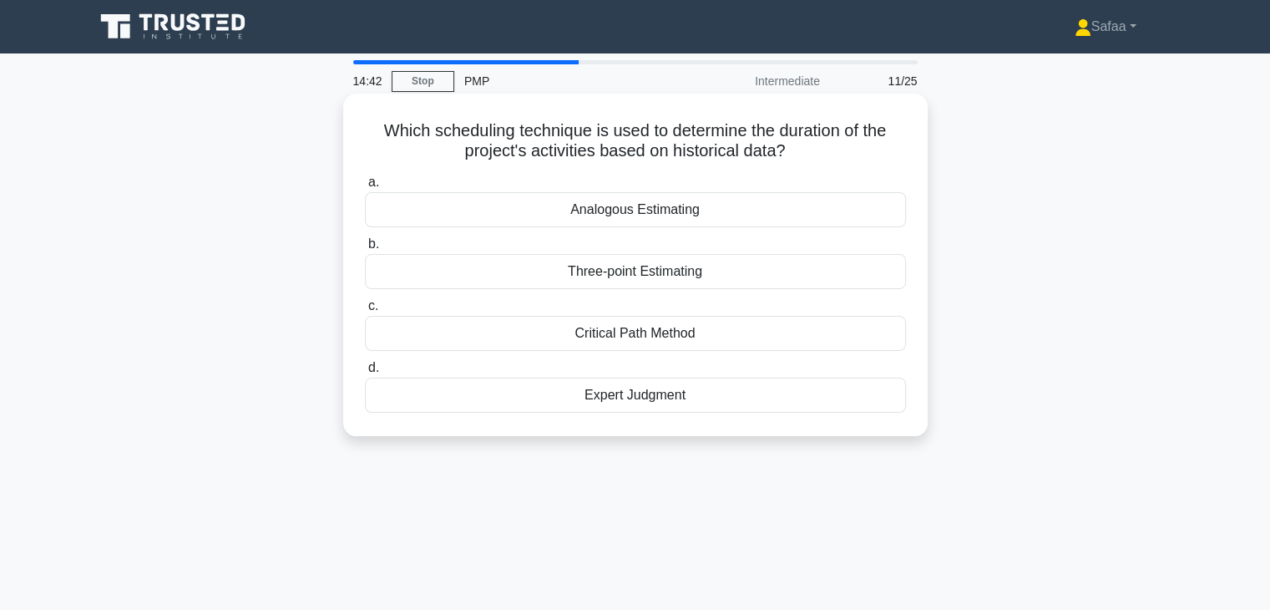
click at [793, 219] on div "Analogous Estimating" at bounding box center [635, 209] width 541 height 35
click at [365, 188] on input "a. Analogous Estimating" at bounding box center [365, 182] width 0 height 11
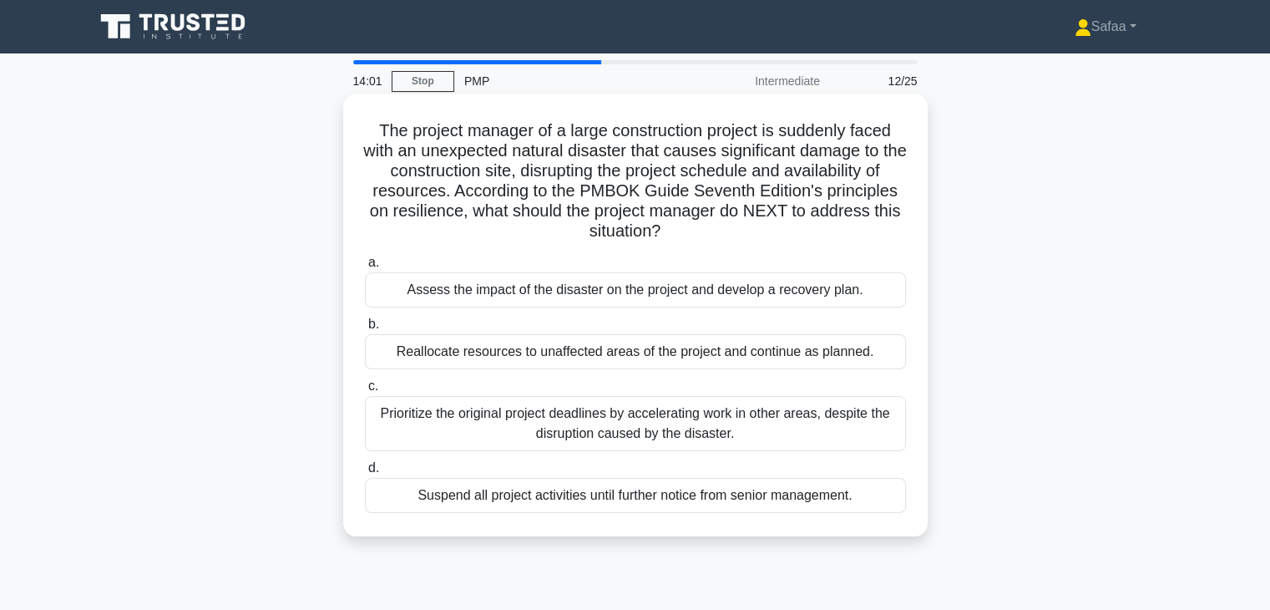
click at [772, 299] on div "Assess the impact of the disaster on the project and develop a recovery plan." at bounding box center [635, 289] width 541 height 35
click at [365, 268] on input "a. Assess the impact of the disaster on the project and develop a recovery plan." at bounding box center [365, 262] width 0 height 11
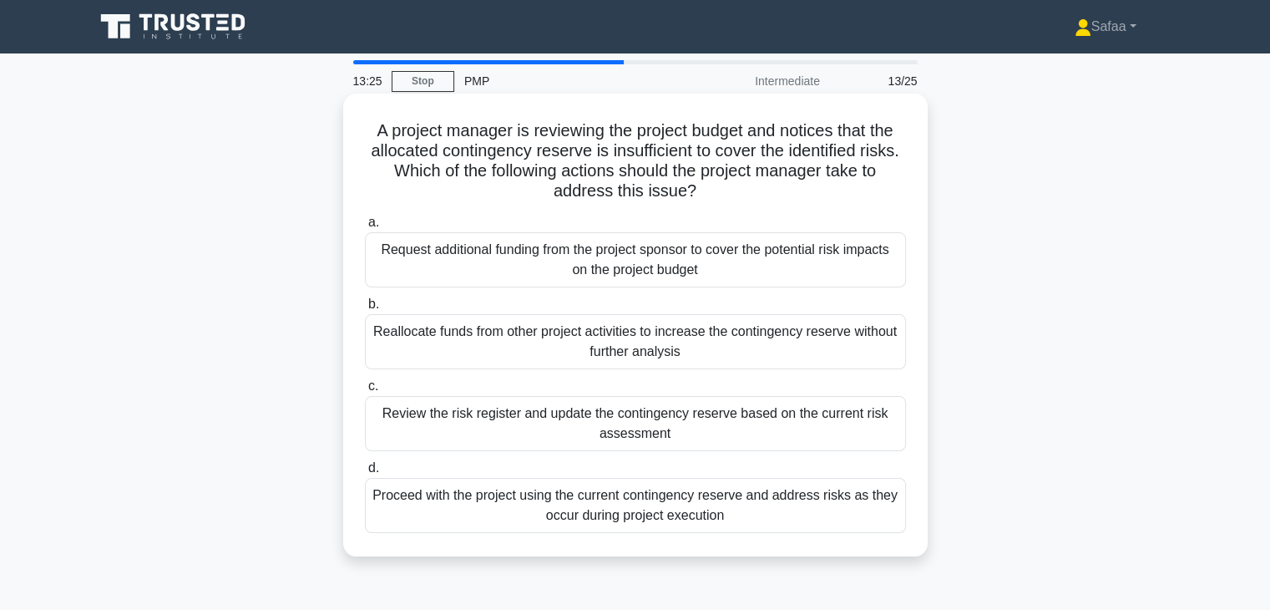
click at [848, 428] on div "Review the risk register and update the contingency reserve based on the curren…" at bounding box center [635, 423] width 541 height 55
click at [365, 392] on input "c. Review the risk register and update the contingency reserve based on the cur…" at bounding box center [365, 386] width 0 height 11
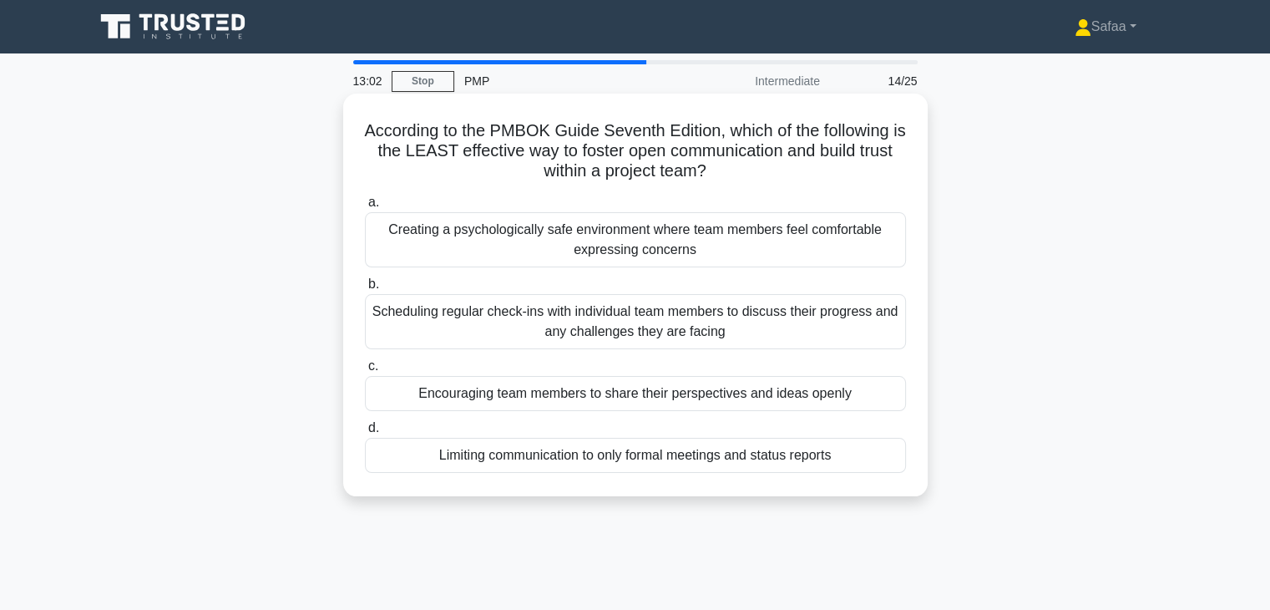
click at [808, 463] on div "Limiting communication to only formal meetings and status reports" at bounding box center [635, 455] width 541 height 35
click at [365, 433] on input "d. Limiting communication to only formal meetings and status reports" at bounding box center [365, 428] width 0 height 11
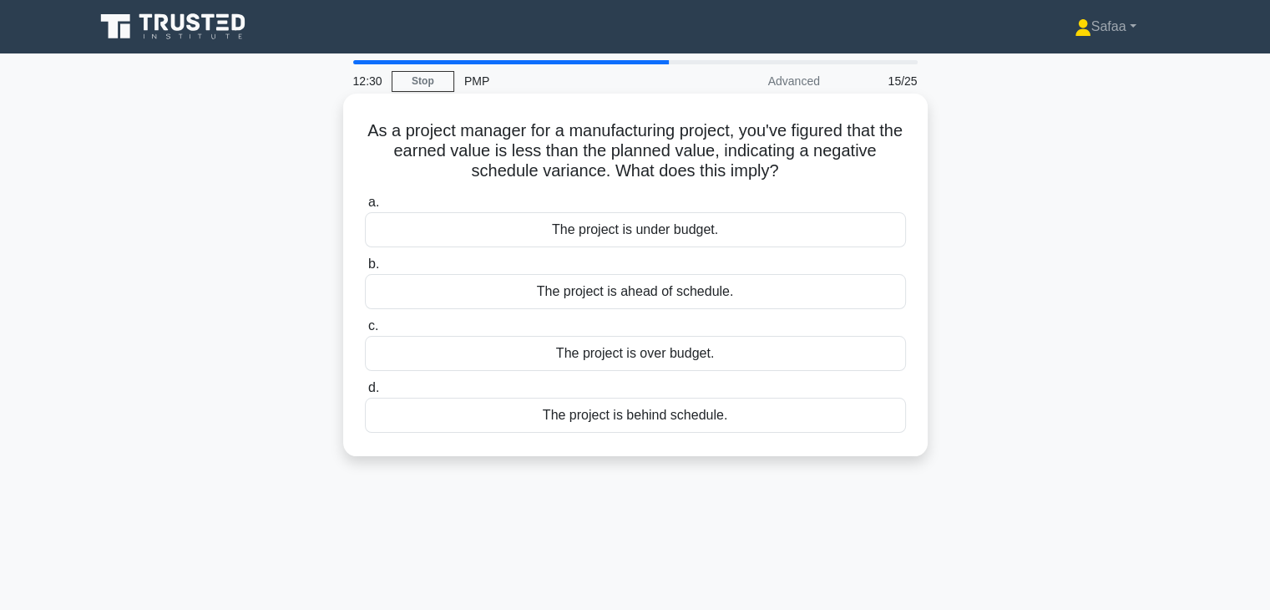
click at [755, 413] on div "The project is behind schedule." at bounding box center [635, 415] width 541 height 35
click at [365, 393] on input "d. The project is behind schedule." at bounding box center [365, 387] width 0 height 11
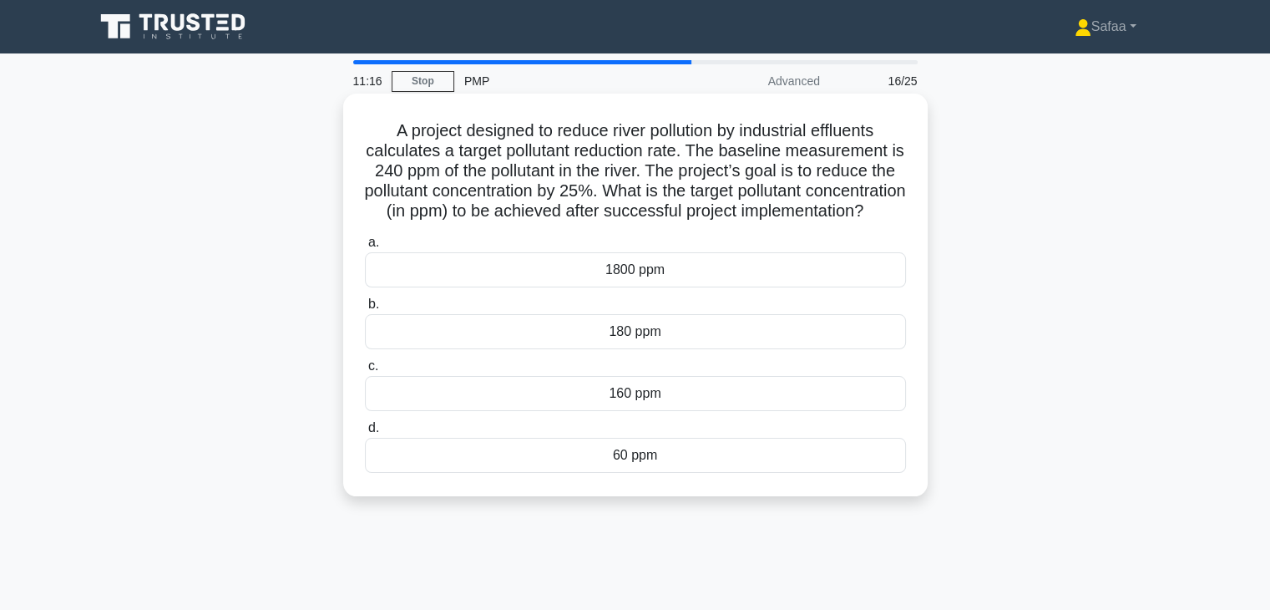
click at [785, 349] on div "180 ppm" at bounding box center [635, 331] width 541 height 35
click at [365, 310] on input "b. 180 ppm" at bounding box center [365, 304] width 0 height 11
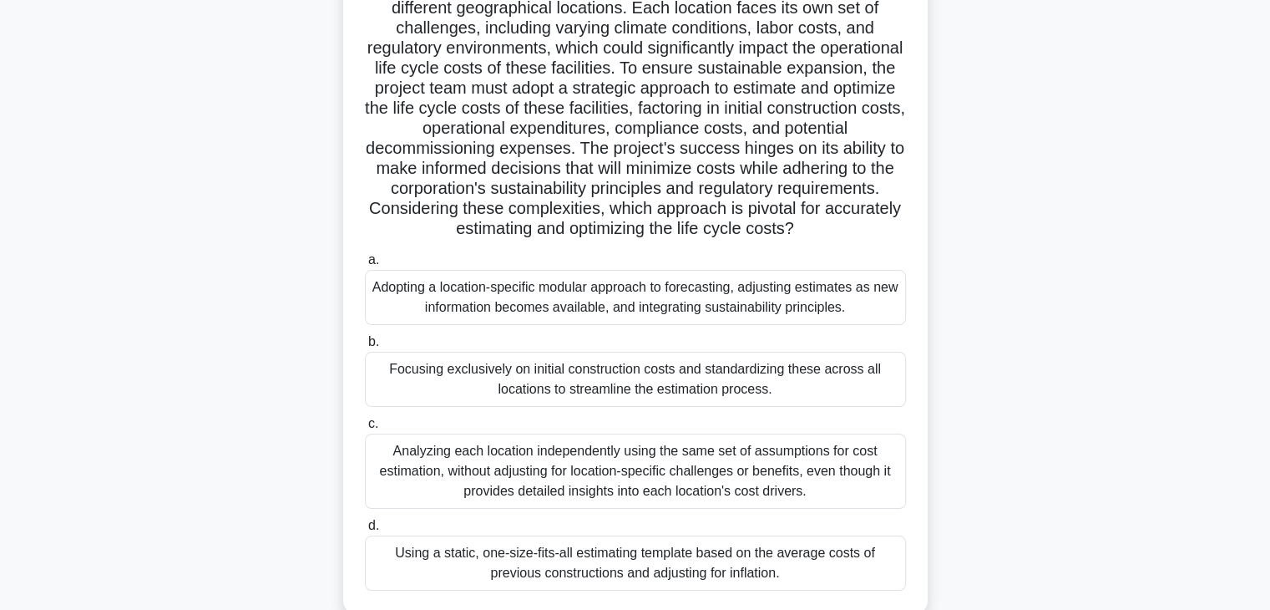
scroll to position [200, 0]
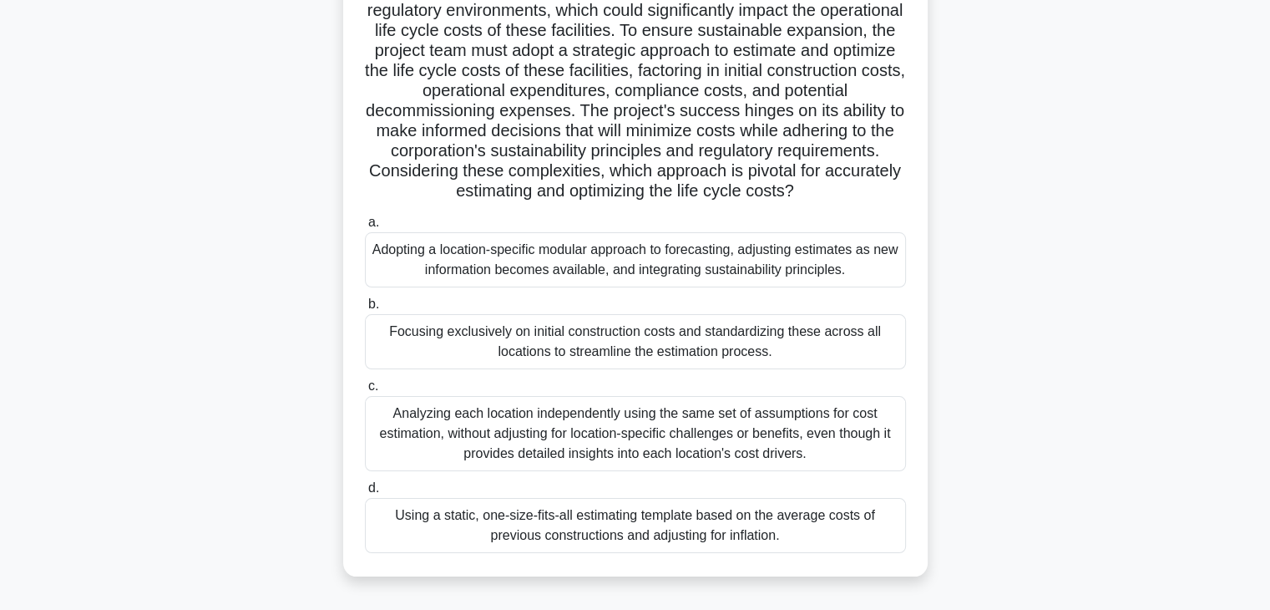
click at [775, 271] on div "Adopting a location-specific modular approach to forecasting, adjusting estimat…" at bounding box center [635, 259] width 541 height 55
click at [365, 228] on input "a. Adopting a location-specific modular approach to forecasting, adjusting esti…" at bounding box center [365, 222] width 0 height 11
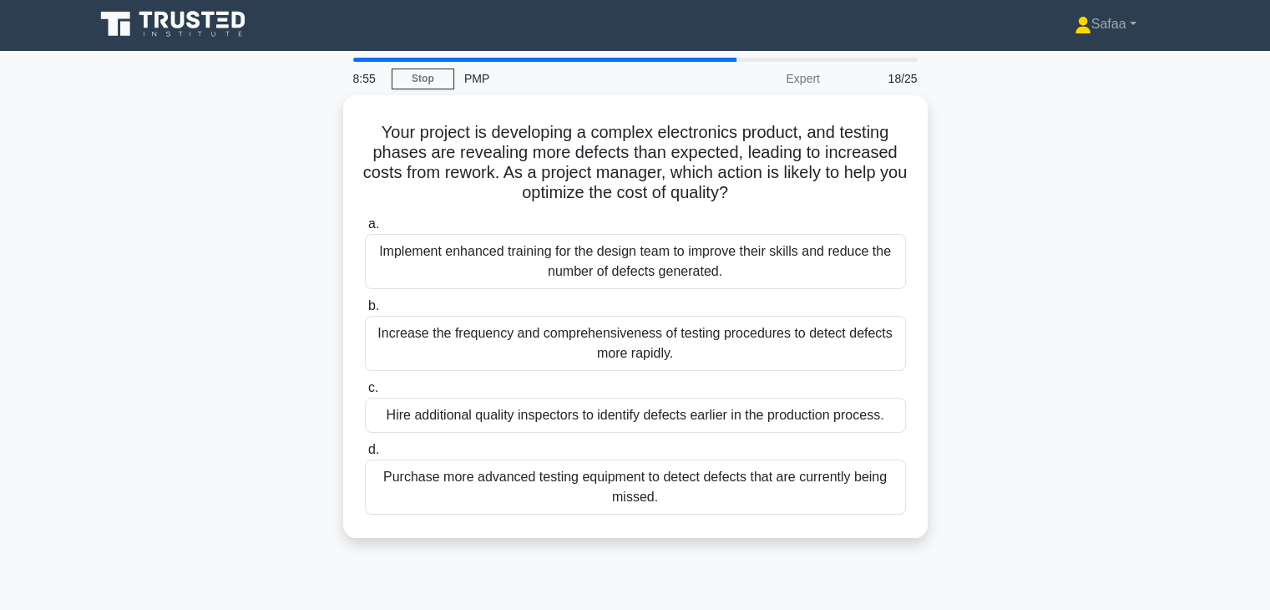
scroll to position [0, 0]
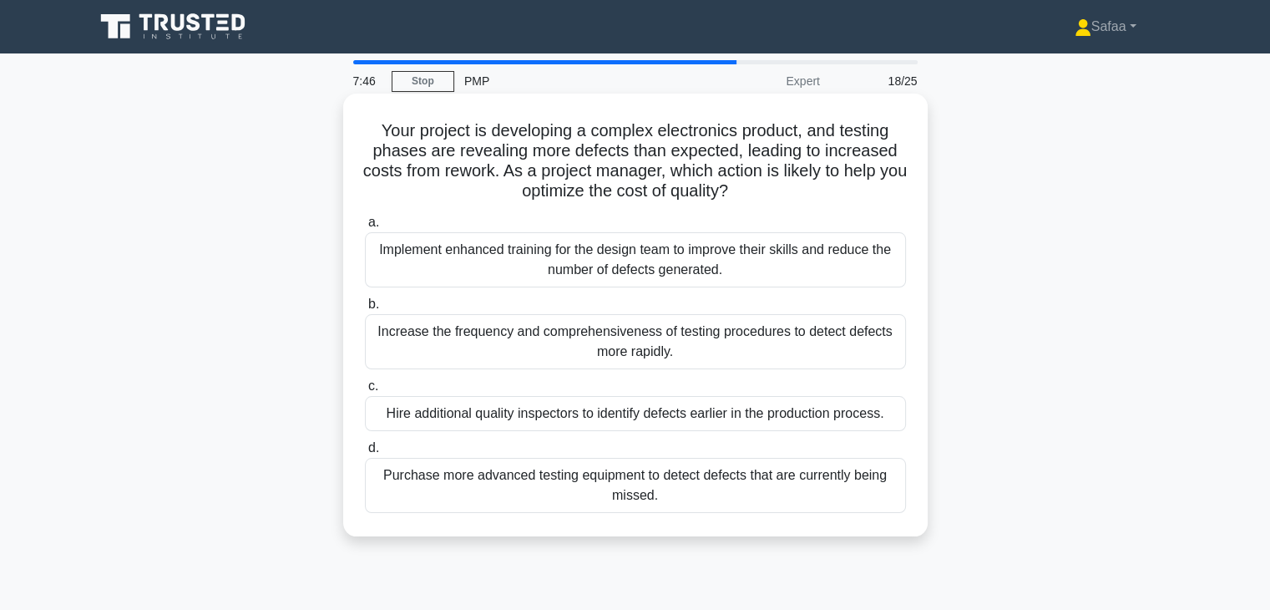
click at [827, 263] on div "Implement enhanced training for the design team to improve their skills and red…" at bounding box center [635, 259] width 541 height 55
click at [365, 228] on input "a. Implement enhanced training for the design team to improve their skills and …" at bounding box center [365, 222] width 0 height 11
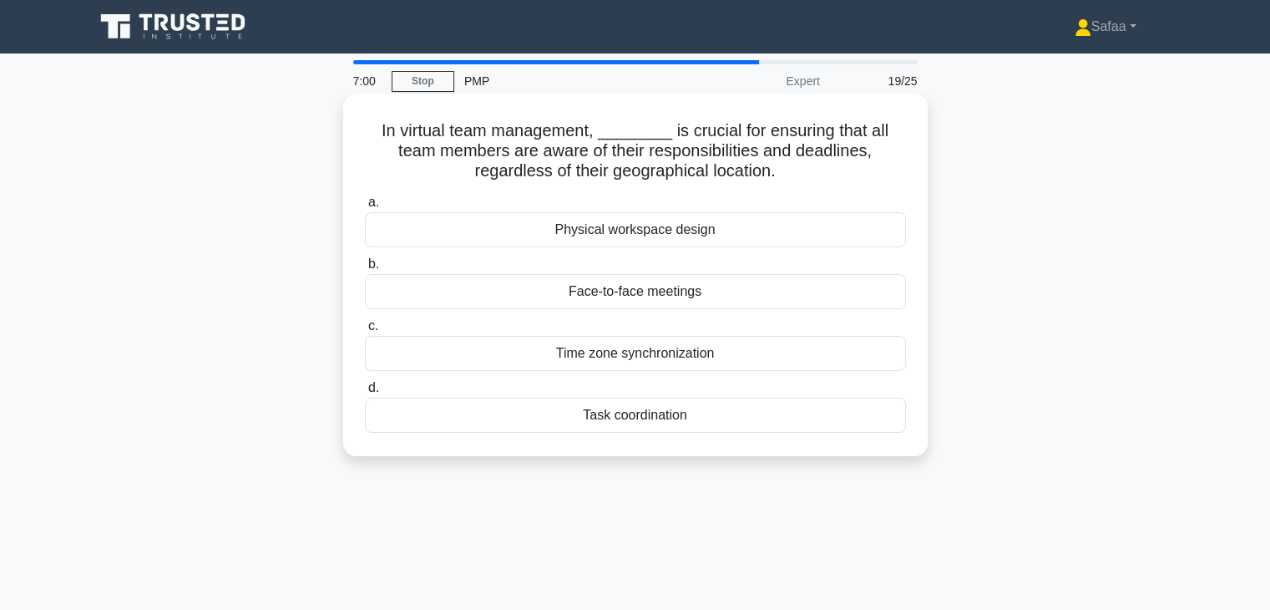
click at [709, 356] on div "Time zone synchronization" at bounding box center [635, 353] width 541 height 35
click at [365, 332] on input "c. Time zone synchronization" at bounding box center [365, 326] width 0 height 11
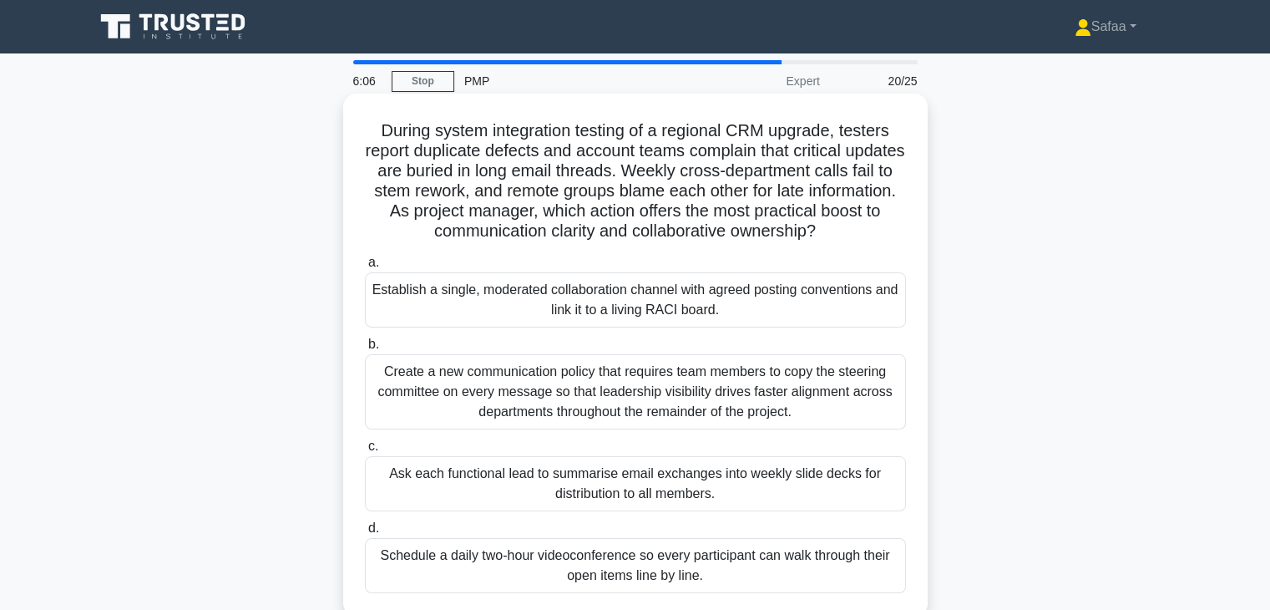
click at [697, 302] on div "Establish a single, moderated collaboration channel with agreed posting convent…" at bounding box center [635, 299] width 541 height 55
click at [365, 268] on input "a. Establish a single, moderated collaboration channel with agreed posting conv…" at bounding box center [365, 262] width 0 height 11
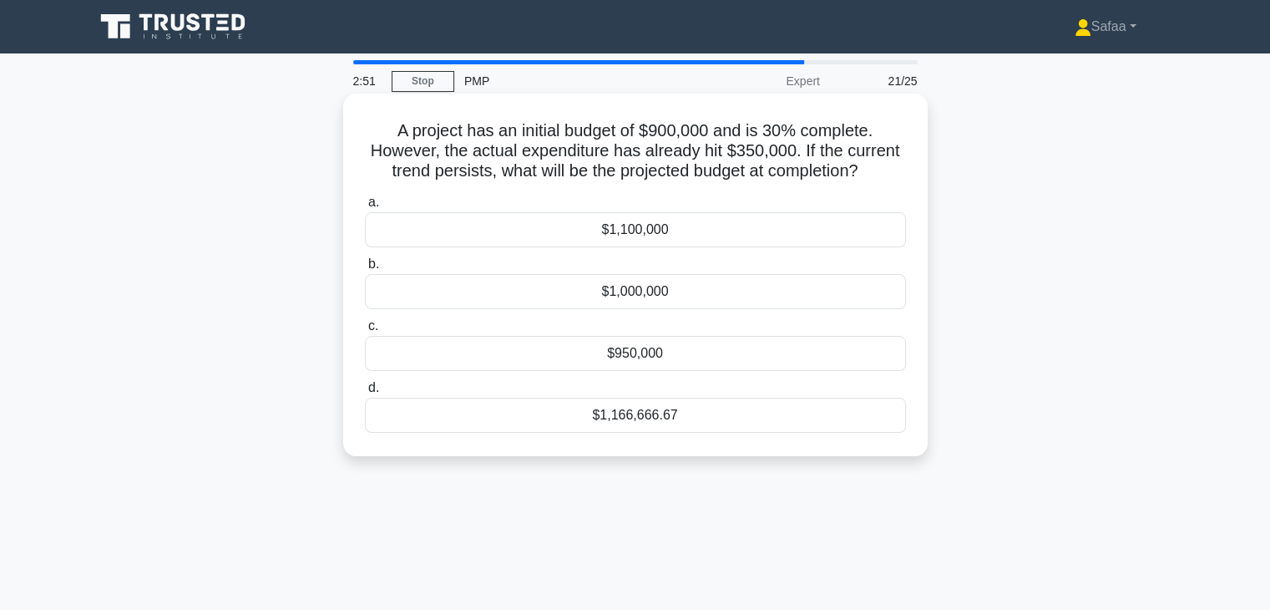
click at [661, 357] on div "$950,000" at bounding box center [635, 353] width 541 height 35
click at [365, 332] on input "c. $950,000" at bounding box center [365, 326] width 0 height 11
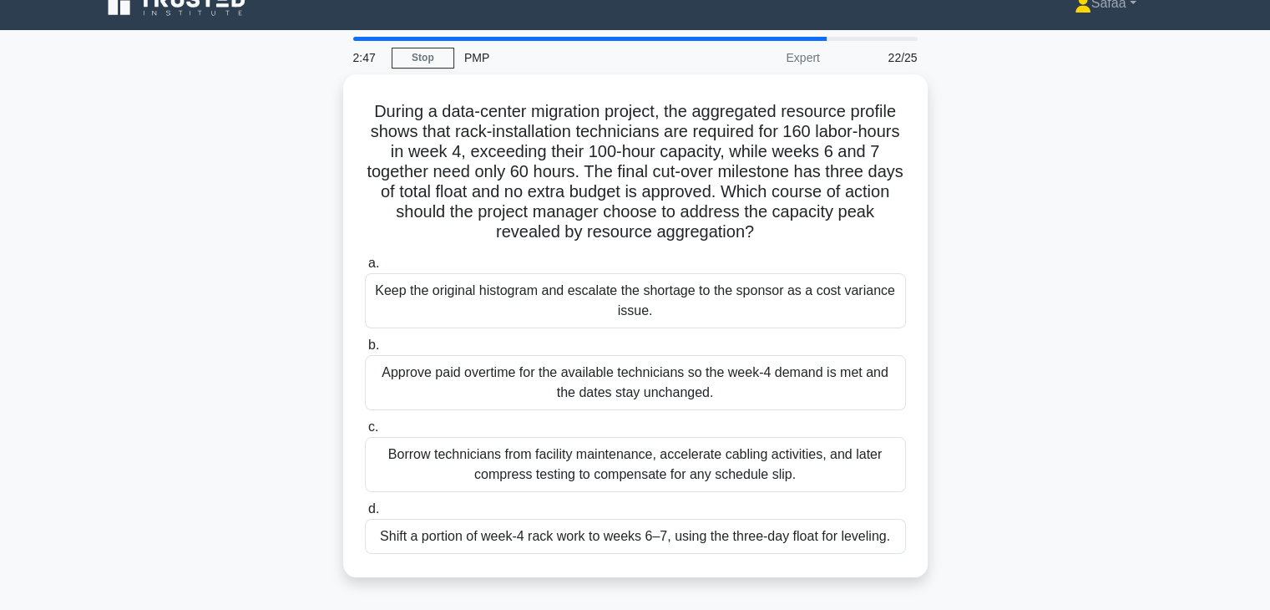
scroll to position [33, 0]
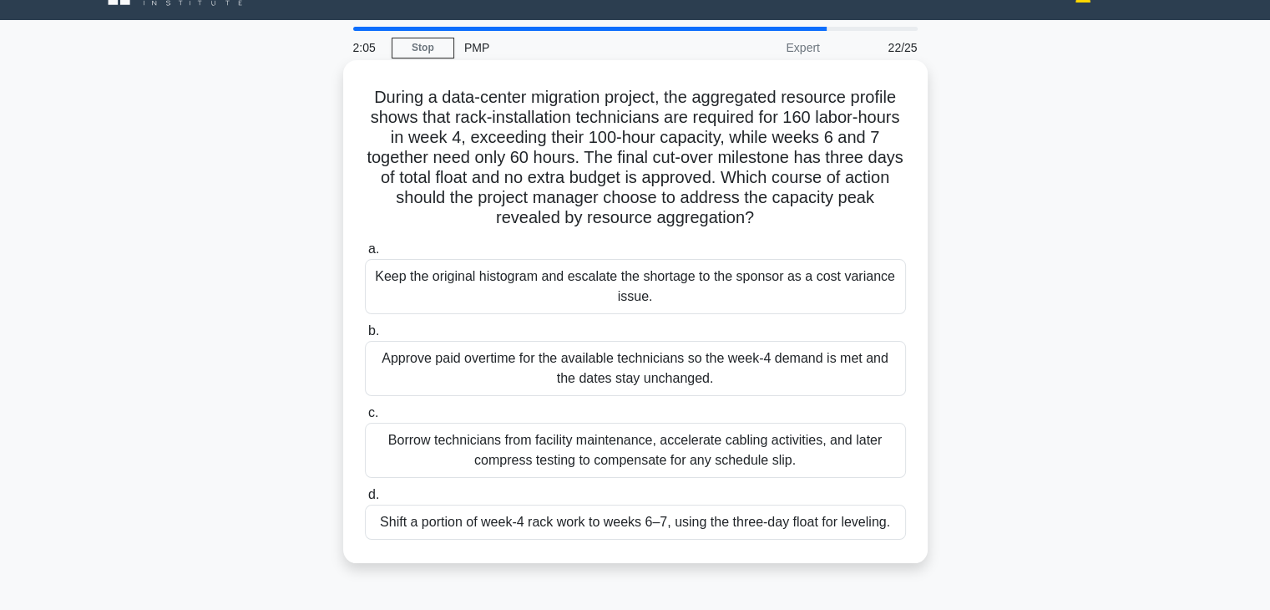
click at [702, 520] on div "Shift a portion of week-4 rack work to weeks 6–7, using the three-day float for…" at bounding box center [635, 521] width 541 height 35
click at [365, 500] on input "d. Shift a portion of week-4 rack work to weeks 6–7, using the three-day float …" at bounding box center [365, 494] width 0 height 11
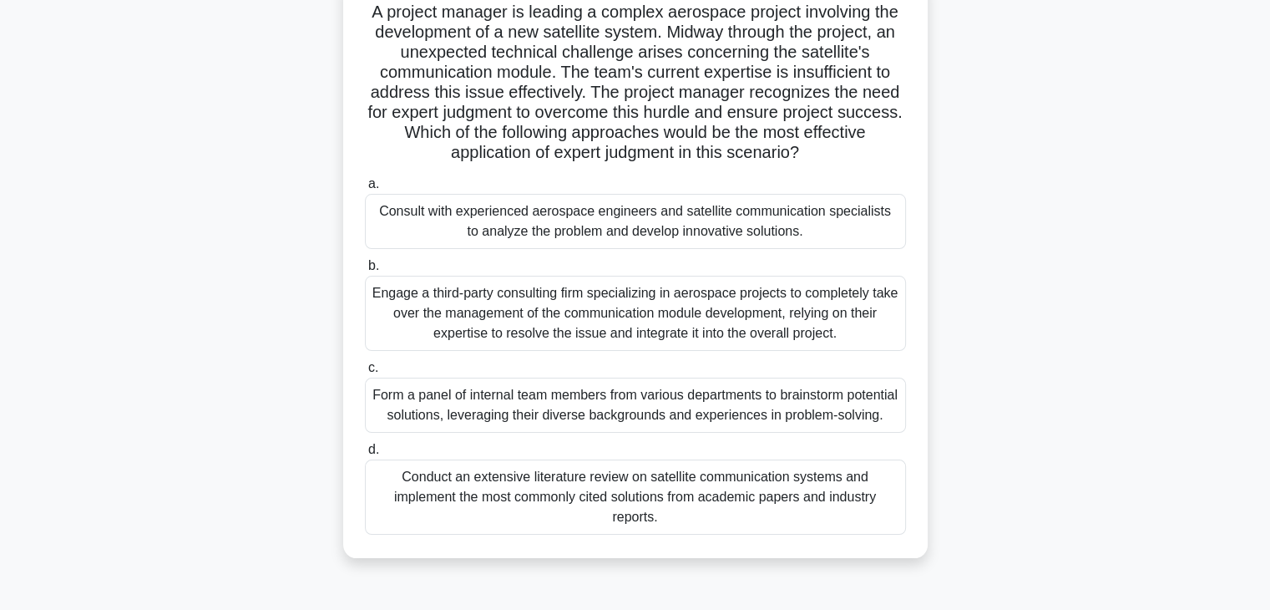
scroll to position [134, 0]
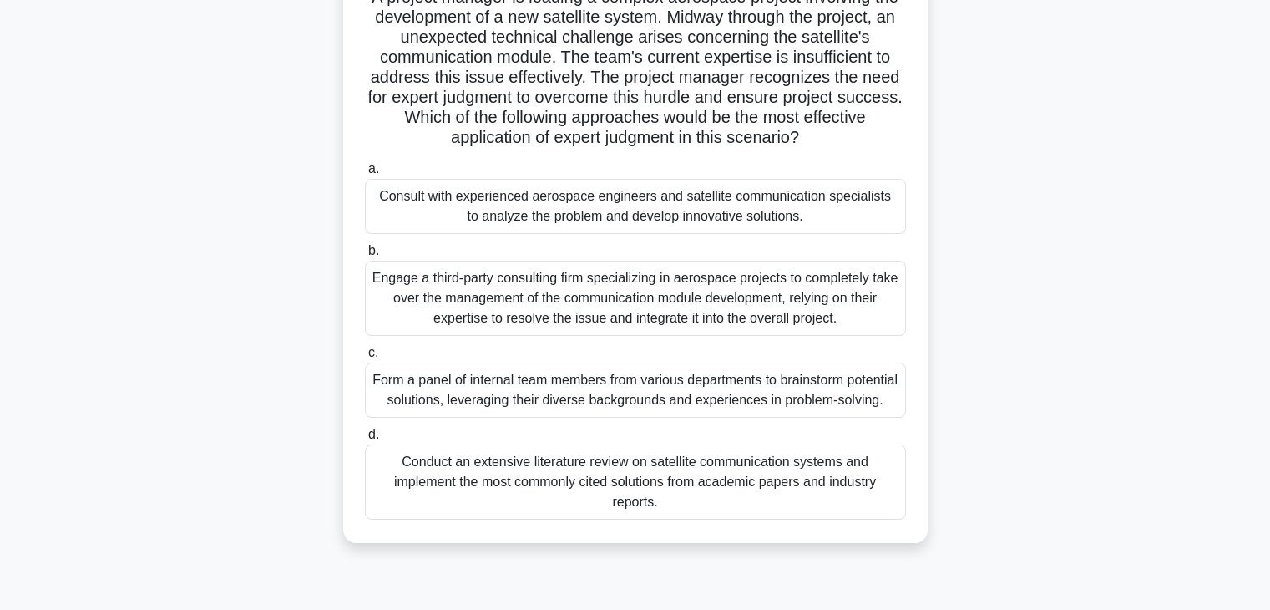
click at [759, 221] on div "Consult with experienced aerospace engineers and satellite communication specia…" at bounding box center [635, 206] width 541 height 55
click at [365, 175] on input "a. Consult with experienced aerospace engineers and satellite communication spe…" at bounding box center [365, 169] width 0 height 11
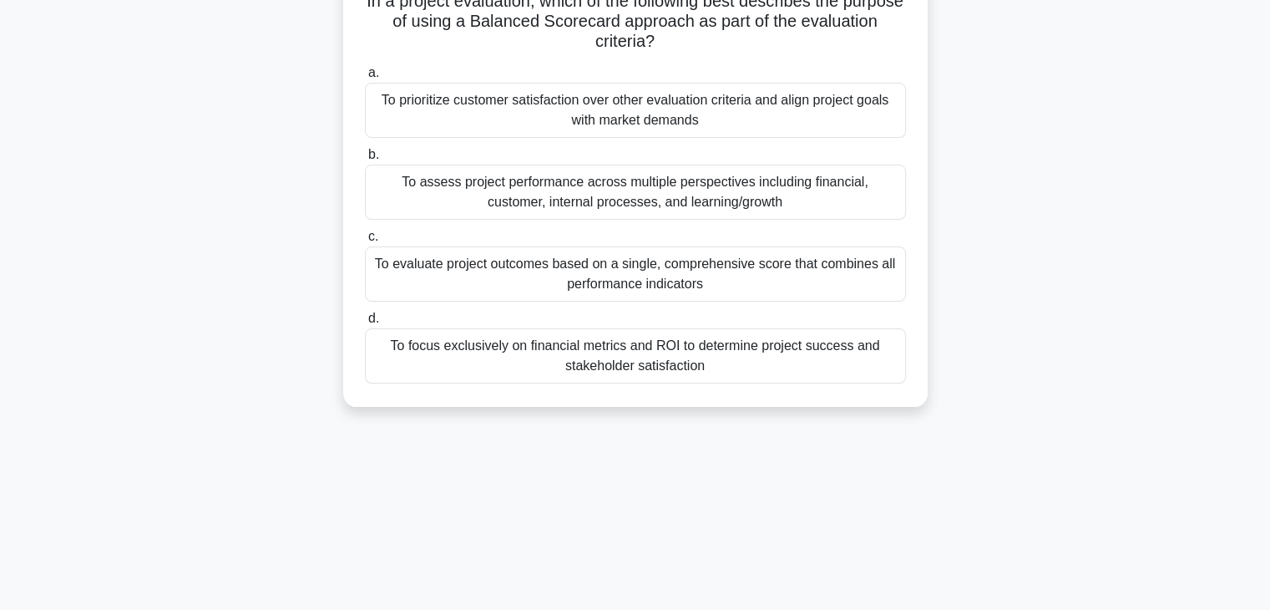
scroll to position [0, 0]
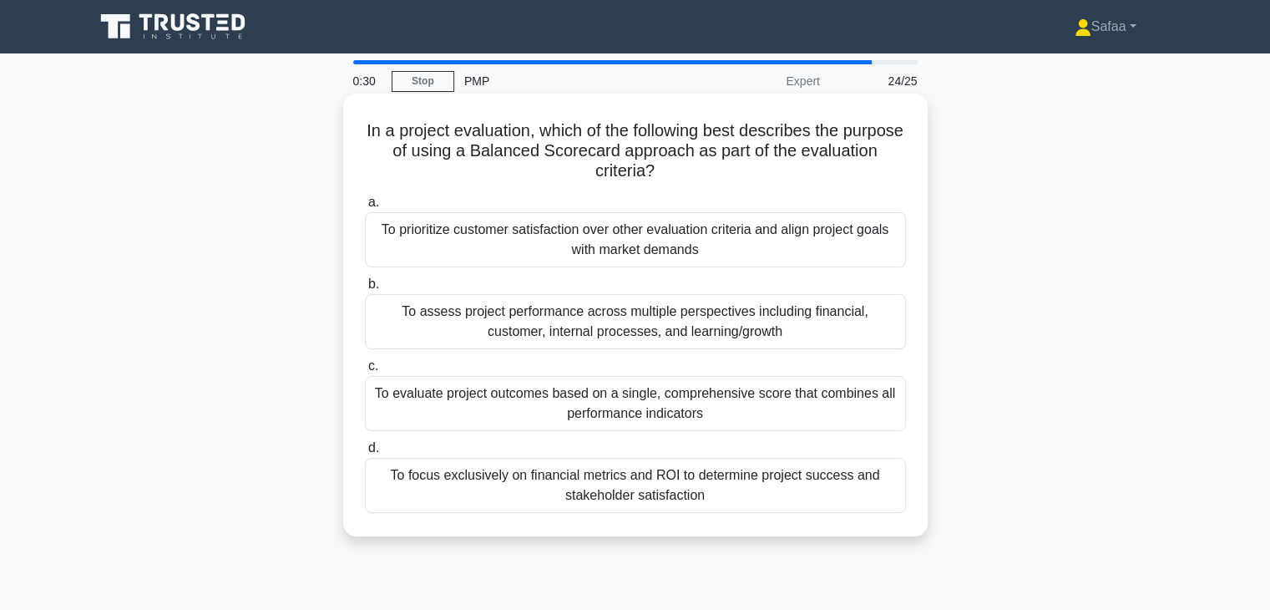
click at [758, 323] on div "To assess project performance across multiple perspectives including financial,…" at bounding box center [635, 321] width 541 height 55
click at [365, 290] on input "b. To assess project performance across multiple perspectives including financi…" at bounding box center [365, 284] width 0 height 11
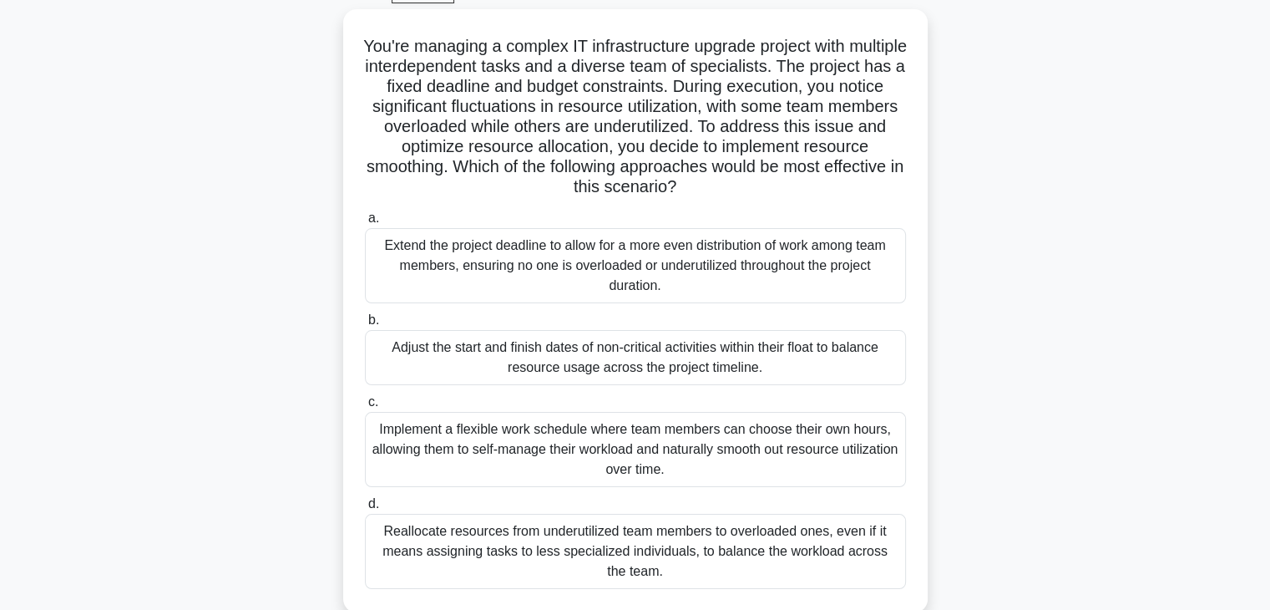
scroll to position [134, 0]
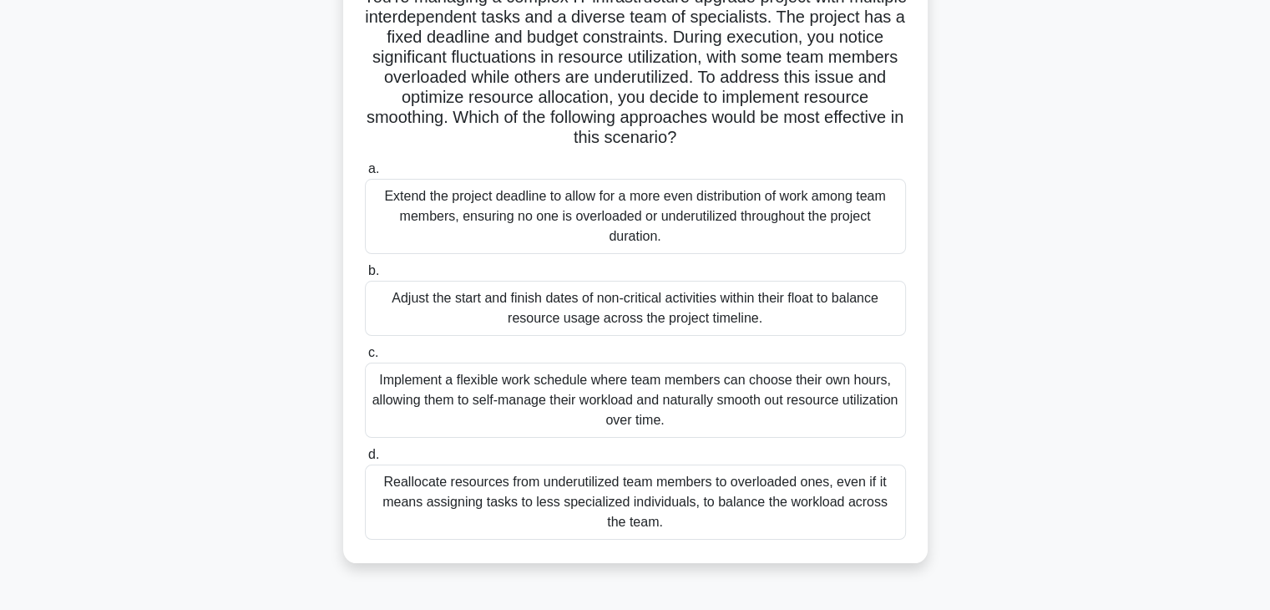
click at [772, 323] on div "Adjust the start and finish dates of non-critical activities within their float…" at bounding box center [635, 308] width 541 height 55
click at [365, 276] on input "b. Adjust the start and finish dates of non-critical activities within their fl…" at bounding box center [365, 271] width 0 height 11
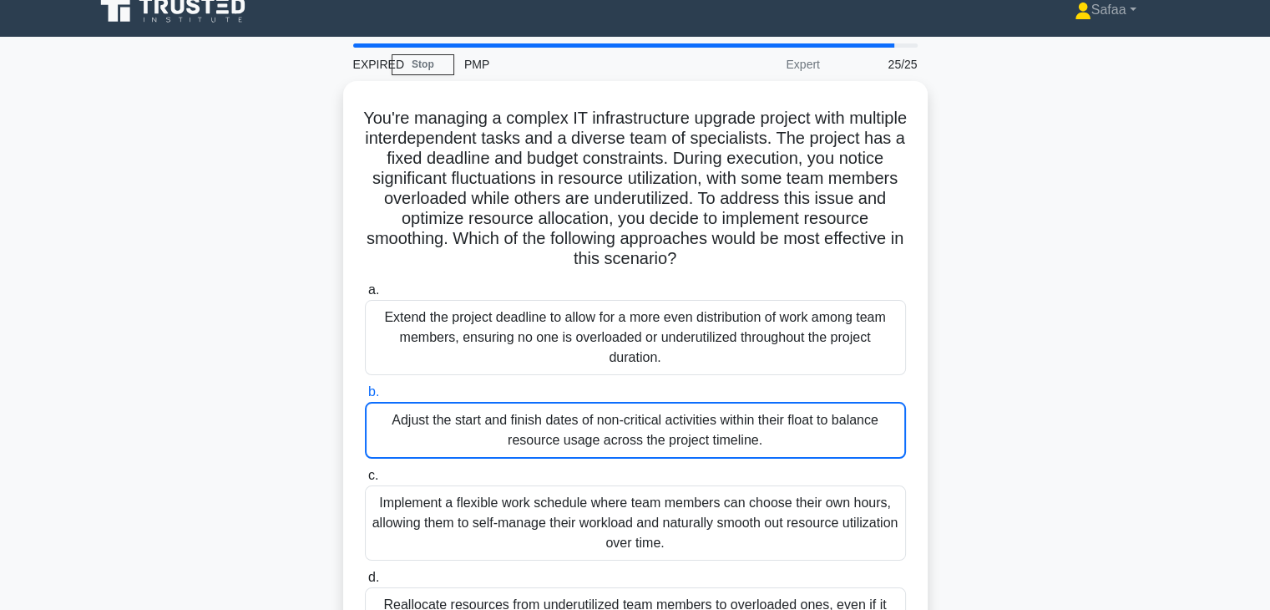
scroll to position [0, 0]
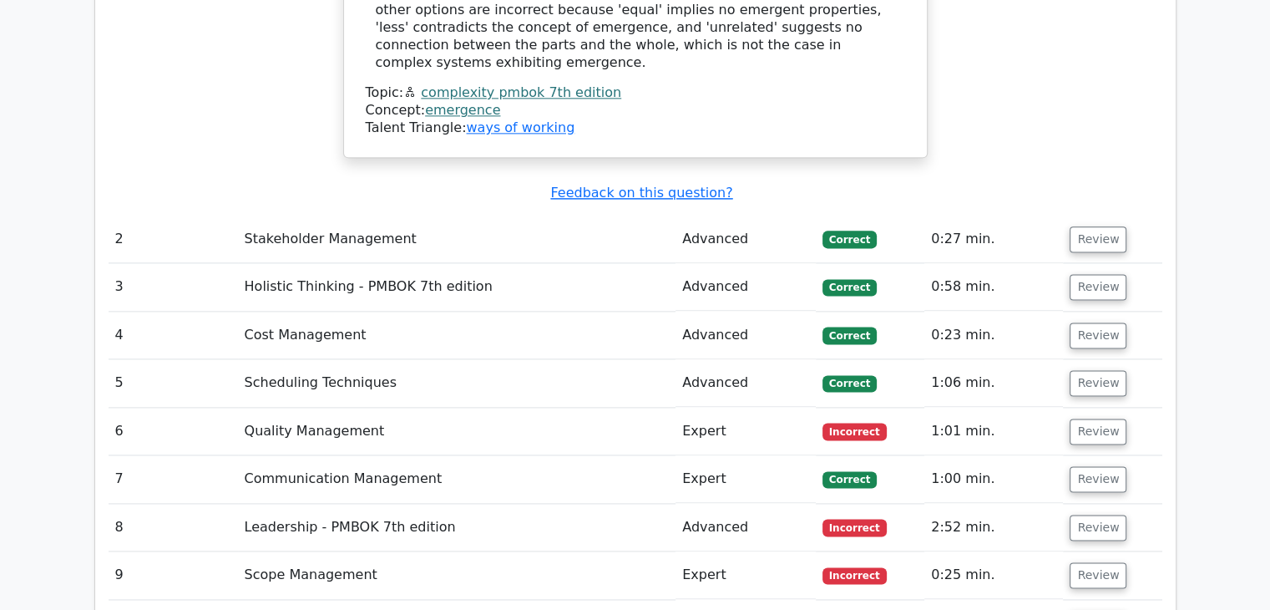
scroll to position [2191, 0]
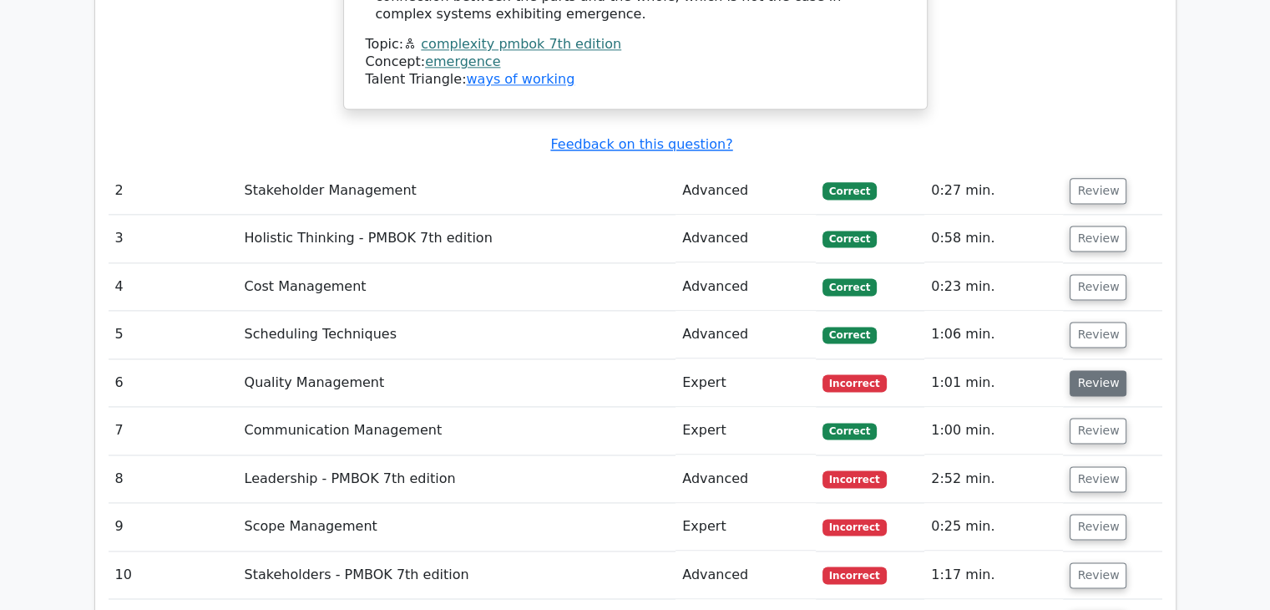
click at [1078, 370] on button "Review" at bounding box center [1098, 383] width 57 height 26
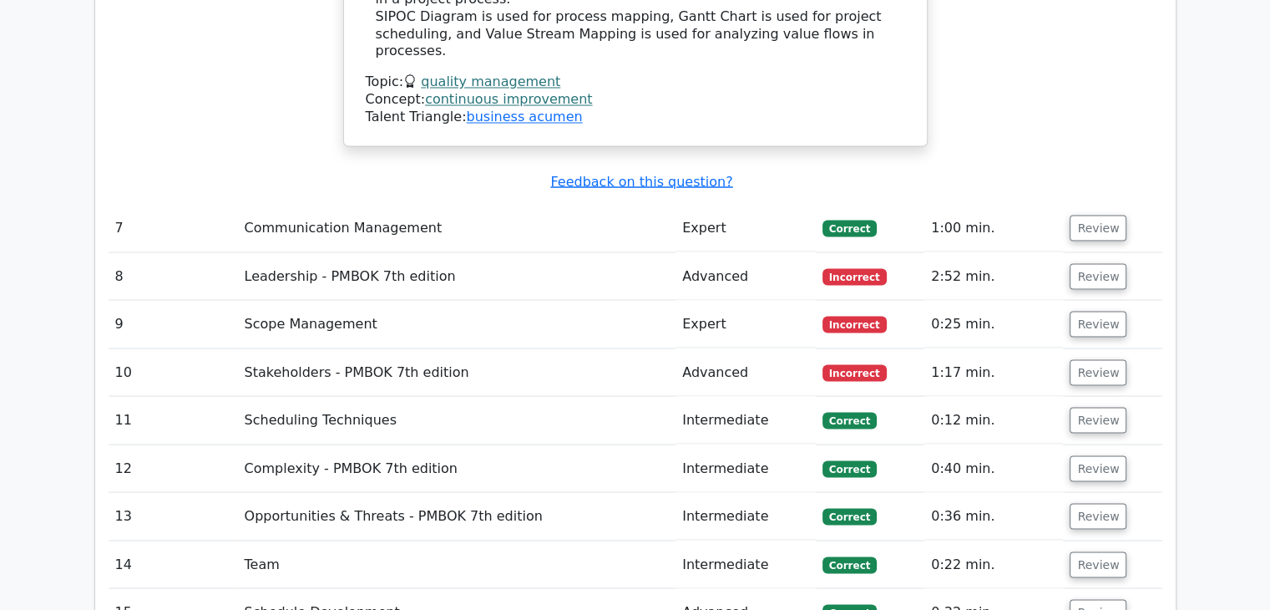
scroll to position [3015, 0]
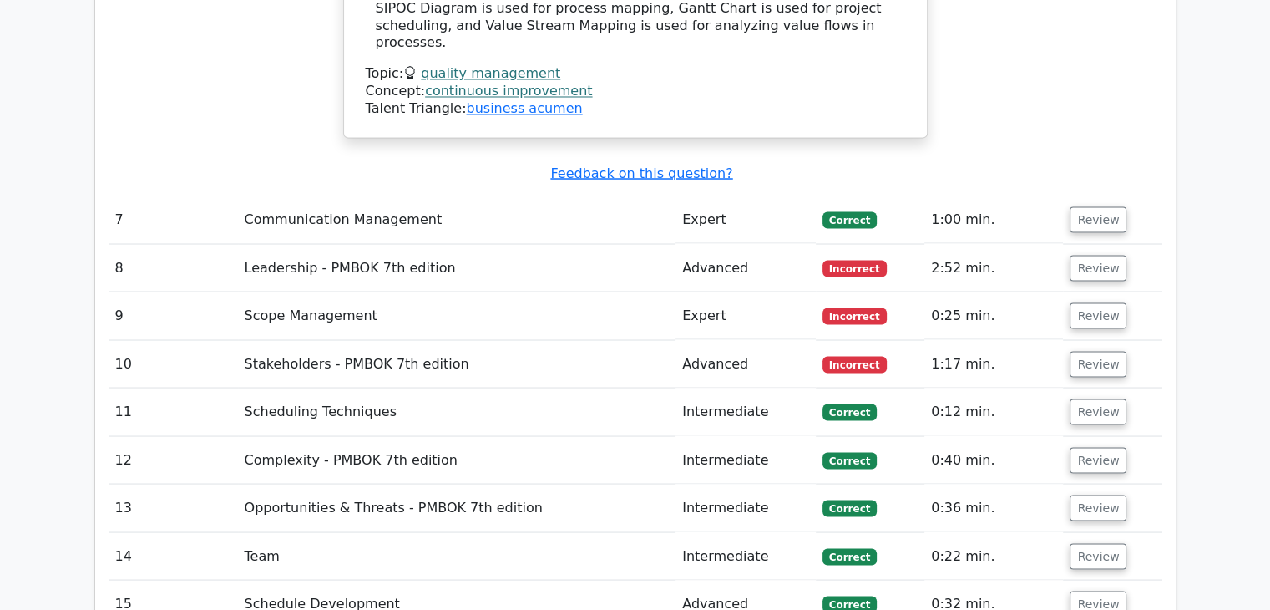
drag, startPoint x: 1090, startPoint y: 189, endPoint x: 1090, endPoint y: 221, distance: 32.6
click at [1090, 244] on td "Review" at bounding box center [1112, 268] width 99 height 48
drag, startPoint x: 1090, startPoint y: 221, endPoint x: 1087, endPoint y: 208, distance: 13.6
click at [1087, 244] on td "Review" at bounding box center [1112, 268] width 99 height 48
click at [1087, 255] on button "Review" at bounding box center [1098, 268] width 57 height 26
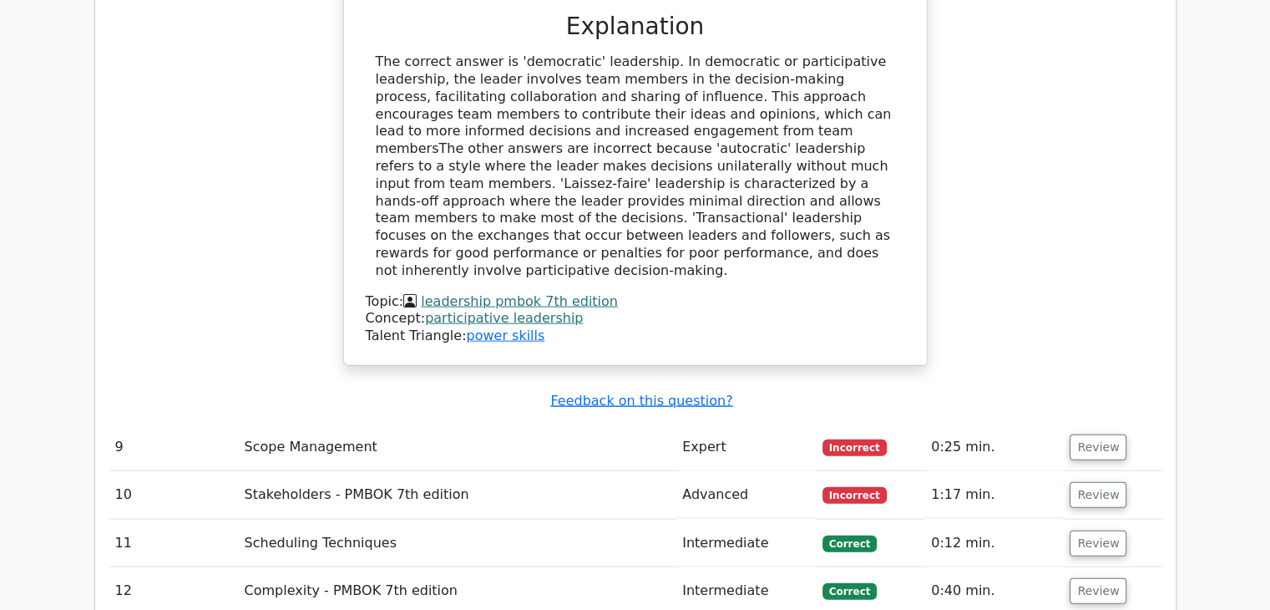
scroll to position [3650, 0]
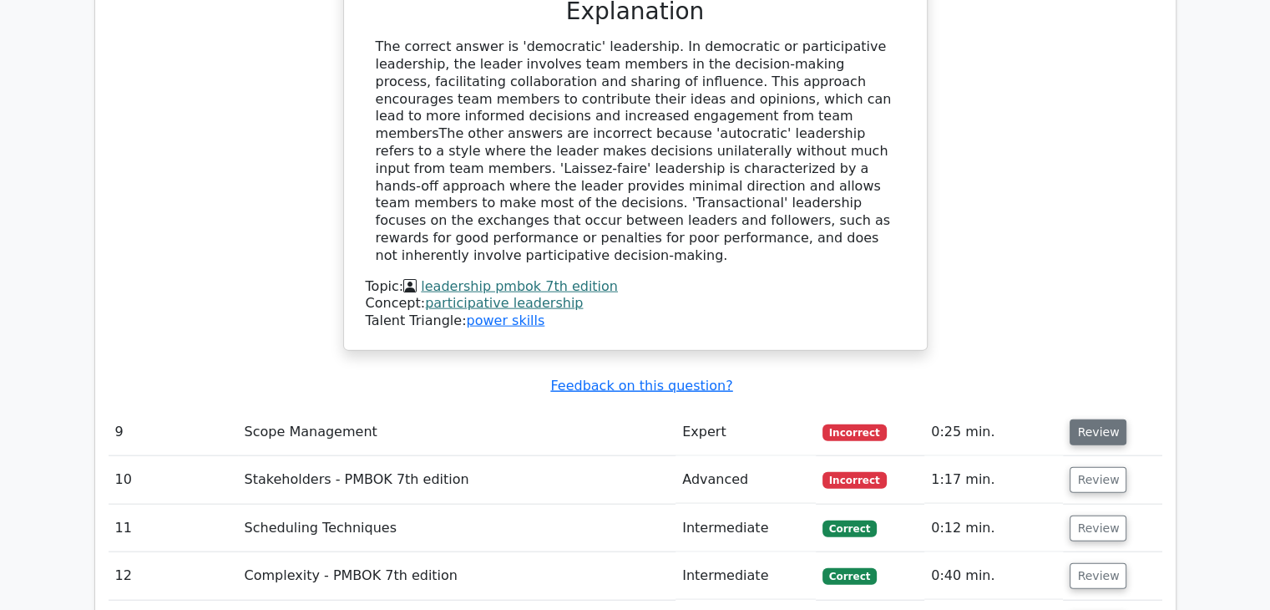
click at [1107, 419] on button "Review" at bounding box center [1098, 432] width 57 height 26
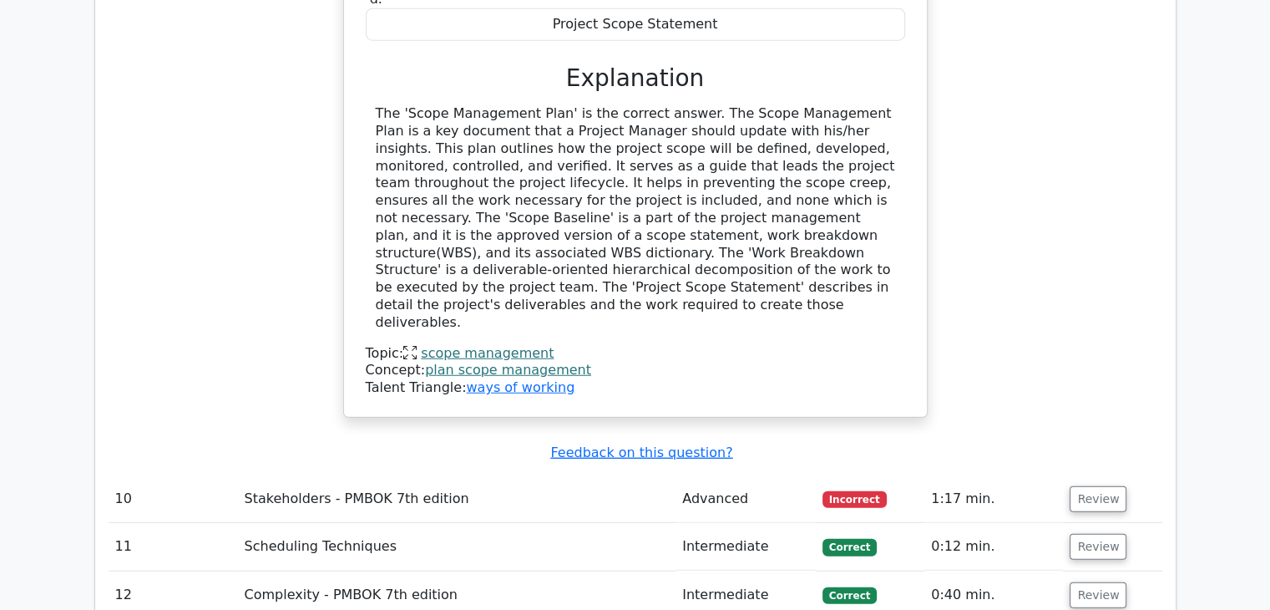
scroll to position [4462, 0]
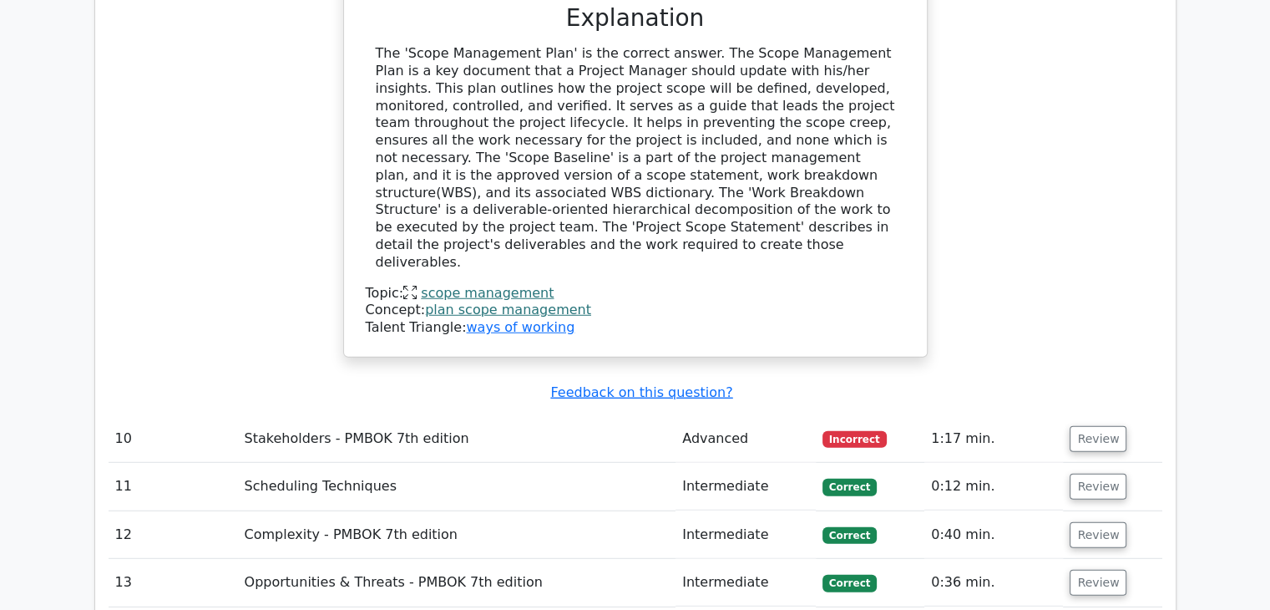
click at [1090, 415] on td "Review" at bounding box center [1112, 439] width 99 height 48
click at [1085, 426] on button "Review" at bounding box center [1098, 439] width 57 height 26
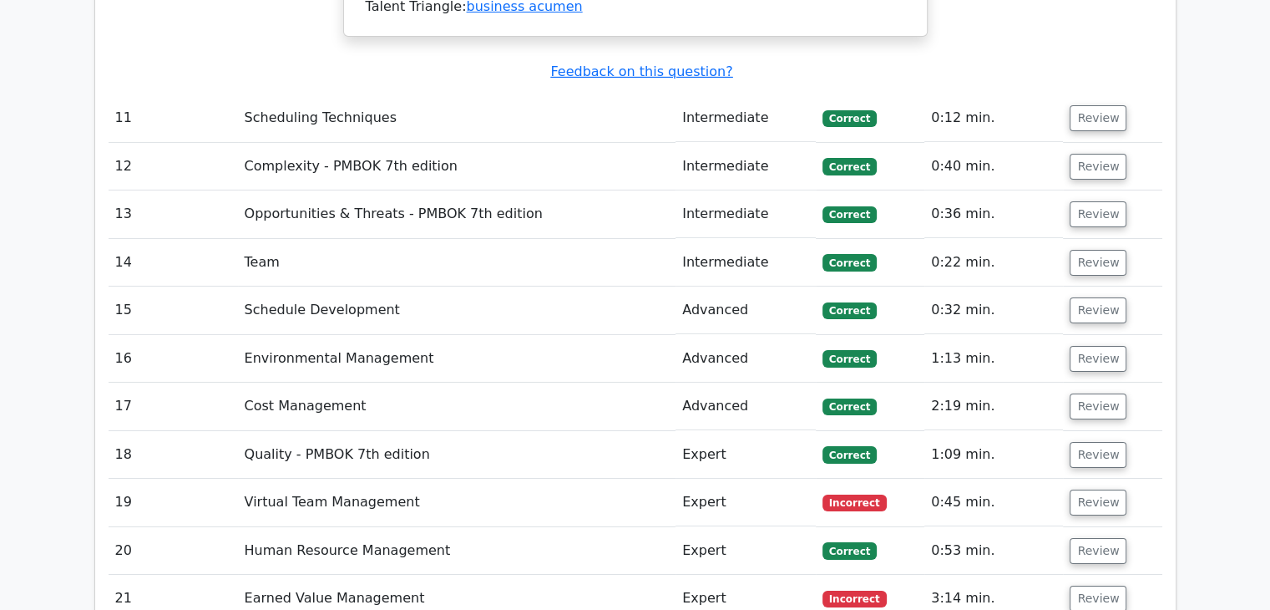
scroll to position [5763, 0]
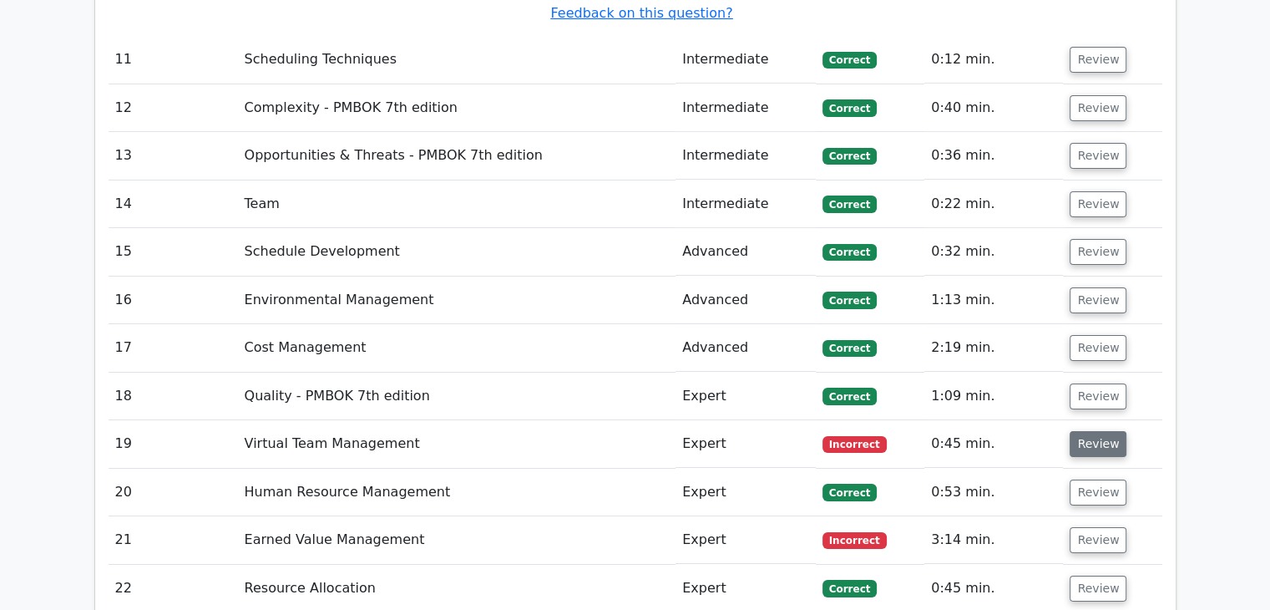
click at [1097, 431] on button "Review" at bounding box center [1098, 444] width 57 height 26
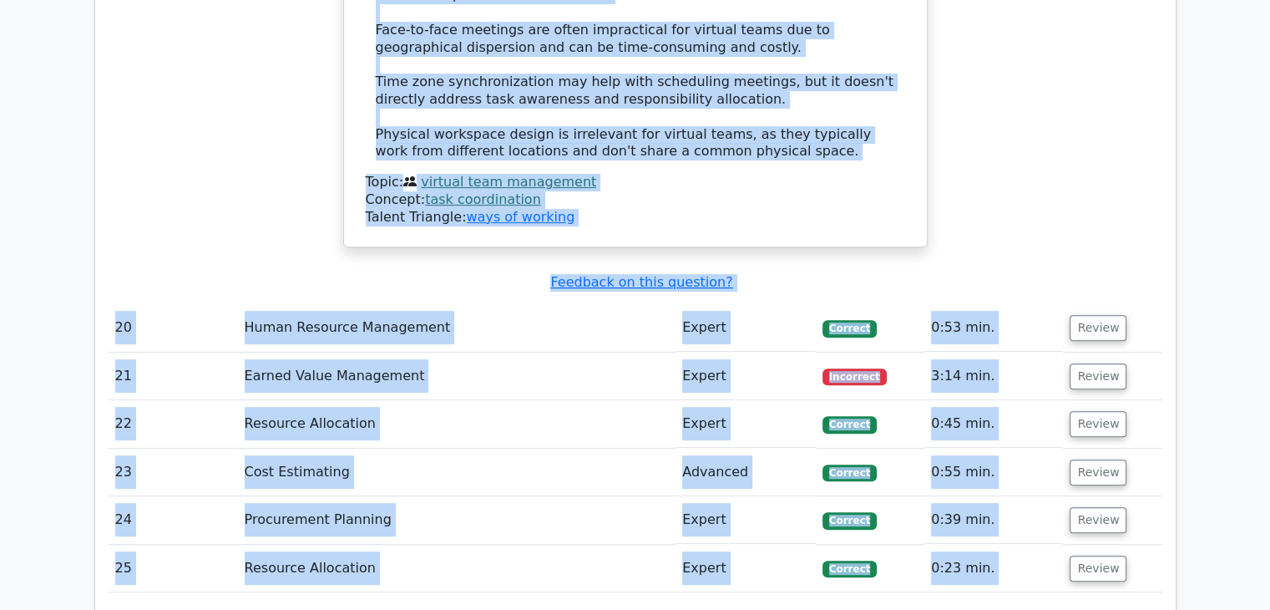
scroll to position [6966, 0]
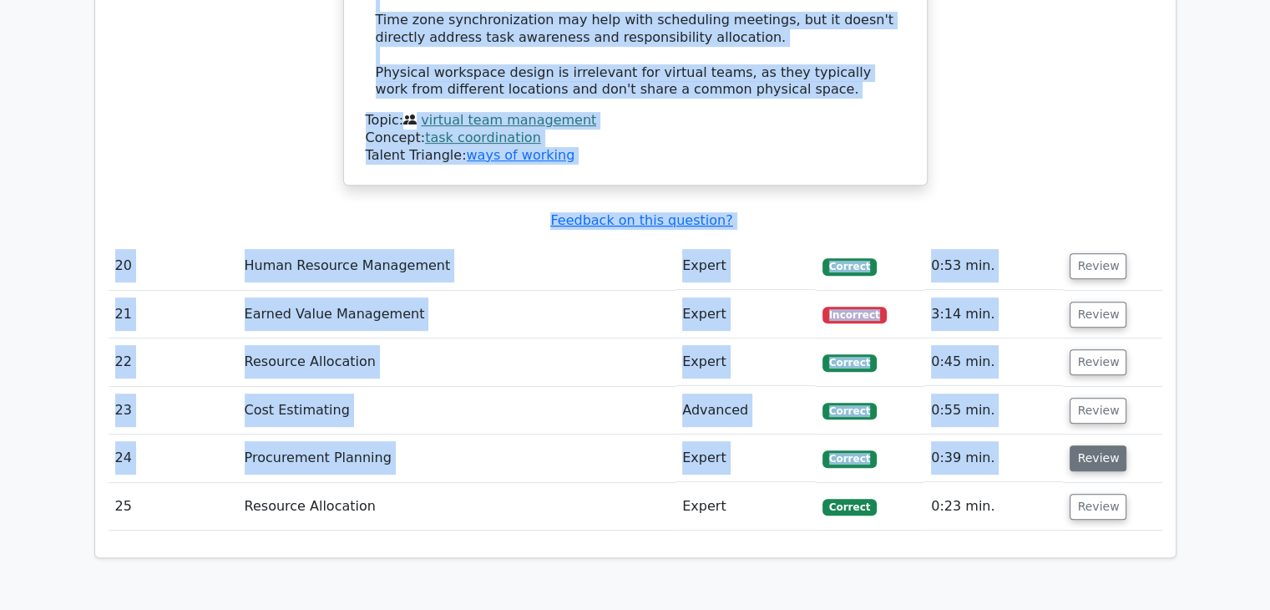
drag, startPoint x: 1267, startPoint y: 600, endPoint x: 1110, endPoint y: 256, distance: 378.2
click at [1088, 301] on button "Review" at bounding box center [1098, 314] width 57 height 26
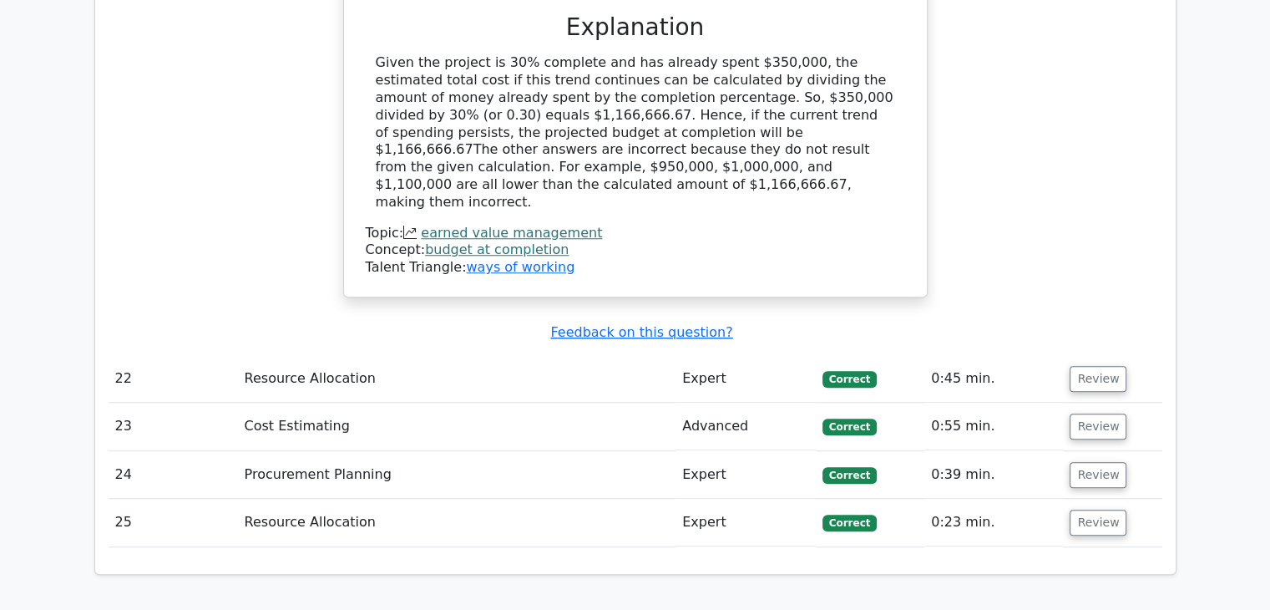
scroll to position [7707, 0]
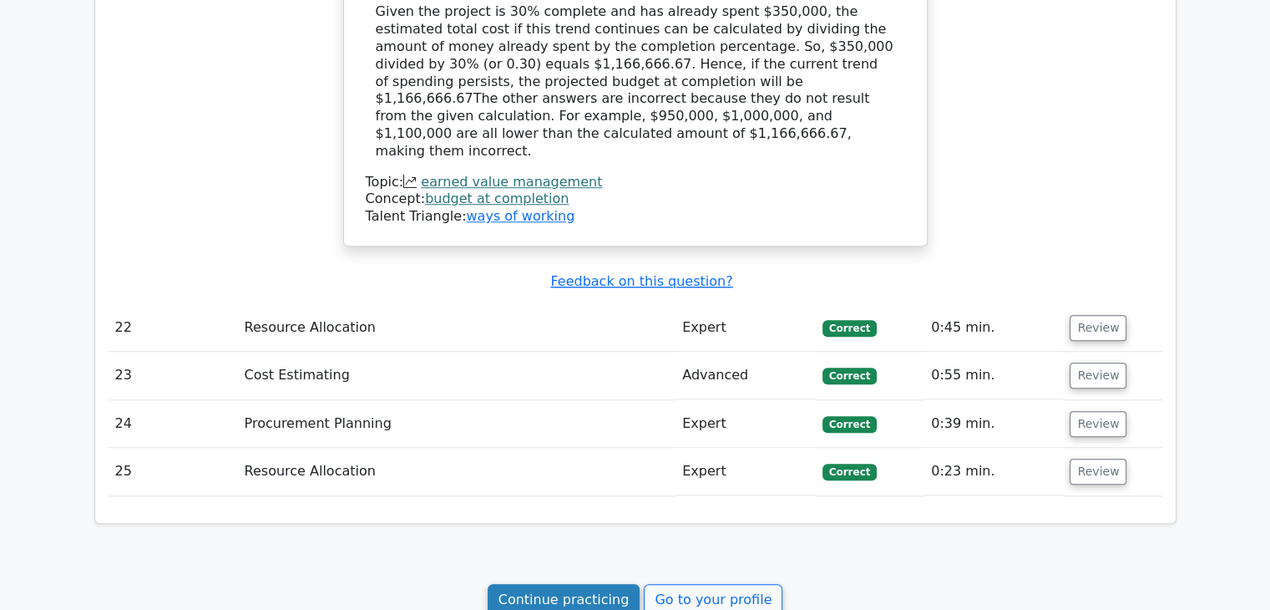
click at [618, 584] on link "Continue practicing" at bounding box center [564, 600] width 153 height 32
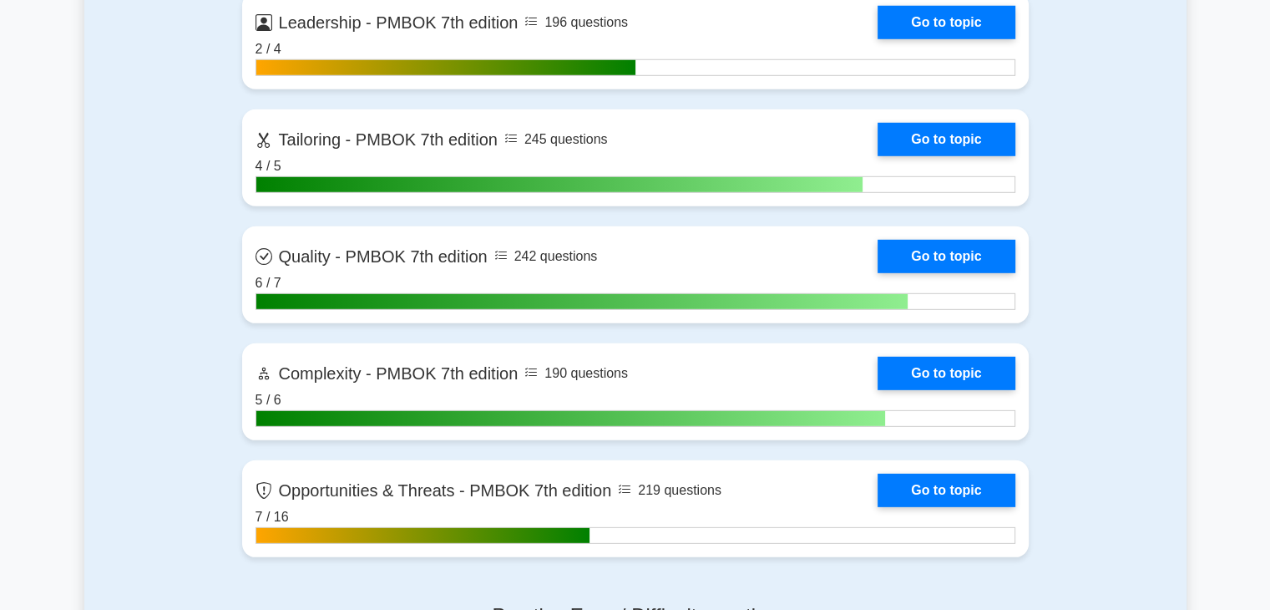
scroll to position [4897, 0]
